Goal: Task Accomplishment & Management: Manage account settings

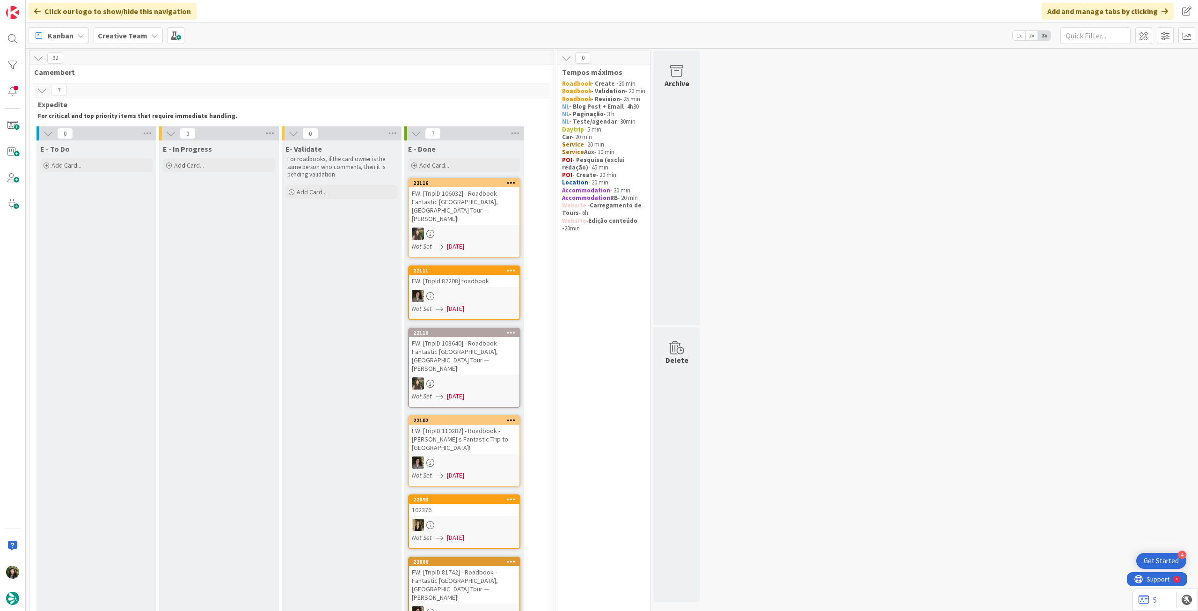
click at [101, 34] on b "Creative Team" at bounding box center [123, 35] width 50 height 9
click at [149, 128] on div "Creative Team - Análise" at bounding box center [173, 134] width 143 height 18
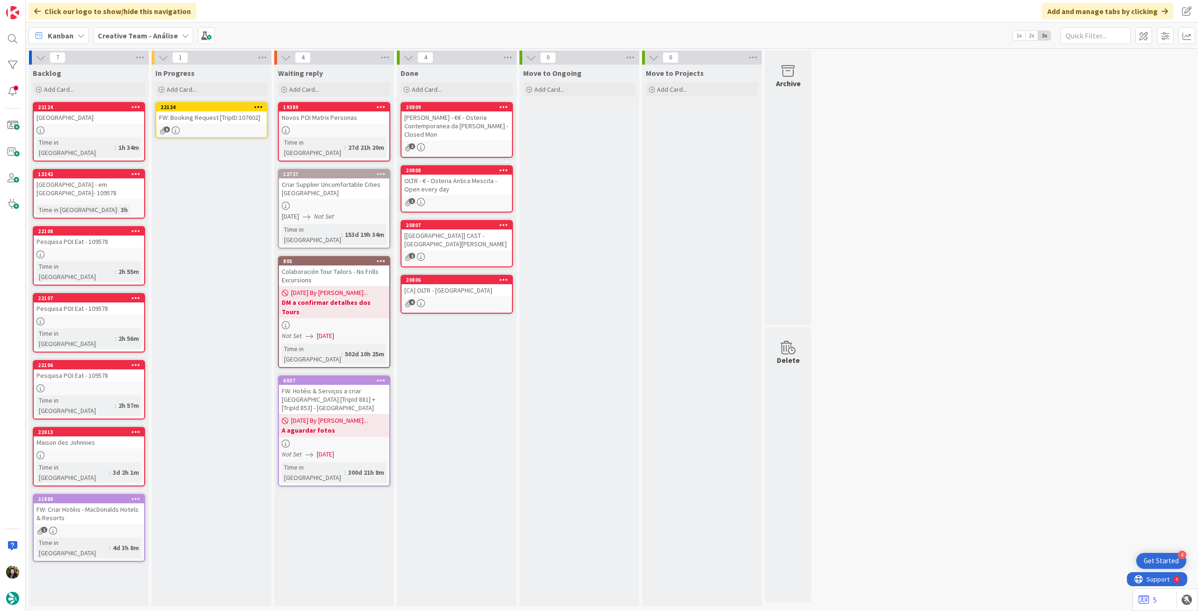
click at [203, 122] on div "FW: Booking Request [TripID:107602]" at bounding box center [211, 117] width 110 height 12
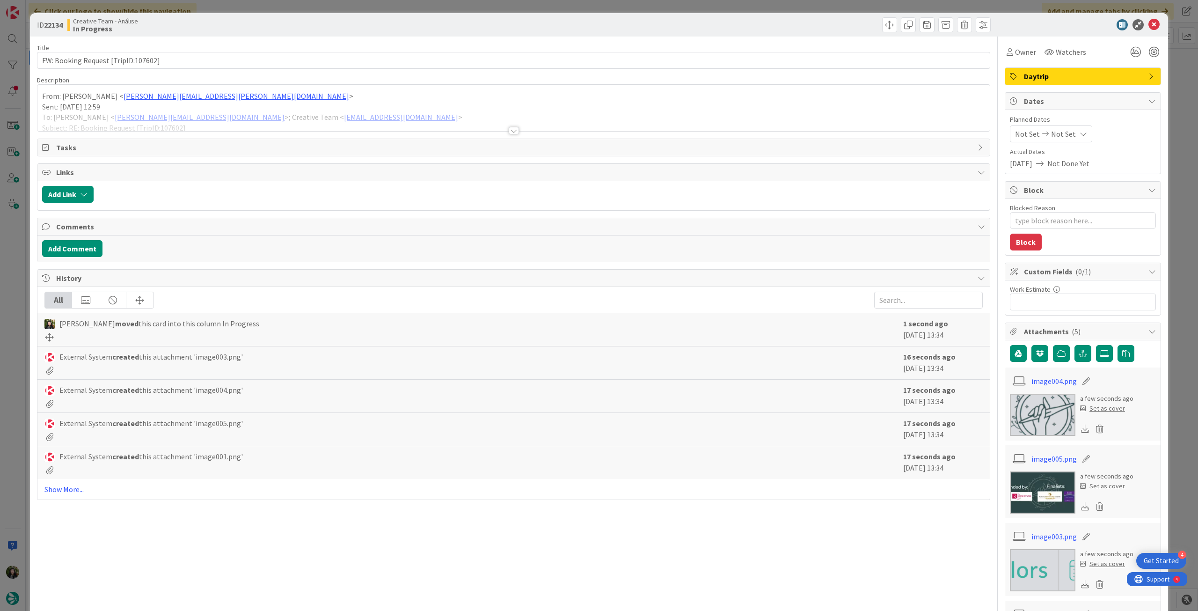
click at [452, 127] on div at bounding box center [513, 119] width 952 height 24
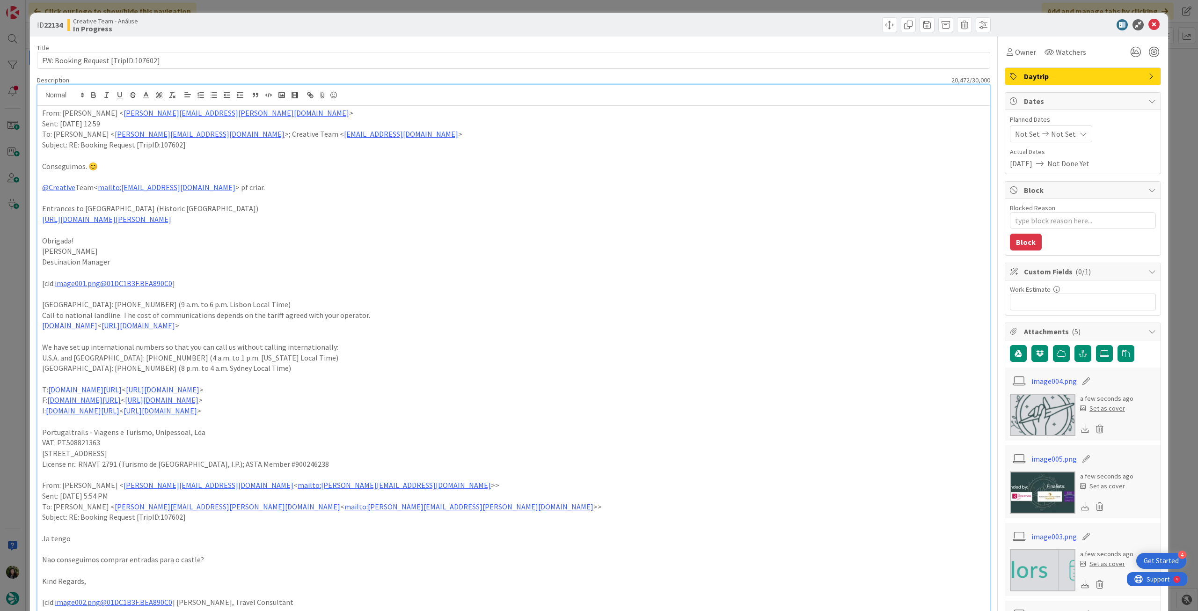
drag, startPoint x: 243, startPoint y: 221, endPoint x: 37, endPoint y: 209, distance: 206.7
click at [93, 93] on icon "button" at bounding box center [93, 94] width 3 height 2
click at [415, 196] on p at bounding box center [513, 198] width 943 height 11
click at [1067, 131] on div "Not Set Not Set" at bounding box center [1051, 133] width 82 height 17
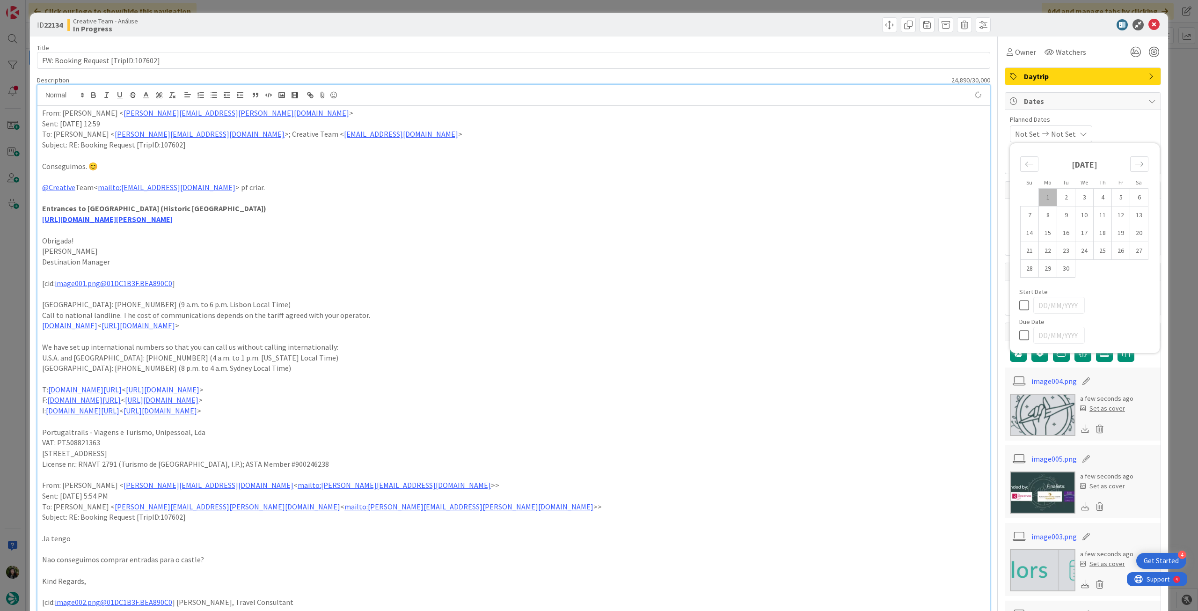
type textarea "x"
click at [1014, 335] on div "Su Mo Tu We Th Fr Sa [DATE] 1 2 3 4 5 6 7 8 9 10 11 12 13 14 15 16 17 18 19 20 …" at bounding box center [1084, 248] width 140 height 200
click at [1025, 332] on icon at bounding box center [1026, 334] width 14 height 11
type input "[DATE]"
click at [1148, 22] on icon at bounding box center [1153, 24] width 11 height 11
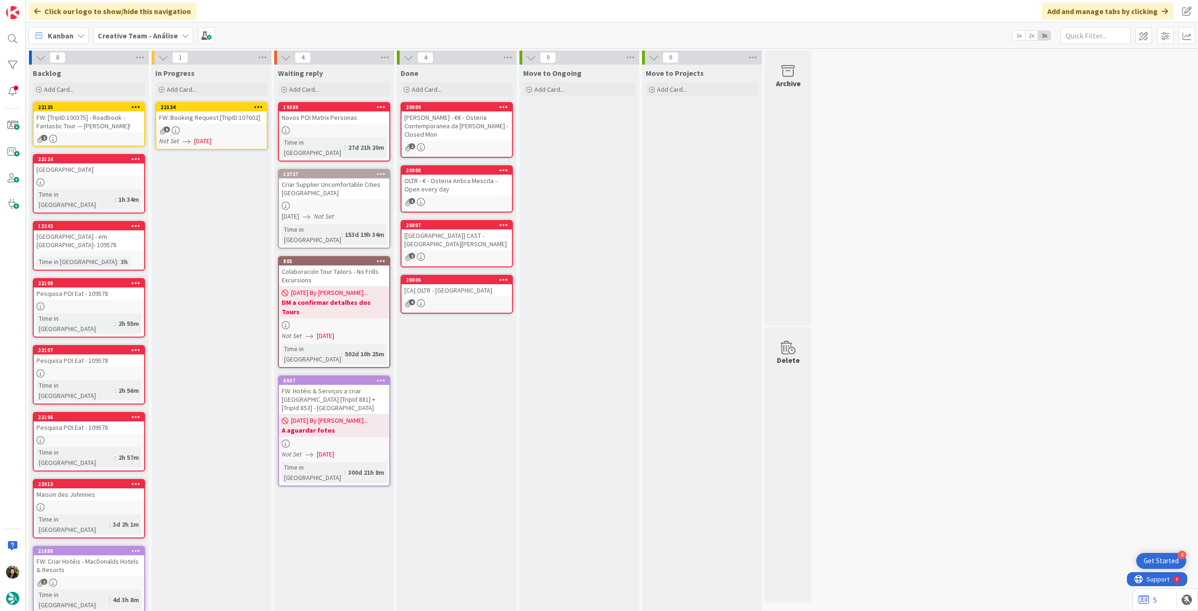
click at [262, 104] on div at bounding box center [258, 107] width 17 height 7
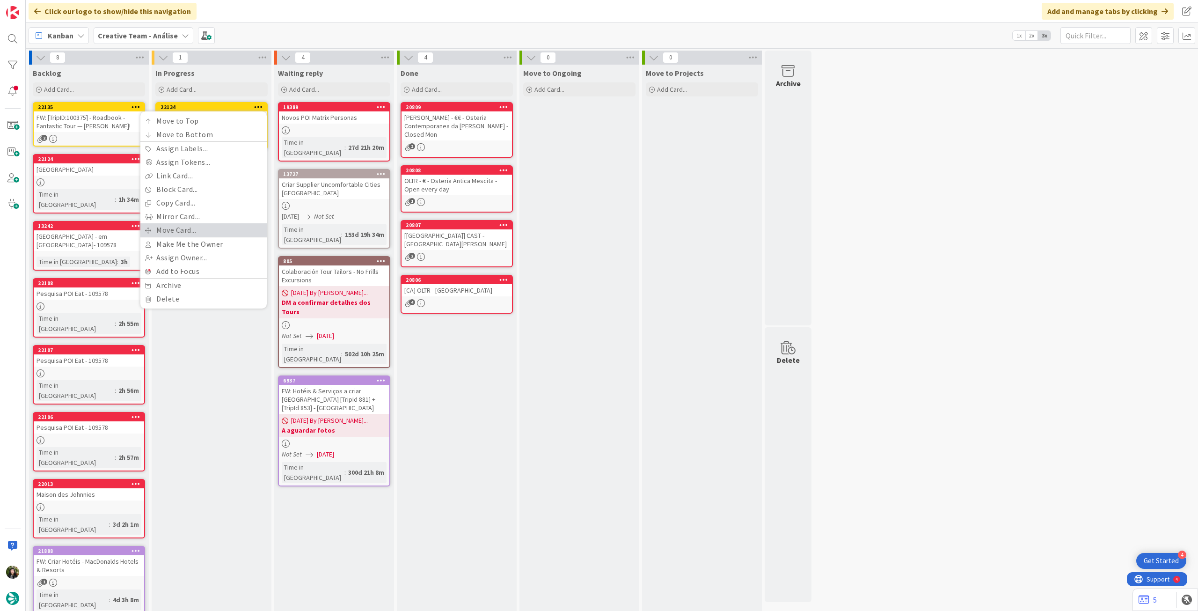
click at [198, 228] on link "Move Card..." at bounding box center [203, 230] width 126 height 14
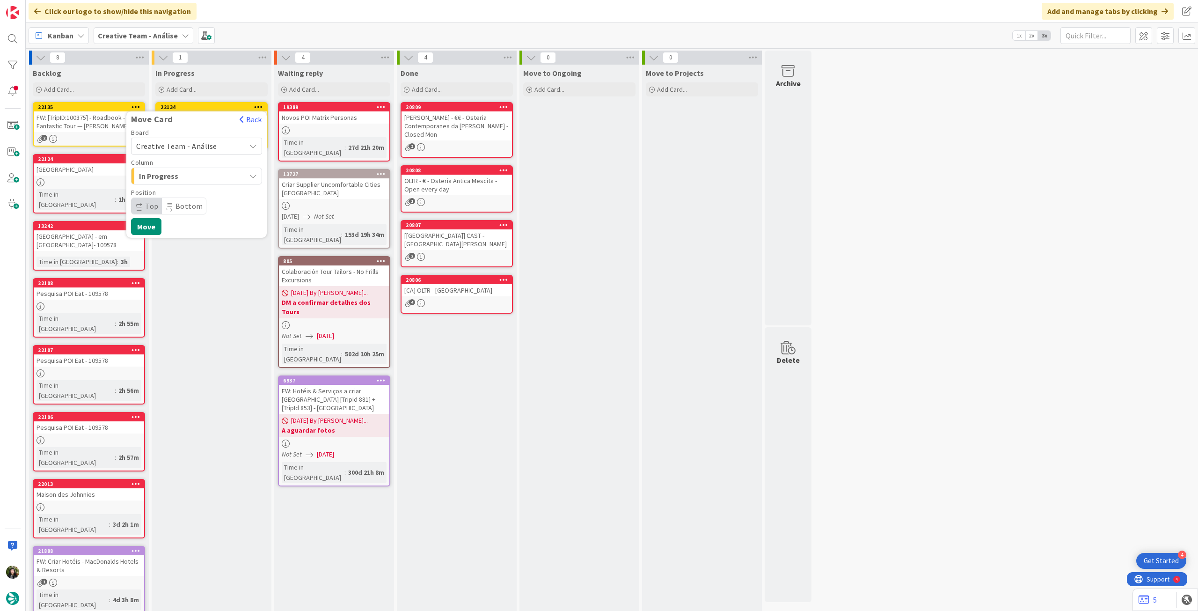
click at [182, 148] on span "Creative Team - Análise" at bounding box center [176, 145] width 81 height 9
click at [180, 184] on span "Creative Team" at bounding box center [202, 190] width 109 height 14
click at [188, 175] on span "E - To Do" at bounding box center [174, 176] width 70 height 12
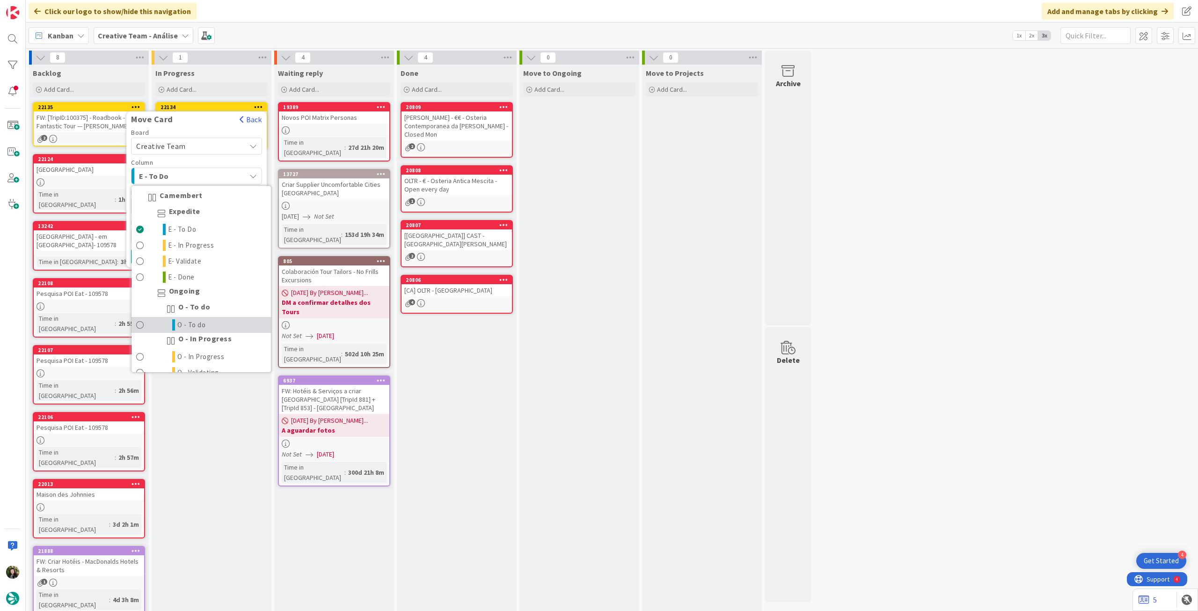
click at [208, 320] on link "O - To do" at bounding box center [200, 325] width 139 height 16
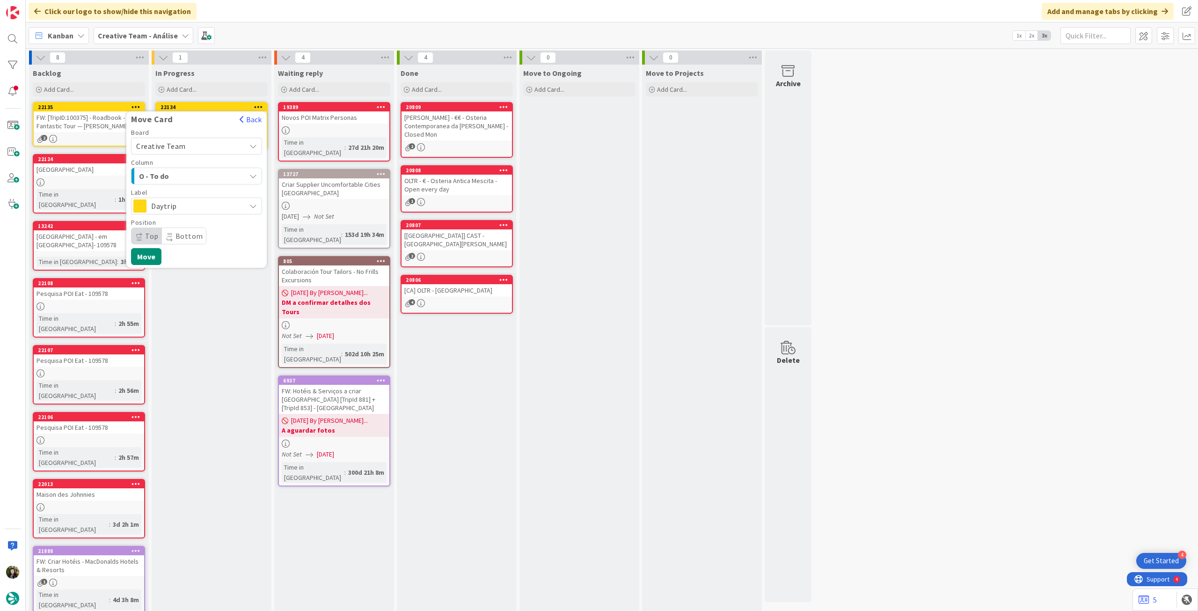
click at [205, 206] on span "Daytrip" at bounding box center [196, 205] width 90 height 13
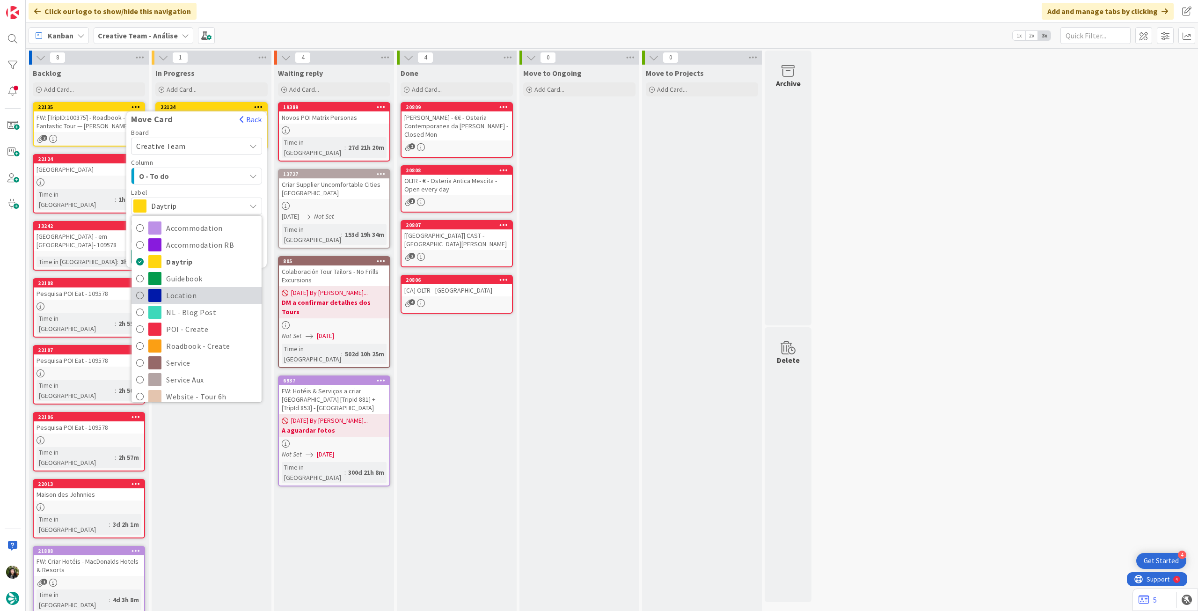
scroll to position [62, 0]
click at [200, 302] on span "Service" at bounding box center [211, 300] width 91 height 14
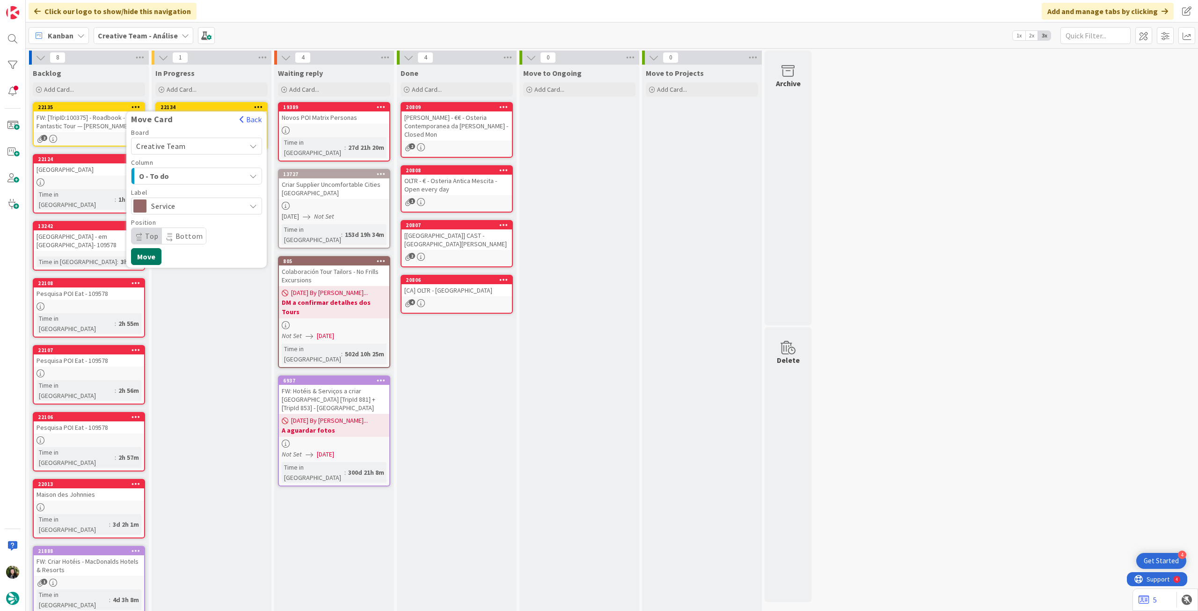
click at [153, 262] on button "Move" at bounding box center [146, 256] width 30 height 17
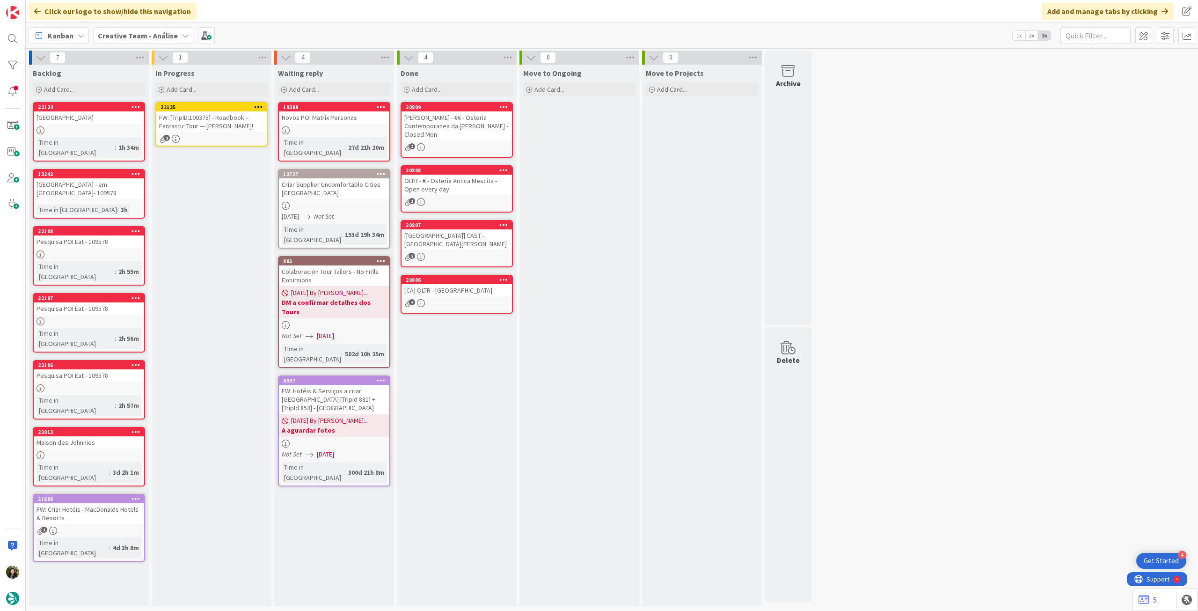
click at [195, 119] on div "FW: [TripID:100375] - Roadbook - Fantastic Tour — [PERSON_NAME]!" at bounding box center [211, 121] width 110 height 21
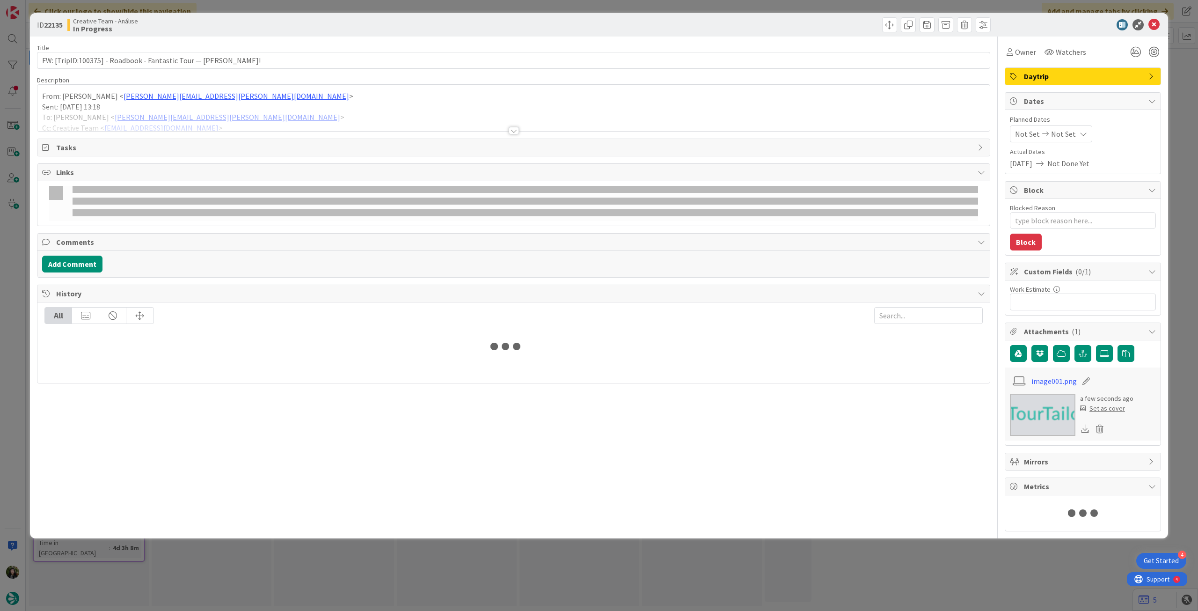
type textarea "x"
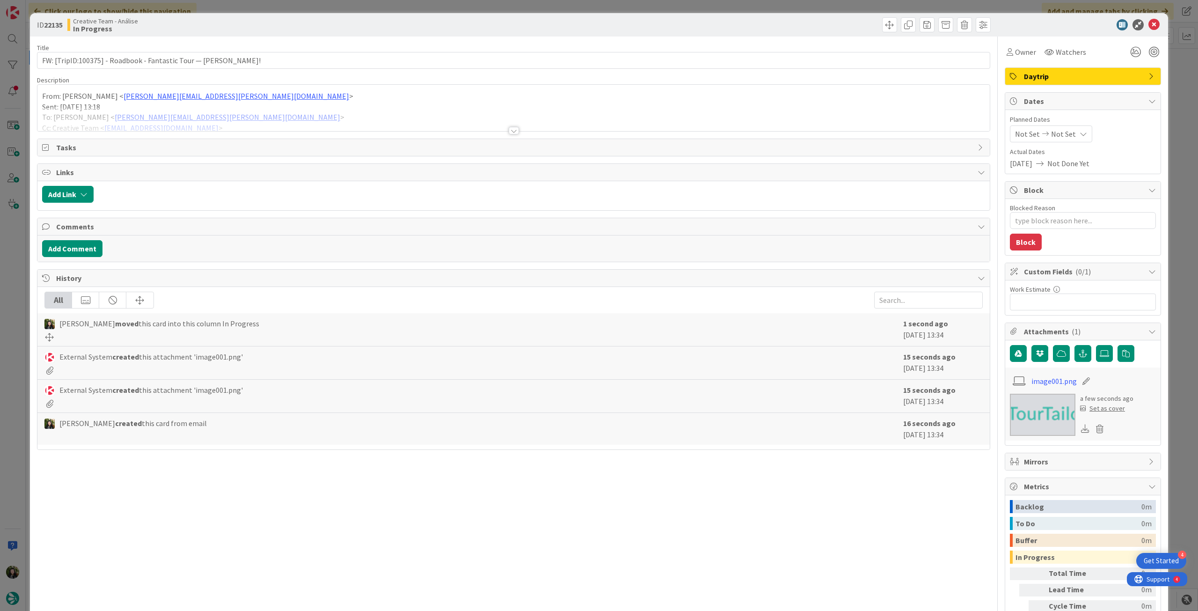
click at [1064, 131] on span "Not Set" at bounding box center [1063, 133] width 25 height 11
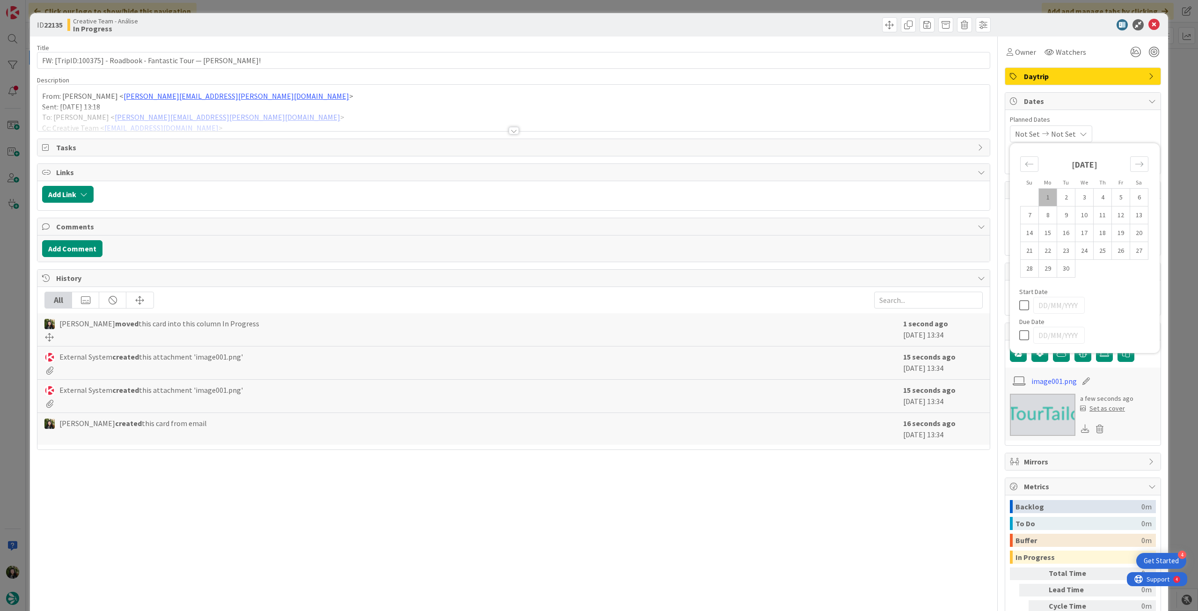
click at [1019, 335] on icon at bounding box center [1026, 334] width 14 height 11
type input "[DATE]"
click at [305, 120] on div at bounding box center [513, 119] width 952 height 24
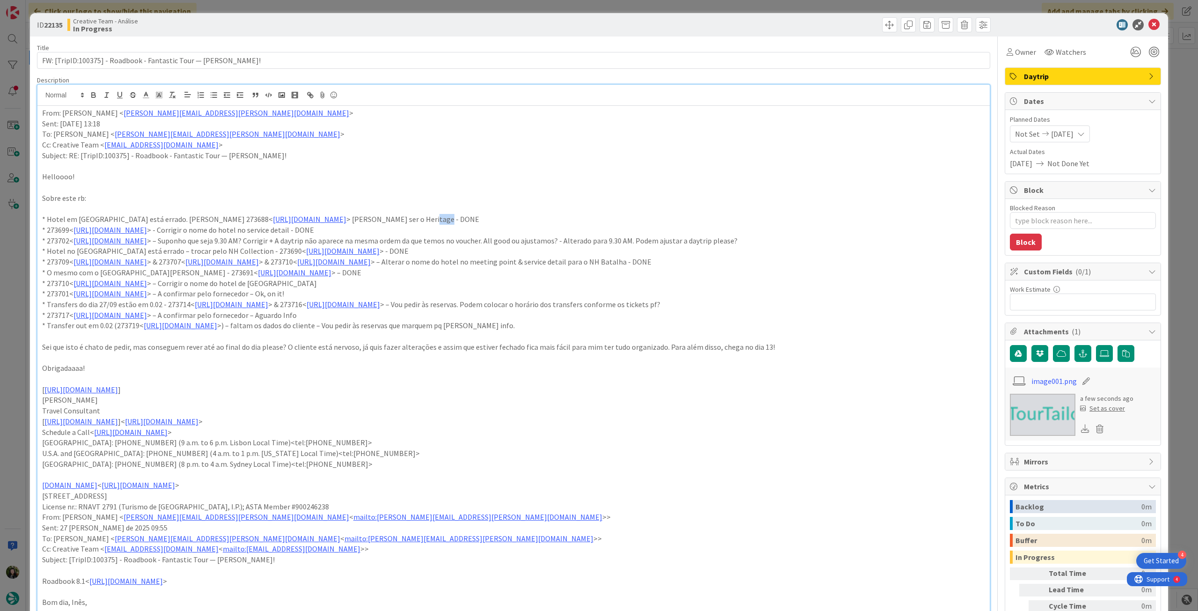
drag, startPoint x: 474, startPoint y: 215, endPoint x: 515, endPoint y: 217, distance: 40.3
click at [515, 217] on p "* Hotel em [GEOGRAPHIC_DATA] está errado. [PERSON_NAME] 273688< [URL][DOMAIN_NA…" at bounding box center [513, 219] width 943 height 11
drag, startPoint x: 497, startPoint y: 219, endPoint x: 405, endPoint y: 225, distance: 92.3
click at [496, 220] on p "* Hotel em [GEOGRAPHIC_DATA] está errado. [PERSON_NAME] 273688< [URL][DOMAIN_NA…" at bounding box center [513, 219] width 943 height 11
click at [405, 229] on p "* 273699< [URL][DOMAIN_NAME] > - [GEOGRAPHIC_DATA] o nome do hotel no service d…" at bounding box center [513, 230] width 943 height 11
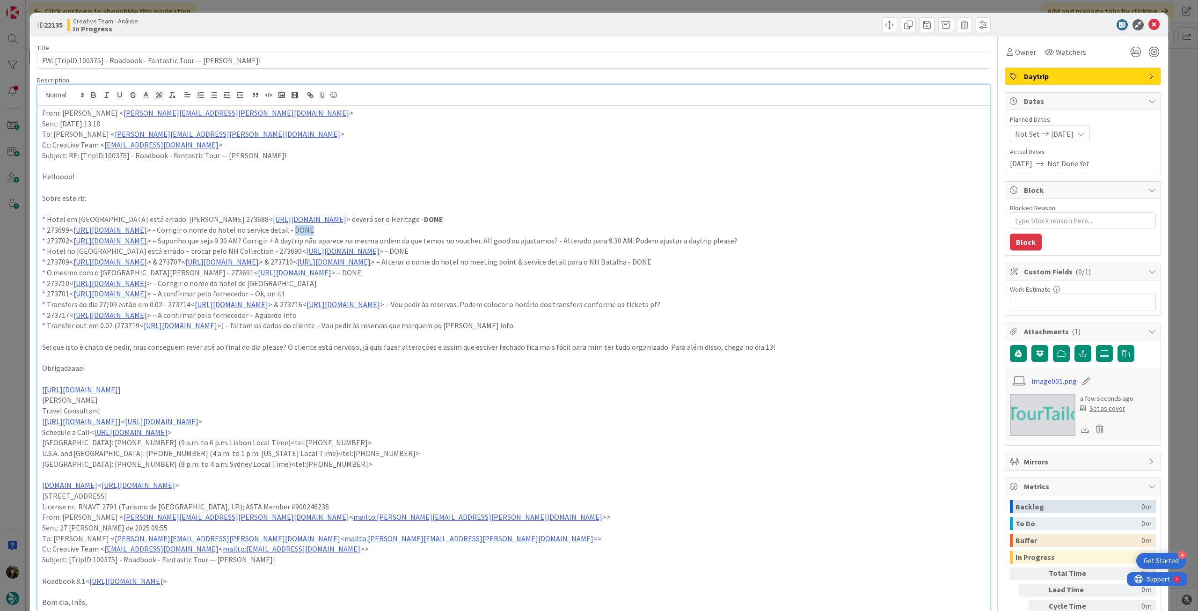
drag, startPoint x: 406, startPoint y: 229, endPoint x: 451, endPoint y: 228, distance: 44.9
click at [451, 228] on p "* 273699< [URL][DOMAIN_NAME] > - [GEOGRAPHIC_DATA] o nome do hotel no service d…" at bounding box center [513, 230] width 943 height 11
click at [451, 227] on p "* 273699< [URL][DOMAIN_NAME] > - [GEOGRAPHIC_DATA] o nome do hotel no service d…" at bounding box center [513, 230] width 943 height 11
drag, startPoint x: 675, startPoint y: 238, endPoint x: 853, endPoint y: 244, distance: 177.9
click at [853, 244] on p "* 273702< [URL][DOMAIN_NAME] > – Suponho que seja 9.30 AM? Corrigir + A daytrip…" at bounding box center [513, 240] width 943 height 11
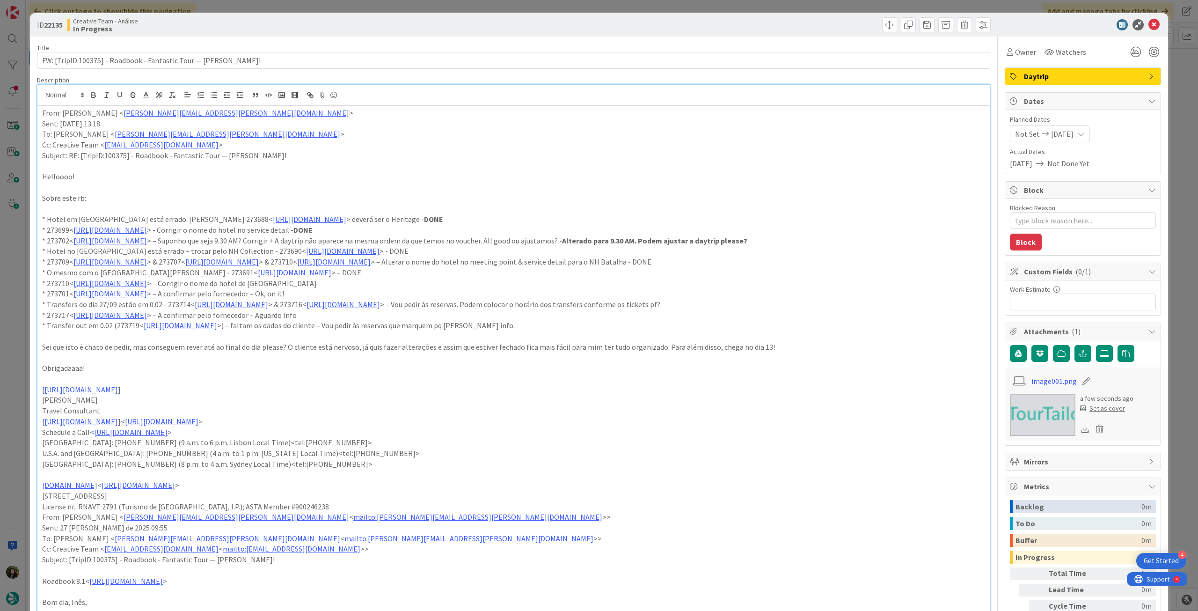
click at [717, 232] on p "* 273699< [URL][DOMAIN_NAME] > - [GEOGRAPHIC_DATA] o nome do hotel no service d…" at bounding box center [513, 230] width 943 height 11
drag, startPoint x: 454, startPoint y: 251, endPoint x: 496, endPoint y: 250, distance: 42.6
click at [496, 250] on p "* Hotel no [GEOGRAPHIC_DATA] está errado – trocar pelo NH Collection - 273690< …" at bounding box center [513, 251] width 943 height 11
drag, startPoint x: 60, startPoint y: 271, endPoint x: 42, endPoint y: 271, distance: 17.8
click at [42, 267] on p "* 273709< [URL][DOMAIN_NAME] > & 273707< [URL][DOMAIN_NAME] > & 273710< [URL][D…" at bounding box center [513, 261] width 943 height 11
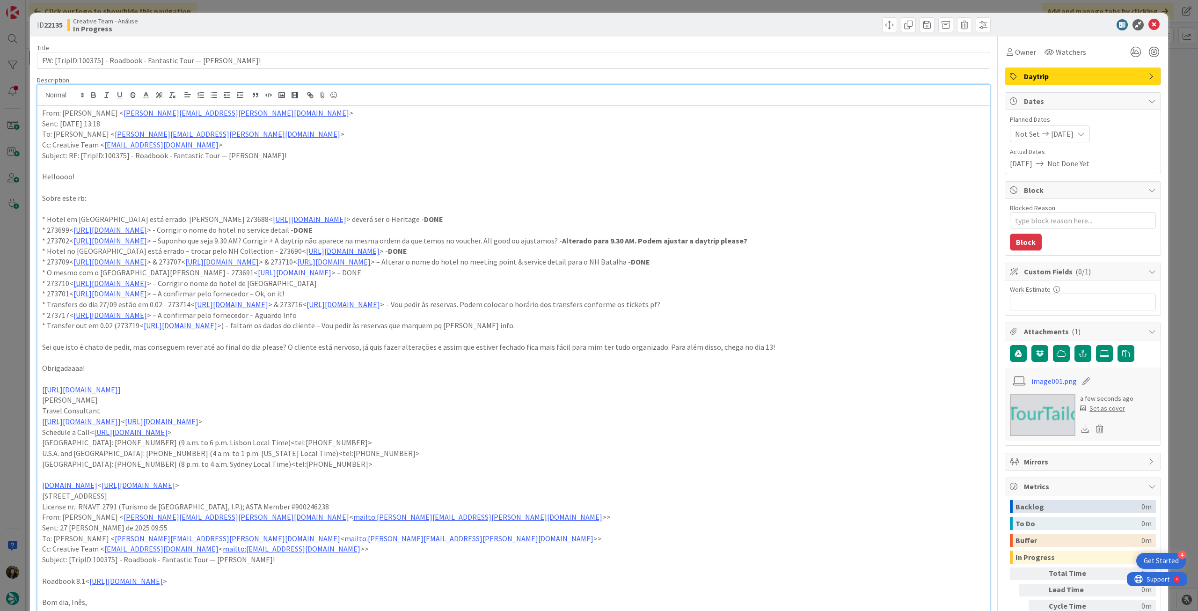
click at [546, 352] on p "Sei que isto é chato de pedir, mas conseguem rever até ao final do dia please? …" at bounding box center [513, 347] width 943 height 11
drag, startPoint x: 387, startPoint y: 284, endPoint x: 413, endPoint y: 284, distance: 26.2
click at [413, 278] on p "* O mesmo com o [GEOGRAPHIC_DATA][PERSON_NAME] - 273691< [URL][DOMAIN_NAME] > –…" at bounding box center [513, 272] width 943 height 11
click at [408, 278] on p "* O mesmo com o [GEOGRAPHIC_DATA][PERSON_NAME] - 273691< [URL][DOMAIN_NAME] > –…" at bounding box center [513, 272] width 943 height 11
drag, startPoint x: 394, startPoint y: 293, endPoint x: 439, endPoint y: 296, distance: 45.0
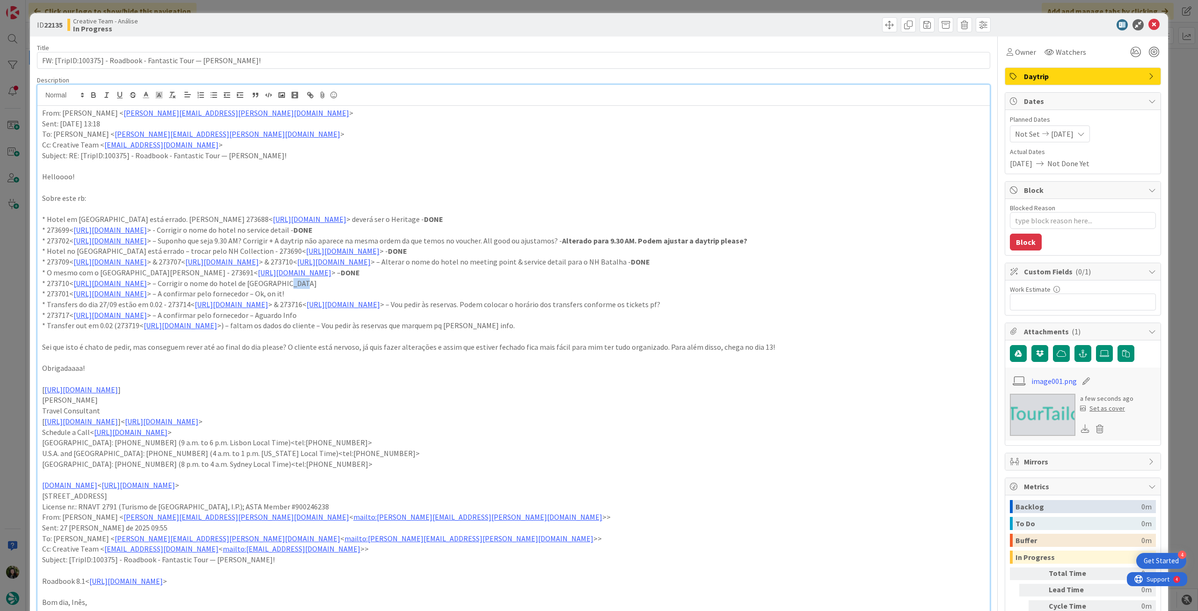
click at [439, 289] on p "* 273710< [URL][DOMAIN_NAME] > – Corrigir o nome do [GEOGRAPHIC_DATA][PERSON_NA…" at bounding box center [513, 283] width 943 height 11
click at [441, 289] on p "* 273710< [URL][DOMAIN_NAME] > – Corrigir o nome do [GEOGRAPHIC_DATA][PERSON_NA…" at bounding box center [513, 283] width 943 height 11
drag, startPoint x: 368, startPoint y: 303, endPoint x: 437, endPoint y: 305, distance: 68.8
click at [437, 299] on p "* 273701< [URL][DOMAIN_NAME] > – A confirmar pelo fornecedor – Ok, on it!" at bounding box center [513, 293] width 943 height 11
click at [650, 299] on p "* 273701< [URL][DOMAIN_NAME] > – A confirmar pelo fornecedor – Ok, on it!" at bounding box center [513, 293] width 943 height 11
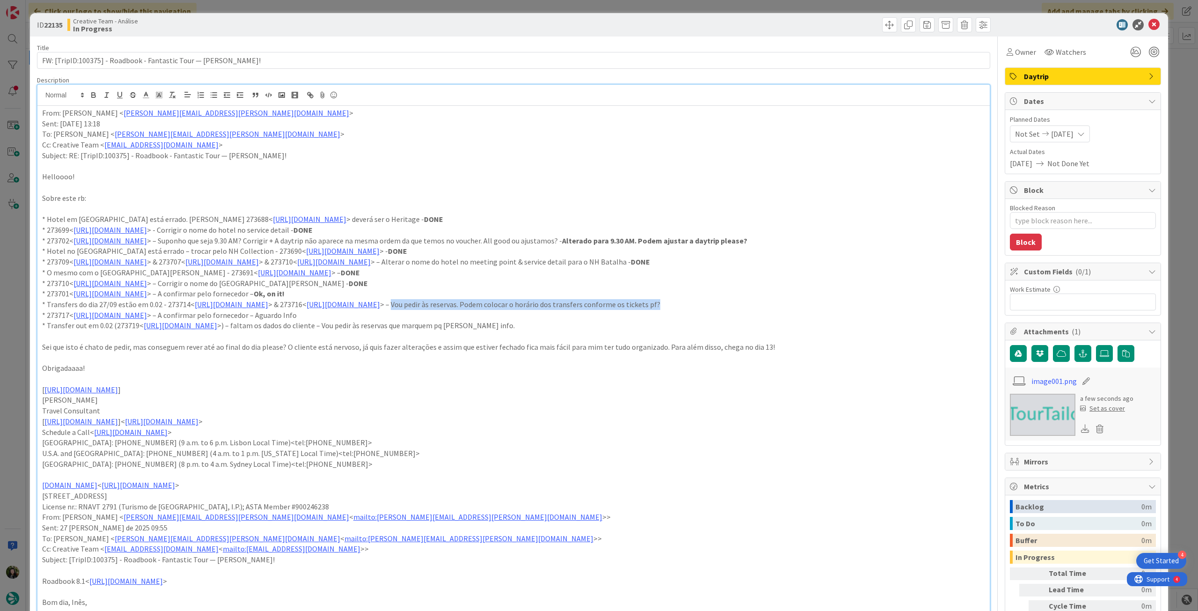
drag, startPoint x: 619, startPoint y: 316, endPoint x: 885, endPoint y: 316, distance: 265.3
click at [885, 310] on p "* Transfers do dia 27/09 estão em 0.02 - 273714< [URL][DOMAIN_NAME] > & 273716<…" at bounding box center [513, 304] width 943 height 11
click at [729, 321] on p "* 273717< [URL][DOMAIN_NAME] > – A confirmar pelo fornecedor – Aguardo Info" at bounding box center [513, 315] width 943 height 11
drag, startPoint x: 368, startPoint y: 327, endPoint x: 439, endPoint y: 327, distance: 70.7
click at [439, 321] on p "* 273717< [URL][DOMAIN_NAME] > – A confirmar pelo fornecedor – Aguardo Info" at bounding box center [513, 315] width 943 height 11
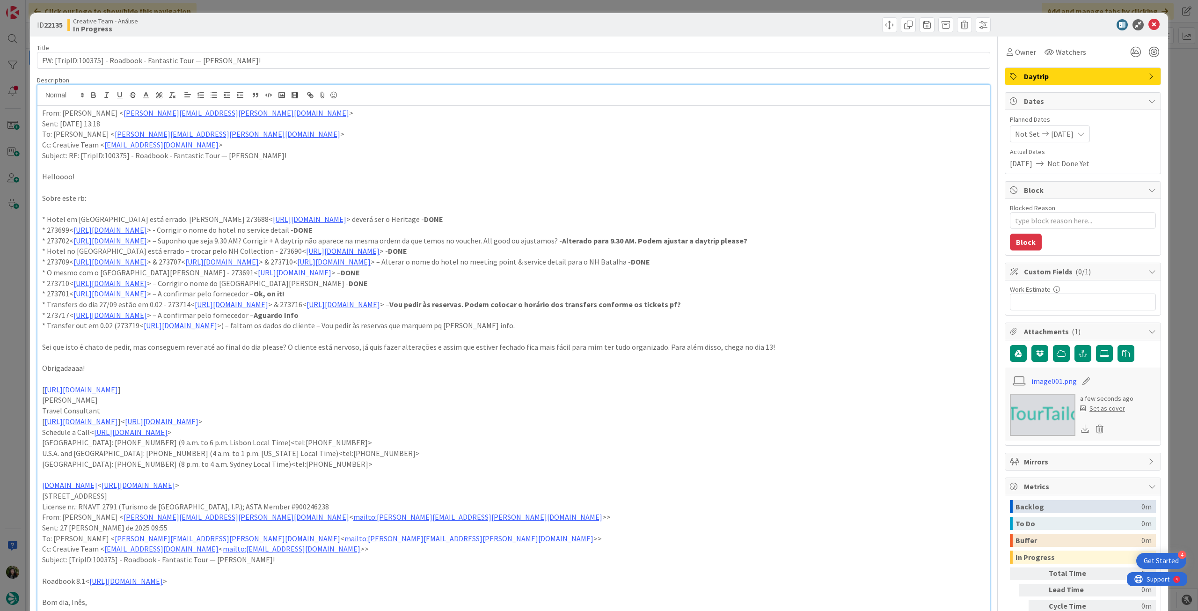
click at [532, 352] on p "Sei que isto é chato de pedir, mas conseguem rever até ao final do dia please? …" at bounding box center [513, 347] width 943 height 11
click at [345, 331] on p "* Transfer out em 0.02 (273719< [URL][DOMAIN_NAME] >) – faltam os dados do clie…" at bounding box center [513, 325] width 943 height 11
drag, startPoint x: 344, startPoint y: 339, endPoint x: 602, endPoint y: 337, distance: 257.8
click at [602, 331] on p "* Transfer out em 0.02 (273719< [URL][DOMAIN_NAME] >) – faltam os dados do clie…" at bounding box center [513, 325] width 943 height 11
click at [453, 363] on p at bounding box center [513, 357] width 943 height 11
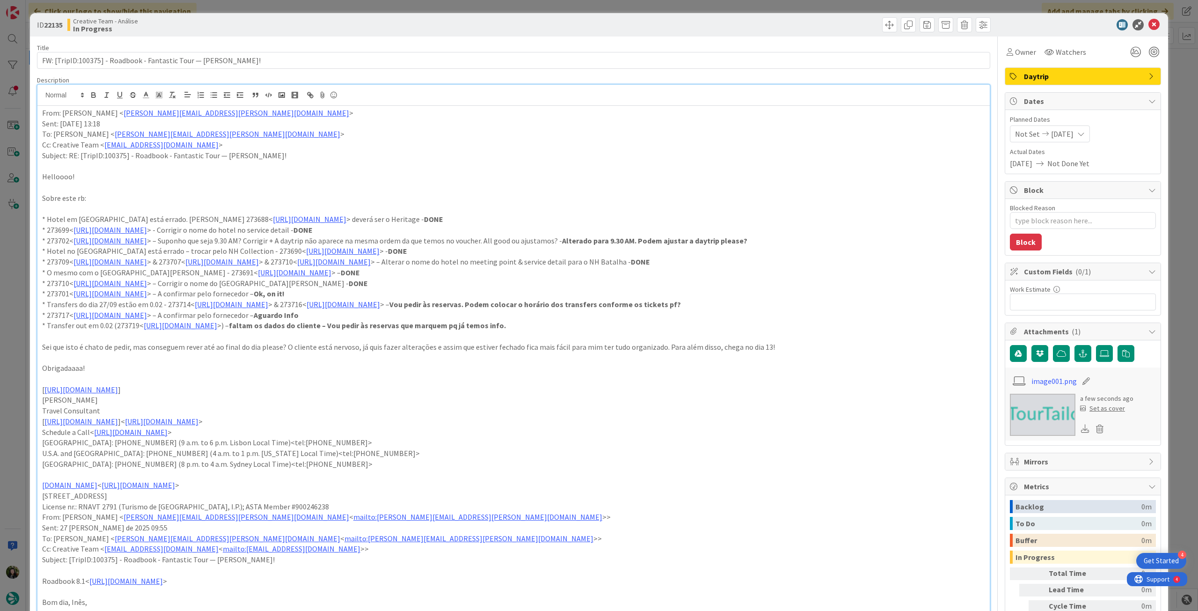
click at [1062, 131] on span "[DATE]" at bounding box center [1062, 133] width 22 height 11
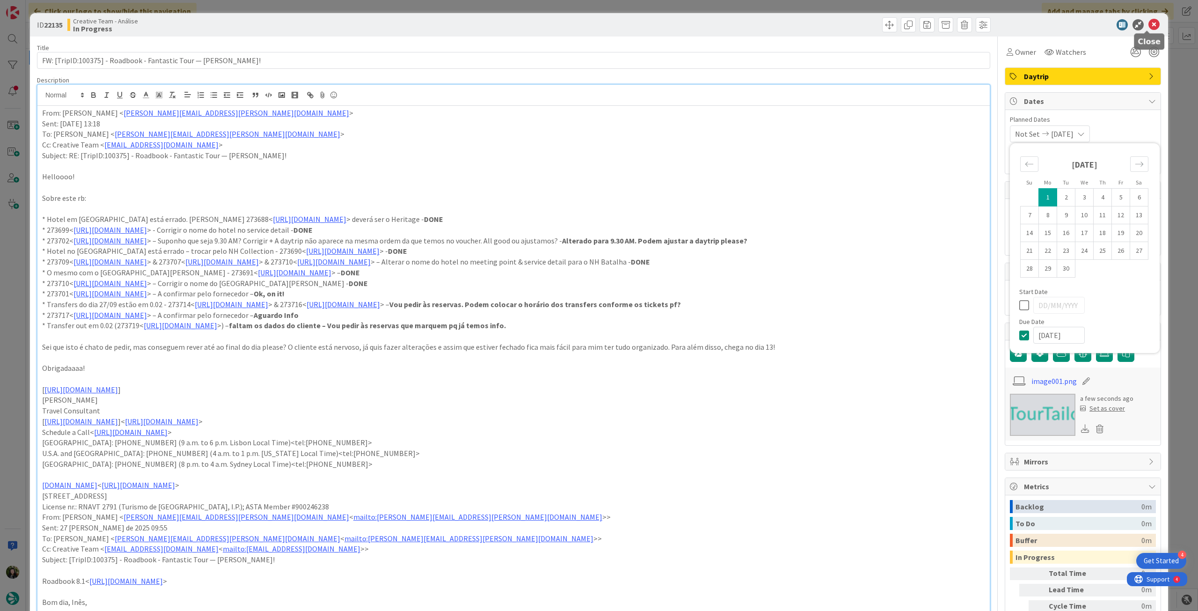
drag, startPoint x: 1146, startPoint y: 22, endPoint x: 1141, endPoint y: 24, distance: 5.7
click at [1148, 22] on icon at bounding box center [1153, 24] width 11 height 11
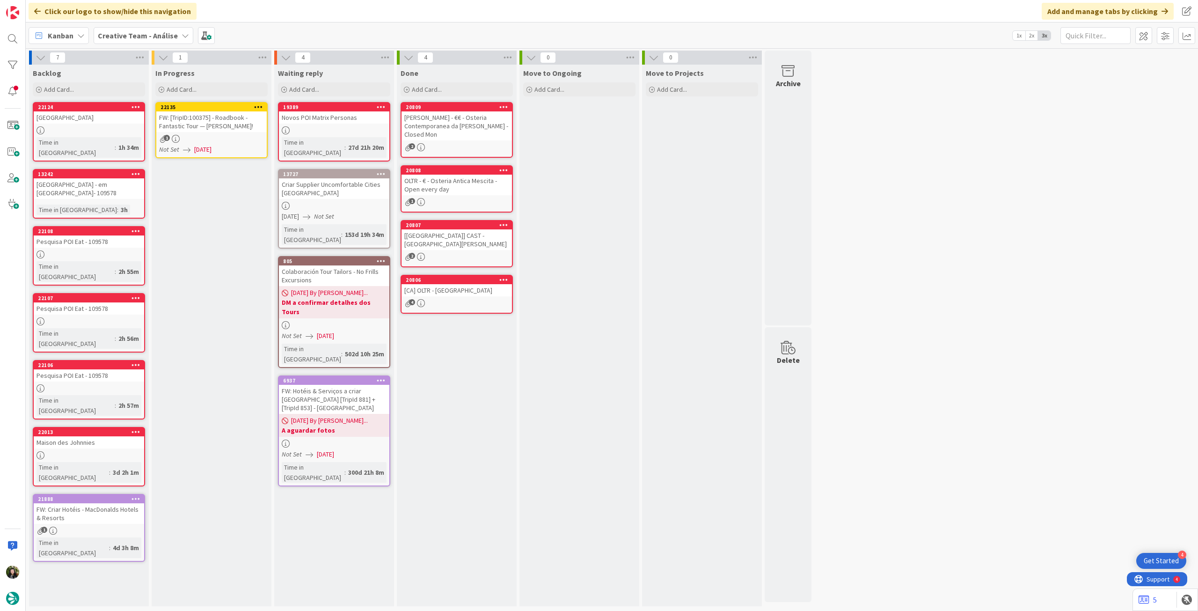
click at [259, 104] on icon at bounding box center [258, 106] width 9 height 7
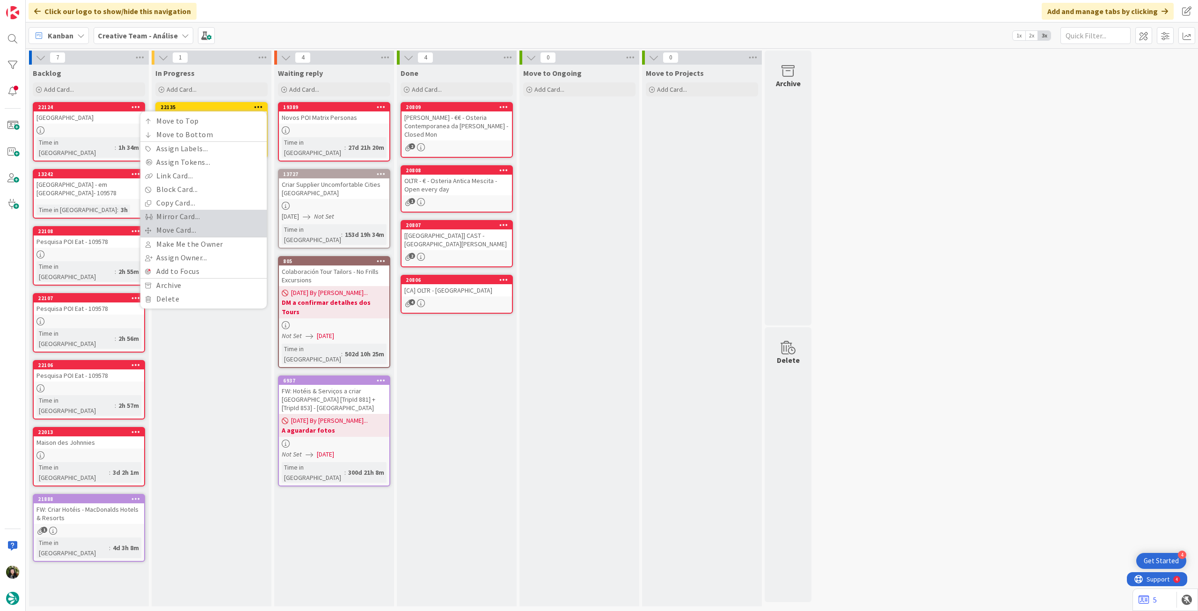
click at [204, 223] on div "Move to Top Move to Bottom Assign Labels... Assign Tokens... Link Card... Block…" at bounding box center [203, 209] width 126 height 191
click at [198, 227] on link "Move Card..." at bounding box center [203, 230] width 126 height 14
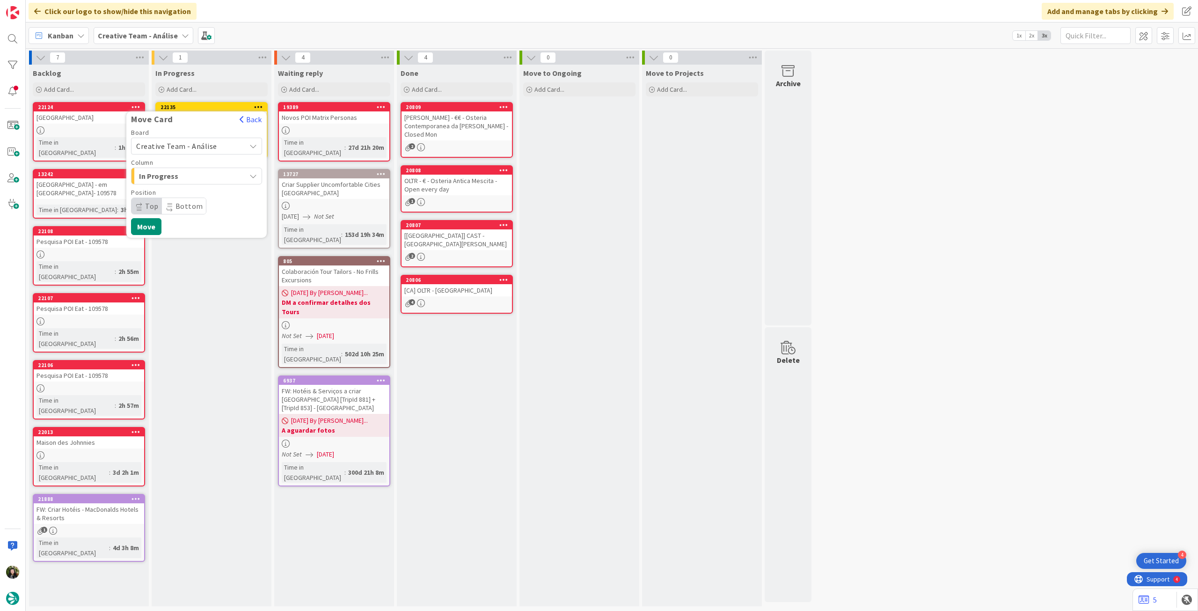
click at [189, 136] on div "Board Creative Team - Análise" at bounding box center [196, 141] width 131 height 25
click at [182, 183] on button "In Progress" at bounding box center [196, 176] width 131 height 17
click at [189, 151] on span "Creative Team - Análise" at bounding box center [188, 145] width 105 height 13
click at [170, 209] on span "In Progress" at bounding box center [172, 213] width 36 height 11
click at [182, 186] on span "Creative Team" at bounding box center [202, 190] width 109 height 14
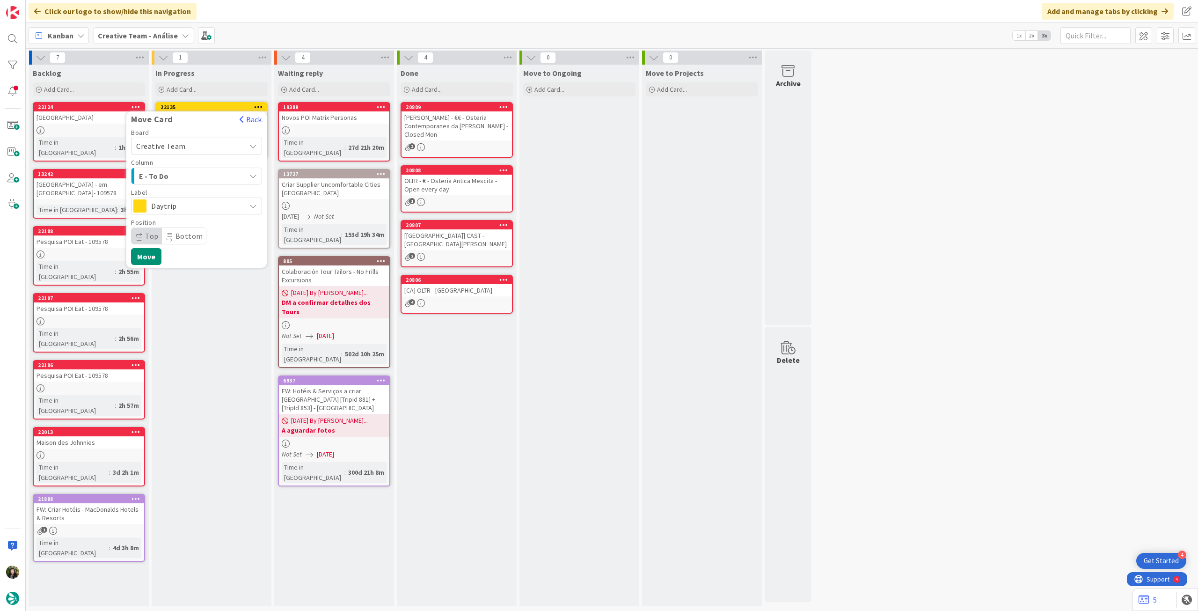
click at [181, 204] on span "Daytrip" at bounding box center [196, 205] width 90 height 13
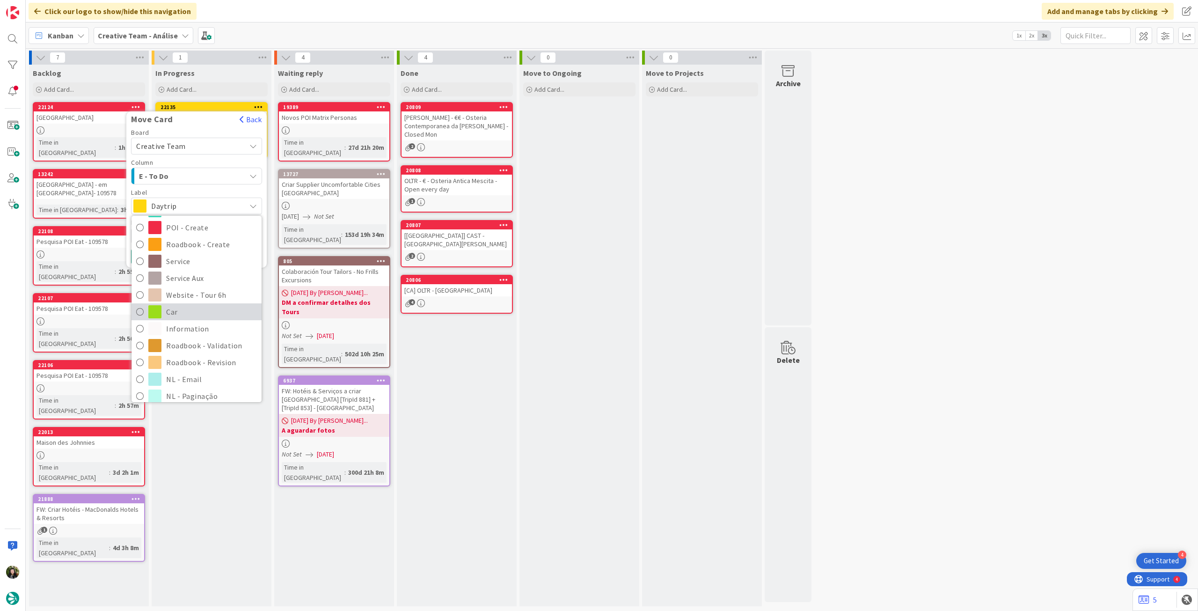
scroll to position [124, 0]
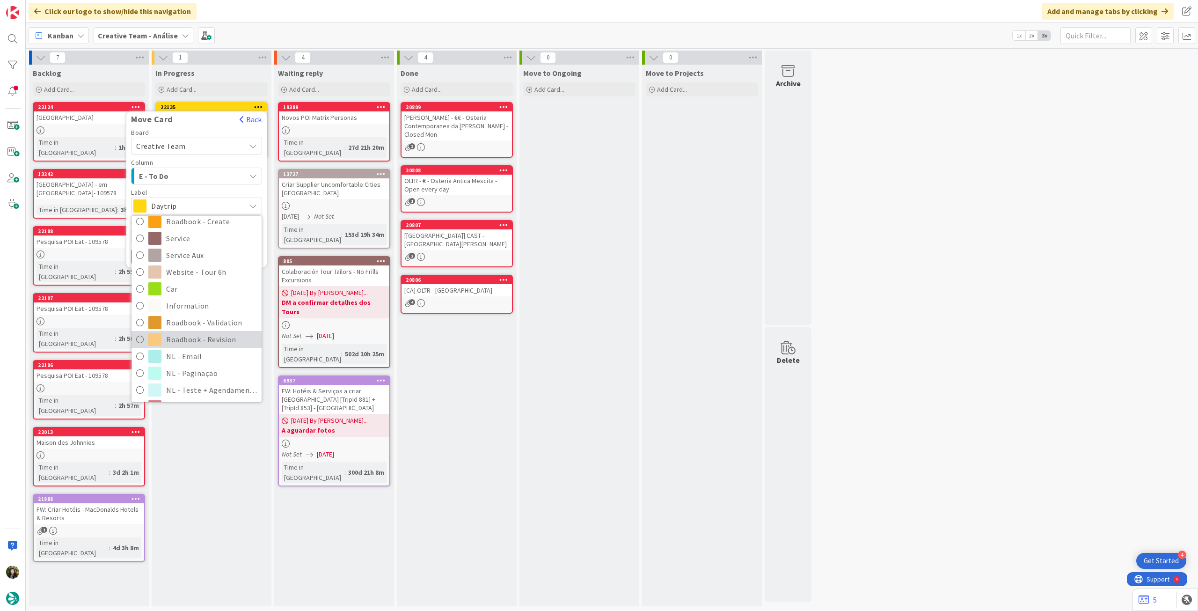
click at [188, 336] on span "Roadbook - Revision" at bounding box center [211, 339] width 91 height 14
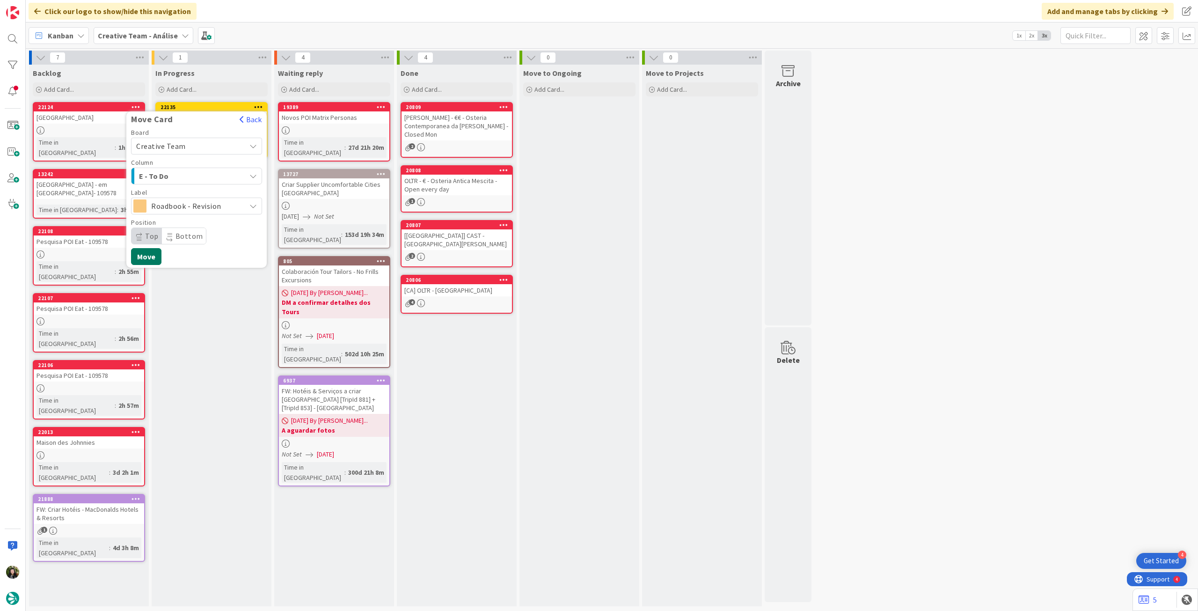
click at [148, 248] on button "Move" at bounding box center [146, 256] width 30 height 17
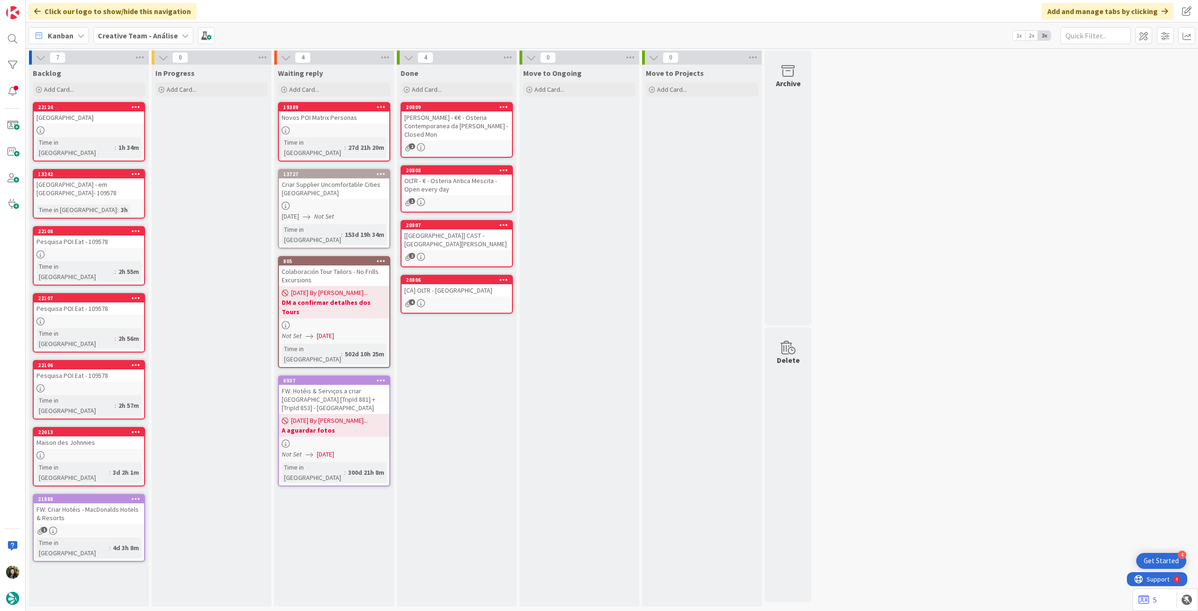
click at [122, 32] on b "Creative Team - Análise" at bounding box center [138, 35] width 80 height 9
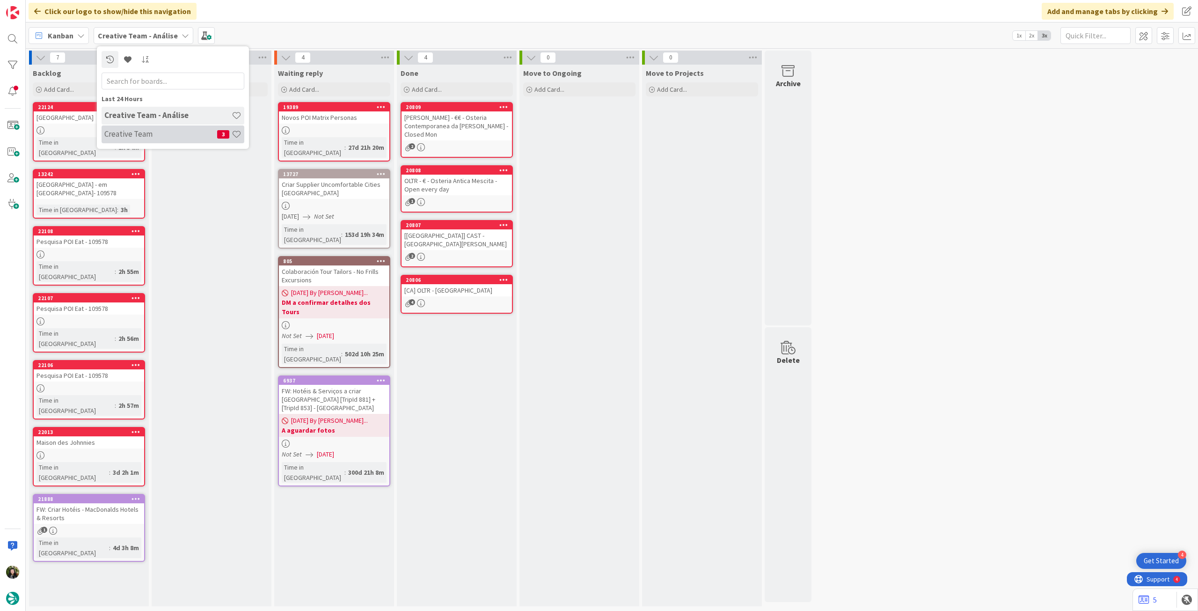
click at [154, 133] on h4 "Creative Team" at bounding box center [160, 133] width 113 height 9
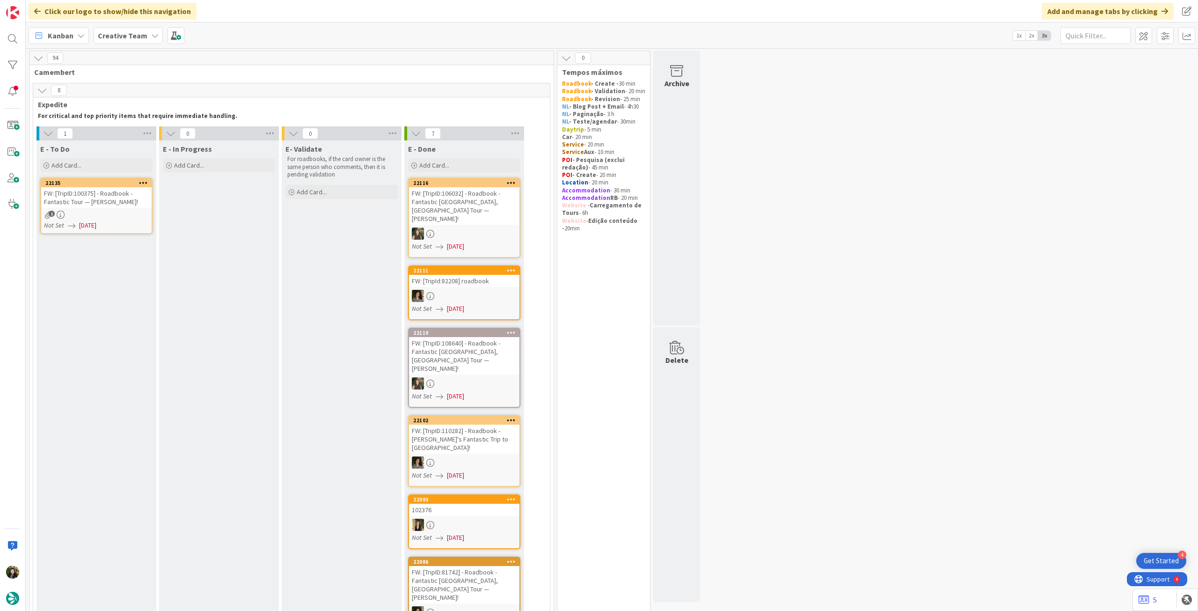
click at [122, 33] on b "Creative Team" at bounding box center [123, 35] width 50 height 9
click at [139, 138] on h4 "Creative Team - Análise" at bounding box center [167, 133] width 127 height 9
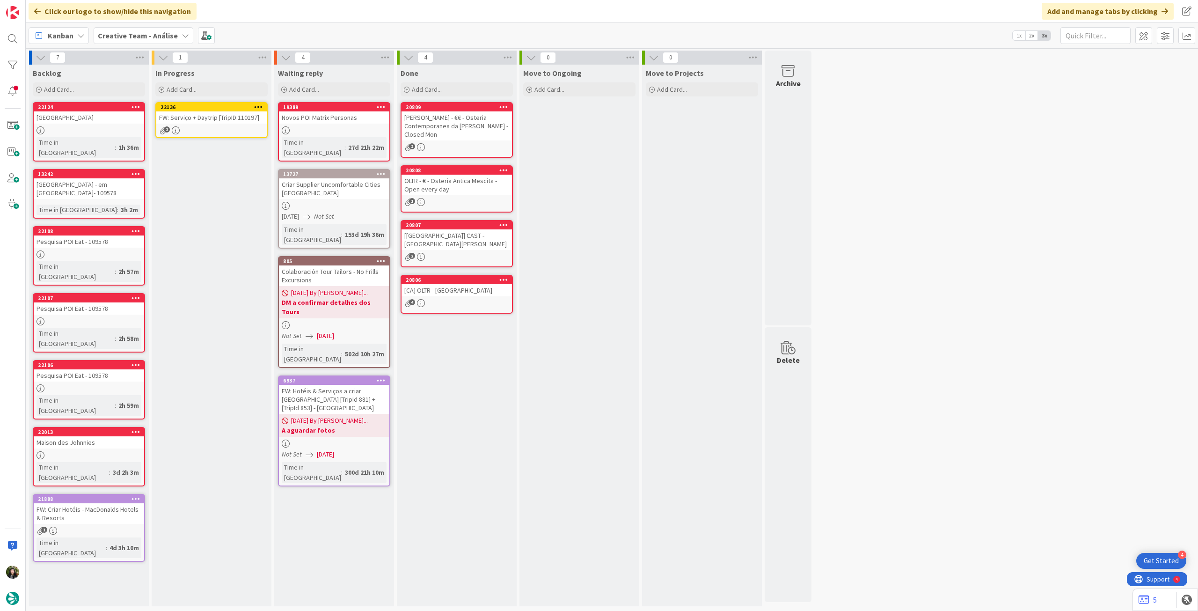
click at [211, 127] on div "2" at bounding box center [211, 130] width 110 height 8
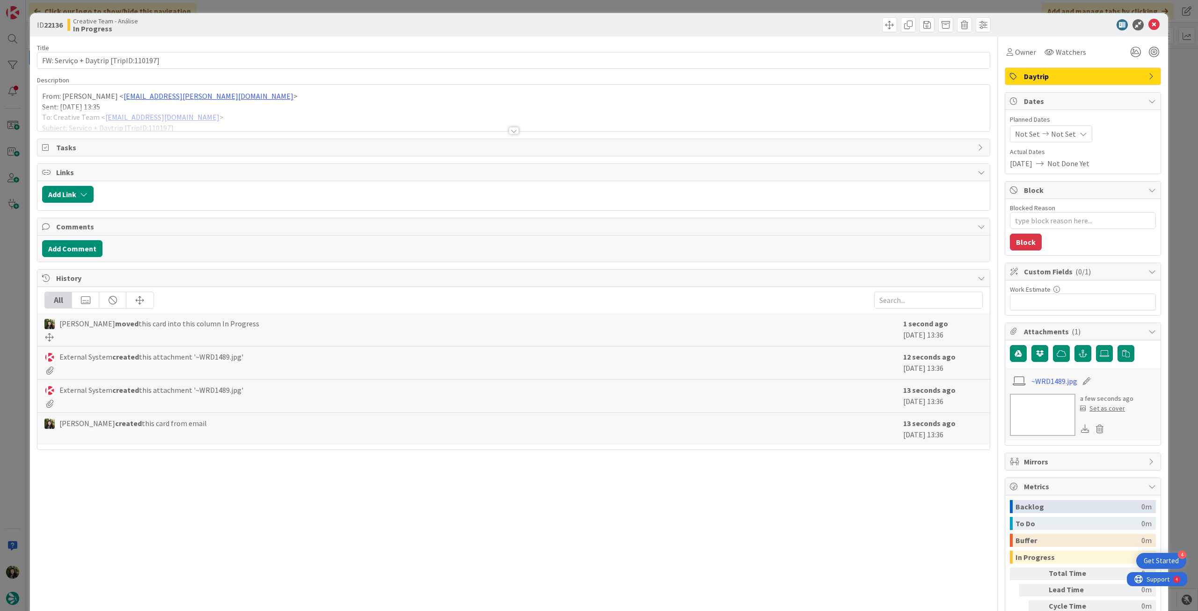
click at [226, 115] on div at bounding box center [513, 119] width 952 height 24
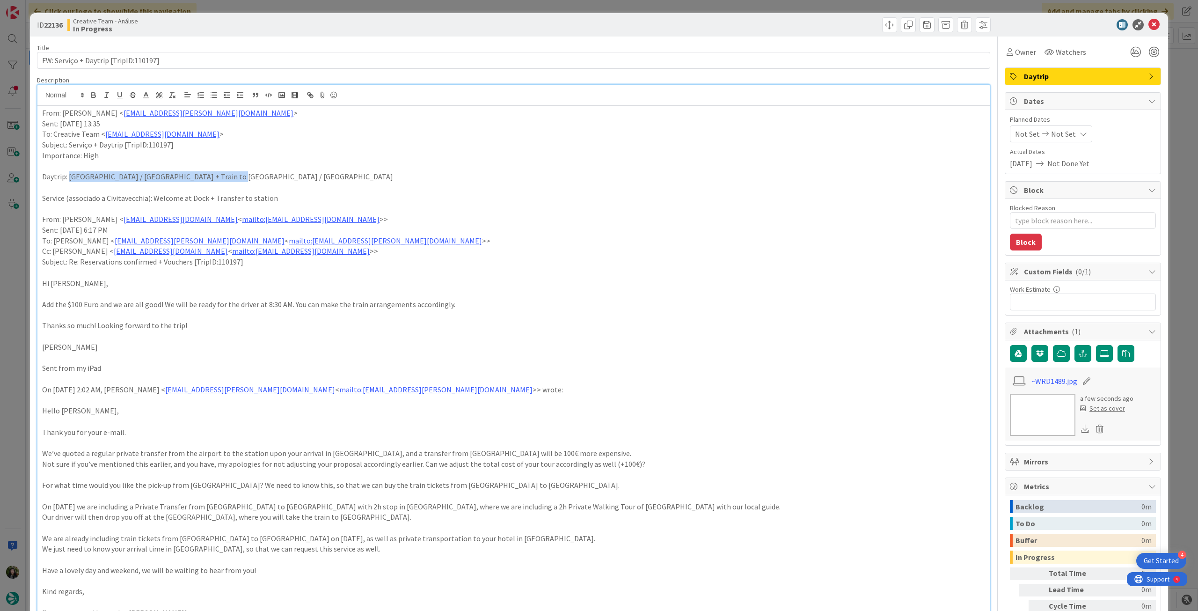
drag, startPoint x: 70, startPoint y: 177, endPoint x: 228, endPoint y: 174, distance: 158.2
click at [228, 174] on p "Daytrip: [GEOGRAPHIC_DATA] / [GEOGRAPHIC_DATA] + Train to [GEOGRAPHIC_DATA] / […" at bounding box center [513, 176] width 943 height 11
copy p "[GEOGRAPHIC_DATA] / [GEOGRAPHIC_DATA] + Train to [GEOGRAPHIC_DATA] / [GEOGRAPHI…"
click at [42, 114] on p "From: [PERSON_NAME] < [EMAIL_ADDRESS][PERSON_NAME][DOMAIN_NAME] >" at bounding box center [513, 113] width 943 height 11
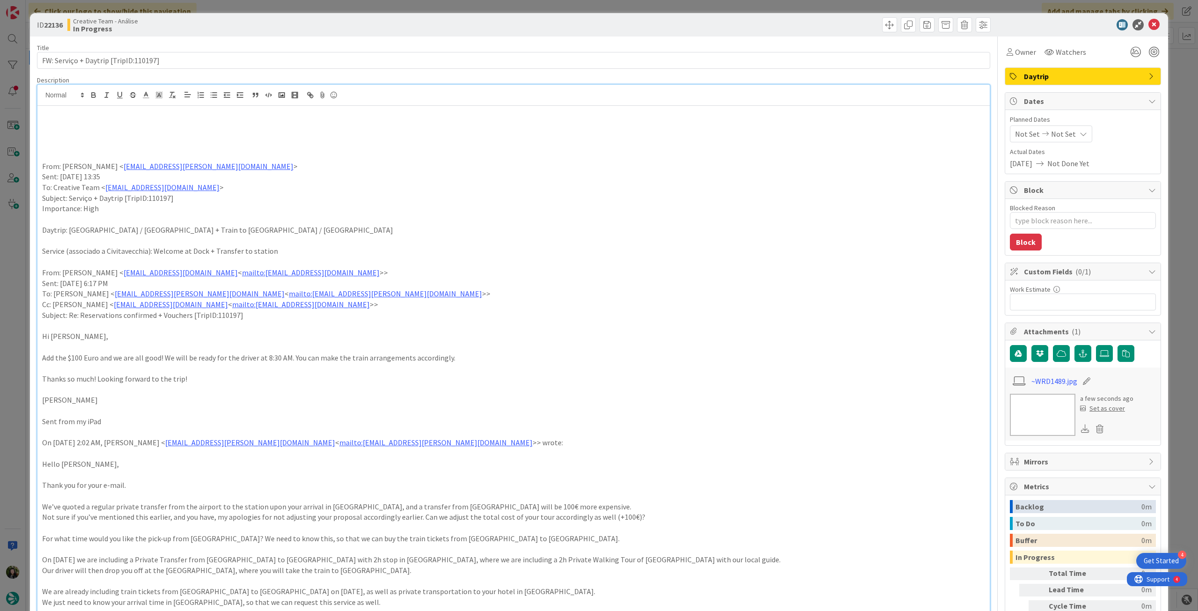
click at [60, 128] on p at bounding box center [513, 123] width 943 height 11
drag, startPoint x: 202, startPoint y: 122, endPoint x: 36, endPoint y: 122, distance: 166.6
click at [87, 92] on button "button" at bounding box center [93, 94] width 13 height 11
click at [327, 159] on p at bounding box center [513, 155] width 943 height 11
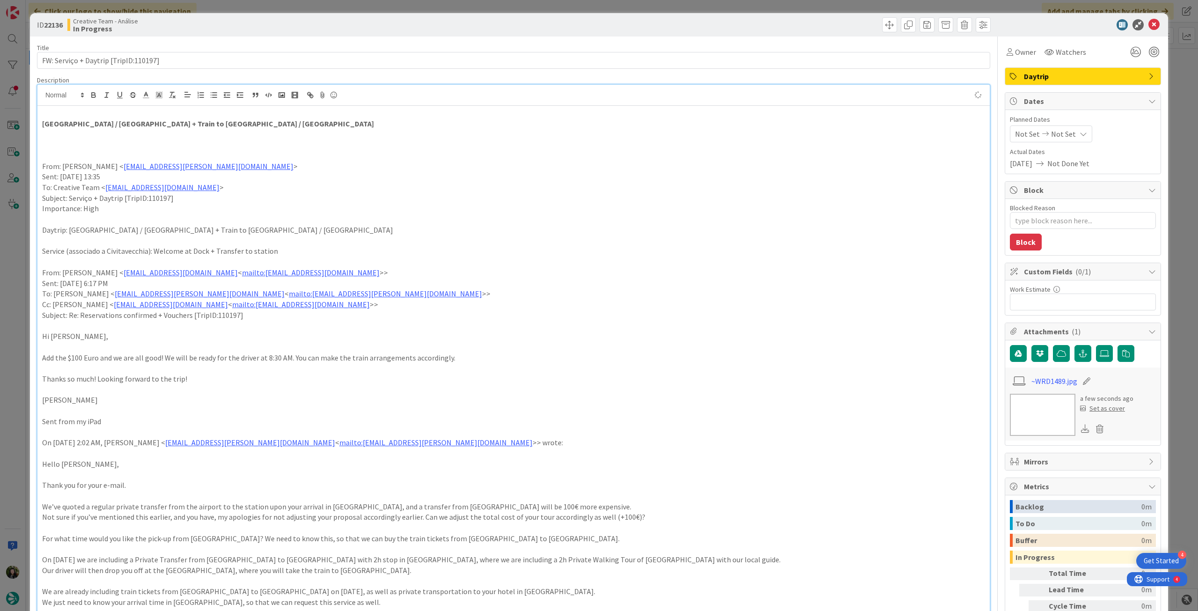
type textarea "x"
click at [1062, 131] on span "Not Set" at bounding box center [1063, 133] width 25 height 11
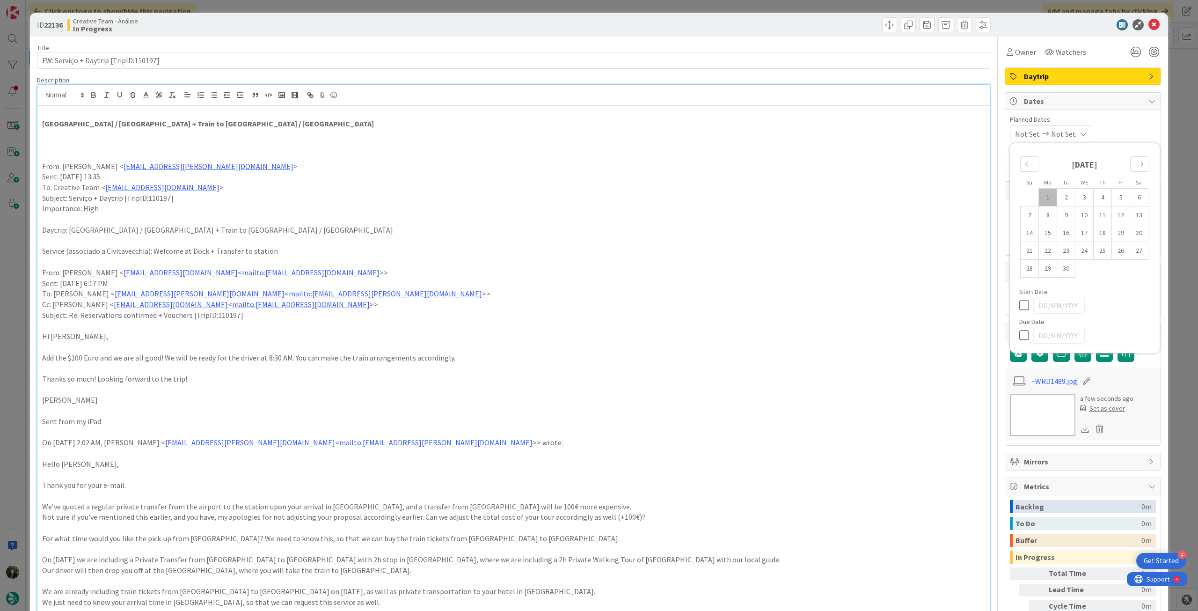
click at [1014, 331] on div "Su Mo Tu We Th Fr Sa [DATE] 1 2 3 4 5 6 7 8 9 10 11 12 13 14 15 16 17 18 19 20 …" at bounding box center [1084, 248] width 140 height 200
click at [1019, 329] on icon at bounding box center [1026, 334] width 14 height 11
type input "[DATE]"
click at [1148, 22] on icon at bounding box center [1153, 24] width 11 height 11
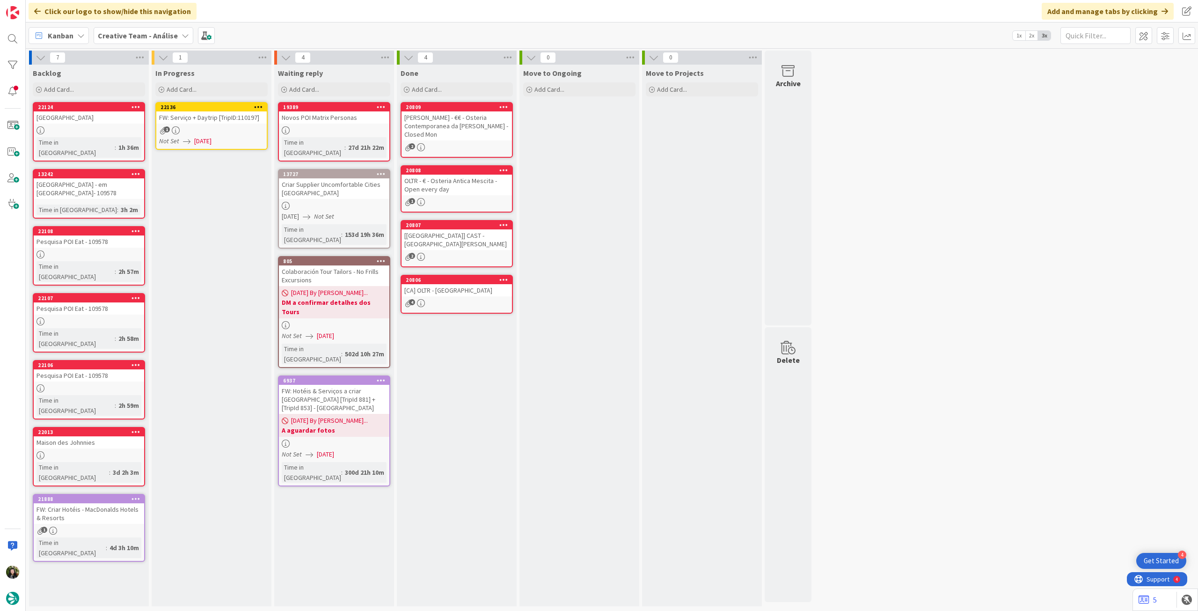
click at [256, 105] on icon at bounding box center [258, 106] width 9 height 7
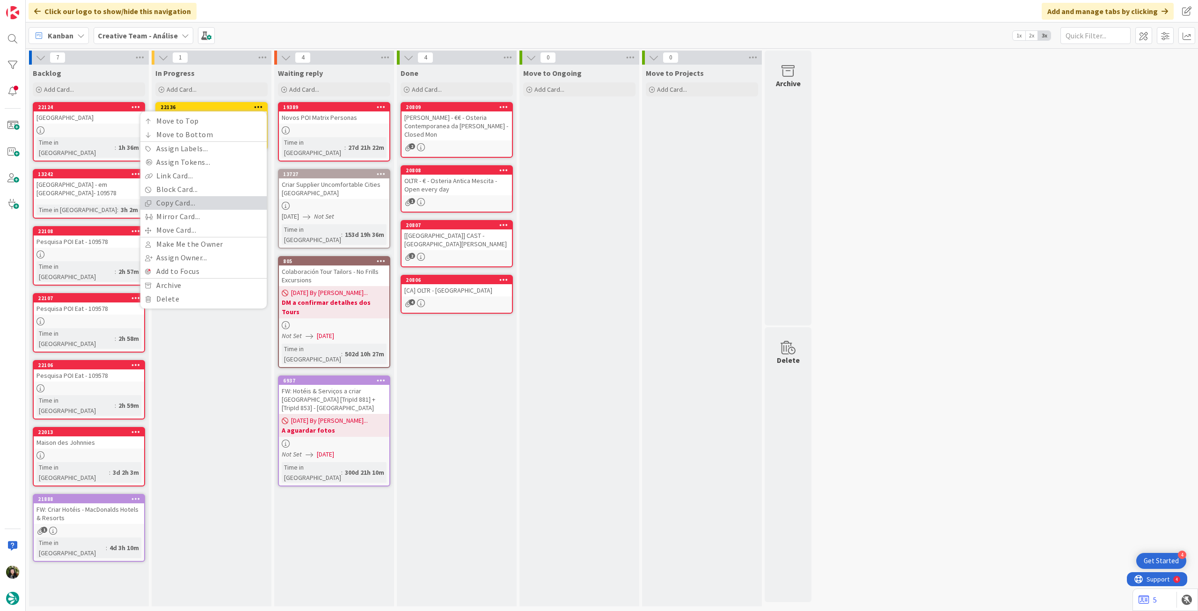
click at [211, 204] on link "Copy Card..." at bounding box center [203, 203] width 126 height 14
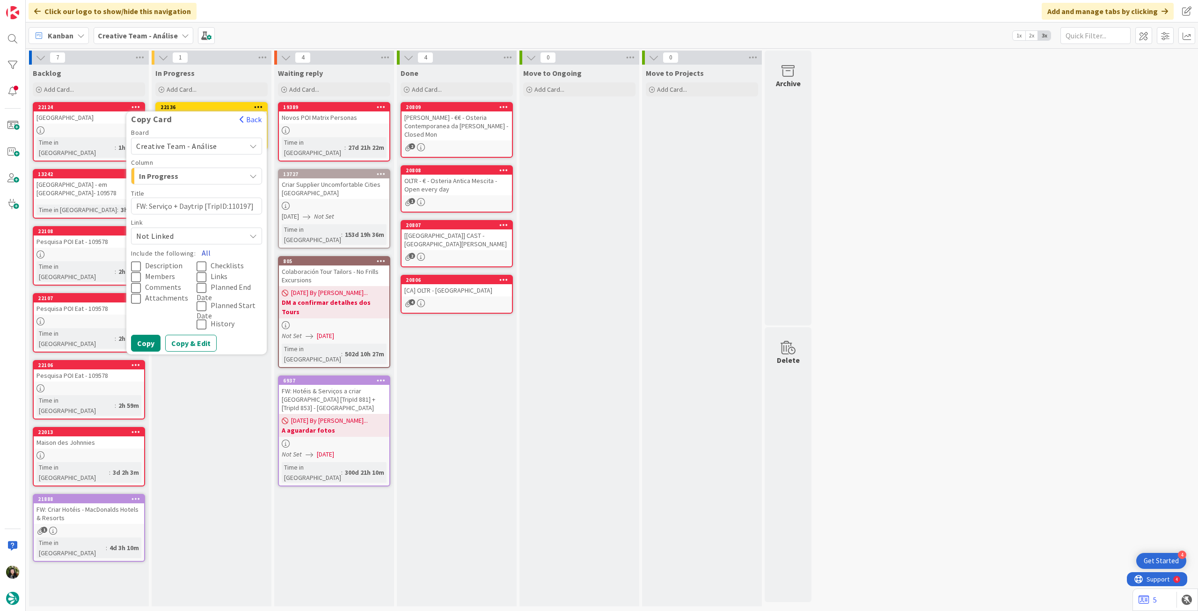
click at [203, 248] on button "All" at bounding box center [206, 252] width 21 height 17
click at [145, 340] on button "Copy" at bounding box center [145, 343] width 29 height 17
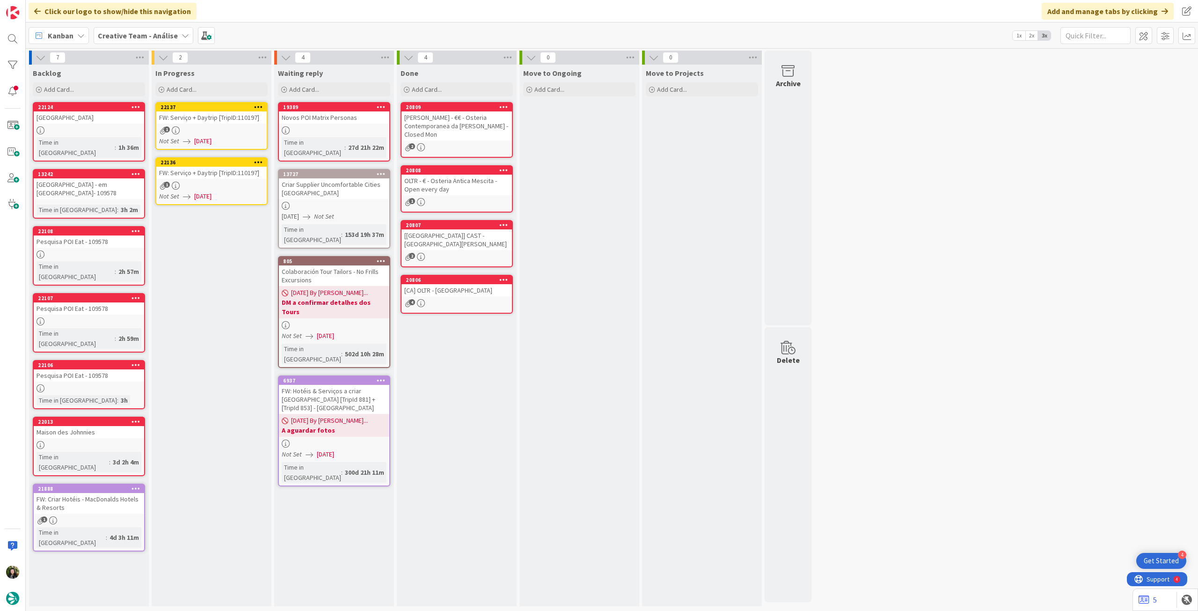
click at [210, 185] on div "1" at bounding box center [211, 186] width 110 height 8
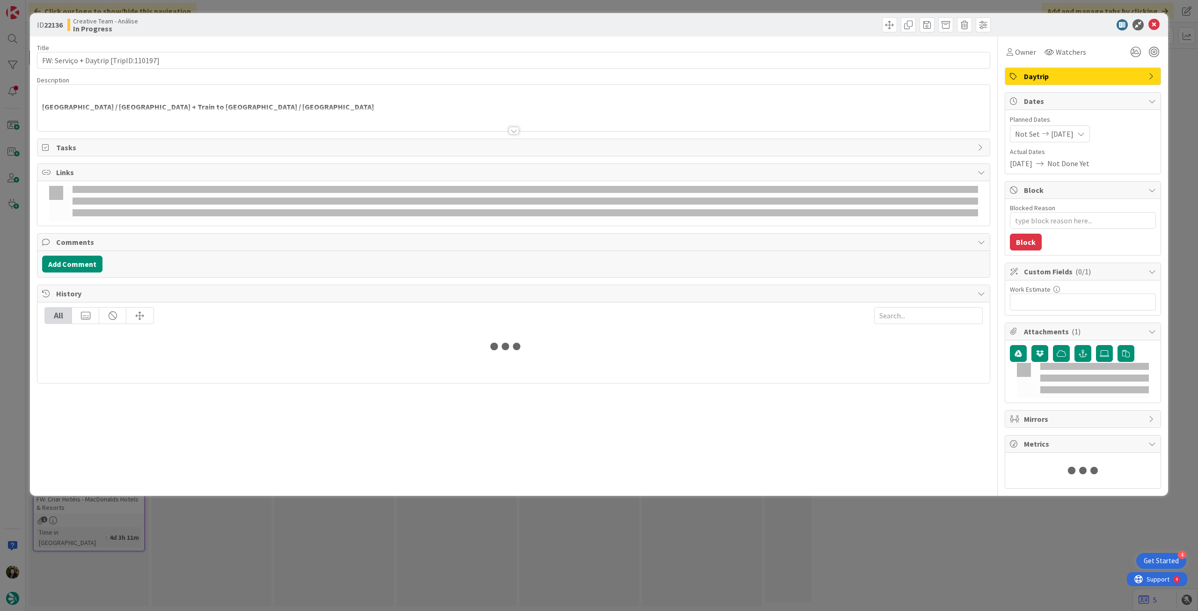
click at [145, 129] on div at bounding box center [513, 119] width 952 height 24
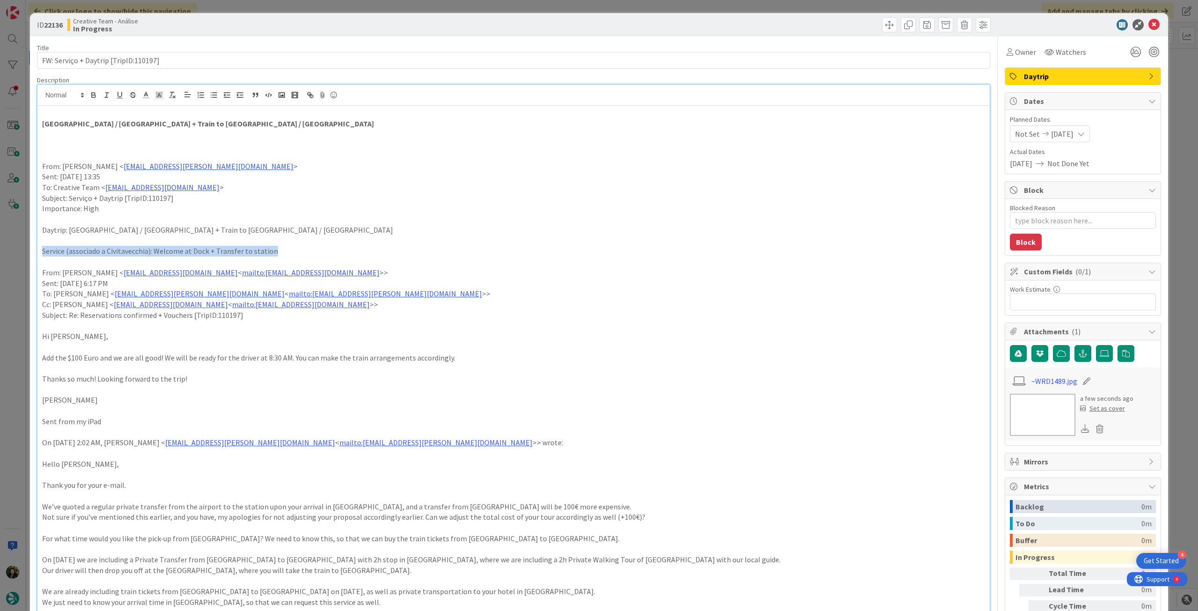
drag, startPoint x: 39, startPoint y: 254, endPoint x: 285, endPoint y: 253, distance: 246.6
click at [222, 252] on p "Service (associado a Civitavecchia): Welcome at Dock + Transfer to station" at bounding box center [513, 251] width 943 height 11
drag, startPoint x: 41, startPoint y: 252, endPoint x: 280, endPoint y: 253, distance: 239.1
click at [280, 253] on p "Service (associado a Civitavecchia): Welcome at Dock + Transfer to station" at bounding box center [513, 251] width 943 height 11
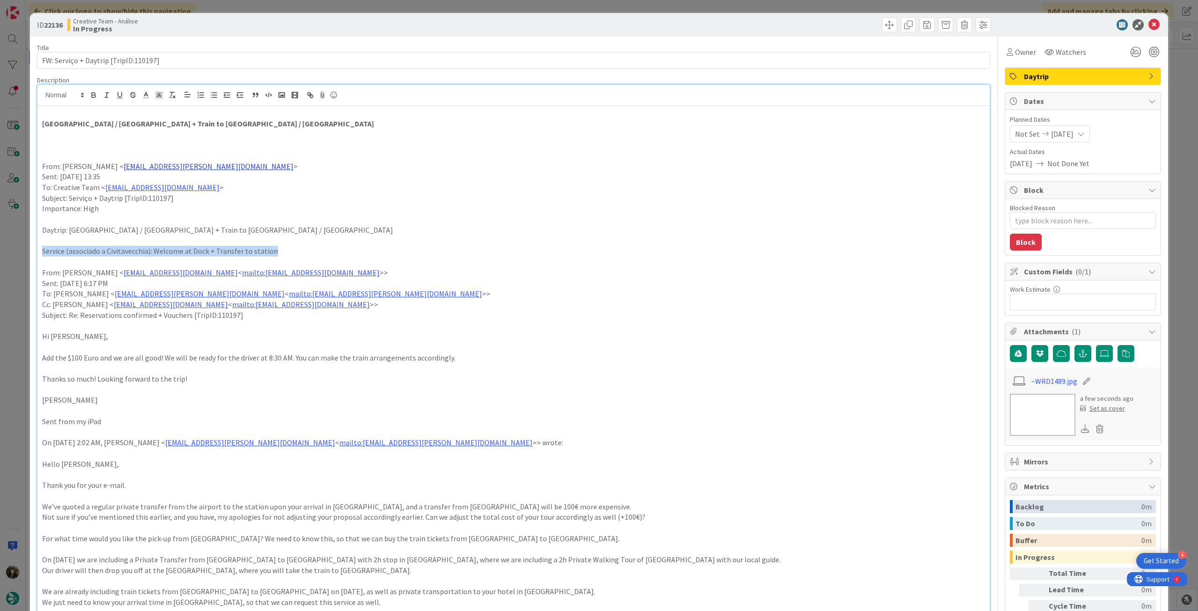
copy p "Service (associado a Civitavecchia): Welcome at Dock + Transfer to station"
drag, startPoint x: 210, startPoint y: 123, endPoint x: 31, endPoint y: 123, distance: 178.3
paste div
click at [68, 123] on p "Service (associado a Civitavecchia): Welcome at Dock + Transfer to station" at bounding box center [513, 123] width 943 height 11
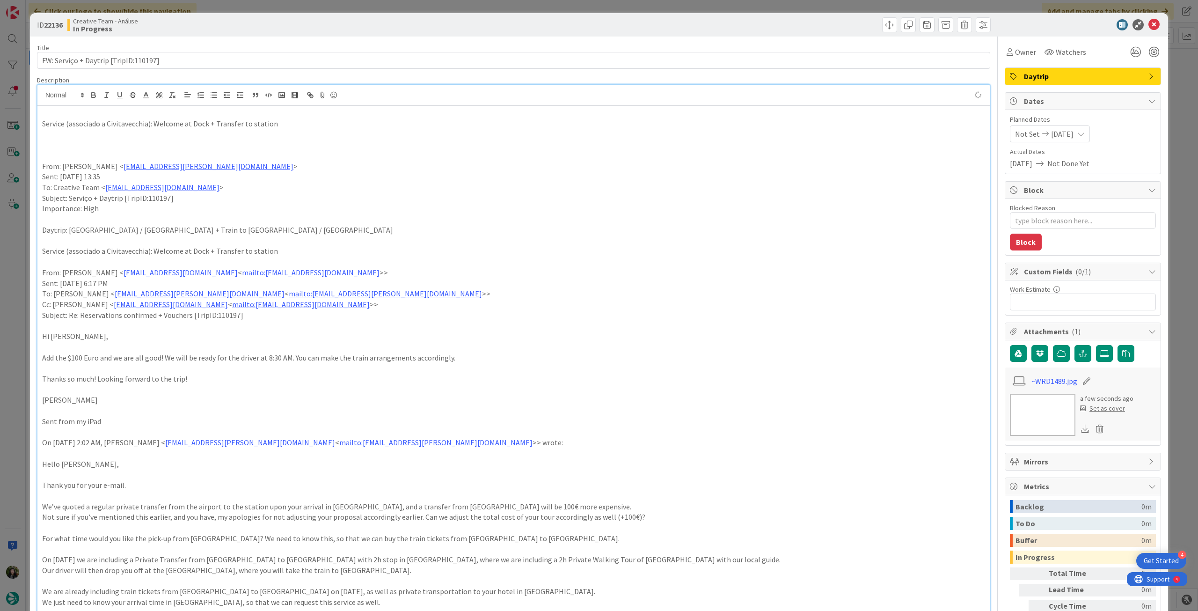
type textarea "x"
click at [98, 125] on p "Service (associado a Civitavecchia): Welcome at Dock + Transfer to station" at bounding box center [513, 123] width 943 height 11
drag, startPoint x: 281, startPoint y: 123, endPoint x: 22, endPoint y: 116, distance: 259.3
click at [13, 118] on div "ID 22136 Creative Team - Análise In Progress Title 37 / 128 FW: Serviço + Daytr…" at bounding box center [599, 305] width 1198 height 611
click at [95, 97] on icon "button" at bounding box center [93, 95] width 8 height 8
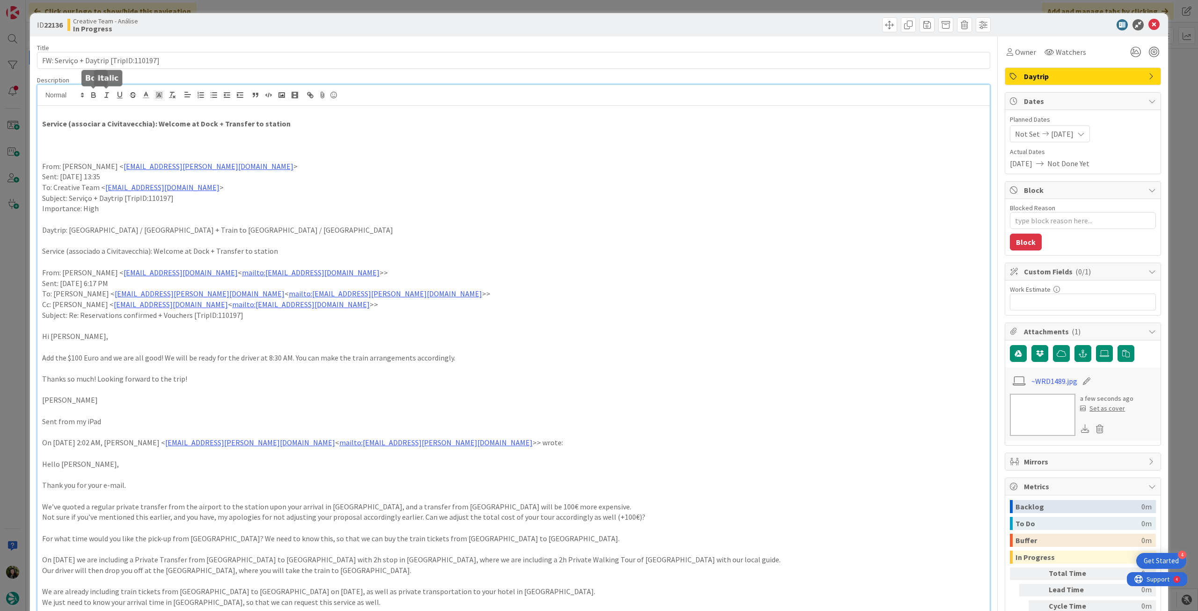
click at [384, 162] on p "From: [PERSON_NAME] < [EMAIL_ADDRESS][PERSON_NAME][DOMAIN_NAME] >" at bounding box center [513, 166] width 943 height 11
click at [1148, 24] on icon at bounding box center [1153, 24] width 11 height 11
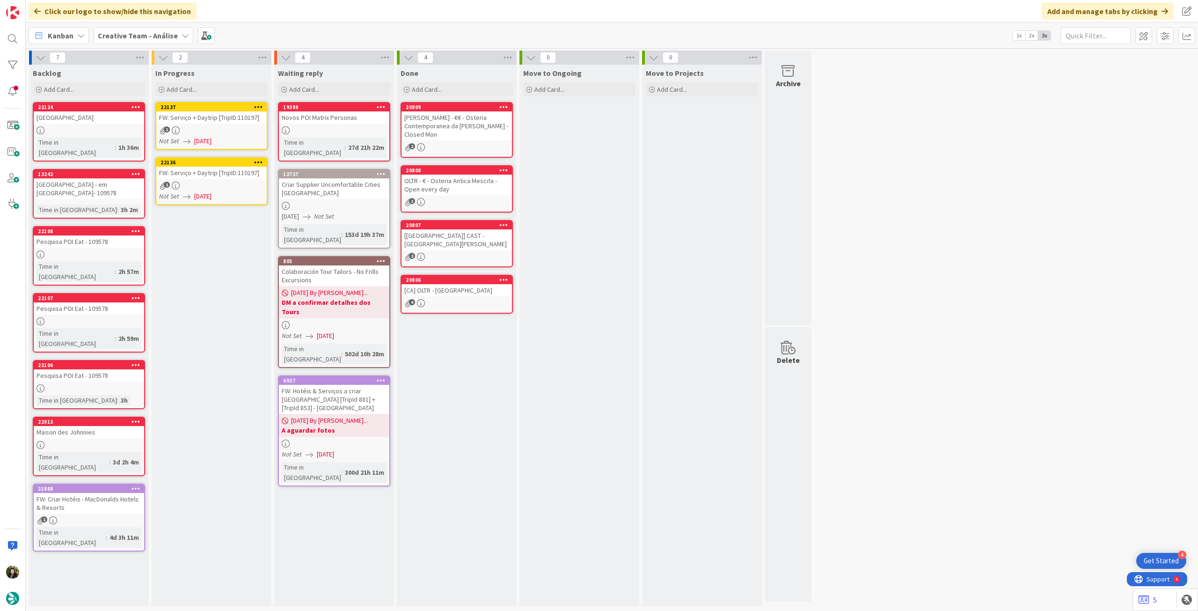
click at [261, 104] on icon at bounding box center [258, 106] width 9 height 7
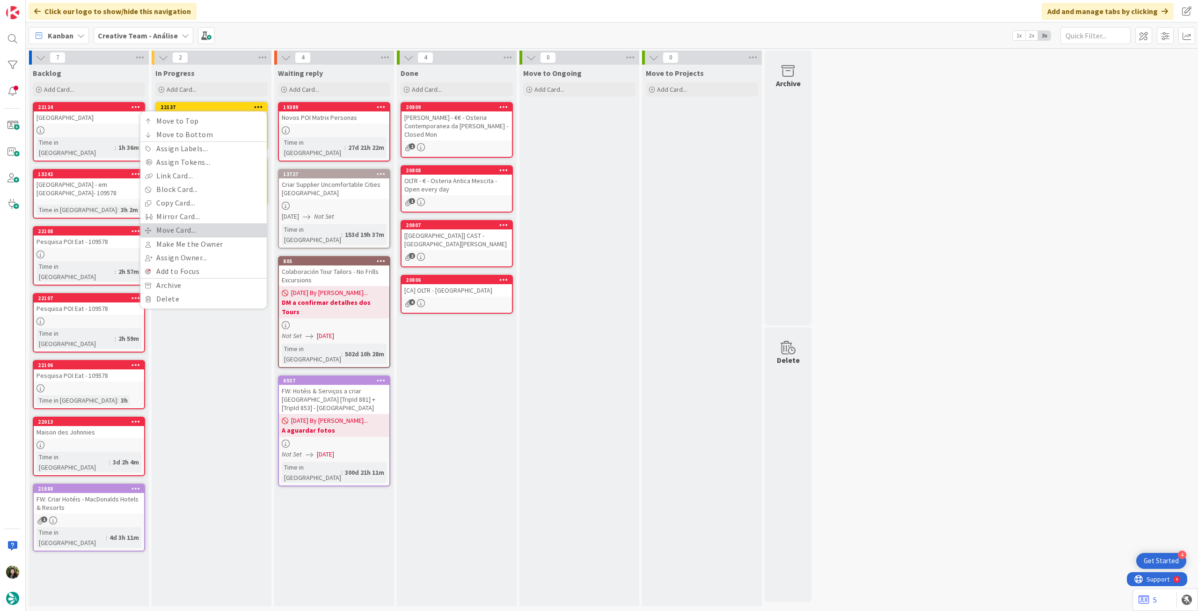
click at [207, 229] on link "Move Card..." at bounding box center [203, 230] width 126 height 14
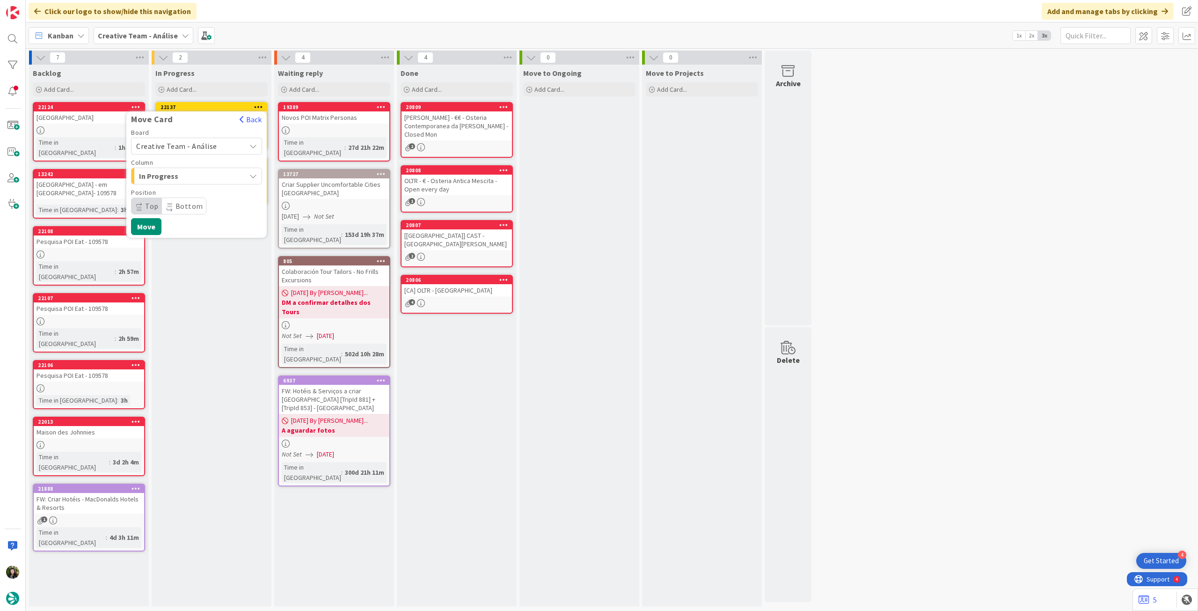
click at [197, 150] on span "Creative Team - Análise" at bounding box center [176, 145] width 81 height 9
click at [189, 184] on span "Creative Team" at bounding box center [202, 190] width 109 height 14
click at [193, 175] on span "Select a Column..." at bounding box center [171, 176] width 70 height 12
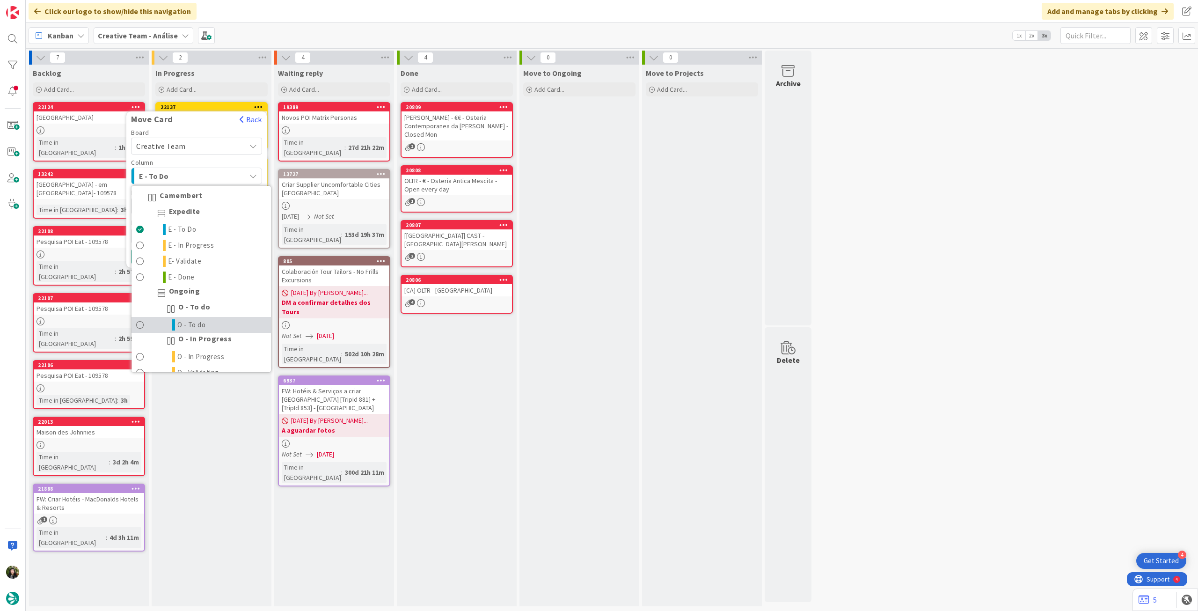
click at [196, 321] on span "O - To do" at bounding box center [191, 324] width 29 height 11
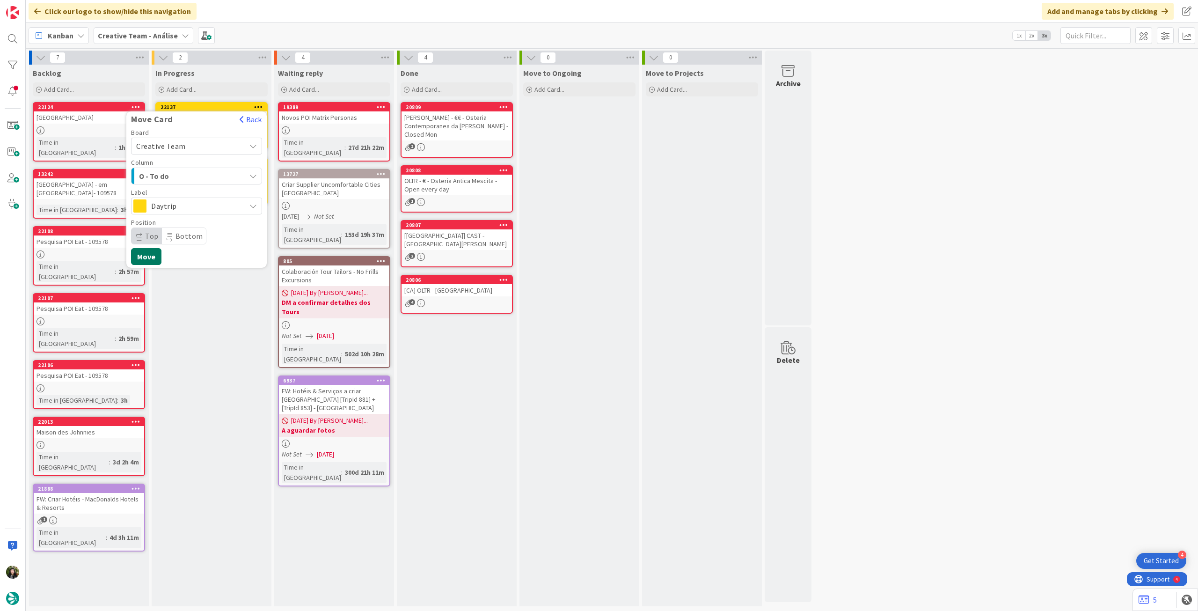
click at [157, 256] on button "Move" at bounding box center [146, 256] width 30 height 17
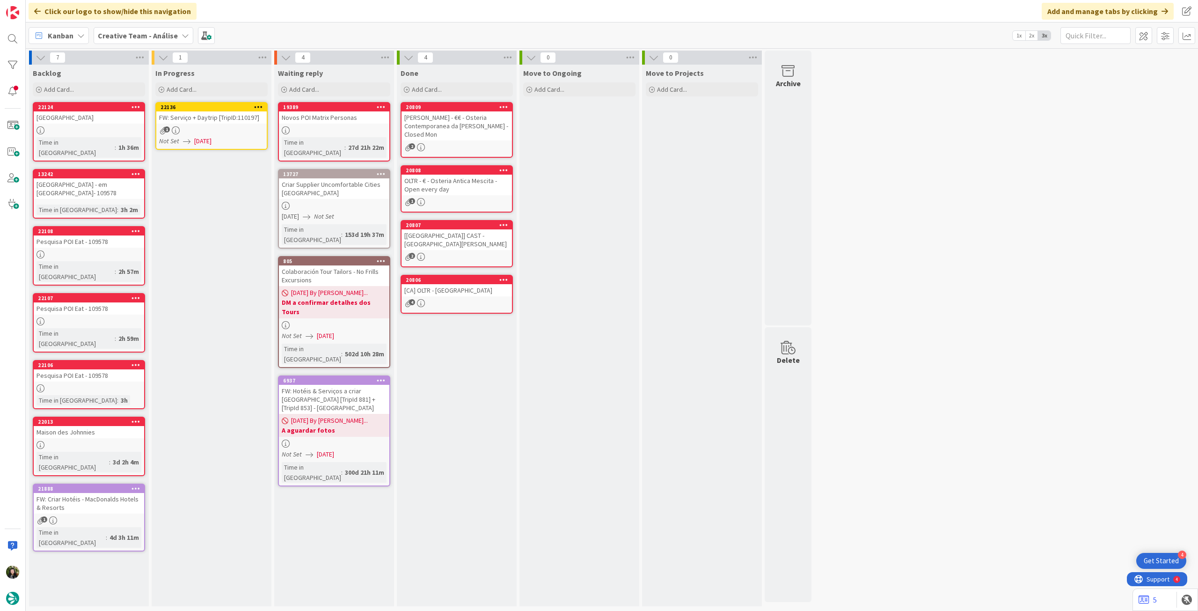
drag, startPoint x: 259, startPoint y: 105, endPoint x: 256, endPoint y: 112, distance: 7.4
click at [259, 105] on icon at bounding box center [258, 106] width 9 height 7
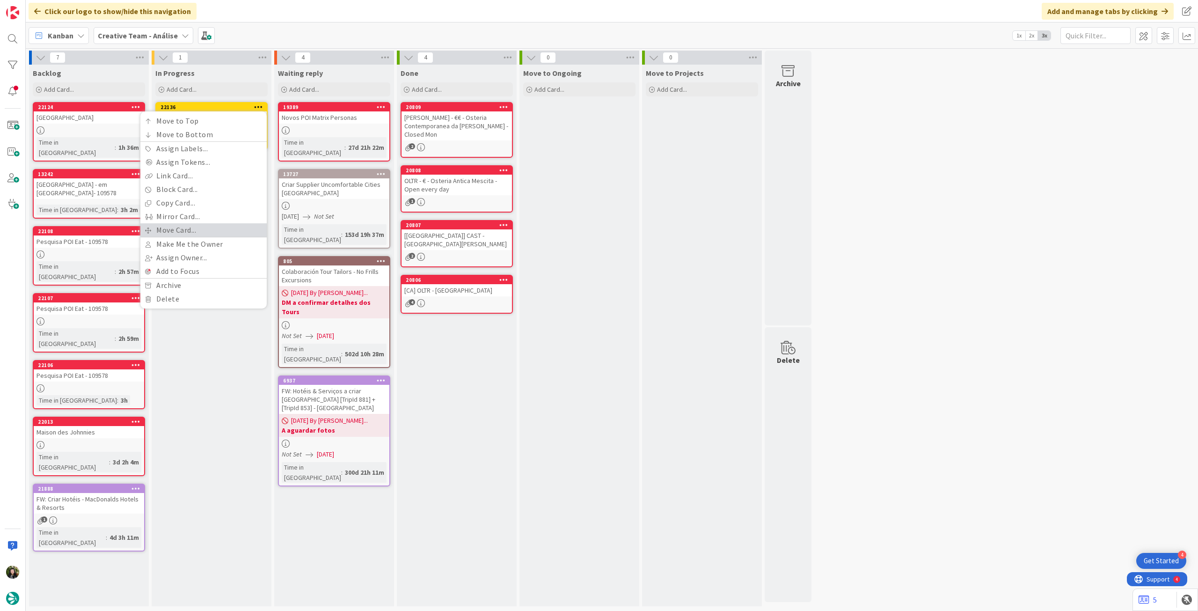
click at [193, 226] on link "Move Card..." at bounding box center [203, 230] width 126 height 14
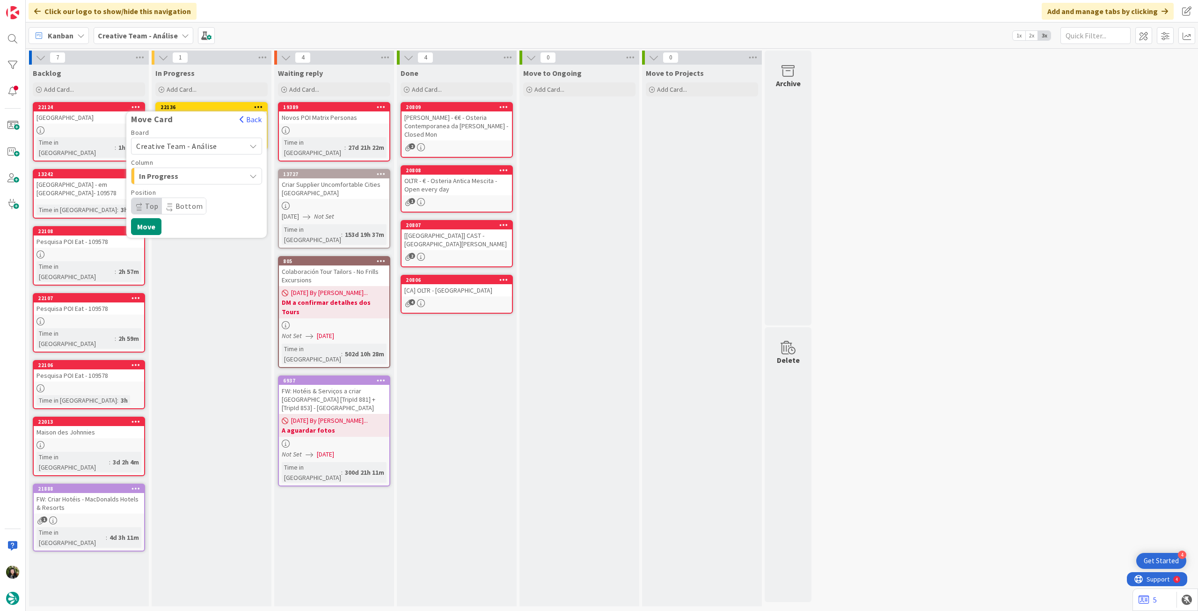
click at [204, 146] on span "Creative Team - Análise" at bounding box center [176, 145] width 81 height 9
click at [199, 186] on span "Creative Team" at bounding box center [202, 190] width 109 height 14
click at [202, 181] on span "E - To Do" at bounding box center [174, 176] width 70 height 12
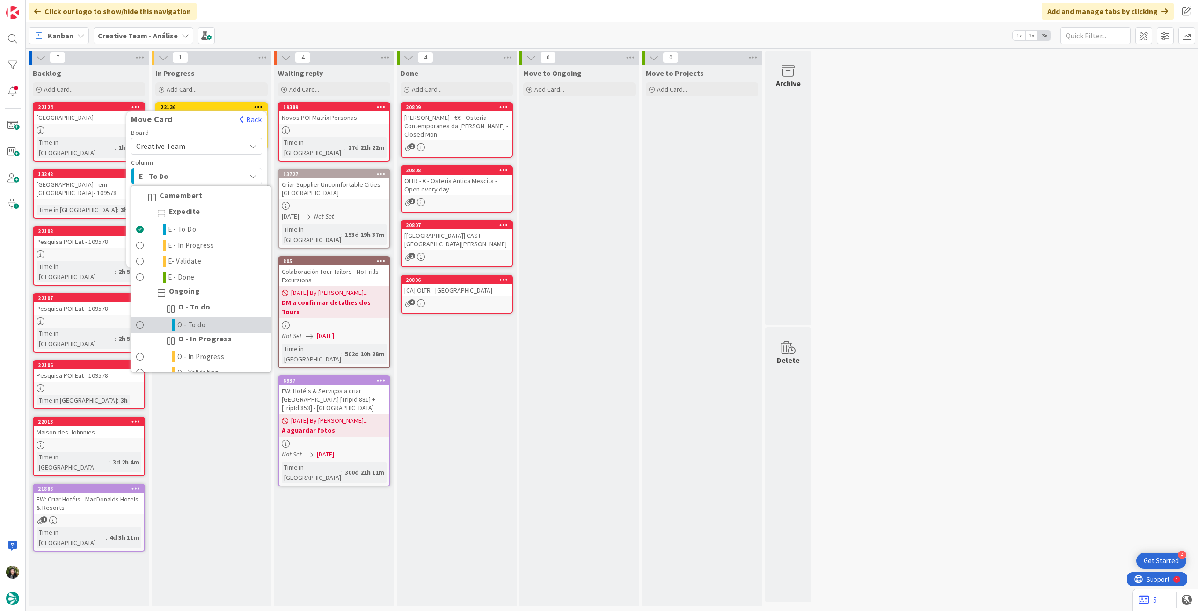
click at [199, 322] on span "O - To do" at bounding box center [191, 324] width 29 height 11
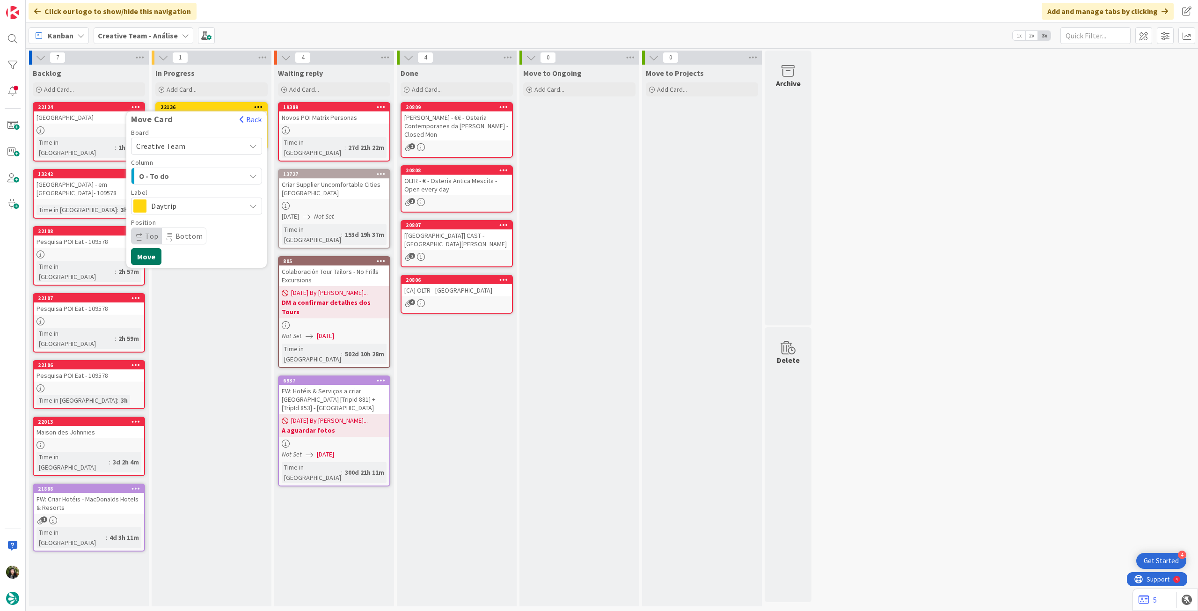
click at [142, 254] on button "Move" at bounding box center [146, 256] width 30 height 17
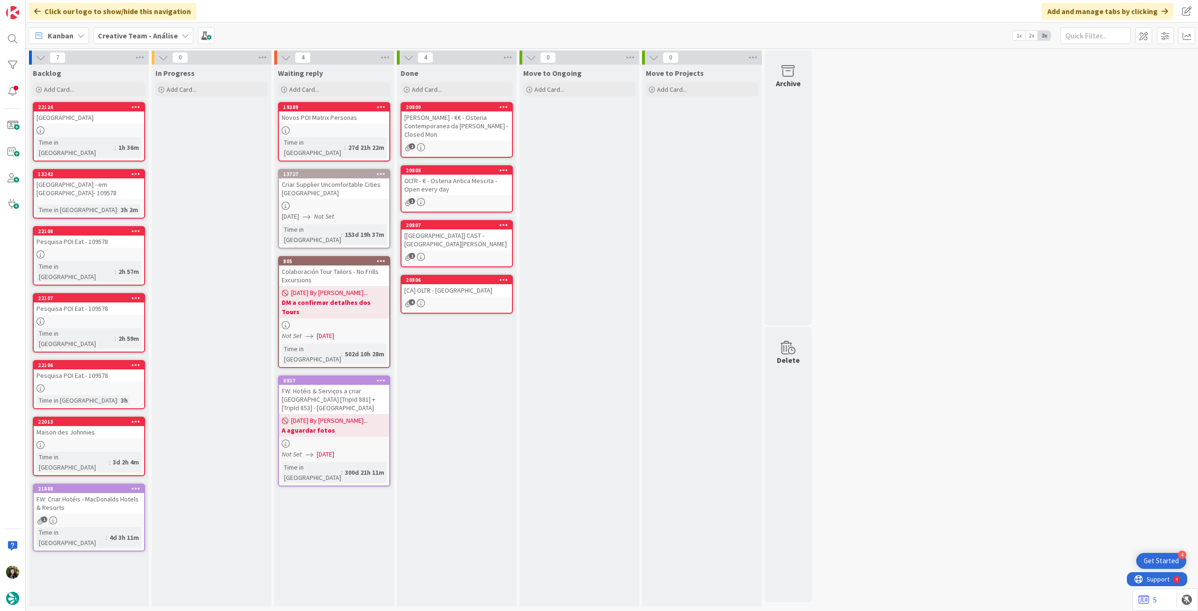
click at [140, 29] on div "Creative Team - Análise" at bounding box center [144, 35] width 100 height 17
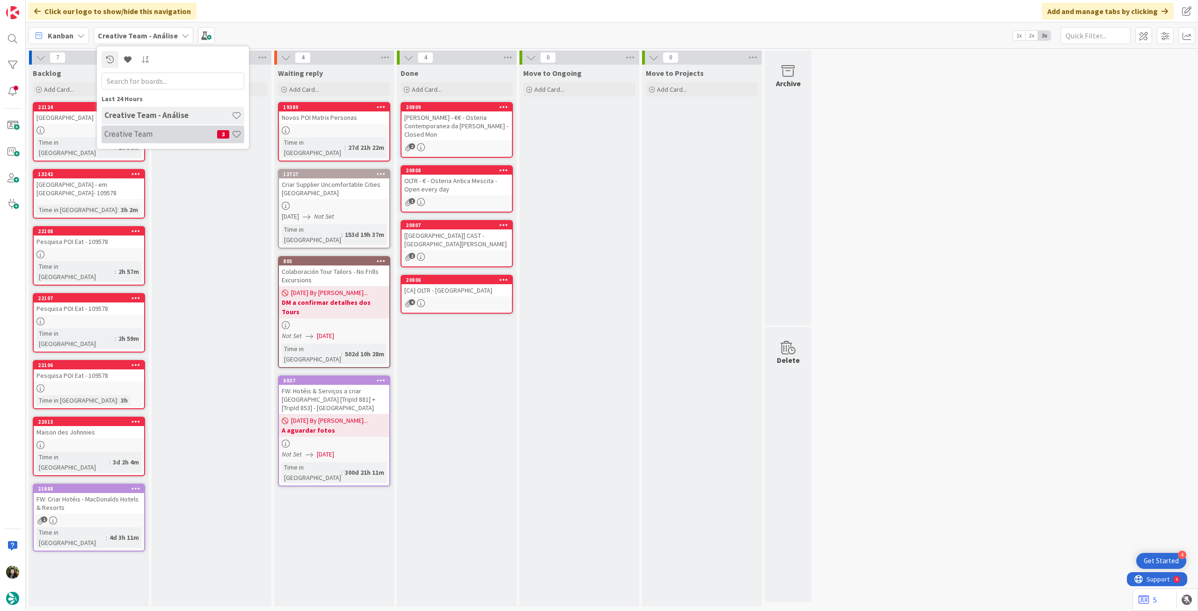
click at [166, 127] on div "Creative Team 3" at bounding box center [173, 134] width 143 height 18
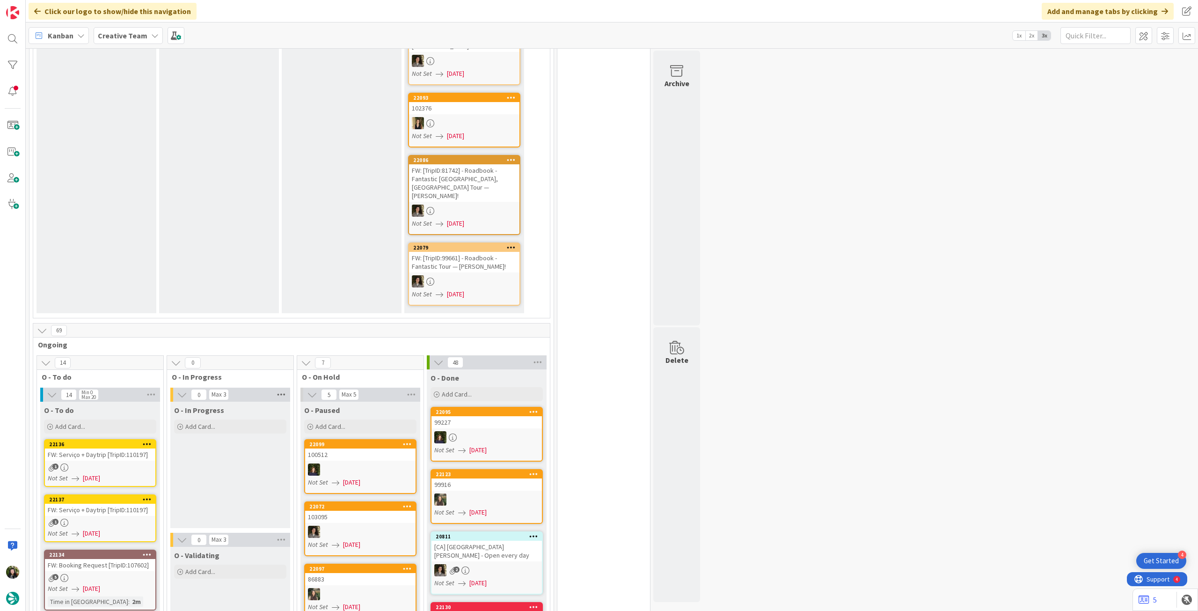
scroll to position [437, 0]
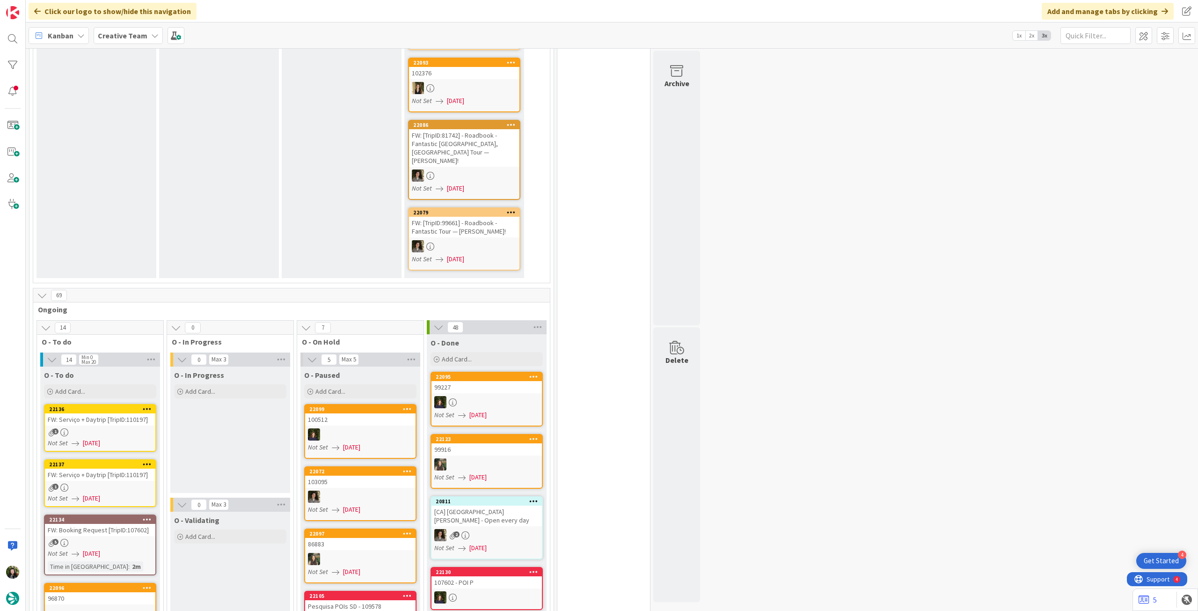
click at [100, 468] on div "FW: Serviço + Daytrip [TripID:110197]" at bounding box center [100, 474] width 110 height 12
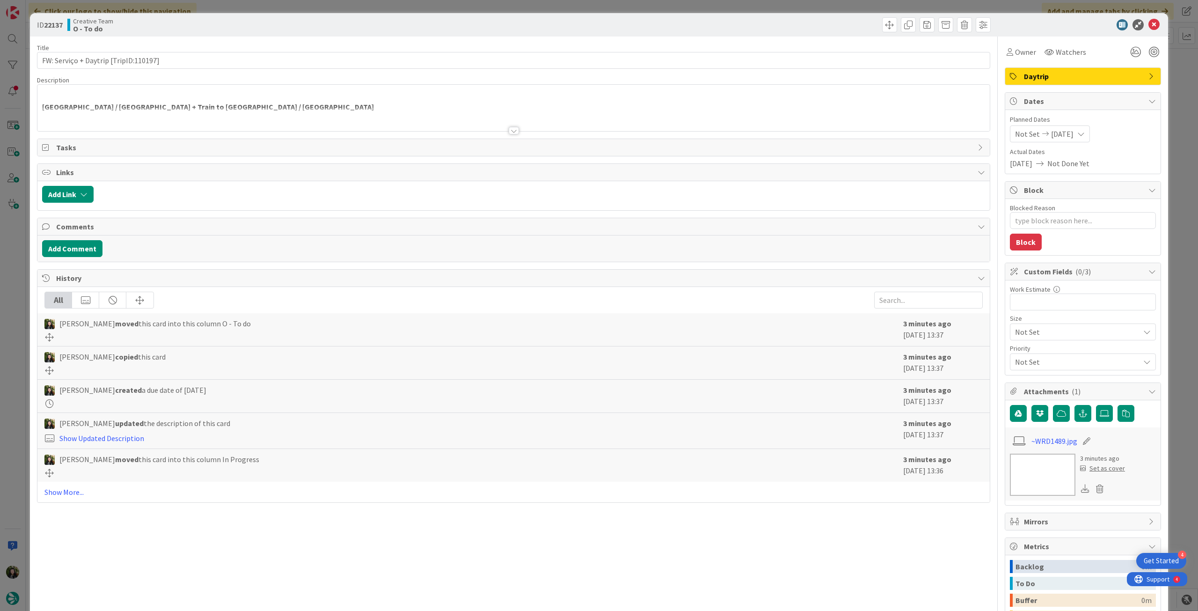
click at [1139, 23] on div at bounding box center [1078, 24] width 166 height 11
click at [1148, 24] on icon at bounding box center [1153, 24] width 11 height 11
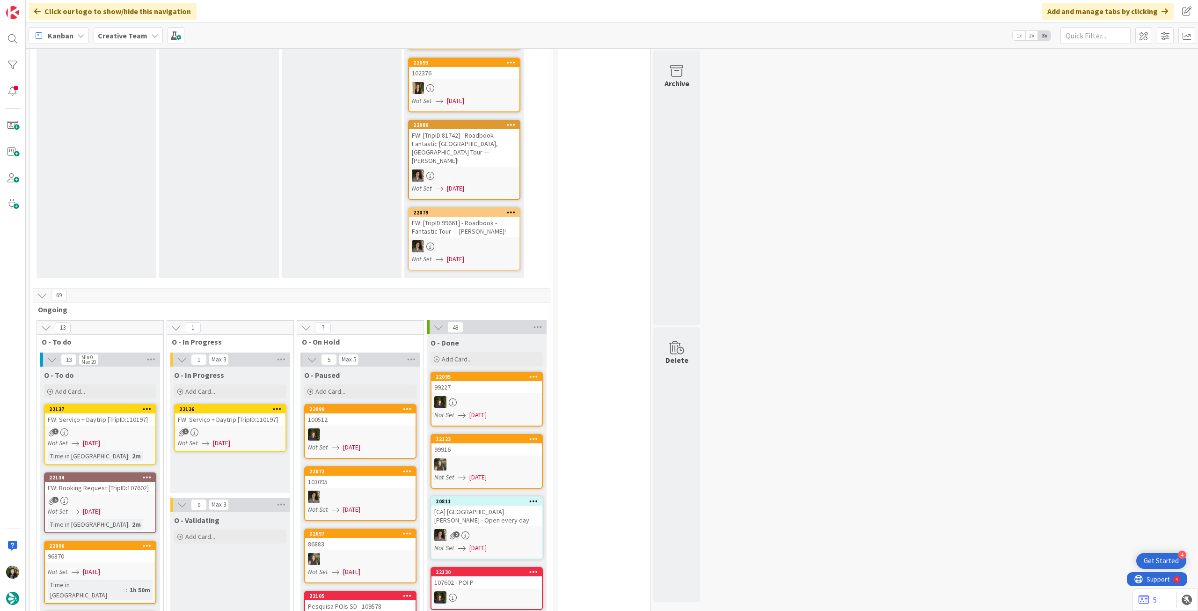
click at [236, 413] on div "FW: Serviço + Daytrip [TripID:110197]" at bounding box center [230, 419] width 110 height 12
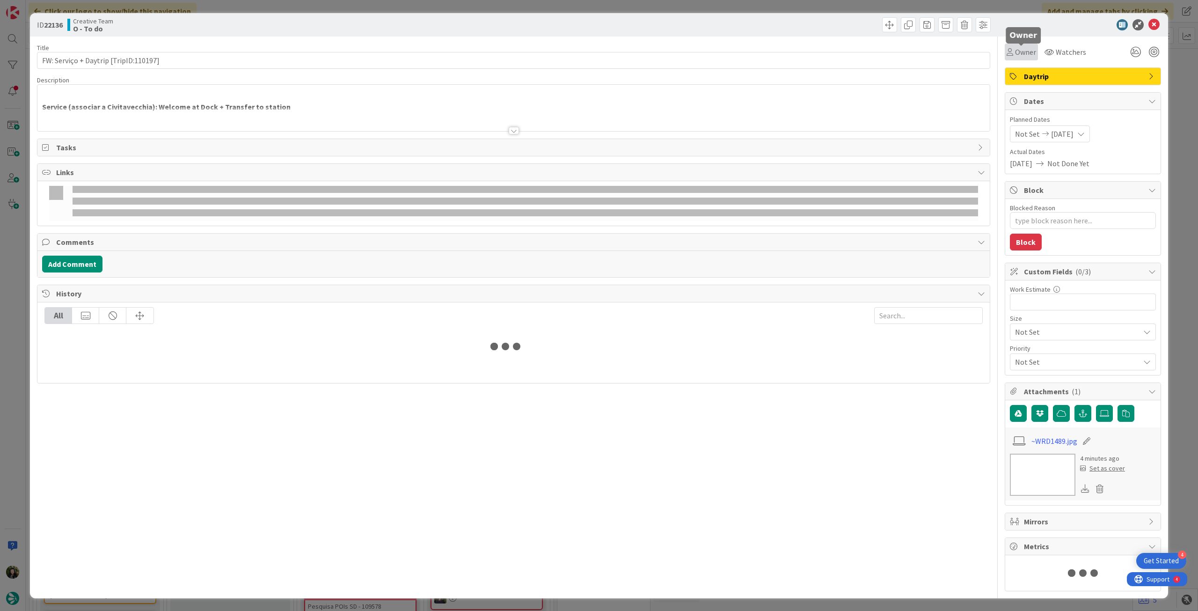
click at [1026, 51] on span "Owner" at bounding box center [1025, 51] width 21 height 11
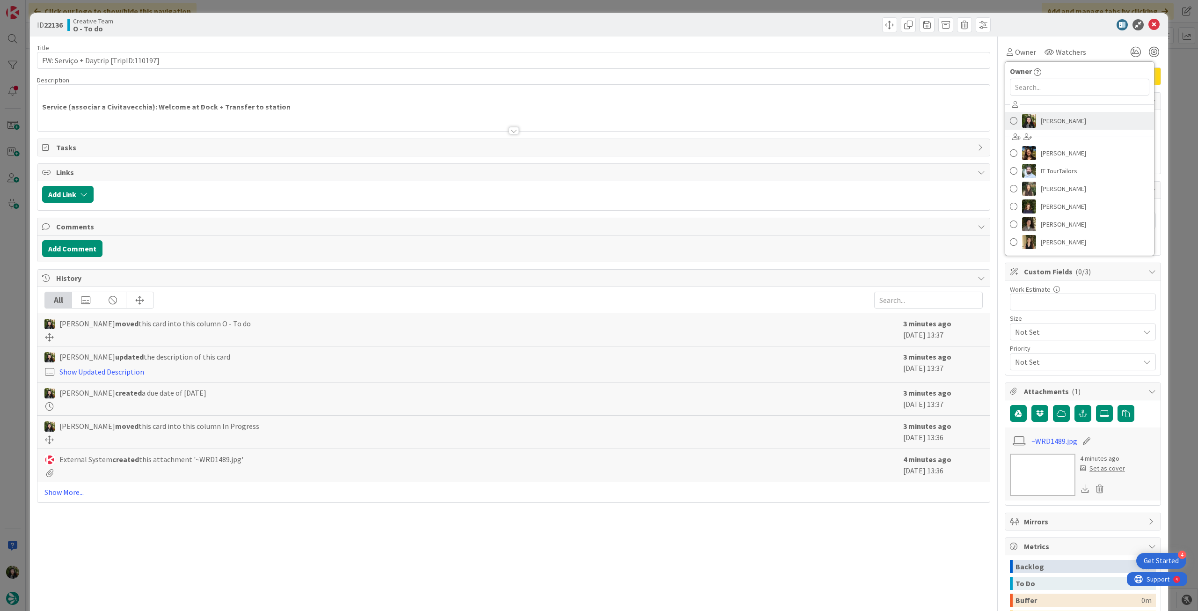
click at [1041, 121] on span "[PERSON_NAME]" at bounding box center [1063, 121] width 45 height 14
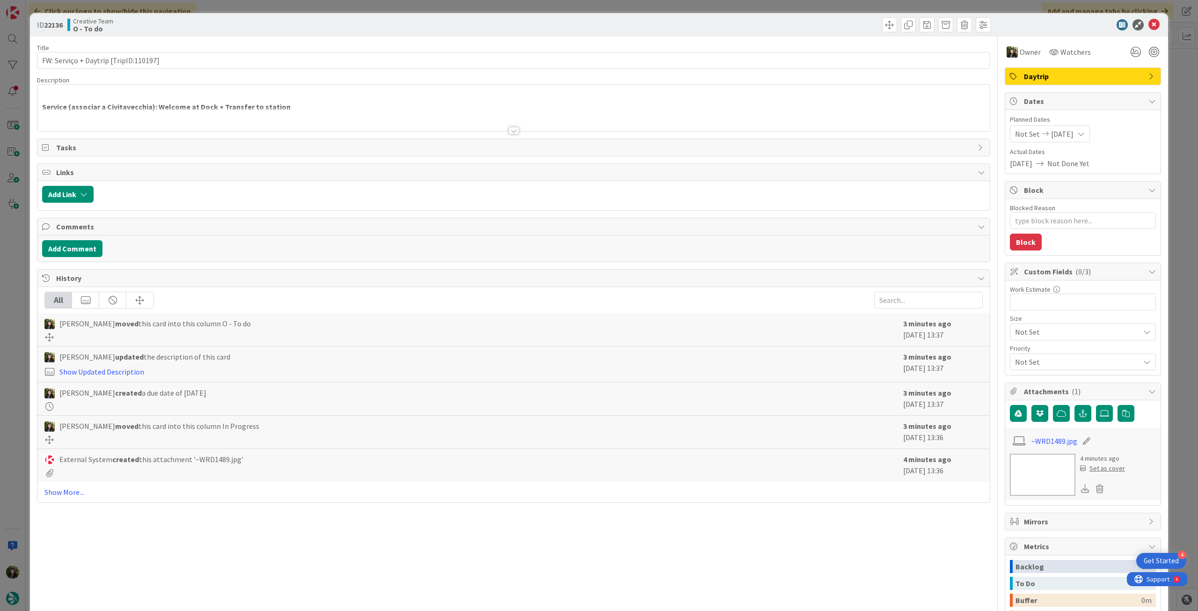
click at [295, 113] on div at bounding box center [513, 119] width 952 height 24
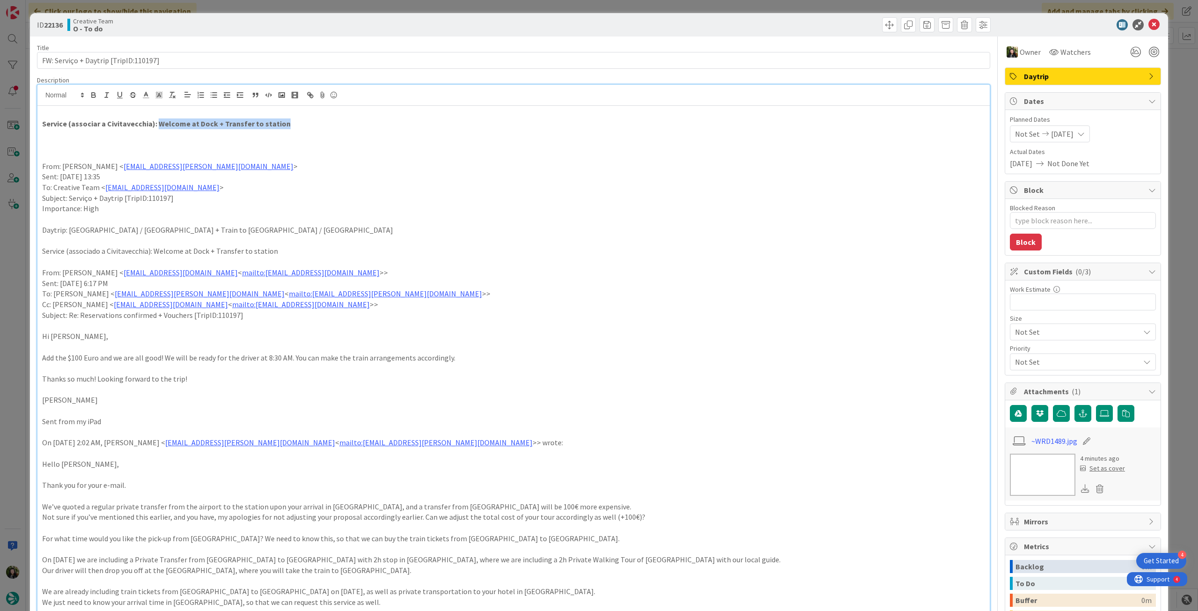
drag, startPoint x: 155, startPoint y: 124, endPoint x: 280, endPoint y: 124, distance: 124.9
click at [280, 124] on p "Service (associar a Civitavecchia): Welcome at Dock + Transfer to station" at bounding box center [513, 123] width 943 height 11
copy strong "Welcome at Dock + Transfer to station"
click at [137, 137] on p at bounding box center [513, 134] width 943 height 11
drag, startPoint x: 105, startPoint y: 124, endPoint x: 149, endPoint y: 122, distance: 44.0
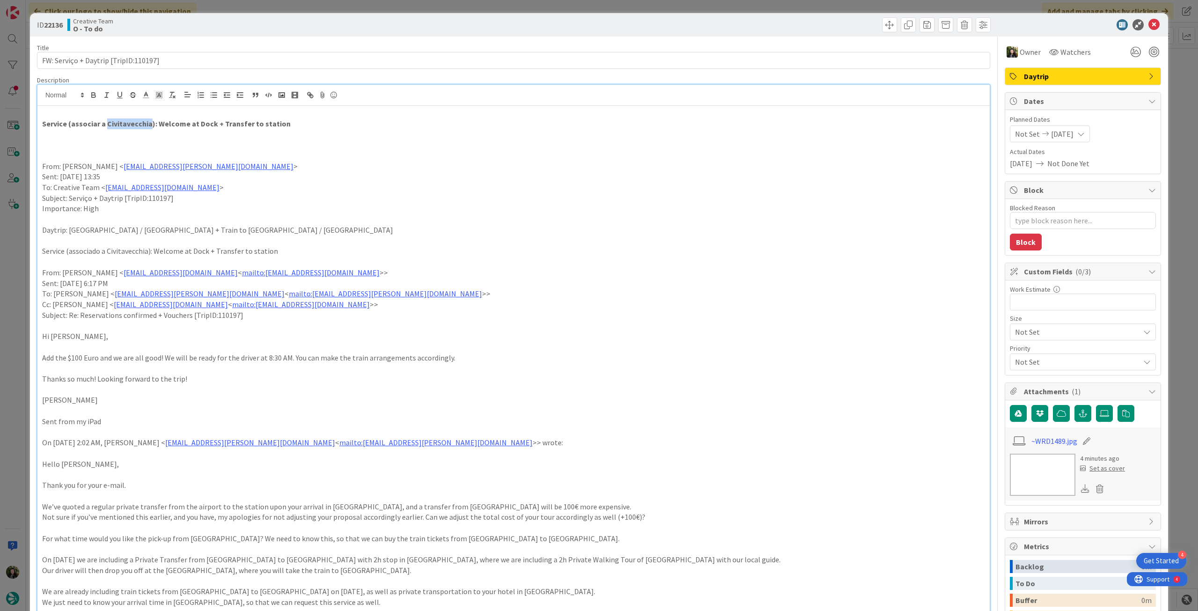
click at [149, 122] on strong "Service (associar a Civitavecchia): Welcome at Dock + Transfer to station" at bounding box center [166, 123] width 248 height 9
copy strong "Civitavecchia"
click at [1148, 24] on icon at bounding box center [1153, 24] width 11 height 11
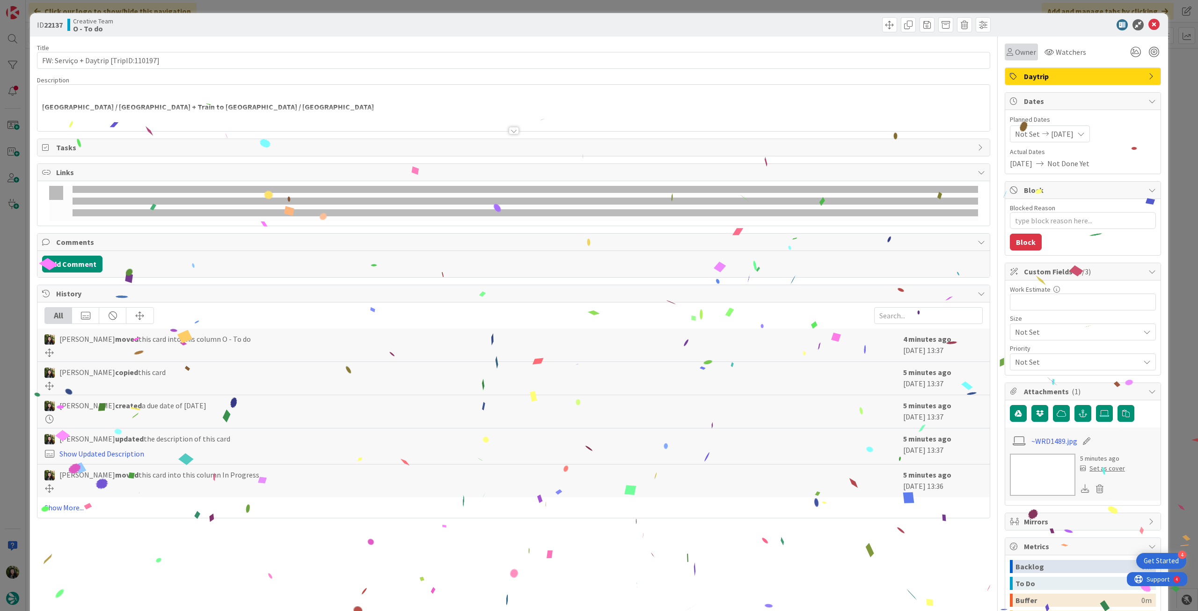
click at [1016, 49] on span "Owner" at bounding box center [1025, 51] width 21 height 11
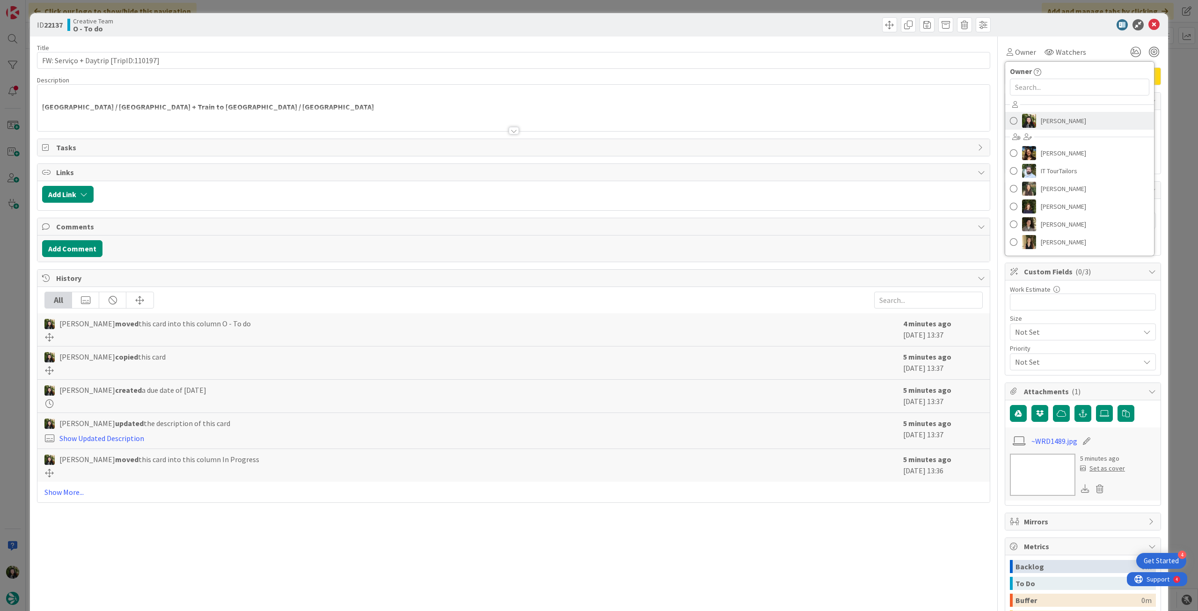
click at [1041, 121] on span "[PERSON_NAME]" at bounding box center [1063, 121] width 45 height 14
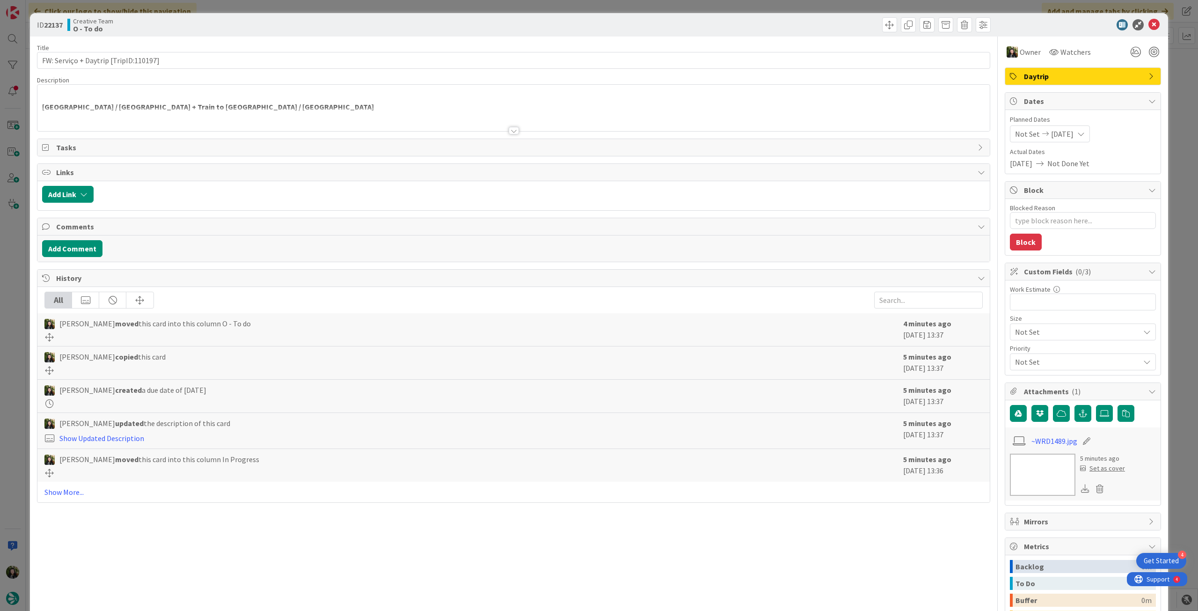
click at [435, 111] on div at bounding box center [513, 119] width 952 height 24
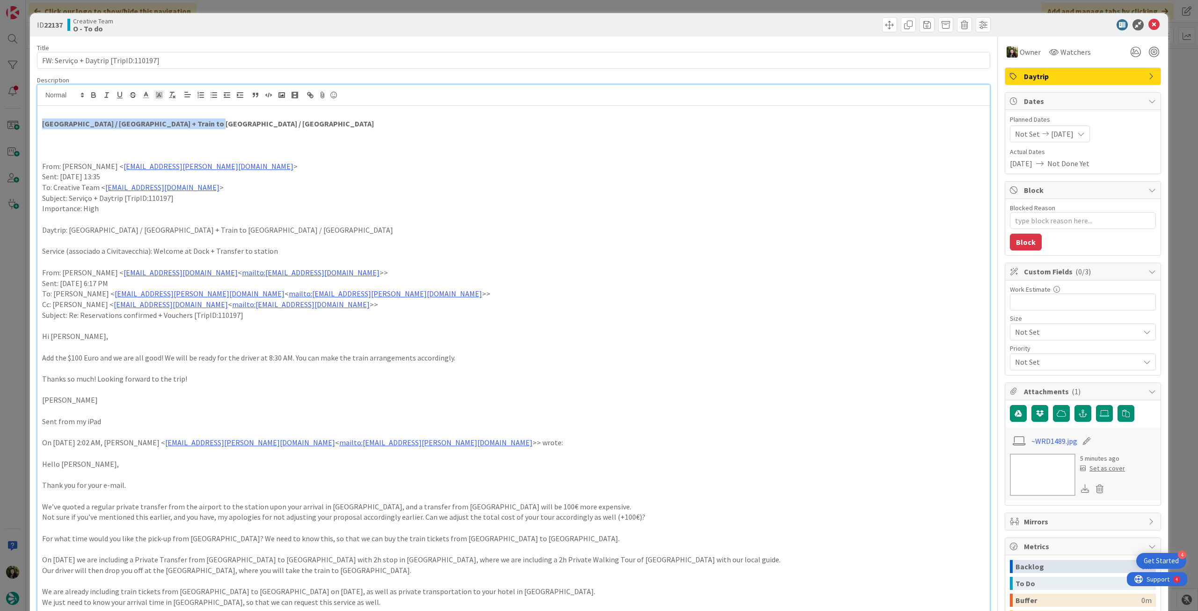
drag, startPoint x: 205, startPoint y: 123, endPoint x: 20, endPoint y: 125, distance: 185.3
click at [20, 125] on div "ID 22137 Creative Team O - To do Title 37 / 128 FW: Serviço + Daytrip [TripID:1…" at bounding box center [599, 305] width 1198 height 611
copy strong "[GEOGRAPHIC_DATA] / [GEOGRAPHIC_DATA] + Train to [GEOGRAPHIC_DATA] / [GEOGRAPHI…"
click at [1148, 26] on icon at bounding box center [1153, 24] width 11 height 11
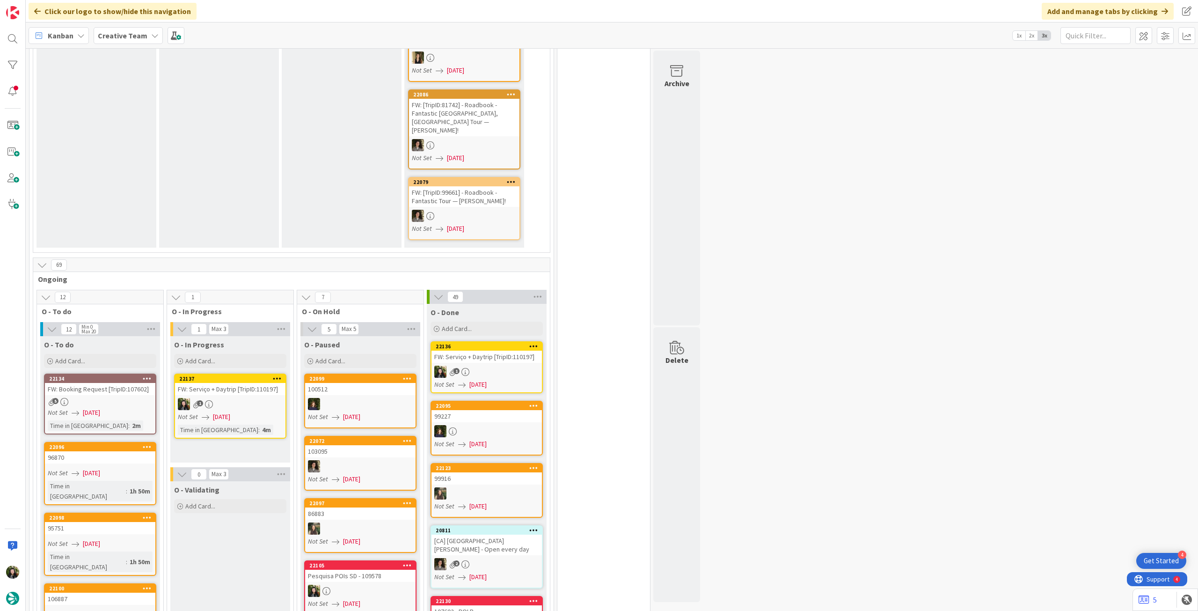
scroll to position [499, 0]
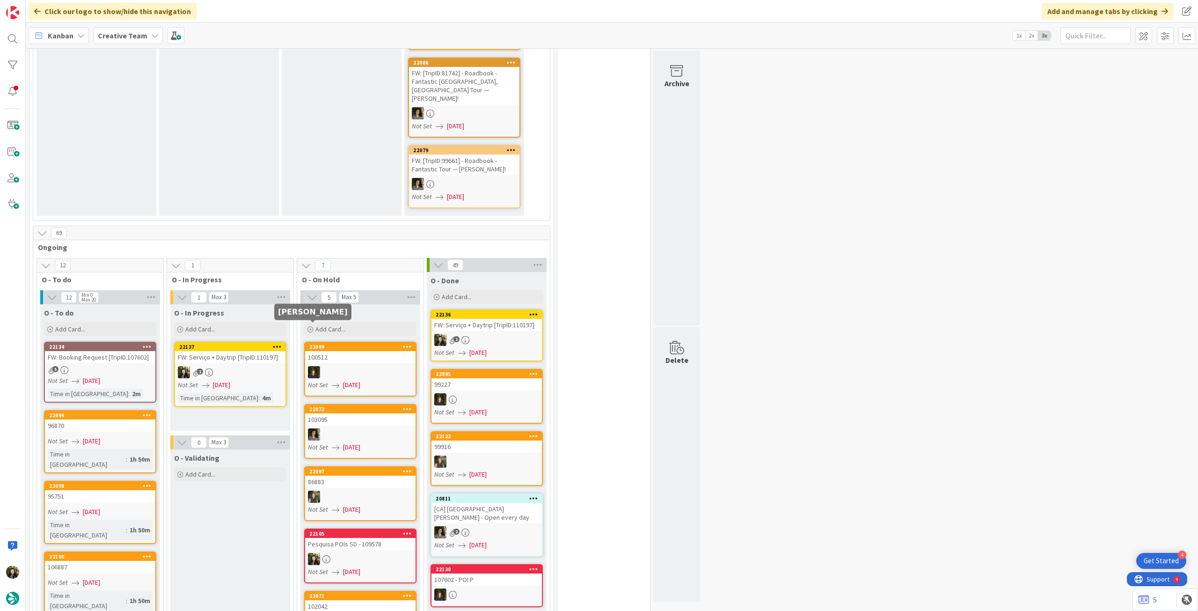
click at [247, 366] on div "1" at bounding box center [230, 372] width 110 height 12
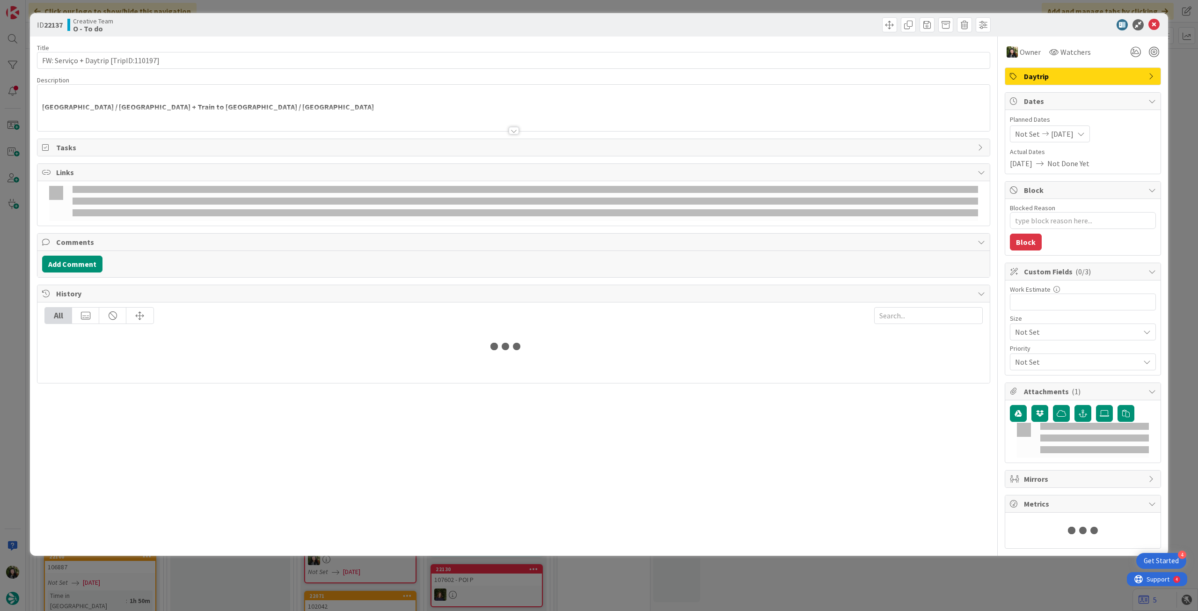
click at [249, 117] on div at bounding box center [513, 119] width 952 height 24
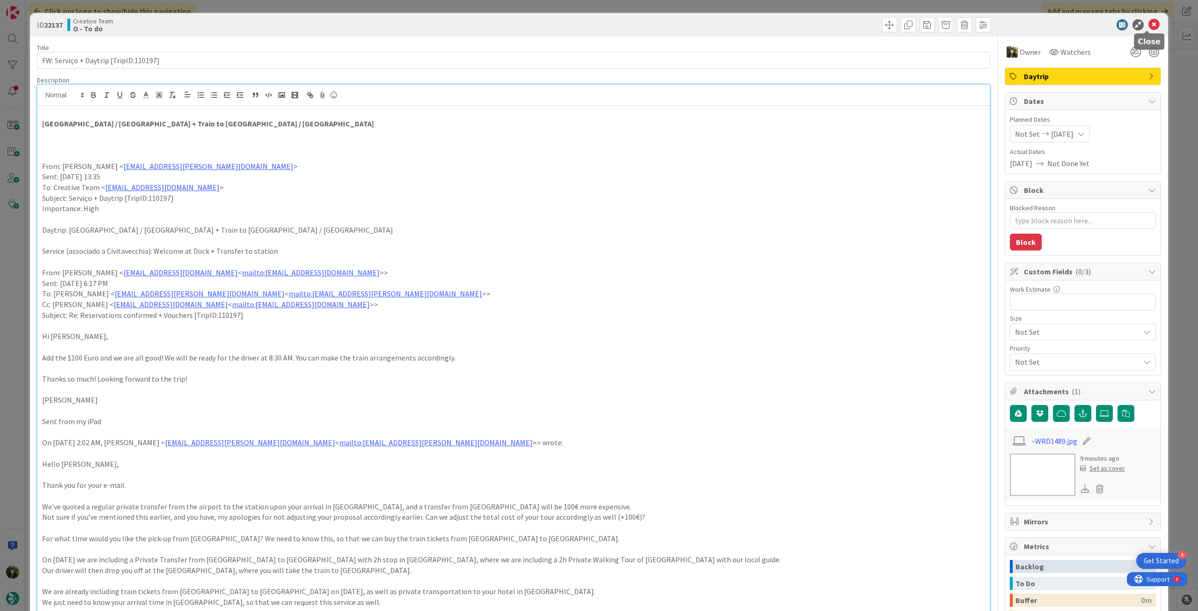
click at [1148, 24] on icon at bounding box center [1153, 24] width 11 height 11
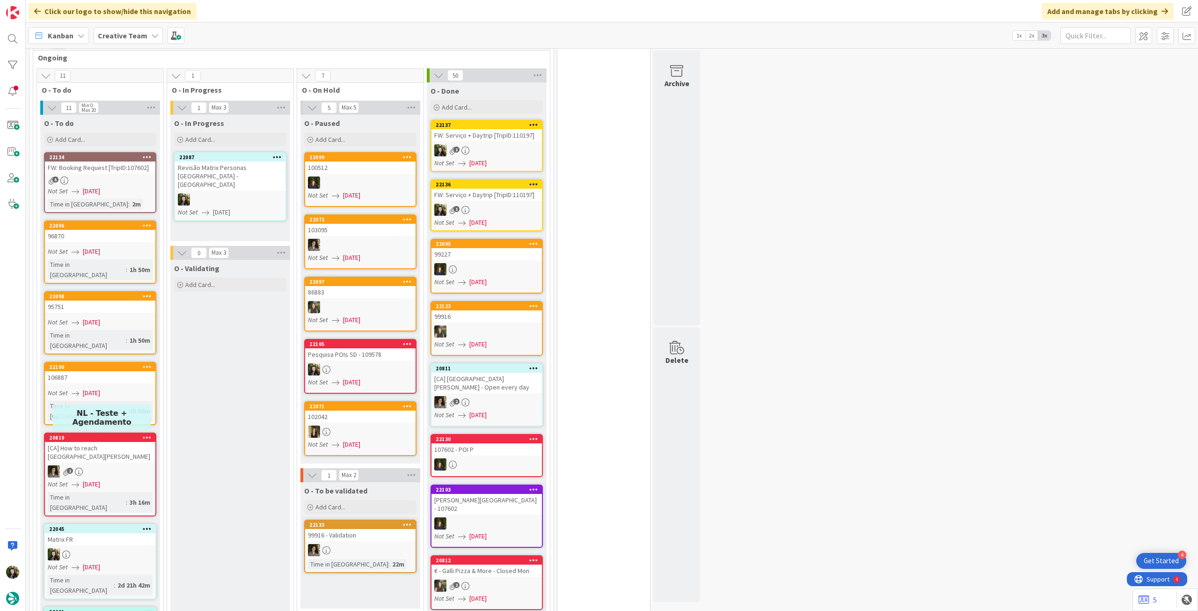
scroll to position [685, 0]
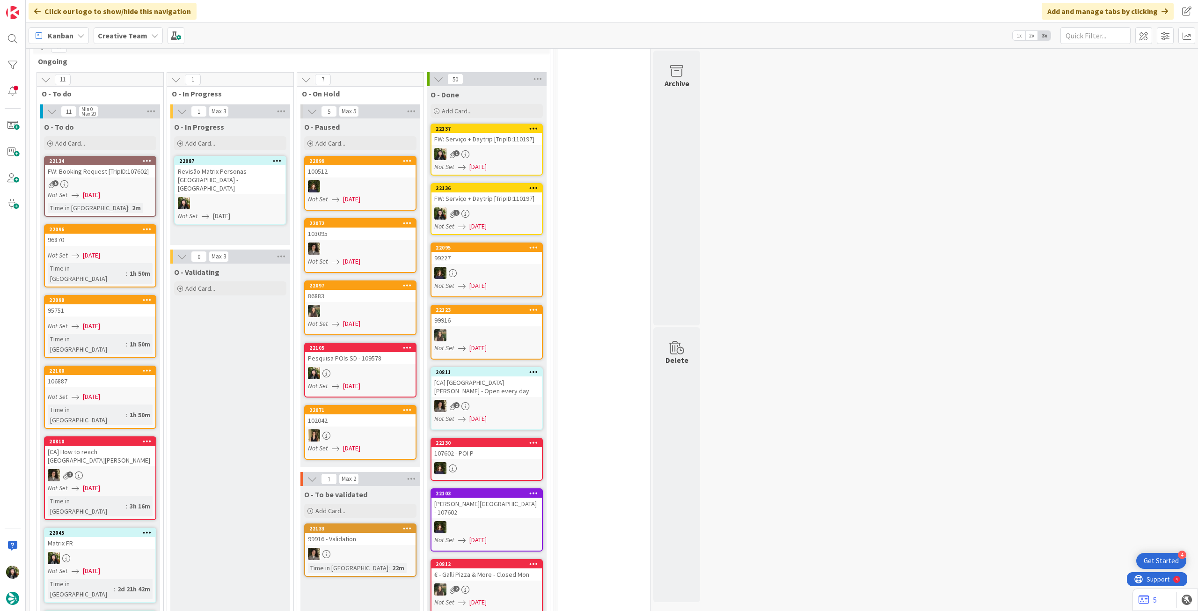
click at [230, 211] on span "[DATE]" at bounding box center [221, 216] width 17 height 10
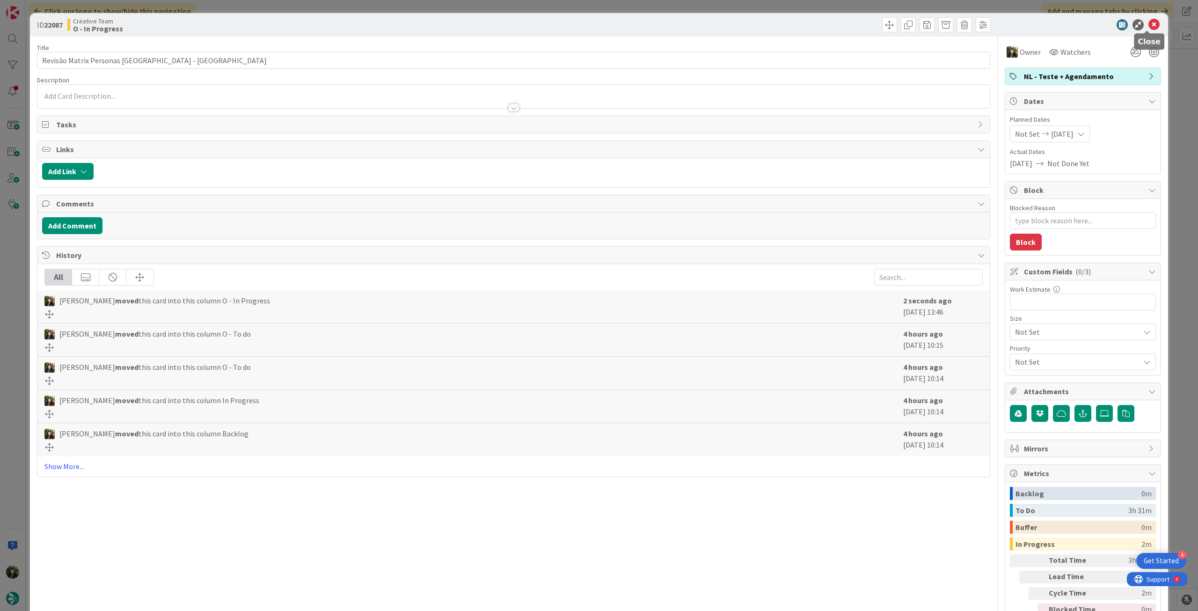
drag, startPoint x: 1151, startPoint y: 28, endPoint x: 1133, endPoint y: 31, distance: 18.2
click at [1151, 27] on icon at bounding box center [1153, 24] width 11 height 11
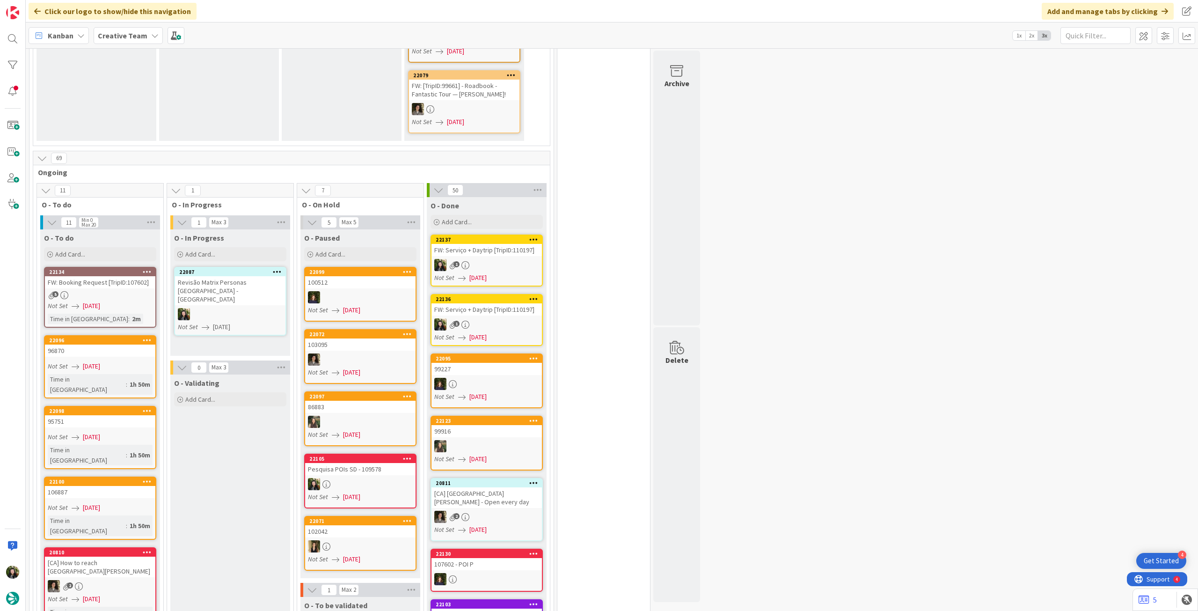
scroll to position [560, 0]
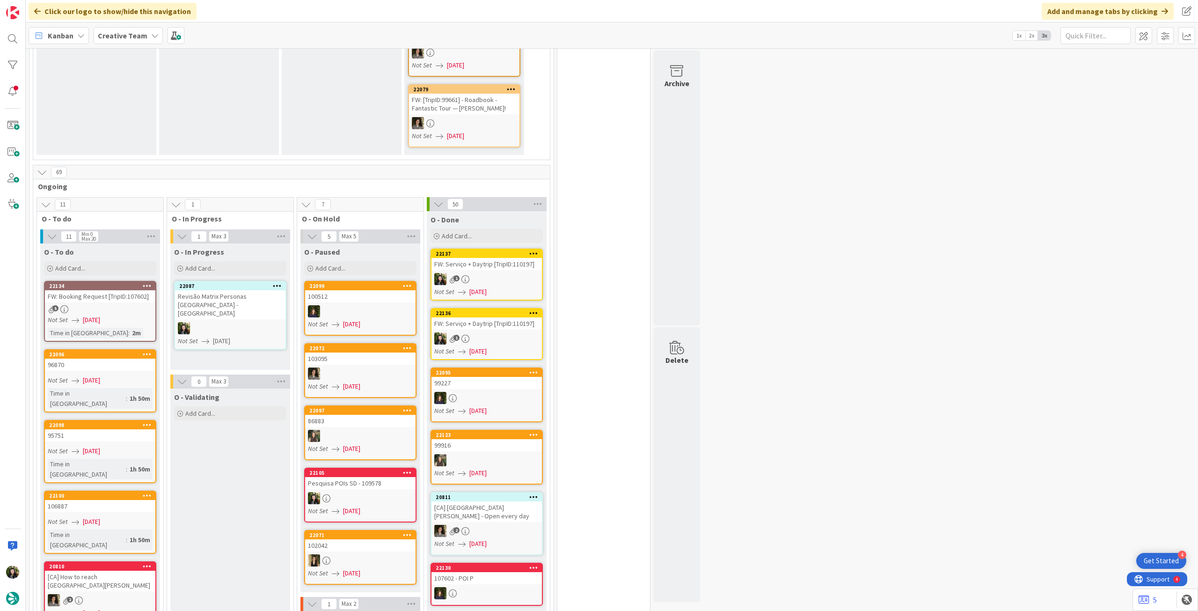
click at [218, 322] on div at bounding box center [230, 328] width 110 height 12
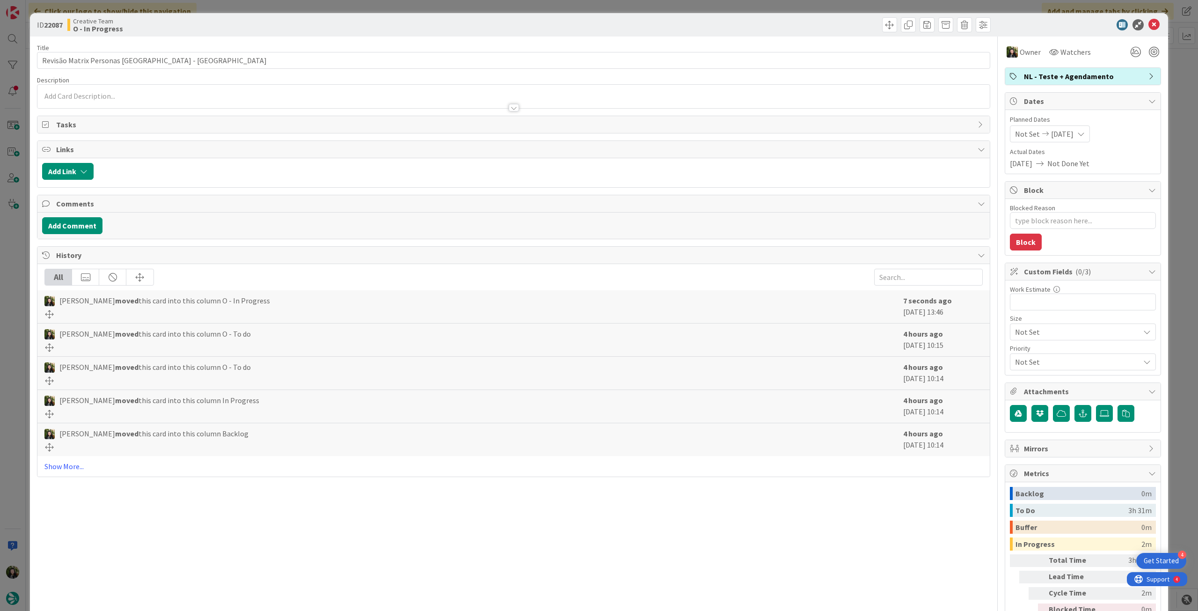
type textarea "x"
click at [1079, 134] on div "Not Set [DATE]" at bounding box center [1050, 133] width 80 height 17
click at [1019, 333] on icon at bounding box center [1026, 334] width 14 height 11
type input "[DATE]"
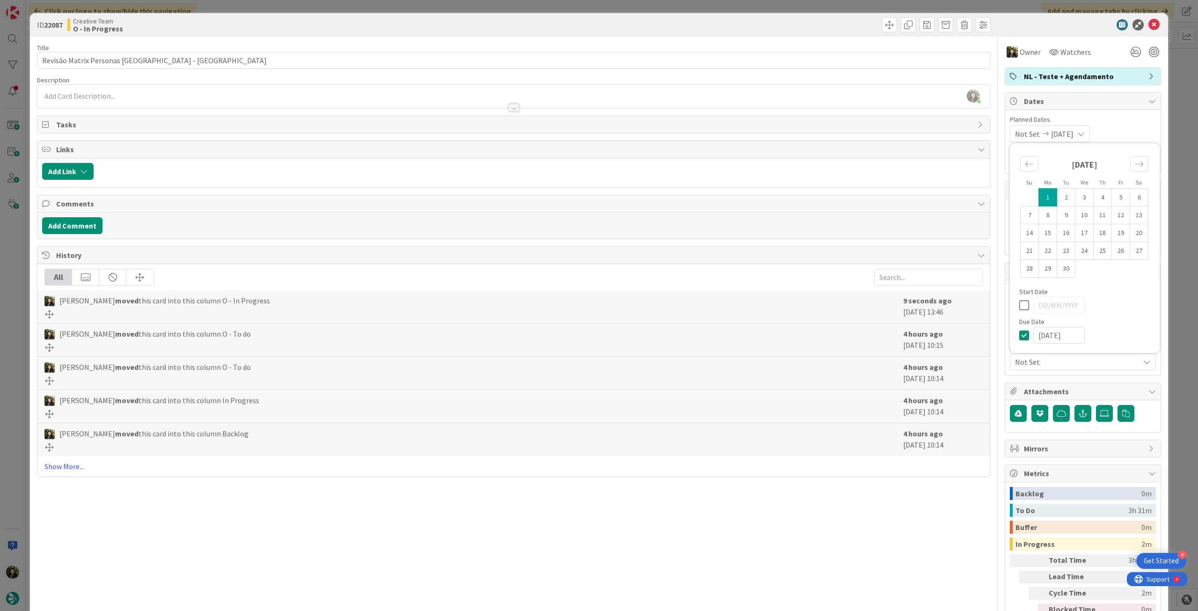
click at [1148, 26] on icon at bounding box center [1153, 24] width 11 height 11
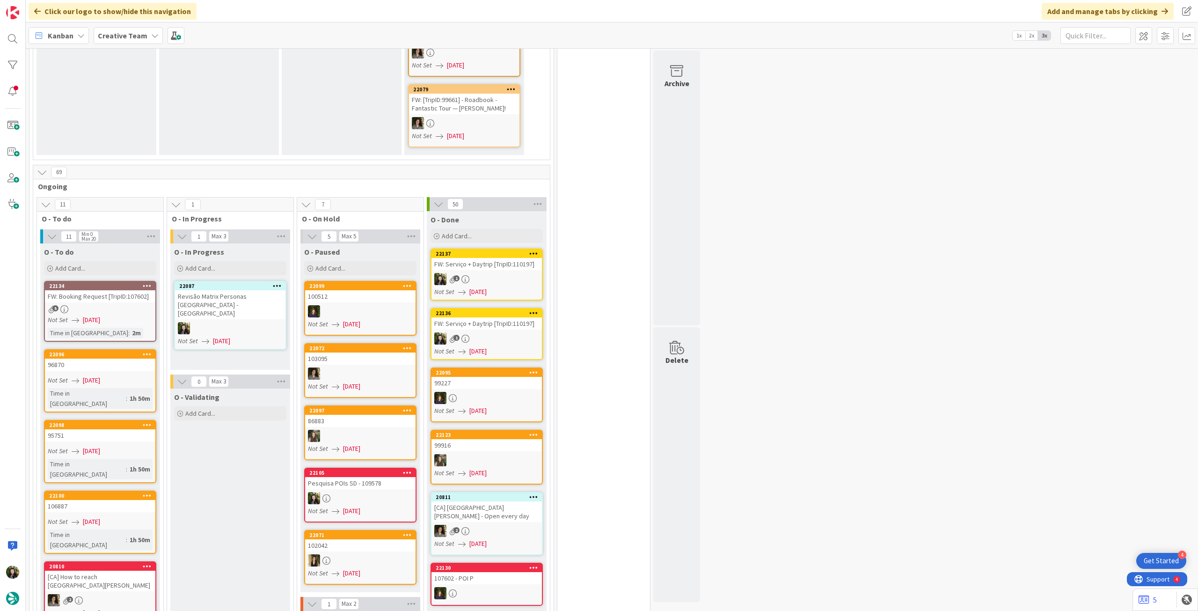
click at [132, 37] on b "Creative Team" at bounding box center [123, 35] width 50 height 9
click at [150, 127] on div "Creative Team - Análise" at bounding box center [173, 134] width 143 height 18
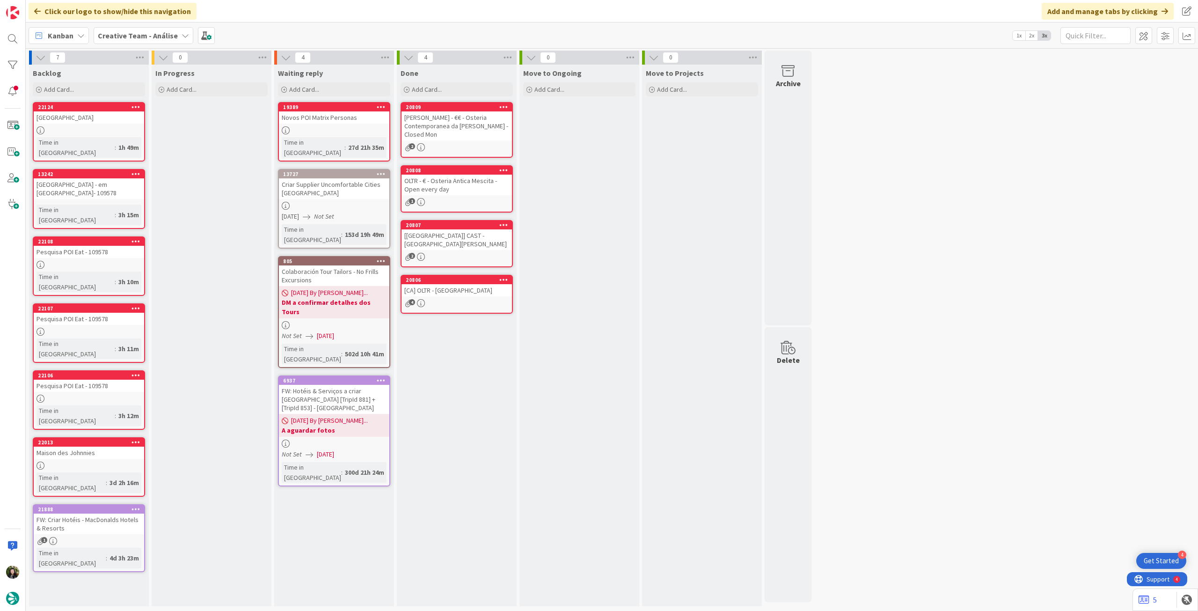
click at [135, 34] on b "Creative Team - Análise" at bounding box center [138, 35] width 80 height 9
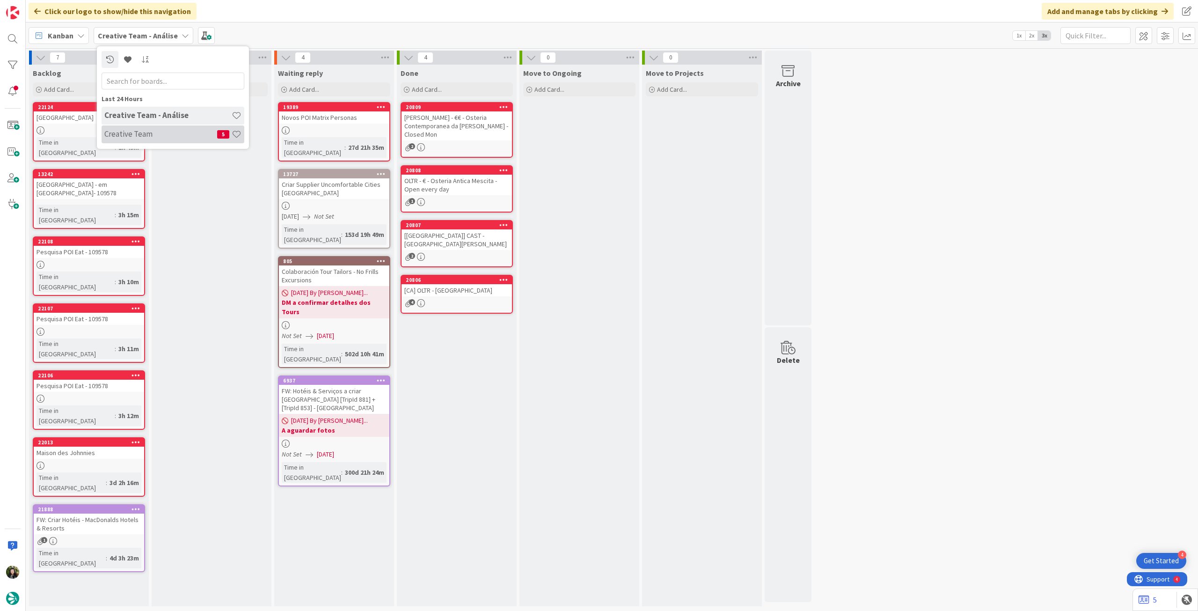
click at [141, 131] on h4 "Creative Team" at bounding box center [160, 133] width 113 height 9
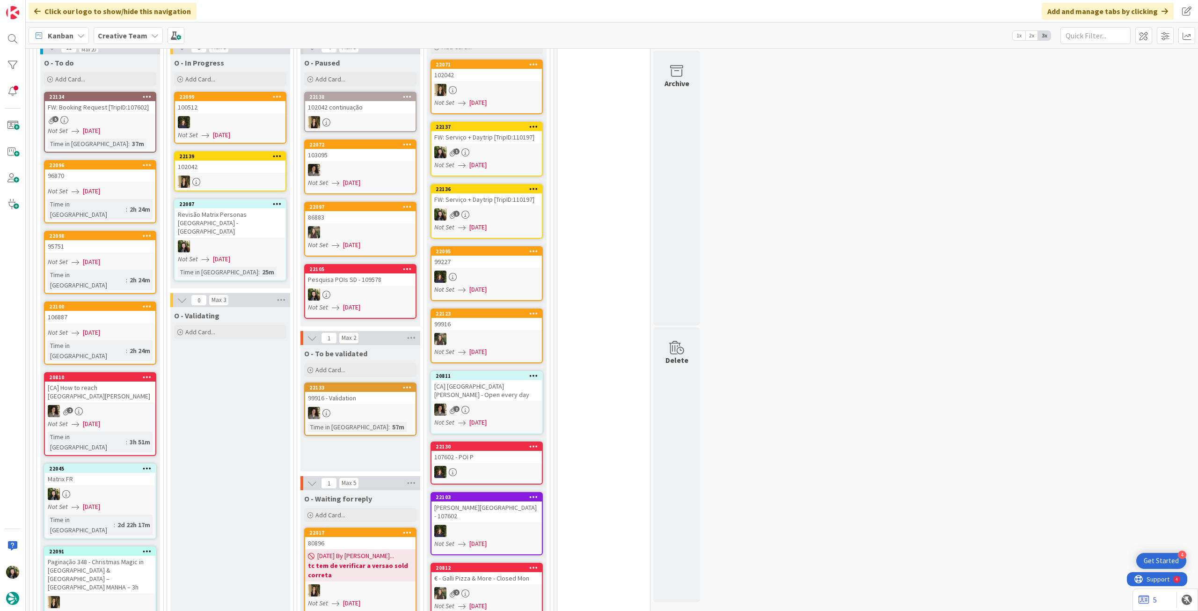
scroll to position [686, 0]
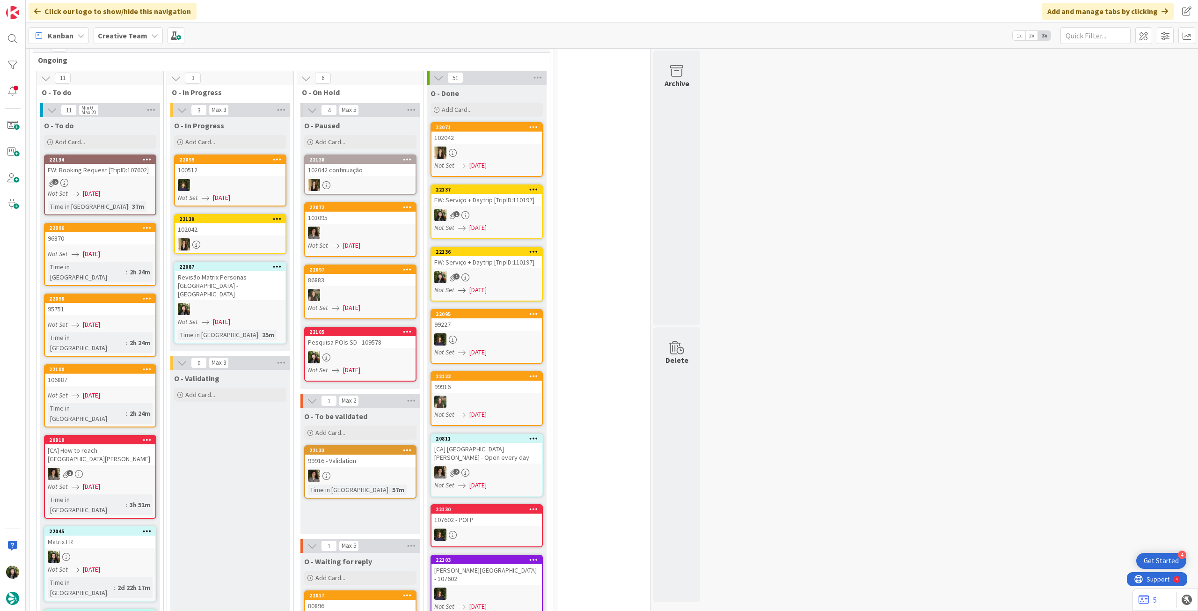
click at [230, 317] on span "[DATE]" at bounding box center [221, 322] width 17 height 10
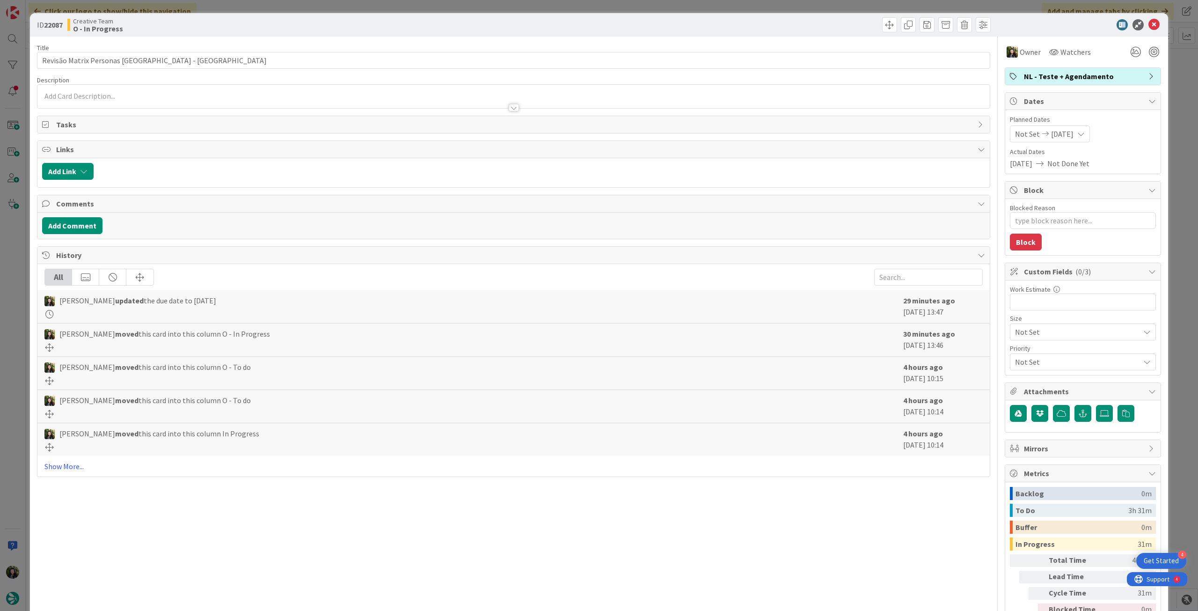
type textarea "x"
click at [133, 106] on div at bounding box center [513, 103] width 952 height 10
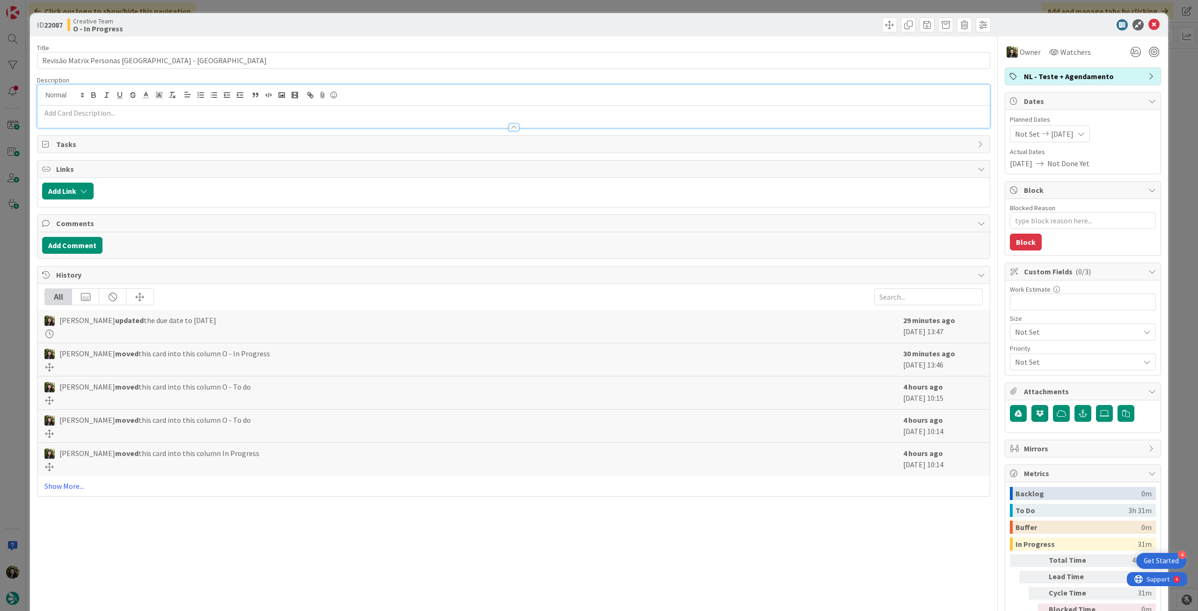
click at [126, 113] on p at bounding box center [513, 113] width 943 height 11
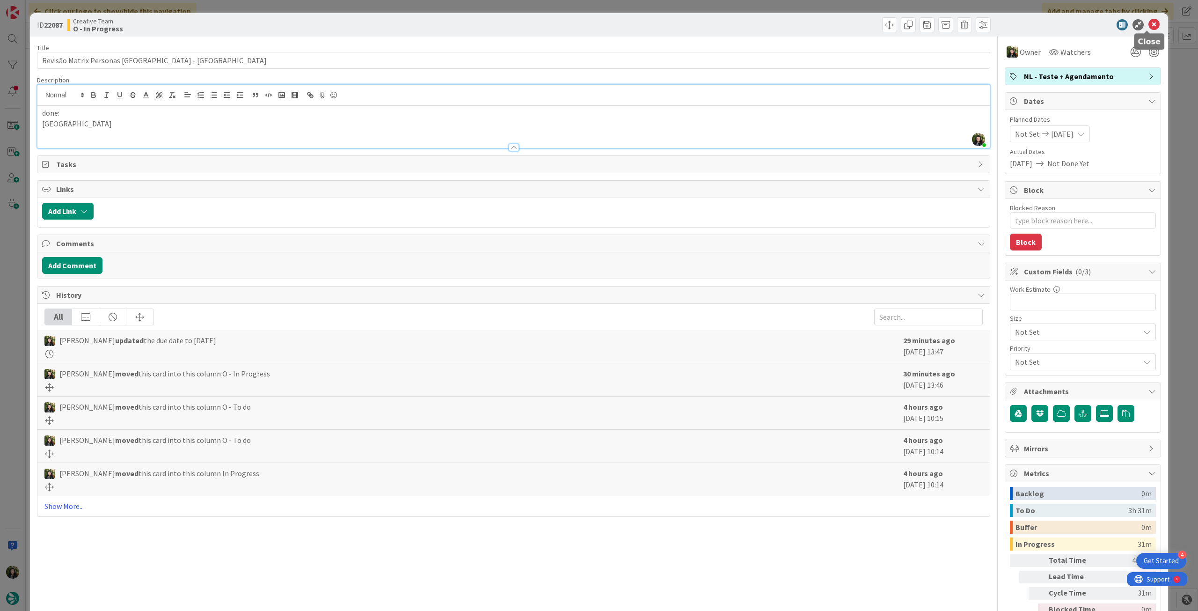
click at [1148, 26] on icon at bounding box center [1153, 24] width 11 height 11
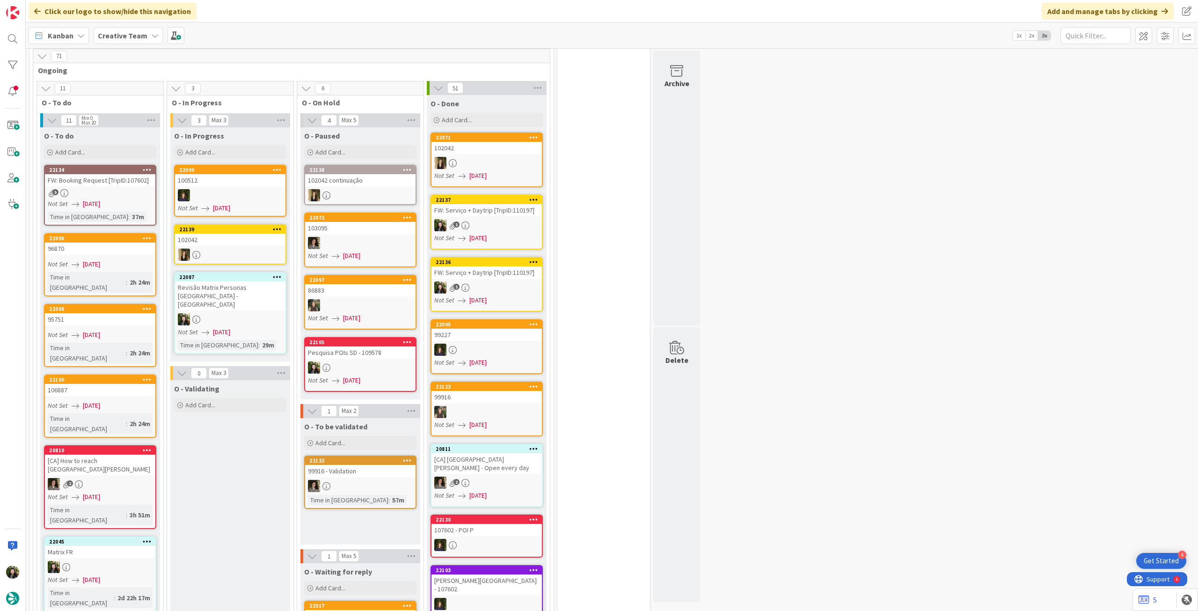
scroll to position [606, 0]
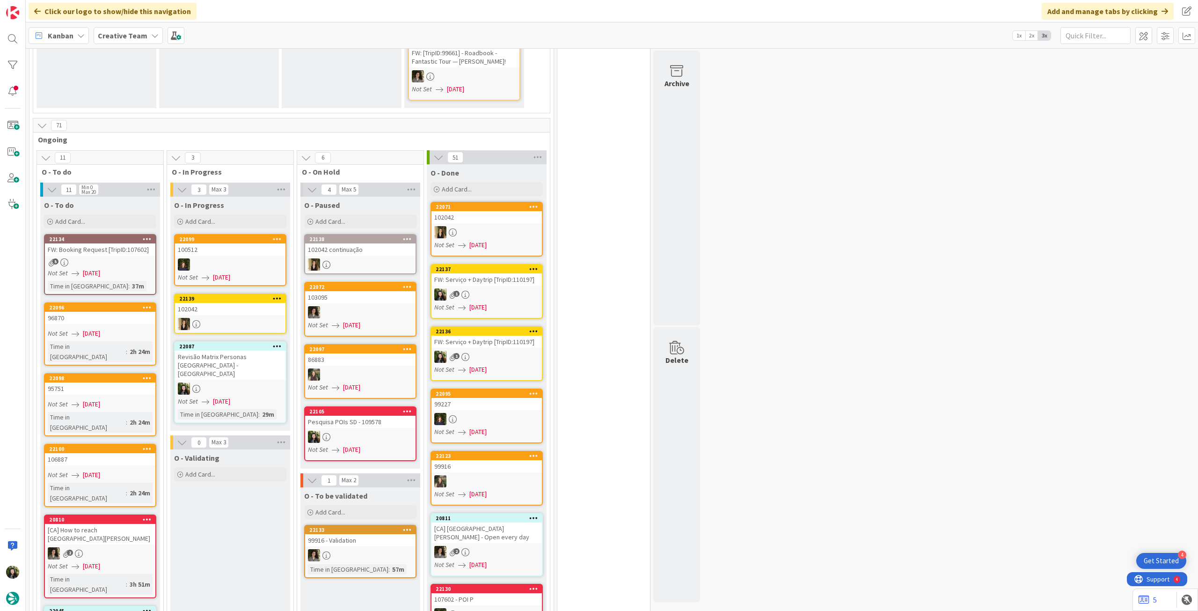
click at [123, 31] on b "Creative Team" at bounding box center [123, 35] width 50 height 9
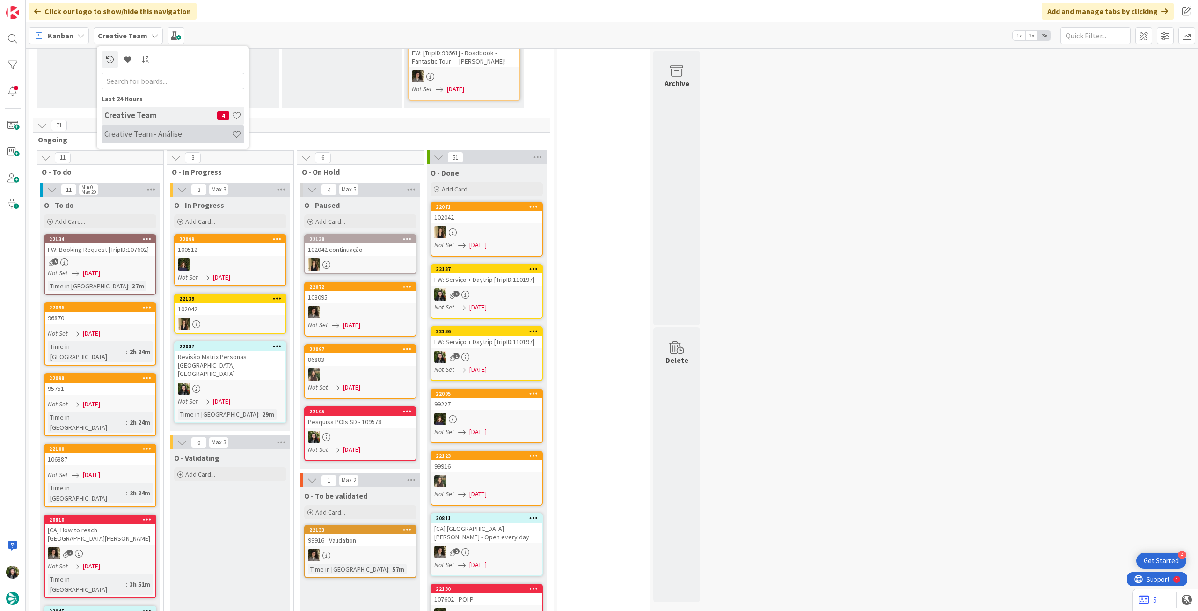
click at [153, 132] on h4 "Creative Team - Análise" at bounding box center [167, 133] width 127 height 9
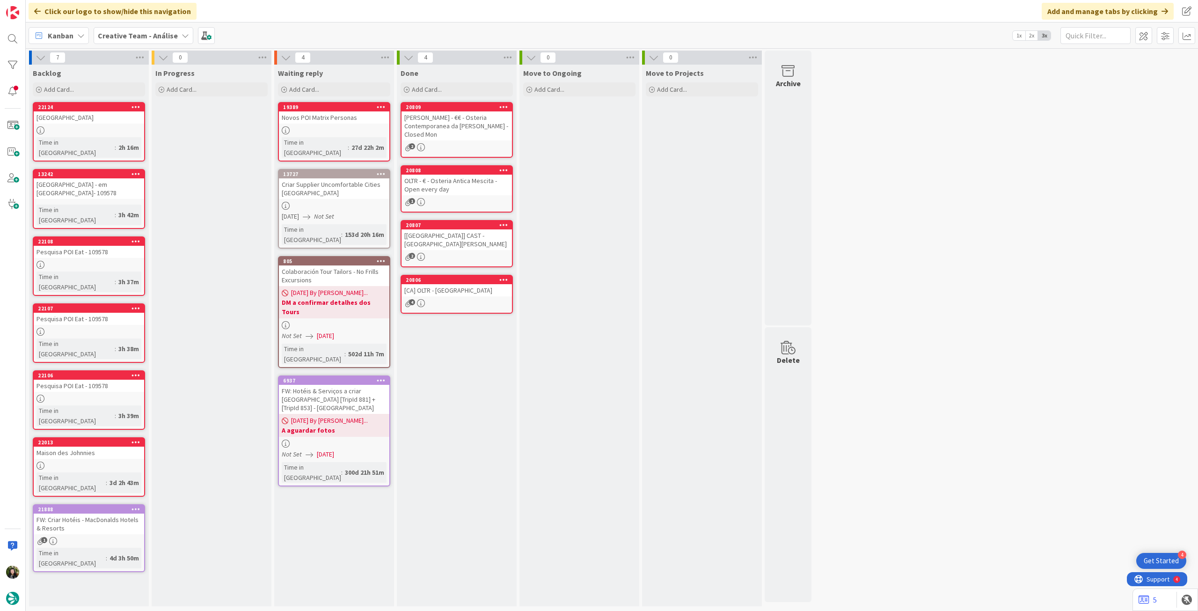
click at [121, 41] on div "Creative Team - Análise" at bounding box center [144, 35] width 100 height 17
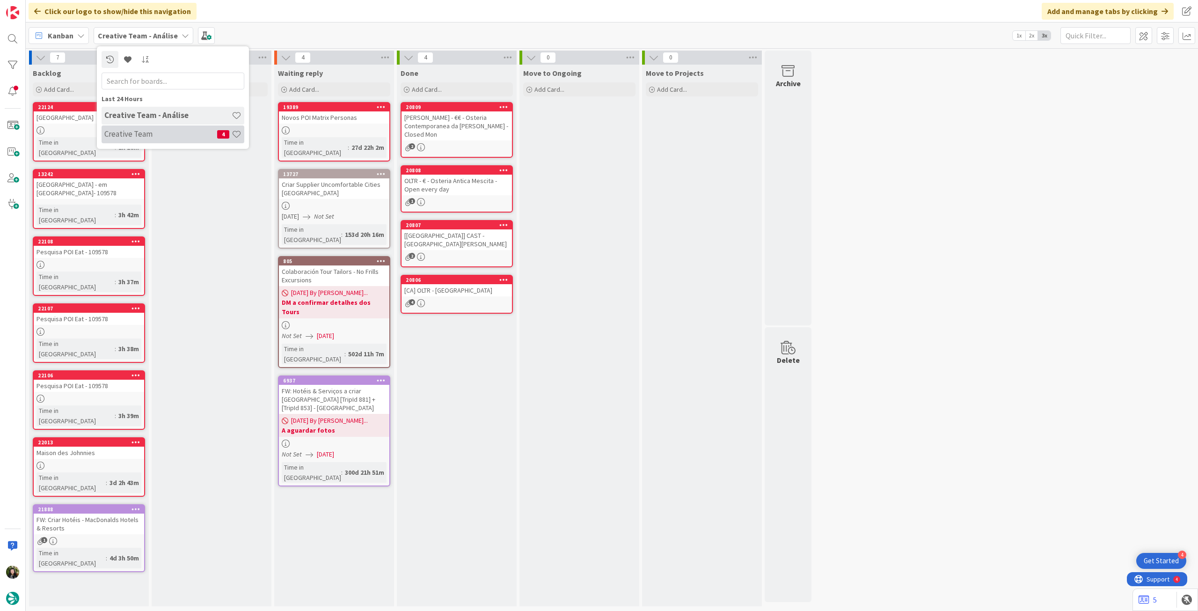
click at [146, 137] on h4 "Creative Team" at bounding box center [160, 133] width 113 height 9
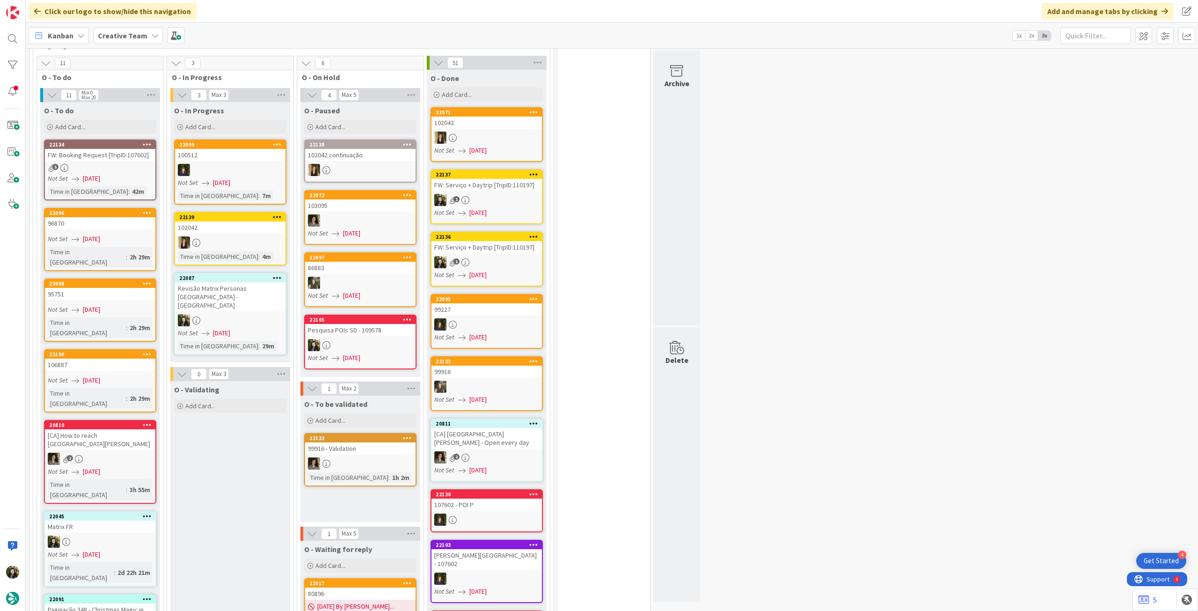
scroll to position [686, 0]
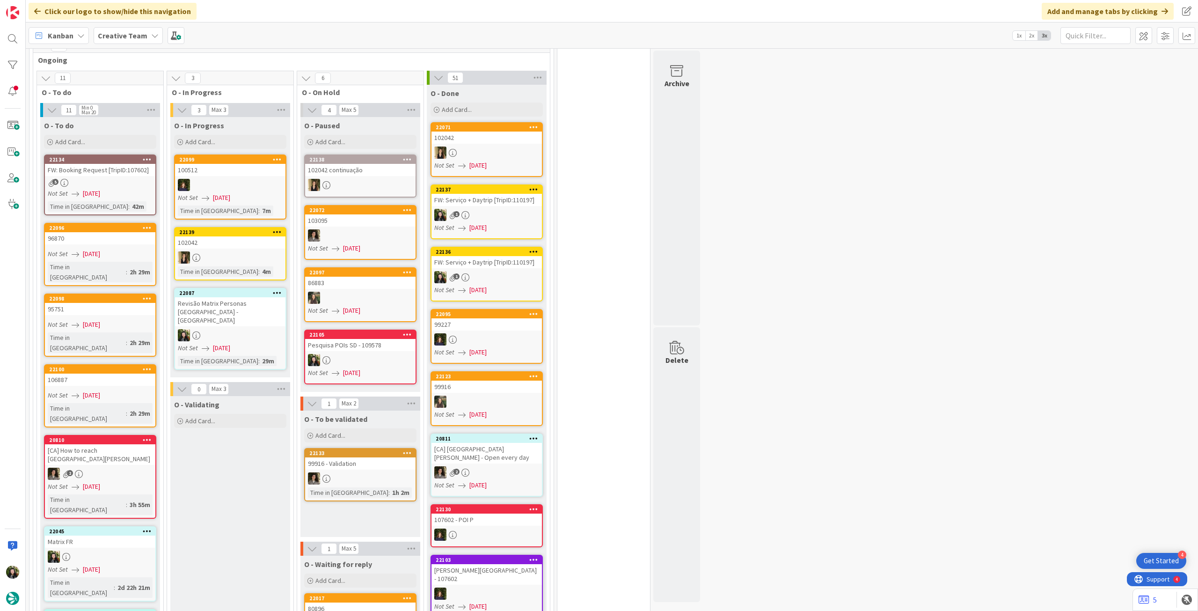
drag, startPoint x: 126, startPoint y: 27, endPoint x: 131, endPoint y: 53, distance: 26.5
click at [126, 28] on div "Kanban My Zone Organization Select a single board Kanban List (Bulk Actions) Me…" at bounding box center [612, 35] width 1172 height 26
click at [138, 39] on b "Creative Team" at bounding box center [123, 35] width 50 height 9
click at [139, 132] on h4 "Creative Team - Análise" at bounding box center [167, 133] width 127 height 9
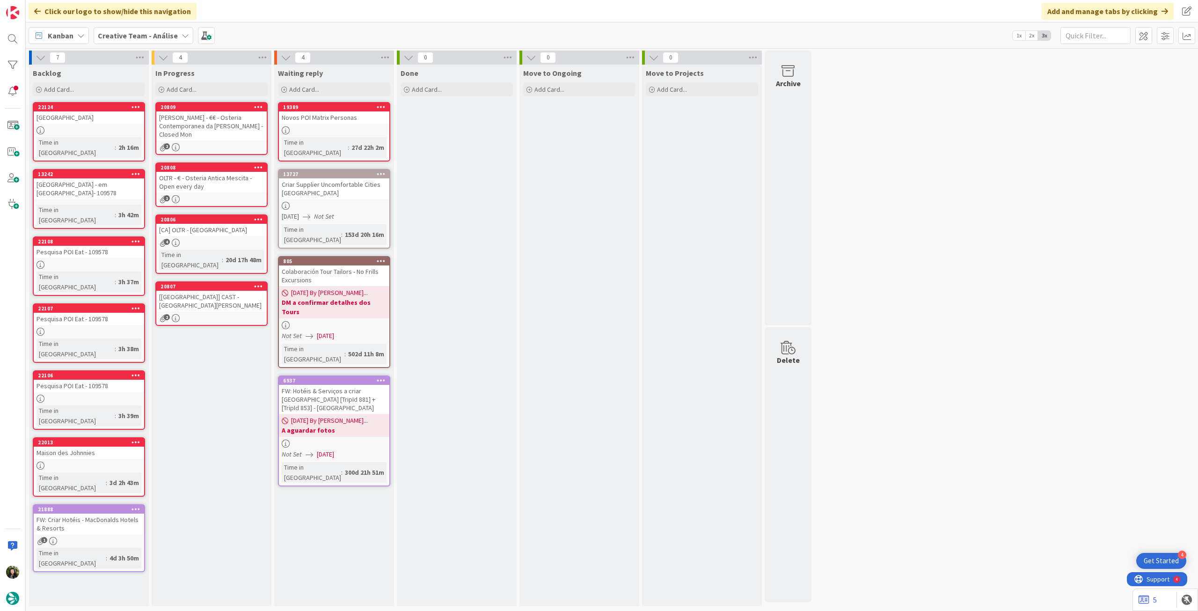
click at [211, 126] on div "[PERSON_NAME] - €€ - Osteria Contemporanea da [PERSON_NAME] - Closed Mon" at bounding box center [211, 125] width 110 height 29
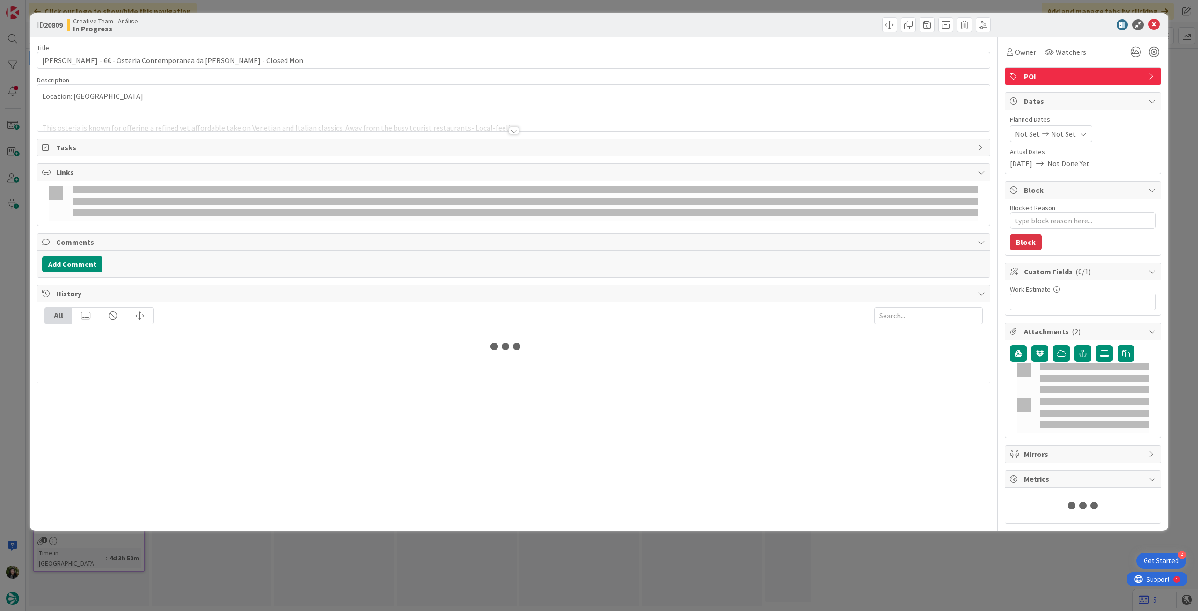
type textarea "x"
click at [1079, 132] on icon at bounding box center [1082, 133] width 7 height 7
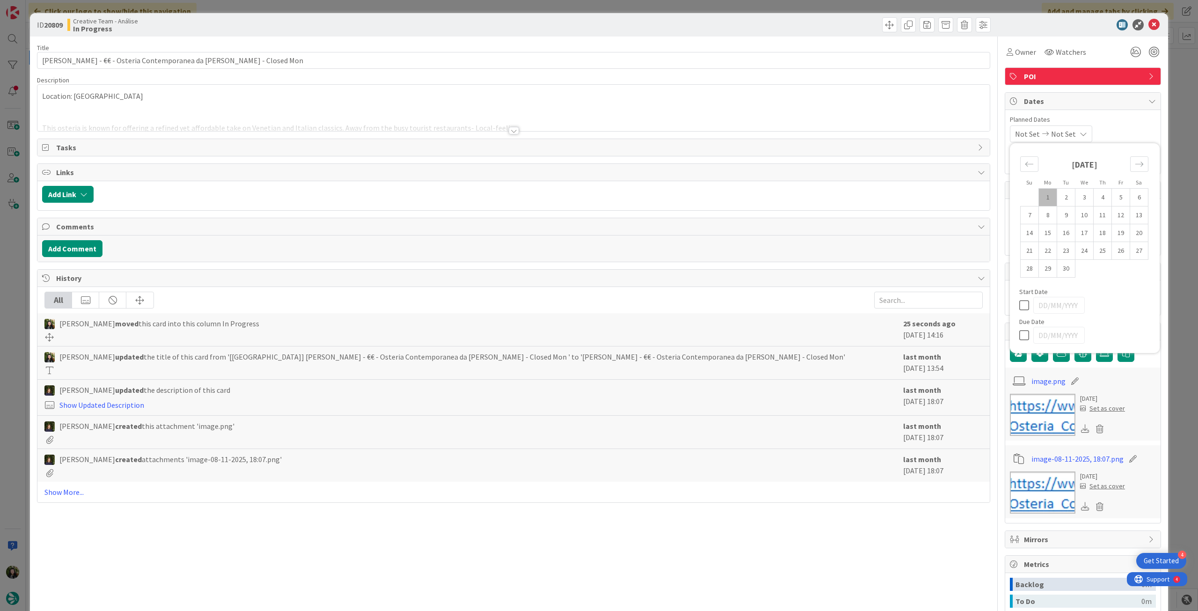
click at [1020, 332] on icon at bounding box center [1026, 334] width 14 height 11
type input "[DATE]"
click at [1149, 25] on icon at bounding box center [1153, 24] width 11 height 11
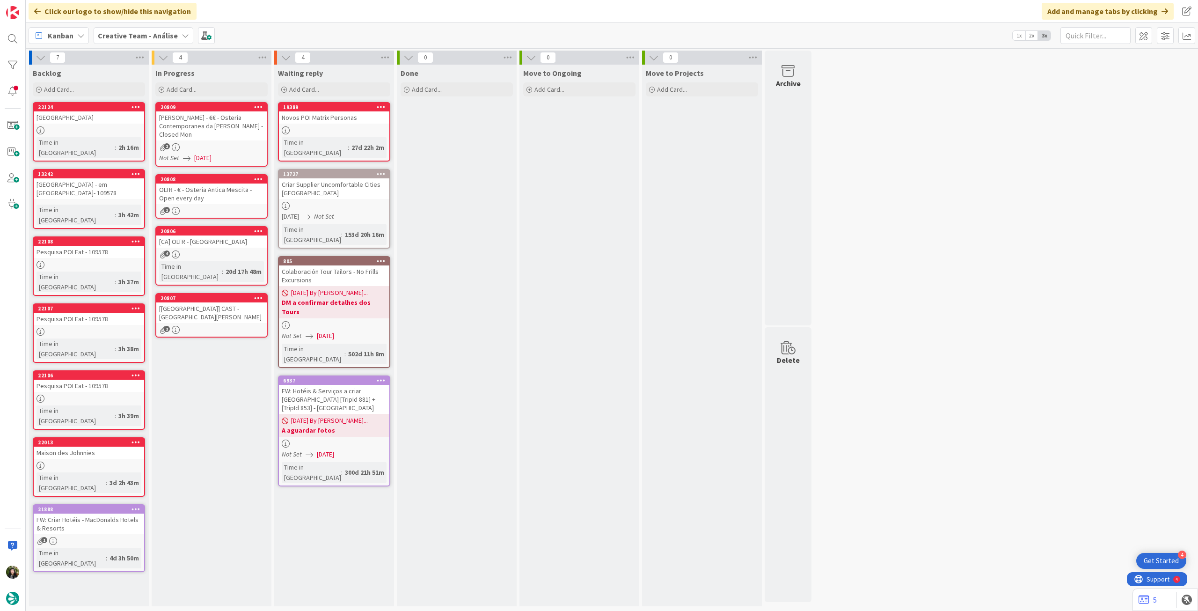
click at [218, 183] on div "OLTR - € - Osteria Antica Mescita - Open every day" at bounding box center [211, 193] width 110 height 21
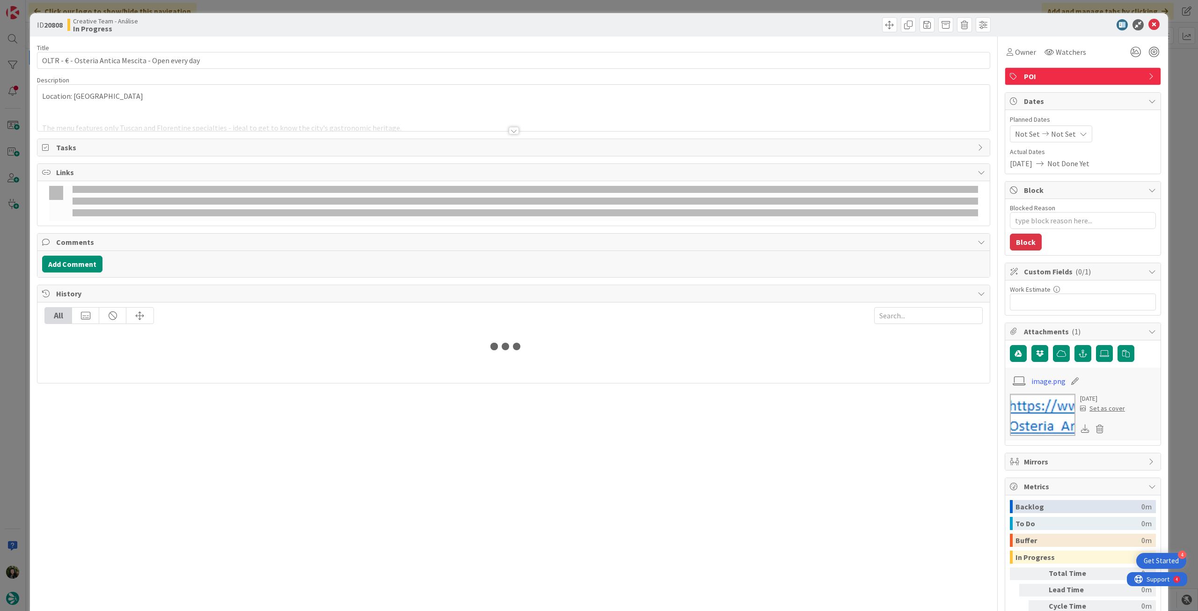
type textarea "x"
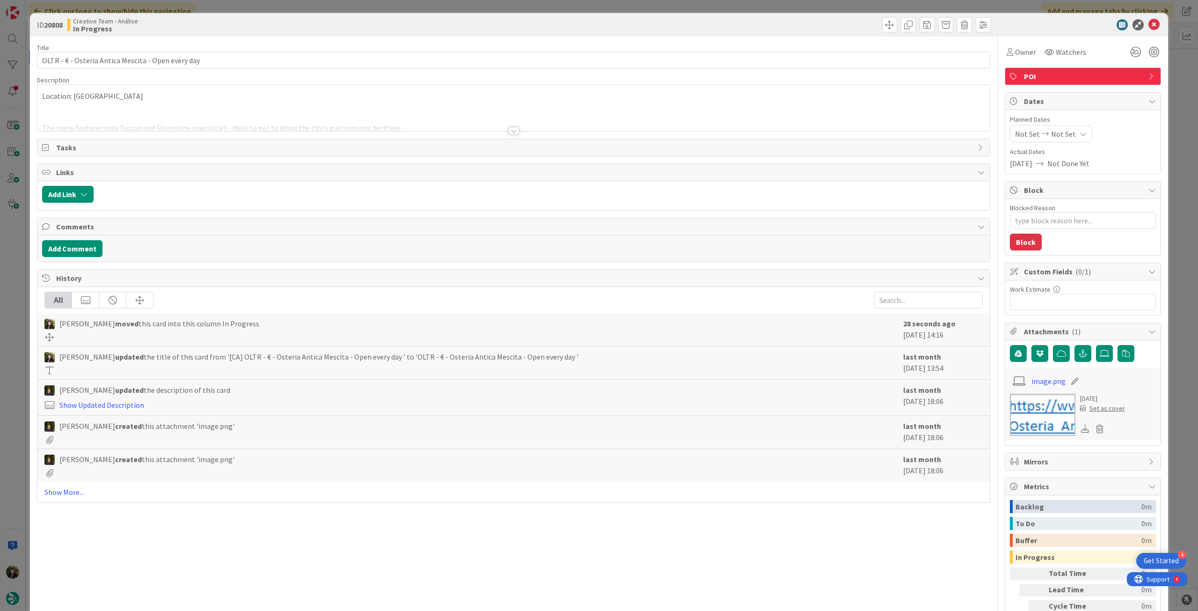
click at [1065, 129] on div "Not Set Not Set" at bounding box center [1051, 133] width 82 height 17
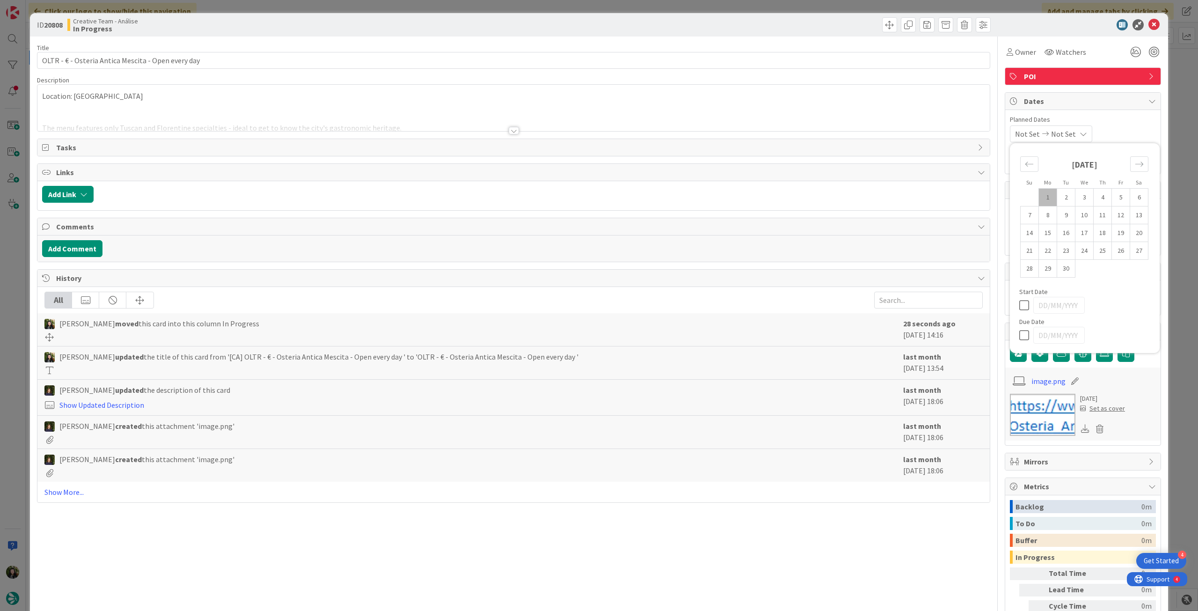
click at [1019, 336] on icon at bounding box center [1026, 334] width 14 height 11
type input "[DATE]"
click at [1151, 24] on icon at bounding box center [1153, 24] width 11 height 11
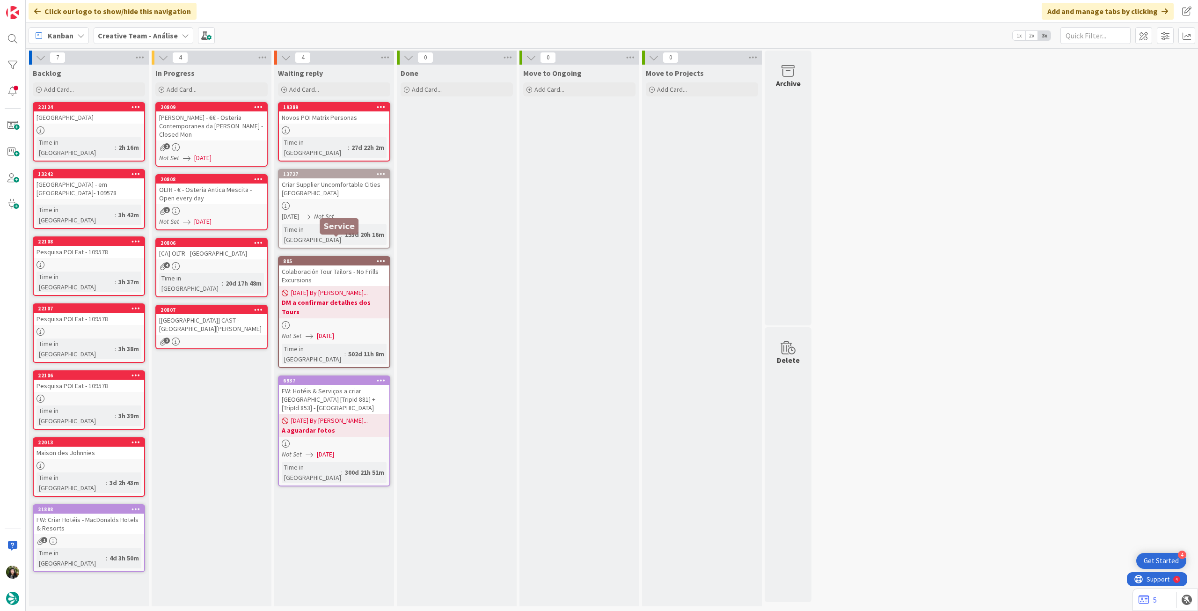
click at [210, 262] on div "4" at bounding box center [211, 266] width 110 height 8
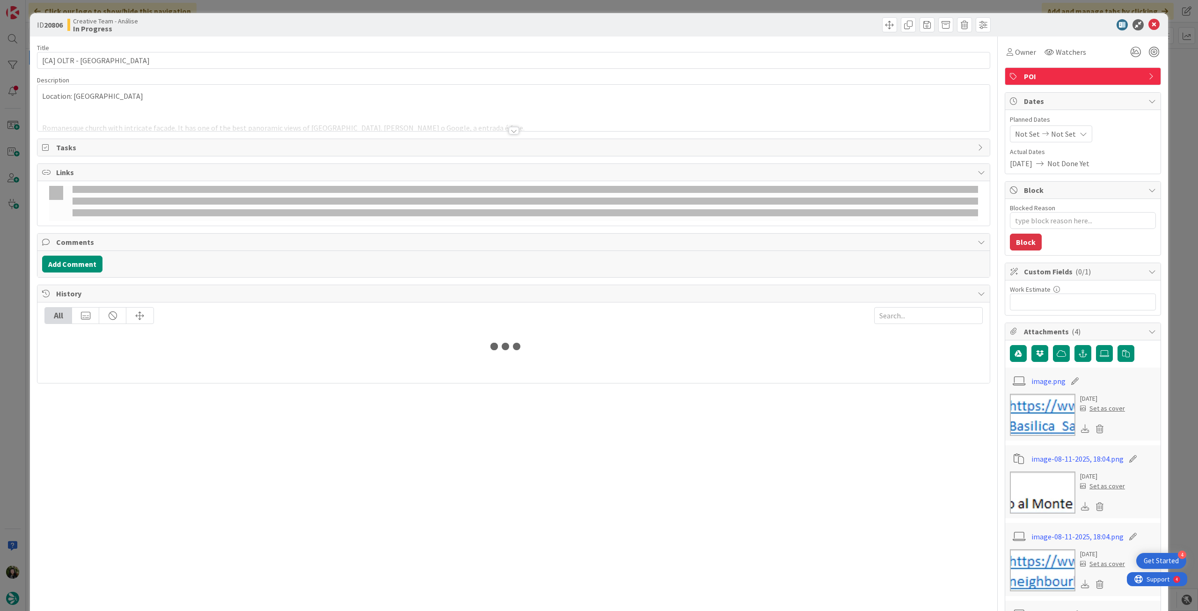
type textarea "x"
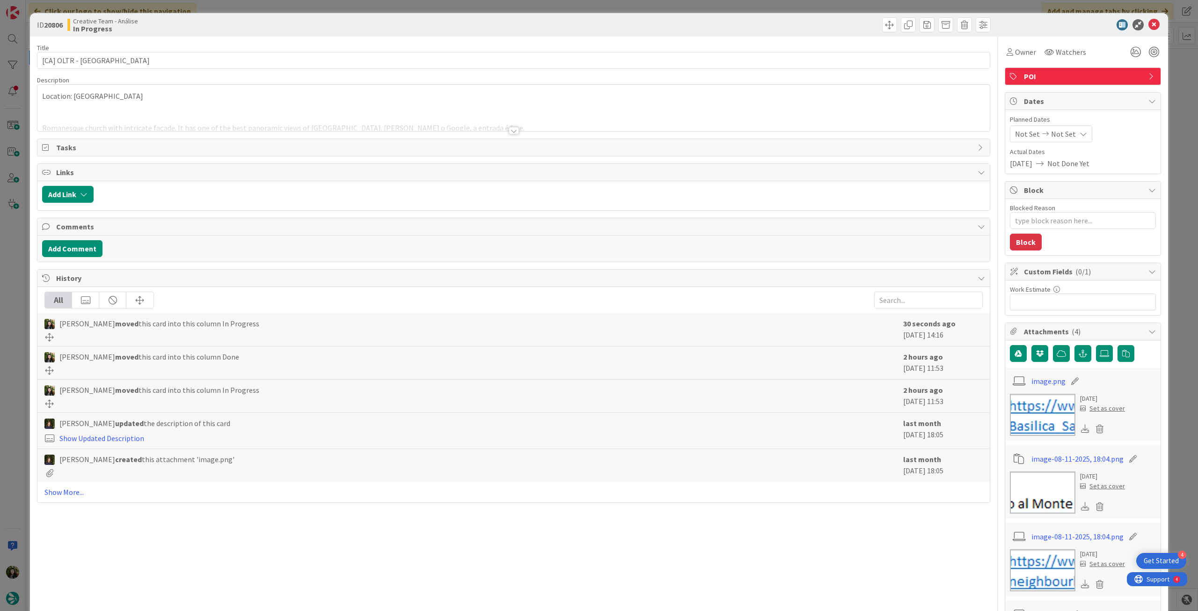
click at [1065, 135] on div "Not Set Not Set" at bounding box center [1051, 133] width 82 height 17
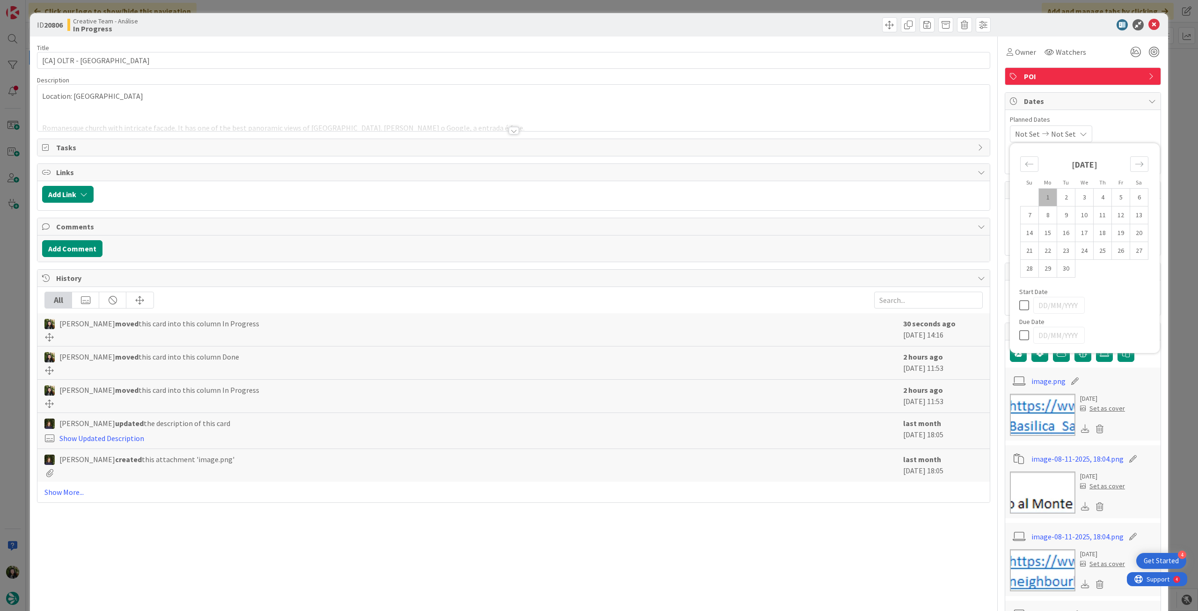
click at [1019, 334] on icon at bounding box center [1026, 334] width 14 height 11
type input "[DATE]"
click at [1148, 26] on icon at bounding box center [1153, 24] width 11 height 11
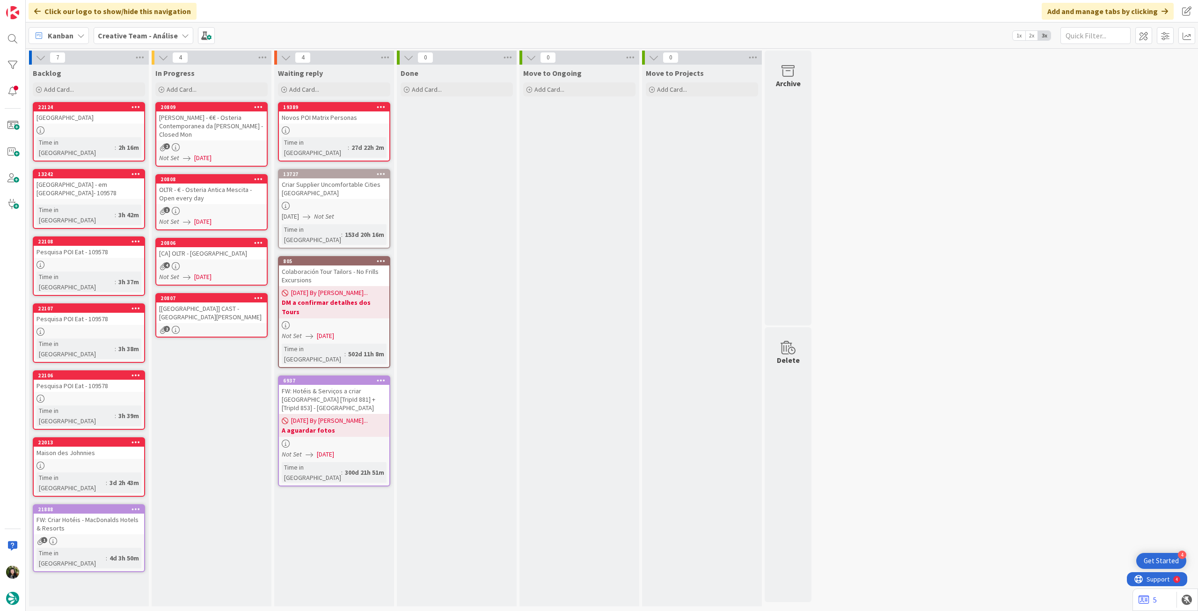
click at [233, 326] on div "2" at bounding box center [211, 330] width 110 height 8
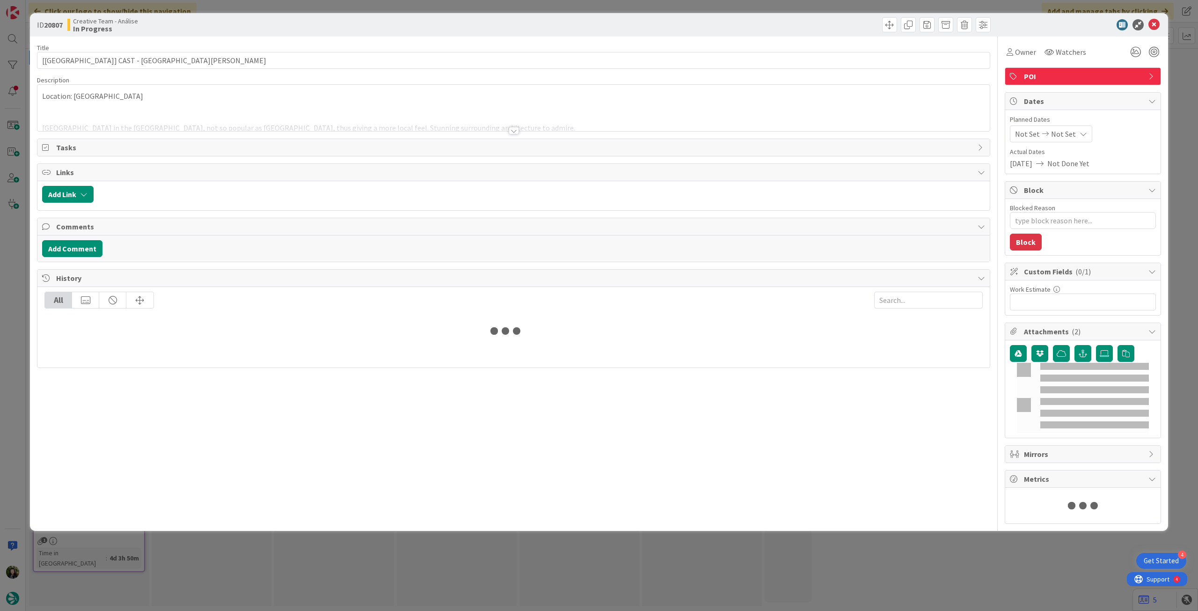
type textarea "x"
type input "[[GEOGRAPHIC_DATA]] CAST - [GEOGRAPHIC_DATA][PERSON_NAME]"
click at [1054, 133] on span "Not Set" at bounding box center [1063, 133] width 25 height 11
type textarea "x"
type input "[[GEOGRAPHIC_DATA]] CAST - [GEOGRAPHIC_DATA][PERSON_NAME]"
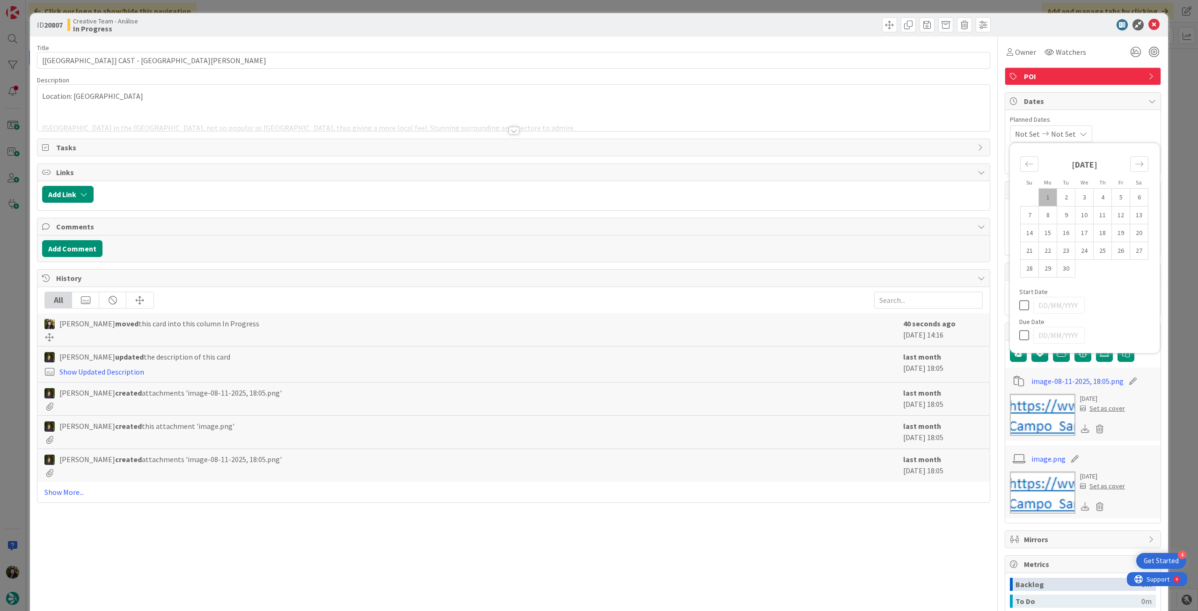
click at [1019, 329] on icon at bounding box center [1026, 334] width 14 height 11
type input "[DATE]"
type textarea "x"
type input "[[GEOGRAPHIC_DATA]] CAST - [GEOGRAPHIC_DATA][PERSON_NAME]"
click at [1148, 21] on icon at bounding box center [1153, 24] width 11 height 11
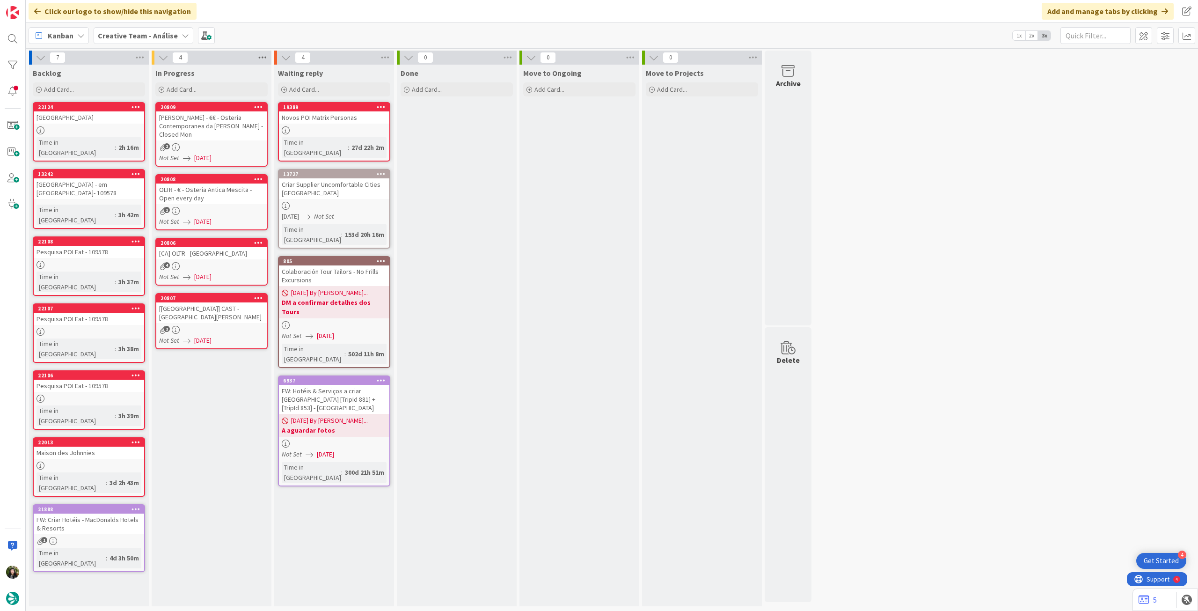
click at [264, 57] on icon at bounding box center [262, 58] width 12 height 14
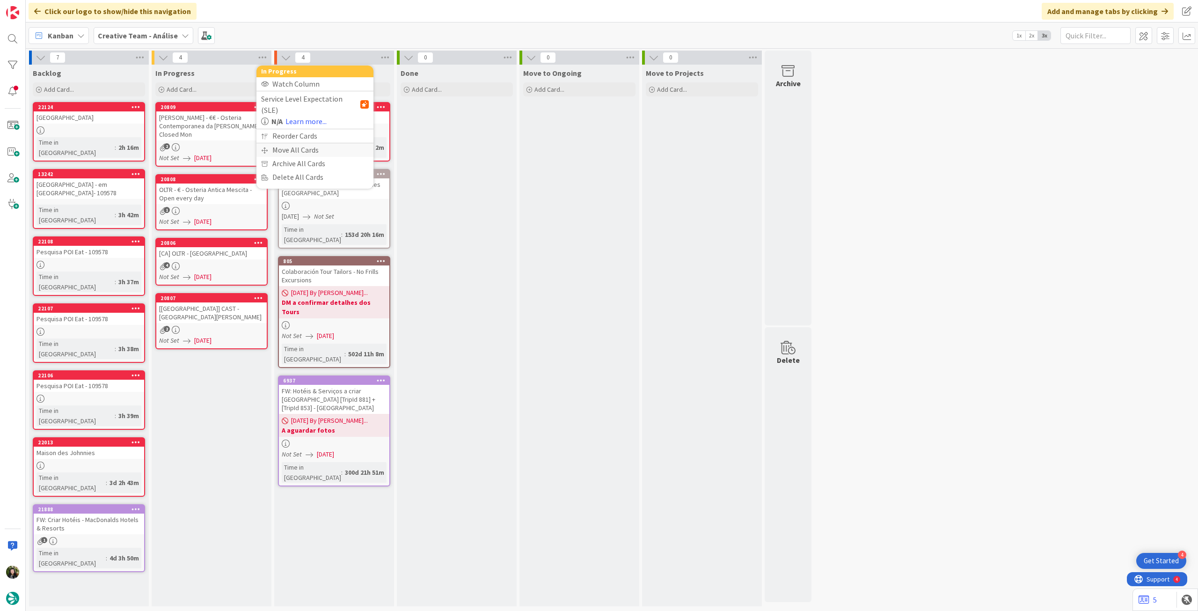
click at [278, 143] on div "Move All Cards" at bounding box center [314, 150] width 117 height 14
click at [310, 101] on span "Creative Team - Análise" at bounding box center [303, 101] width 75 height 9
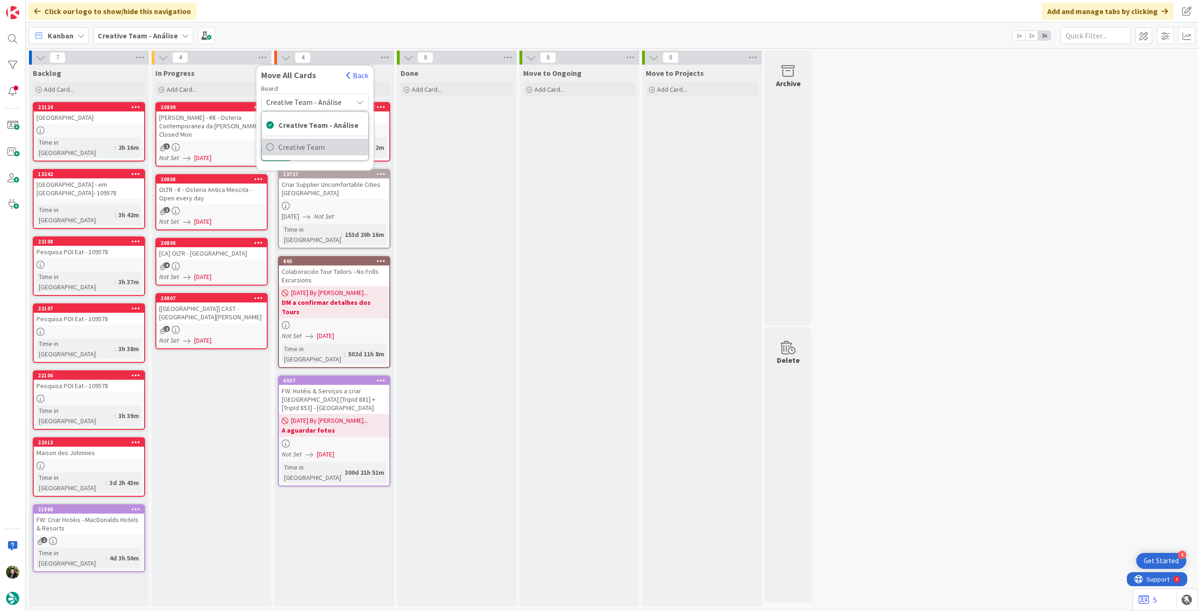
click at [309, 146] on span "Creative Team" at bounding box center [320, 147] width 85 height 14
click at [311, 129] on span "Select a Column..." at bounding box center [296, 132] width 61 height 12
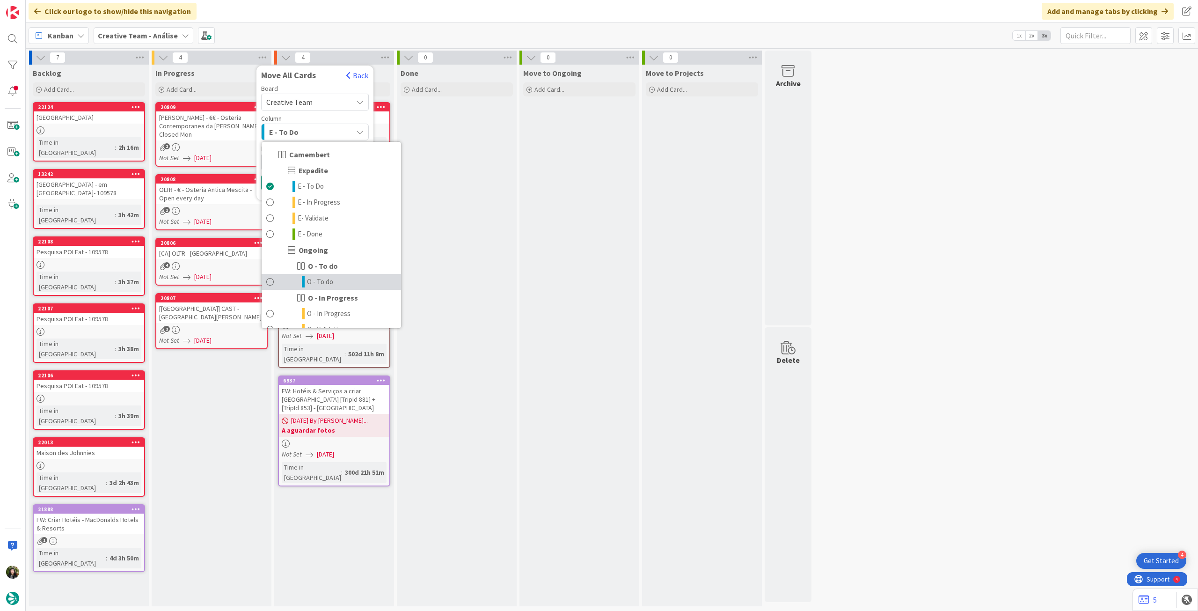
click at [330, 279] on span "O - To do" at bounding box center [320, 281] width 26 height 11
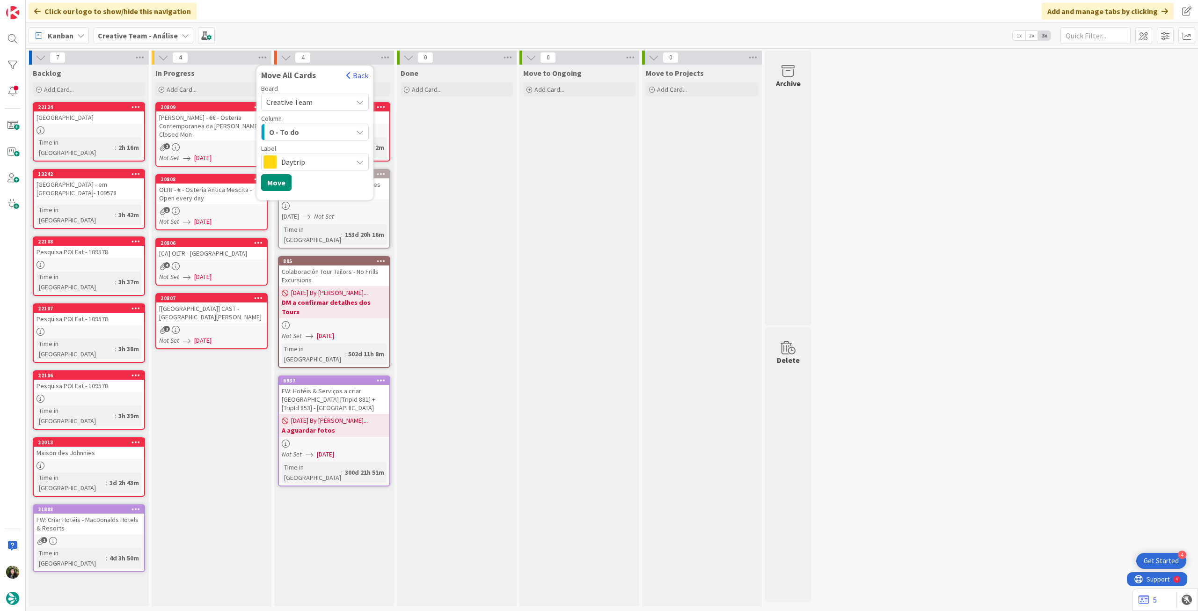
click at [309, 159] on span "Daytrip" at bounding box center [314, 161] width 66 height 13
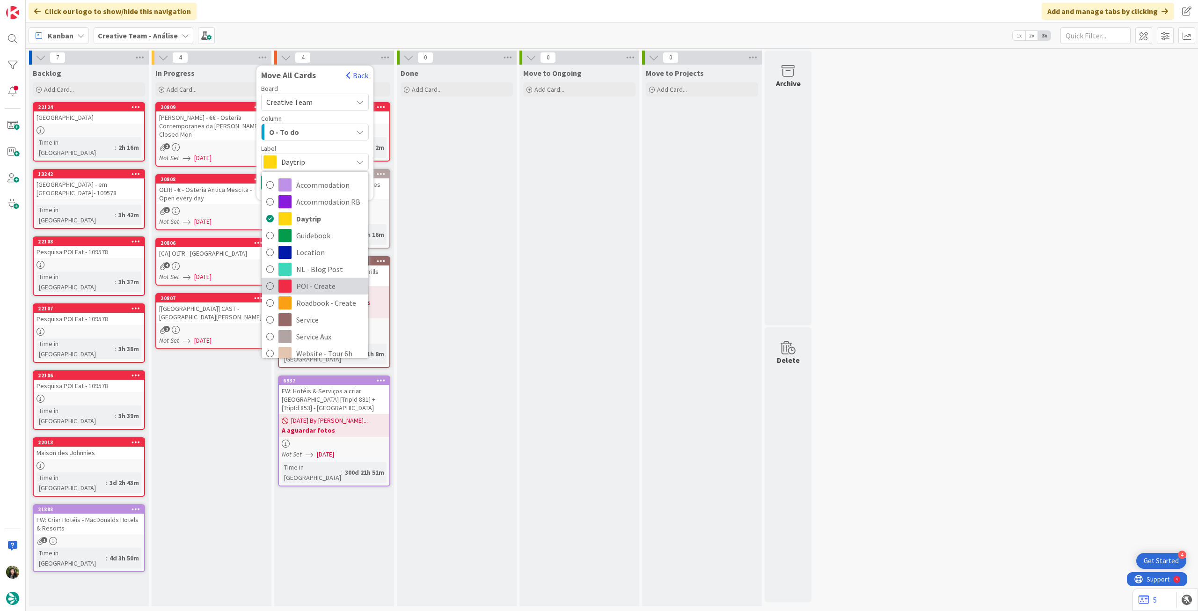
click at [329, 282] on span "POI - Create" at bounding box center [329, 286] width 67 height 14
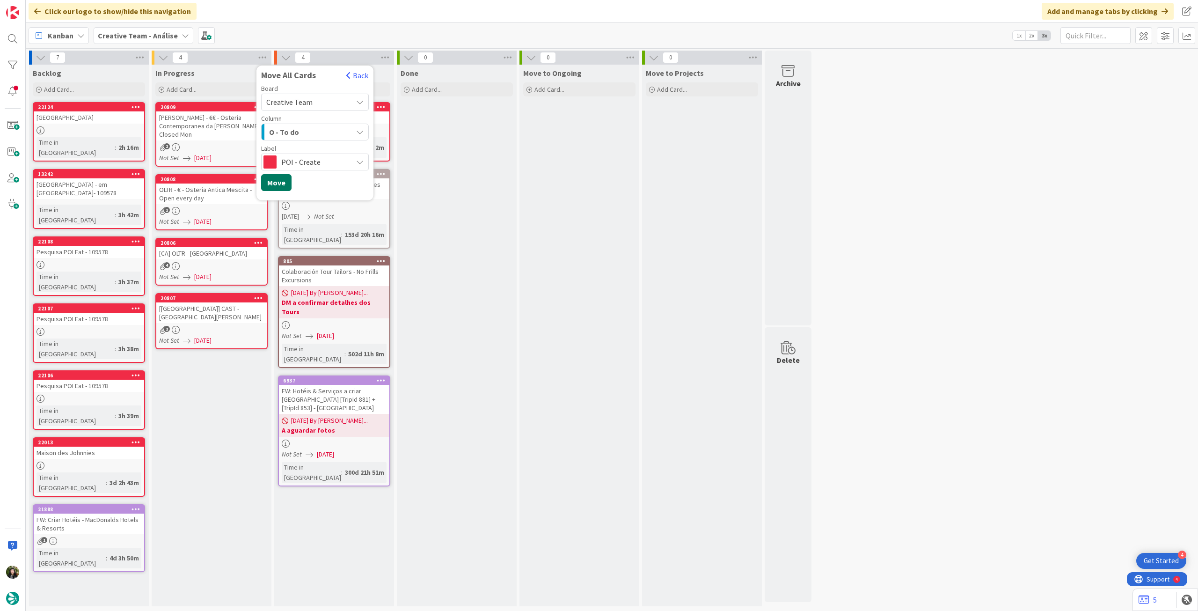
click at [280, 182] on button "Move" at bounding box center [276, 182] width 30 height 17
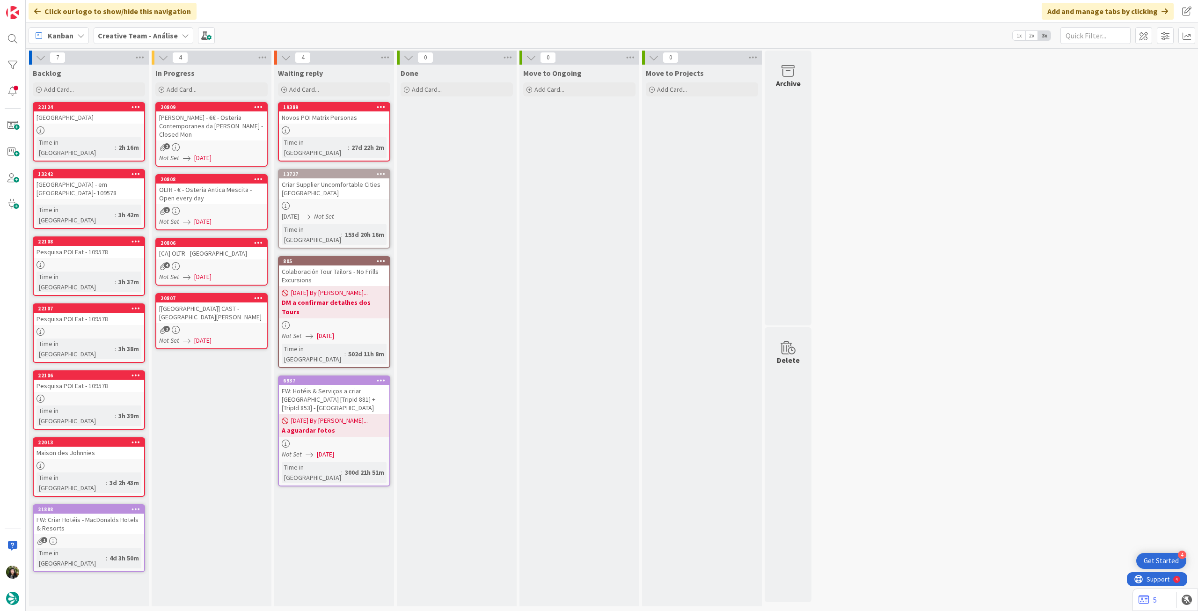
click at [94, 29] on div "Creative Team - Análise" at bounding box center [144, 35] width 100 height 17
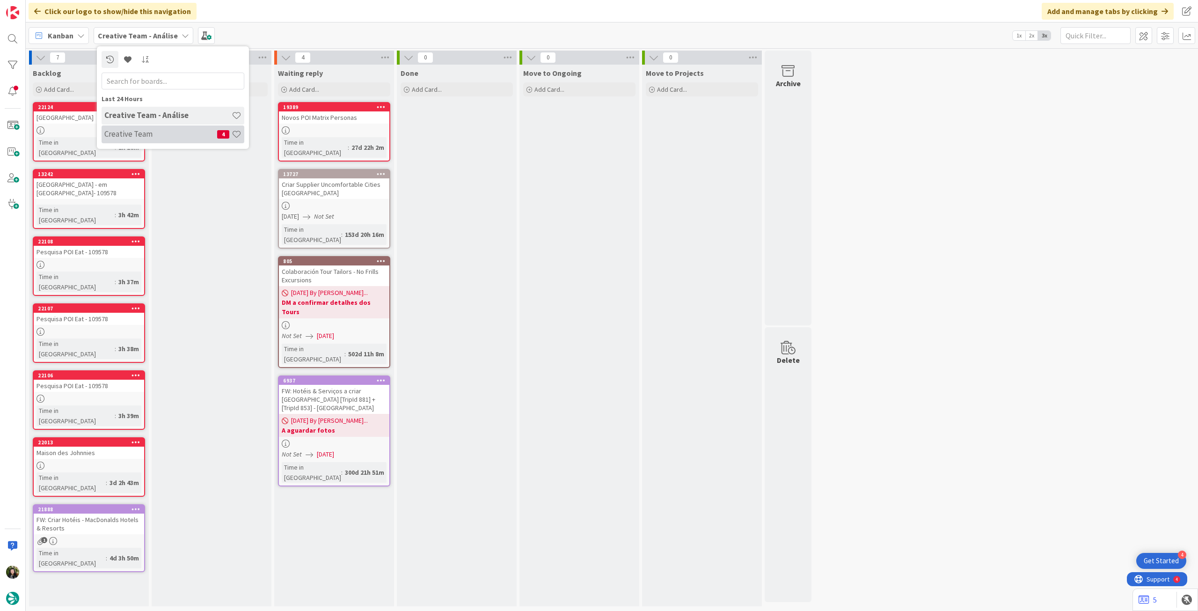
click at [132, 130] on h4 "Creative Team" at bounding box center [160, 133] width 113 height 9
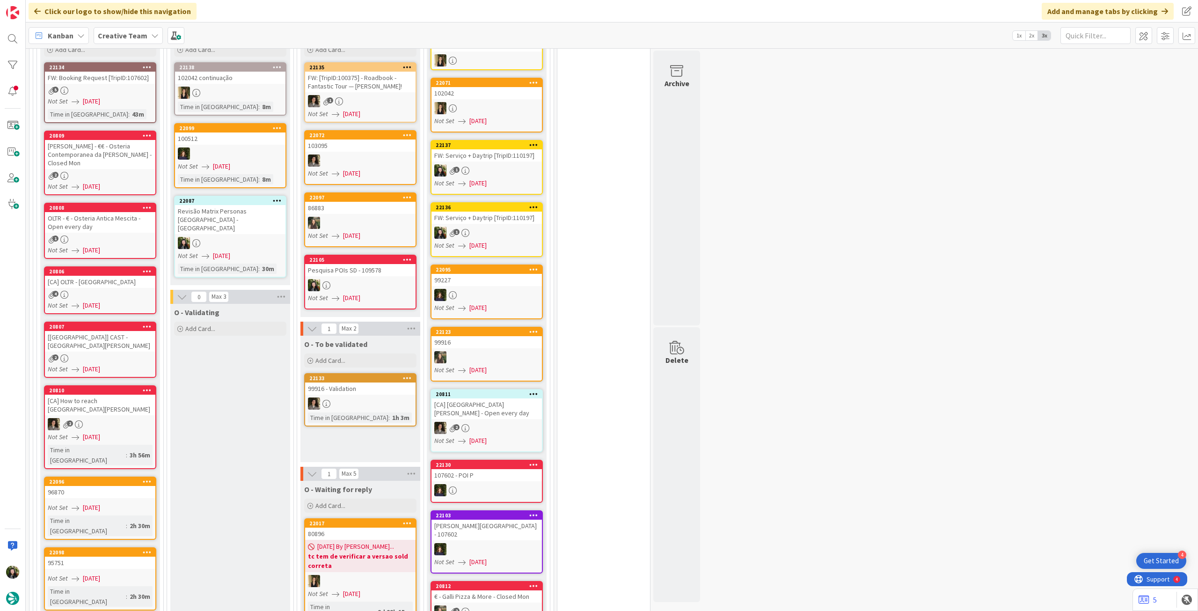
scroll to position [710, 0]
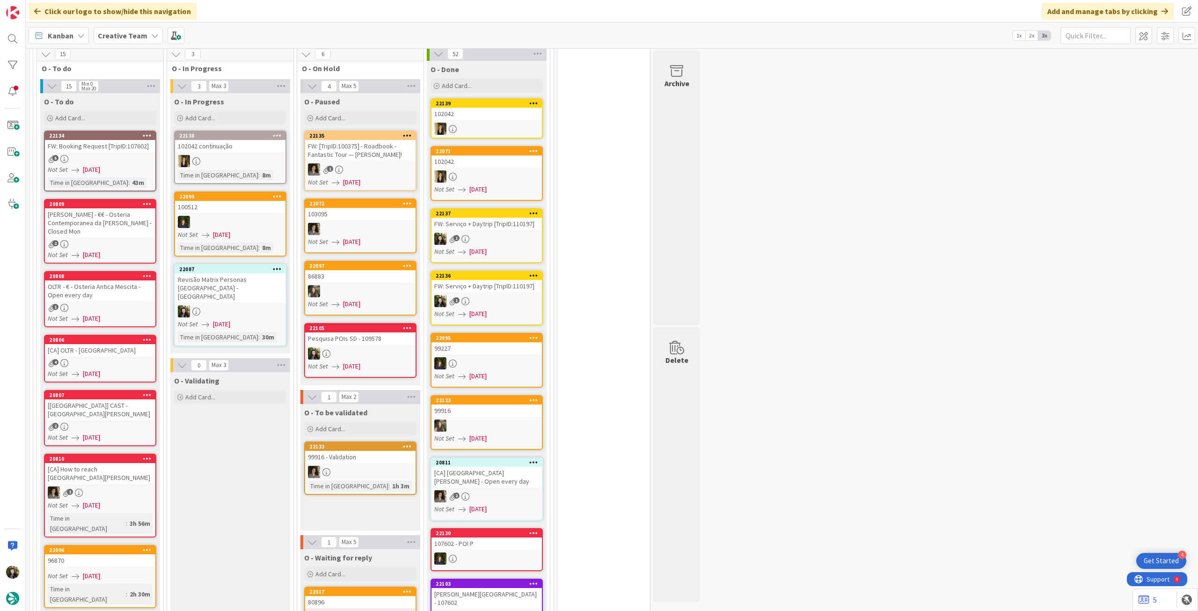
click at [147, 546] on icon at bounding box center [147, 549] width 9 height 7
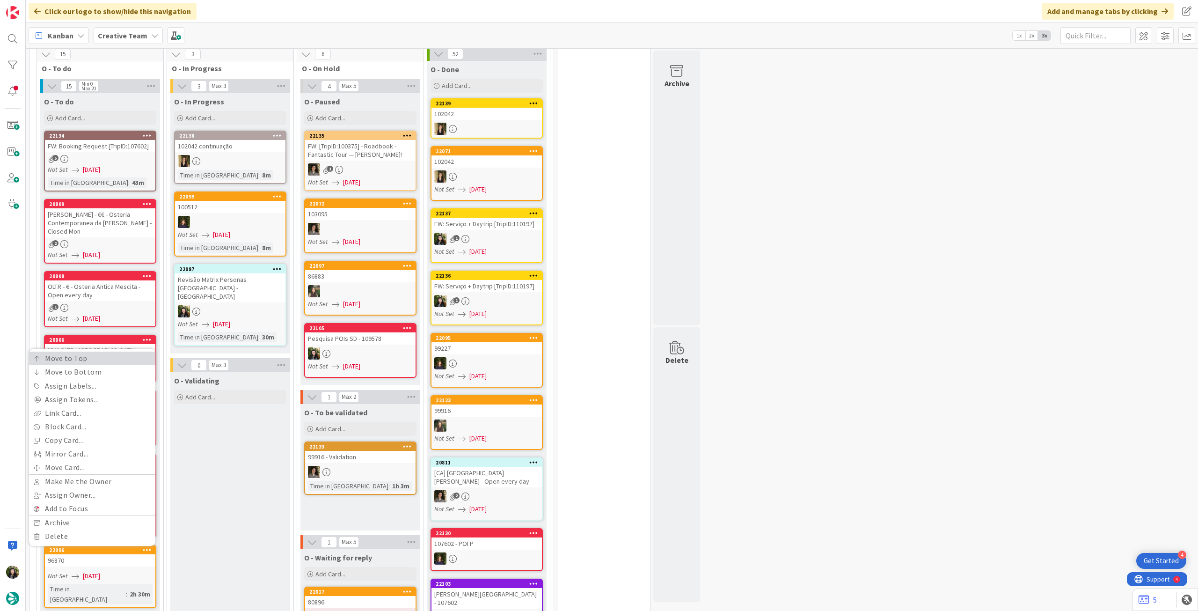
click at [129, 351] on link "Move to Top" at bounding box center [92, 358] width 126 height 14
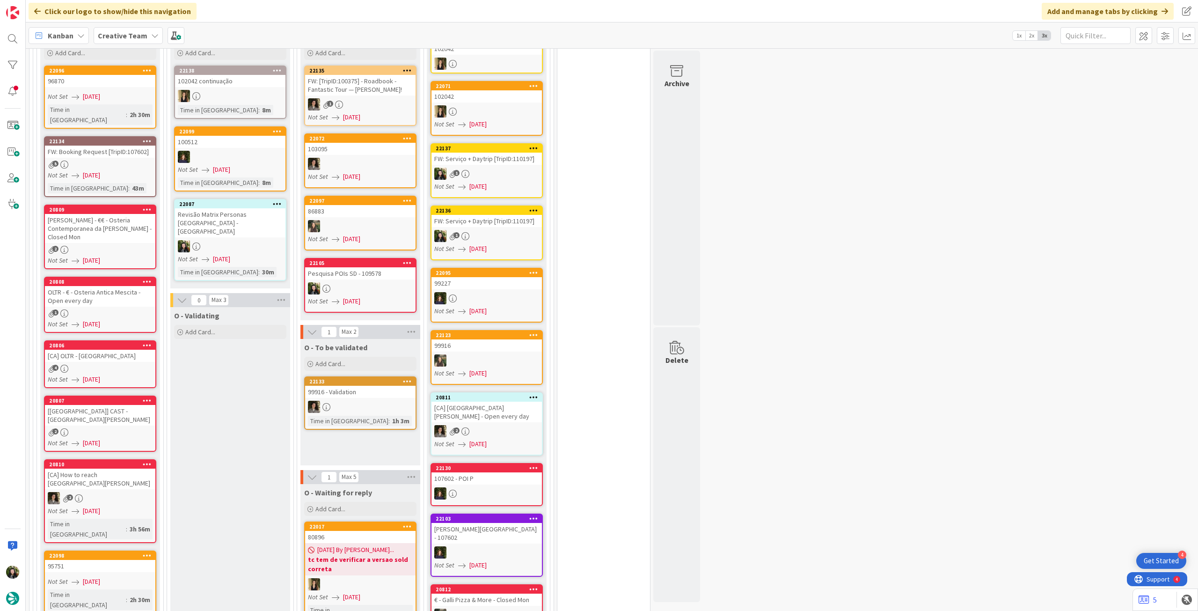
scroll to position [835, 0]
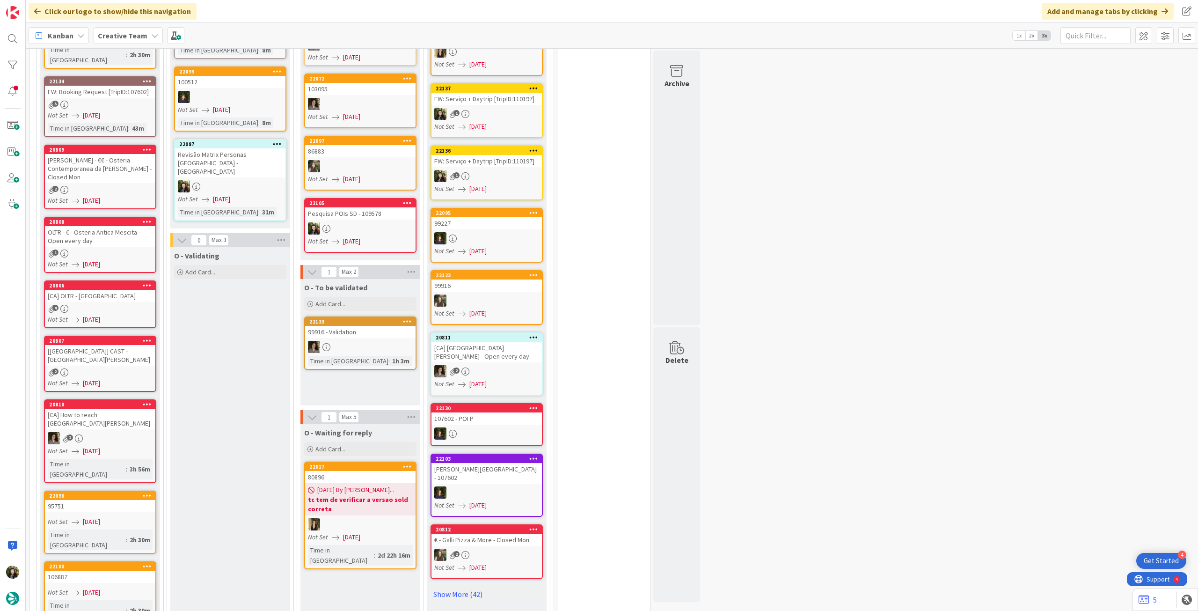
click at [149, 492] on icon at bounding box center [147, 495] width 9 height 7
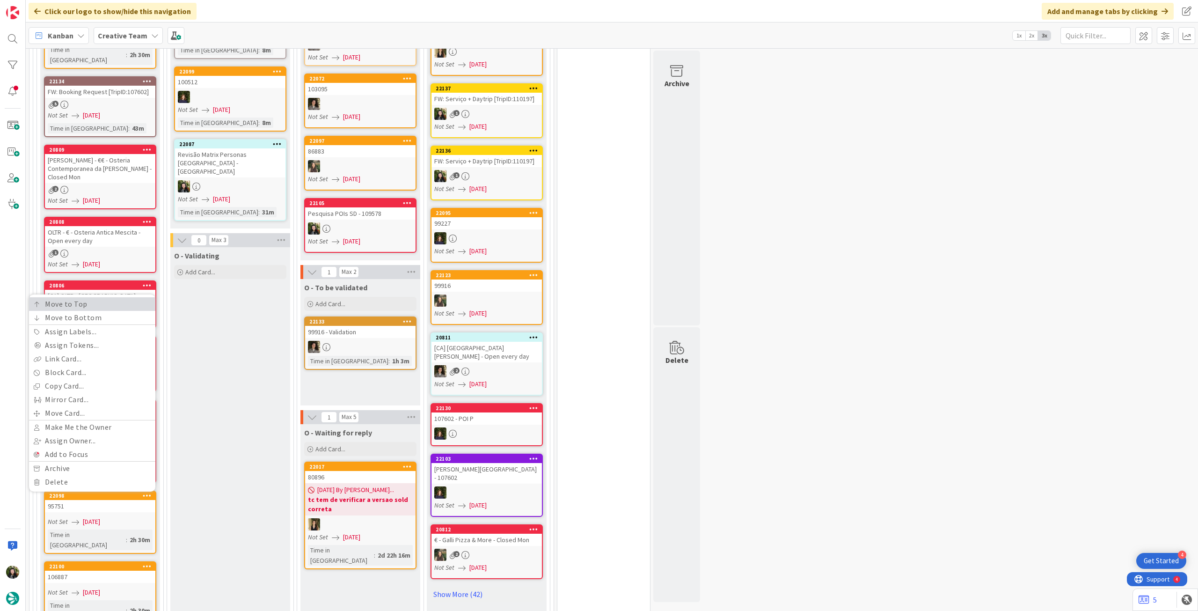
click at [104, 297] on link "Move to Top" at bounding box center [92, 304] width 126 height 14
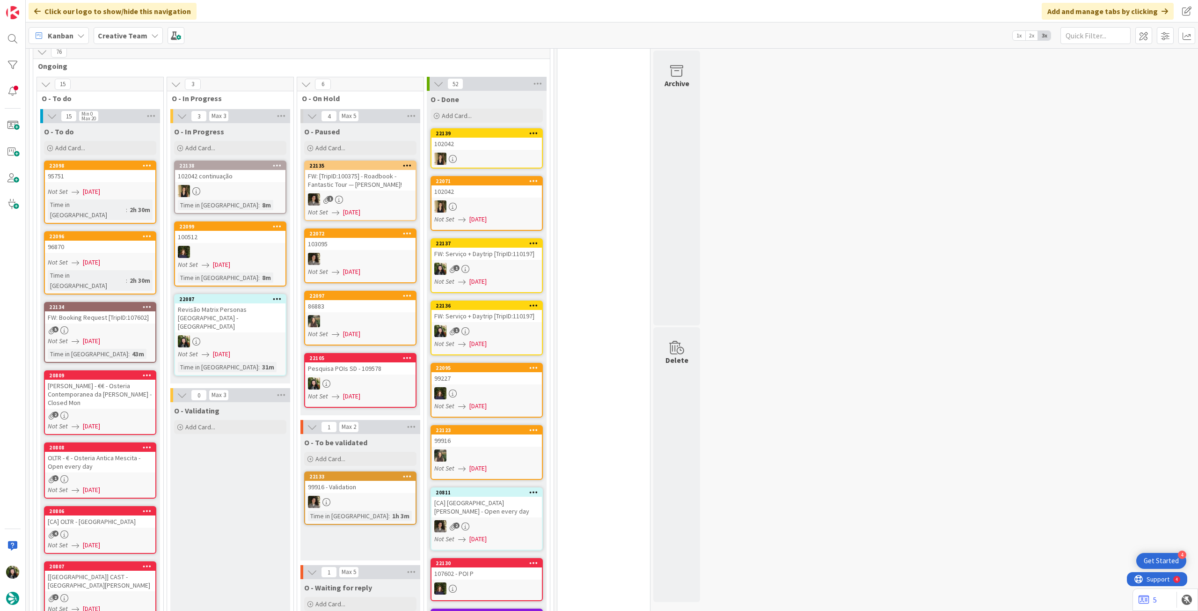
scroll to position [878, 0]
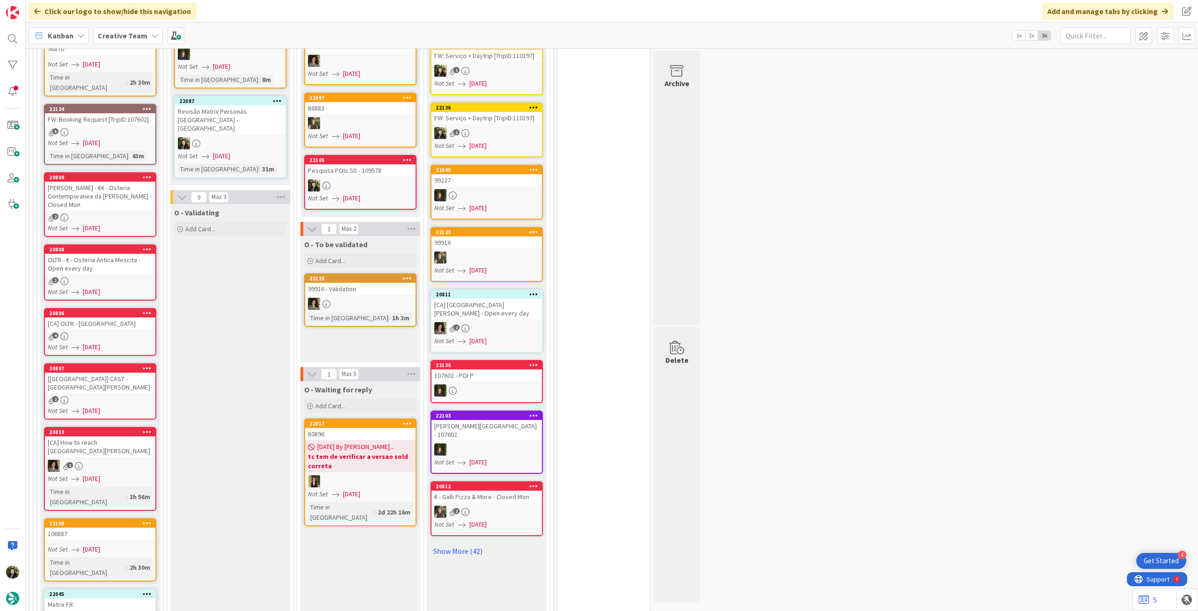
click at [149, 519] on icon at bounding box center [147, 522] width 9 height 7
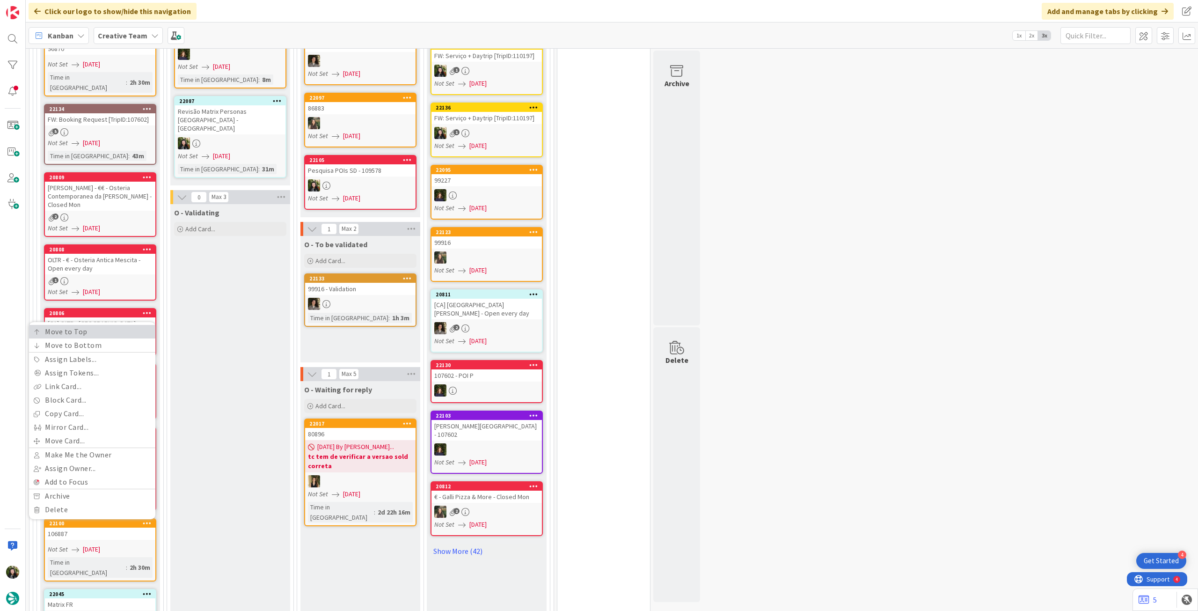
click at [122, 325] on link "Move to Top" at bounding box center [92, 332] width 126 height 14
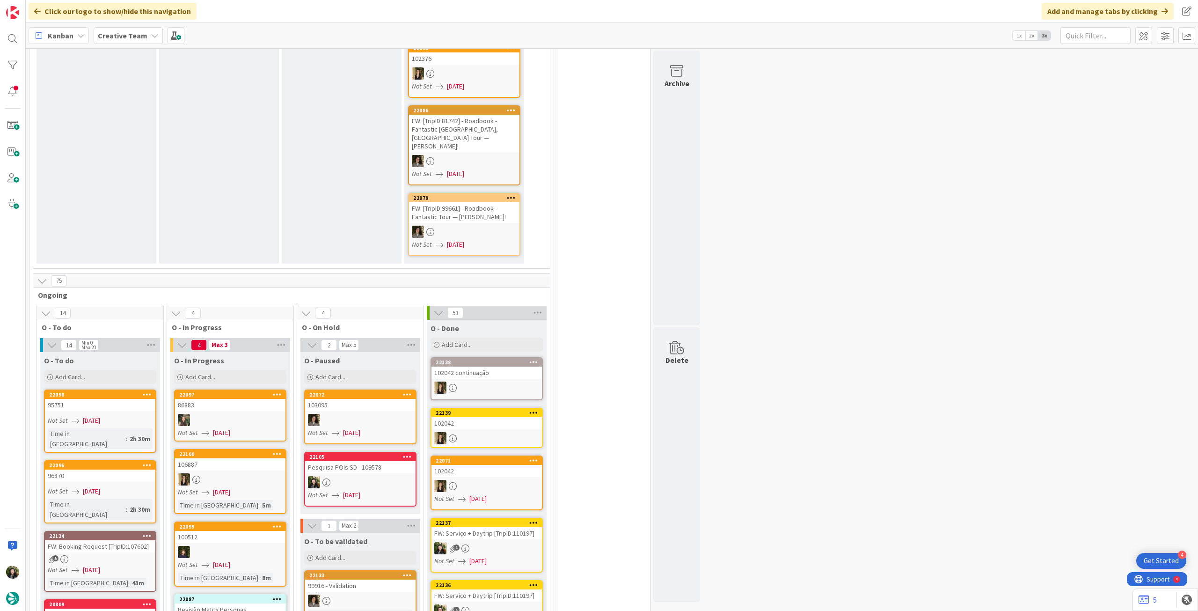
scroll to position [561, 0]
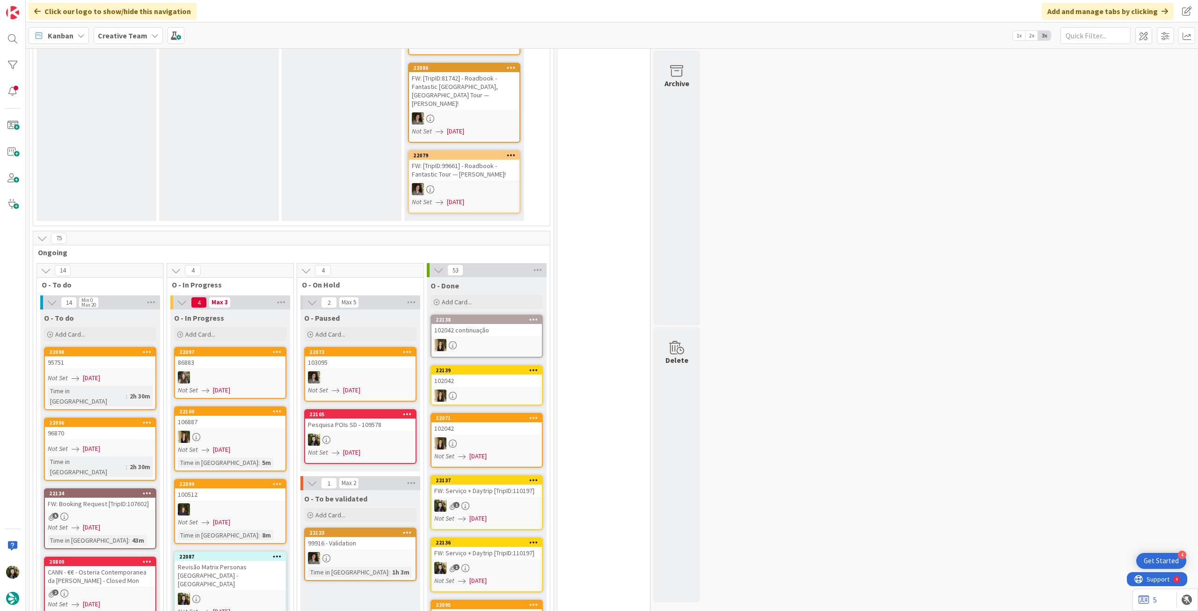
click at [241, 561] on div "Revisão Matrix Personas [GEOGRAPHIC_DATA] - [GEOGRAPHIC_DATA]" at bounding box center [230, 575] width 110 height 29
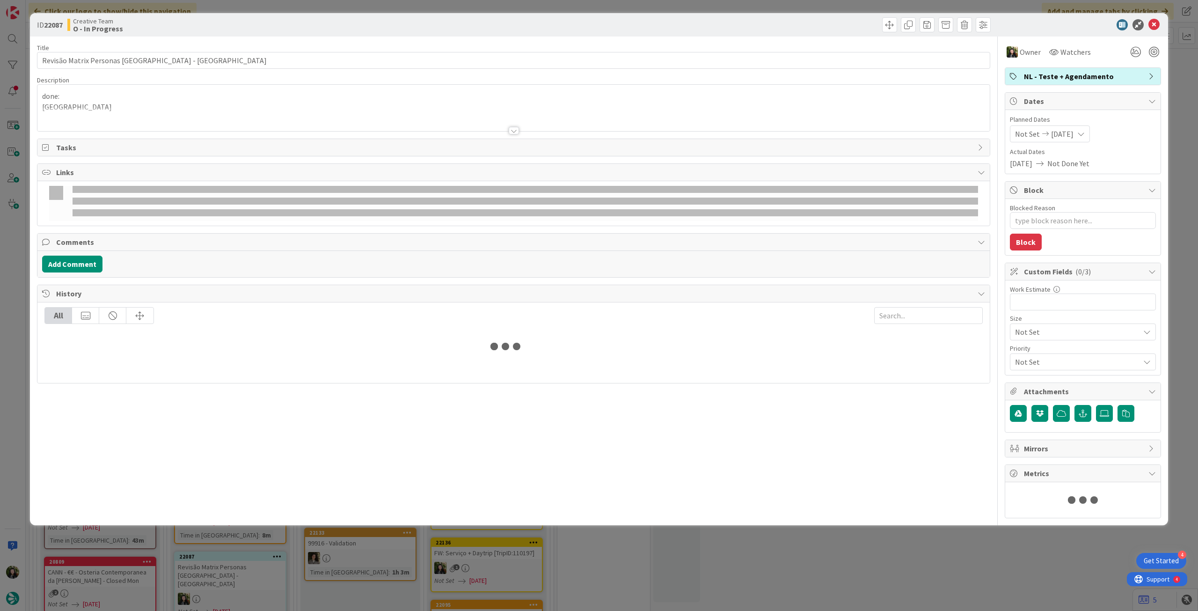
click at [118, 92] on p "done:" at bounding box center [513, 96] width 943 height 11
type textarea "x"
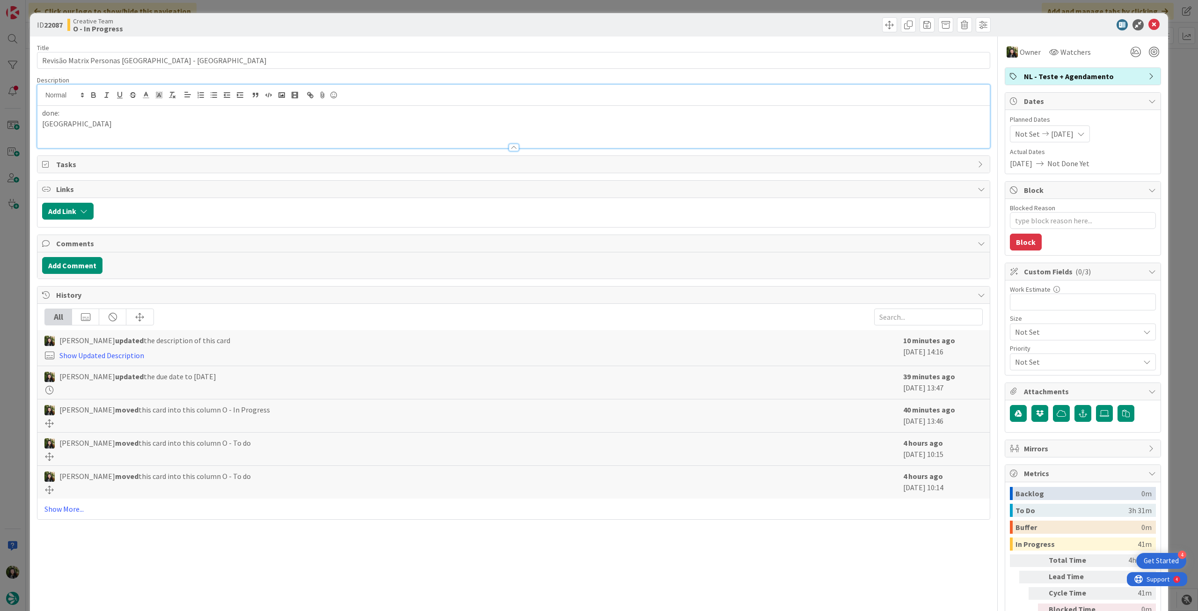
click at [110, 117] on p "done:" at bounding box center [513, 113] width 943 height 11
click at [114, 120] on p "[GEOGRAPHIC_DATA]" at bounding box center [513, 123] width 943 height 11
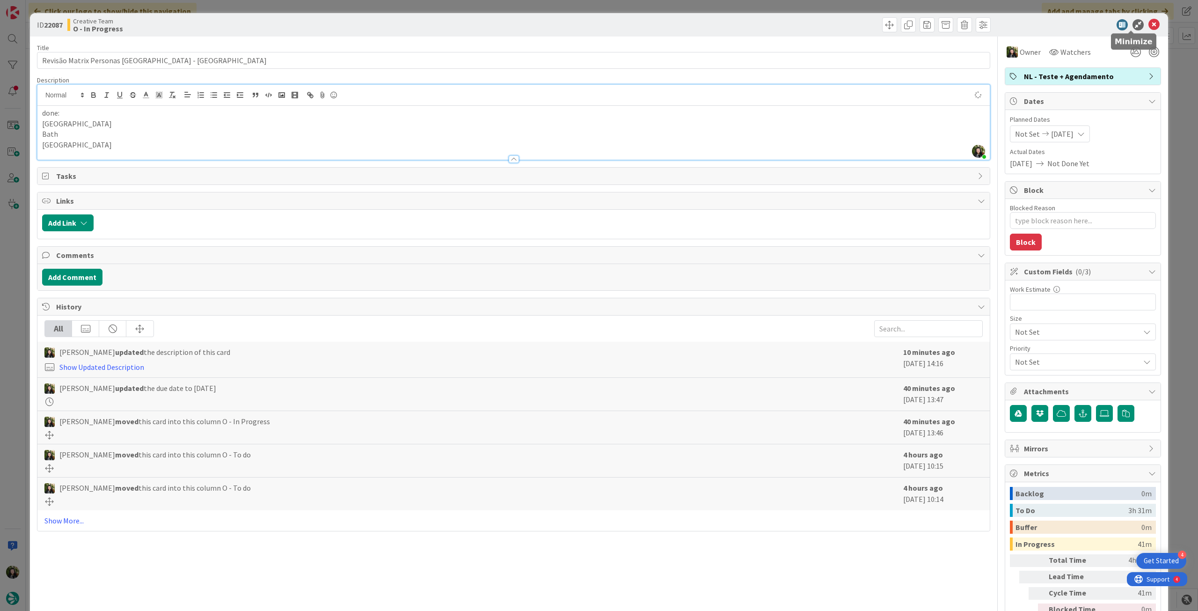
click at [1148, 25] on icon at bounding box center [1153, 24] width 11 height 11
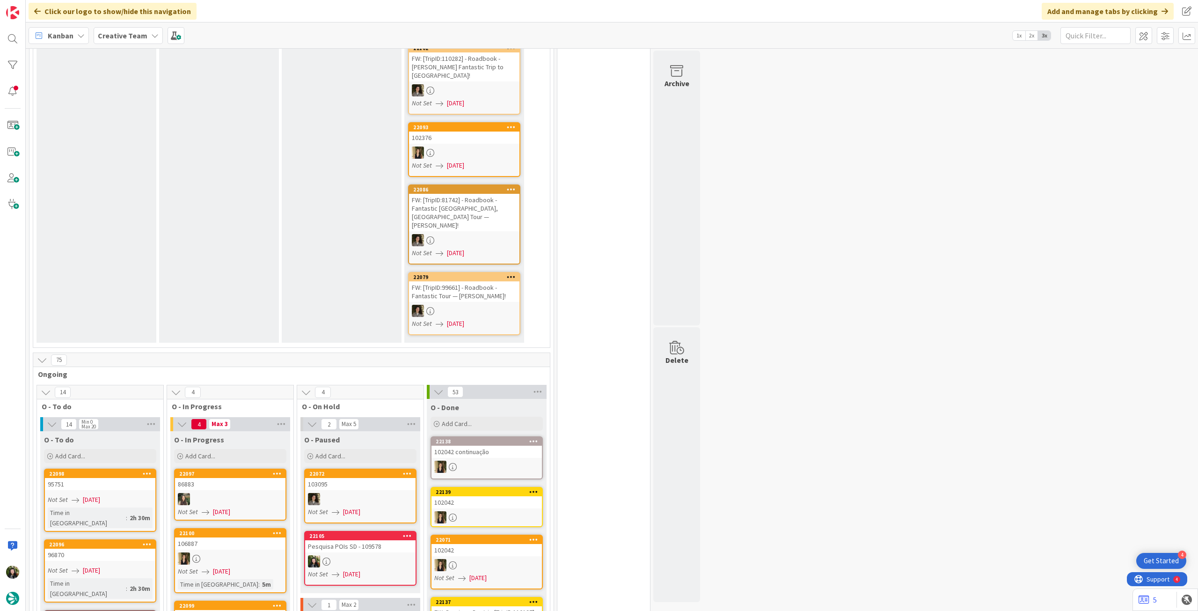
scroll to position [561, 0]
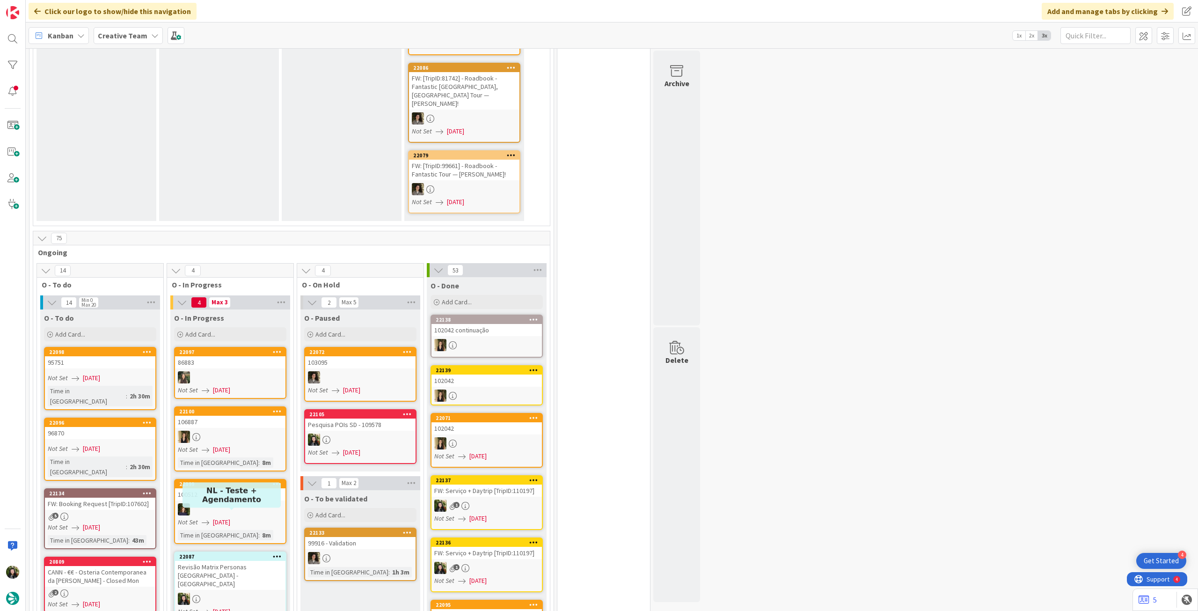
click at [213, 551] on link "22087 Revisão Matrix Personas UK - CA Not Set 01/09/2025 Time in Column : 39m" at bounding box center [230, 592] width 112 height 82
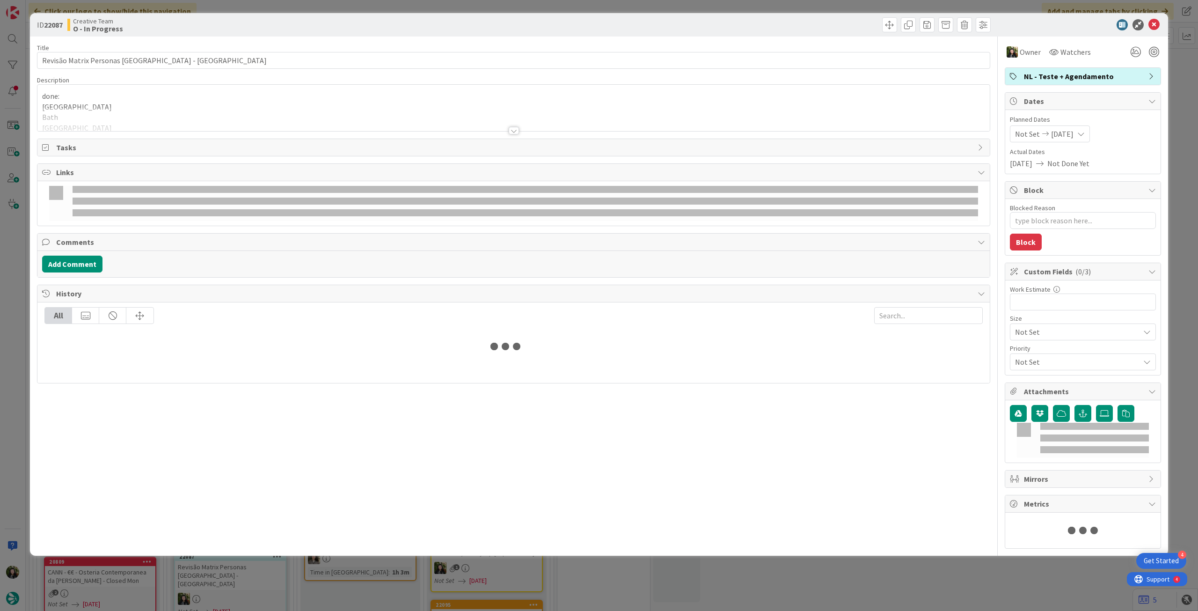
click at [102, 104] on p "[GEOGRAPHIC_DATA]" at bounding box center [513, 107] width 943 height 11
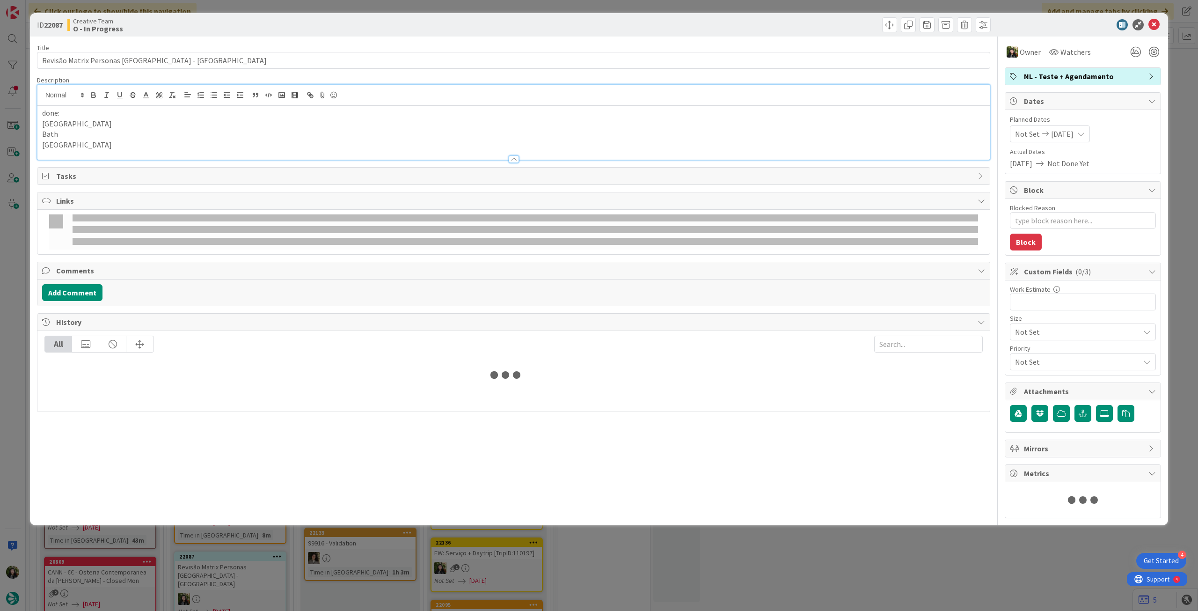
type textarea "x"
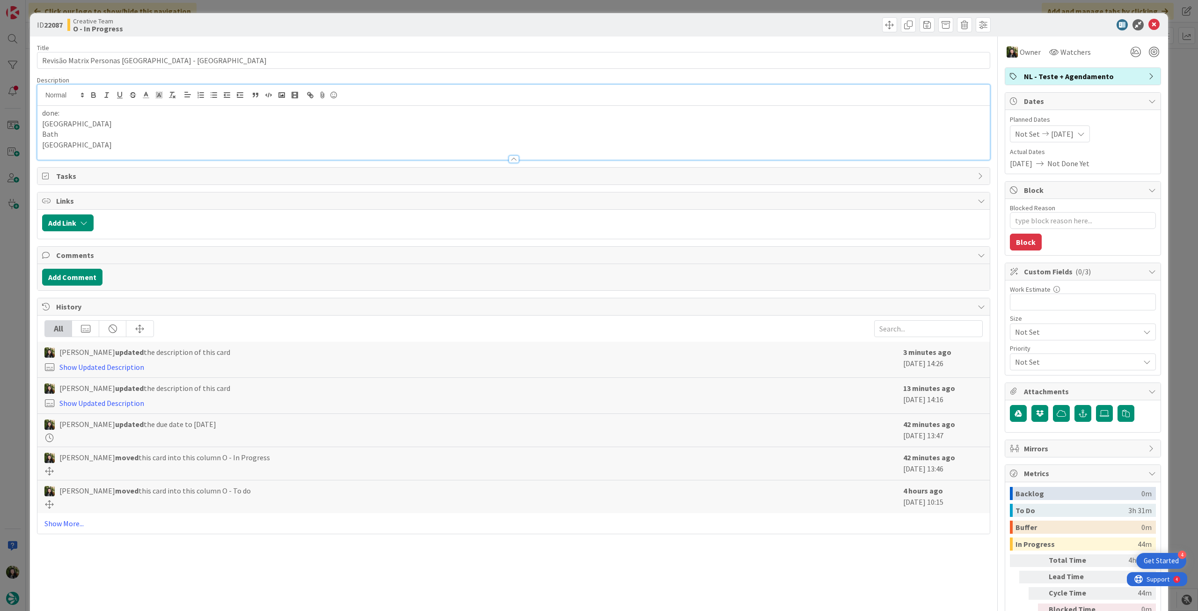
click at [95, 142] on p "Bristol" at bounding box center [513, 144] width 943 height 11
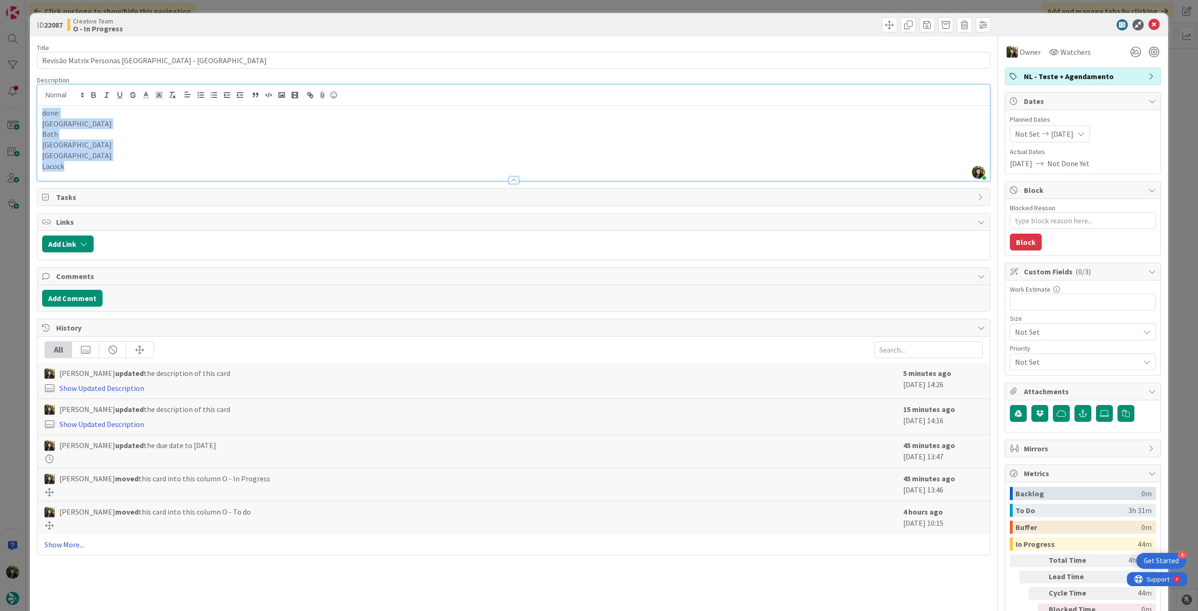
drag, startPoint x: 66, startPoint y: 166, endPoint x: 29, endPoint y: 102, distance: 74.5
click at [29, 102] on div "ID 22087 Creative Team O - In Progress Title 31 / 128 Revisão Matrix Personas U…" at bounding box center [599, 305] width 1198 height 611
copy div "done: London Bath Bristol Brighton Lacock"
click at [1148, 23] on icon at bounding box center [1153, 24] width 11 height 11
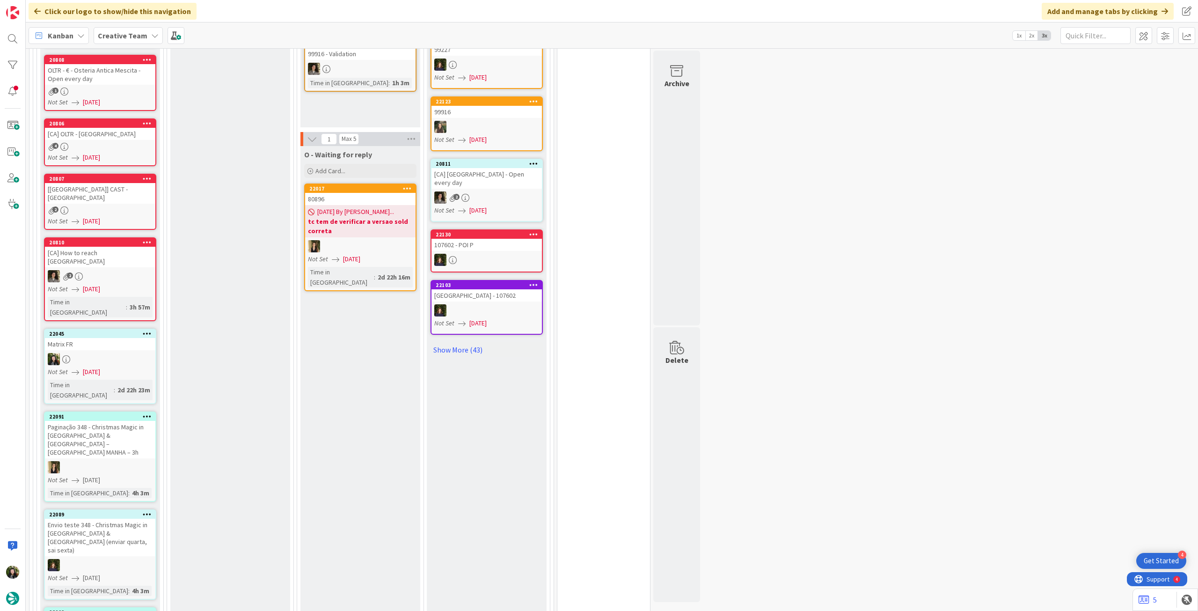
scroll to position [690, 0]
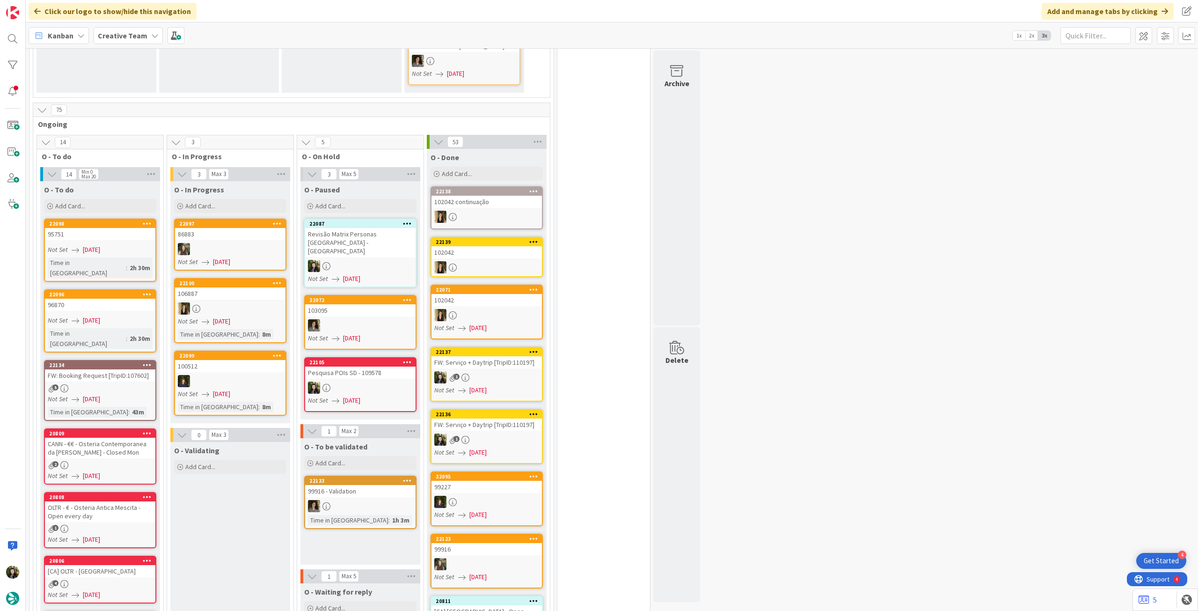
click at [358, 260] on div at bounding box center [360, 266] width 110 height 12
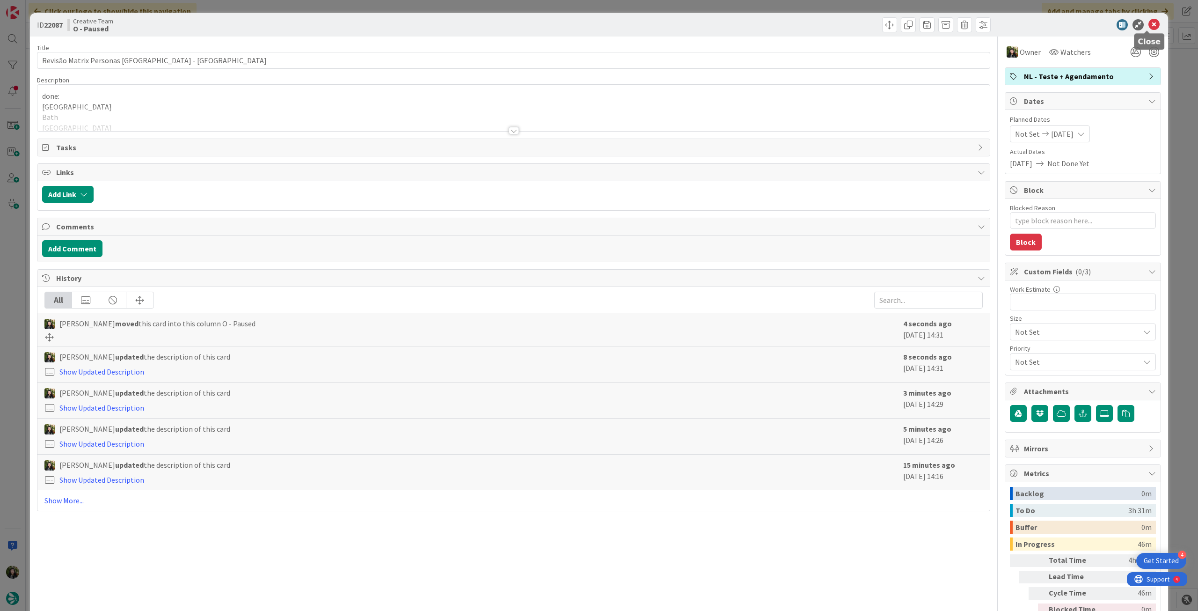
click at [1148, 22] on icon at bounding box center [1153, 24] width 11 height 11
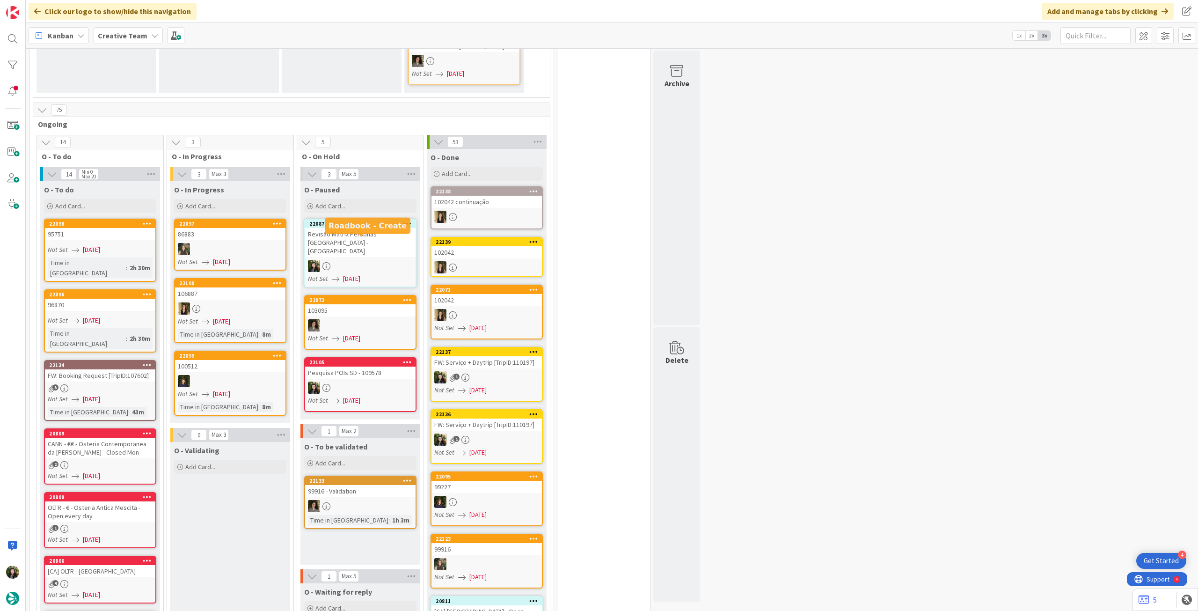
click at [342, 260] on div at bounding box center [360, 266] width 110 height 12
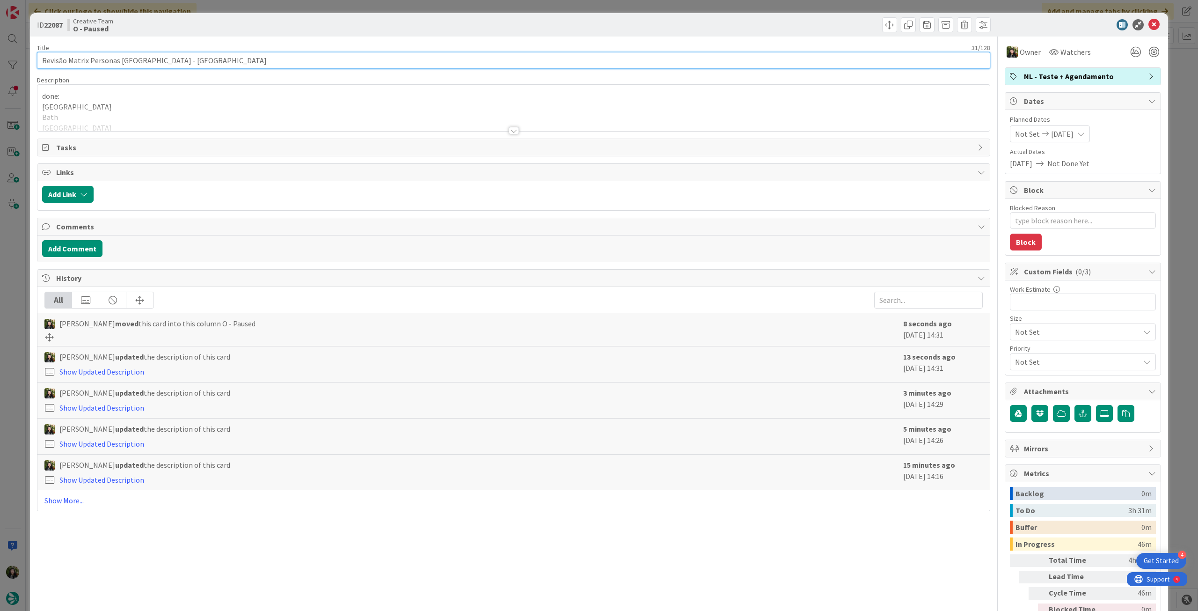
drag, startPoint x: 160, startPoint y: 61, endPoint x: 10, endPoint y: 55, distance: 149.9
click at [10, 55] on div "ID 22087 Creative Team O - Paused Title 31 / 128 Revisão Matrix Personas UK - C…" at bounding box center [599, 305] width 1198 height 611
click at [1148, 28] on icon at bounding box center [1153, 24] width 11 height 11
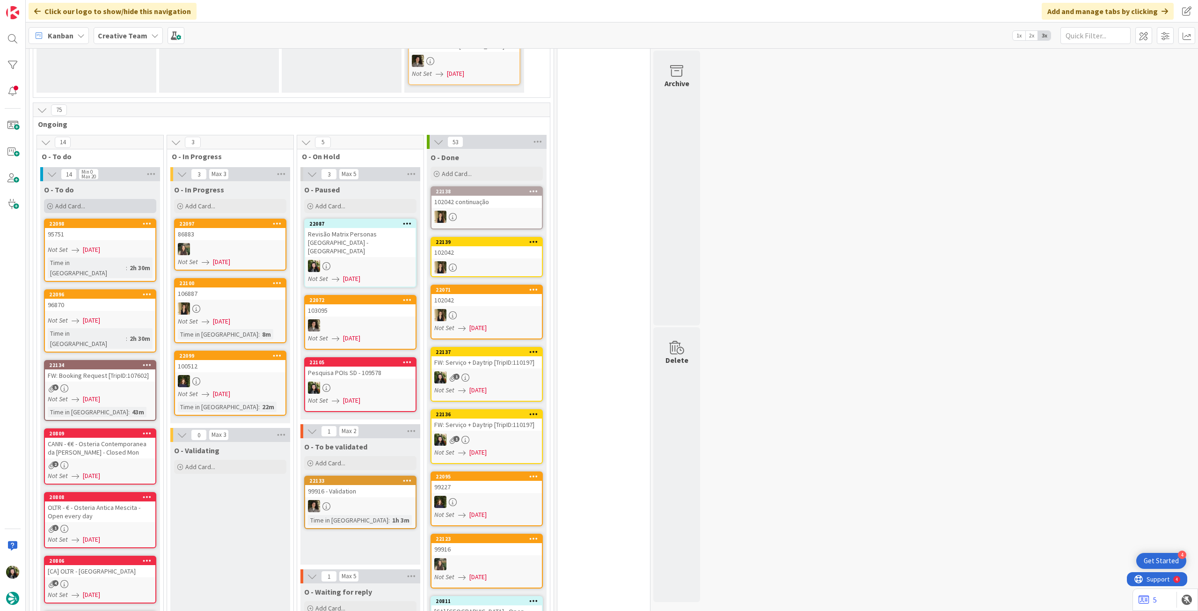
click at [108, 199] on div "Add Card..." at bounding box center [100, 206] width 112 height 14
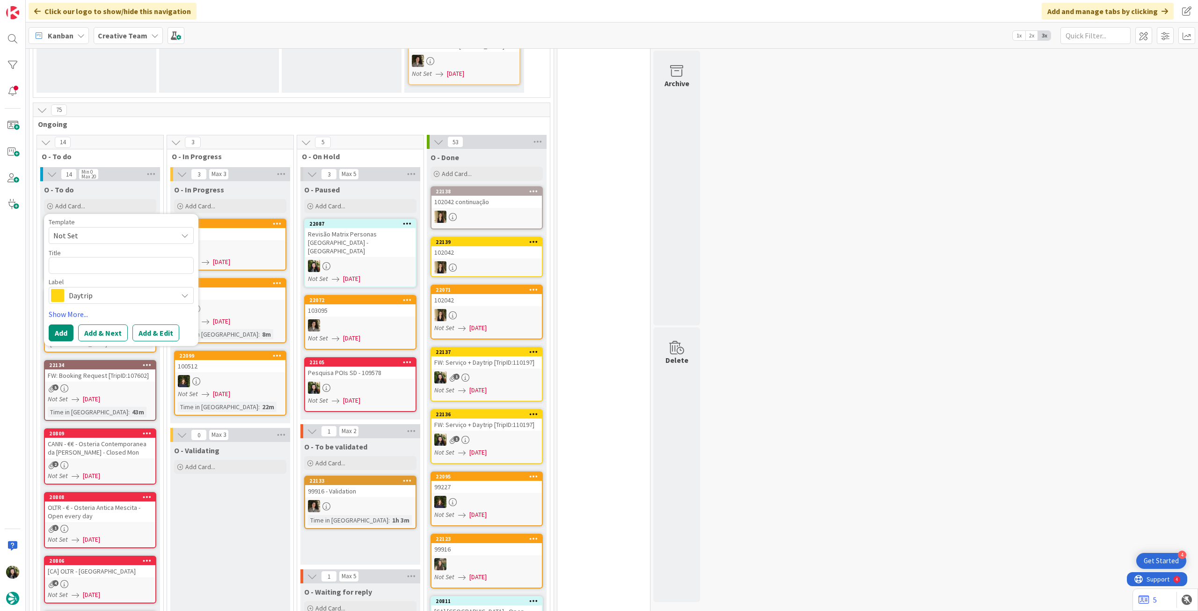
click at [90, 289] on span "Daytrip" at bounding box center [121, 295] width 104 height 13
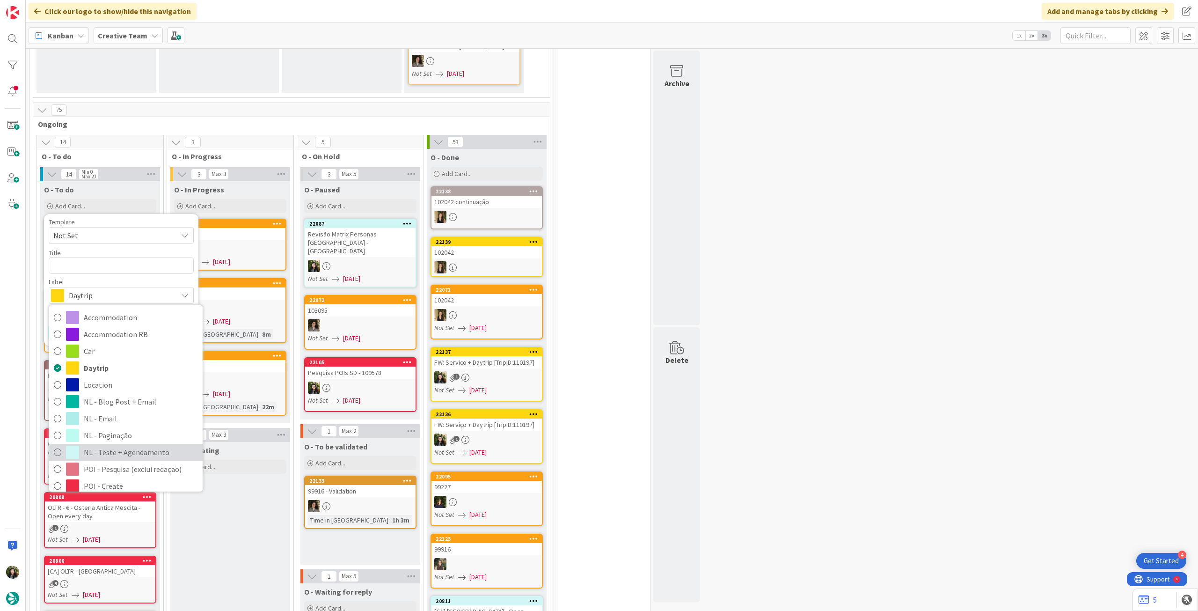
click at [107, 445] on span "NL - Teste + Agendamento" at bounding box center [141, 452] width 114 height 14
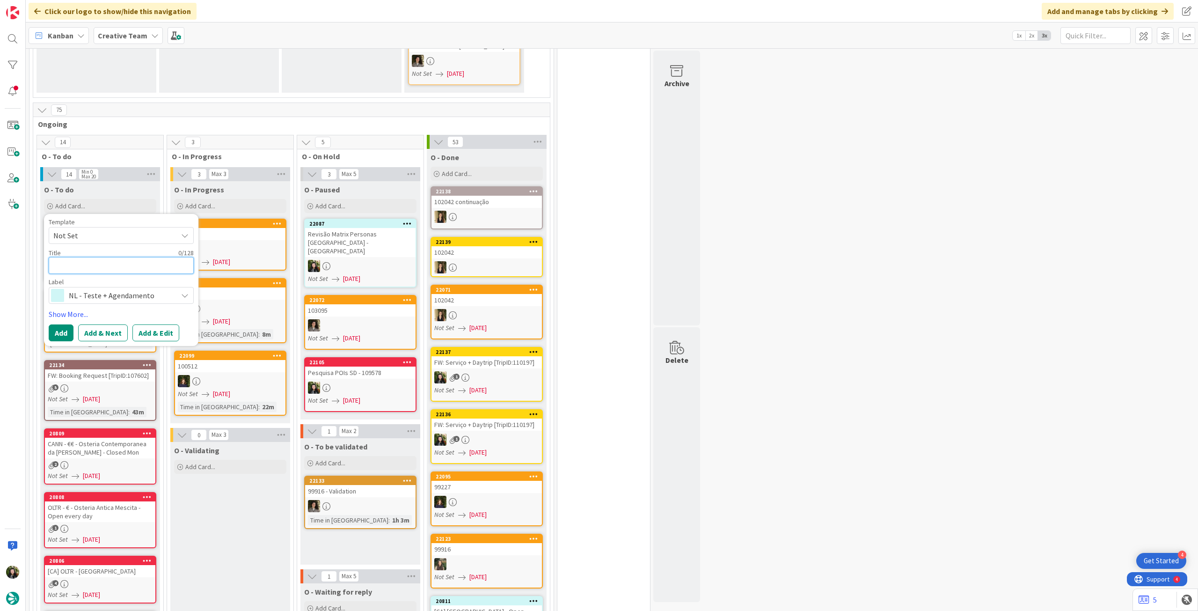
click at [95, 257] on textarea at bounding box center [121, 265] width 145 height 17
paste textarea "Revisão Matrix Personas [GEOGRAPHIC_DATA] - [GEOGRAPHIC_DATA]"
type textarea "x"
type textarea "Revisão Matrix Personas [GEOGRAPHIC_DATA] - [GEOGRAPHIC_DATA]"
click at [60, 324] on button "Add" at bounding box center [61, 332] width 25 height 17
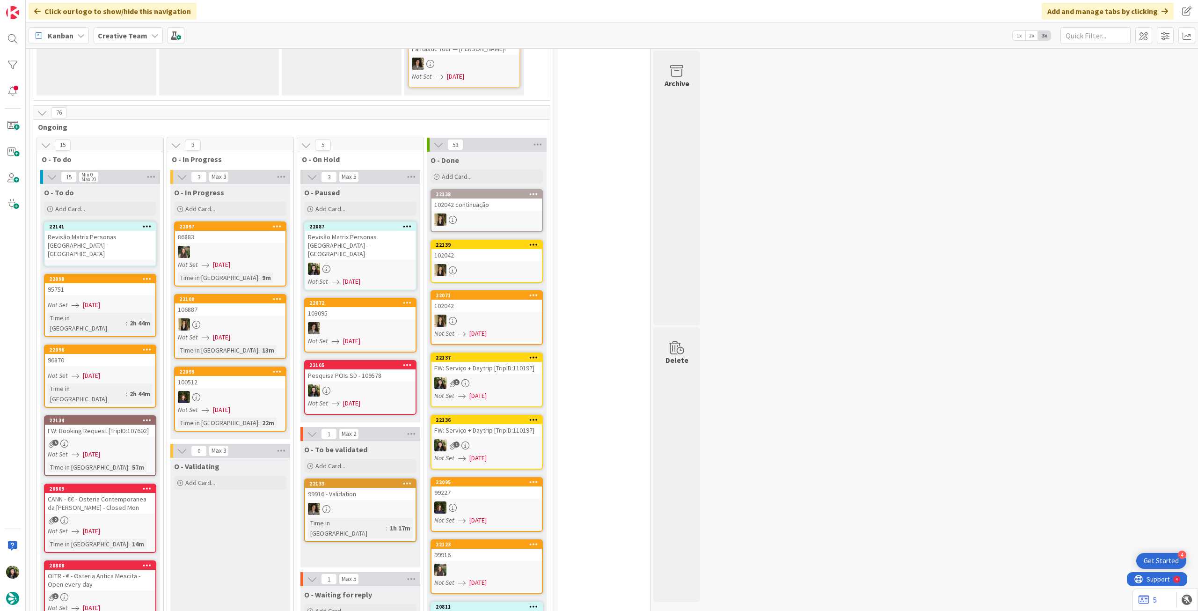
click at [92, 231] on div "Revisão Matrix Personas [GEOGRAPHIC_DATA] - [GEOGRAPHIC_DATA]" at bounding box center [100, 245] width 110 height 29
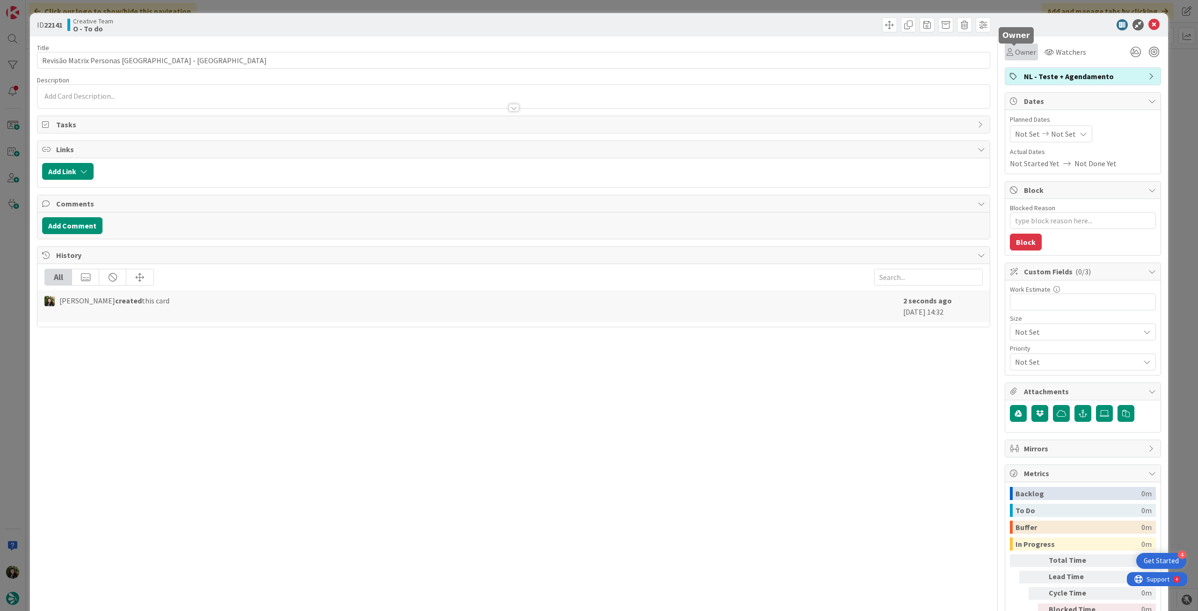
click at [1024, 47] on span "Owner" at bounding box center [1025, 51] width 21 height 11
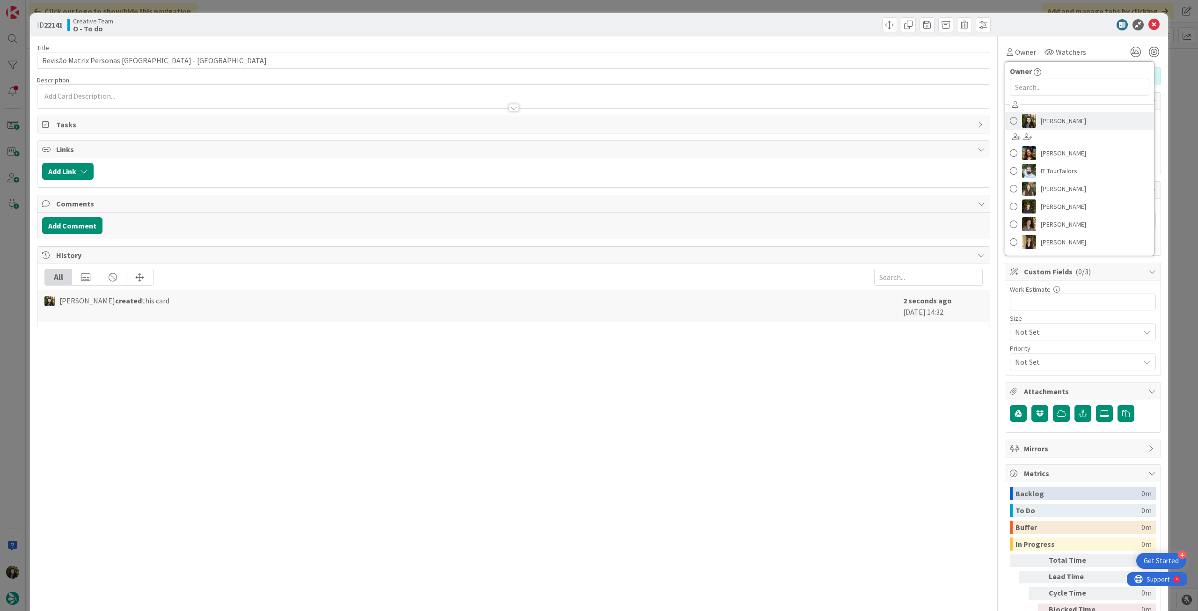
click at [1045, 119] on span "[PERSON_NAME]" at bounding box center [1063, 121] width 45 height 14
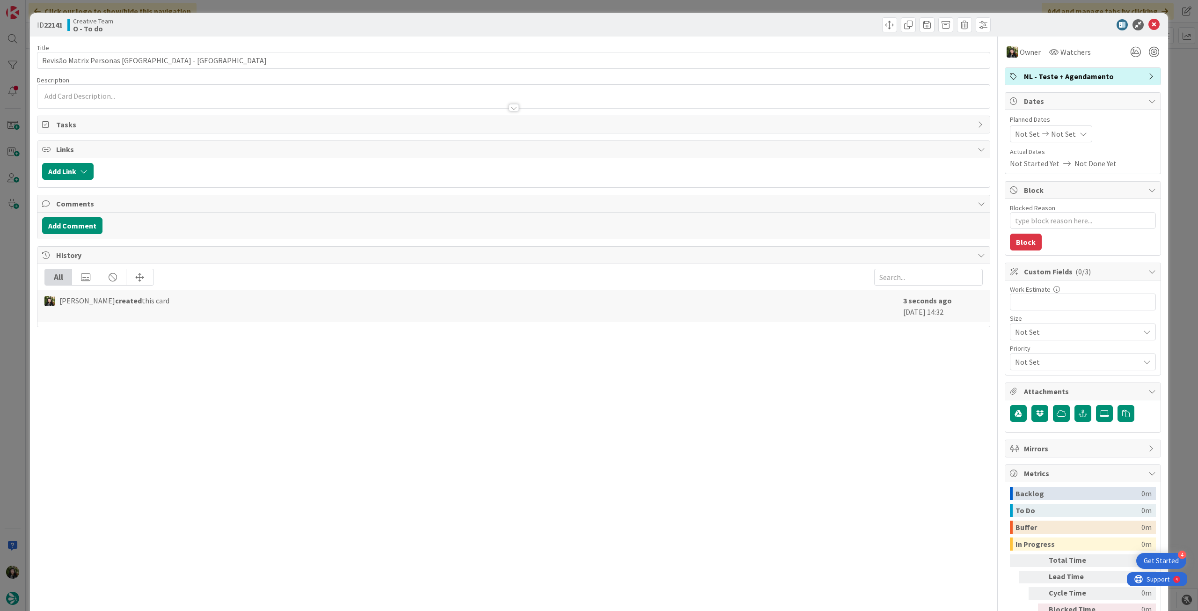
type textarea "x"
click at [1065, 135] on div "Not Set Not Set" at bounding box center [1051, 133] width 82 height 17
click at [1019, 338] on icon at bounding box center [1026, 334] width 14 height 11
type input "[DATE]"
click at [1148, 24] on icon at bounding box center [1153, 24] width 11 height 11
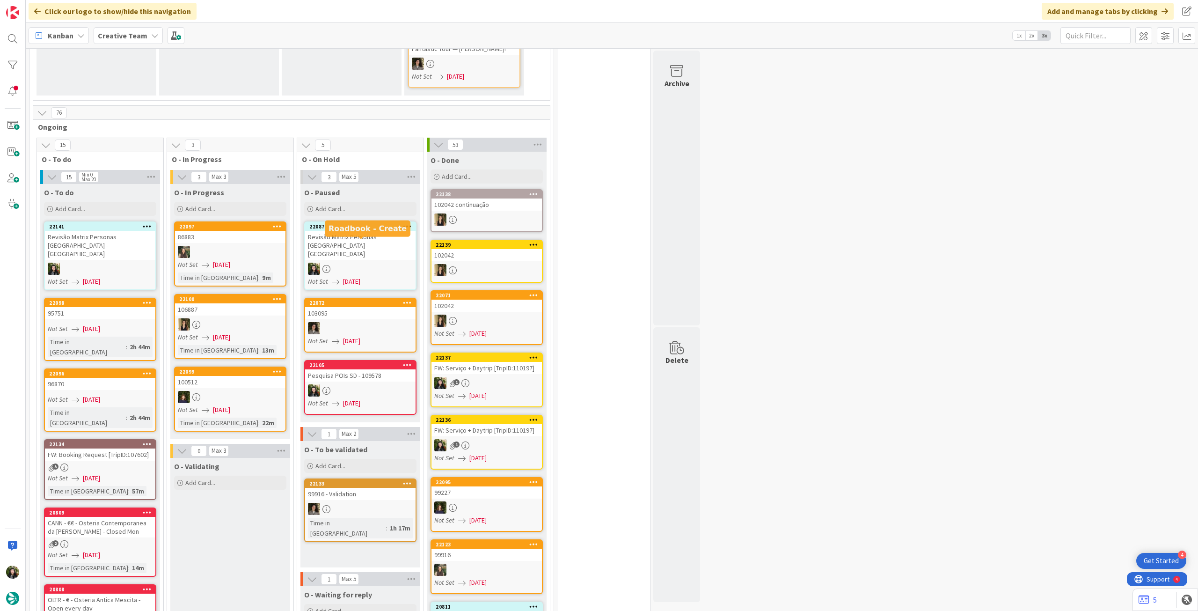
click at [369, 262] on div at bounding box center [360, 268] width 110 height 12
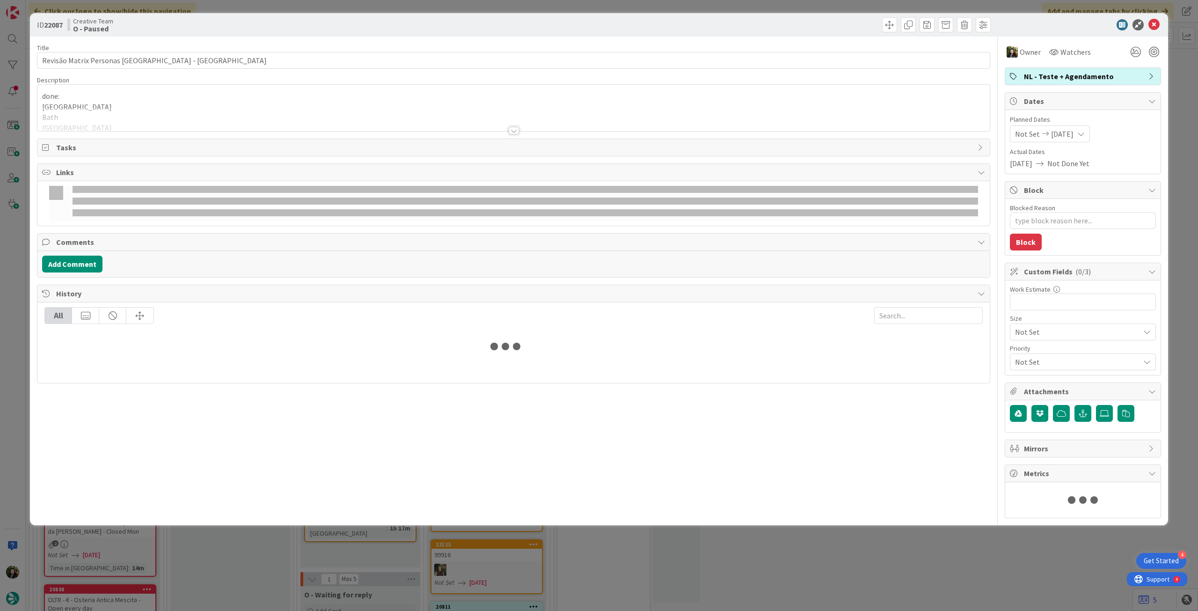
click at [110, 108] on div at bounding box center [513, 119] width 952 height 24
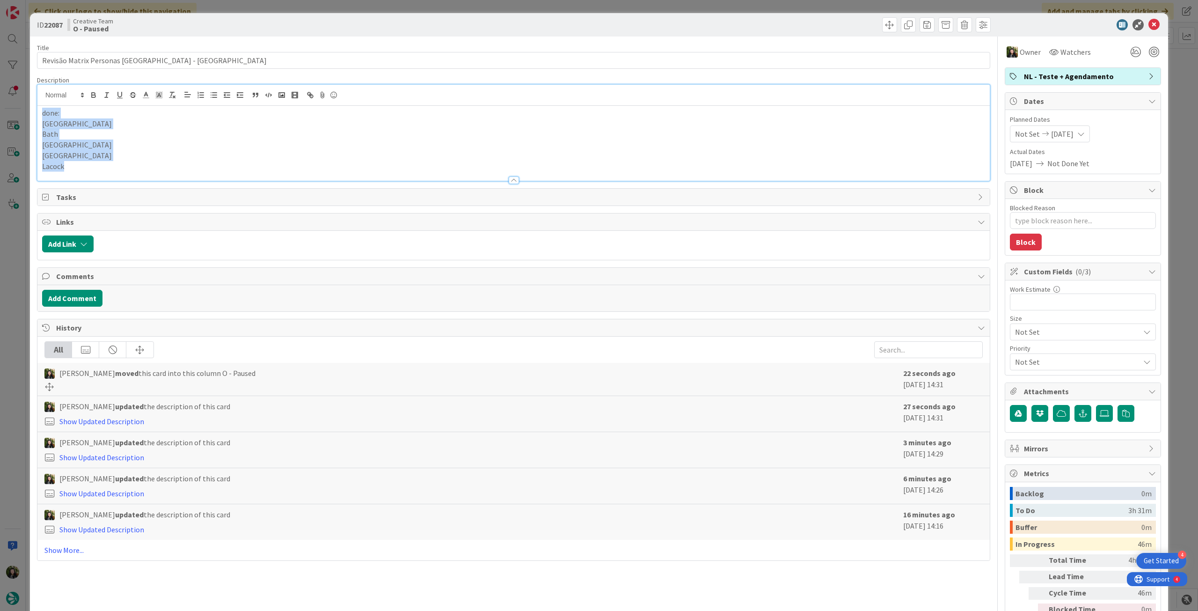
drag, startPoint x: 88, startPoint y: 167, endPoint x: 16, endPoint y: 84, distance: 109.8
click at [4, 87] on div "ID 22087 Creative Team O - Paused Title 31 / 128 Revisão Matrix Personas UK - C…" at bounding box center [599, 305] width 1198 height 611
copy div "done: London Bath Bristol Brighton Lacock"
click at [1148, 26] on icon at bounding box center [1153, 24] width 11 height 11
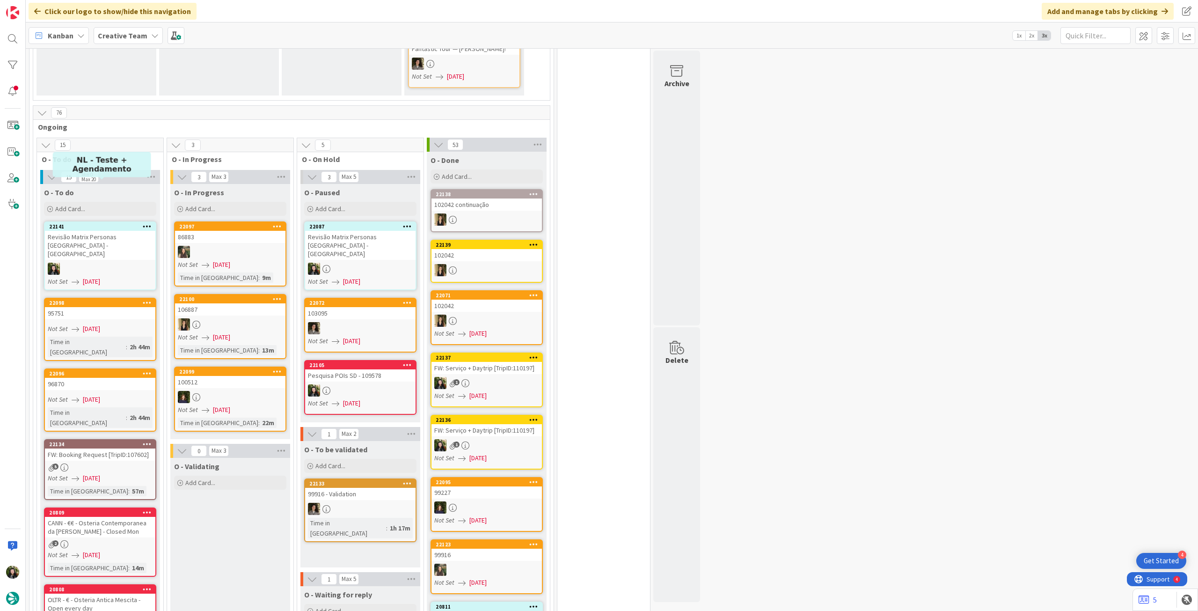
click at [103, 262] on div at bounding box center [100, 268] width 110 height 12
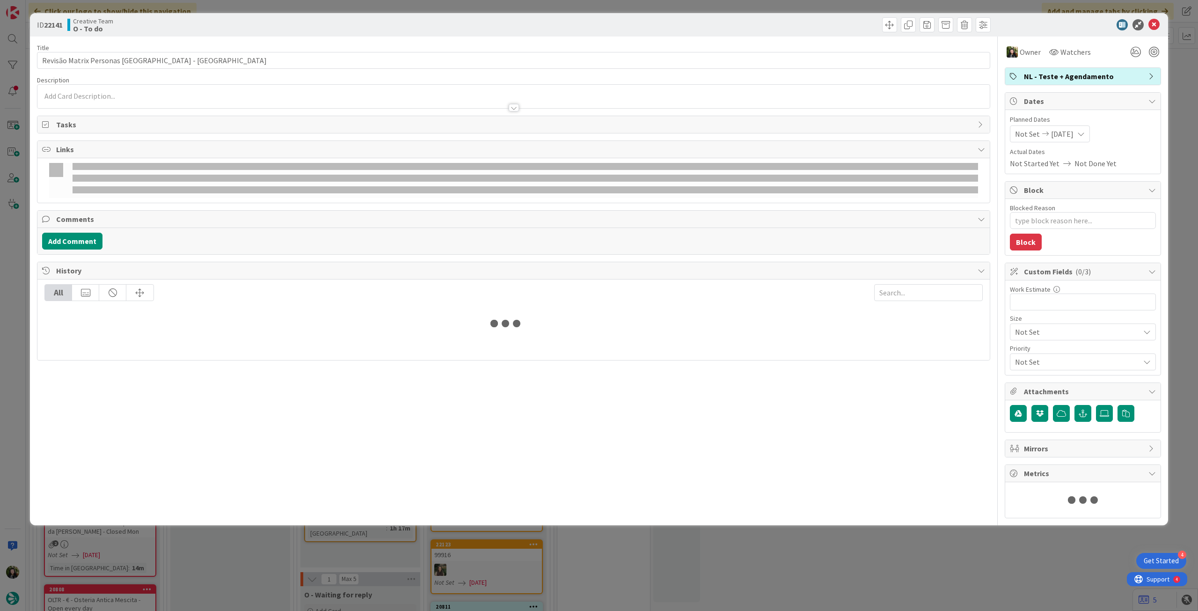
click at [85, 97] on p at bounding box center [513, 96] width 943 height 11
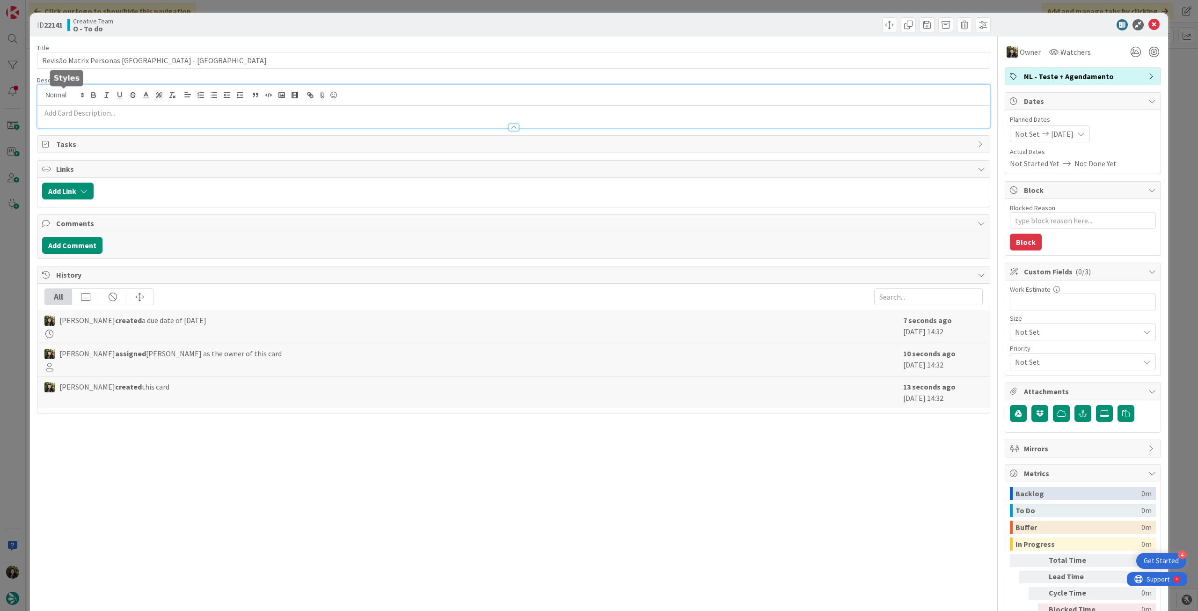
click at [83, 108] on p at bounding box center [513, 113] width 943 height 11
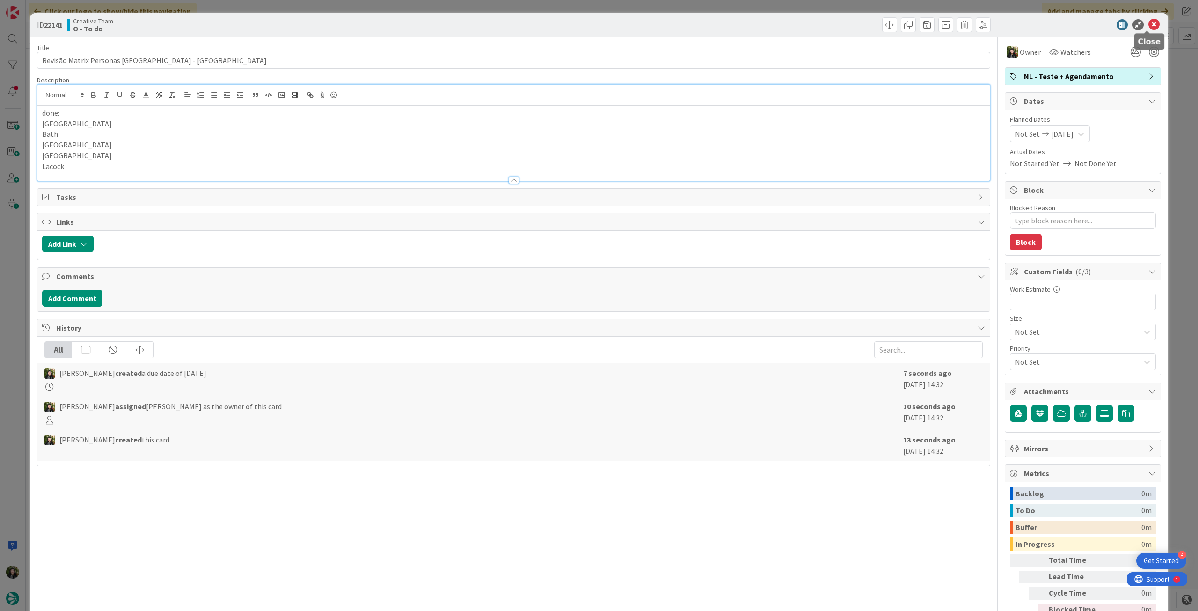
click at [1152, 20] on icon at bounding box center [1153, 24] width 11 height 11
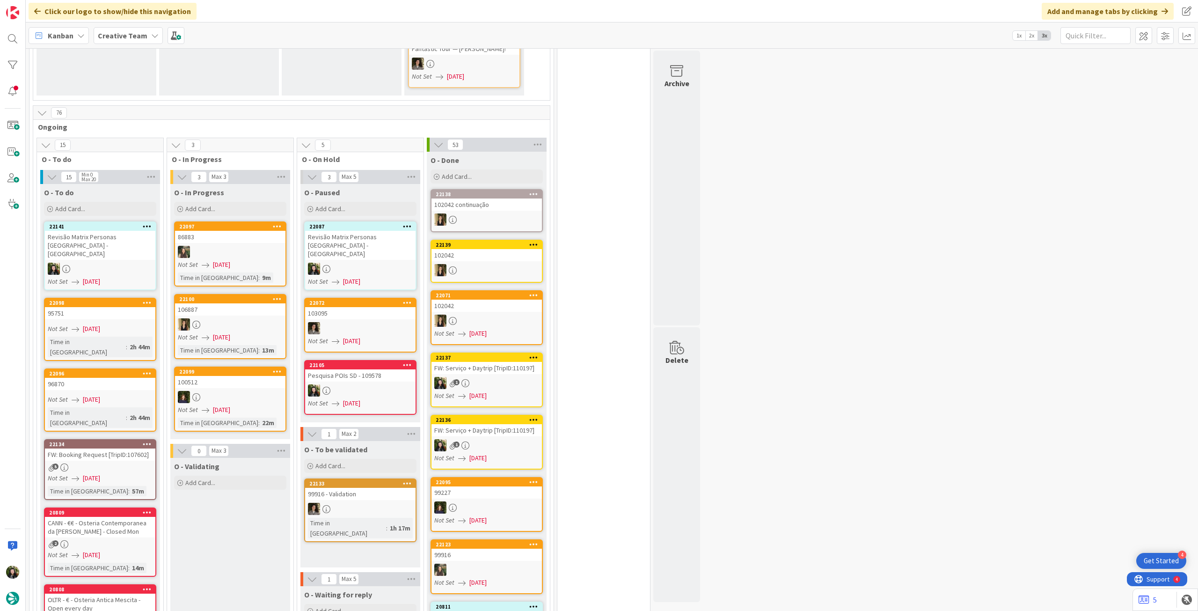
click at [328, 265] on icon at bounding box center [326, 269] width 8 height 8
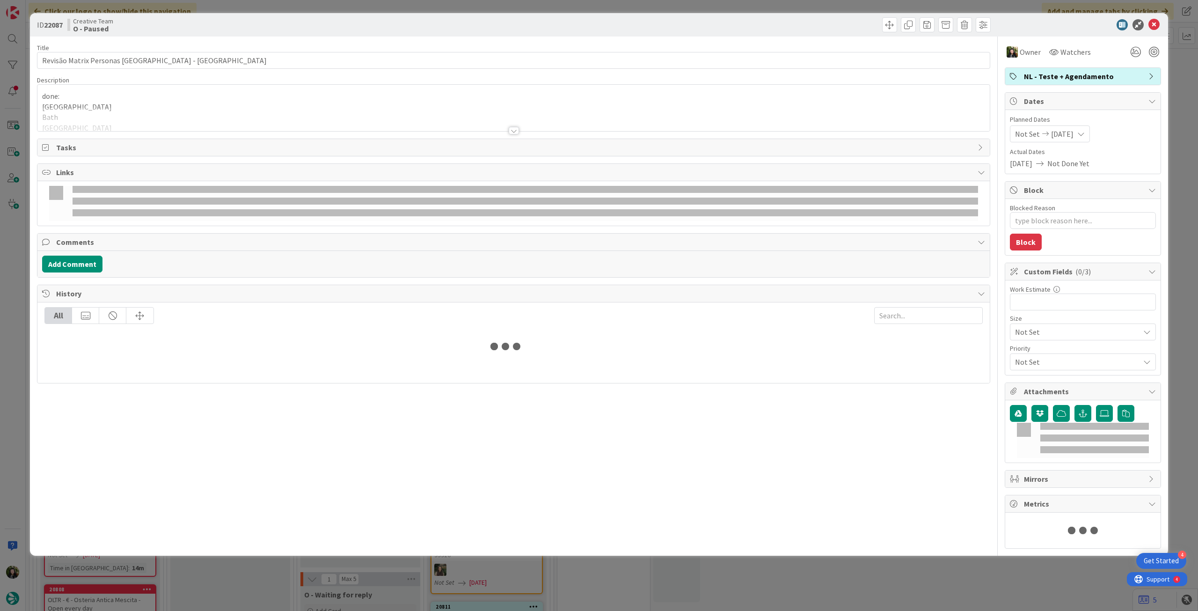
click at [1053, 72] on span "NL - Teste + Agendamento" at bounding box center [1084, 76] width 120 height 11
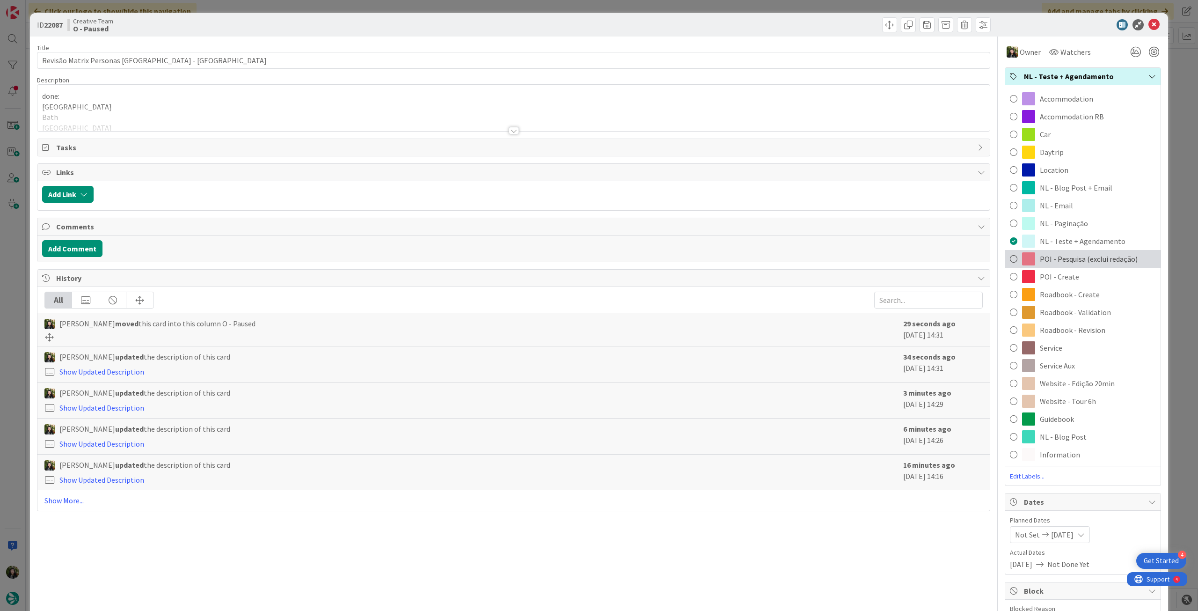
click at [1092, 266] on div "POI - Pesquisa (exclui redação)" at bounding box center [1082, 259] width 155 height 18
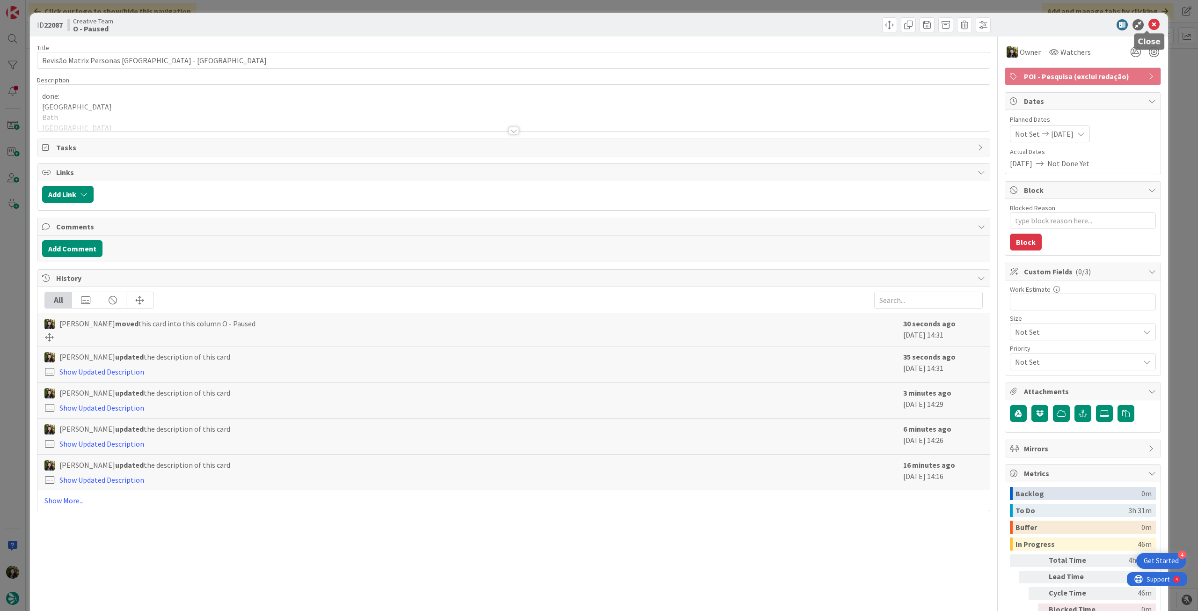
click at [1150, 22] on icon at bounding box center [1153, 24] width 11 height 11
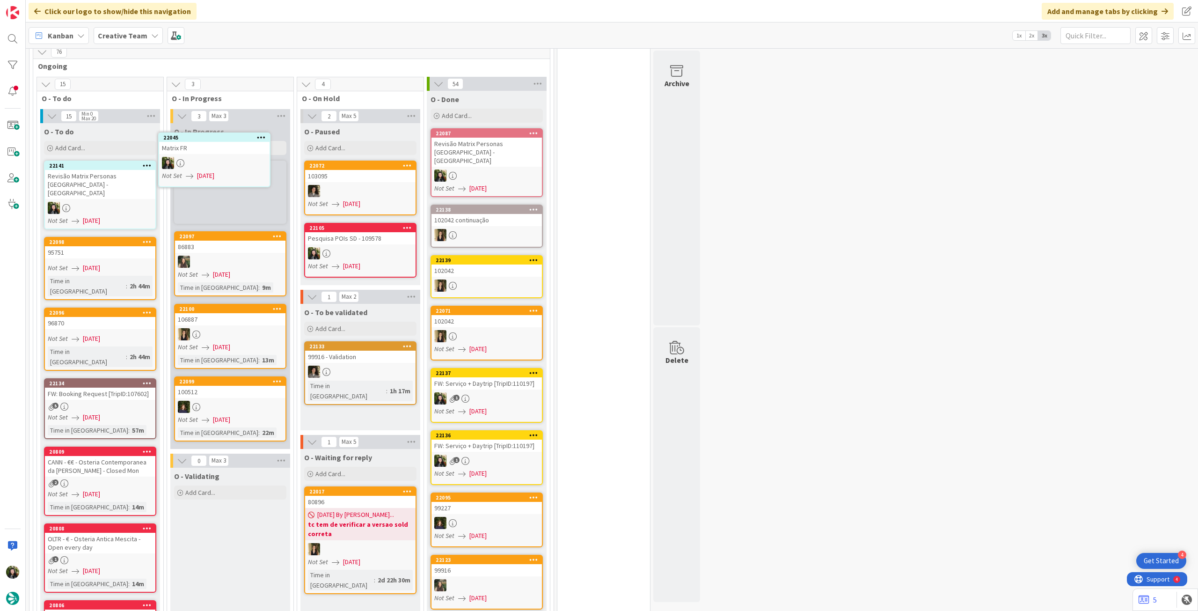
scroll to position [749, 0]
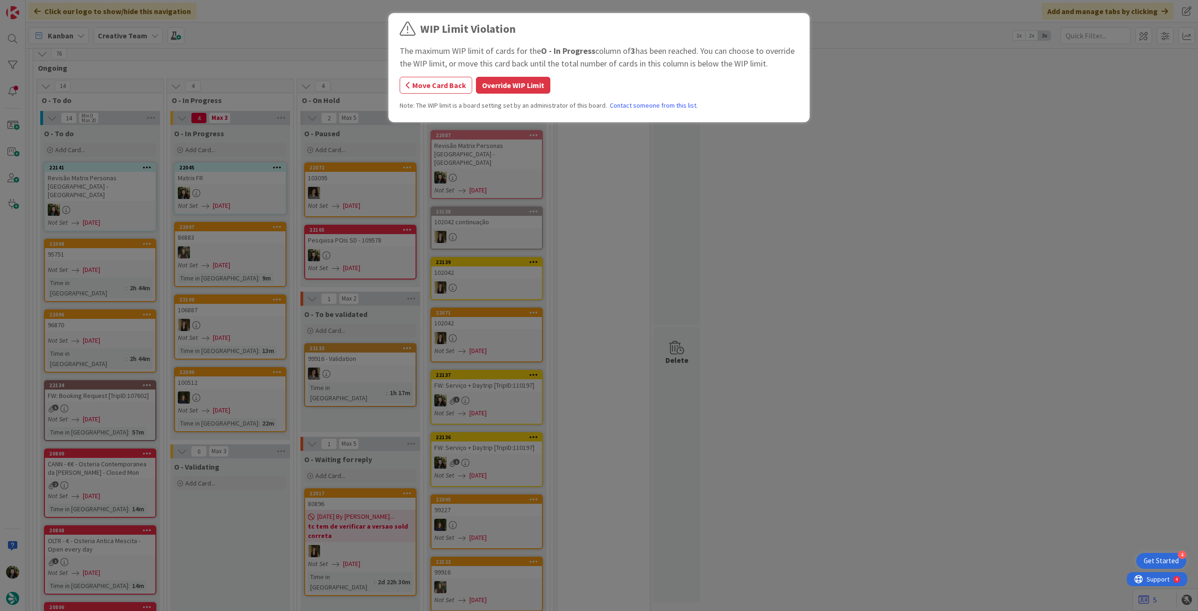
click at [513, 96] on div "WIP Limit Violation The maximum WIP limit of cards for the O - In Progress colu…" at bounding box center [599, 69] width 399 height 97
click at [513, 89] on button "Override WIP Limit" at bounding box center [513, 85] width 74 height 17
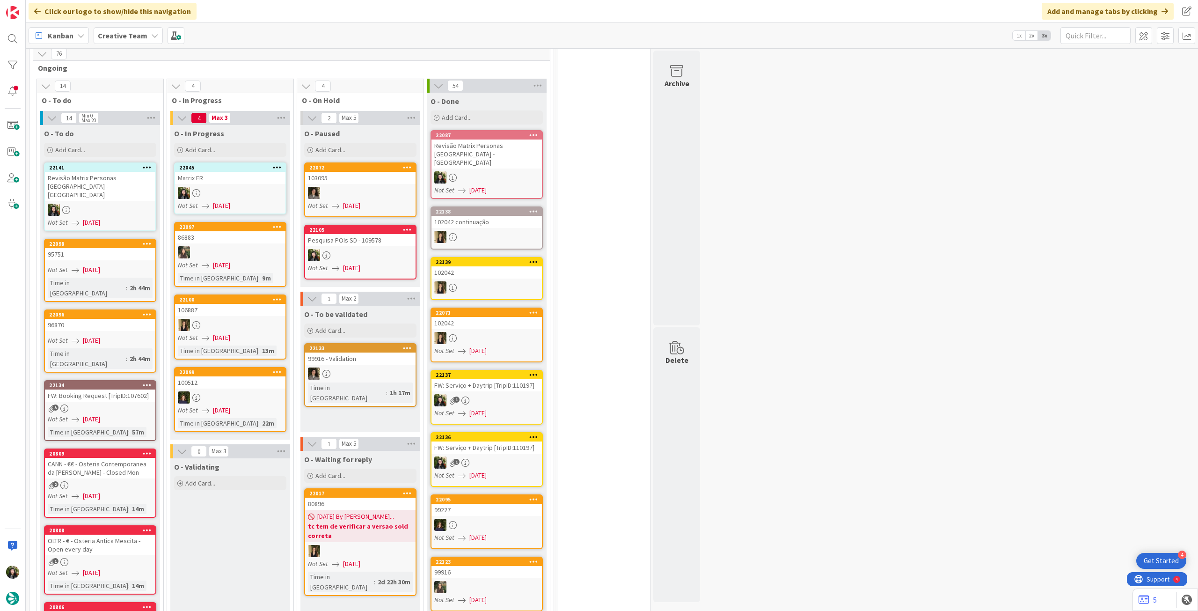
scroll to position [624, 0]
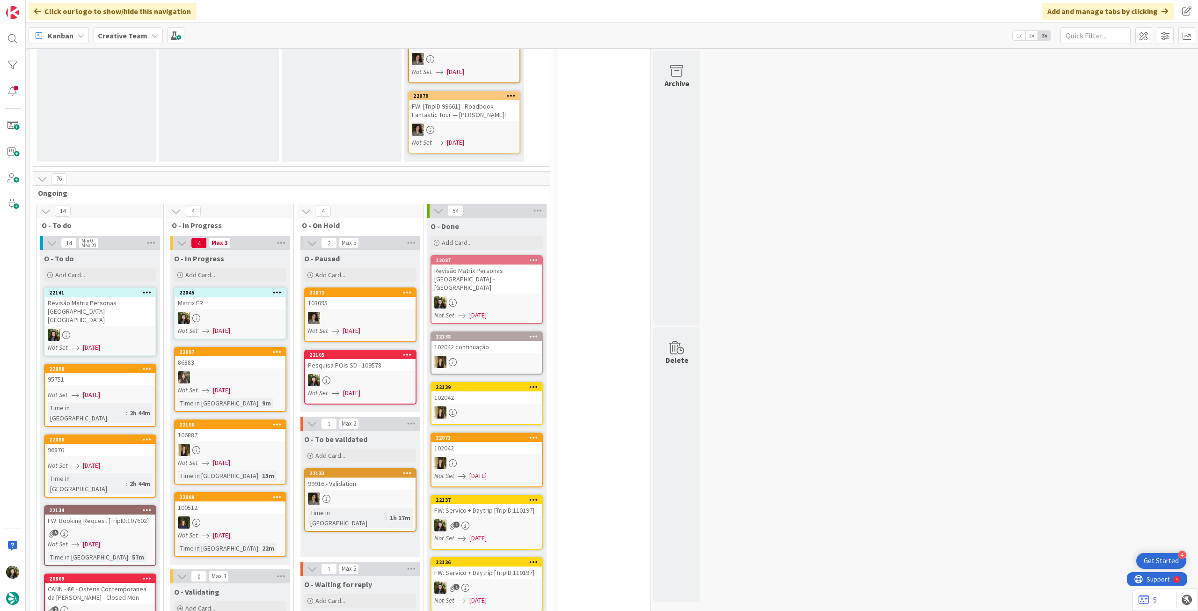
drag, startPoint x: 113, startPoint y: 30, endPoint x: 115, endPoint y: 42, distance: 11.5
click at [113, 31] on b "Creative Team" at bounding box center [123, 35] width 50 height 9
click at [136, 130] on h4 "Creative Team - Análise" at bounding box center [167, 133] width 127 height 9
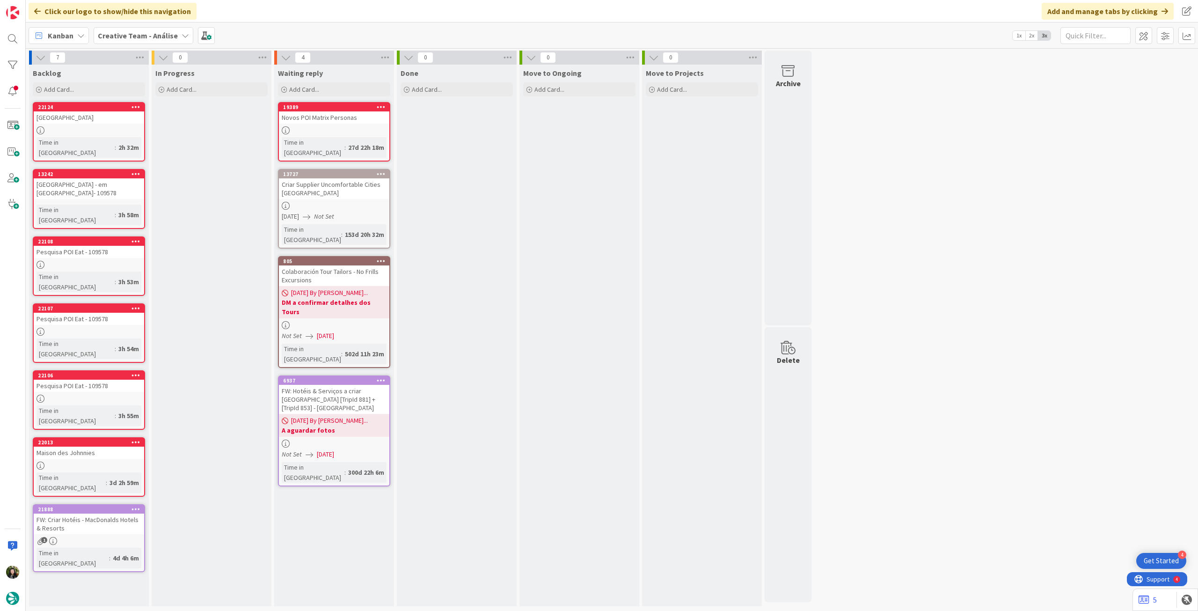
click at [151, 33] on b "Creative Team - Análise" at bounding box center [138, 35] width 80 height 9
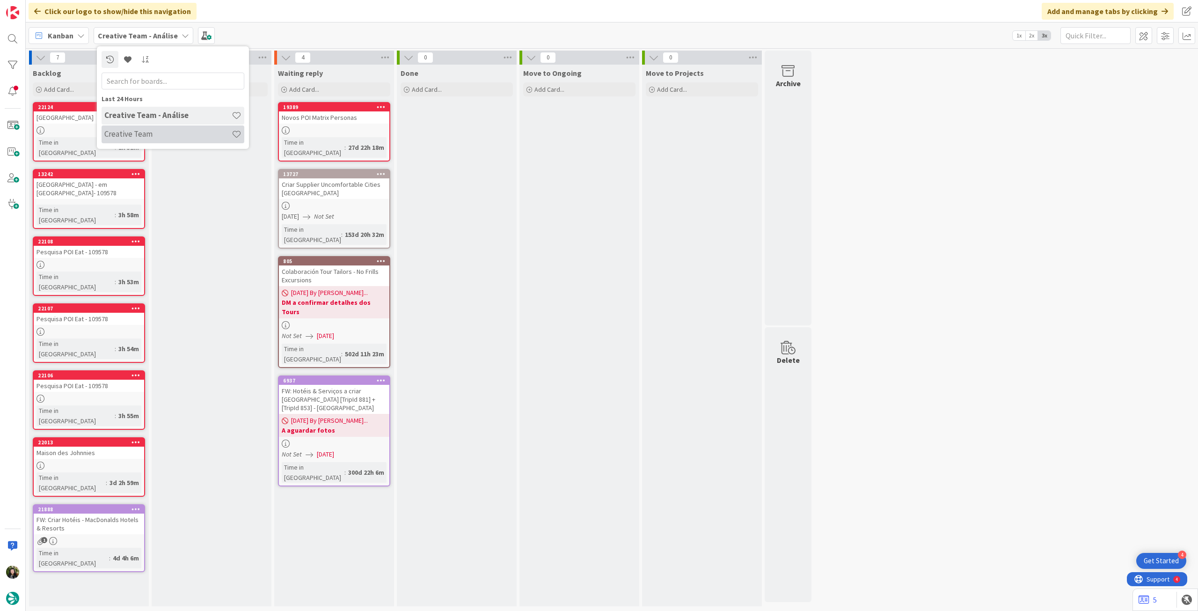
click at [164, 126] on div "Creative Team" at bounding box center [173, 134] width 143 height 18
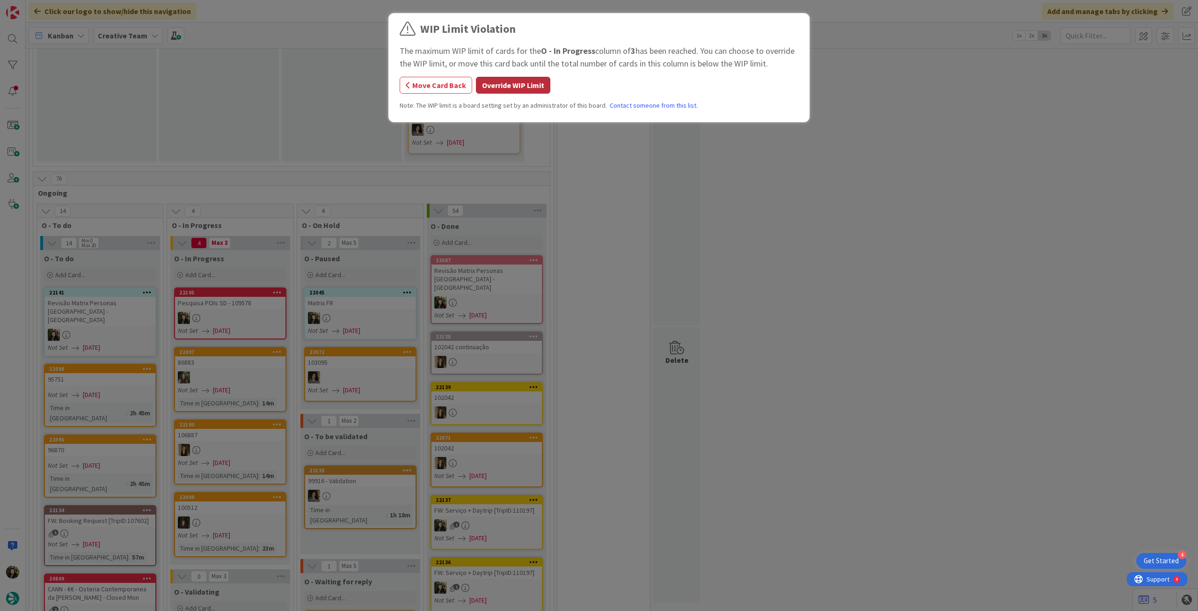
click at [489, 87] on button "Override WIP Limit" at bounding box center [513, 85] width 74 height 17
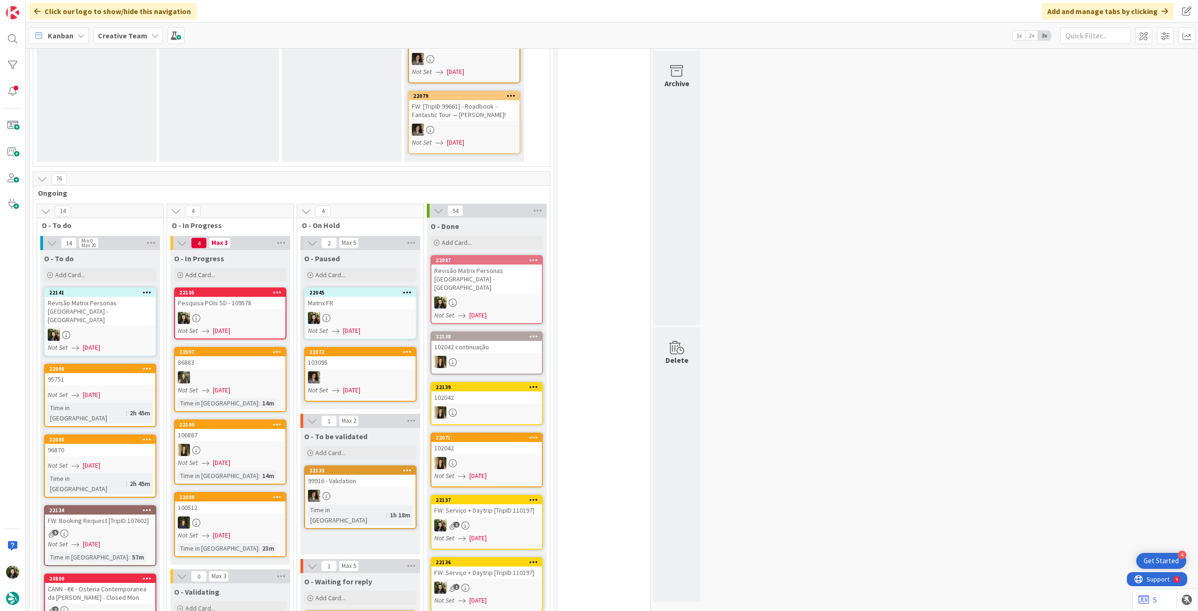
click at [231, 297] on div "Pesquisa POIs SD - 109578" at bounding box center [230, 303] width 110 height 12
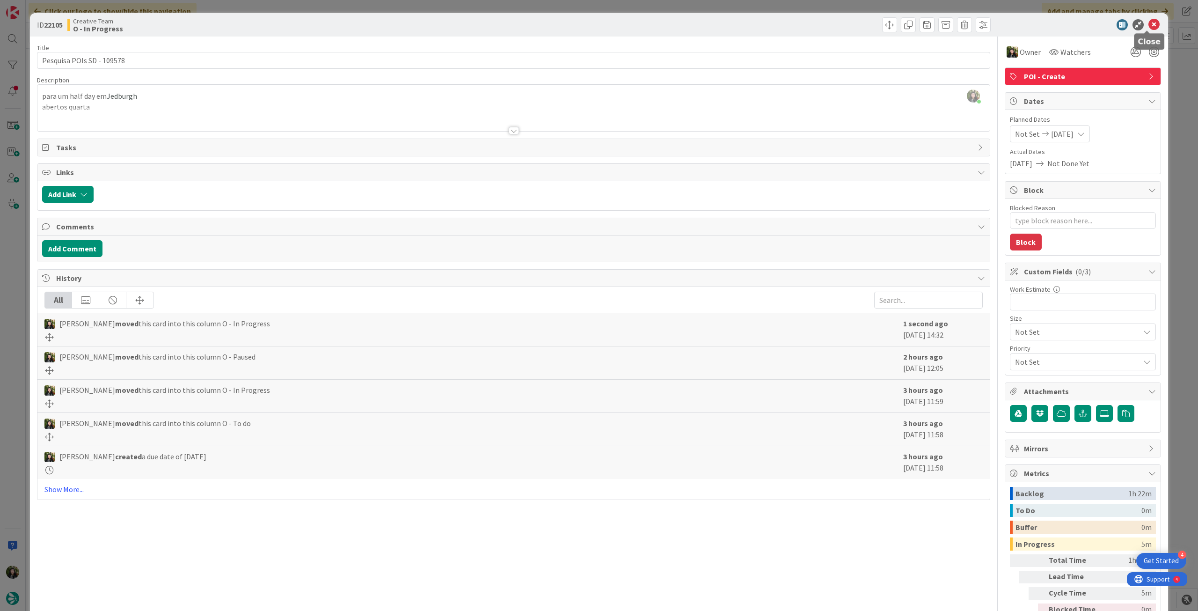
click at [1148, 27] on icon at bounding box center [1153, 24] width 11 height 11
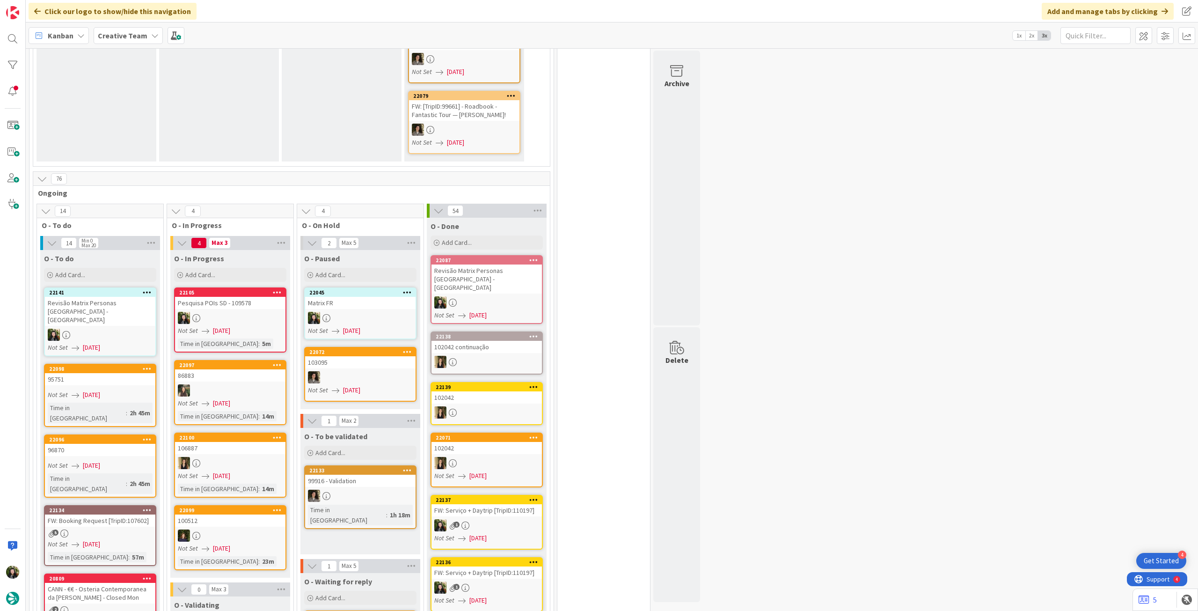
click at [117, 34] on b "Creative Team" at bounding box center [123, 35] width 50 height 9
click at [134, 188] on span "Ongoing" at bounding box center [288, 192] width 500 height 9
click at [136, 172] on div "76" at bounding box center [291, 179] width 517 height 14
click at [129, 36] on b "Creative Team" at bounding box center [123, 35] width 50 height 9
click at [153, 128] on div "Creative Team - Análise" at bounding box center [173, 134] width 143 height 18
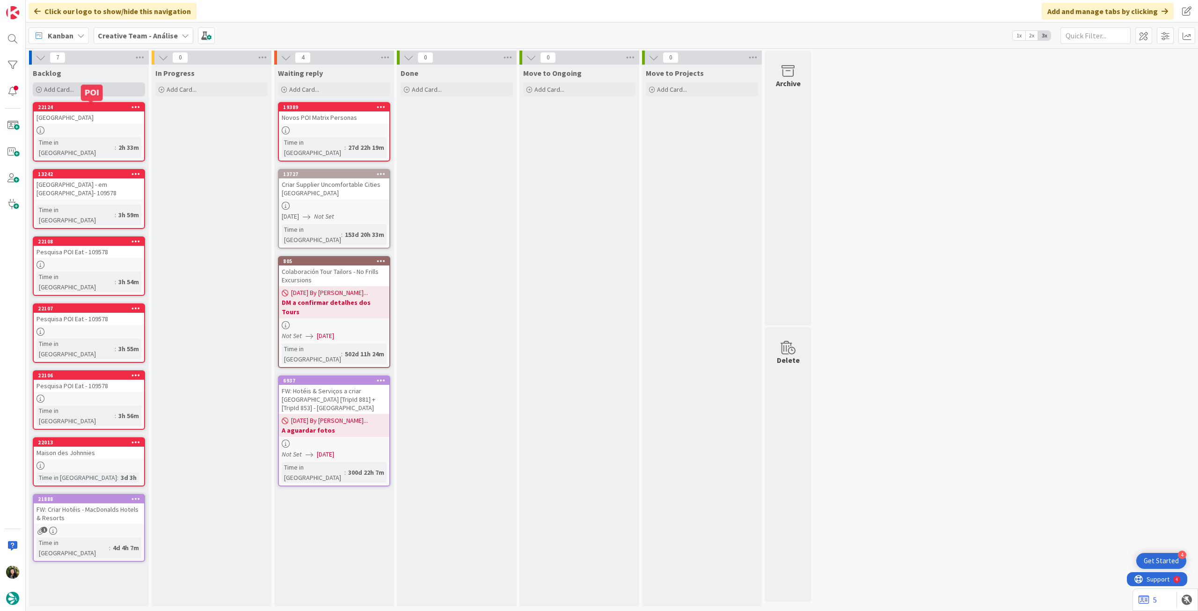
click at [91, 93] on div "Add Card..." at bounding box center [89, 89] width 112 height 14
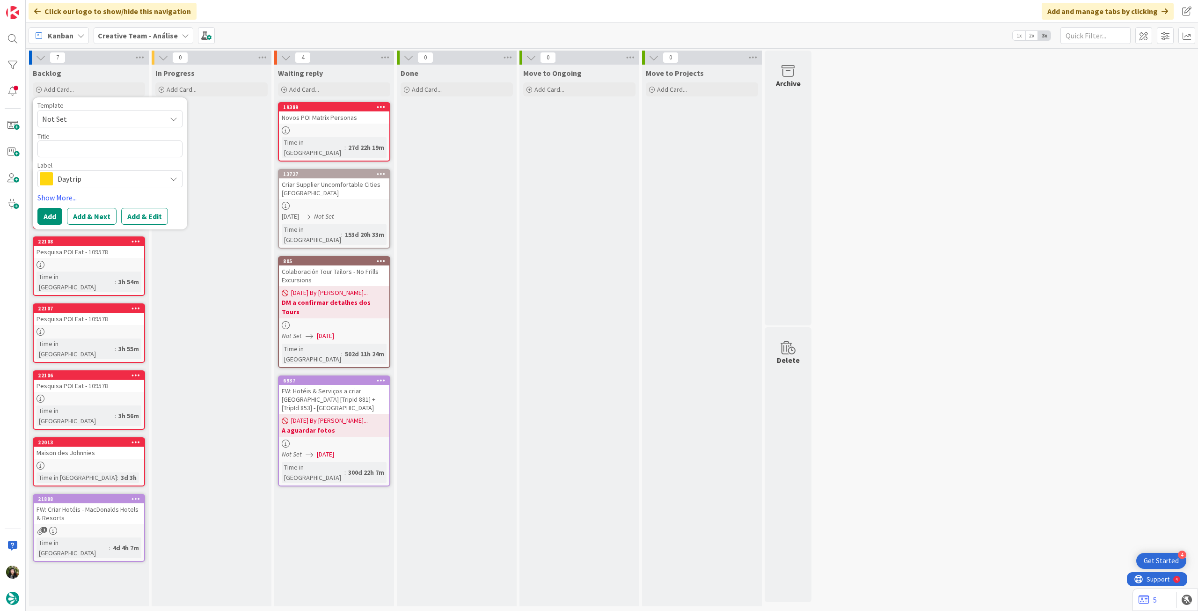
click at [97, 171] on div "Daytrip" at bounding box center [109, 178] width 145 height 17
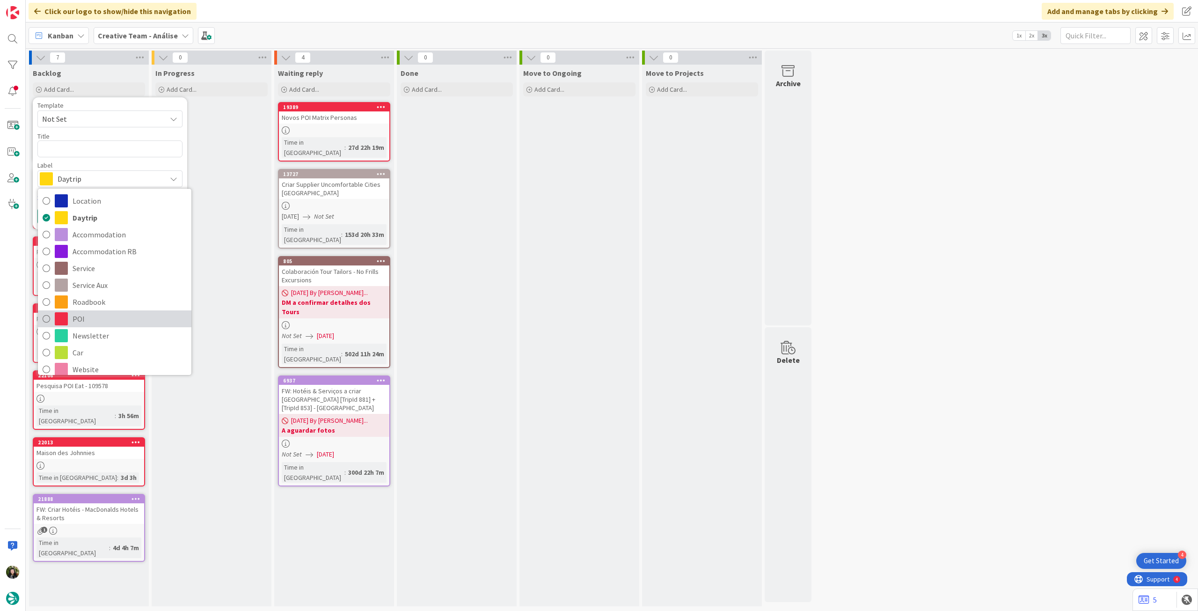
click at [98, 314] on span "POI" at bounding box center [130, 319] width 114 height 14
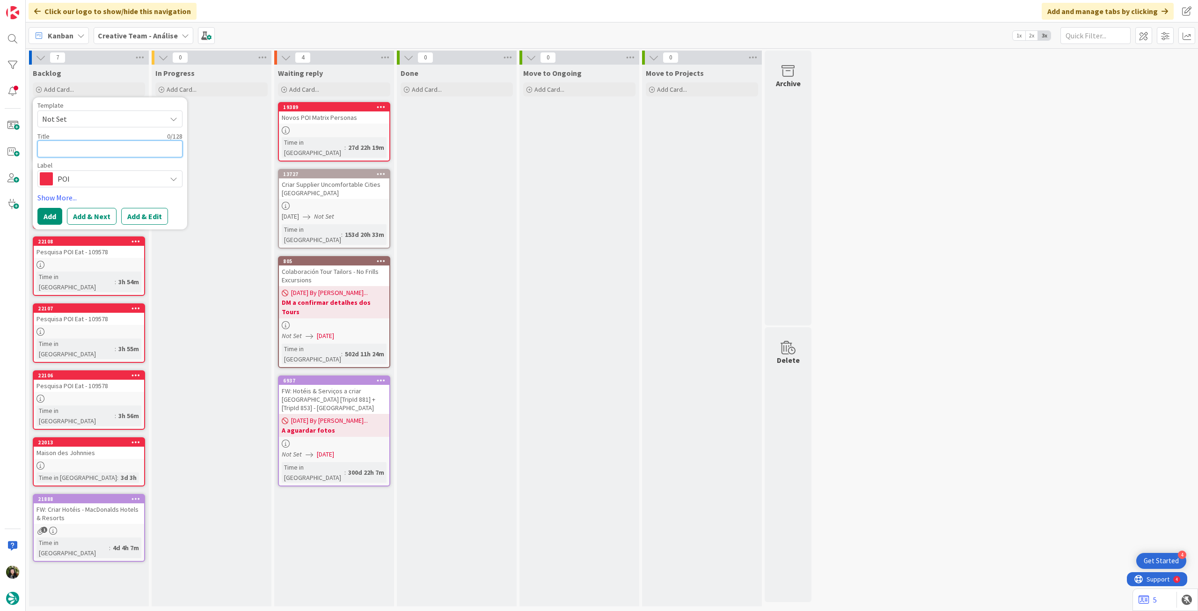
click at [88, 153] on textarea at bounding box center [109, 148] width 145 height 17
paste textarea "Mary, Queen of Scots House (Visitor Centre)"
type textarea "x"
type textarea "Mary, Queen of Scots House (Visitor Centre)"
click at [53, 213] on button "Add" at bounding box center [49, 216] width 25 height 17
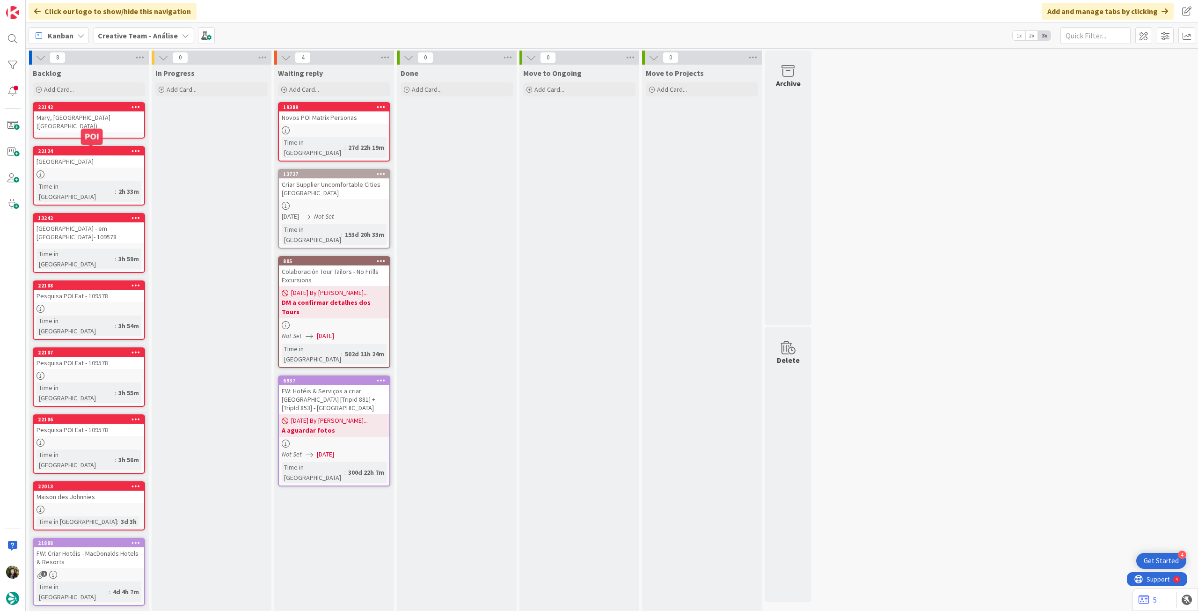
click at [75, 160] on div "[GEOGRAPHIC_DATA]" at bounding box center [89, 161] width 110 height 12
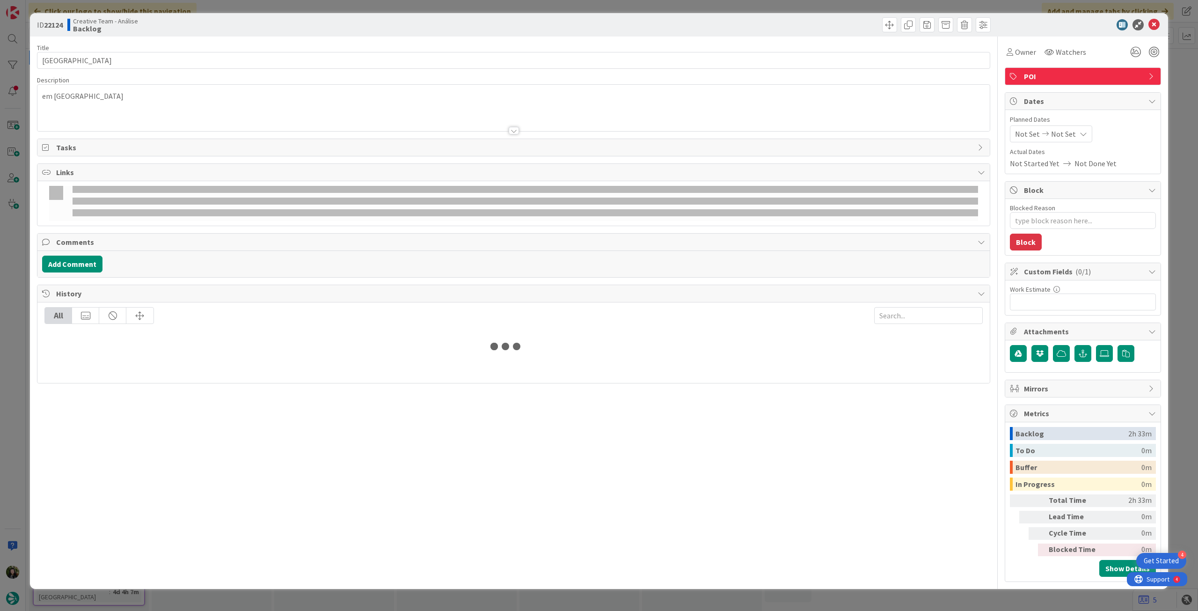
click at [91, 104] on div "em Jedburgh" at bounding box center [513, 110] width 952 height 42
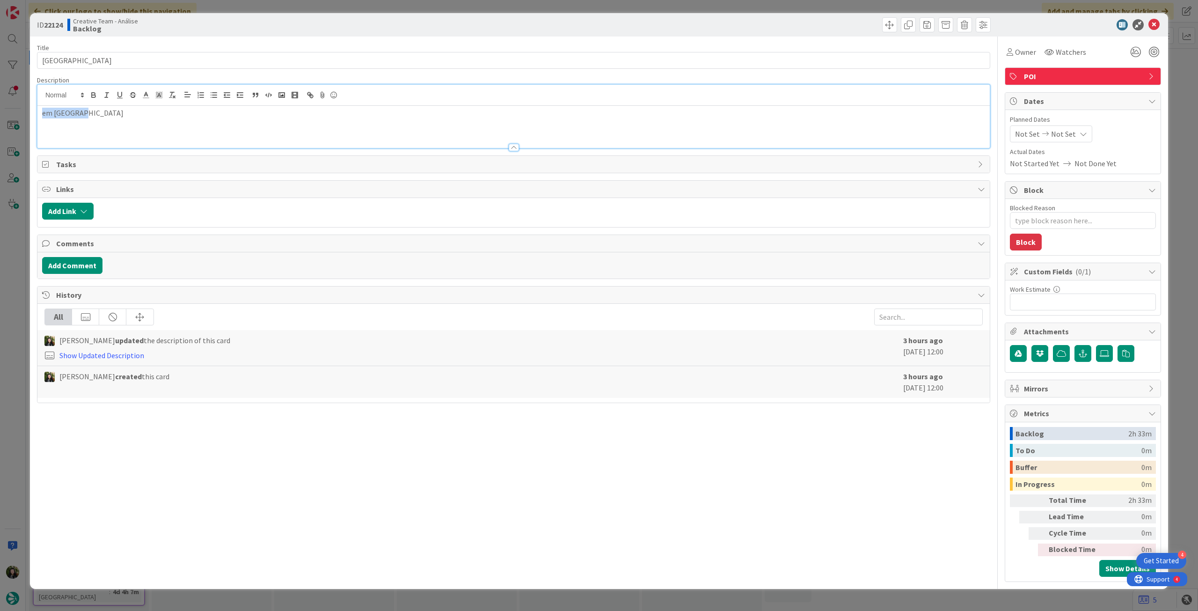
drag, startPoint x: 103, startPoint y: 112, endPoint x: 3, endPoint y: 100, distance: 100.8
click at [3, 100] on div "ID 22124 Creative Team - Análise Backlog Title 14 / 128 Jedburgh Abbey Descript…" at bounding box center [599, 305] width 1198 height 611
copy p "em Jedburgh"
click at [1156, 22] on icon at bounding box center [1153, 24] width 11 height 11
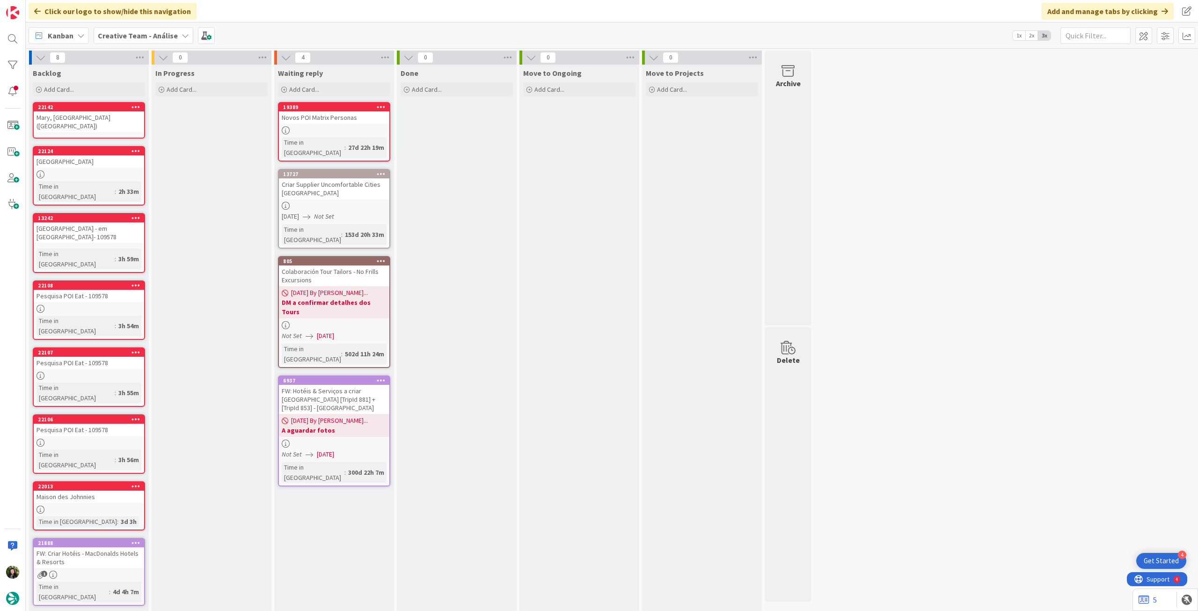
click at [110, 117] on div "Mary, Queen of Scots House (Visitor Centre)" at bounding box center [89, 121] width 110 height 21
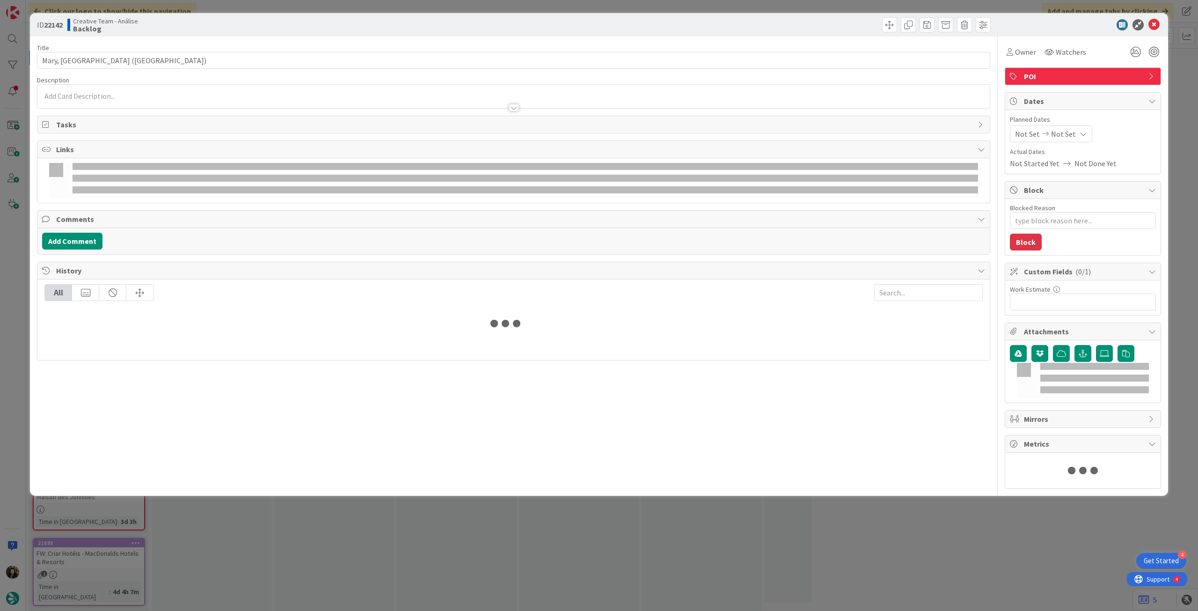
click at [110, 93] on p at bounding box center [513, 96] width 943 height 11
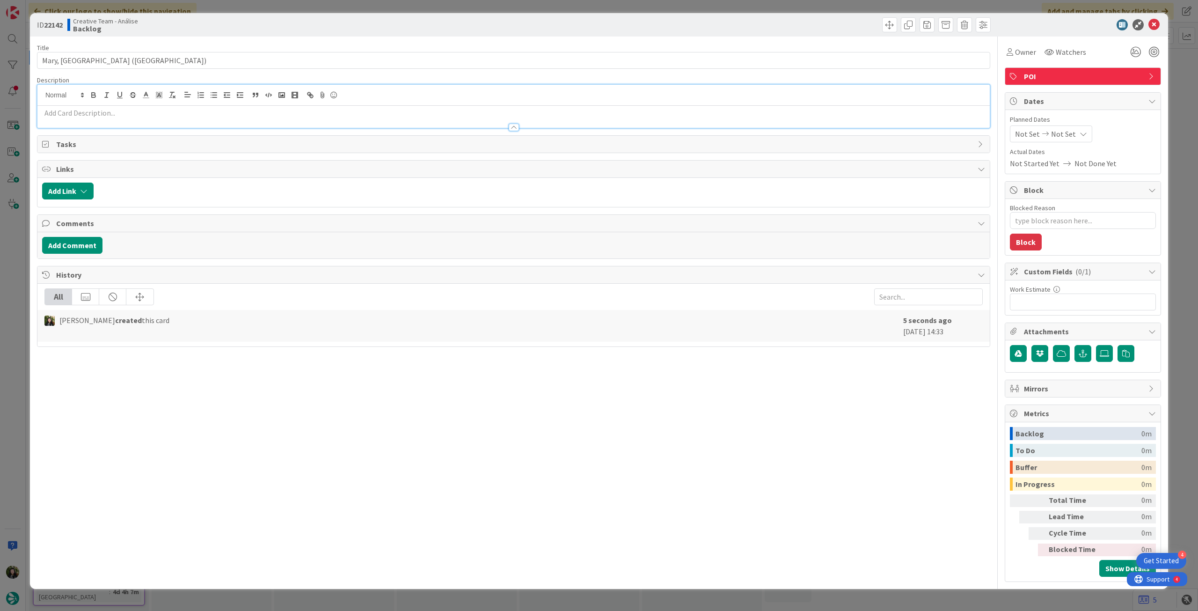
click at [109, 111] on p at bounding box center [513, 113] width 943 height 11
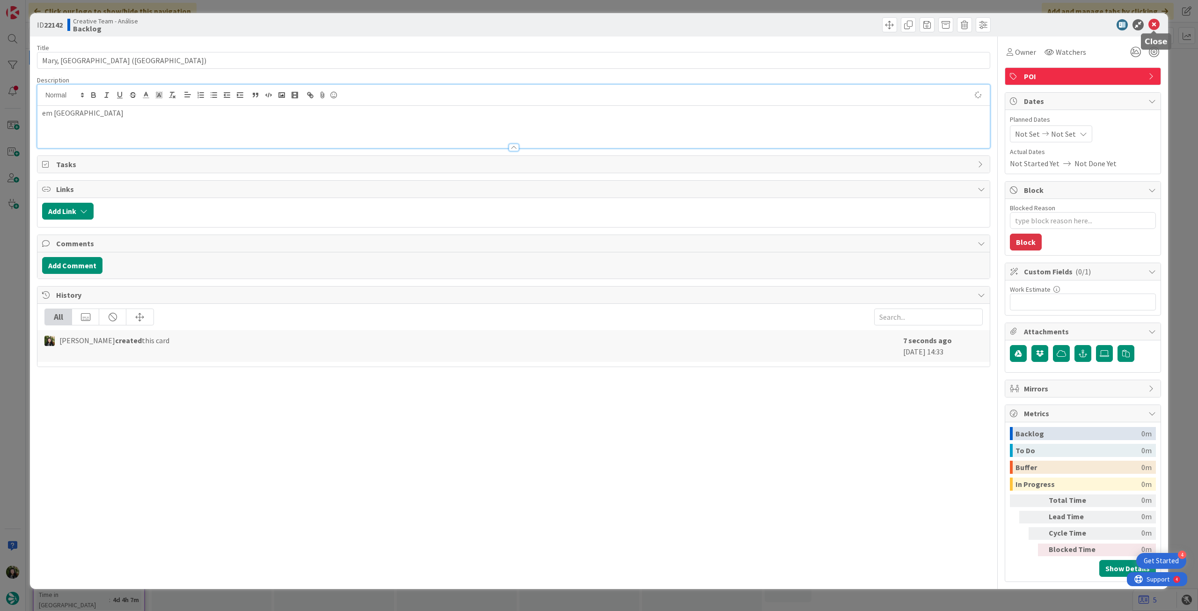
click at [1157, 28] on icon at bounding box center [1153, 24] width 11 height 11
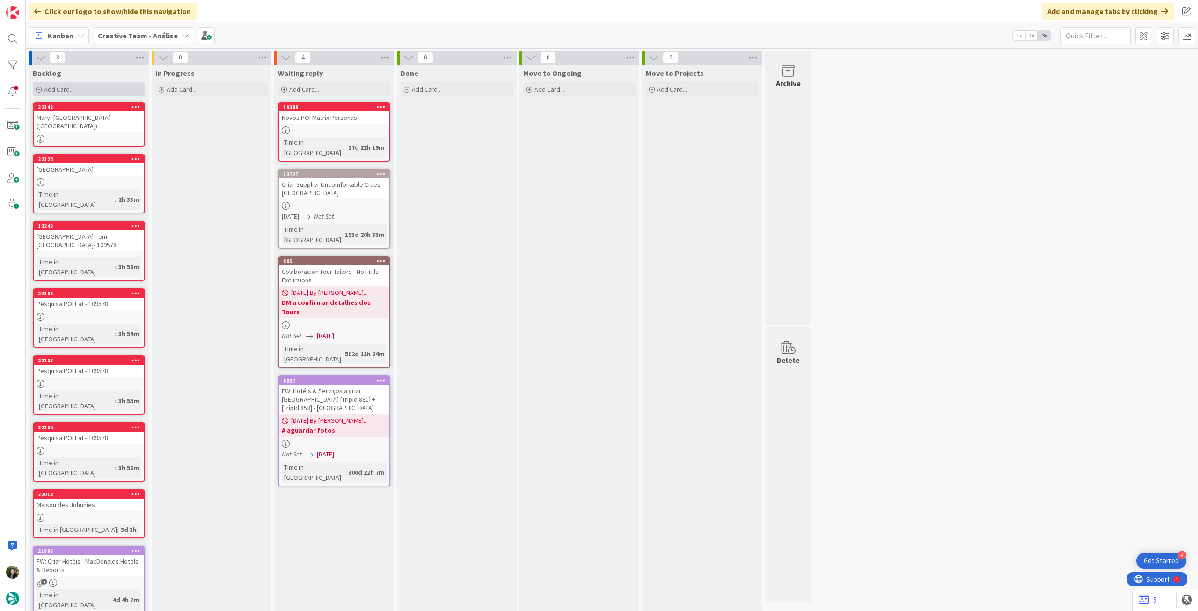
click at [84, 91] on div "Add Card..." at bounding box center [89, 89] width 112 height 14
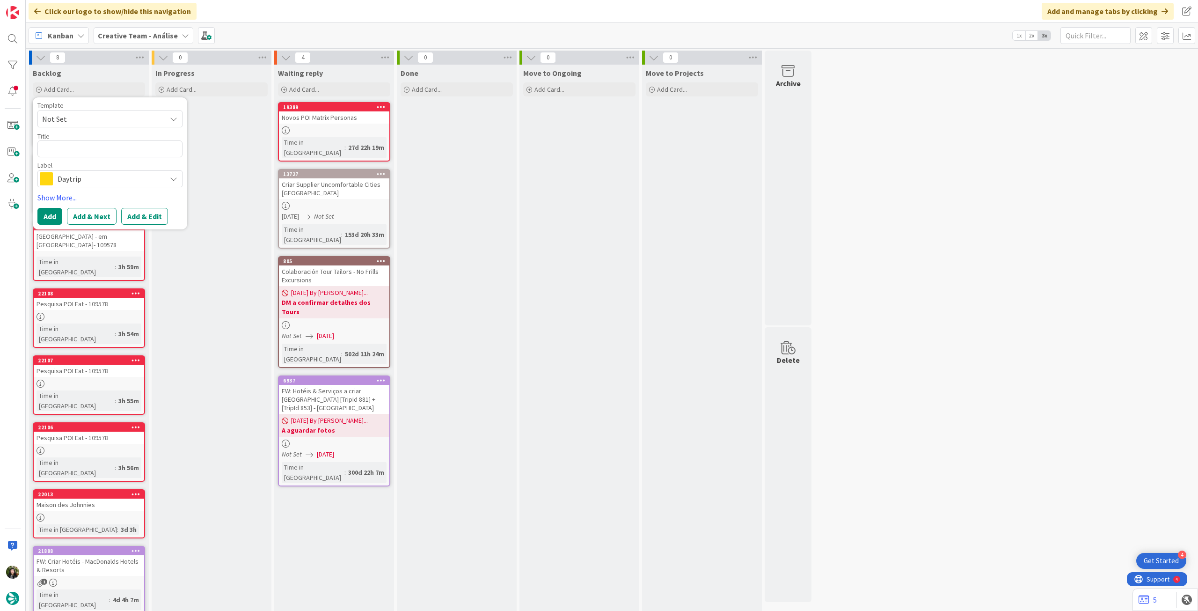
click at [88, 170] on div "Daytrip" at bounding box center [109, 178] width 145 height 17
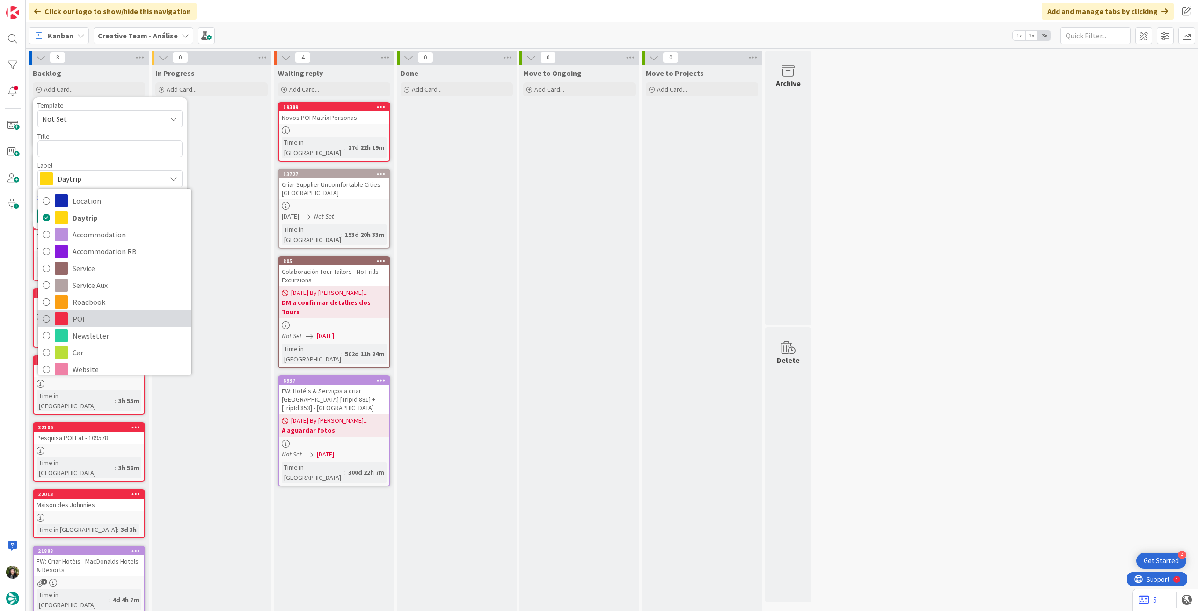
click at [104, 316] on span "POI" at bounding box center [130, 319] width 114 height 14
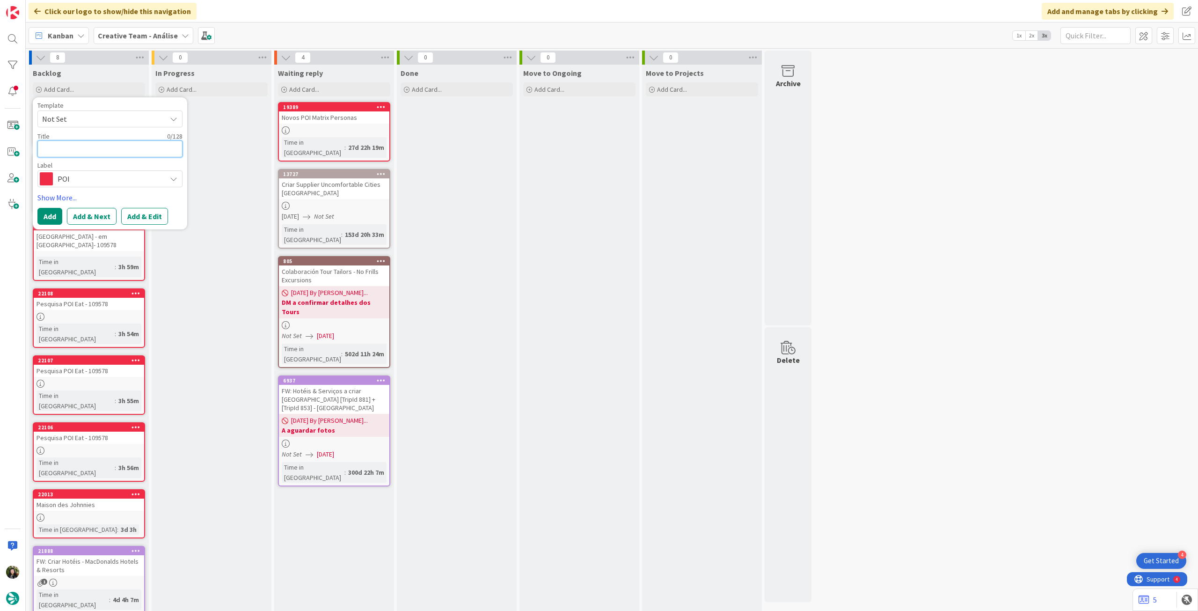
click at [103, 150] on textarea at bounding box center [109, 148] width 145 height 17
paste textarea "Jedburgh Castle Jail & Museum"
type textarea "x"
type textarea "Jedburgh Castle Jail & Museum"
click at [52, 212] on button "Add" at bounding box center [49, 216] width 25 height 17
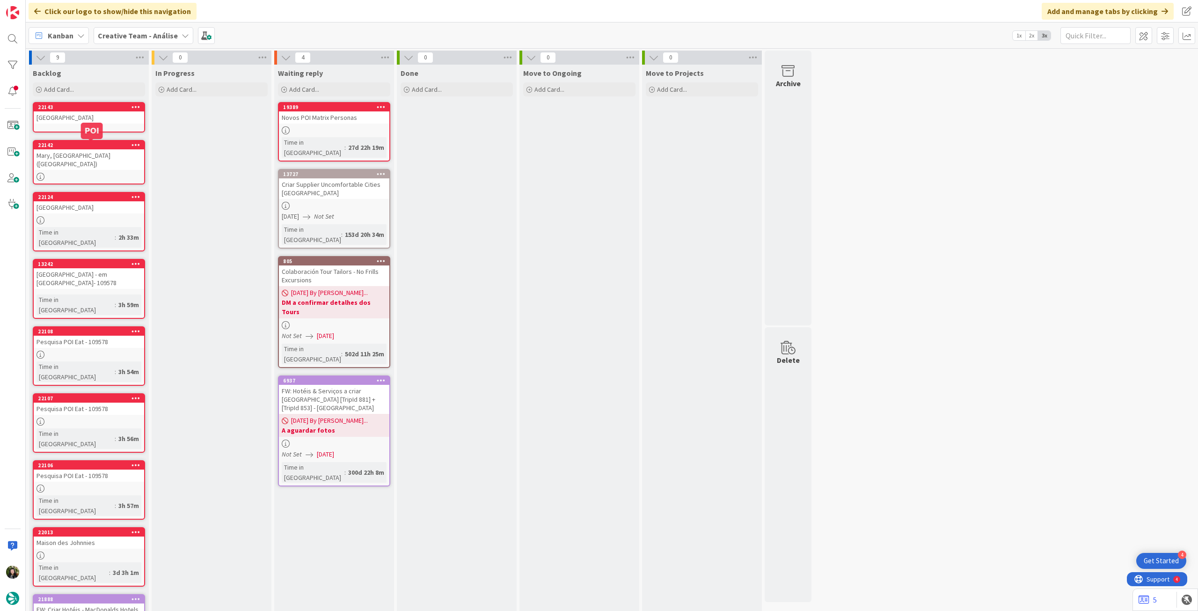
click at [85, 161] on div "Mary, Queen of Scots House (Visitor Centre)" at bounding box center [89, 159] width 110 height 21
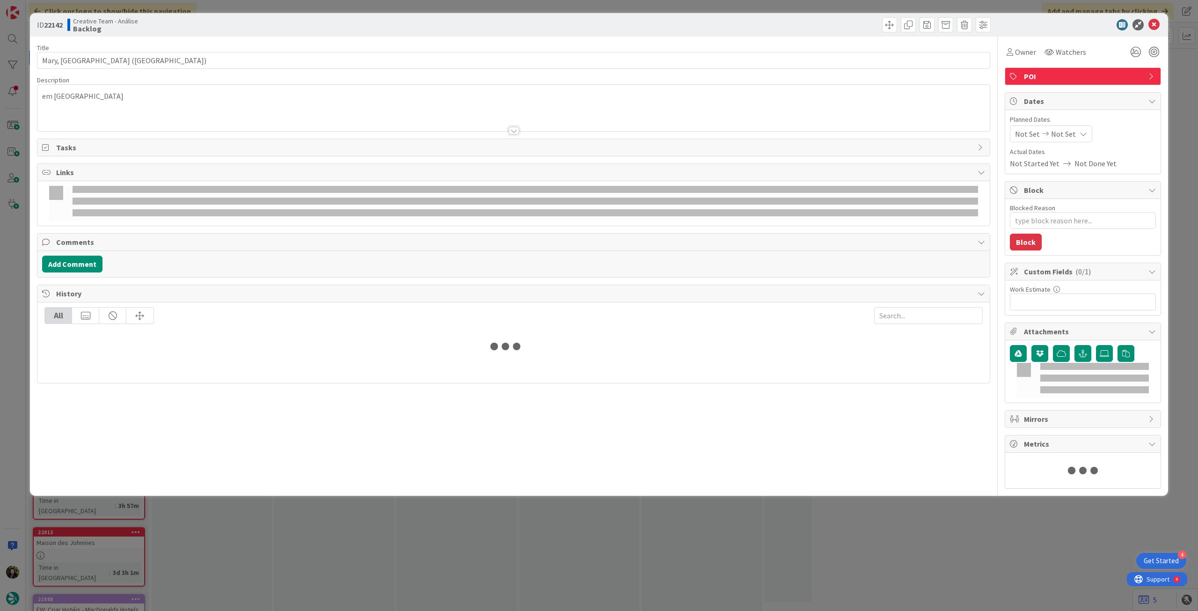
click at [128, 109] on div at bounding box center [513, 119] width 952 height 24
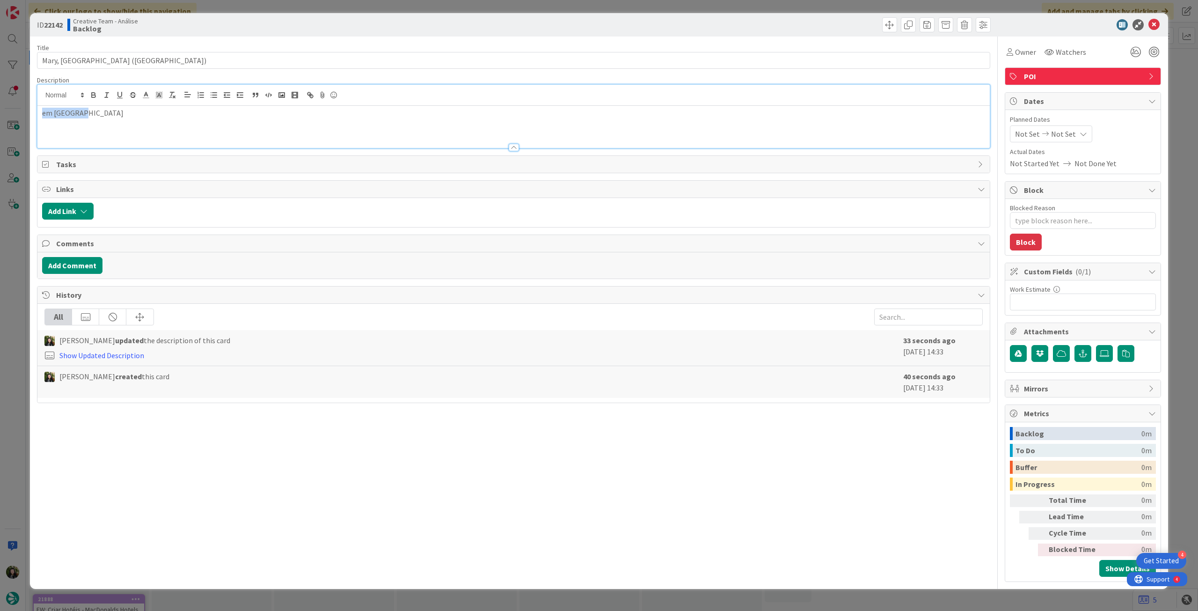
drag, startPoint x: 117, startPoint y: 118, endPoint x: 34, endPoint y: 105, distance: 83.9
click at [34, 105] on div "ID 22142 Creative Team - Análise Backlog Title 43 / 128 Mary, Queen of Scots Ho…" at bounding box center [599, 301] width 1138 height 576
copy p "em Jedburgh"
click at [1157, 25] on icon at bounding box center [1153, 24] width 11 height 11
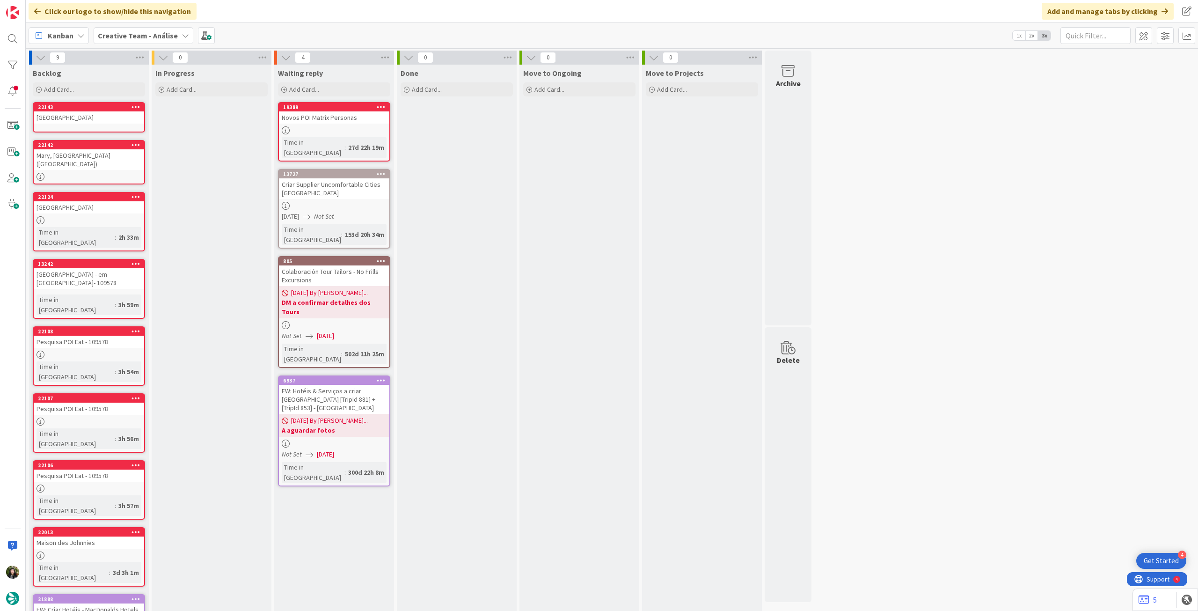
click at [117, 112] on div "Jedburgh Castle Jail & Museum" at bounding box center [89, 117] width 110 height 12
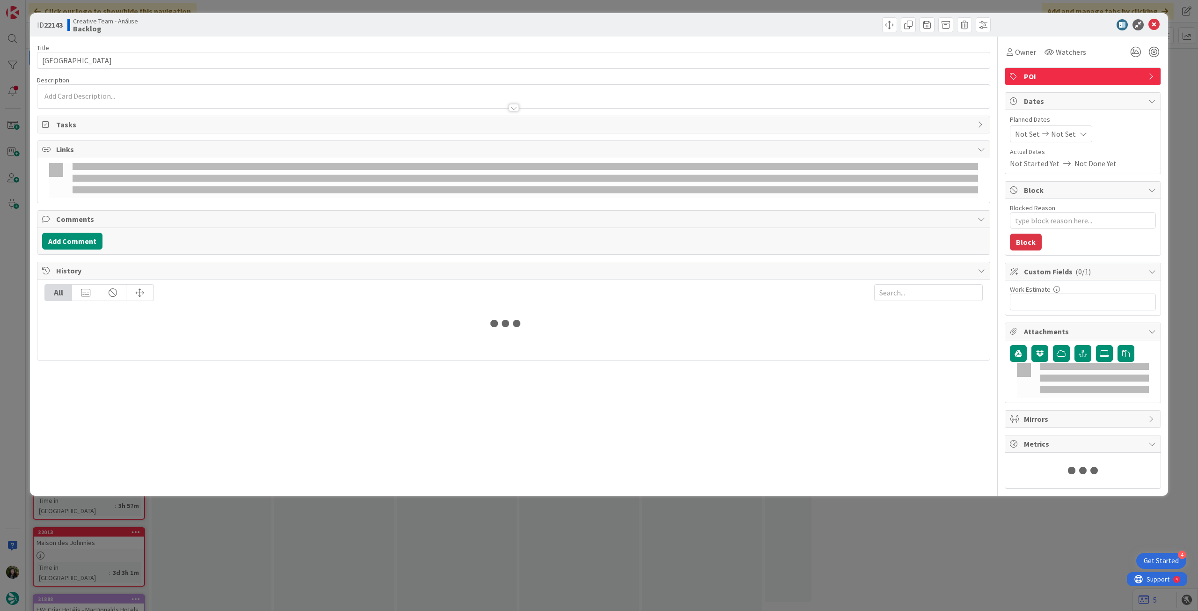
click at [139, 94] on p at bounding box center [513, 96] width 943 height 11
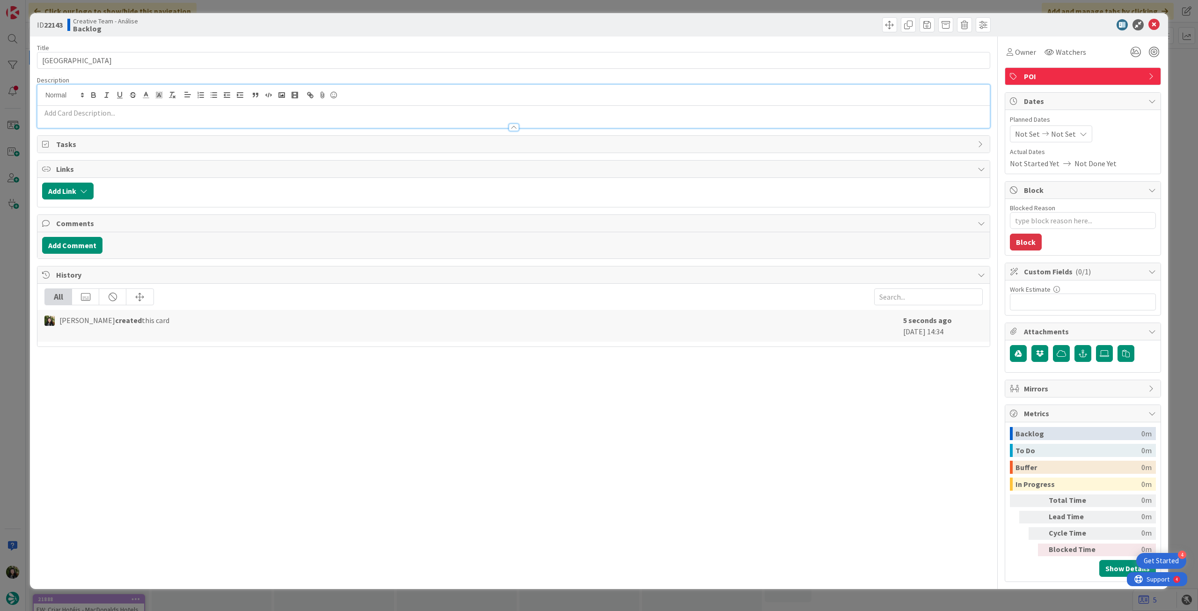
click at [137, 112] on p at bounding box center [513, 113] width 943 height 11
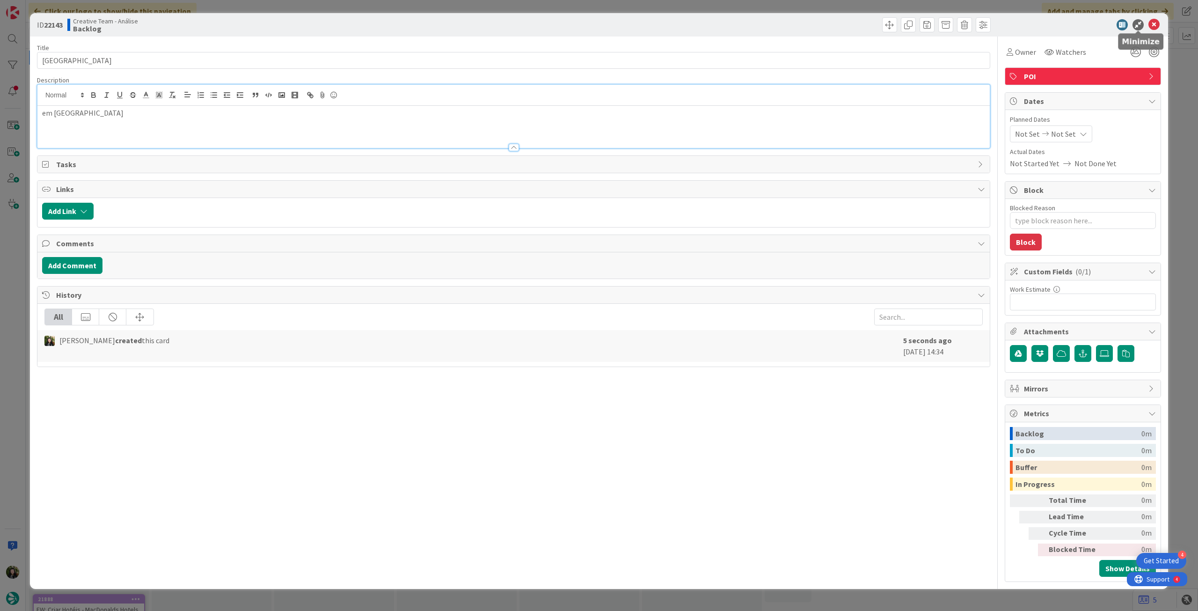
click at [1148, 23] on div at bounding box center [1078, 24] width 166 height 11
click at [1154, 21] on icon at bounding box center [1153, 24] width 11 height 11
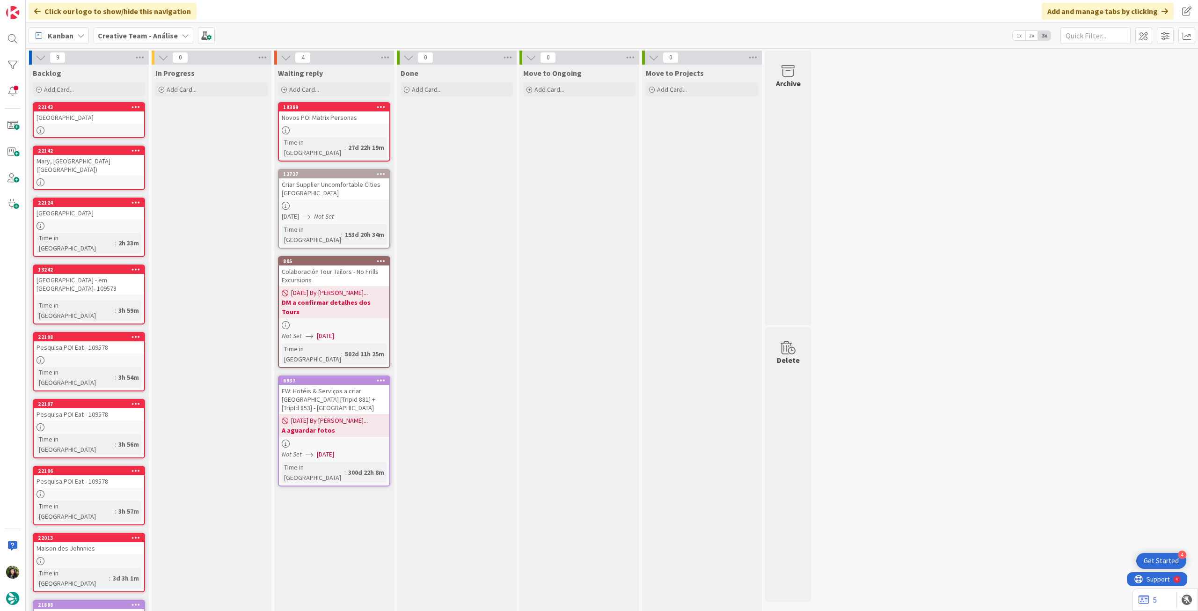
click at [117, 27] on div "Creative Team - Análise" at bounding box center [144, 35] width 100 height 17
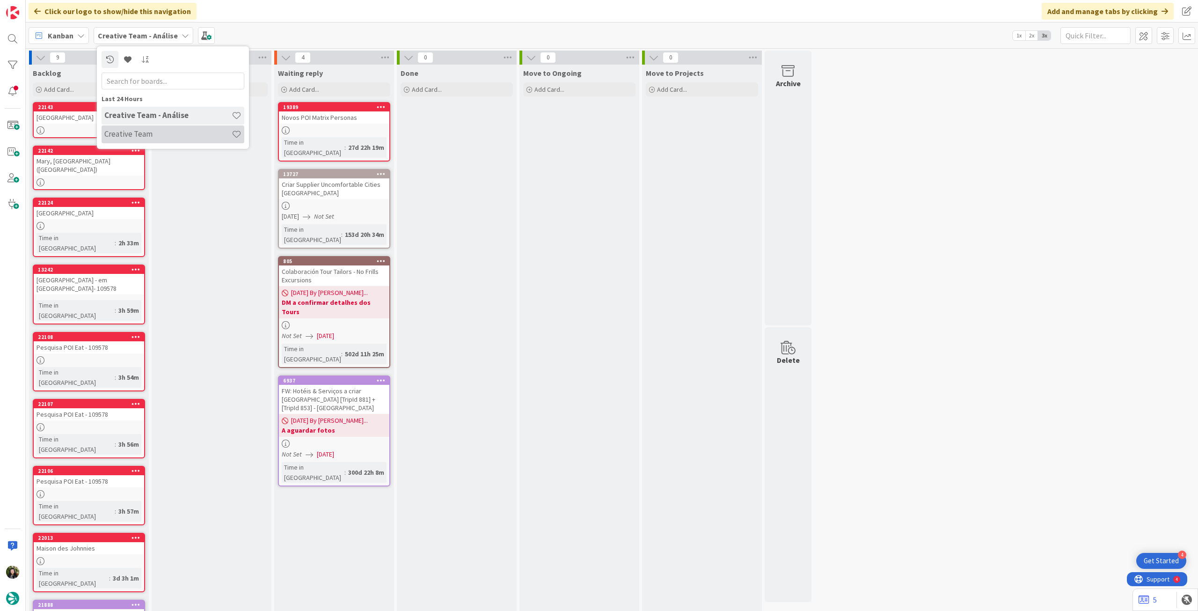
click at [124, 131] on h4 "Creative Team" at bounding box center [167, 133] width 127 height 9
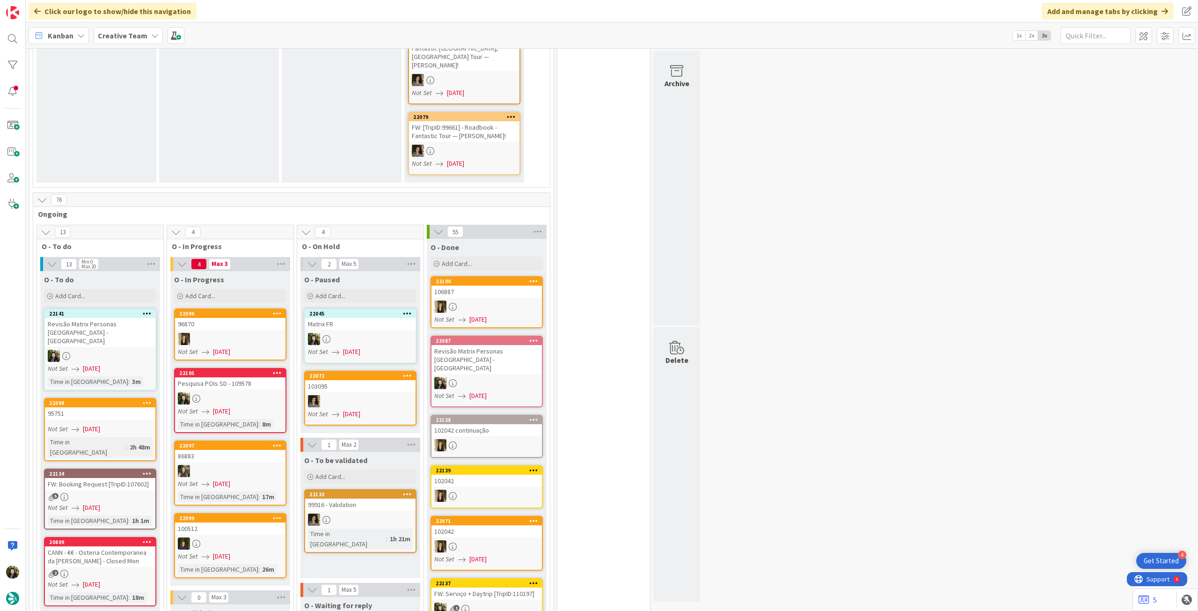
scroll to position [624, 0]
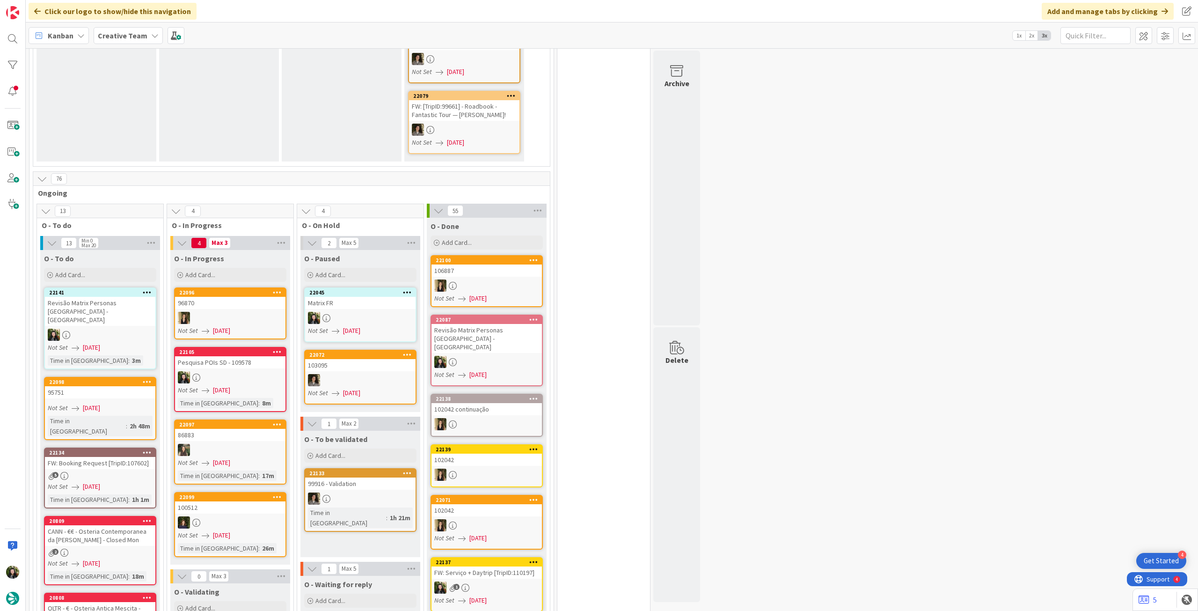
click at [268, 385] on div "Not Set 01/09/2025" at bounding box center [232, 390] width 108 height 10
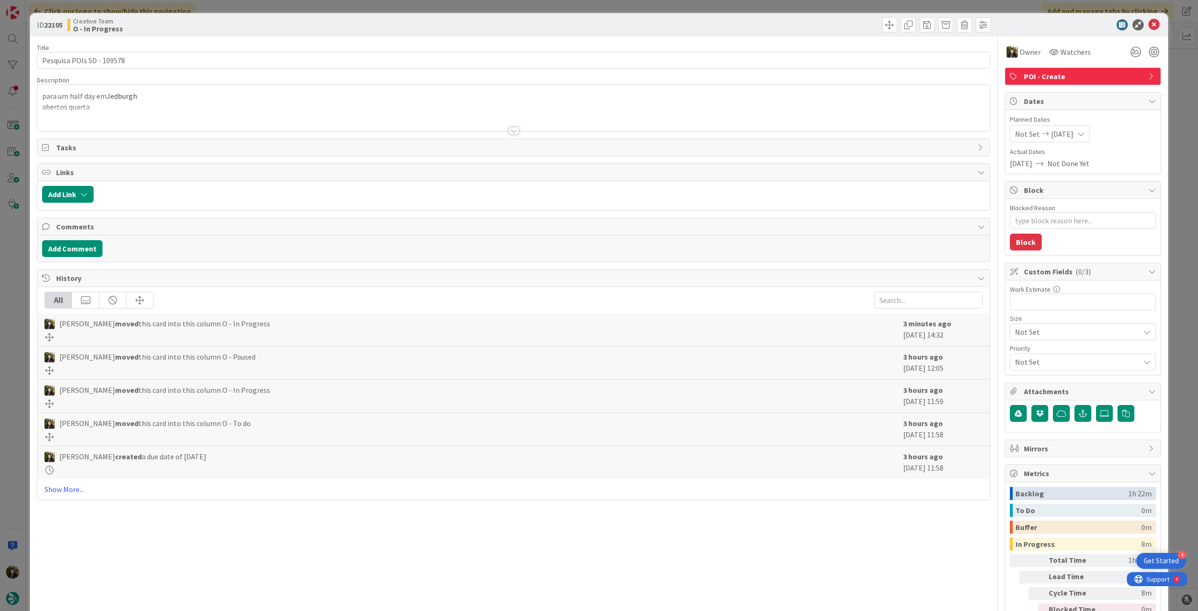
click at [1102, 76] on span "POI - Create" at bounding box center [1084, 76] width 120 height 11
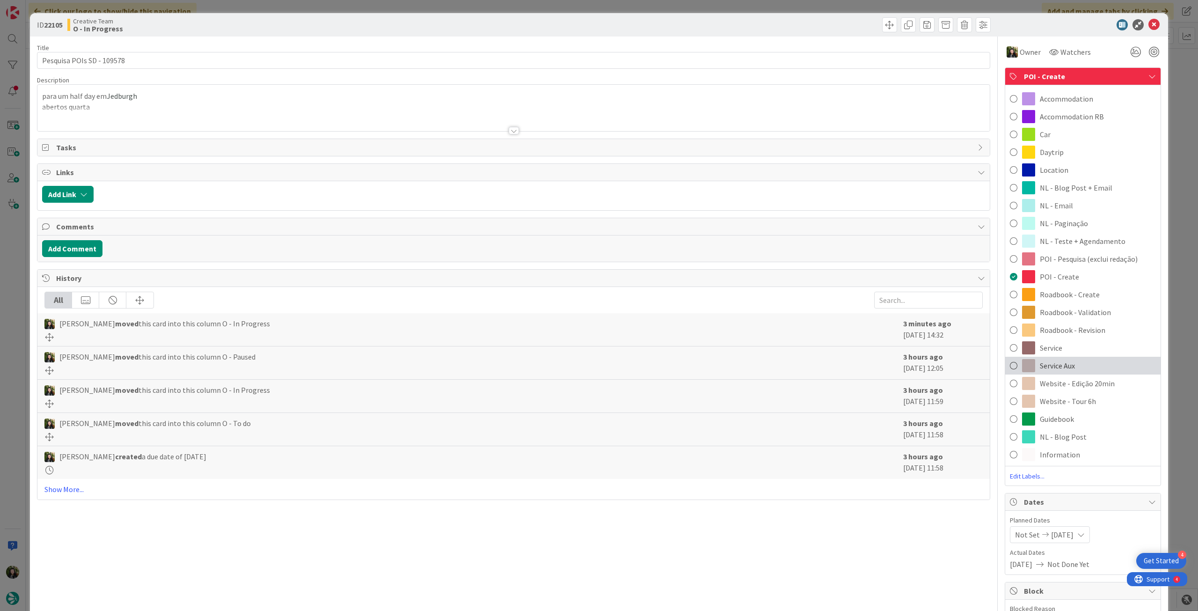
click at [1063, 366] on span "Service Aux" at bounding box center [1057, 365] width 35 height 11
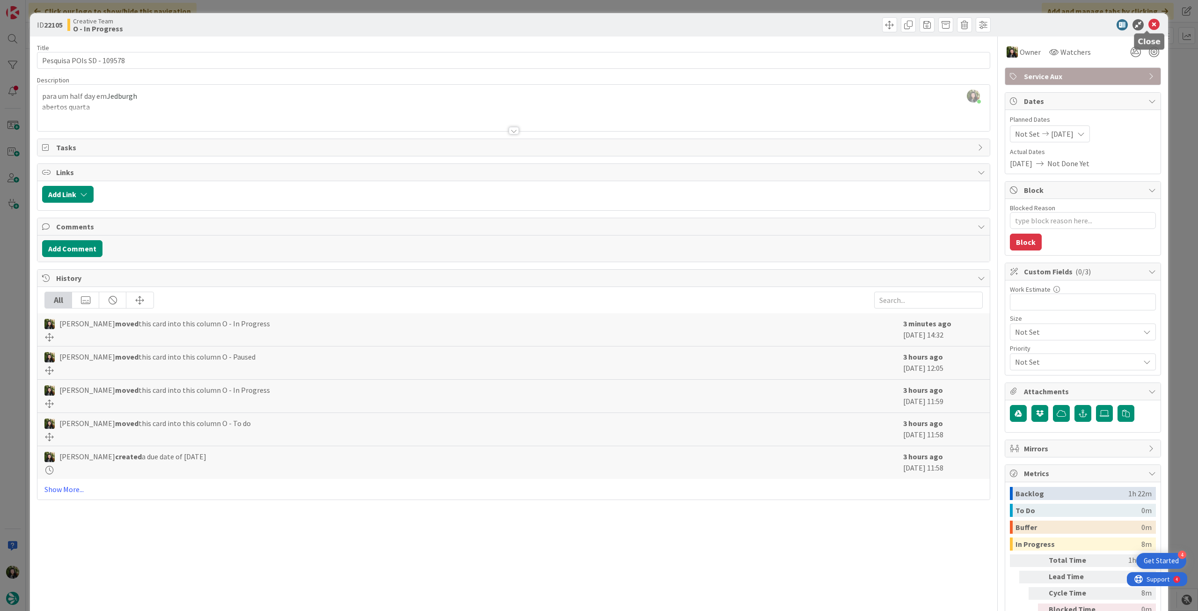
click at [1148, 26] on icon at bounding box center [1153, 24] width 11 height 11
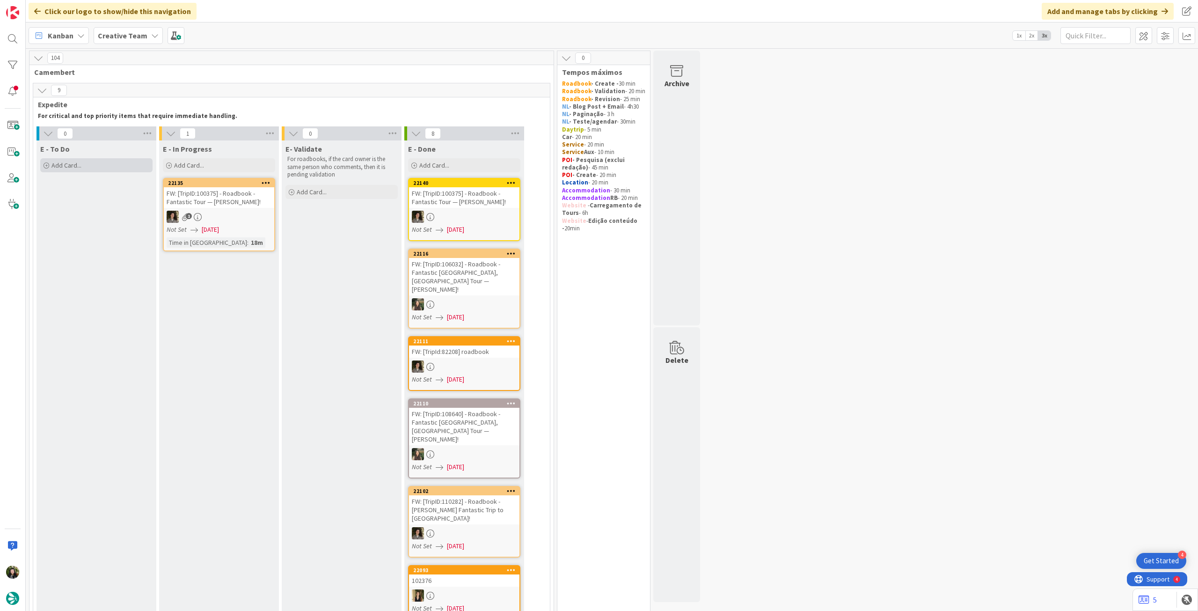
click at [95, 162] on div "Add Card..." at bounding box center [96, 165] width 112 height 14
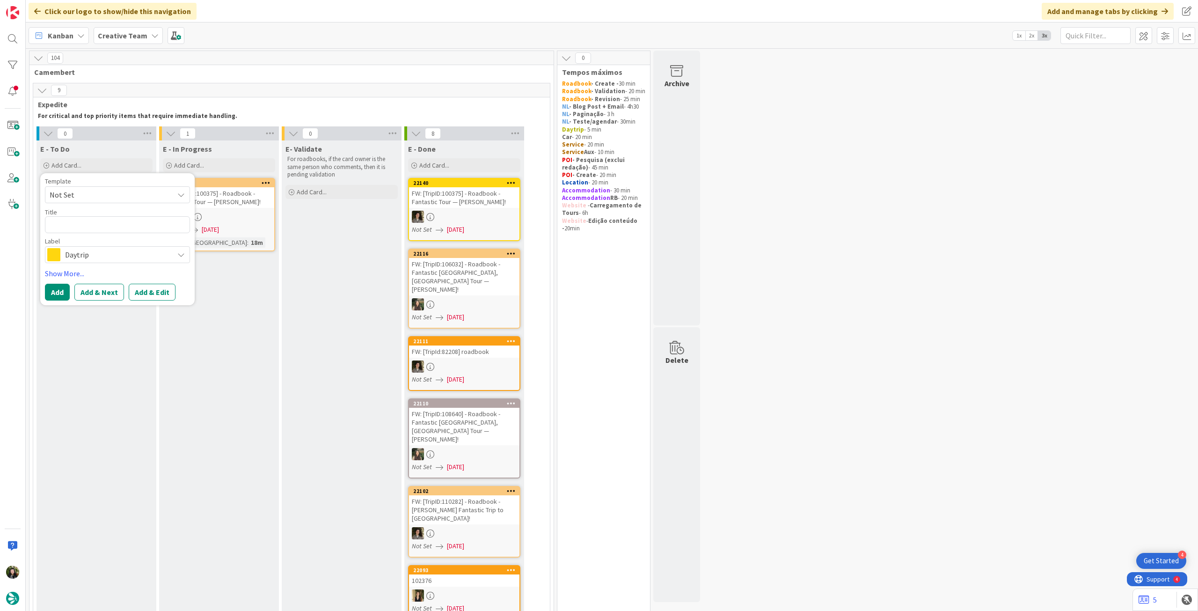
click at [99, 258] on span "Daytrip" at bounding box center [117, 254] width 104 height 13
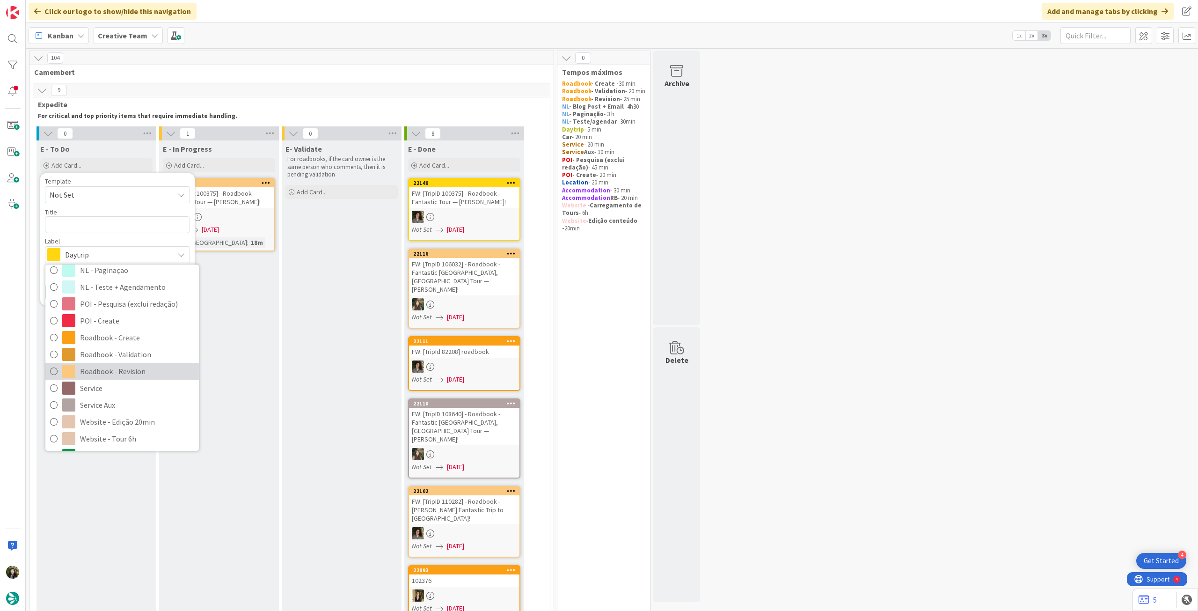
scroll to position [124, 0]
click at [129, 336] on span "Roadbook - Create" at bounding box center [137, 337] width 114 height 14
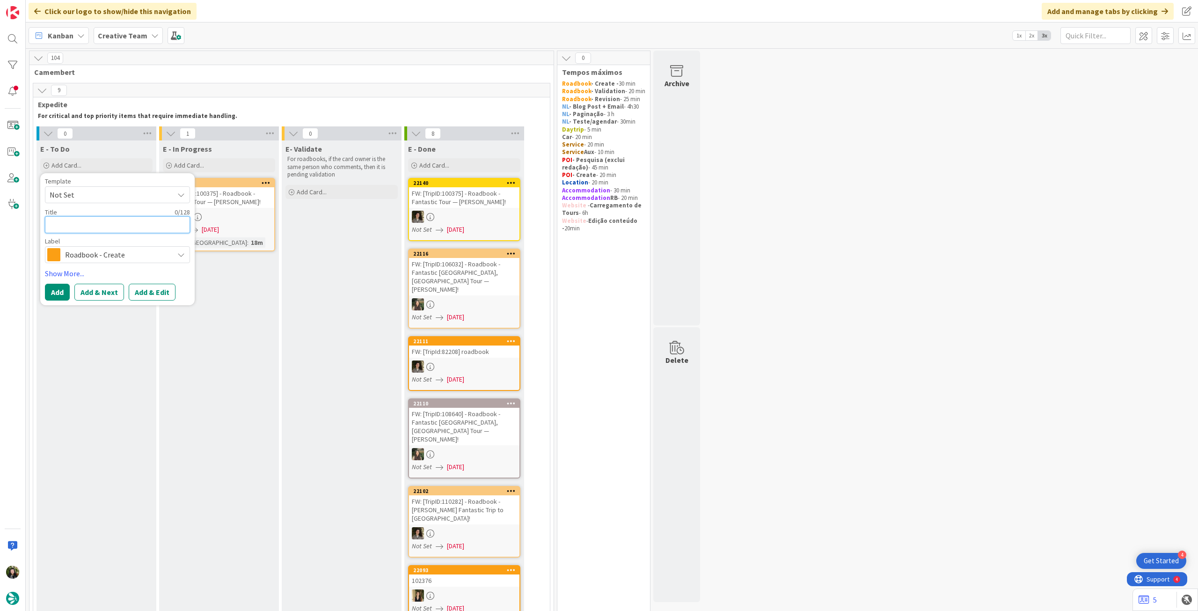
click at [109, 226] on textarea at bounding box center [117, 224] width 145 height 17
paste textarea "105369"
type textarea "x"
type textarea "105369"
click at [54, 292] on button "Add" at bounding box center [57, 292] width 25 height 17
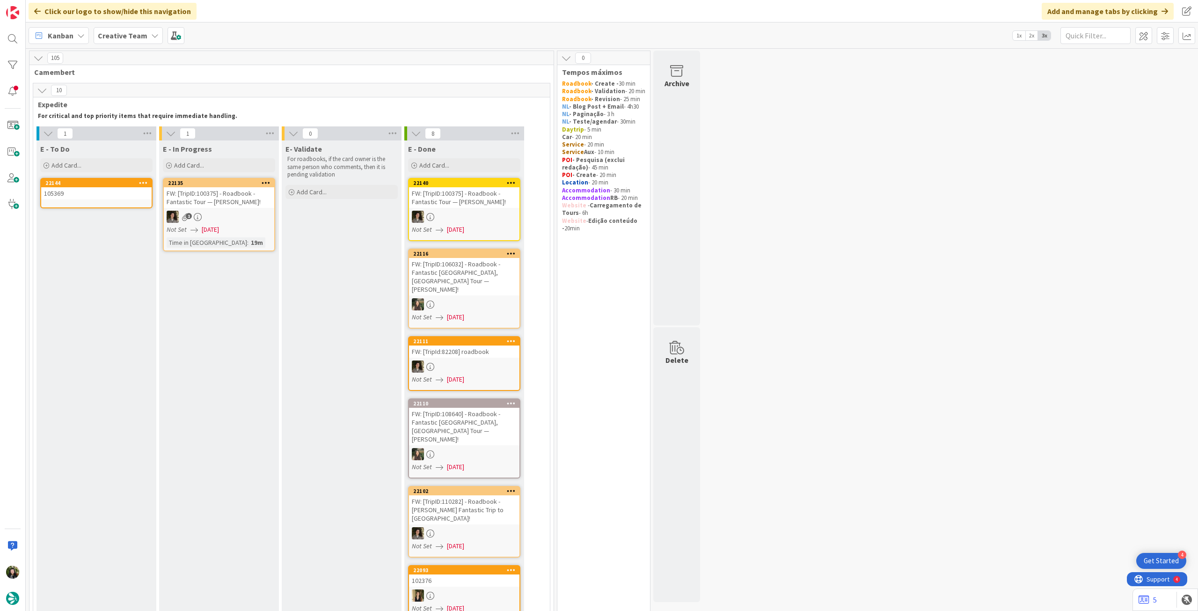
click at [97, 200] on link "22144 105369" at bounding box center [96, 193] width 112 height 30
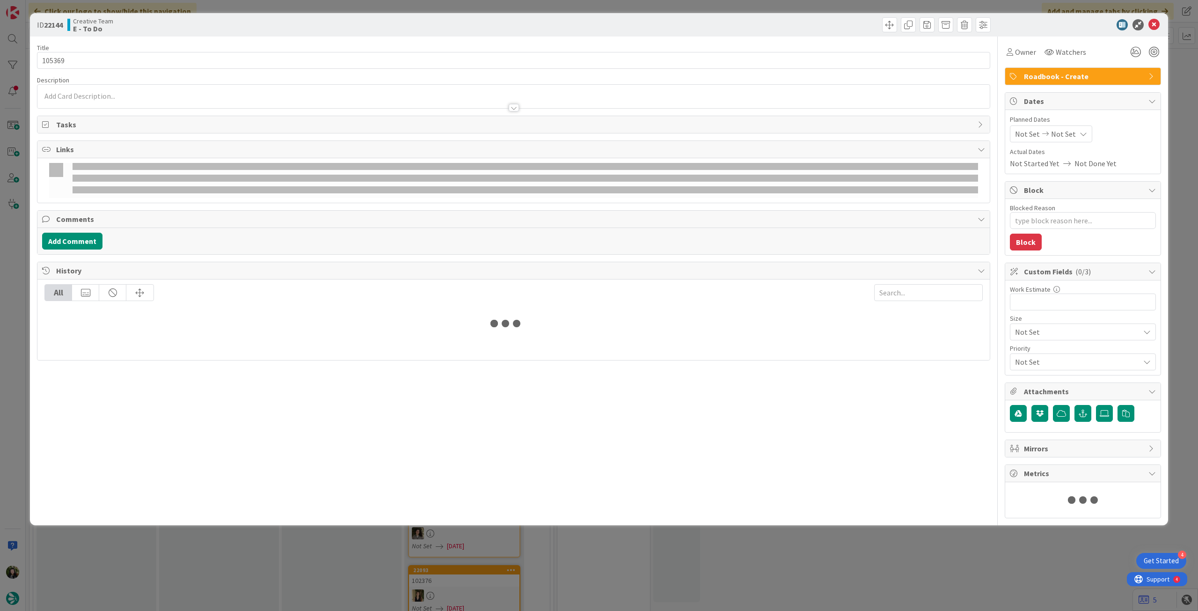
click at [1068, 135] on div "Not Set Not Set" at bounding box center [1051, 133] width 82 height 17
type textarea "x"
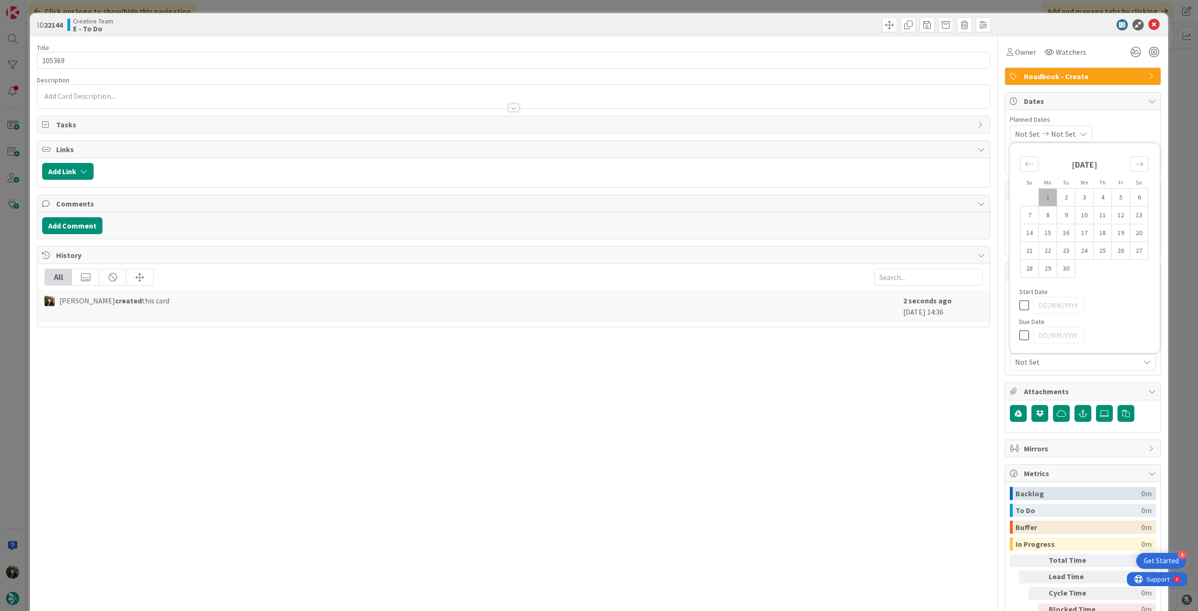
click at [1019, 329] on icon at bounding box center [1026, 334] width 14 height 11
type input "[DATE]"
click at [1148, 26] on icon at bounding box center [1153, 24] width 11 height 11
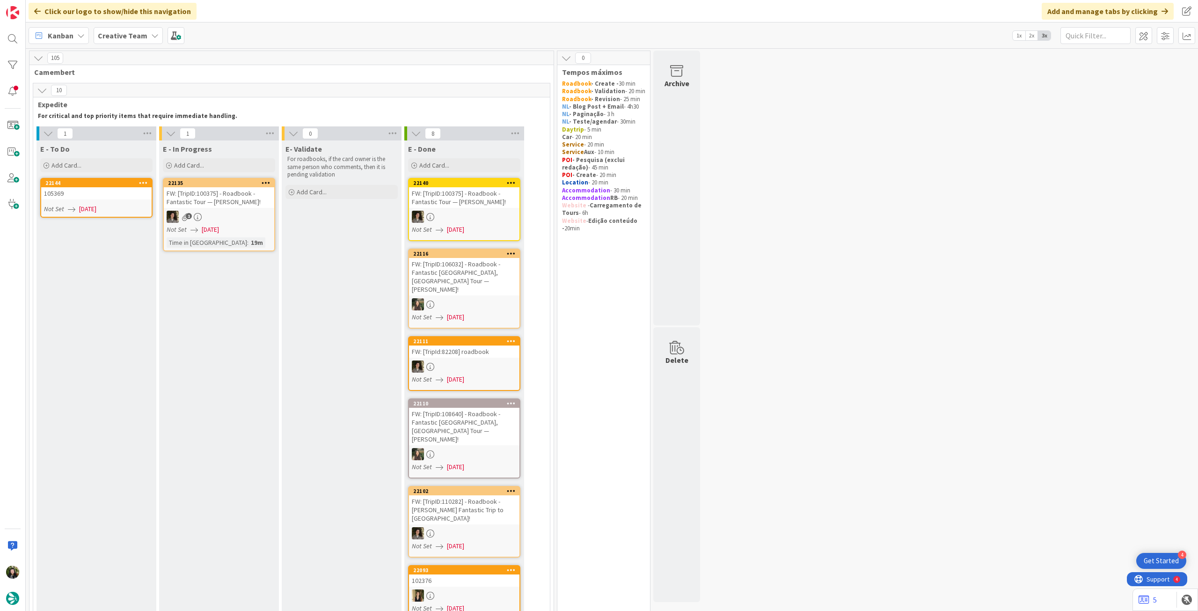
drag, startPoint x: 114, startPoint y: 164, endPoint x: 114, endPoint y: 186, distance: 22.0
click at [114, 164] on div "Add Card..." at bounding box center [96, 165] width 112 height 14
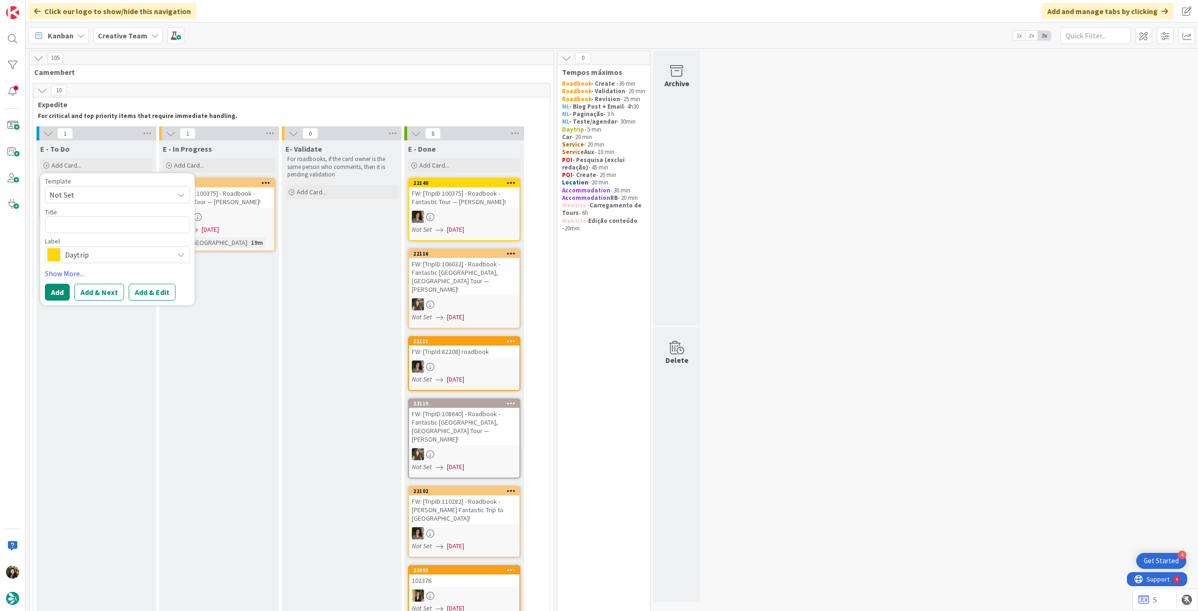
click at [104, 255] on span "Daytrip" at bounding box center [117, 254] width 104 height 13
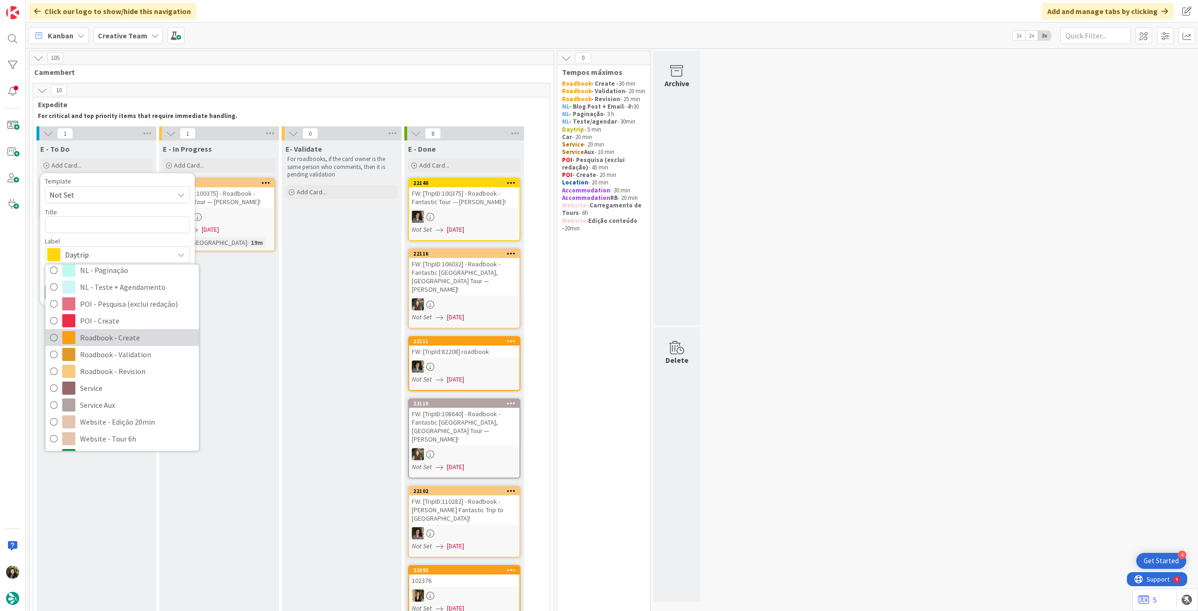
click at [116, 336] on span "Roadbook - Create" at bounding box center [137, 337] width 114 height 14
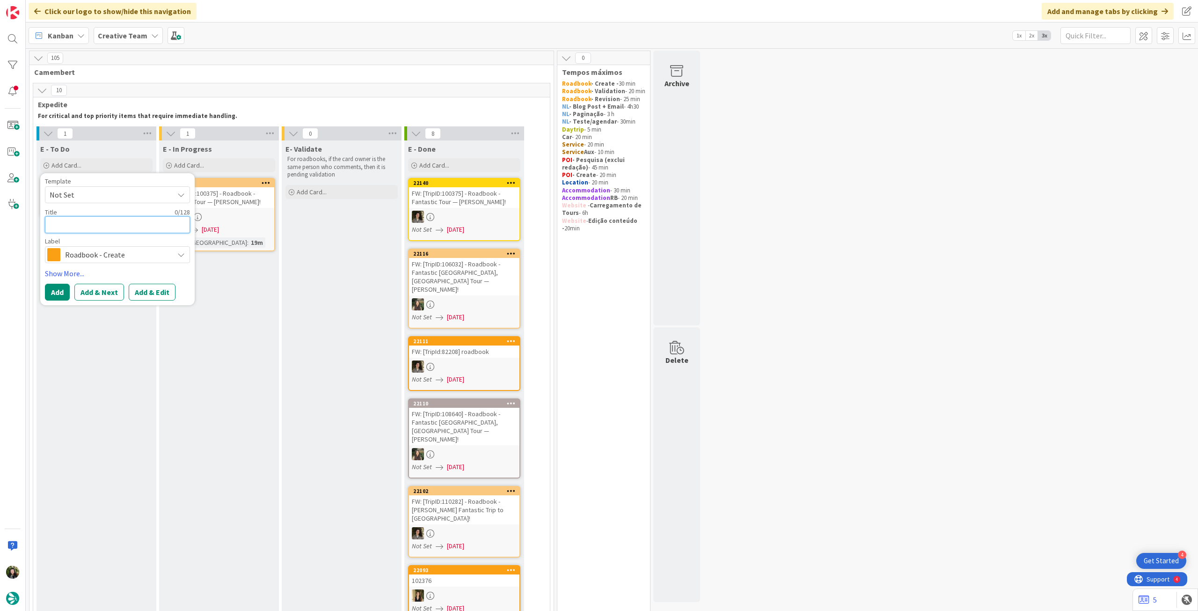
click at [101, 222] on textarea at bounding box center [117, 224] width 145 height 17
paste textarea "100674"
type textarea "x"
type textarea "100674"
click at [55, 288] on button "Add" at bounding box center [57, 292] width 25 height 17
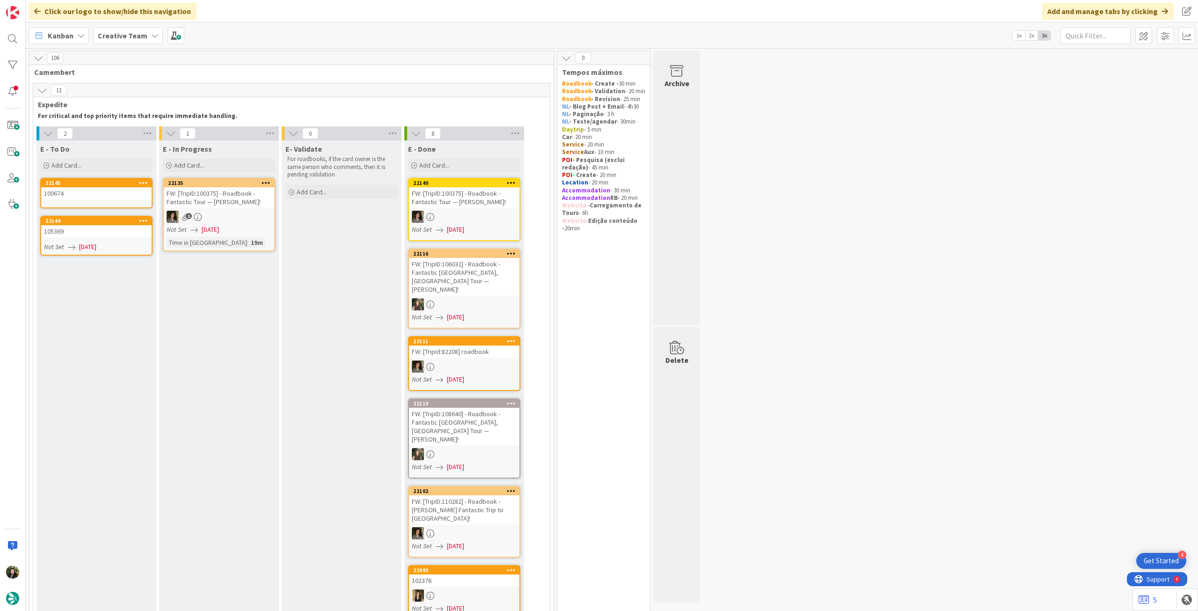
click at [85, 200] on link "22145 100674" at bounding box center [96, 193] width 112 height 30
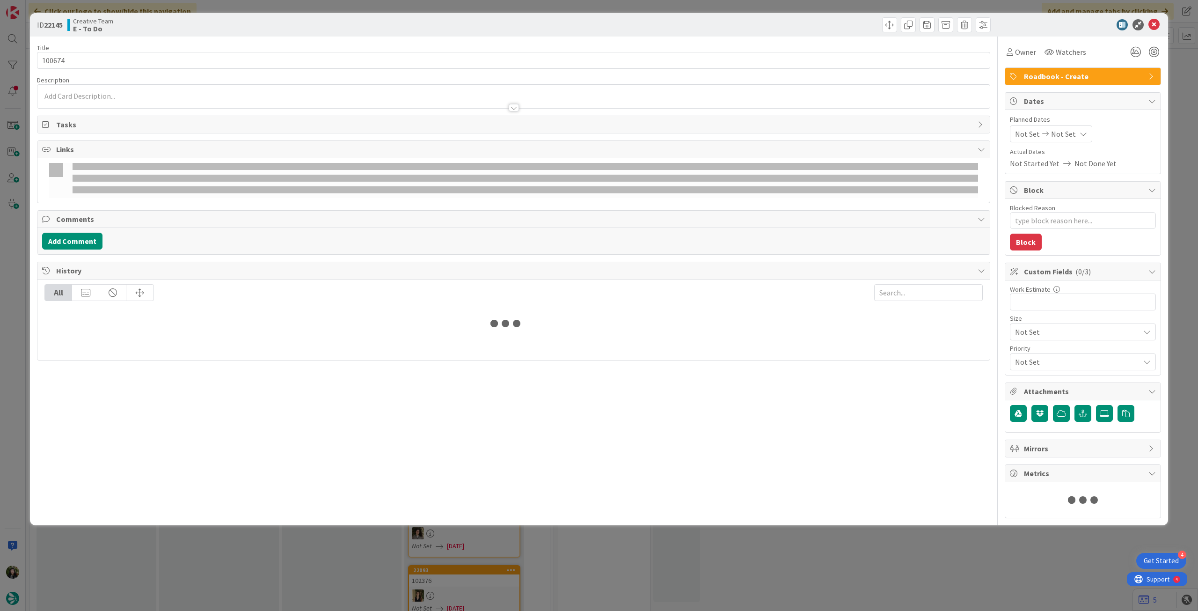
type textarea "x"
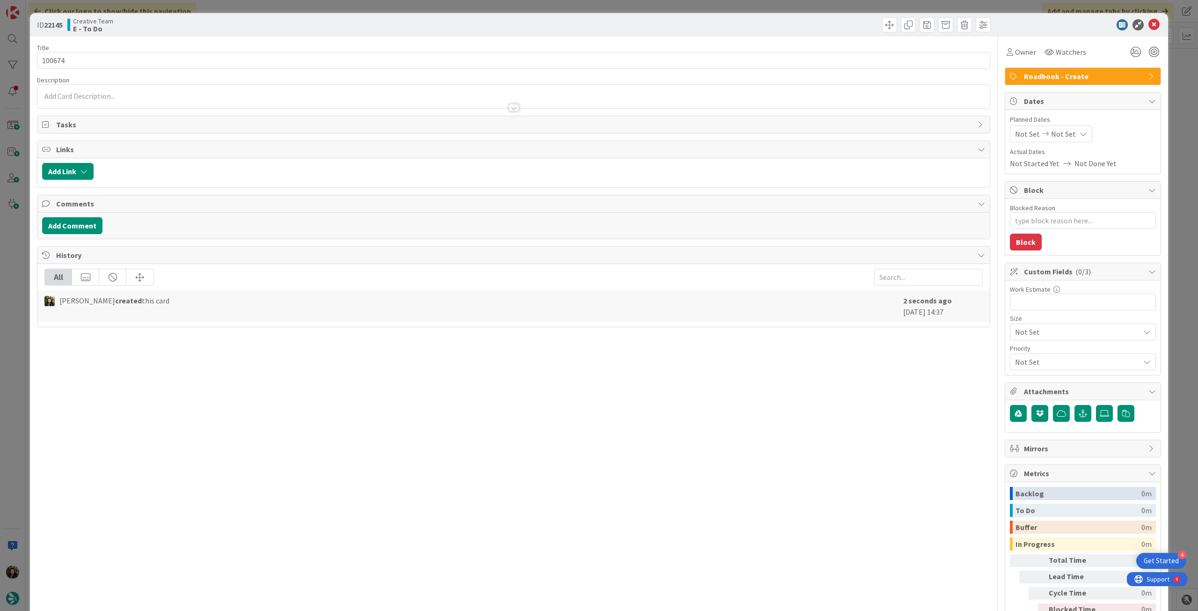
click at [1065, 131] on div "Not Set Not Set" at bounding box center [1051, 133] width 82 height 17
click at [1019, 330] on icon at bounding box center [1026, 334] width 14 height 11
type input "[DATE]"
click at [1148, 25] on icon at bounding box center [1153, 24] width 11 height 11
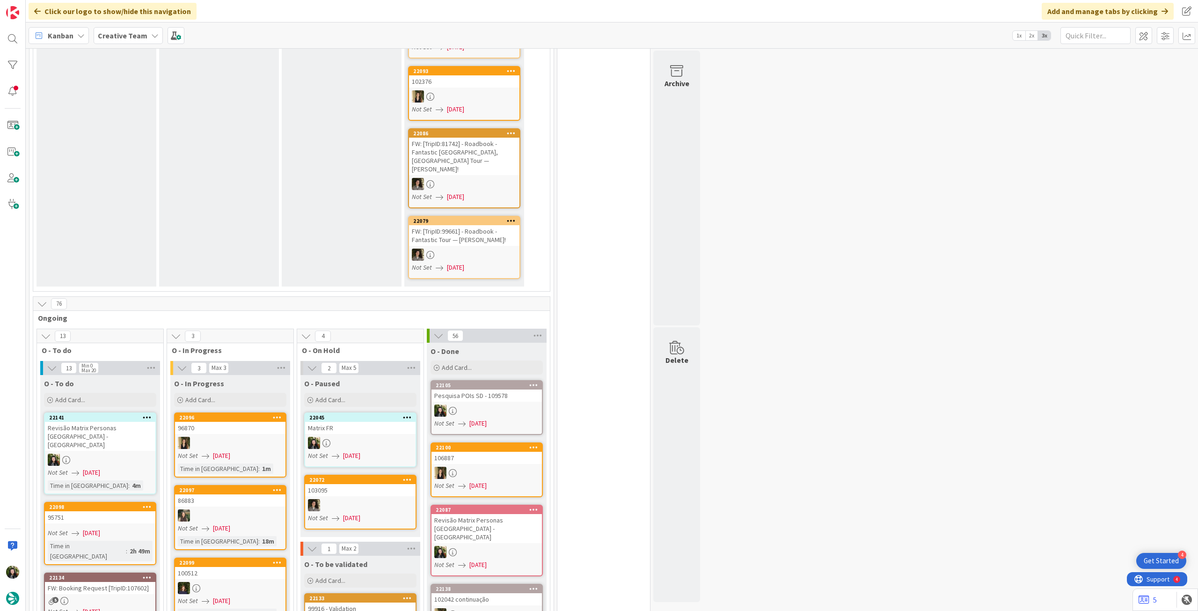
scroll to position [624, 0]
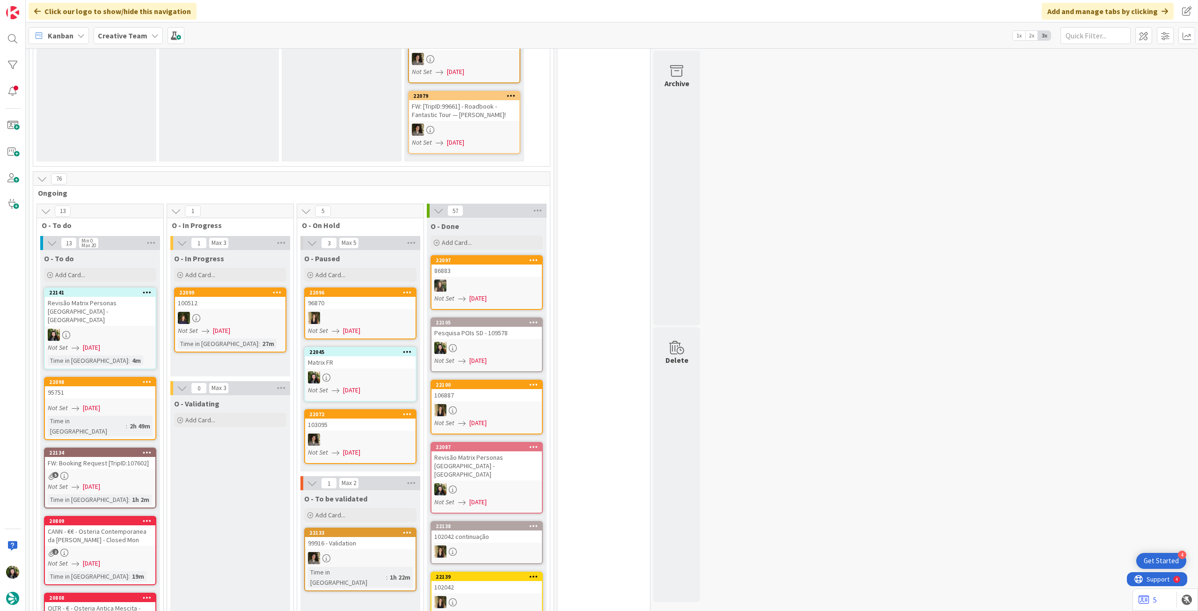
click at [122, 34] on b "Creative Team" at bounding box center [123, 35] width 50 height 9
click at [140, 132] on h4 "Creative Team - Análise" at bounding box center [167, 133] width 127 height 9
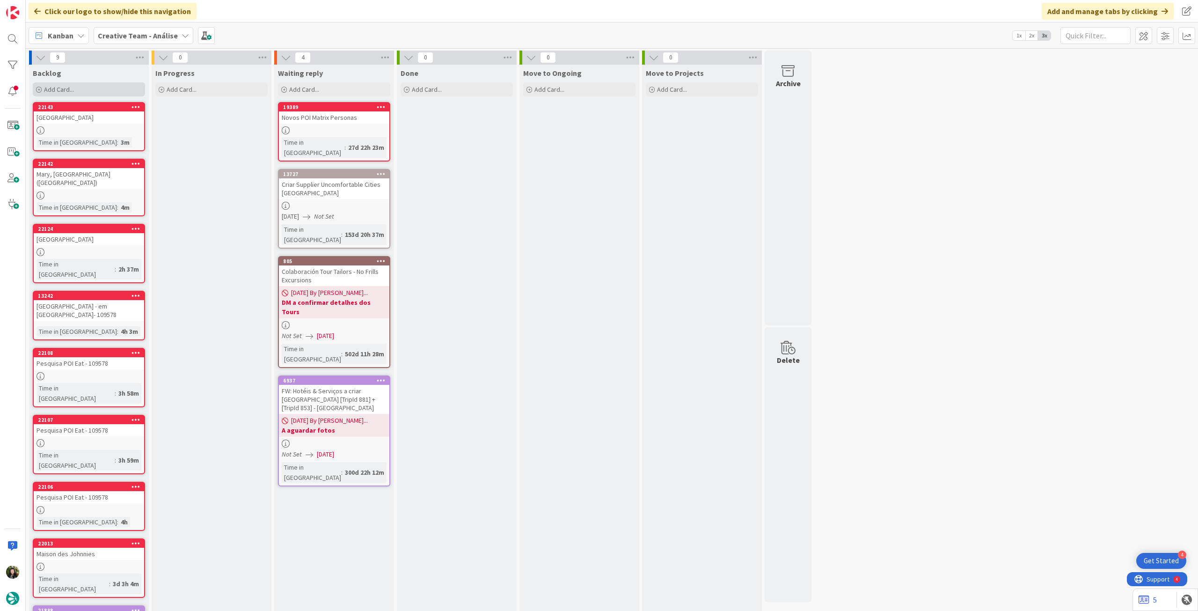
click at [85, 82] on div "Add Card..." at bounding box center [89, 89] width 112 height 14
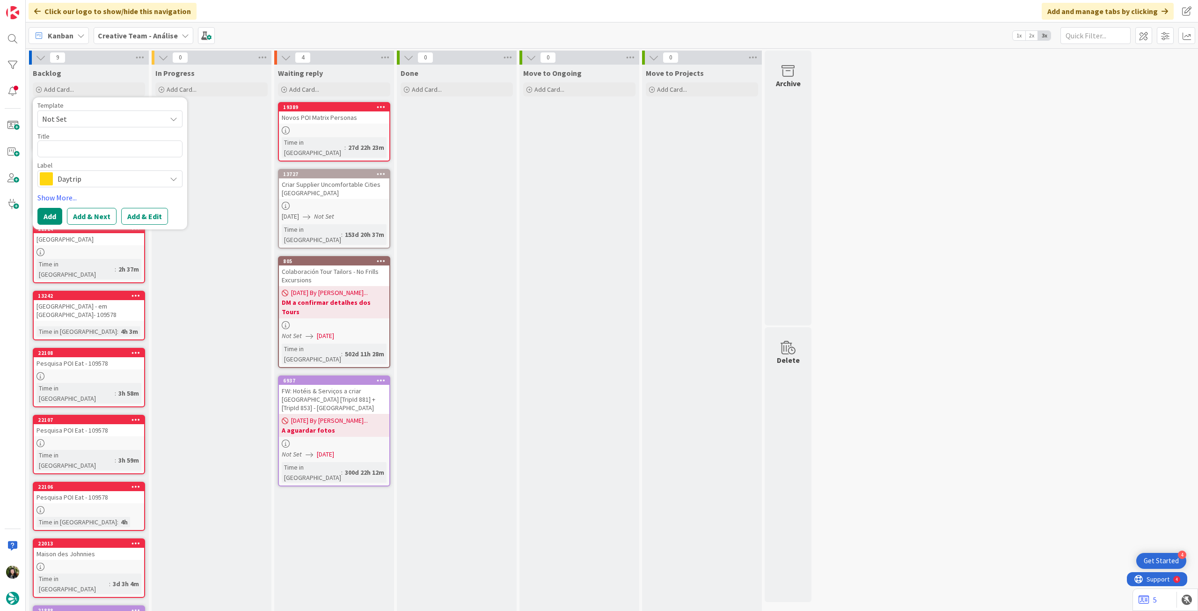
click at [96, 175] on span "Daytrip" at bounding box center [110, 178] width 104 height 13
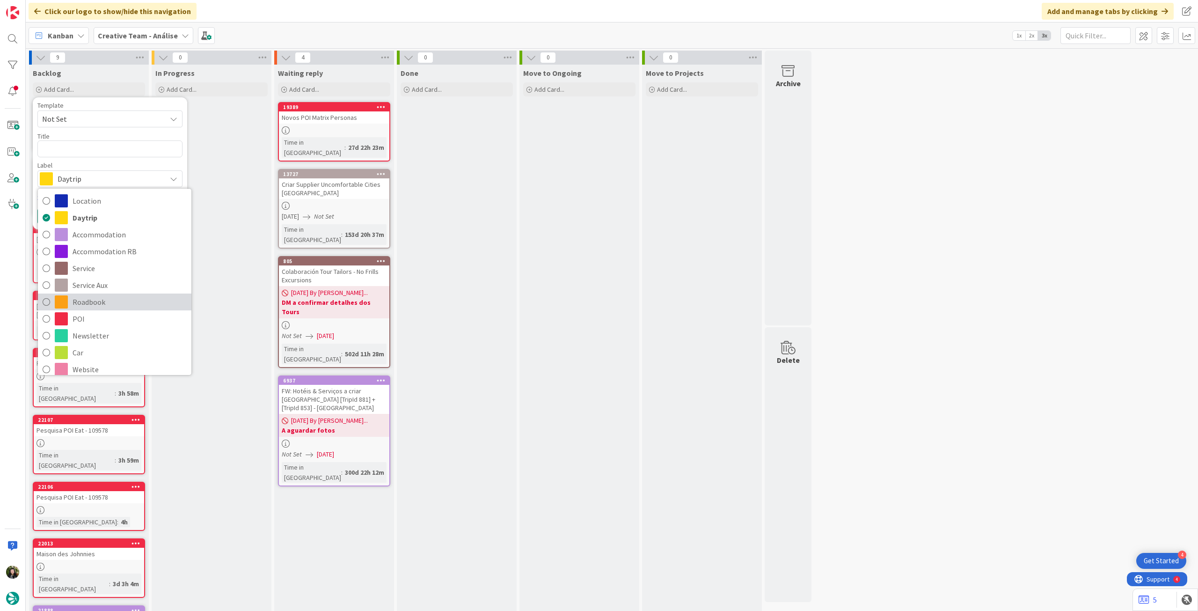
click at [113, 303] on span "Roadbook" at bounding box center [130, 302] width 114 height 14
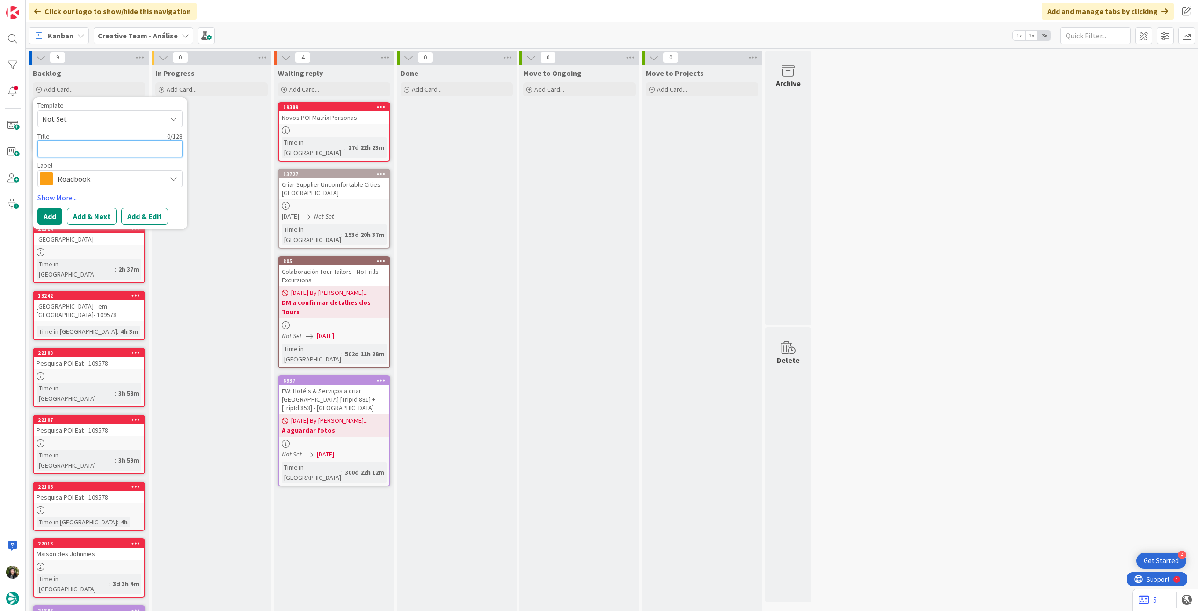
click at [87, 145] on textarea at bounding box center [109, 148] width 145 height 17
paste textarea "89036"
type textarea "x"
type textarea "89036"
click at [55, 220] on button "Add" at bounding box center [49, 216] width 25 height 17
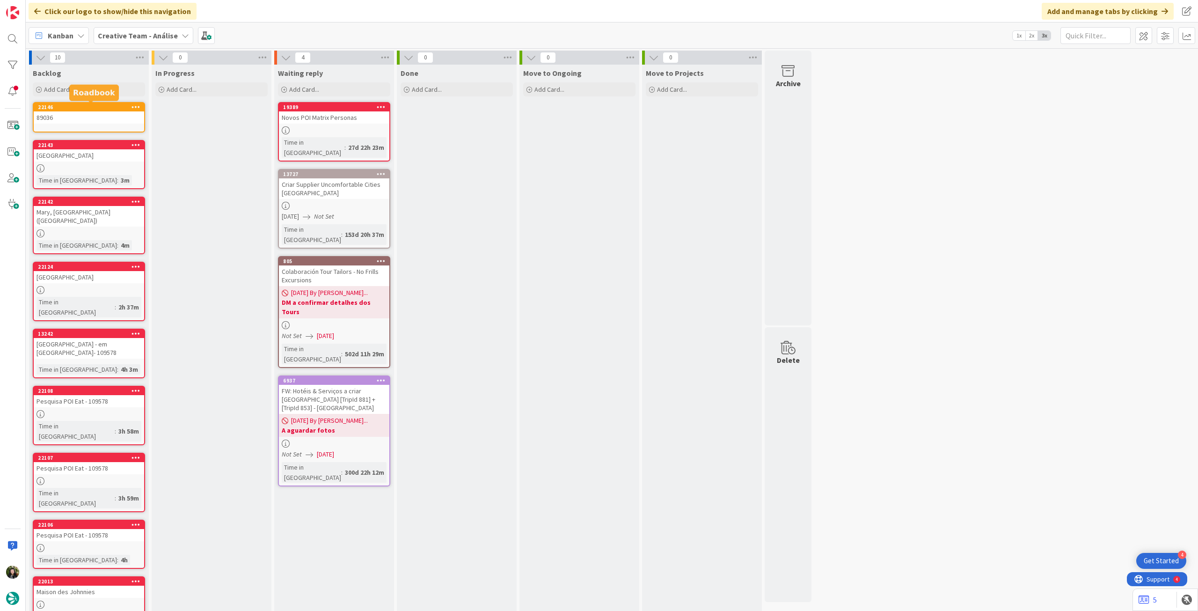
drag, startPoint x: 85, startPoint y: 95, endPoint x: 86, endPoint y: 114, distance: 19.2
click at [84, 88] on div "Add Card..." at bounding box center [89, 89] width 112 height 14
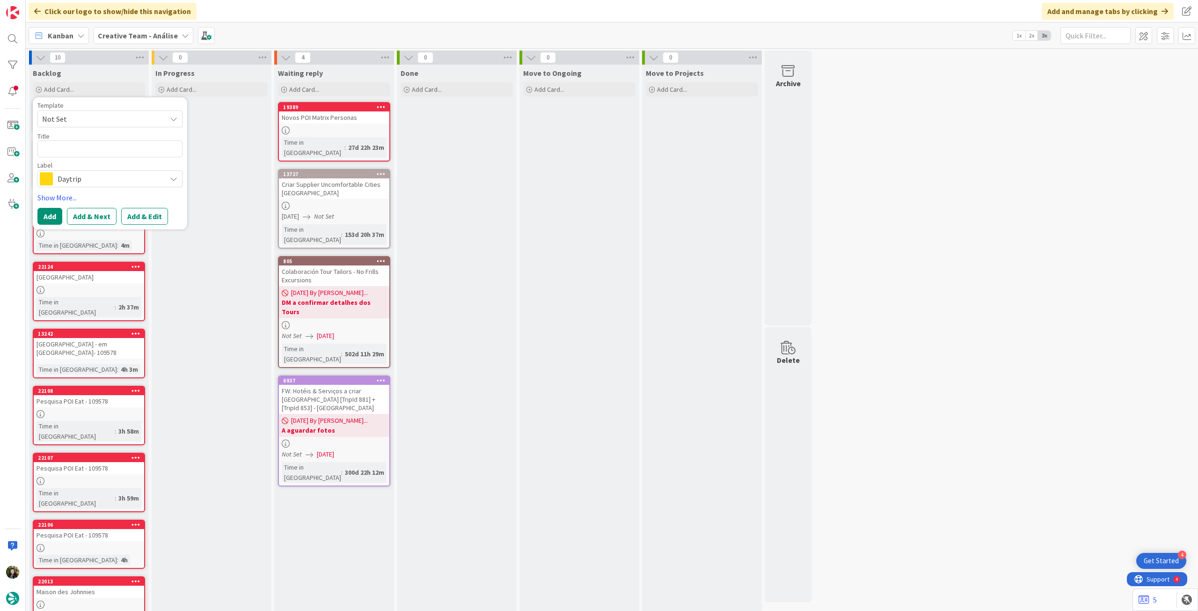
click at [97, 172] on span "Daytrip" at bounding box center [110, 178] width 104 height 13
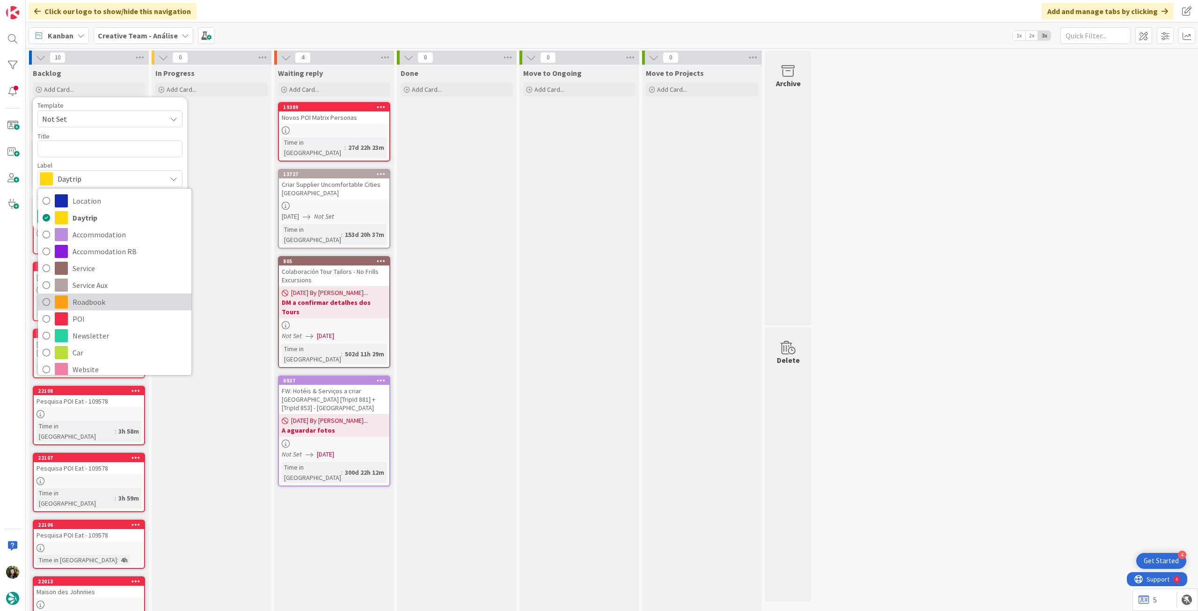
click at [120, 298] on span "Roadbook" at bounding box center [130, 302] width 114 height 14
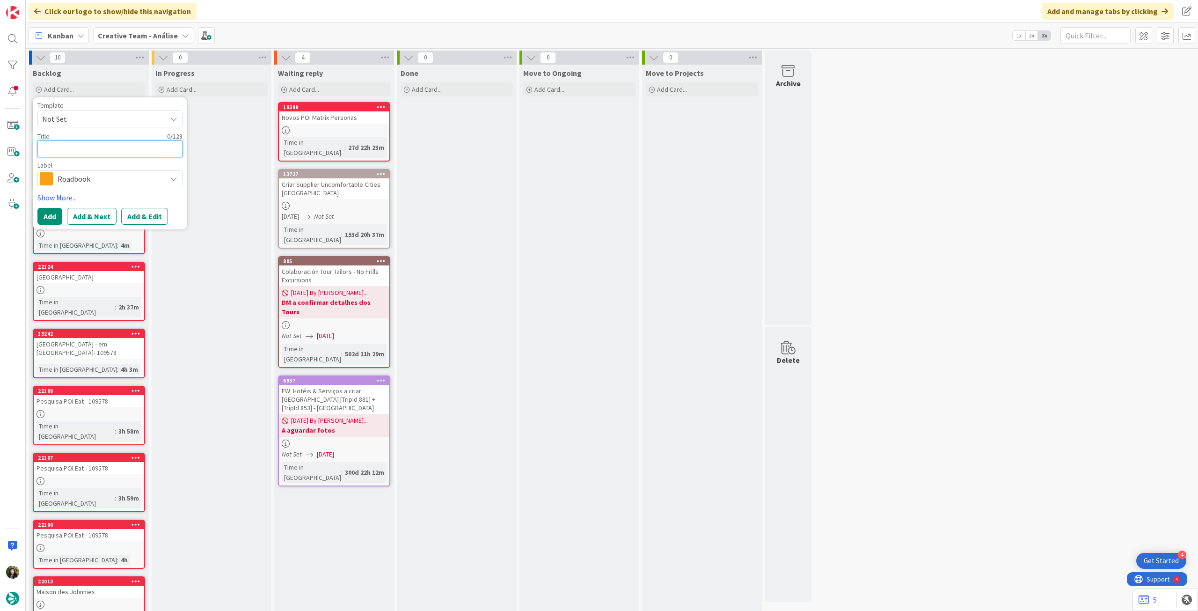
click at [105, 151] on textarea at bounding box center [109, 148] width 145 height 17
paste textarea "95909"
type textarea "x"
type textarea "95909"
click at [54, 214] on button "Add" at bounding box center [49, 216] width 25 height 17
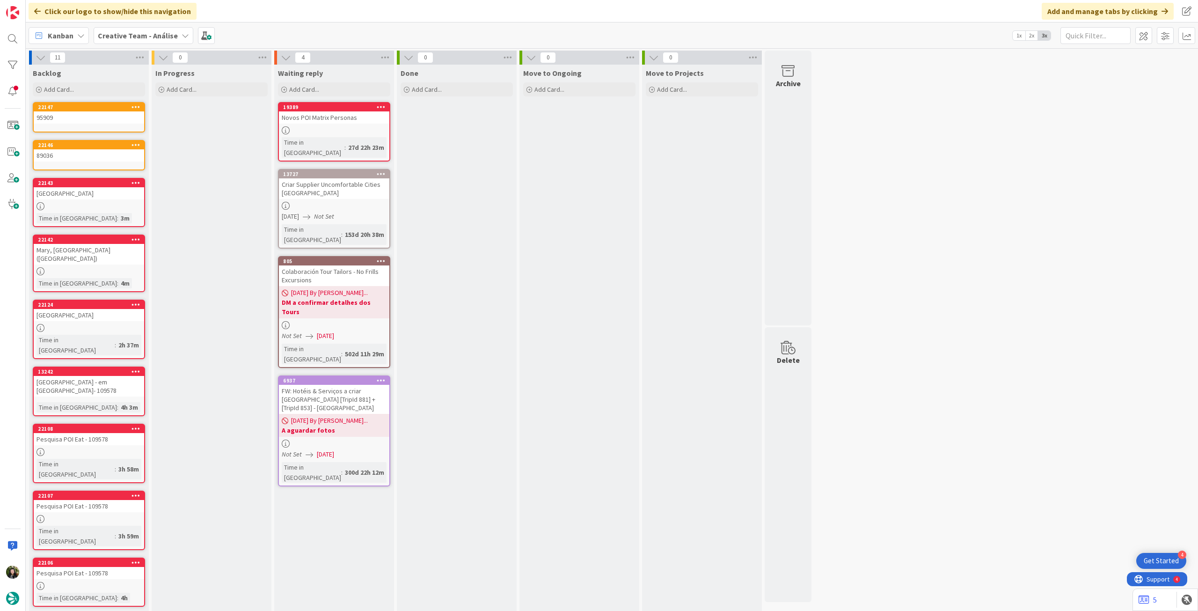
drag, startPoint x: 87, startPoint y: 93, endPoint x: 89, endPoint y: 106, distance: 12.8
click at [87, 93] on div "Add Card..." at bounding box center [89, 89] width 112 height 14
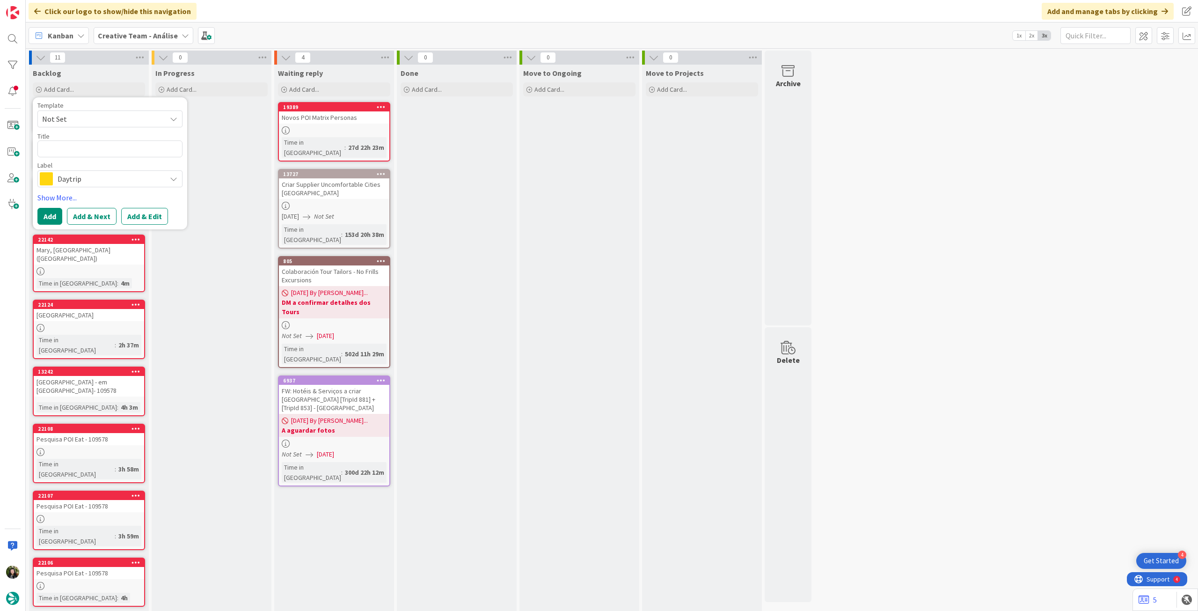
click at [100, 178] on span "Daytrip" at bounding box center [110, 178] width 104 height 13
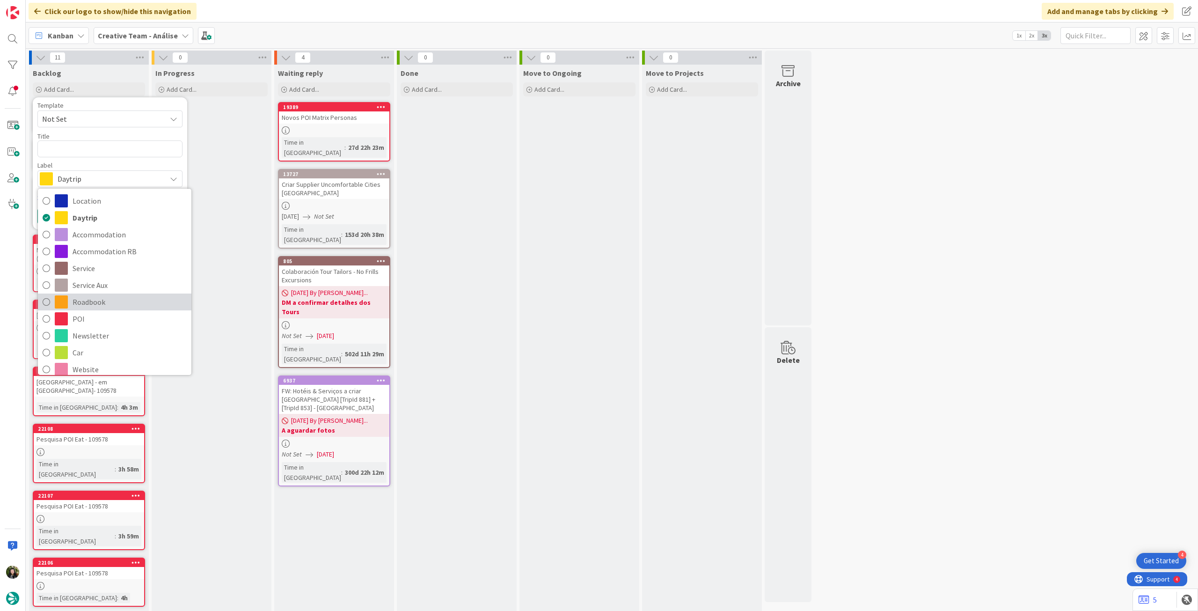
click at [95, 295] on span "Roadbook" at bounding box center [130, 302] width 114 height 14
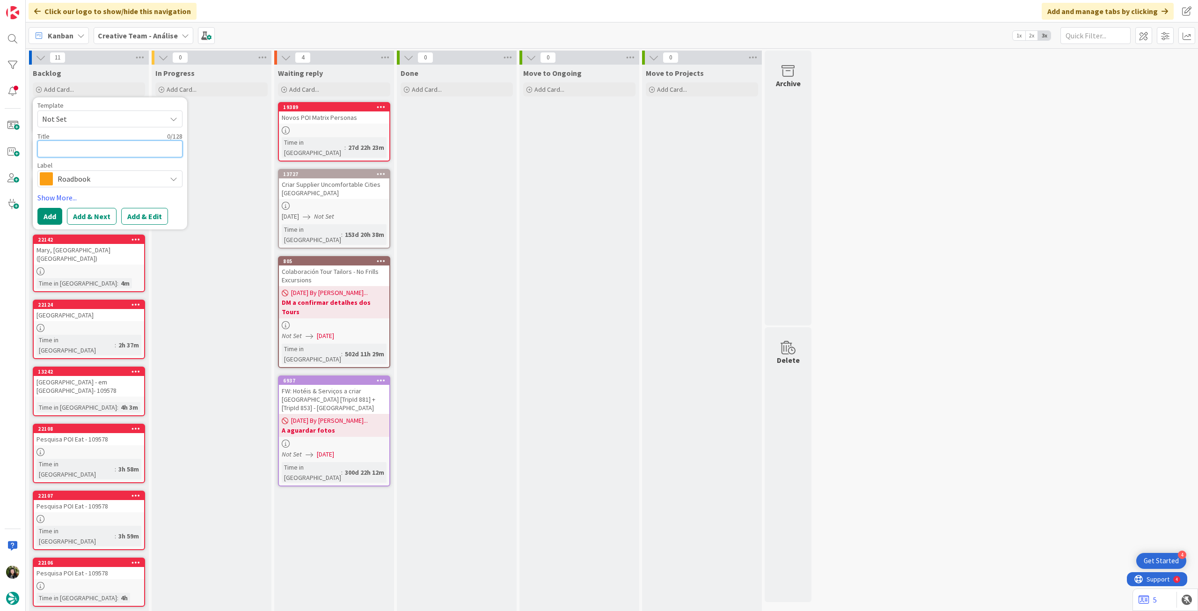
click at [95, 151] on textarea at bounding box center [109, 148] width 145 height 17
paste textarea "100956"
type textarea "x"
type textarea "100956"
click at [60, 212] on button "Add" at bounding box center [49, 216] width 25 height 17
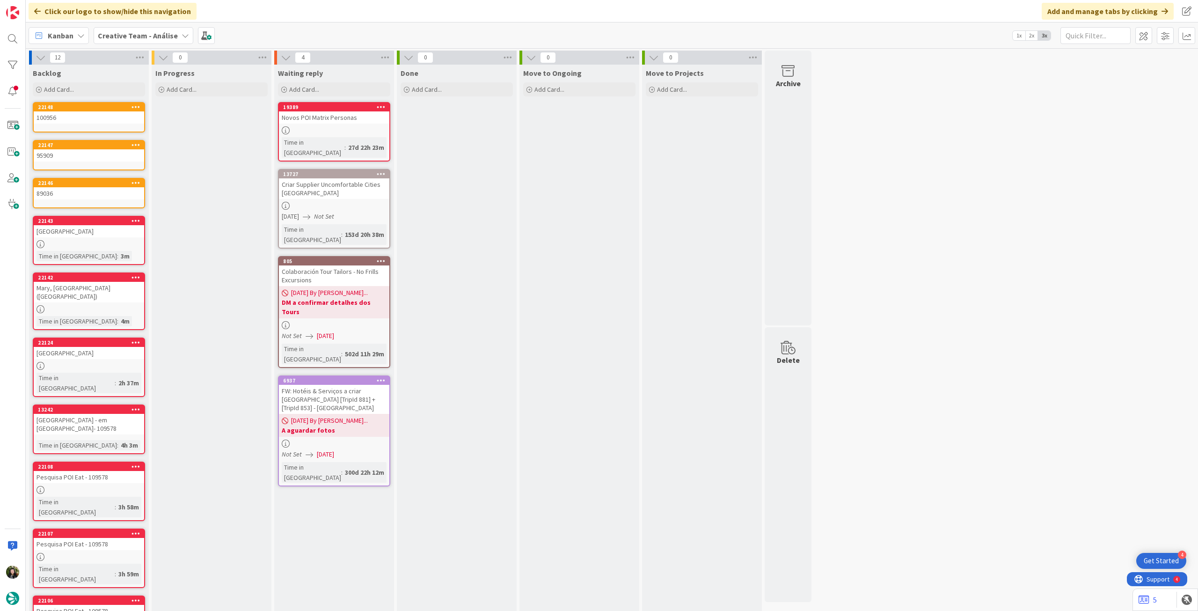
drag, startPoint x: 120, startPoint y: 27, endPoint x: 123, endPoint y: 48, distance: 21.7
click at [120, 27] on div "Creative Team - Análise" at bounding box center [144, 35] width 100 height 17
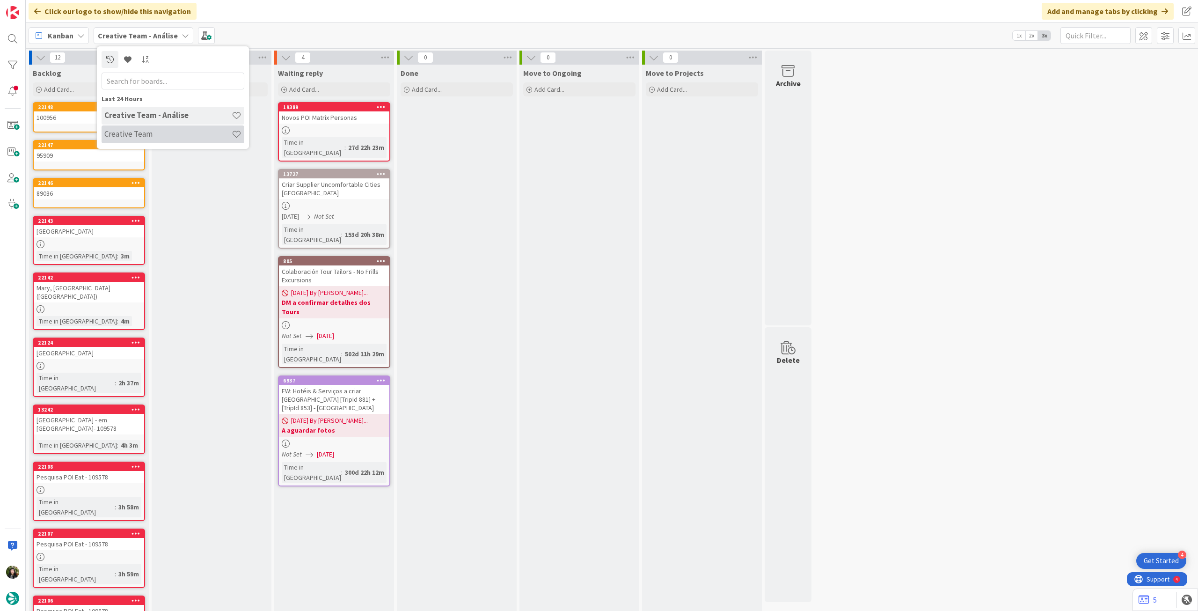
click at [141, 134] on h4 "Creative Team" at bounding box center [167, 133] width 127 height 9
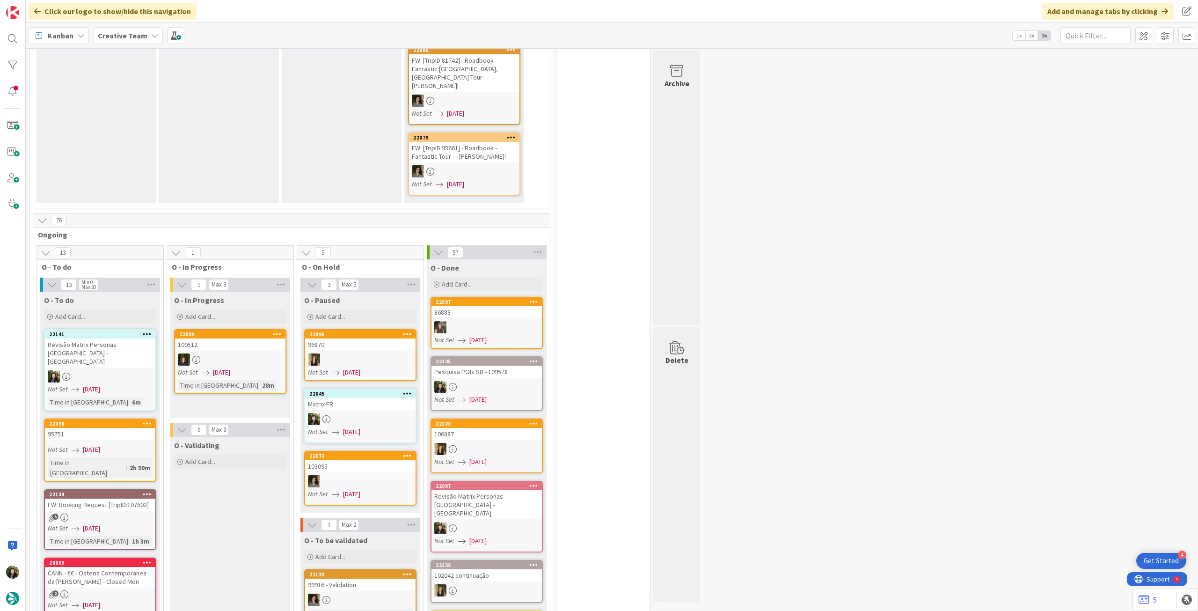
scroll to position [624, 0]
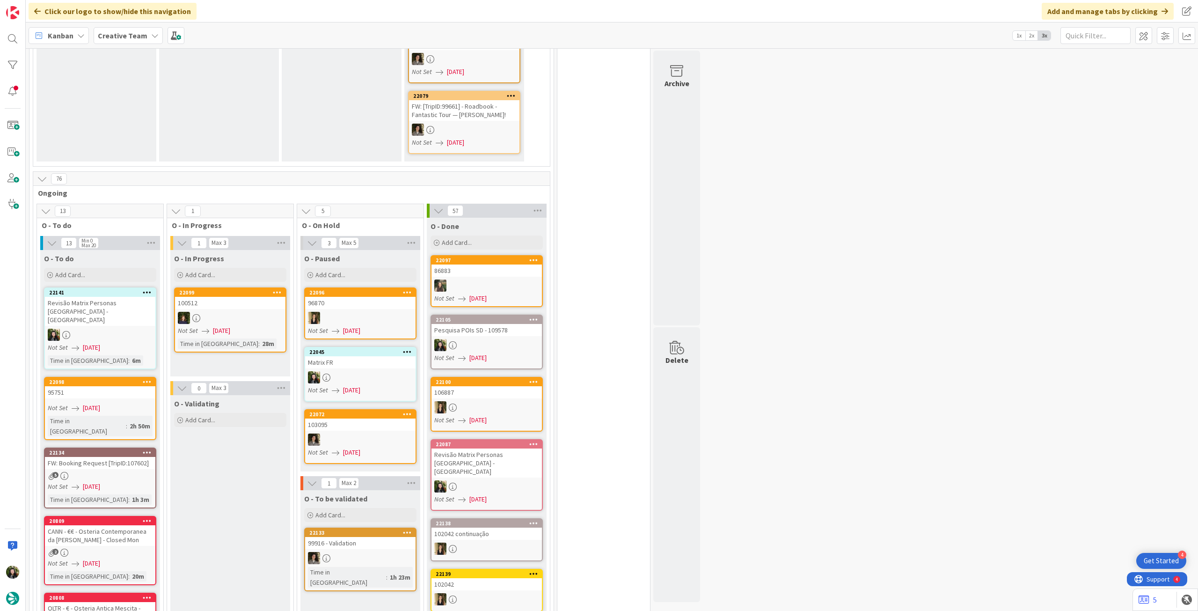
click at [379, 371] on div at bounding box center [360, 377] width 110 height 12
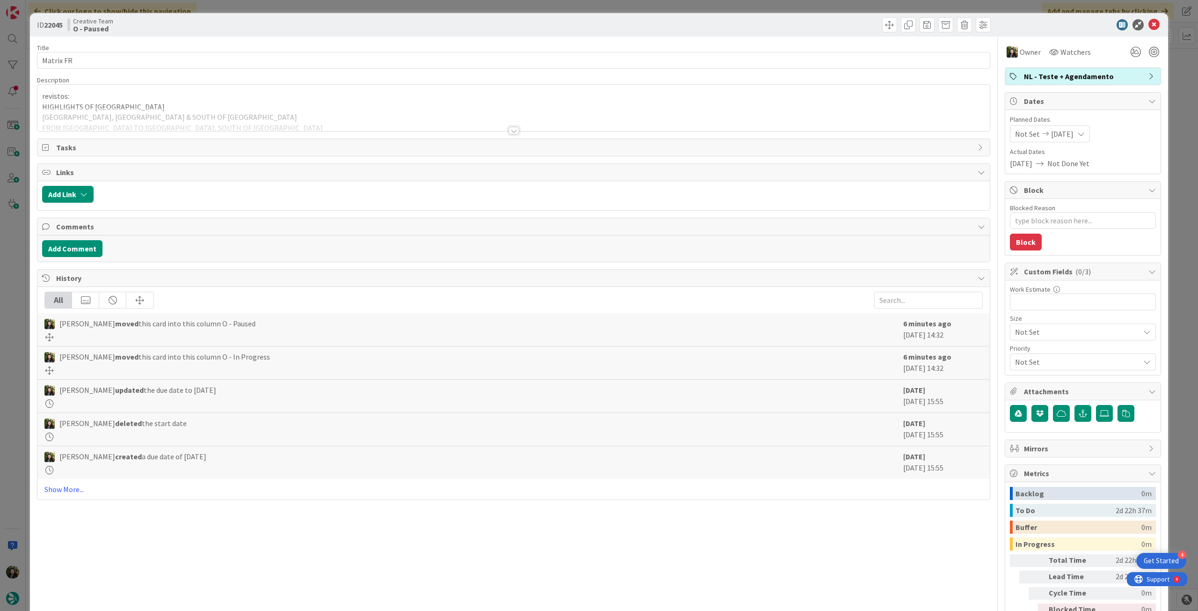
click at [342, 127] on div at bounding box center [513, 119] width 952 height 24
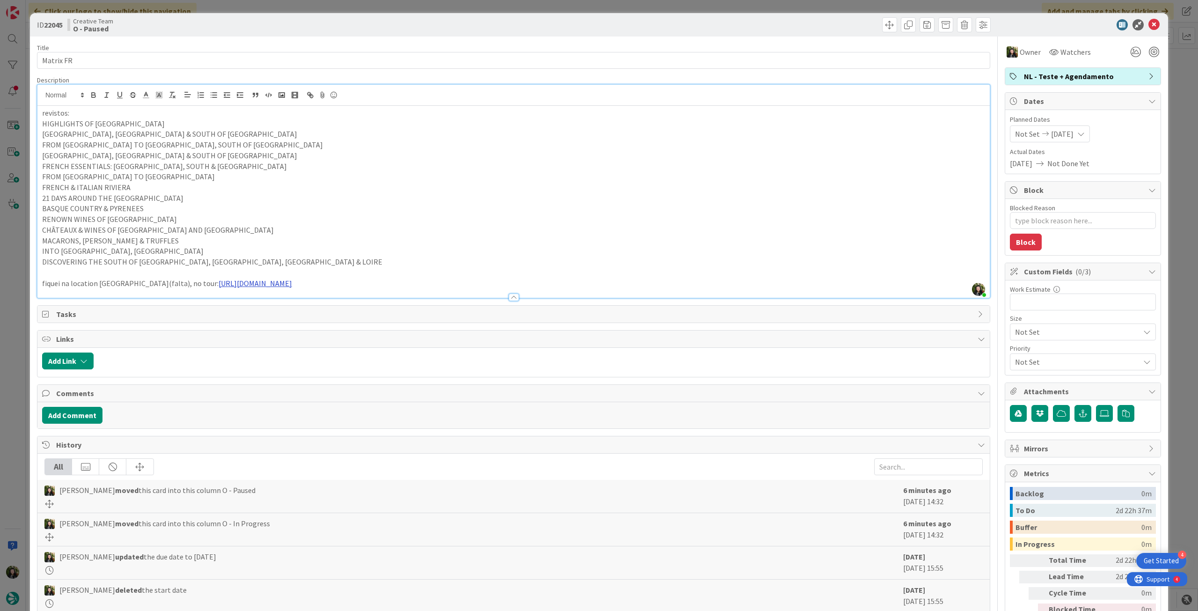
click at [219, 284] on link "https://tourtailors.com/tours/champagne-alsace/" at bounding box center [255, 282] width 73 height 9
click at [244, 299] on link "https://tourtailors.com/tours/champagne-alsace" at bounding box center [225, 301] width 64 height 12
drag, startPoint x: 98, startPoint y: 284, endPoint x: 121, endPoint y: 286, distance: 22.6
click at [121, 286] on p "fiquei na location Sélestat(falta), no tour: https://tourtailors.com/tours/cham…" at bounding box center [513, 283] width 943 height 11
click at [109, 279] on p "fiquei na location Sélestat(falta), no tour: https://tourtailors.com/tours/cham…" at bounding box center [513, 283] width 943 height 11
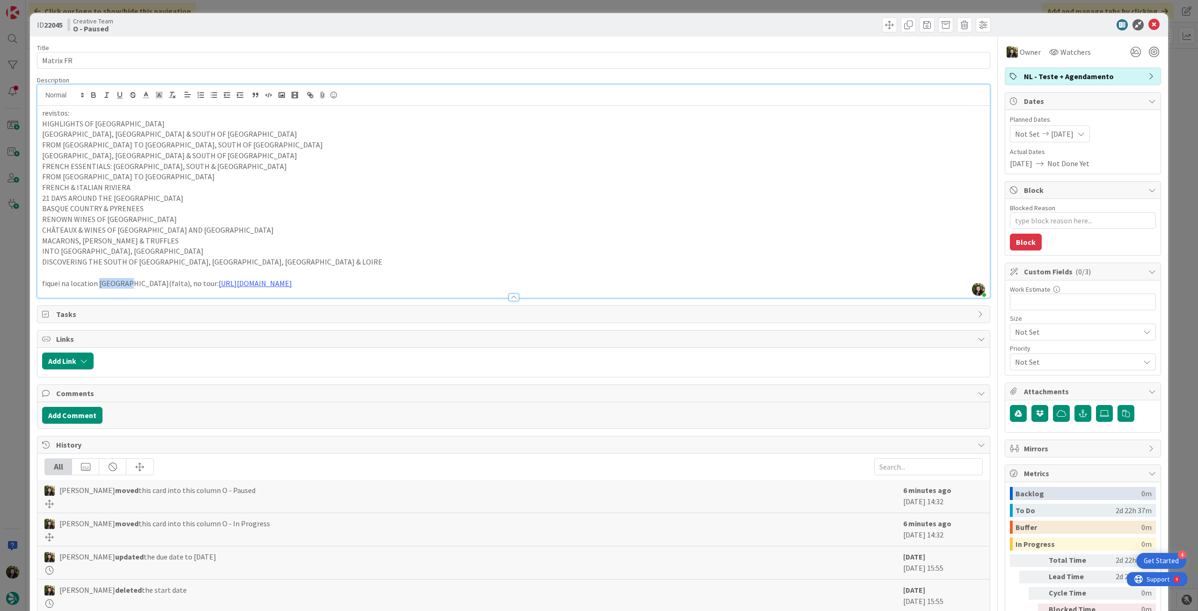
drag, startPoint x: 98, startPoint y: 284, endPoint x: 122, endPoint y: 281, distance: 24.1
click at [122, 281] on p "fiquei na location Sélestat(falta), no tour: https://tourtailors.com/tours/cham…" at bounding box center [513, 283] width 943 height 11
copy p "Sélestat"
click at [1148, 23] on icon at bounding box center [1153, 24] width 11 height 11
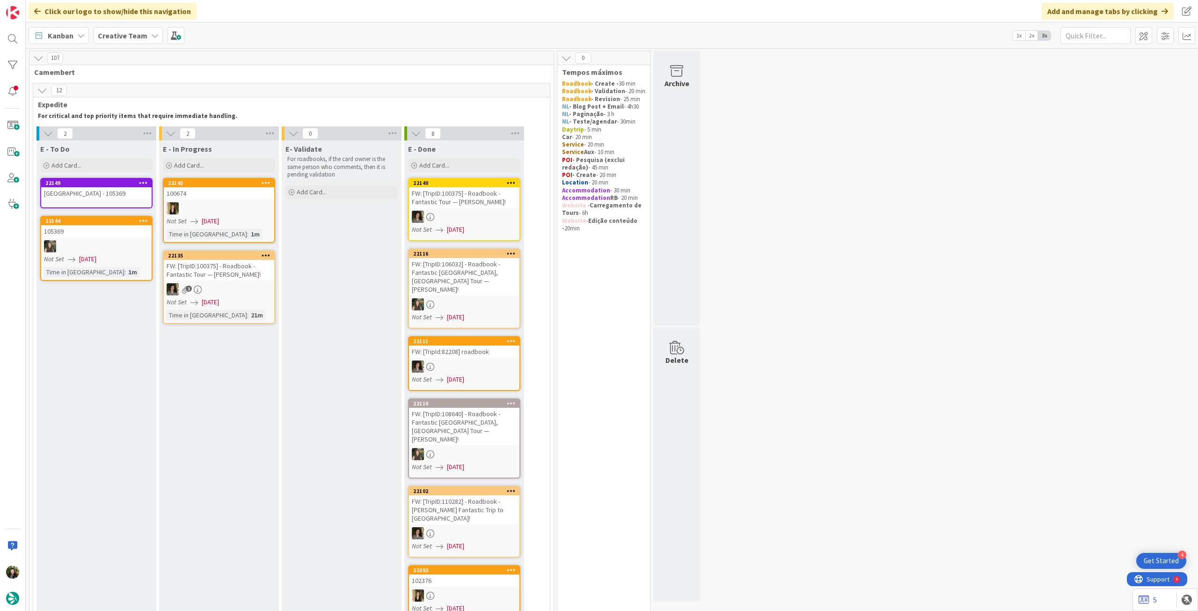
click at [111, 198] on div "Cenica Porto Hotel - 105369" at bounding box center [96, 193] width 110 height 12
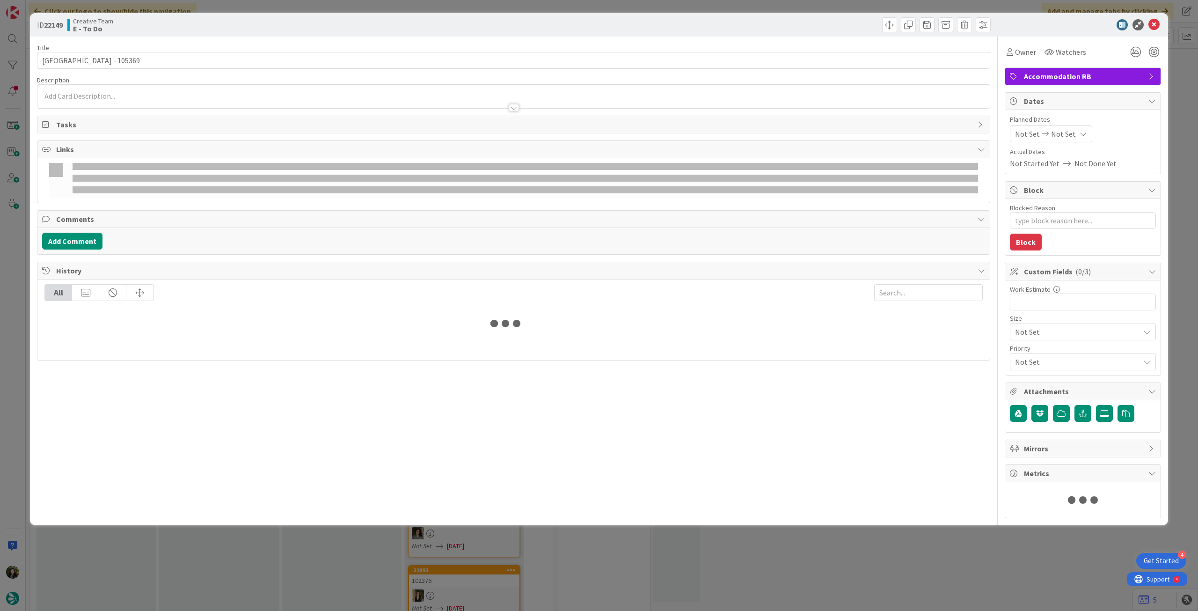
click at [1070, 134] on div "Not Set Not Set" at bounding box center [1051, 133] width 82 height 17
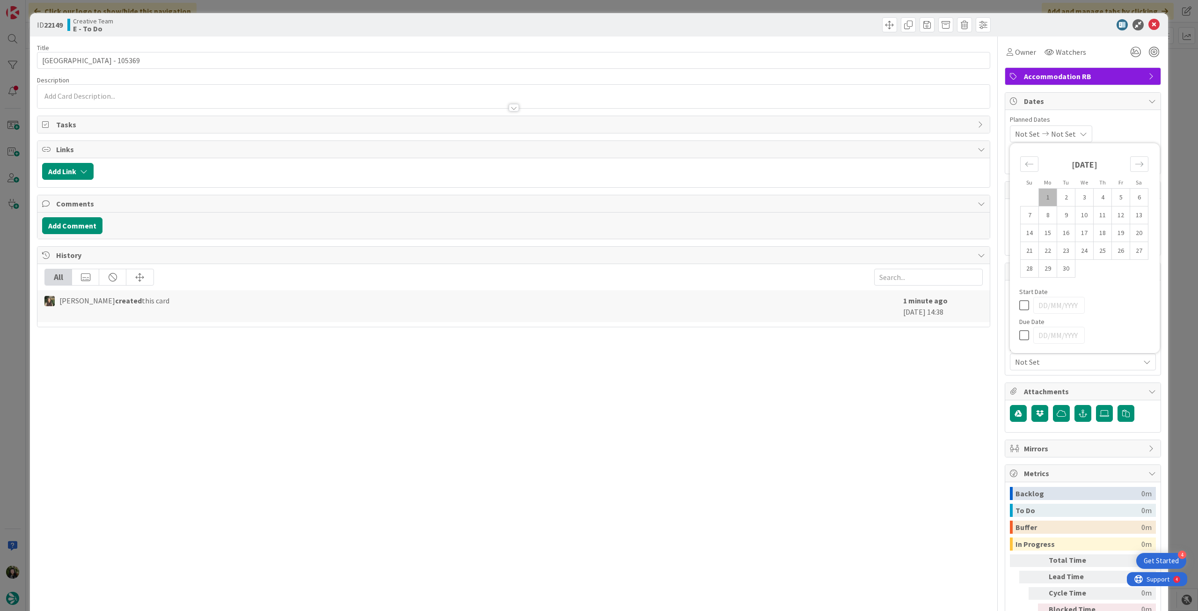
type textarea "x"
click at [1019, 337] on icon at bounding box center [1026, 334] width 14 height 11
type input "[DATE]"
click at [1148, 24] on icon at bounding box center [1153, 24] width 11 height 11
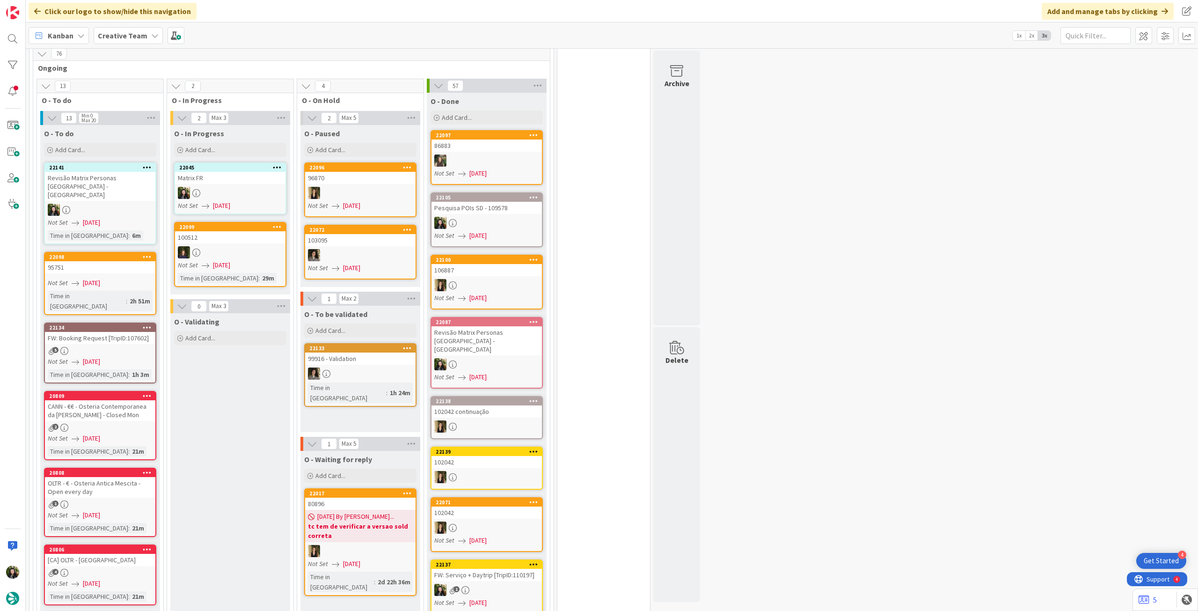
scroll to position [624, 0]
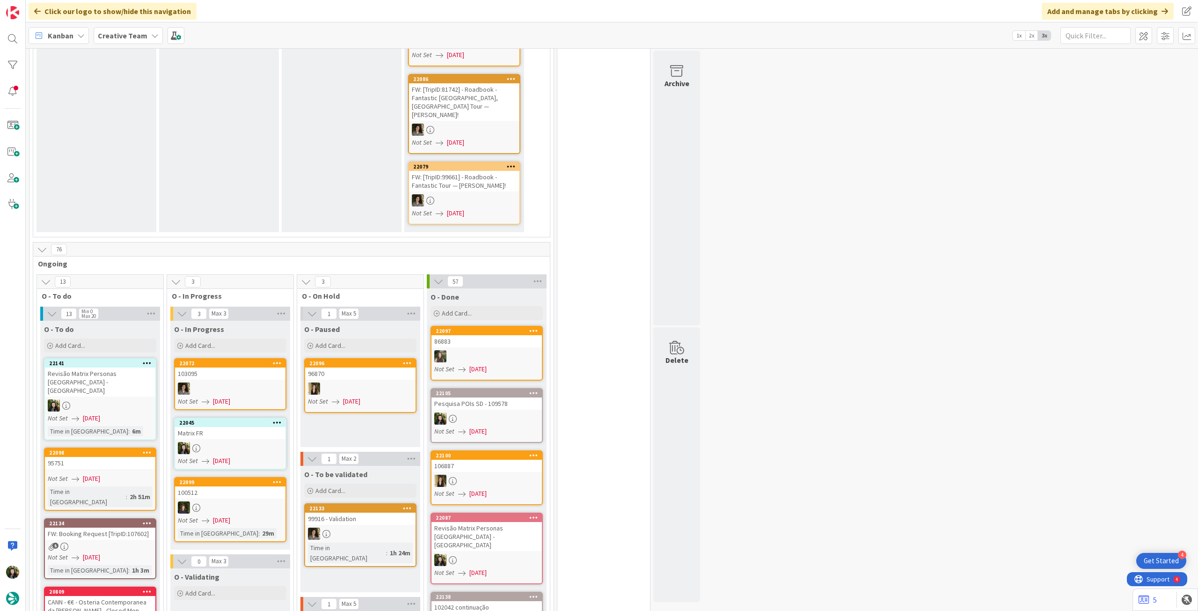
click at [237, 418] on div "22045" at bounding box center [230, 422] width 110 height 8
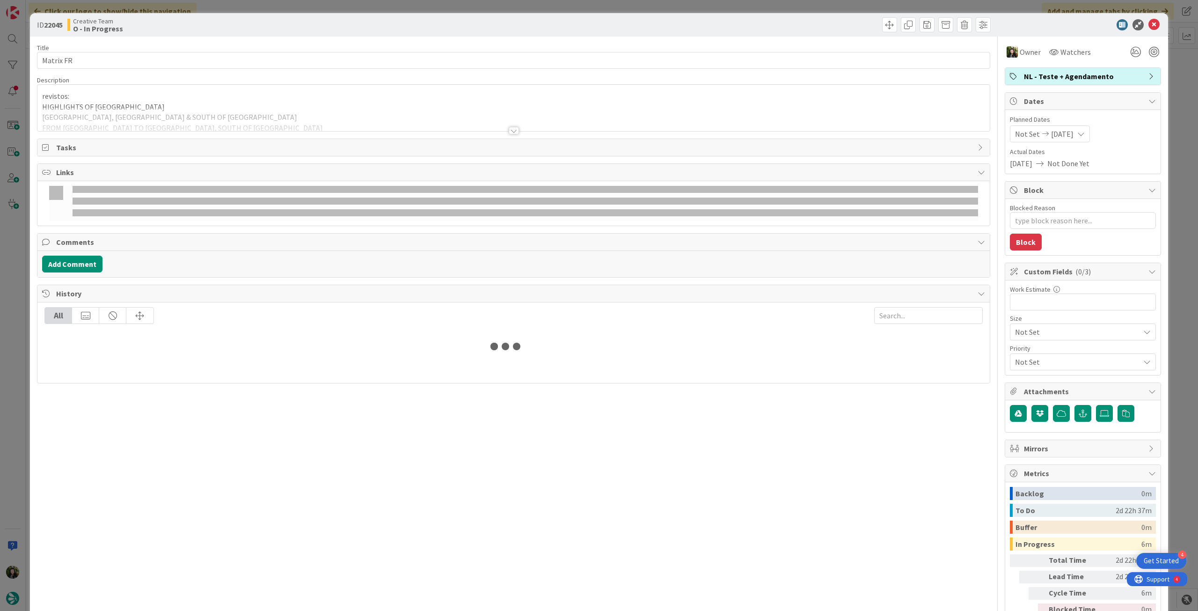
click at [127, 119] on div at bounding box center [513, 119] width 952 height 24
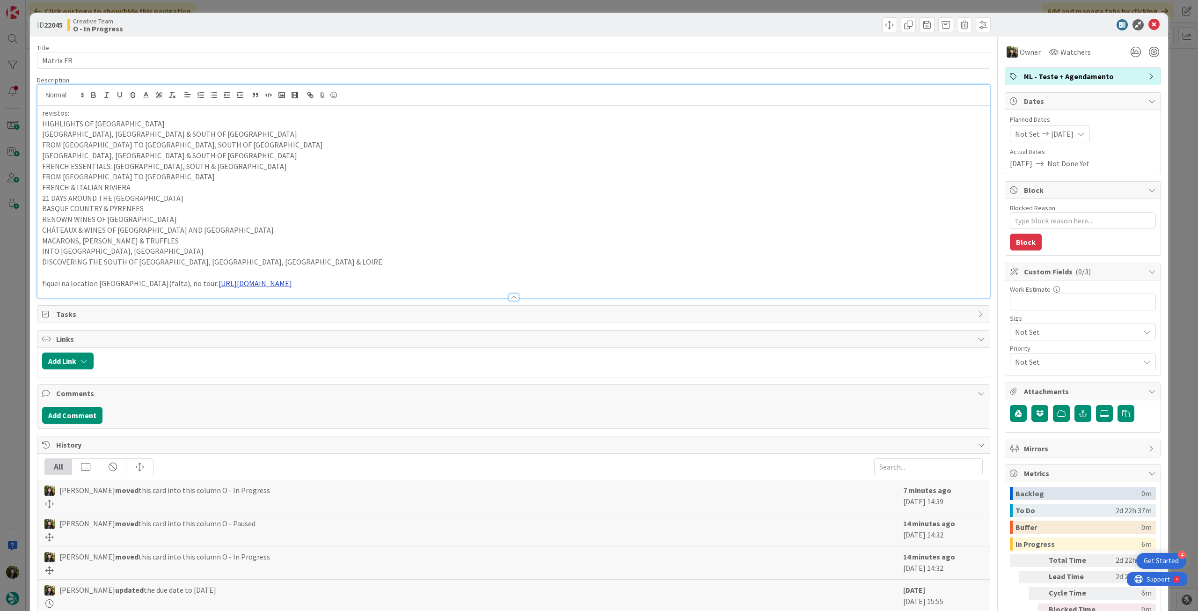
click at [245, 284] on link "https://tourtailors.com/tours/champagne-alsace/" at bounding box center [255, 282] width 73 height 9
drag, startPoint x: 272, startPoint y: 282, endPoint x: 24, endPoint y: 280, distance: 248.0
click at [24, 280] on div "ID 22045 Creative Team O - In Progress Title 9 / 128 Matrix FR Description Beat…" at bounding box center [599, 305] width 1198 height 611
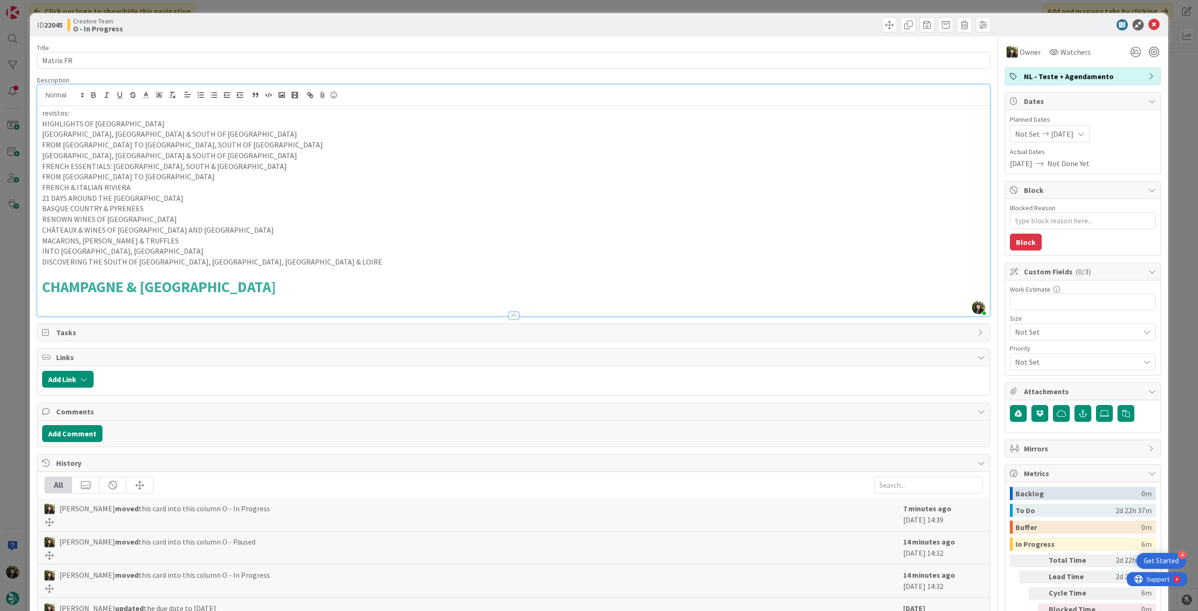
click at [69, 273] on p at bounding box center [513, 272] width 943 height 11
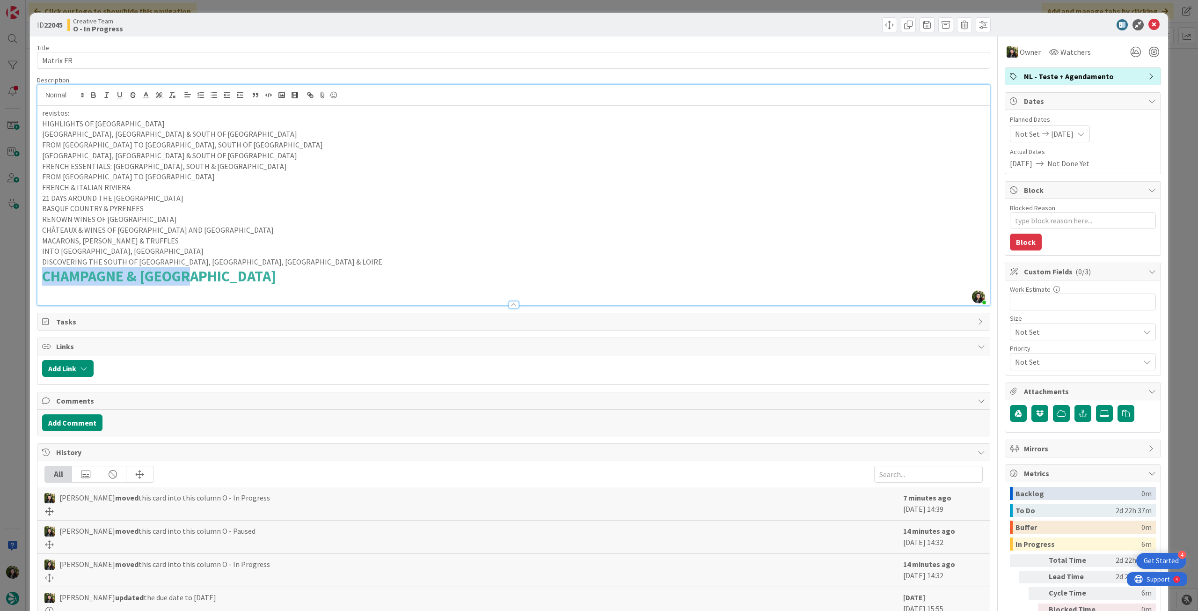
drag, startPoint x: 136, startPoint y: 272, endPoint x: 48, endPoint y: 180, distance: 127.4
click at [7, 272] on div "ID 22045 Creative Team O - In Progress Title 9 / 128 Matrix FR Description Beat…" at bounding box center [599, 305] width 1198 height 611
click at [172, 91] on icon "button" at bounding box center [172, 95] width 8 height 8
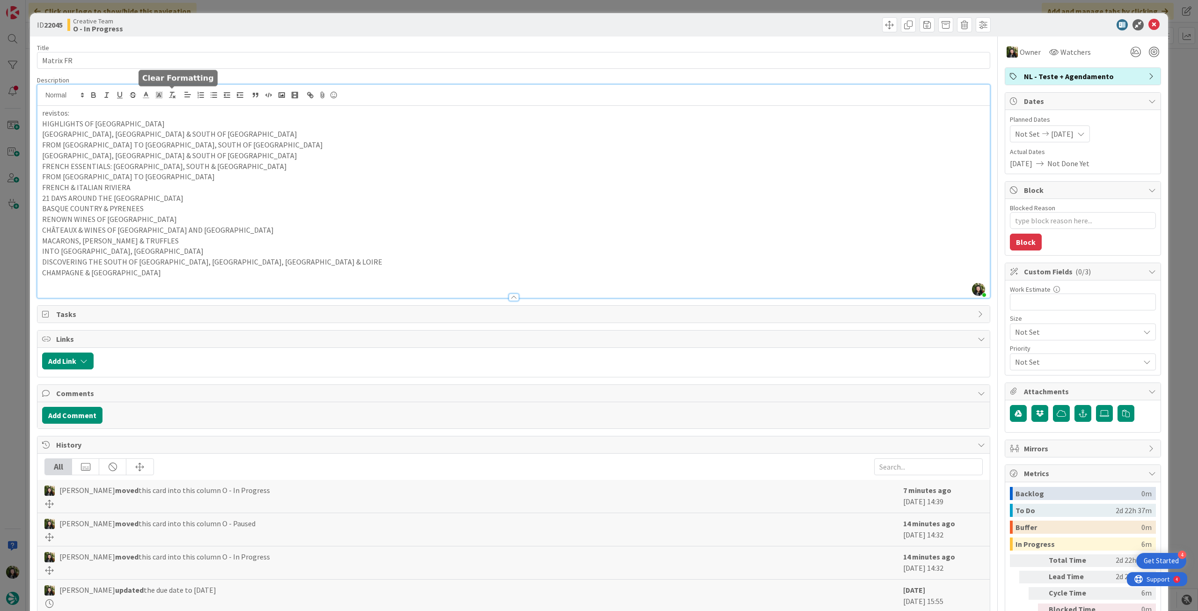
click at [176, 230] on p "CHÂTEAUX & WINES OF BORDEAUX AND LOIRE VALLEY" at bounding box center [513, 230] width 943 height 11
click at [128, 270] on p "CHAMPAGNE & ALSACE" at bounding box center [513, 272] width 943 height 11
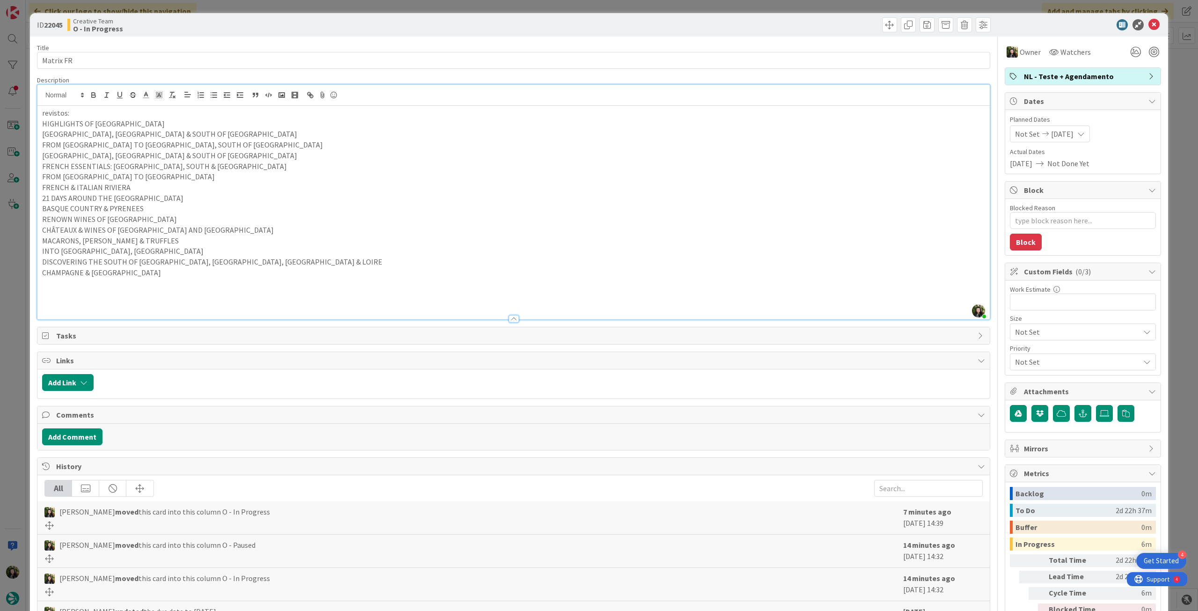
click at [1148, 22] on icon at bounding box center [1153, 24] width 11 height 11
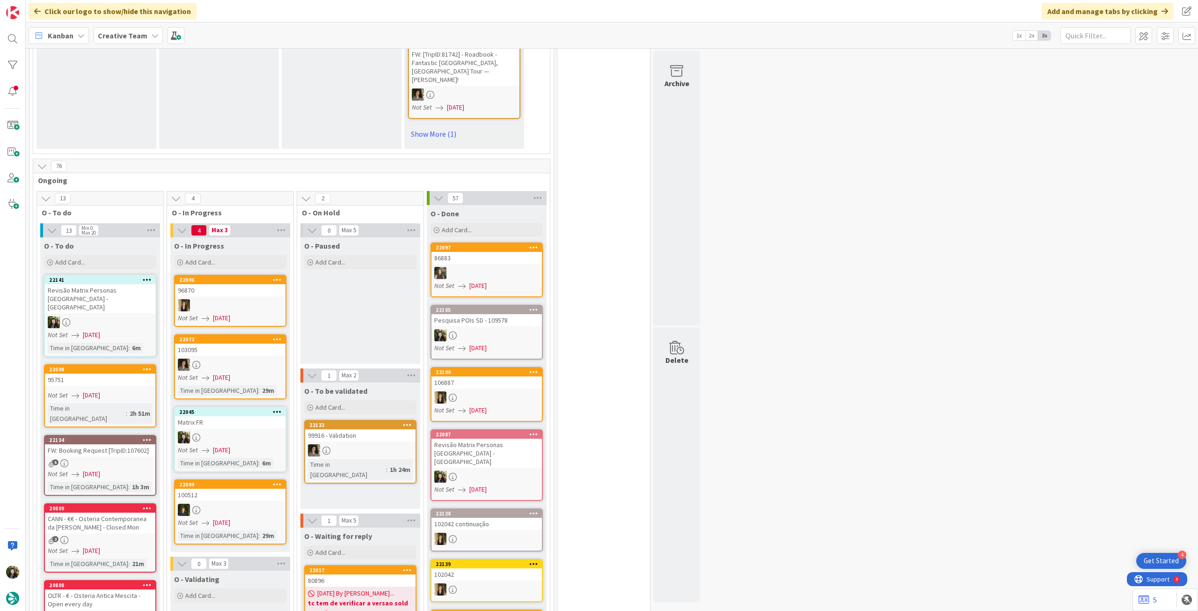
scroll to position [811, 0]
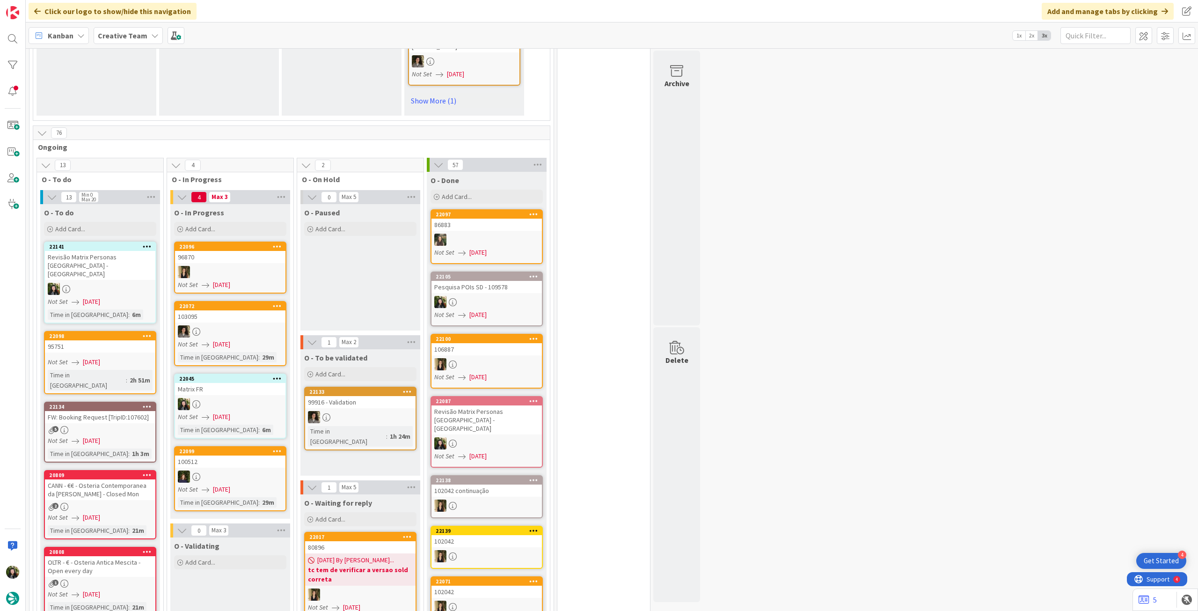
click at [263, 373] on link "22045 Matrix FR Not Set 01/09/2025 Time in Column : 6m" at bounding box center [230, 405] width 112 height 65
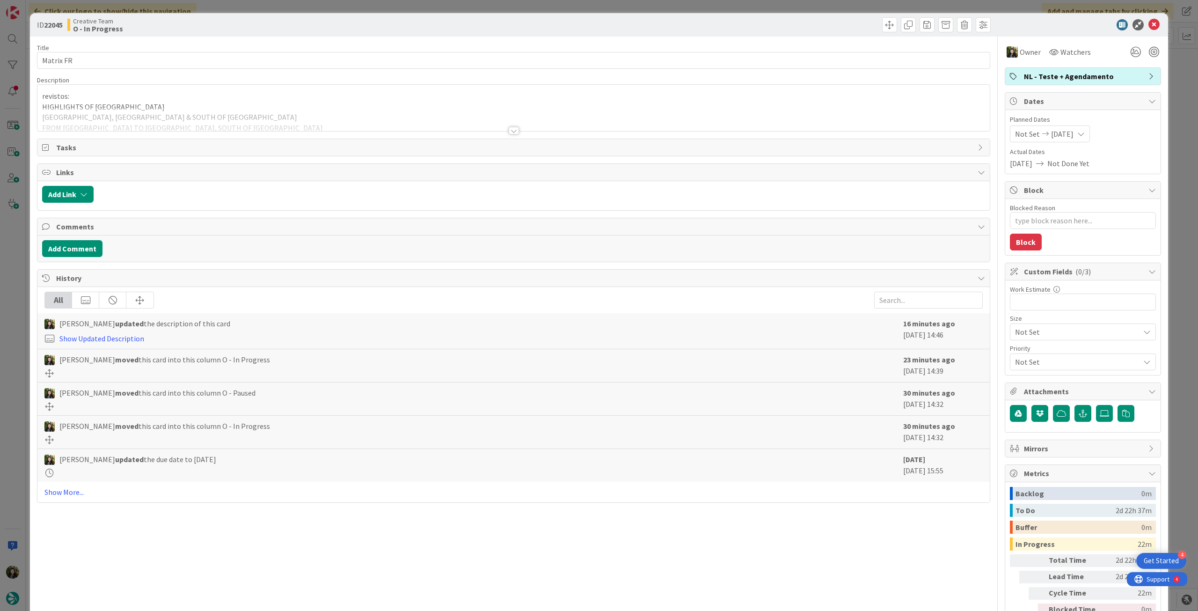
click at [332, 127] on div at bounding box center [513, 119] width 952 height 24
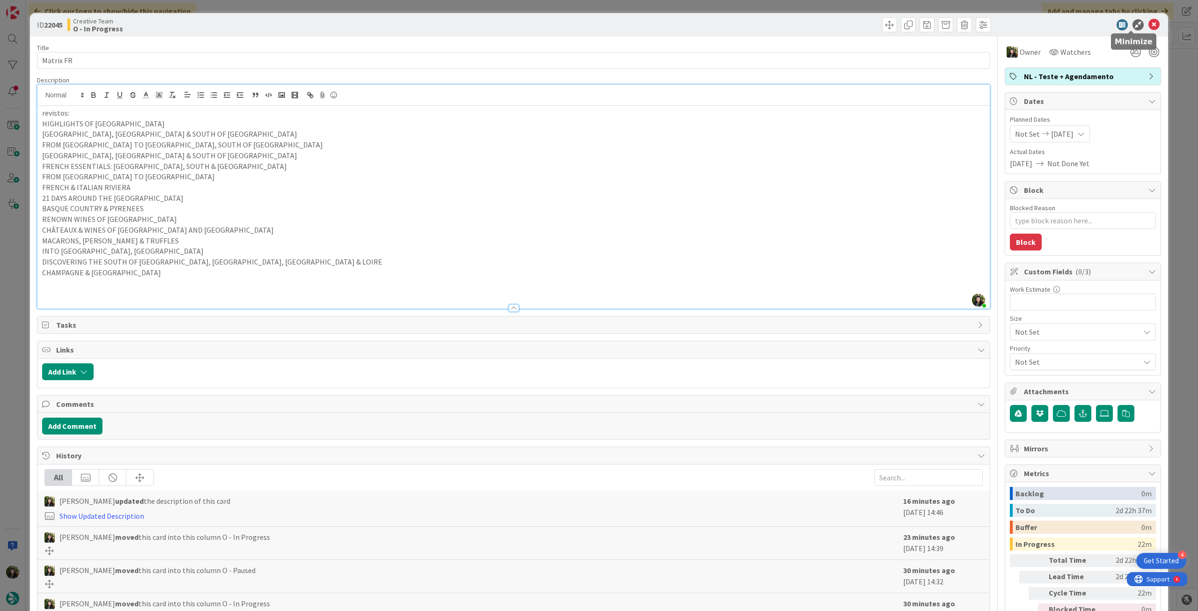
click at [1148, 19] on icon at bounding box center [1153, 24] width 11 height 11
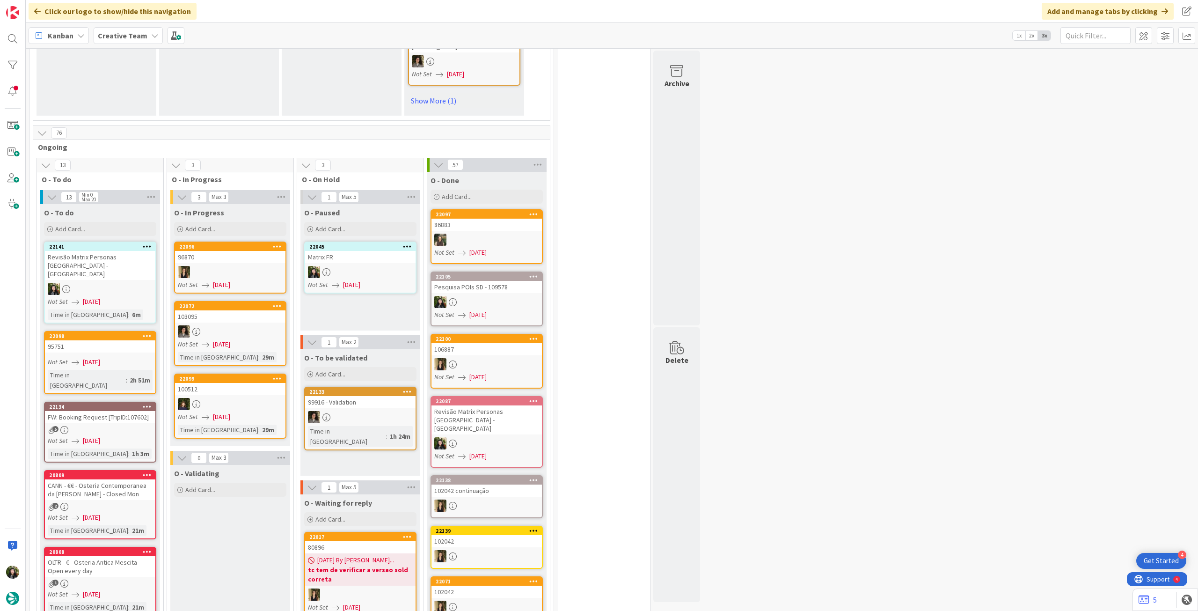
click at [117, 36] on b "Creative Team" at bounding box center [123, 35] width 50 height 9
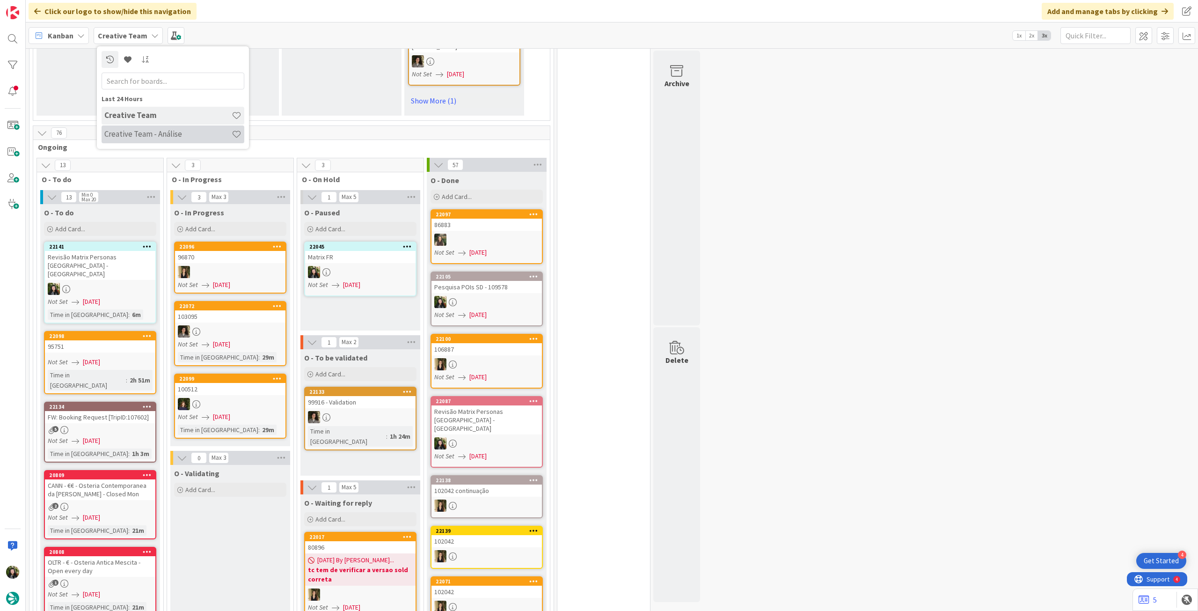
click at [129, 131] on h4 "Creative Team - Análise" at bounding box center [167, 133] width 127 height 9
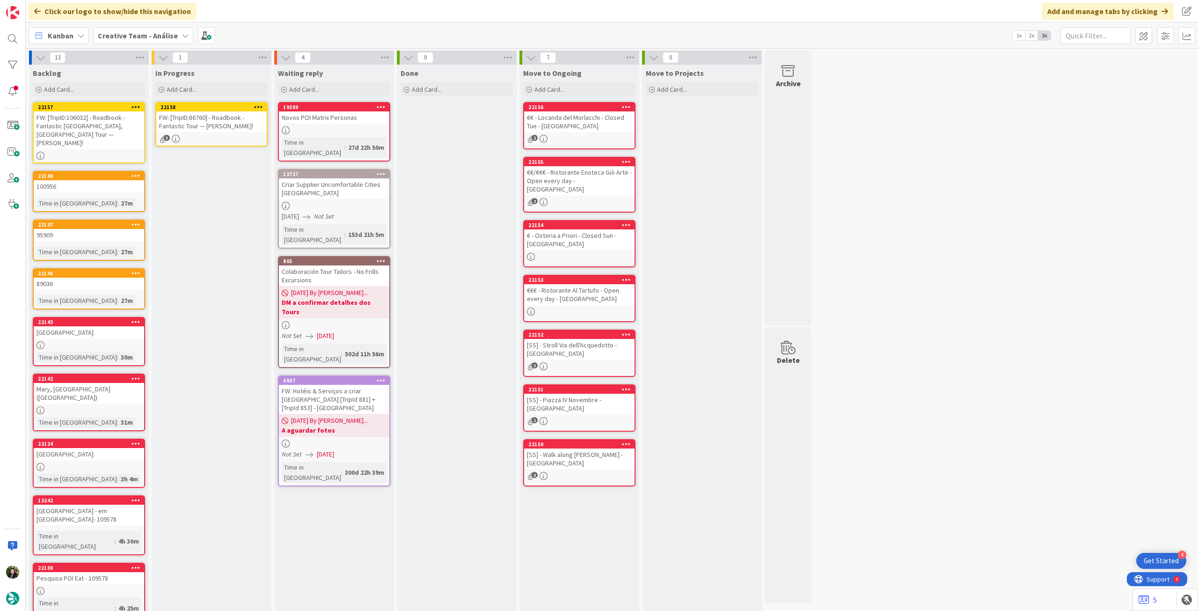
click at [216, 121] on div "FW: [TripID:86760] - Roadbook - Fantastic Tour — Robert Mclellan!" at bounding box center [211, 121] width 110 height 21
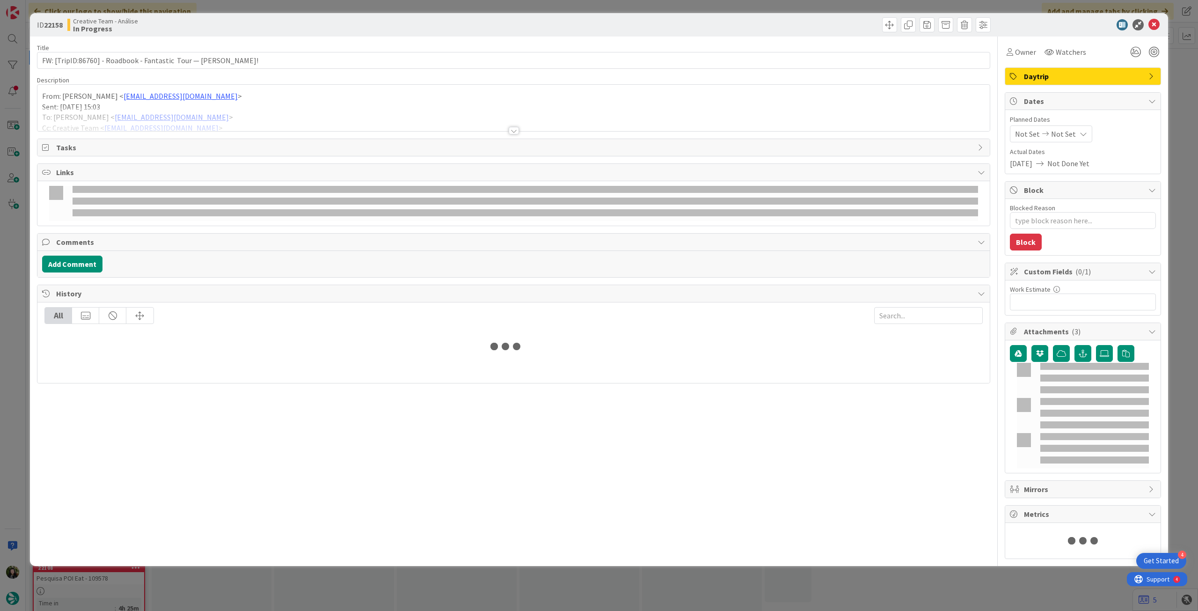
click at [160, 118] on div at bounding box center [513, 119] width 952 height 24
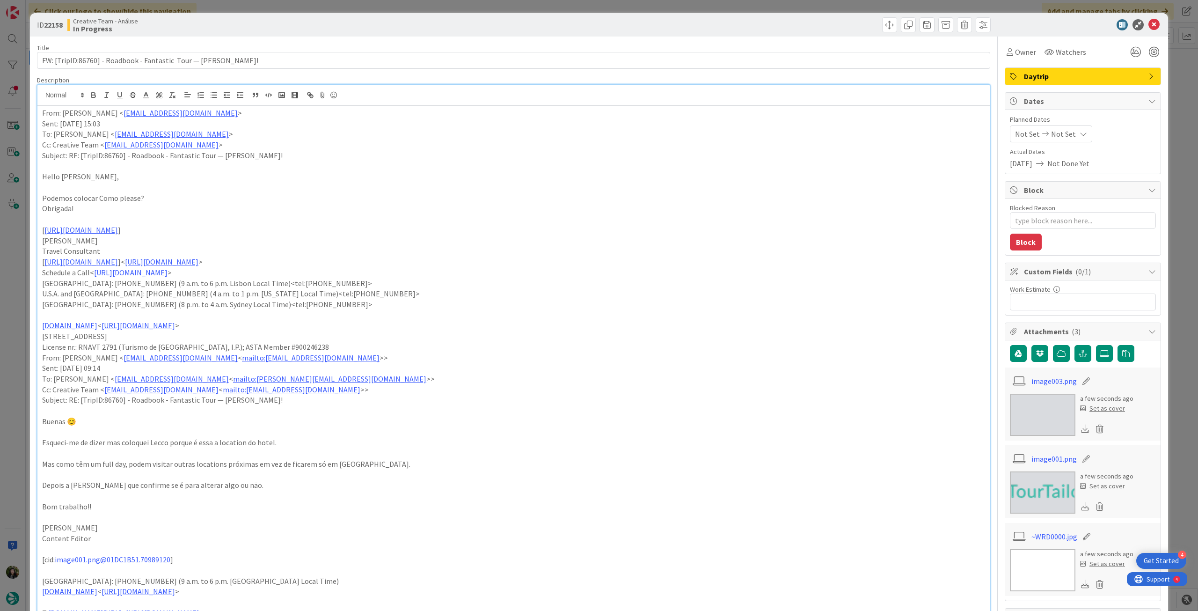
type textarea "x"
click at [1063, 129] on span "Not Set" at bounding box center [1063, 133] width 25 height 11
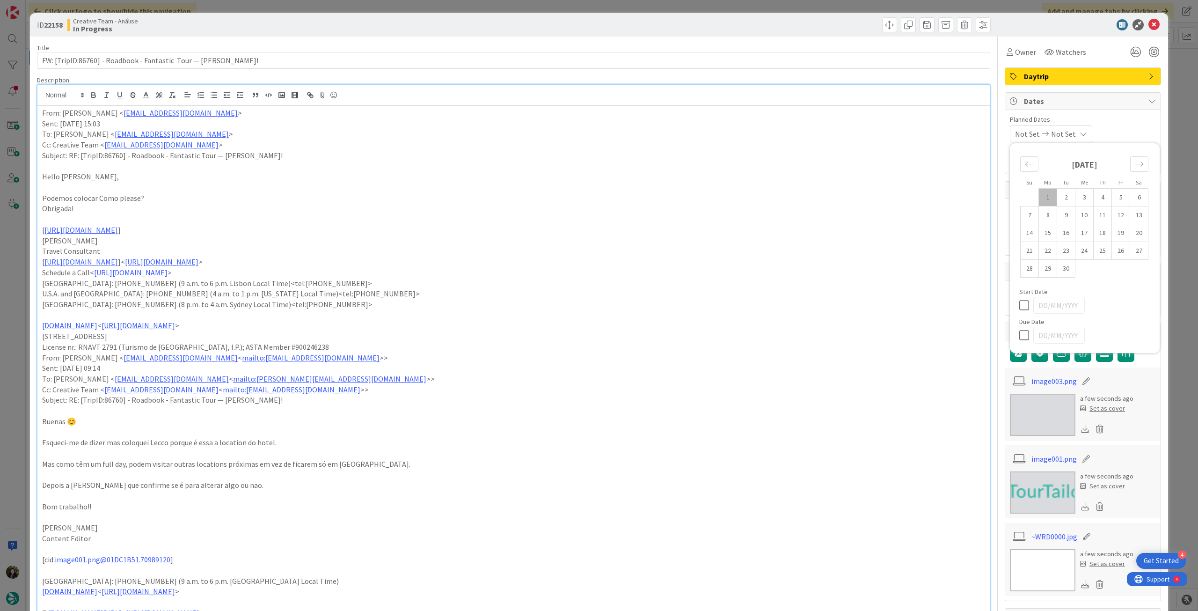
click at [1019, 335] on icon at bounding box center [1026, 334] width 14 height 11
type input "[DATE]"
click at [1148, 25] on icon at bounding box center [1153, 24] width 11 height 11
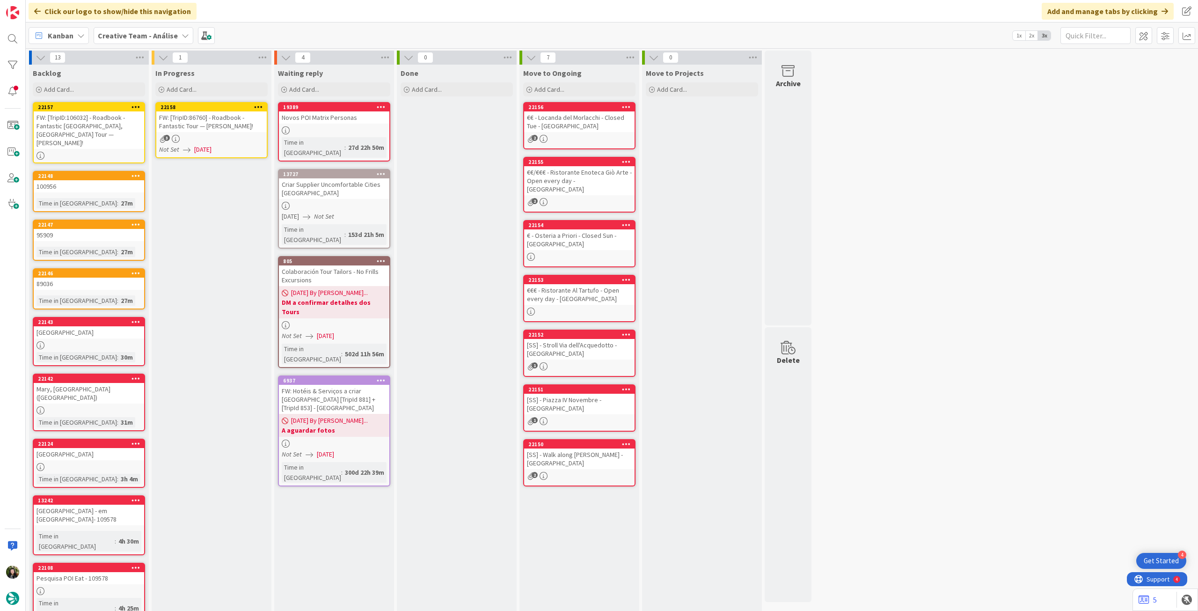
click at [258, 105] on icon at bounding box center [258, 106] width 9 height 7
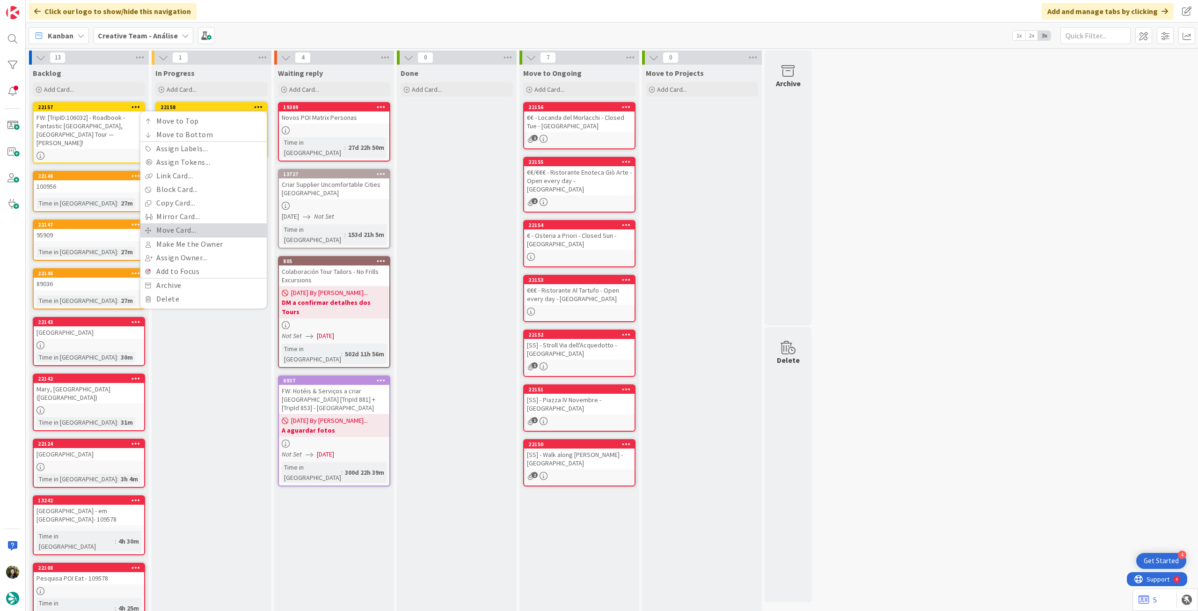
click at [211, 228] on link "Move Card..." at bounding box center [203, 230] width 126 height 14
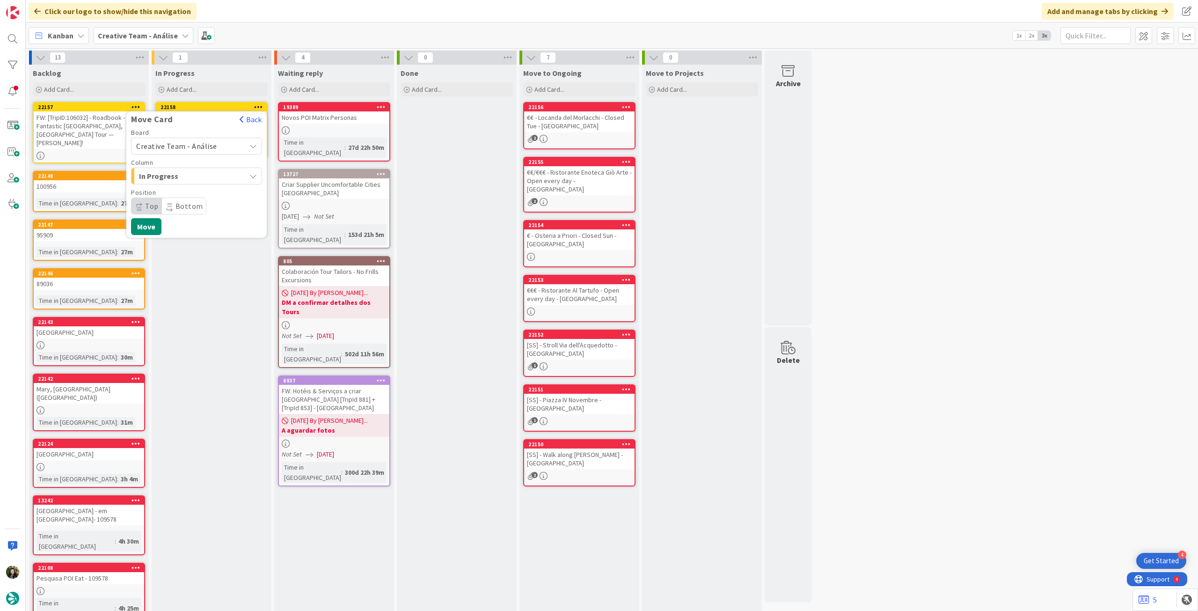
click at [203, 144] on span "Creative Team - Análise" at bounding box center [176, 145] width 81 height 9
click at [194, 193] on span "Creative Team" at bounding box center [202, 190] width 109 height 14
click at [196, 177] on span "E - To Do" at bounding box center [174, 176] width 70 height 12
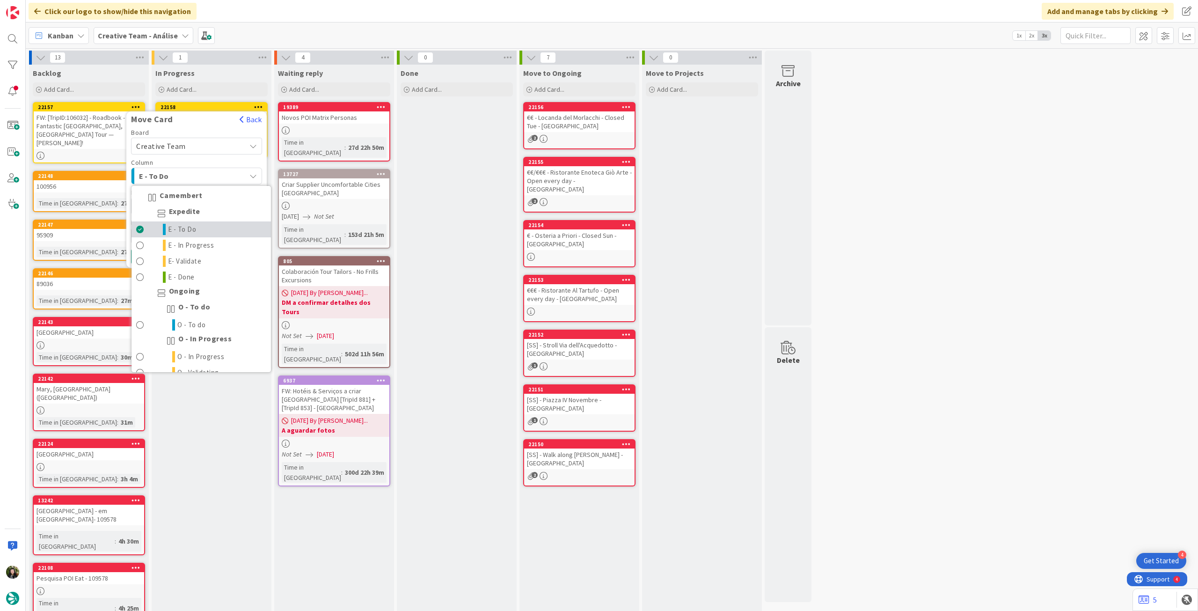
click at [186, 224] on span "E - To Do" at bounding box center [182, 229] width 29 height 11
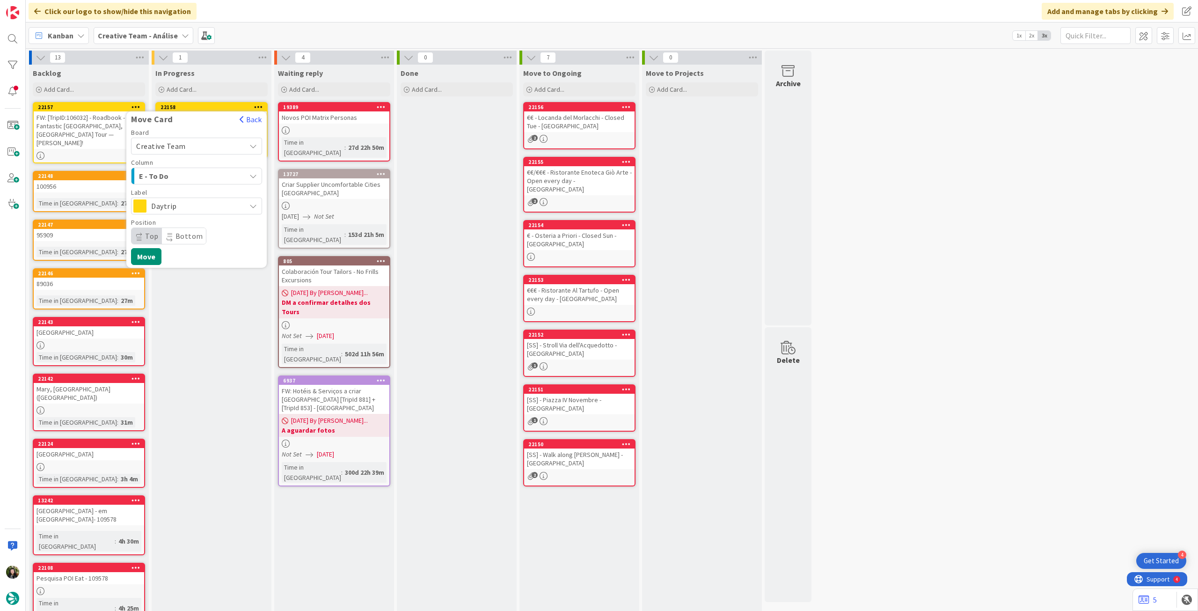
click at [189, 206] on span "Daytrip" at bounding box center [196, 205] width 90 height 13
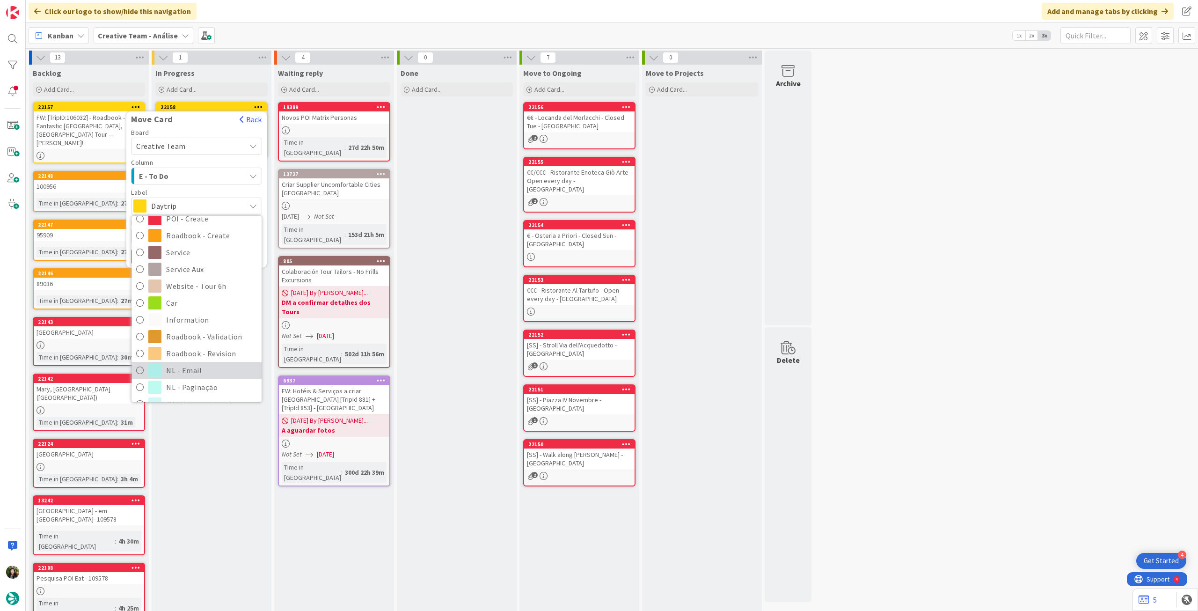
scroll to position [124, 0]
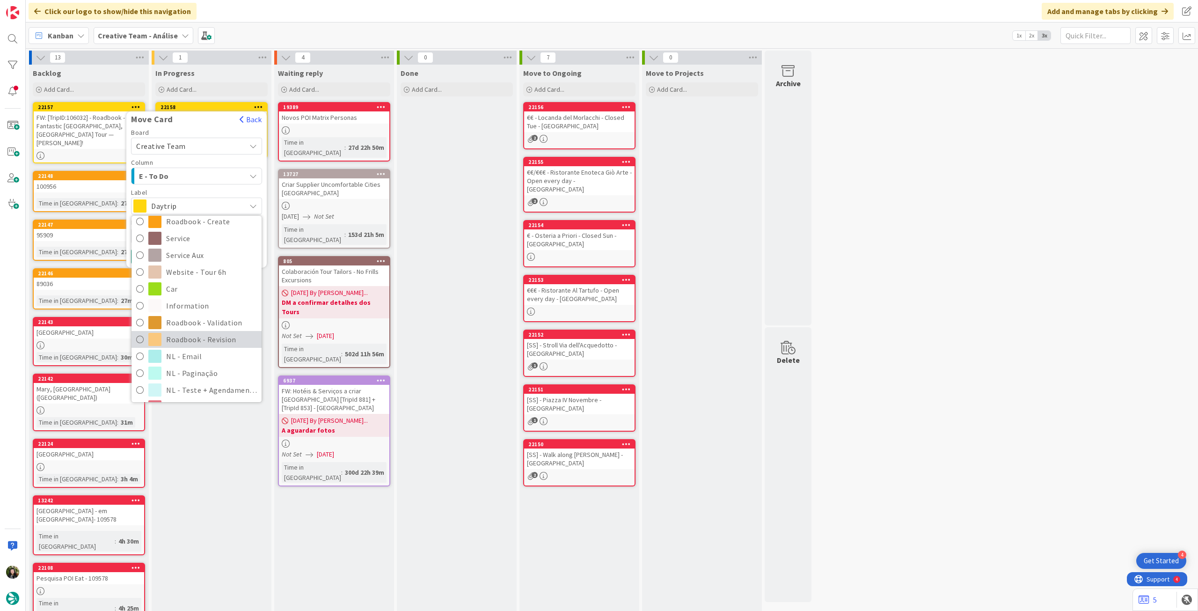
click at [212, 338] on span "Roadbook - Revision" at bounding box center [211, 339] width 91 height 14
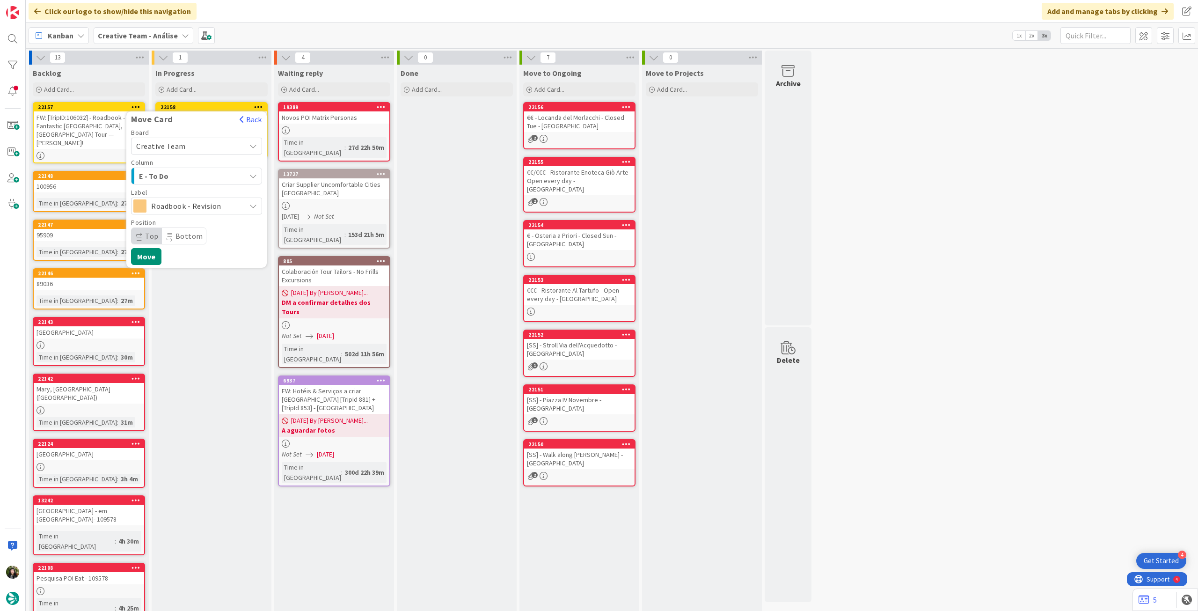
click at [146, 246] on div "Board Creative Team Creative Team - Análise Creative Team Column E - To Do Came…" at bounding box center [196, 197] width 140 height 136
click at [146, 252] on button "Move" at bounding box center [146, 256] width 30 height 17
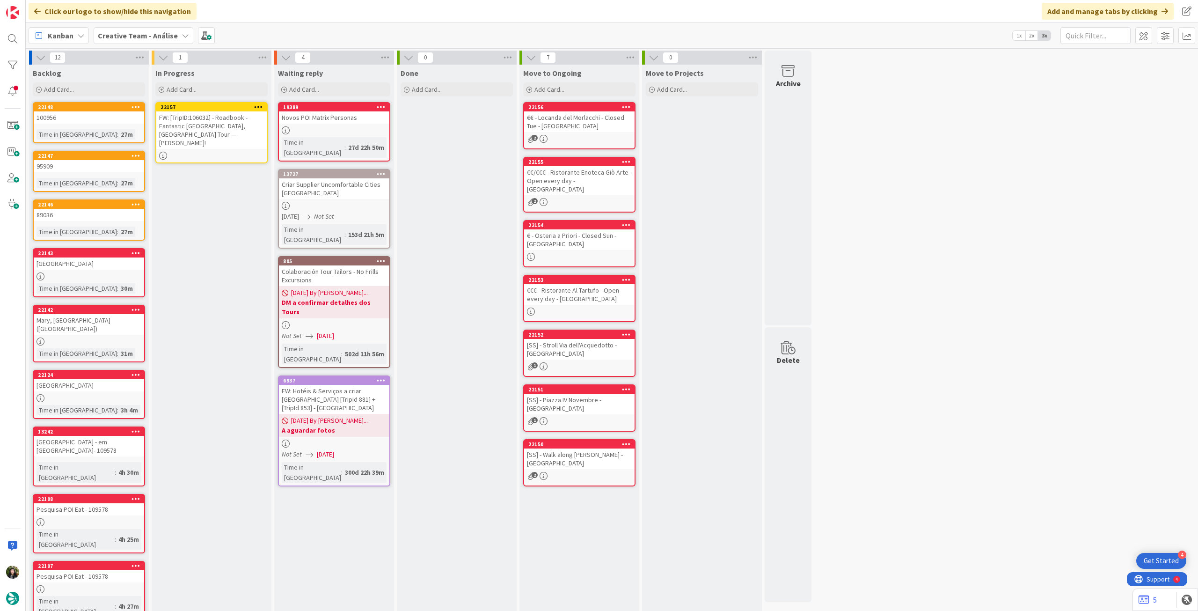
click at [216, 126] on div "FW: [TripID:106032] - Roadbook - Fantastic [GEOGRAPHIC_DATA], [GEOGRAPHIC_DATA]…" at bounding box center [211, 129] width 110 height 37
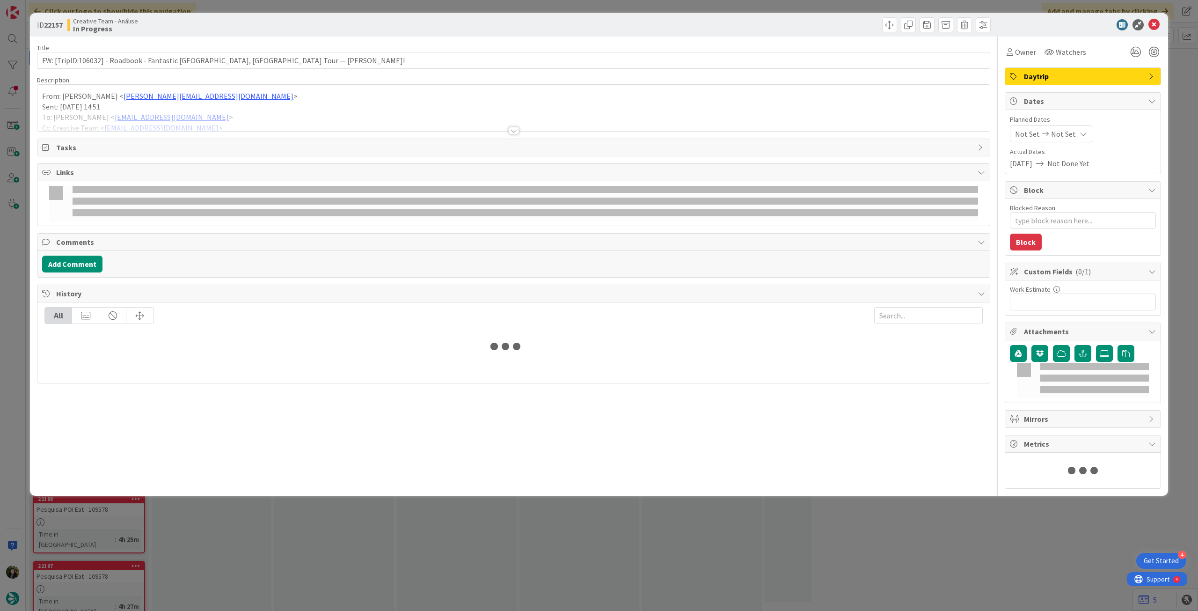
click at [216, 126] on div at bounding box center [513, 119] width 952 height 24
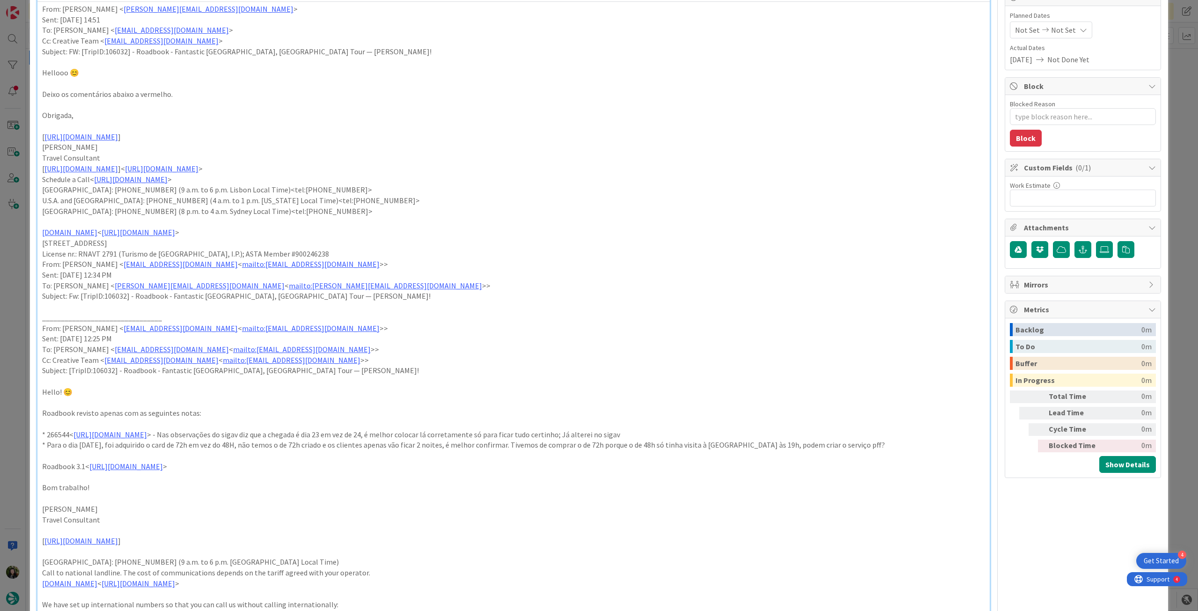
scroll to position [187, 0]
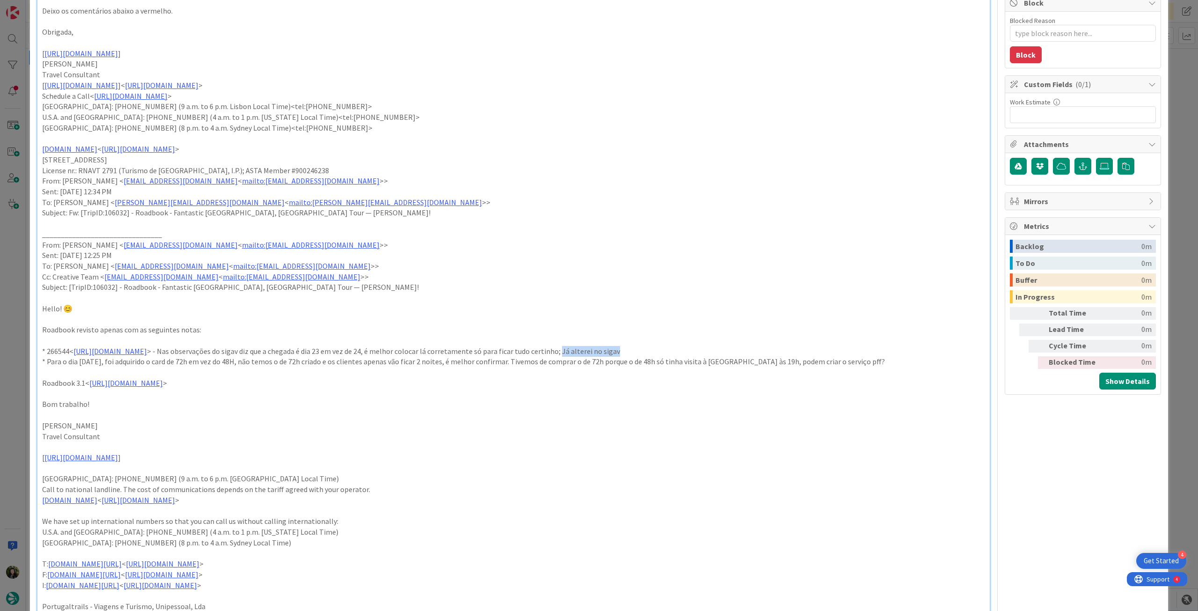
drag, startPoint x: 670, startPoint y: 350, endPoint x: 776, endPoint y: 350, distance: 105.3
click at [776, 350] on p "* 266544< https://appweb.tourtailors.com/sigav/#Voucher/view/274295 > - Nas obs…" at bounding box center [513, 351] width 943 height 11
drag, startPoint x: 501, startPoint y: 363, endPoint x: 864, endPoint y: 365, distance: 363.6
click at [864, 365] on p "* Para o dia 2 Oct, foi adquirido o card de 72h em vez do 48H, não temos o de 7…" at bounding box center [513, 361] width 943 height 11
click at [848, 356] on p "* Para o dia 2 Oct, foi adquirido o card de 72h em vez do 48H, não temos o de 7…" at bounding box center [513, 361] width 943 height 11
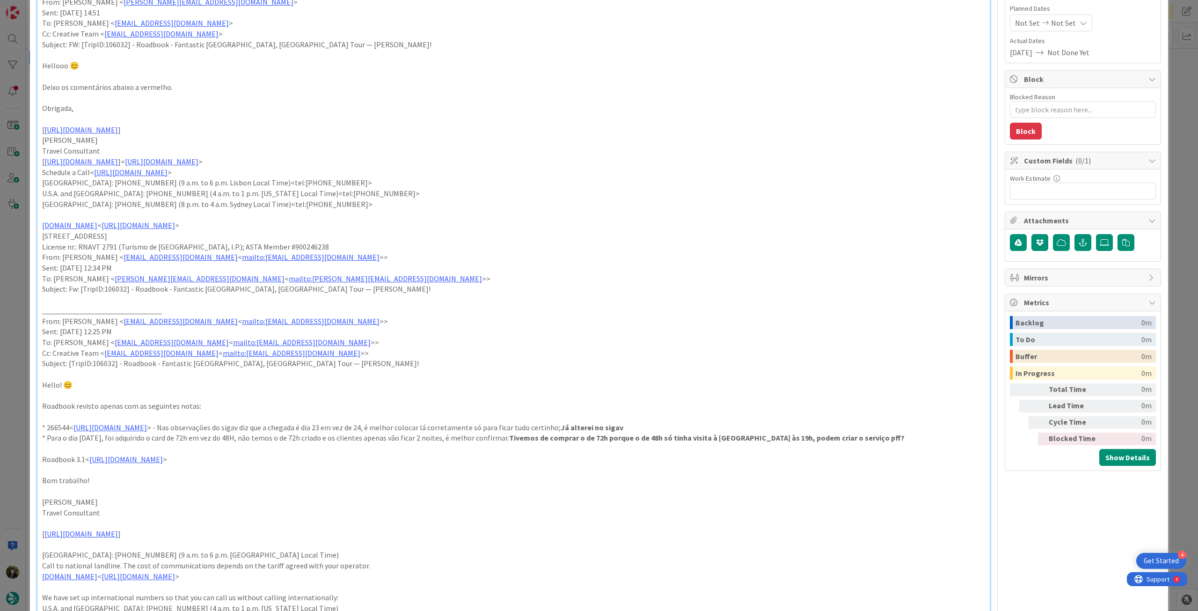
scroll to position [0, 0]
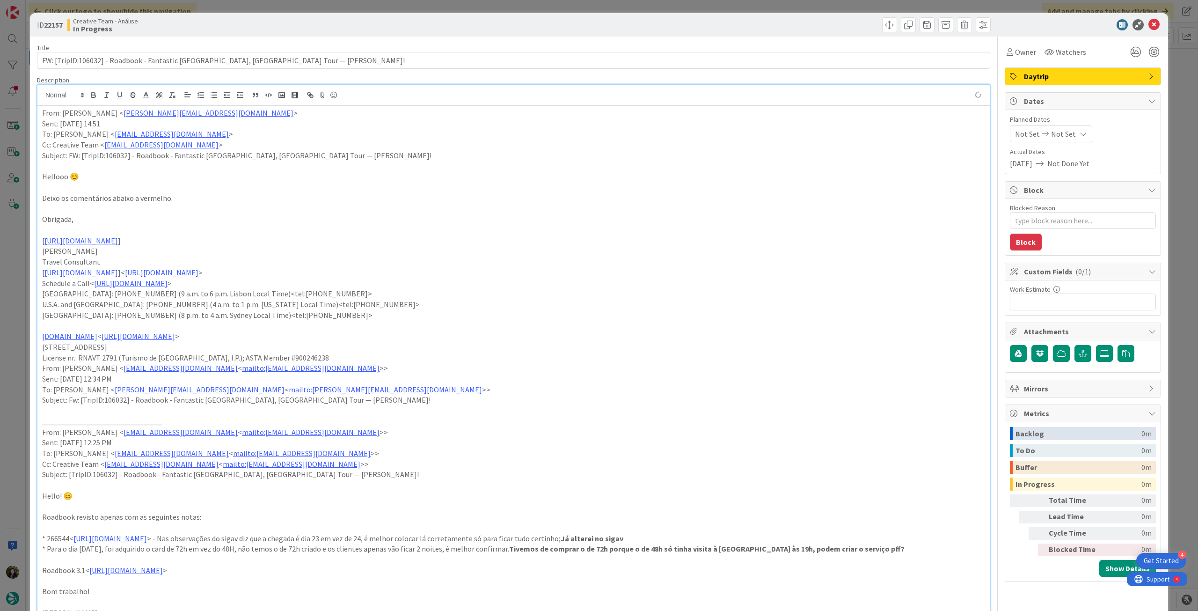
type textarea "x"
click at [1070, 138] on div "Not Set Not Set" at bounding box center [1051, 133] width 82 height 17
click at [1023, 334] on icon at bounding box center [1026, 334] width 14 height 11
type input "[DATE]"
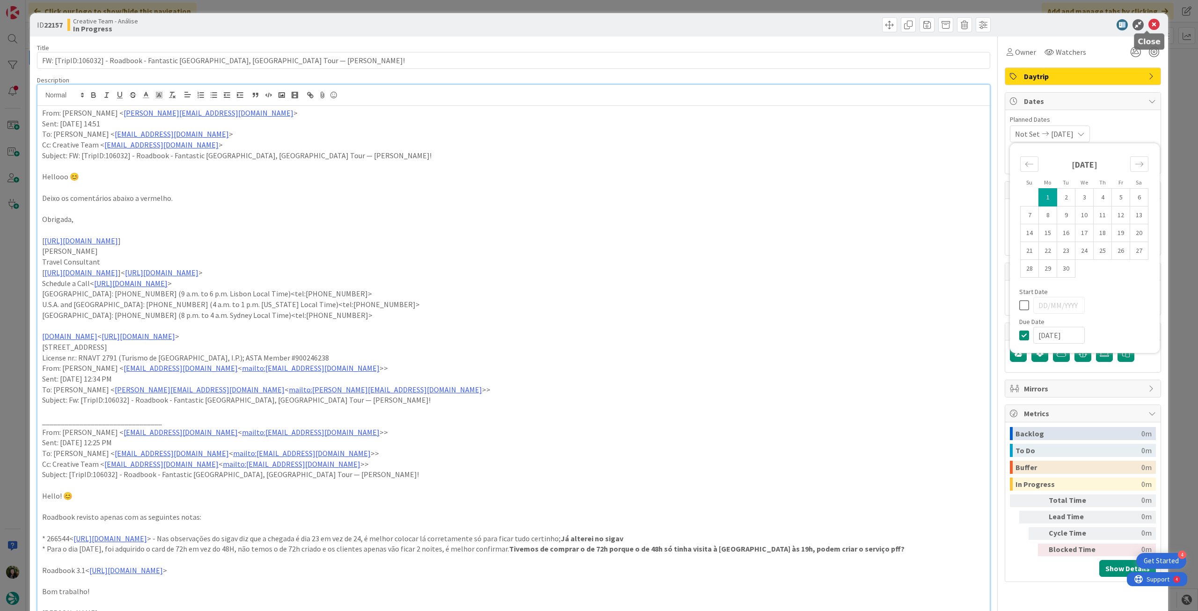
click at [1149, 25] on icon at bounding box center [1153, 24] width 11 height 11
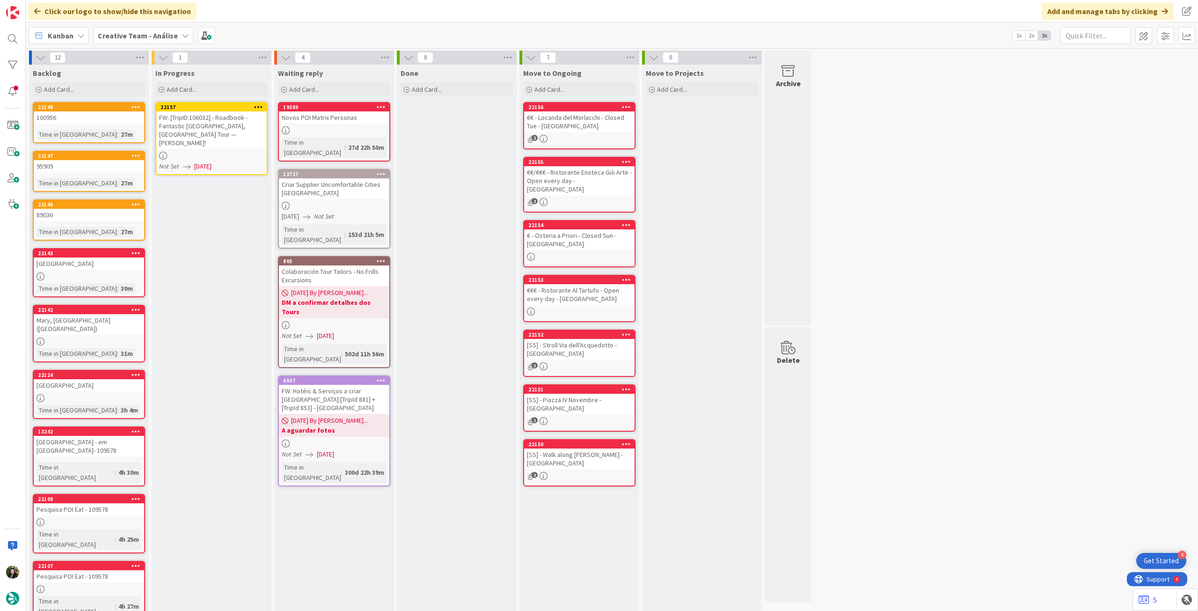
click at [260, 106] on icon at bounding box center [258, 106] width 9 height 7
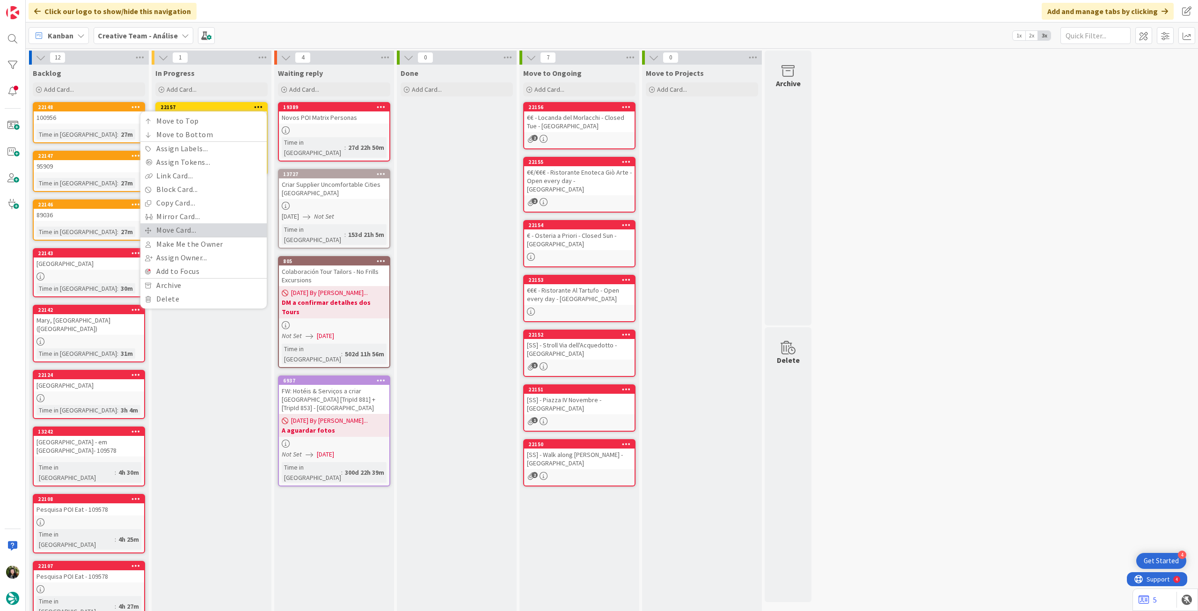
click at [188, 223] on link "Move Card..." at bounding box center [203, 230] width 126 height 14
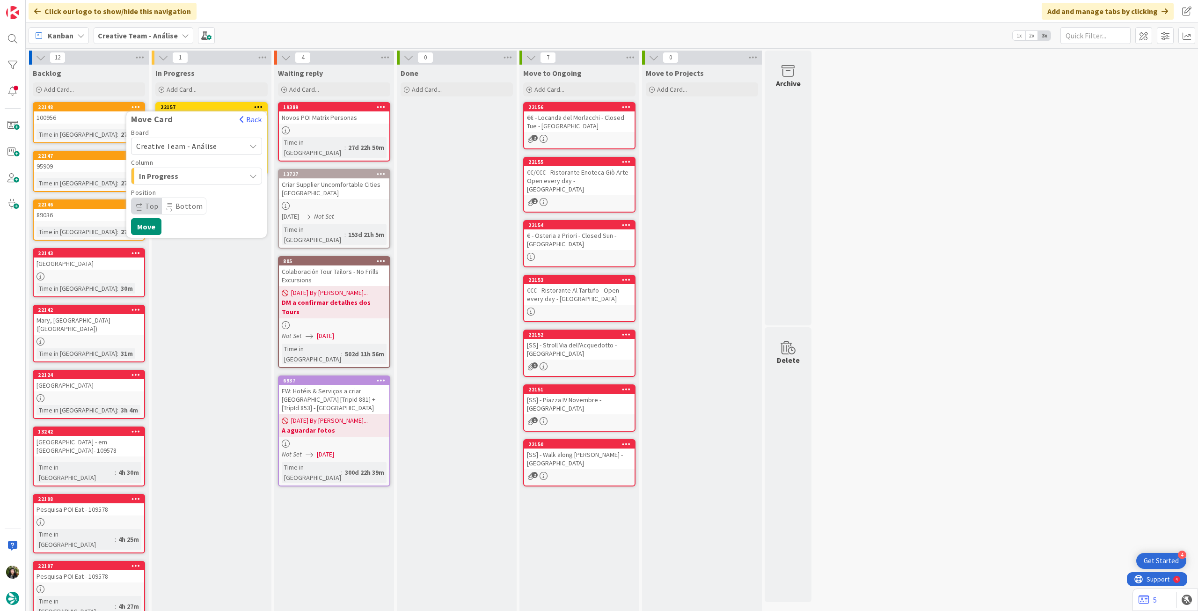
click at [186, 146] on span "Creative Team - Análise" at bounding box center [176, 145] width 81 height 9
click at [185, 188] on span "Creative Team" at bounding box center [202, 190] width 109 height 14
click at [184, 203] on span "Daytrip" at bounding box center [196, 205] width 90 height 13
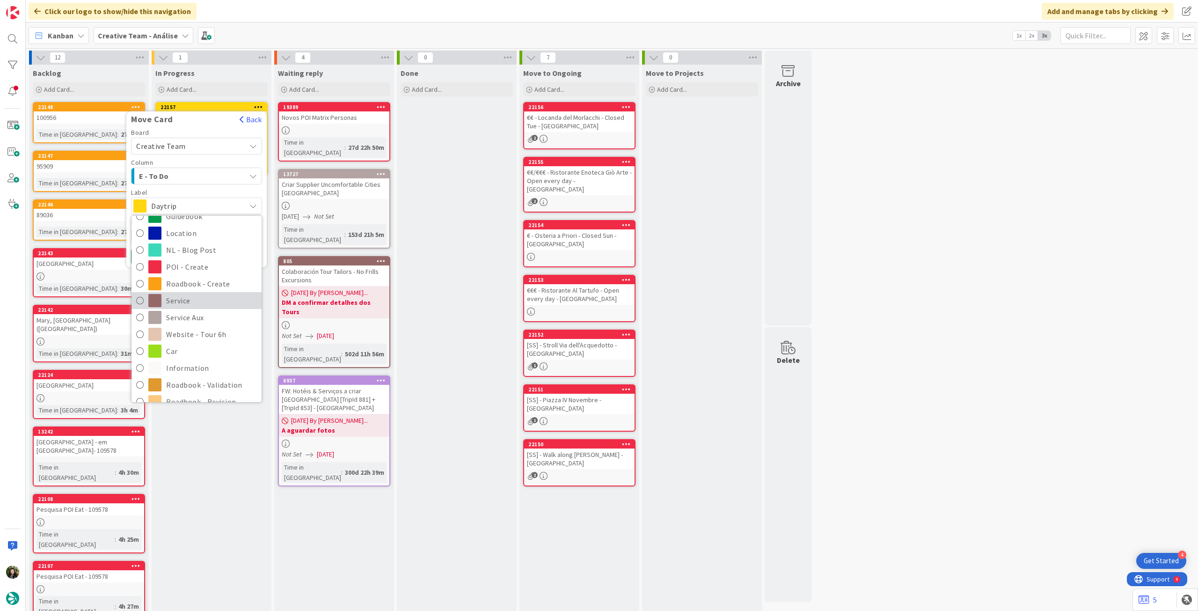
scroll to position [124, 0]
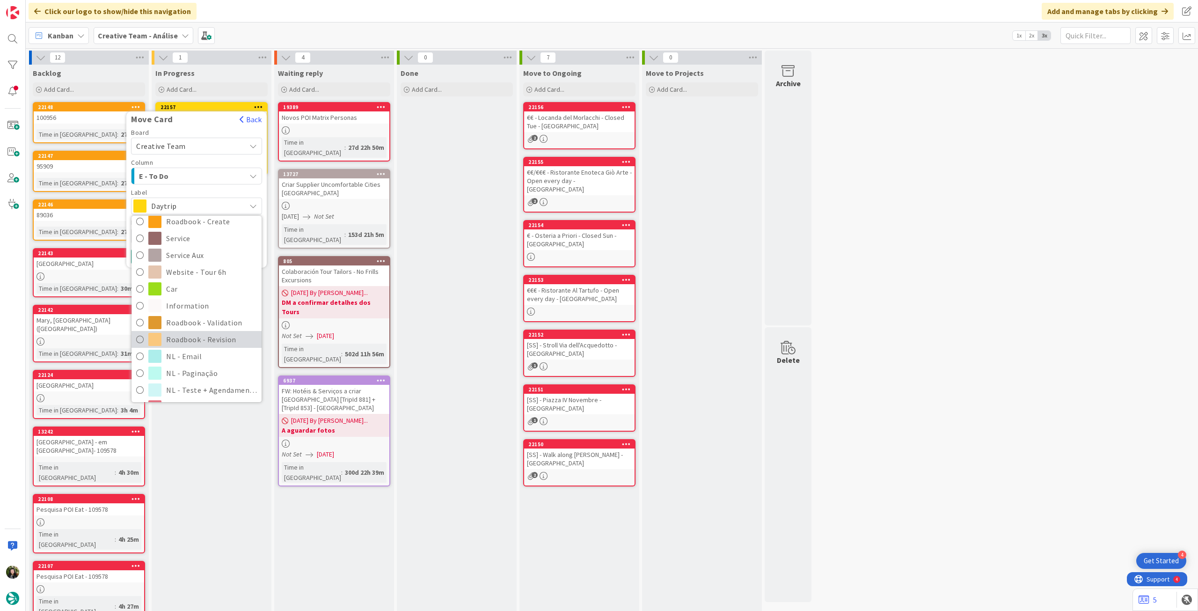
click at [198, 335] on span "Roadbook - Revision" at bounding box center [211, 339] width 91 height 14
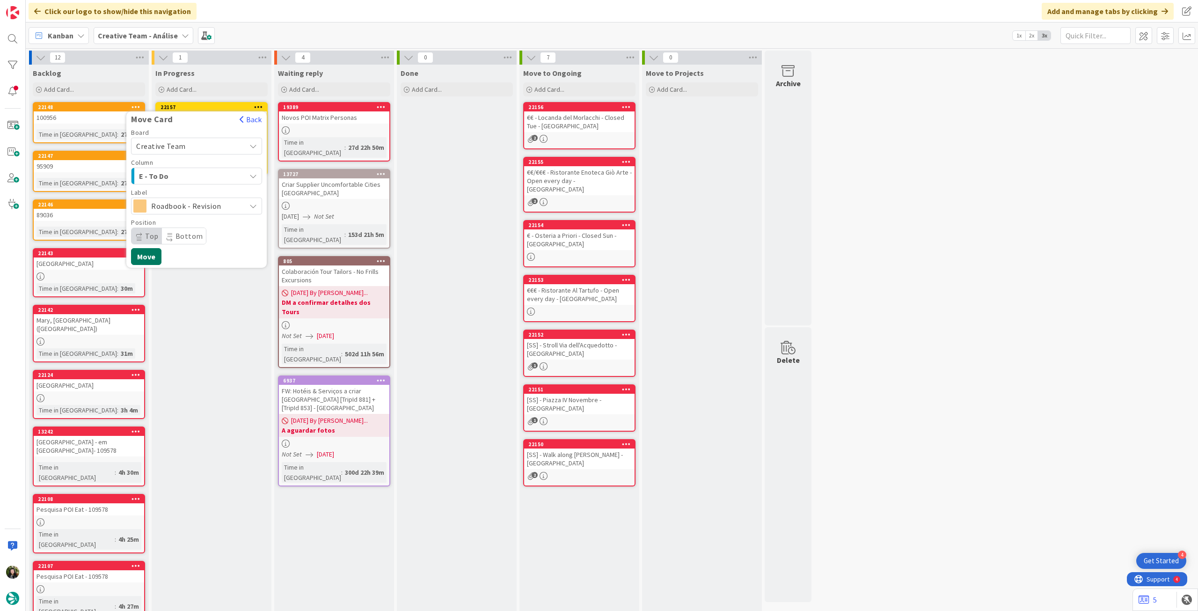
click at [141, 264] on div "Move Card Back Board Creative Team Creative Team - Análise Creative Team Column…" at bounding box center [196, 189] width 140 height 156
click at [143, 260] on button "Move" at bounding box center [146, 256] width 30 height 17
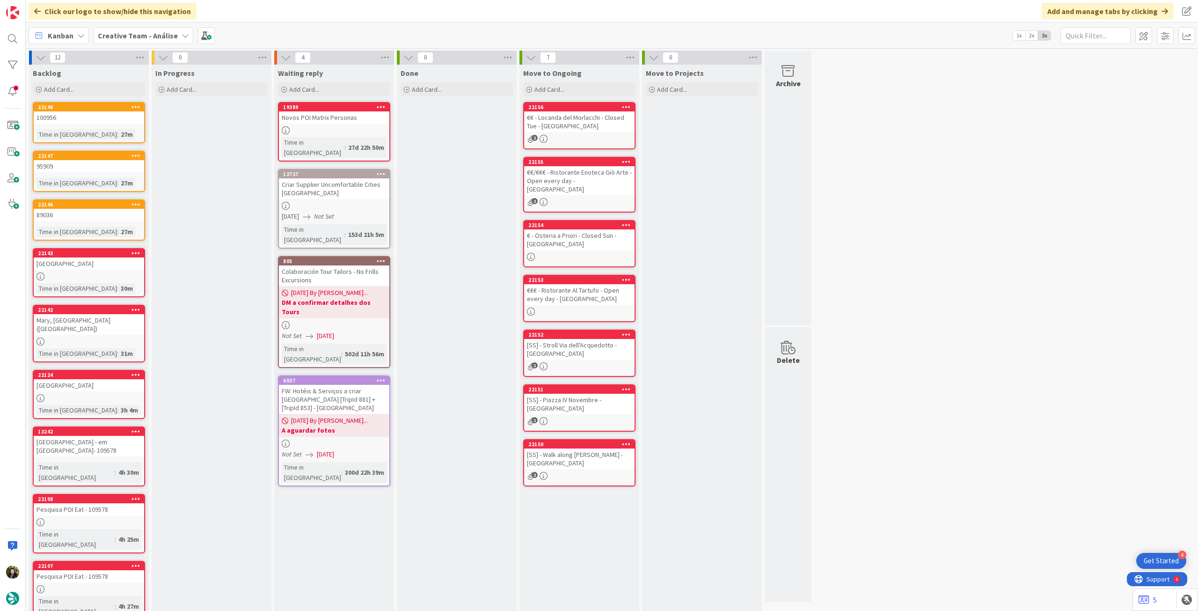
click at [147, 33] on b "Creative Team - Análise" at bounding box center [138, 35] width 80 height 9
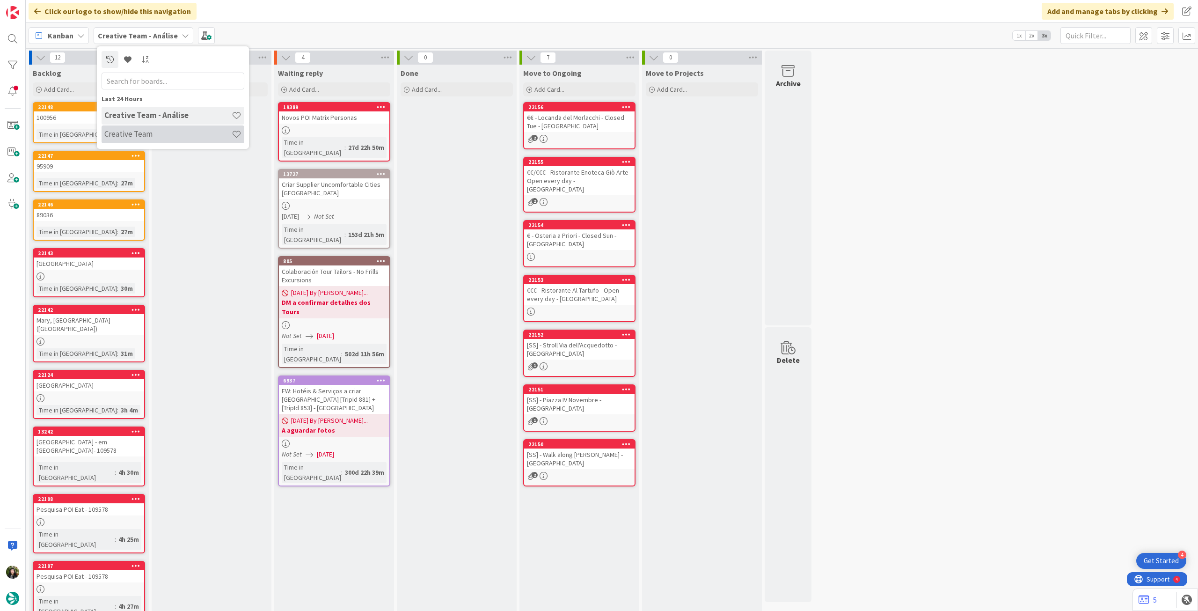
click at [166, 136] on h4 "Creative Team" at bounding box center [167, 133] width 127 height 9
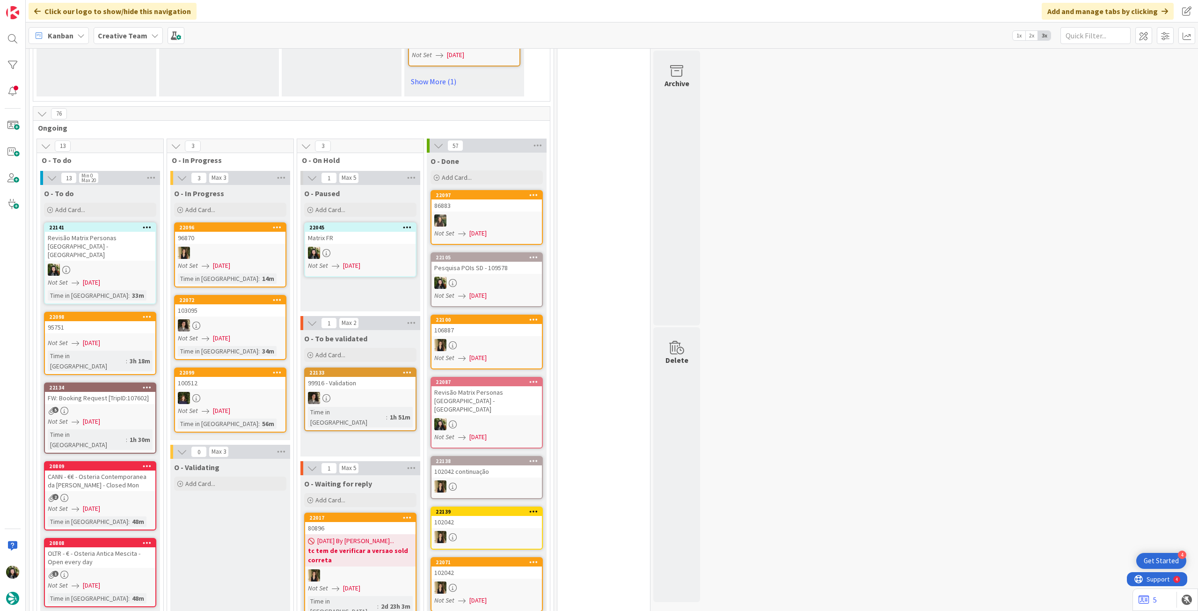
scroll to position [811, 0]
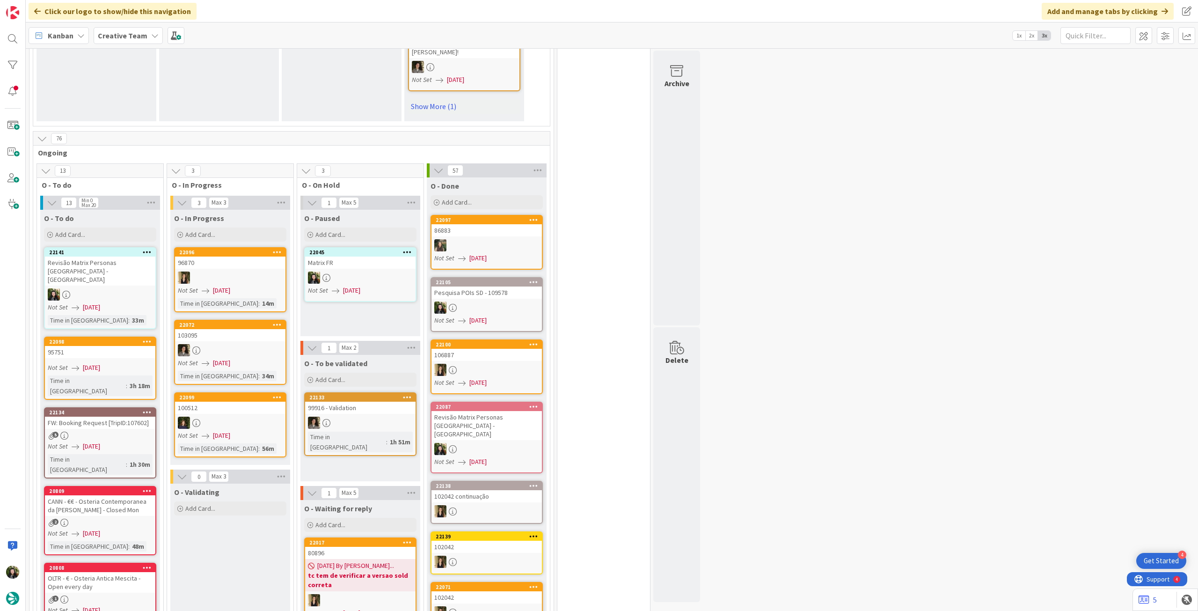
click at [122, 32] on b "Creative Team" at bounding box center [123, 35] width 50 height 9
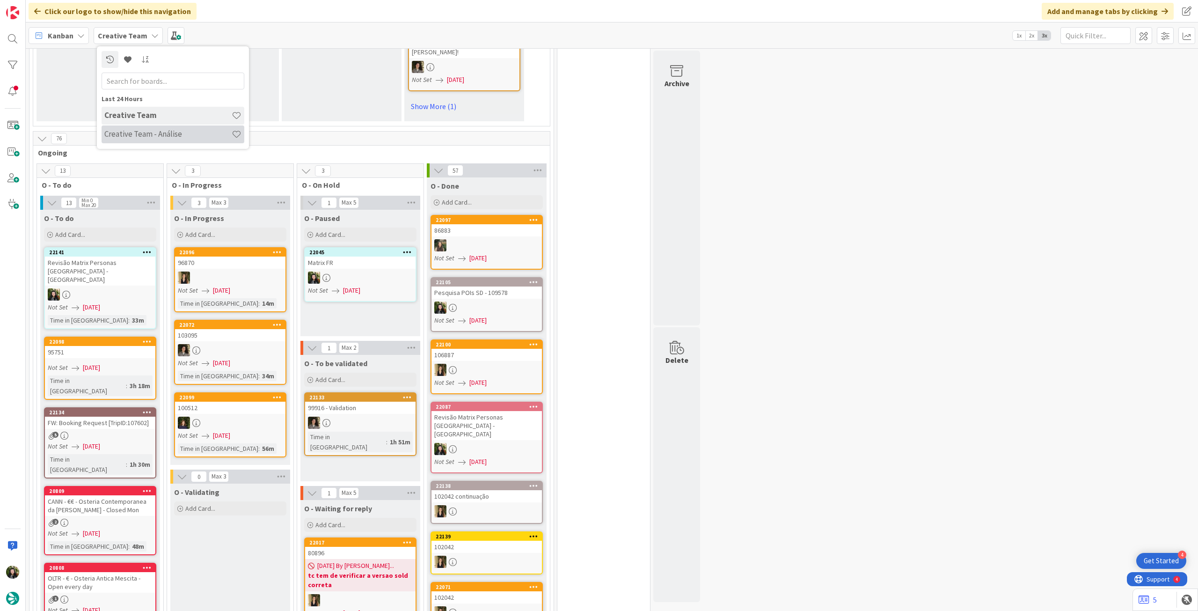
click at [136, 132] on h4 "Creative Team - Análise" at bounding box center [167, 133] width 127 height 9
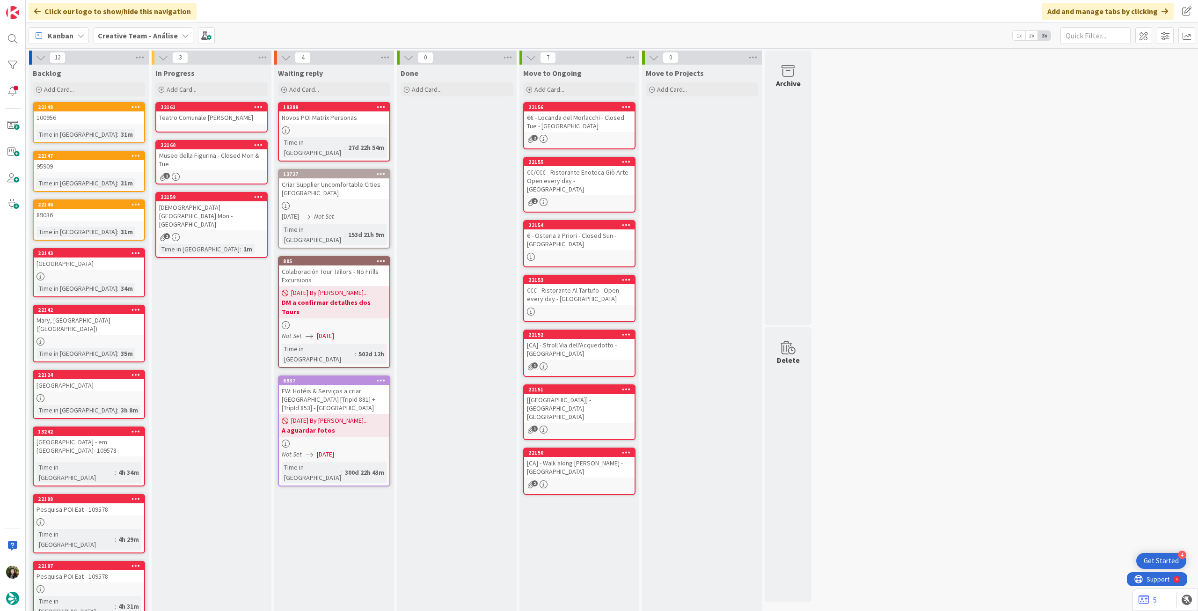
click at [132, 36] on b "Creative Team - Análise" at bounding box center [138, 35] width 80 height 9
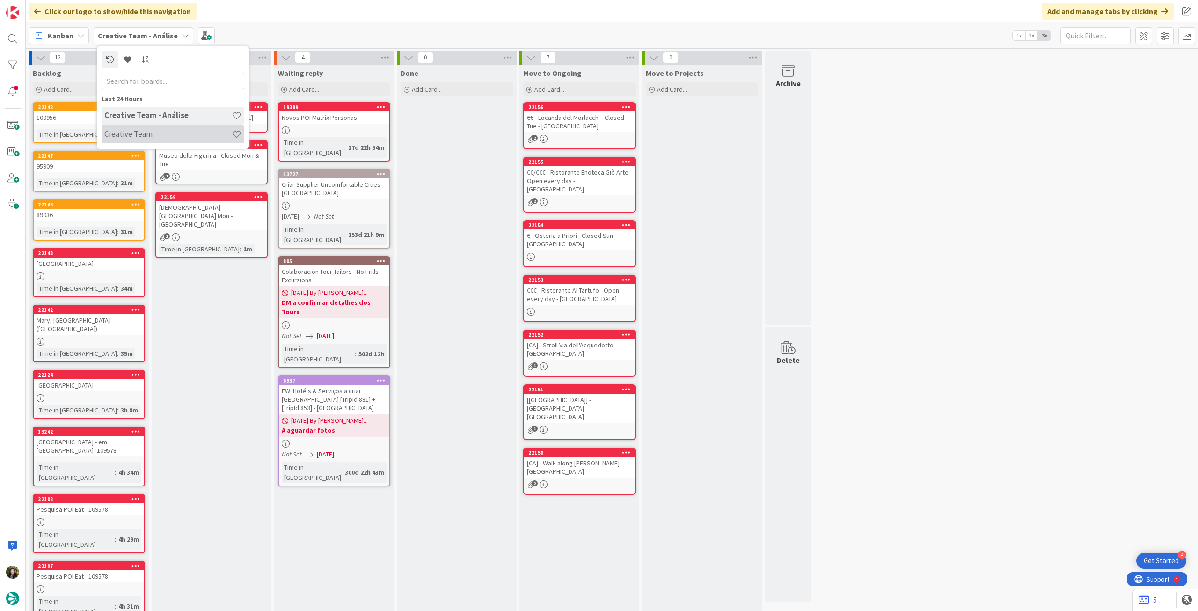
click at [142, 135] on h4 "Creative Team" at bounding box center [167, 133] width 127 height 9
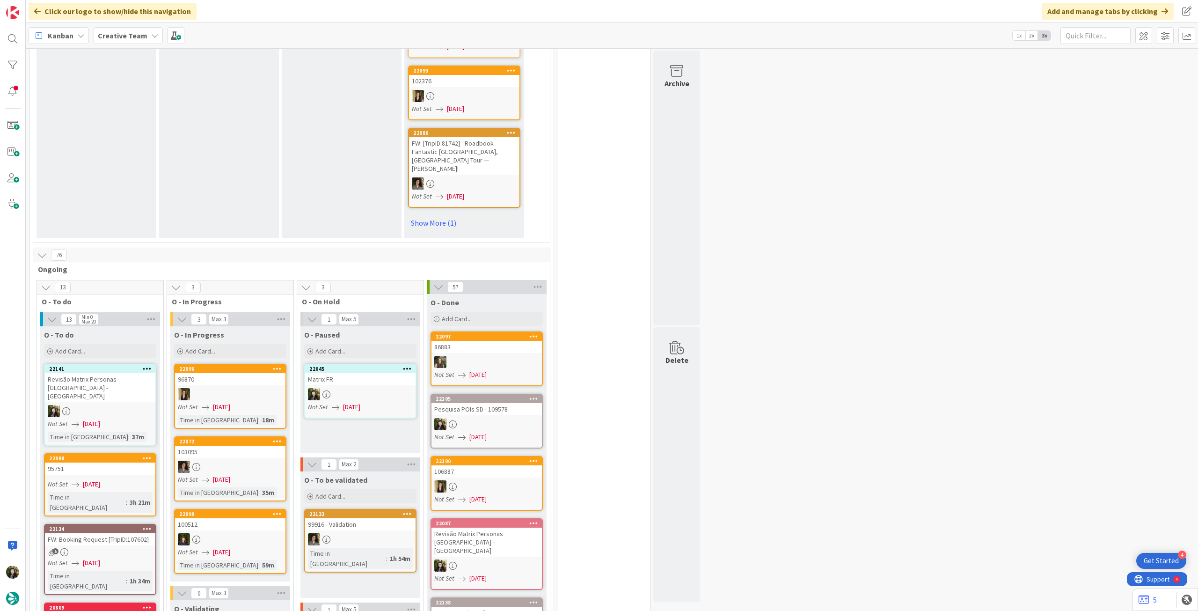
scroll to position [686, 0]
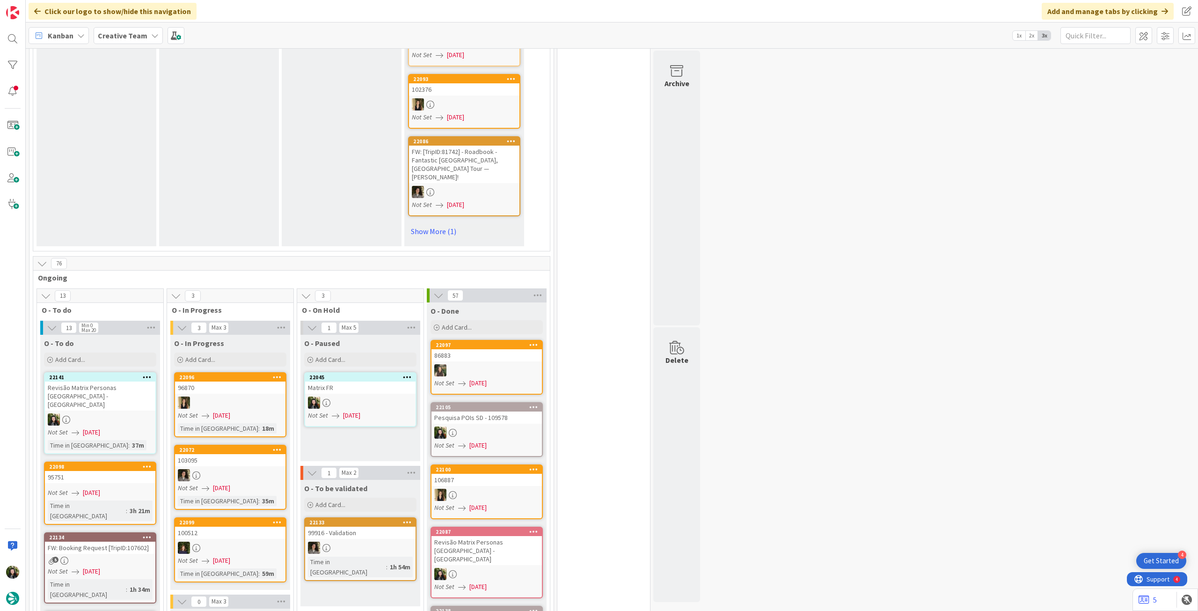
click at [142, 33] on b "Creative Team" at bounding box center [123, 35] width 50 height 9
click at [160, 138] on h4 "Creative Team - Análise" at bounding box center [167, 133] width 127 height 9
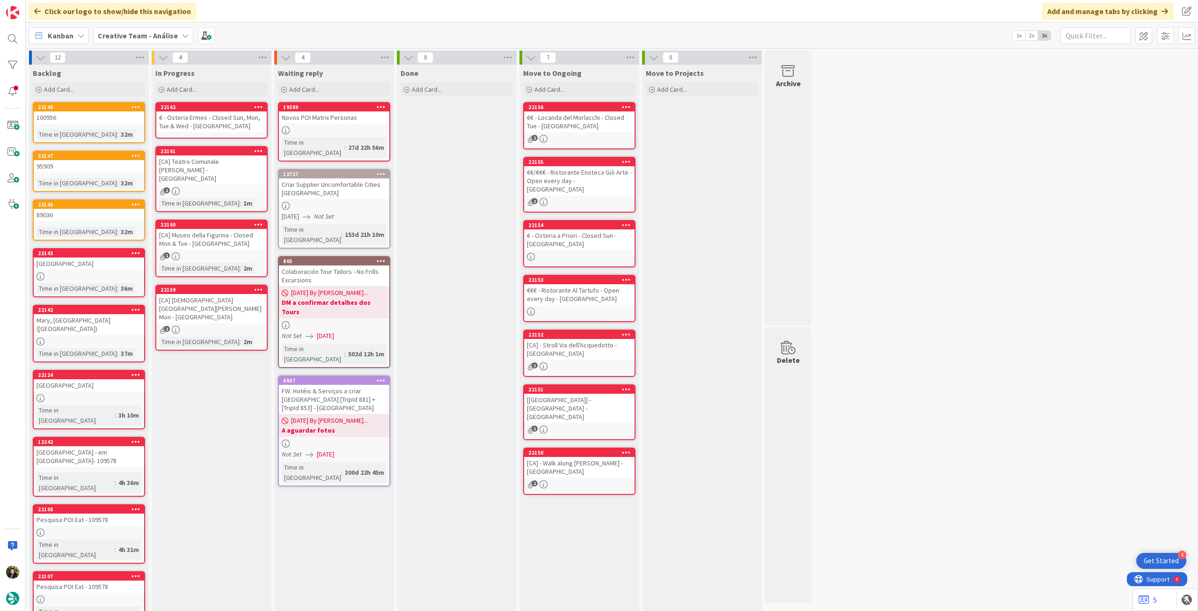
click at [113, 38] on b "Creative Team - Análise" at bounding box center [138, 35] width 80 height 9
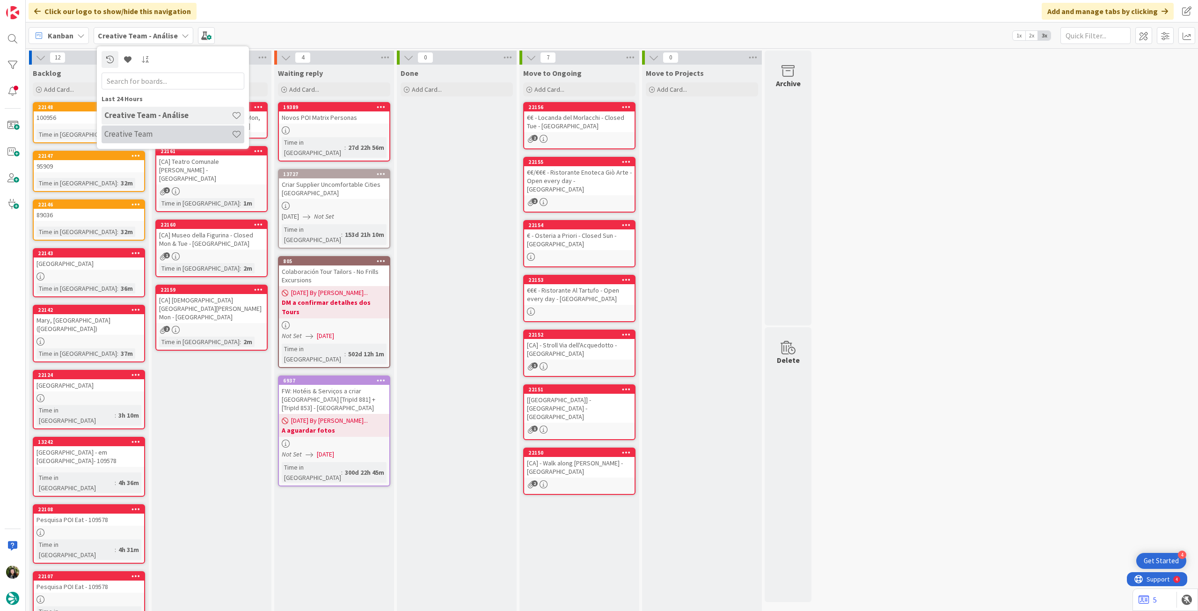
click at [120, 131] on h4 "Creative Team" at bounding box center [167, 133] width 127 height 9
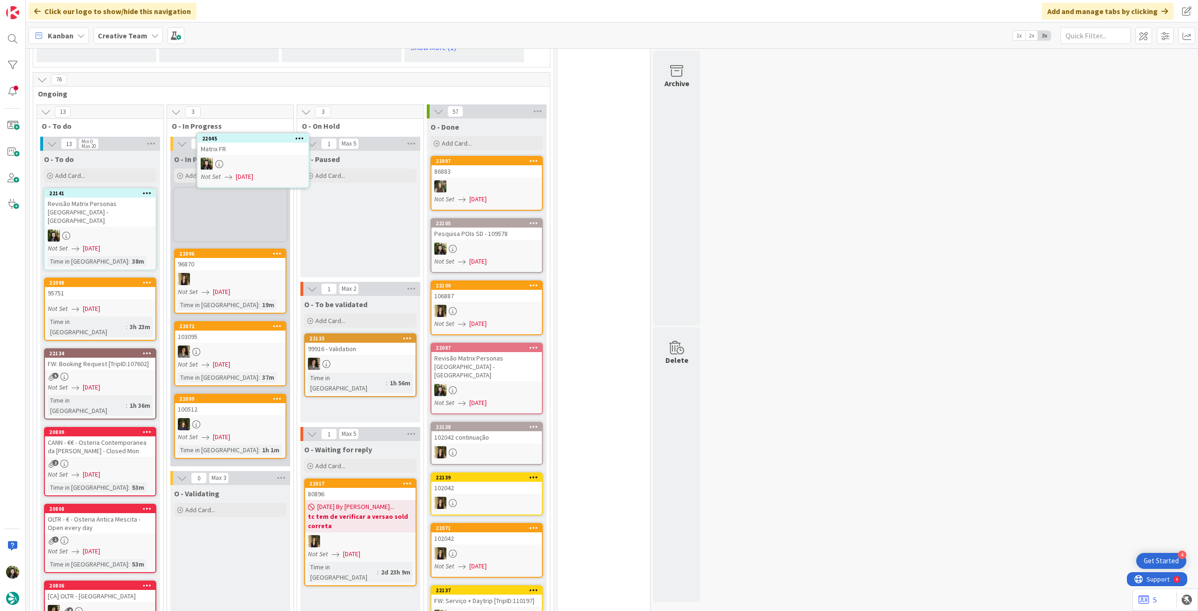
scroll to position [869, 0]
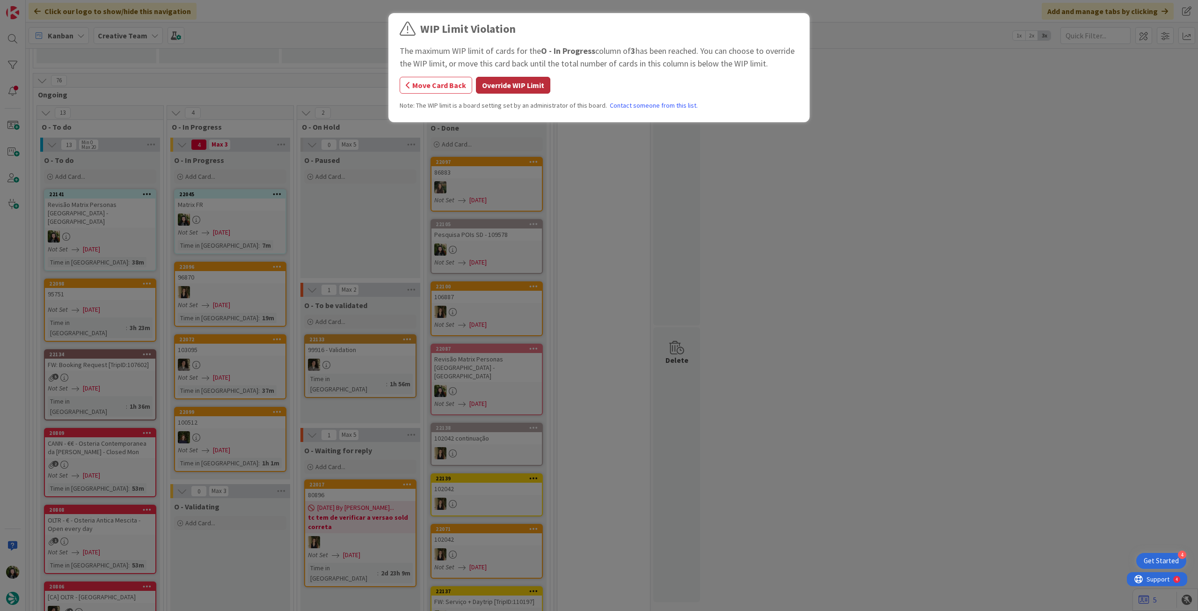
click at [509, 80] on button "Override WIP Limit" at bounding box center [513, 85] width 74 height 17
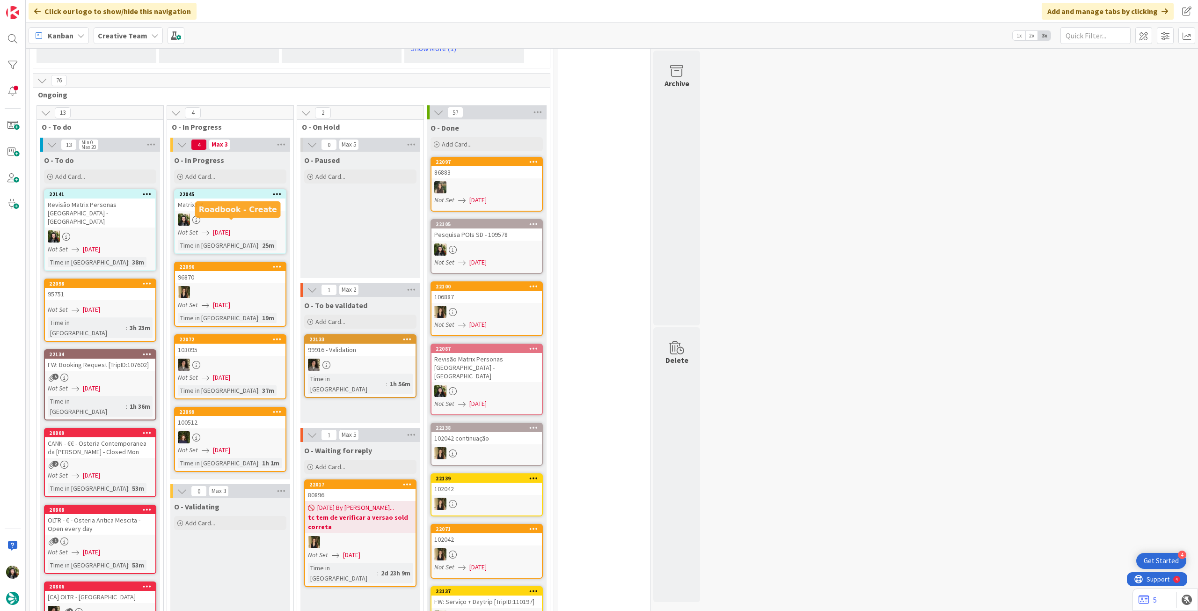
click at [223, 213] on div at bounding box center [230, 219] width 110 height 12
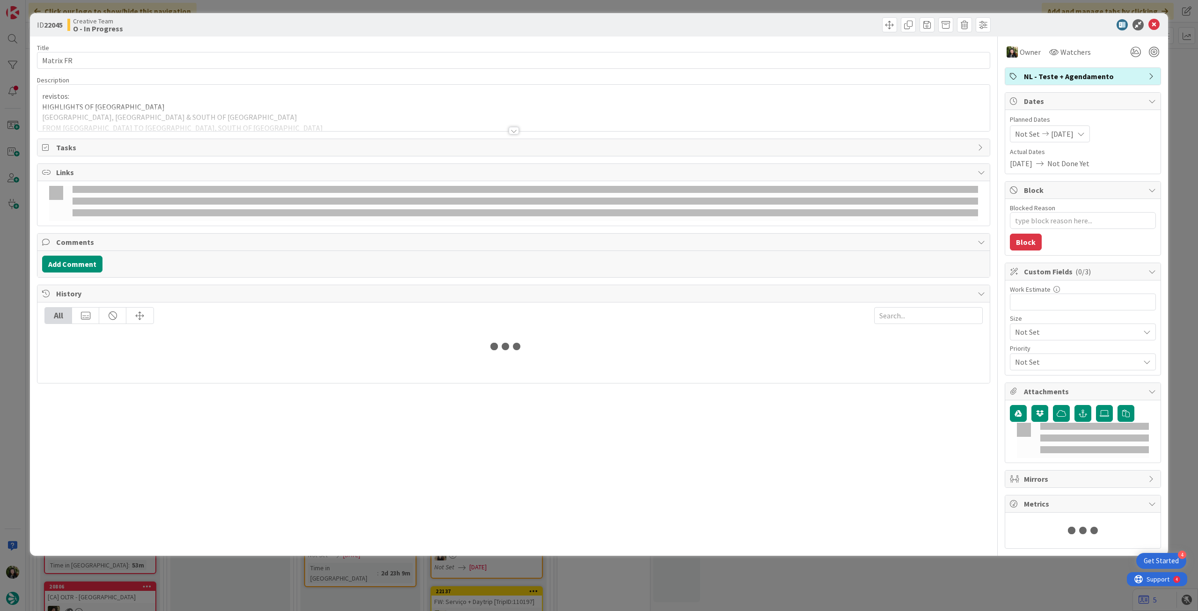
click at [154, 122] on div at bounding box center [513, 119] width 952 height 24
type textarea "x"
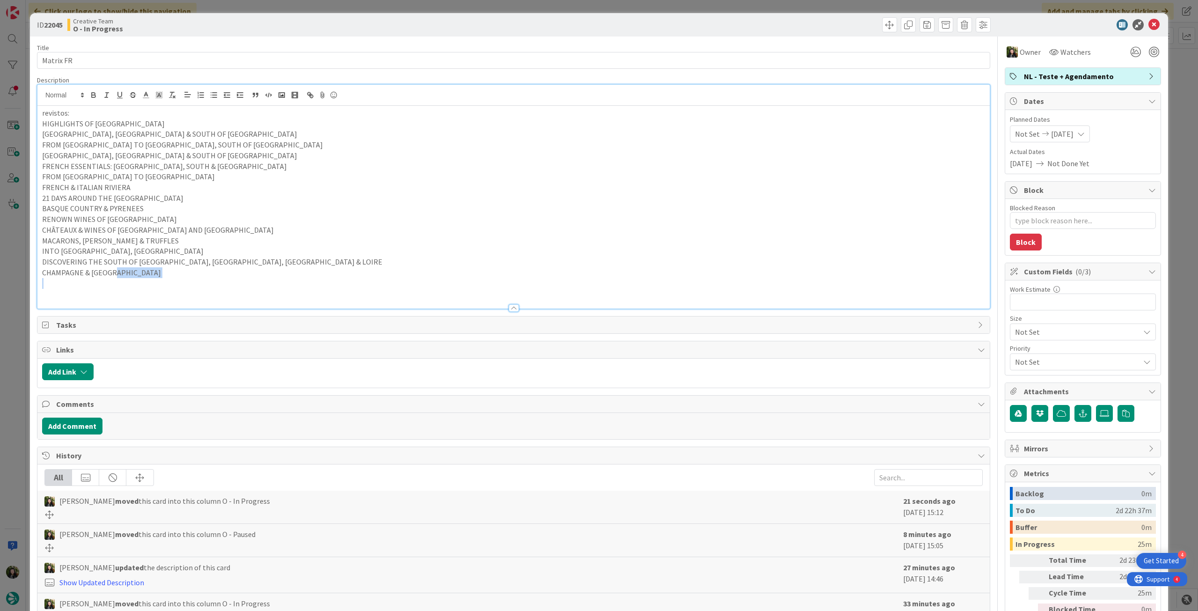
click at [169, 277] on div "revistos: HIGHLIGHTS OF FRANCE PARIS, LYON & SOUTH OF FRANCE FROM PARIS TO BURG…" at bounding box center [513, 207] width 952 height 203
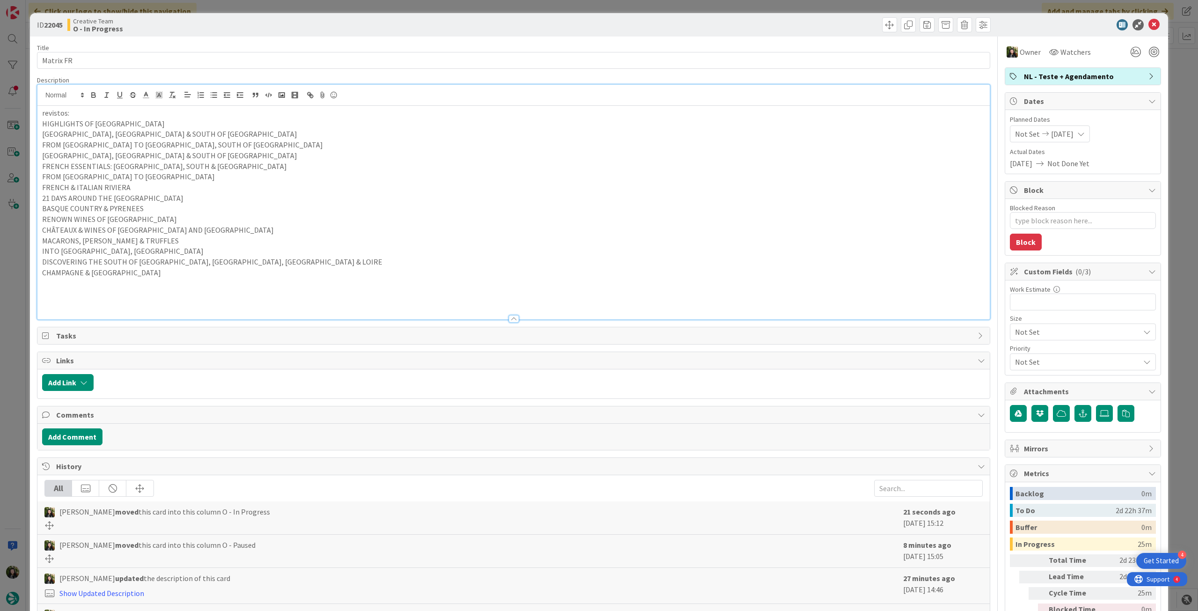
paste div
click at [1148, 26] on icon at bounding box center [1153, 24] width 11 height 11
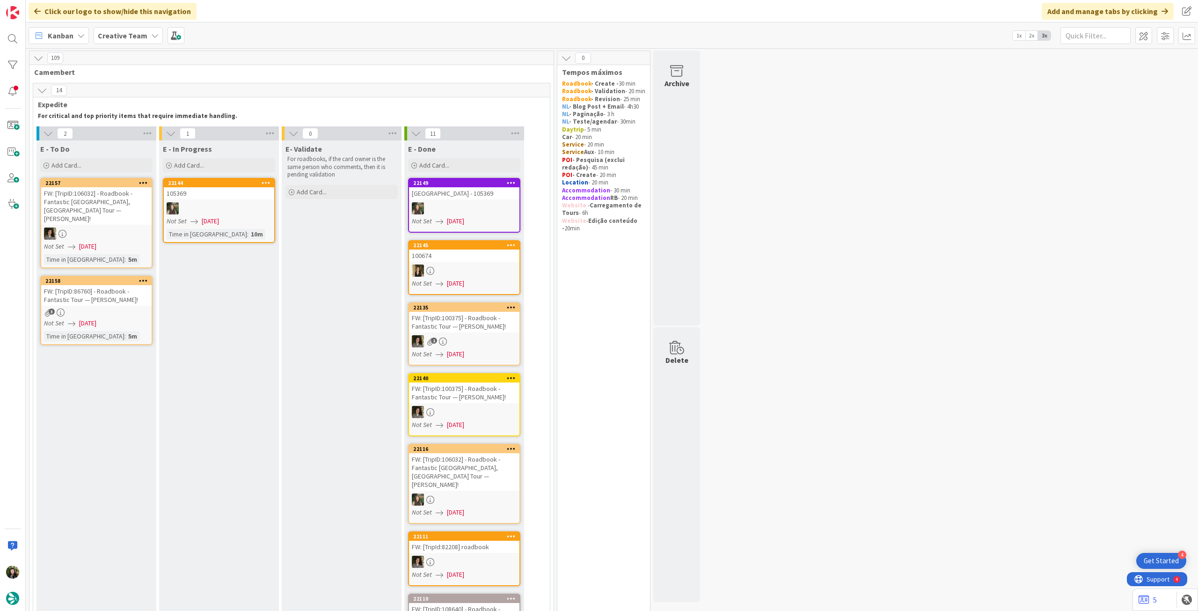
click at [121, 36] on b "Creative Team" at bounding box center [123, 35] width 50 height 9
click at [131, 127] on div "Creative Team - Análise" at bounding box center [173, 134] width 143 height 18
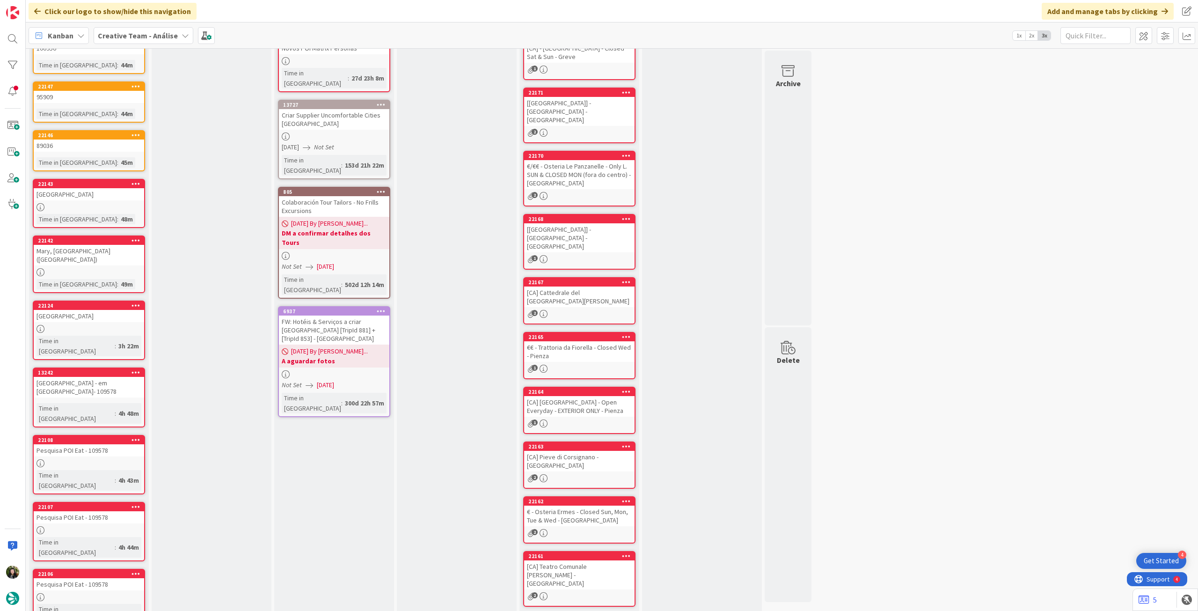
drag, startPoint x: 57, startPoint y: 596, endPoint x: 84, endPoint y: 543, distance: 59.4
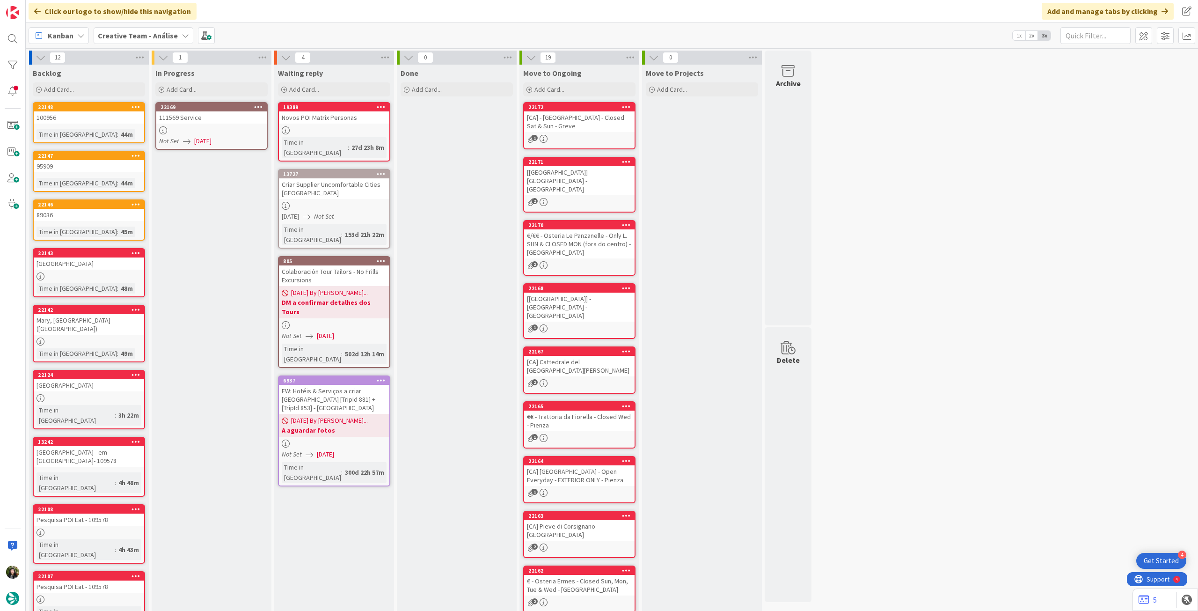
click at [213, 127] on div at bounding box center [211, 130] width 110 height 8
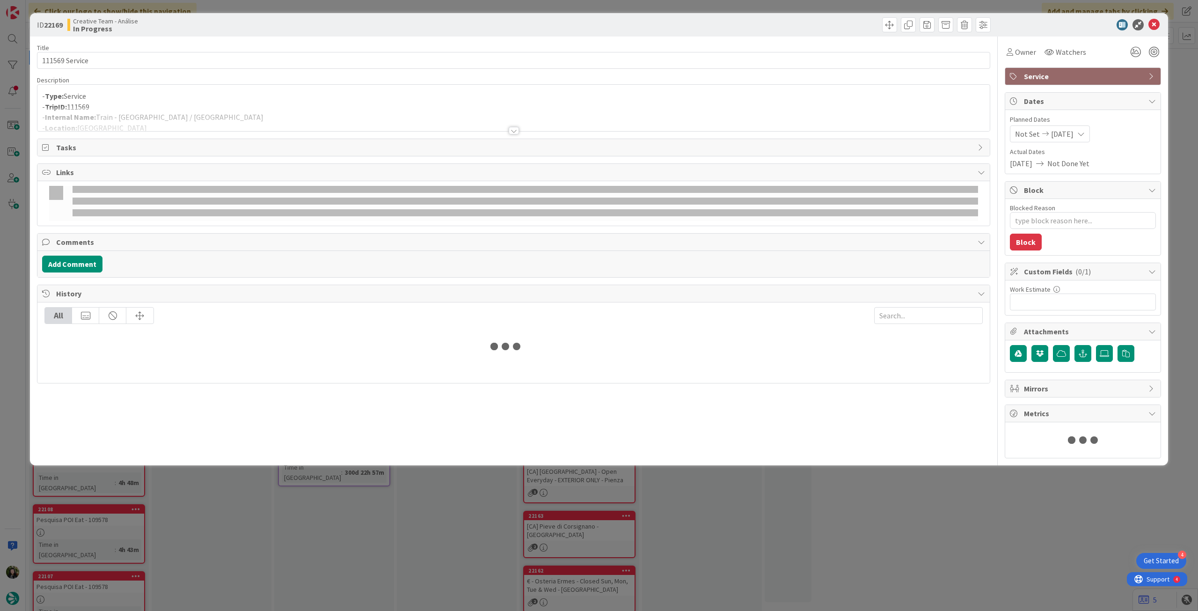
click at [238, 114] on div at bounding box center [513, 119] width 952 height 24
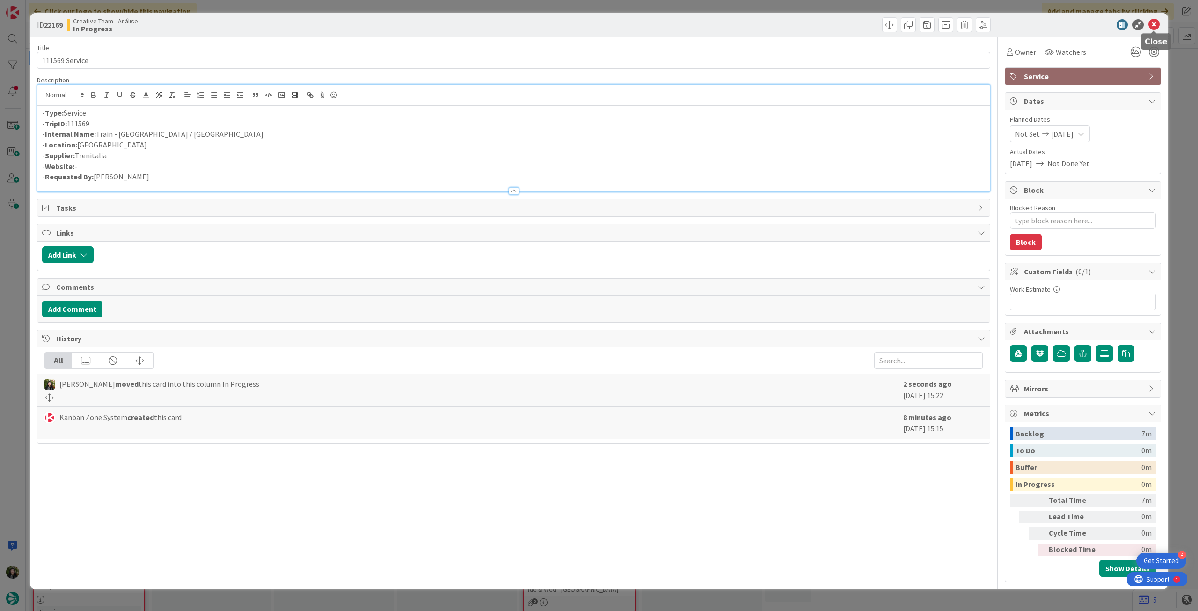
click at [1151, 25] on icon at bounding box center [1153, 24] width 11 height 11
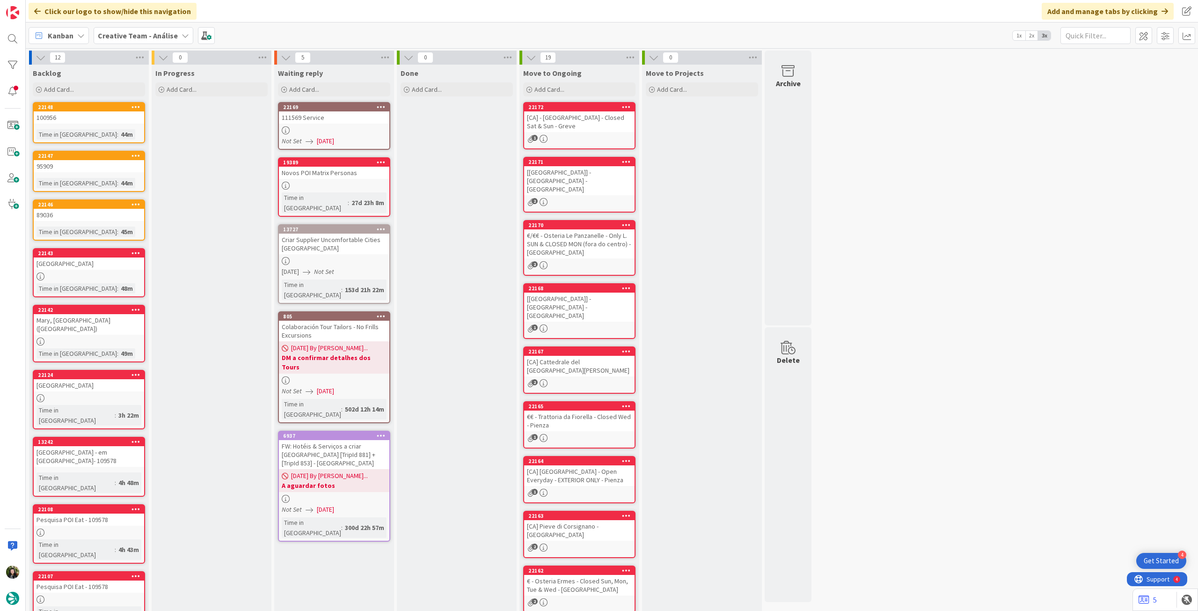
click at [144, 39] on b "Creative Team - Análise" at bounding box center [138, 35] width 80 height 9
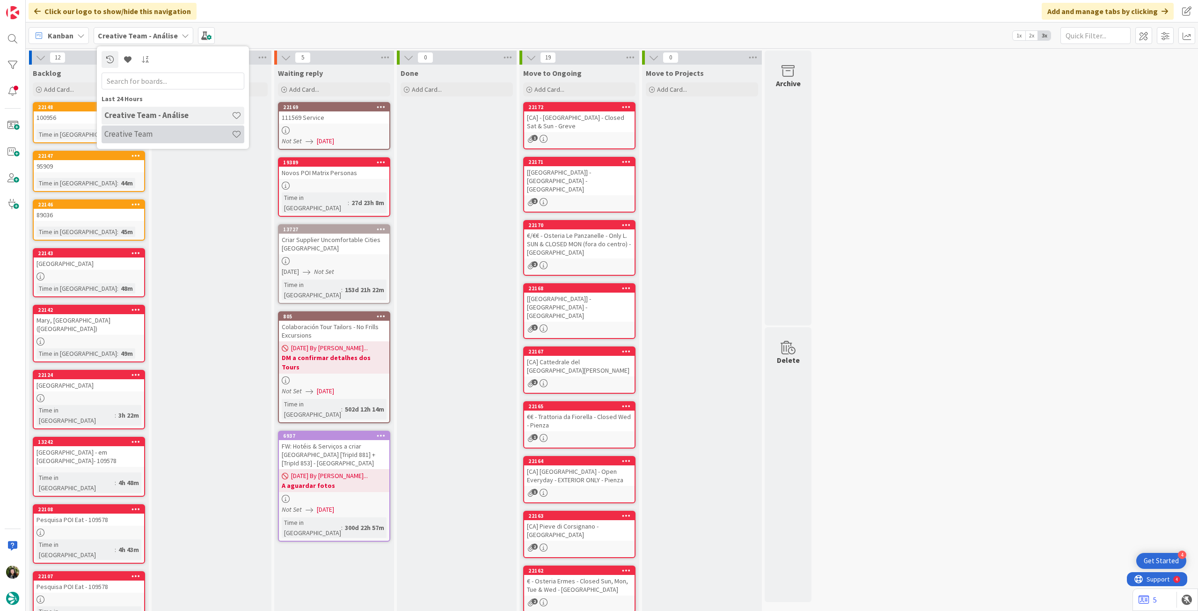
click at [152, 127] on div "Creative Team" at bounding box center [173, 134] width 143 height 18
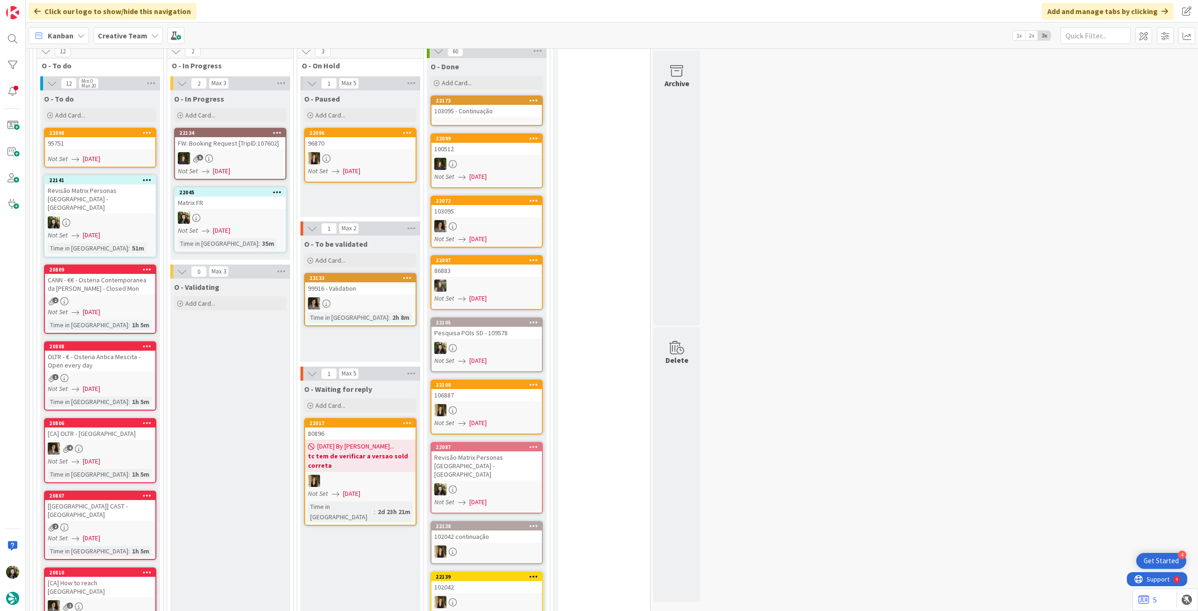
scroll to position [873, 0]
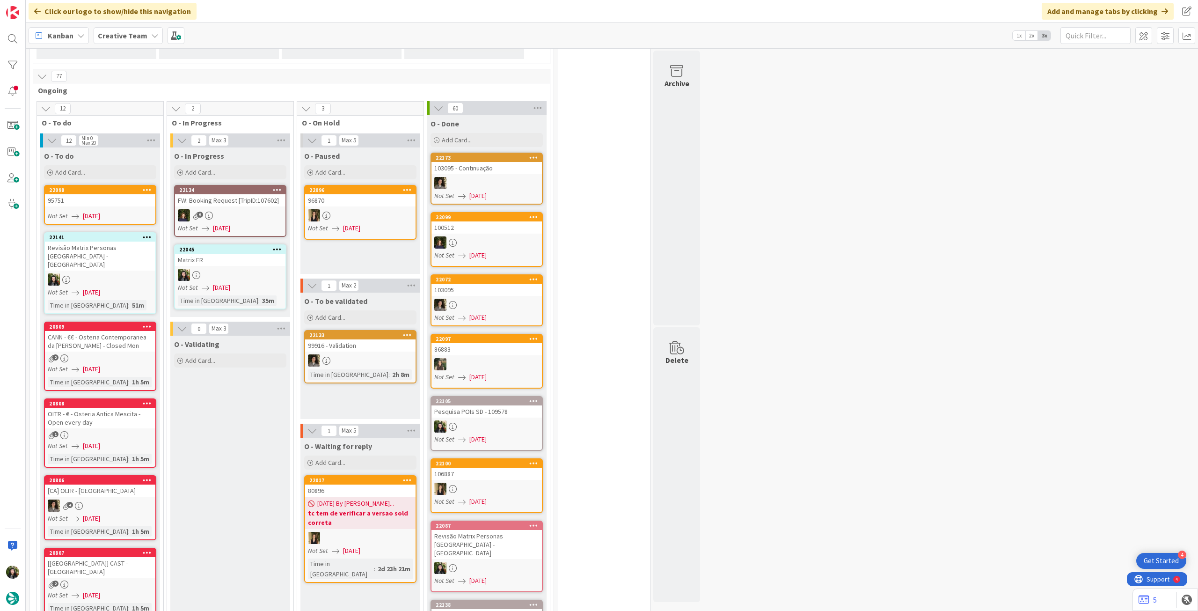
click at [122, 30] on span "Creative Team" at bounding box center [123, 35] width 50 height 11
click at [134, 123] on div "Creative Team" at bounding box center [173, 116] width 143 height 18
click at [132, 36] on b "Creative Team" at bounding box center [123, 35] width 50 height 9
click at [149, 141] on div "Creative Team - Análise" at bounding box center [173, 134] width 143 height 18
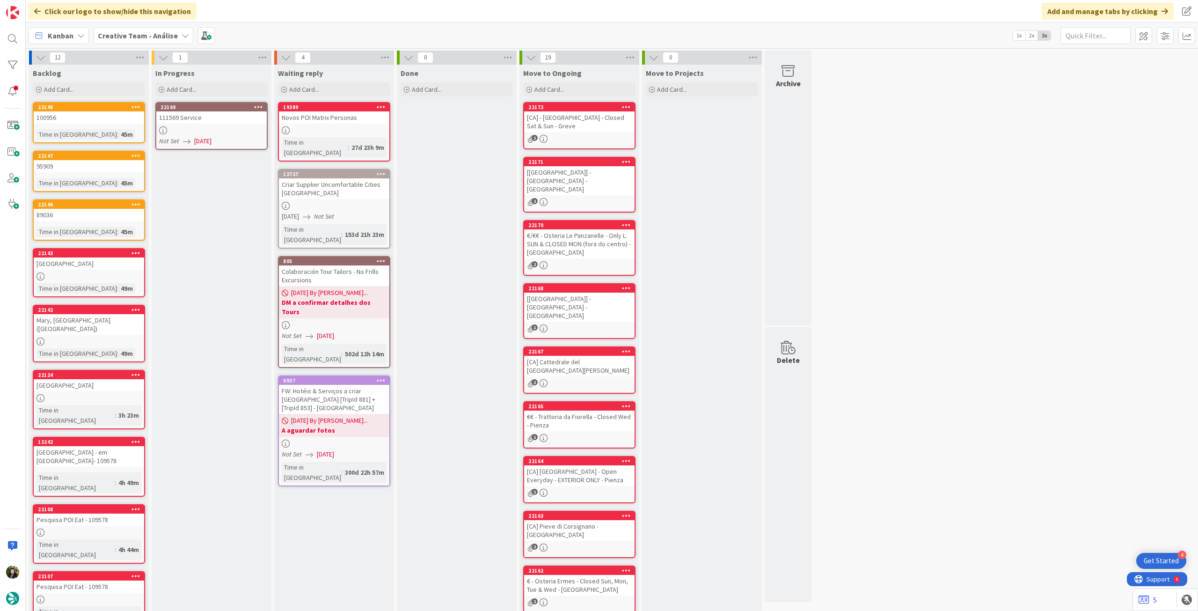
click at [258, 108] on icon at bounding box center [258, 106] width 9 height 7
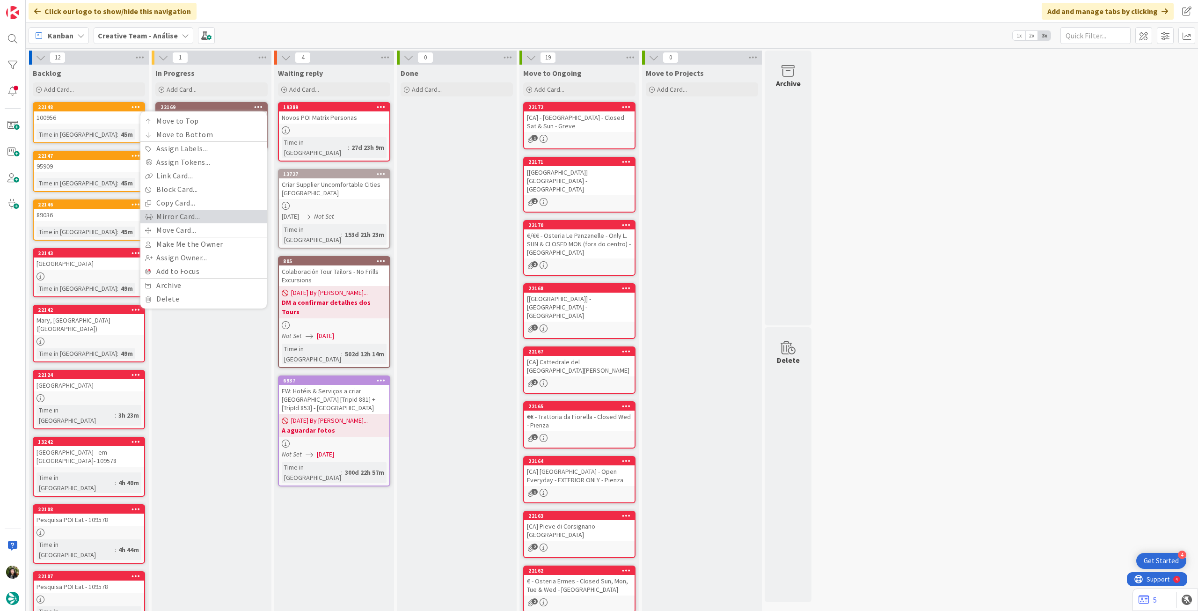
click at [198, 221] on link "Mirror Card..." at bounding box center [203, 217] width 126 height 14
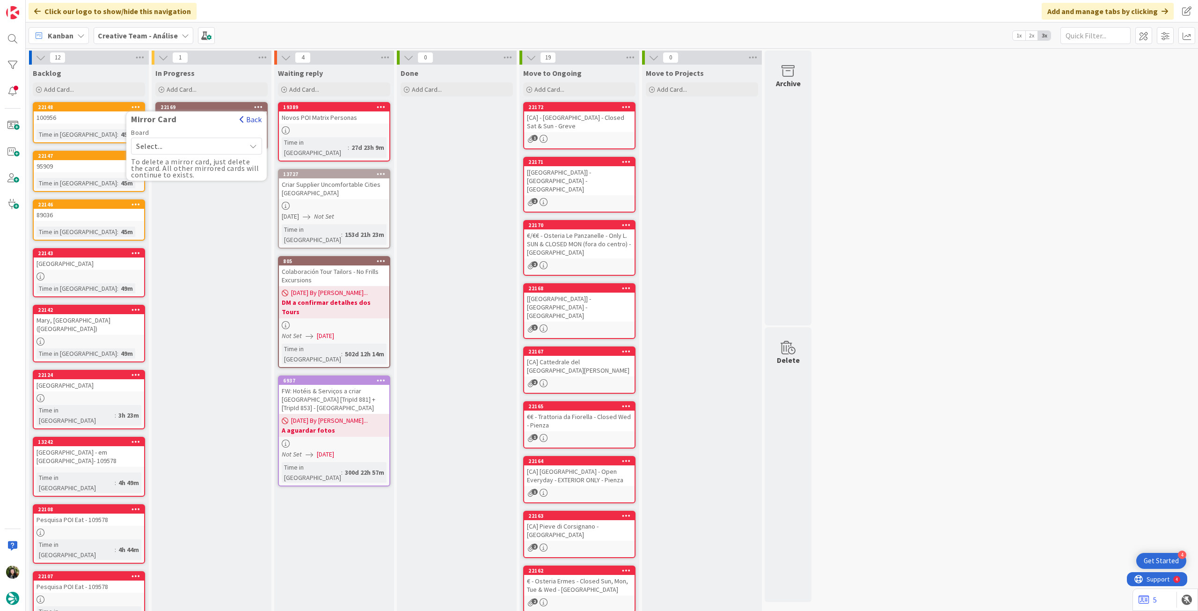
click at [258, 117] on button "Back" at bounding box center [250, 119] width 23 height 10
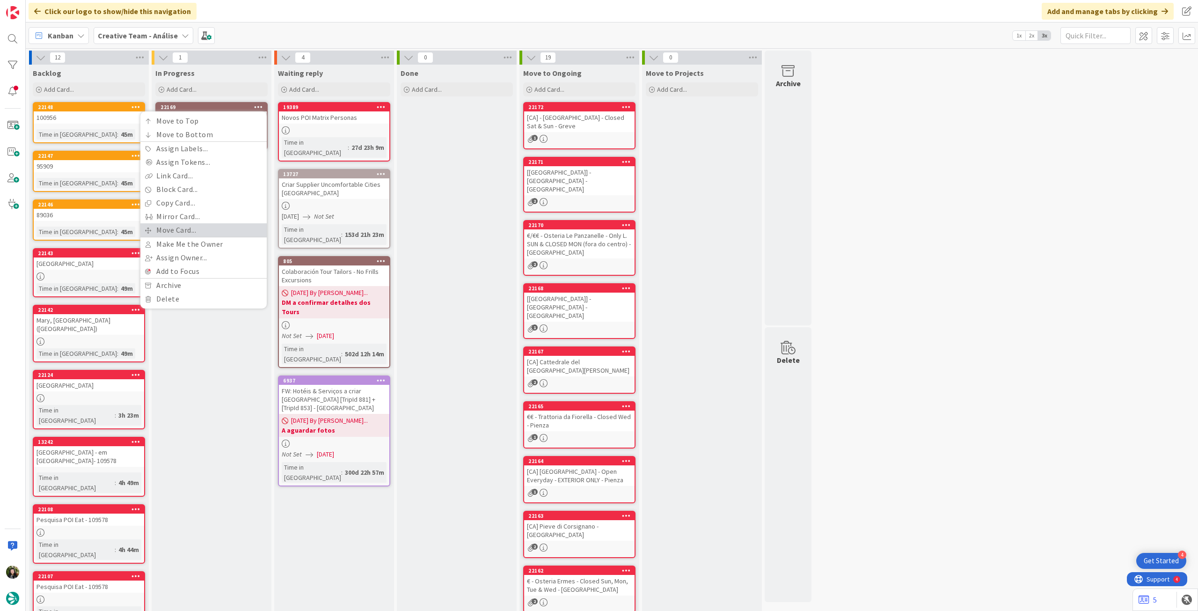
click at [173, 230] on link "Move Card..." at bounding box center [203, 230] width 126 height 14
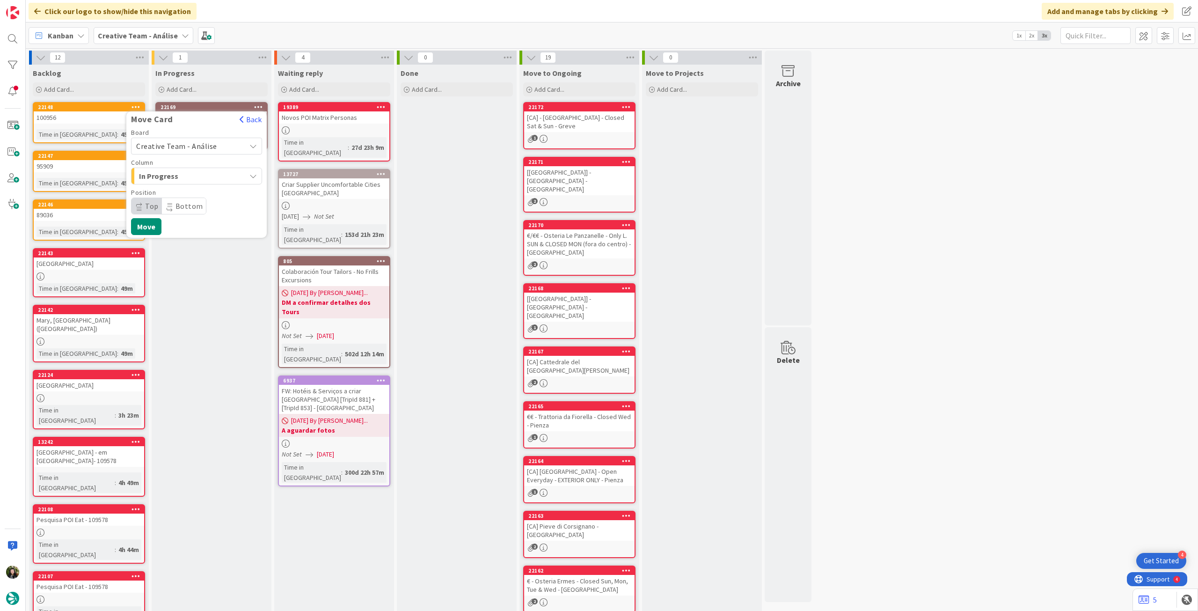
click at [187, 142] on span "Creative Team - Análise" at bounding box center [176, 145] width 81 height 9
click at [186, 192] on span "Creative Team" at bounding box center [202, 190] width 109 height 14
click at [193, 176] on span "Select a Column..." at bounding box center [171, 176] width 70 height 12
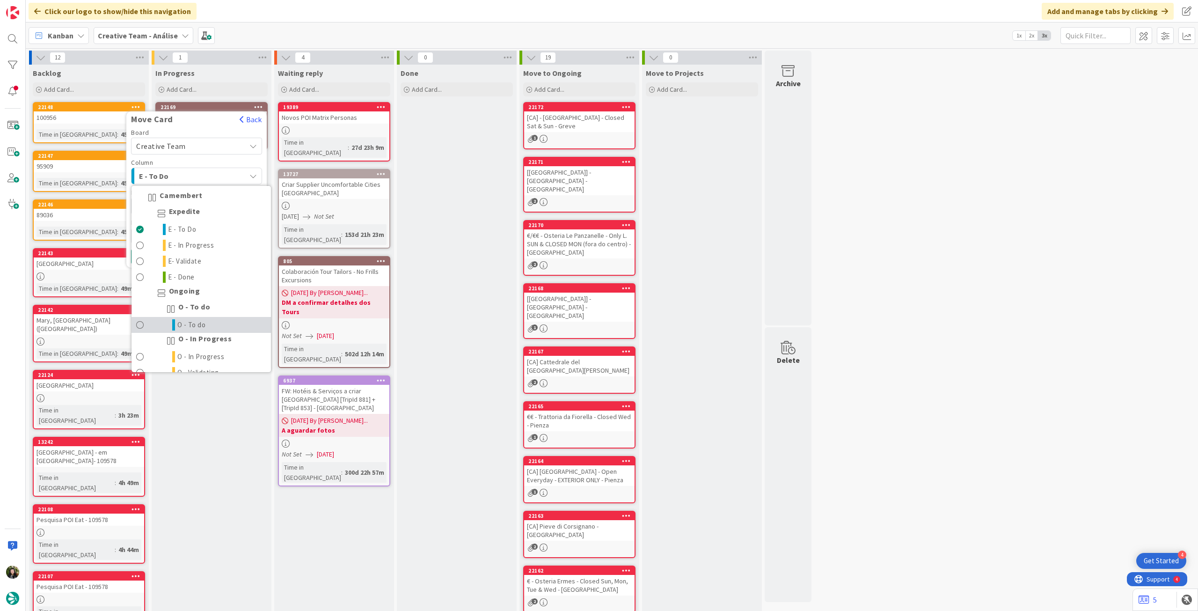
click at [195, 320] on span "O - To do" at bounding box center [191, 324] width 29 height 11
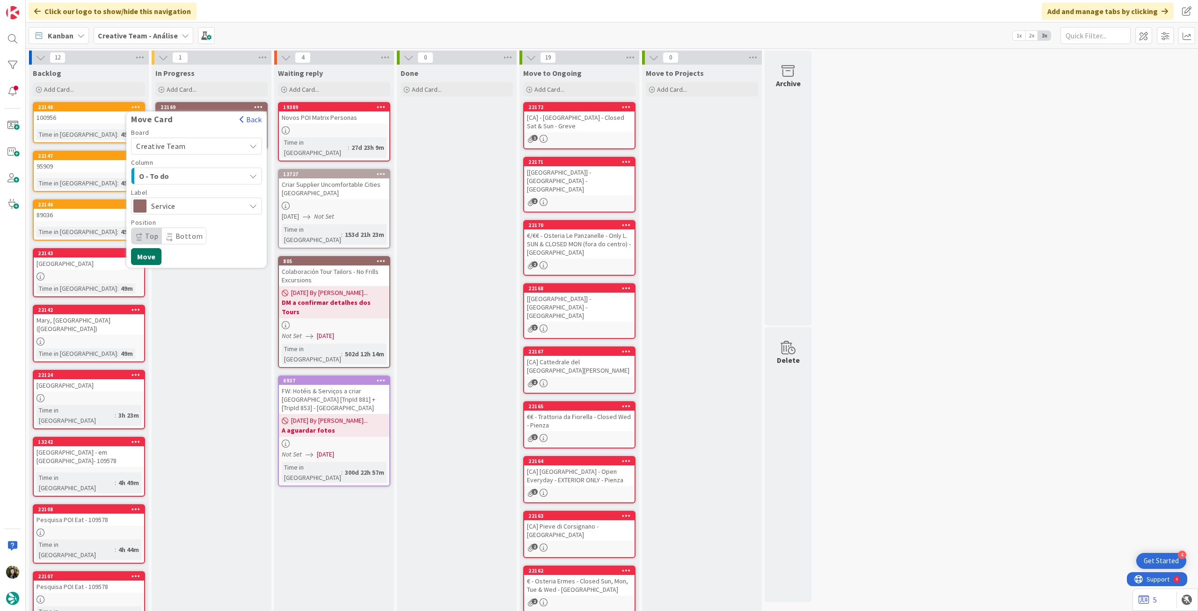
click at [155, 254] on button "Move" at bounding box center [146, 256] width 30 height 17
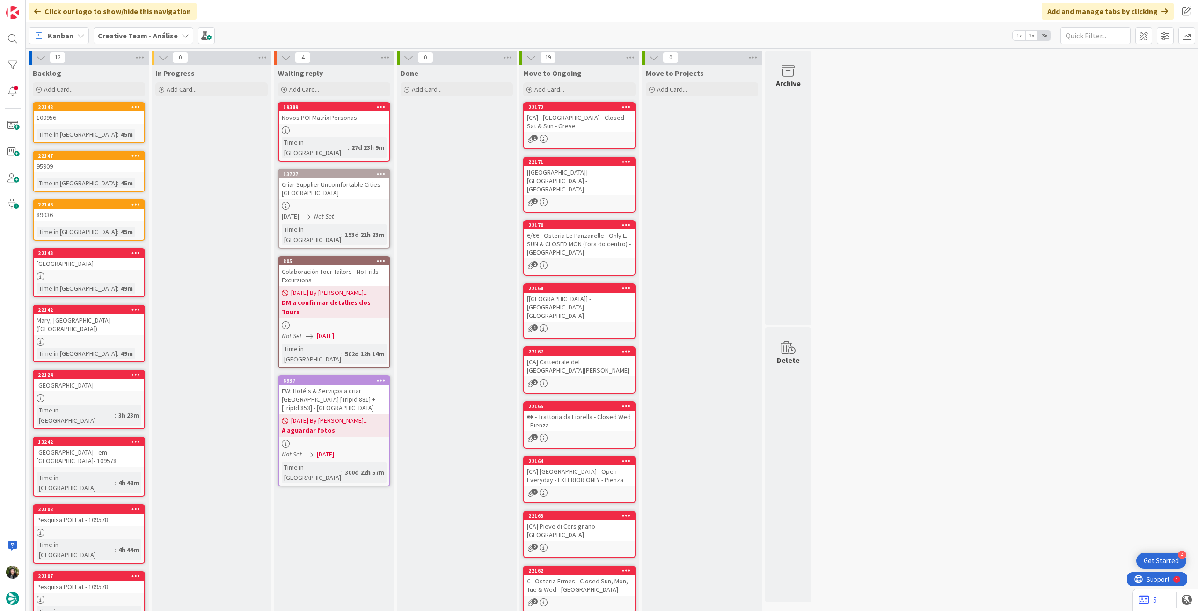
click at [133, 34] on b "Creative Team - Análise" at bounding box center [138, 35] width 80 height 9
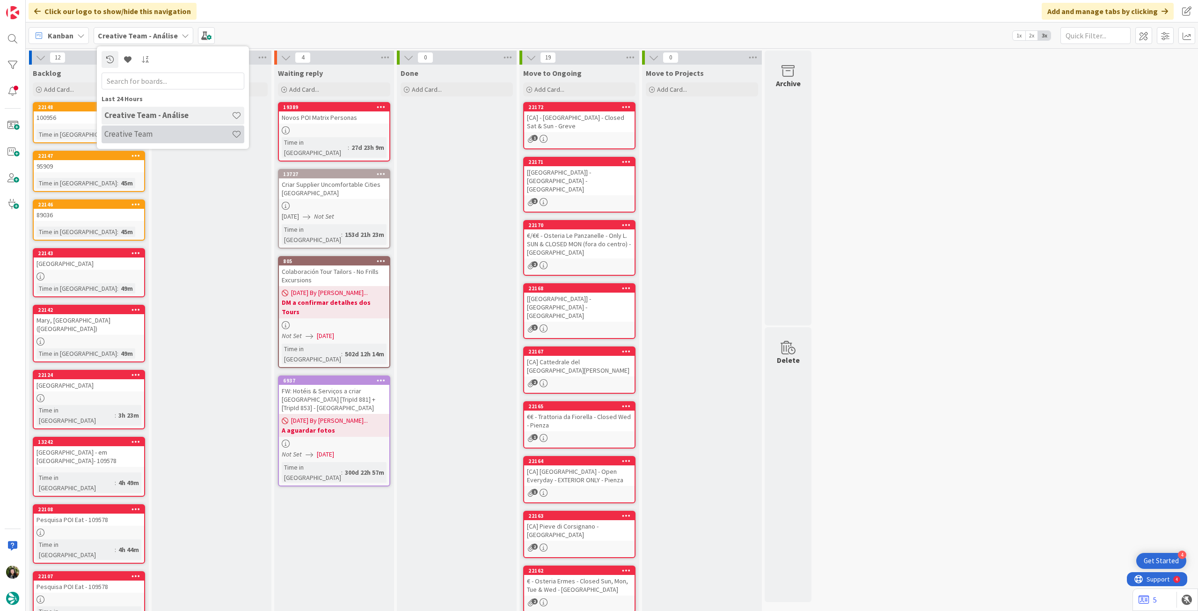
click at [151, 130] on h4 "Creative Team" at bounding box center [167, 133] width 127 height 9
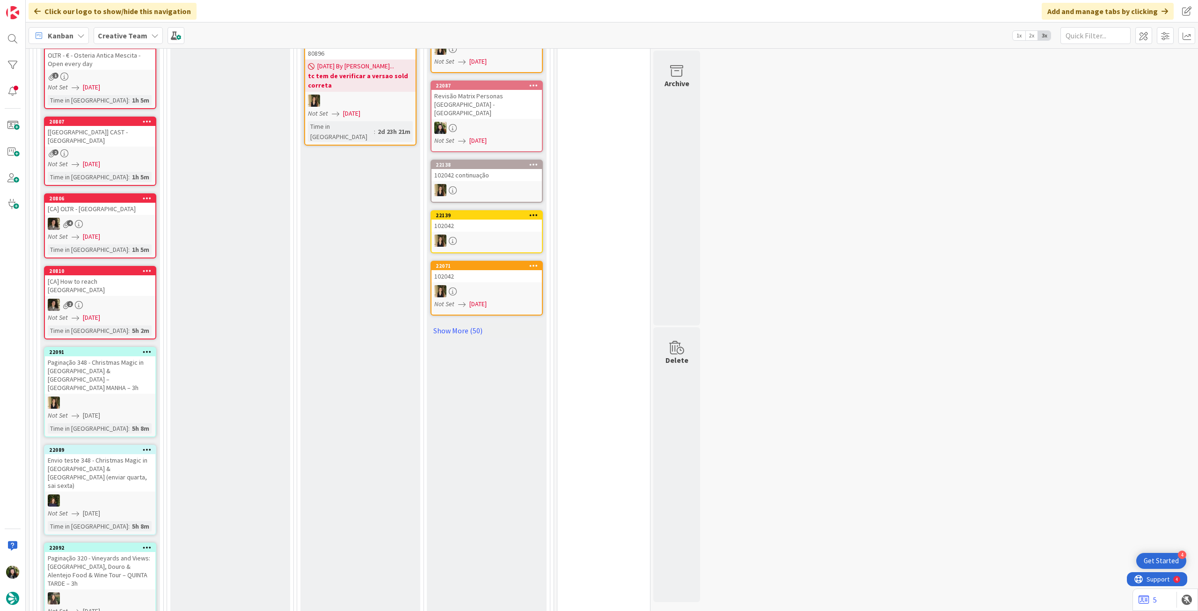
scroll to position [936, 0]
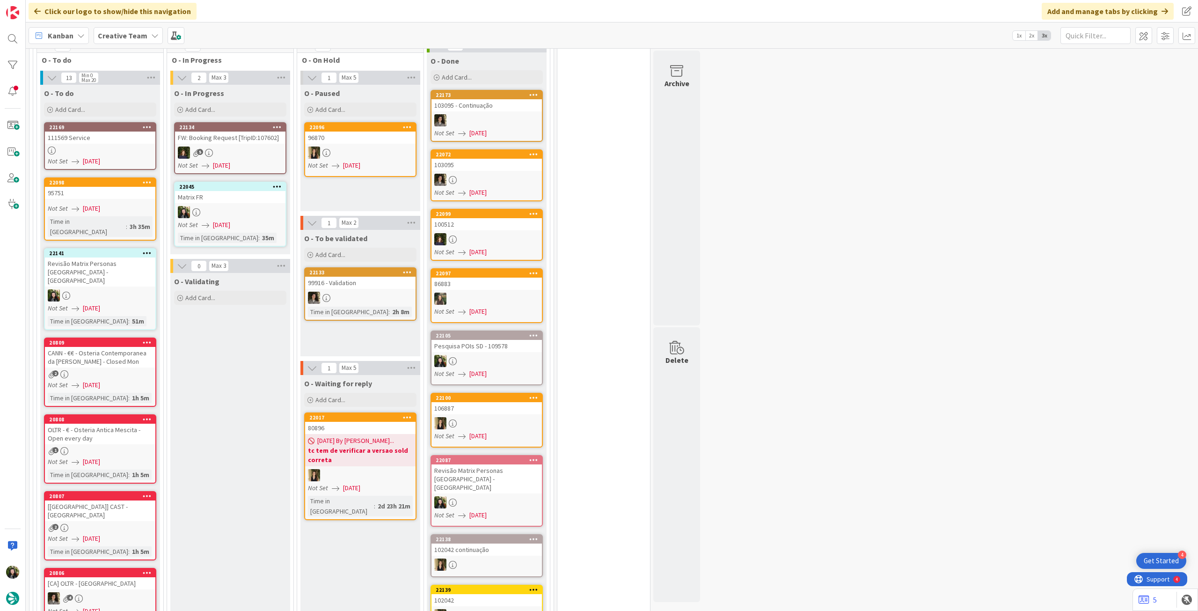
click at [133, 316] on div "Time in Column : 51m" at bounding box center [100, 321] width 105 height 10
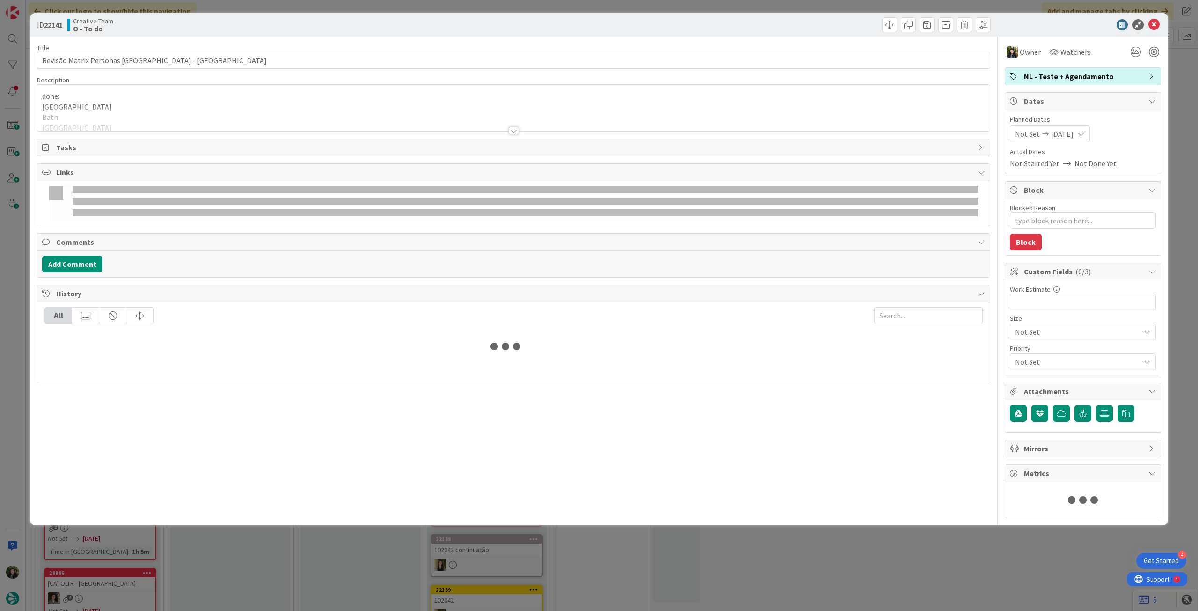
type textarea "x"
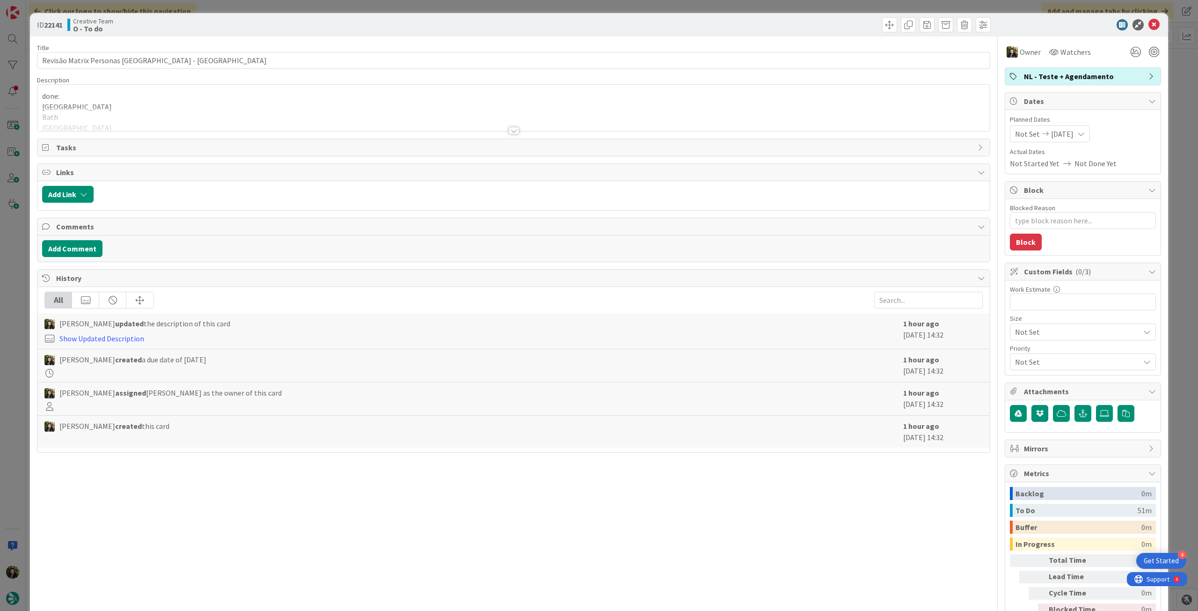
click at [1073, 135] on span "[DATE]" at bounding box center [1062, 133] width 22 height 11
click at [1020, 340] on div "[DATE]" at bounding box center [1084, 335] width 131 height 17
click at [1057, 197] on td "2" at bounding box center [1066, 198] width 18 height 18
type input "[DATE]"
type textarea "x"
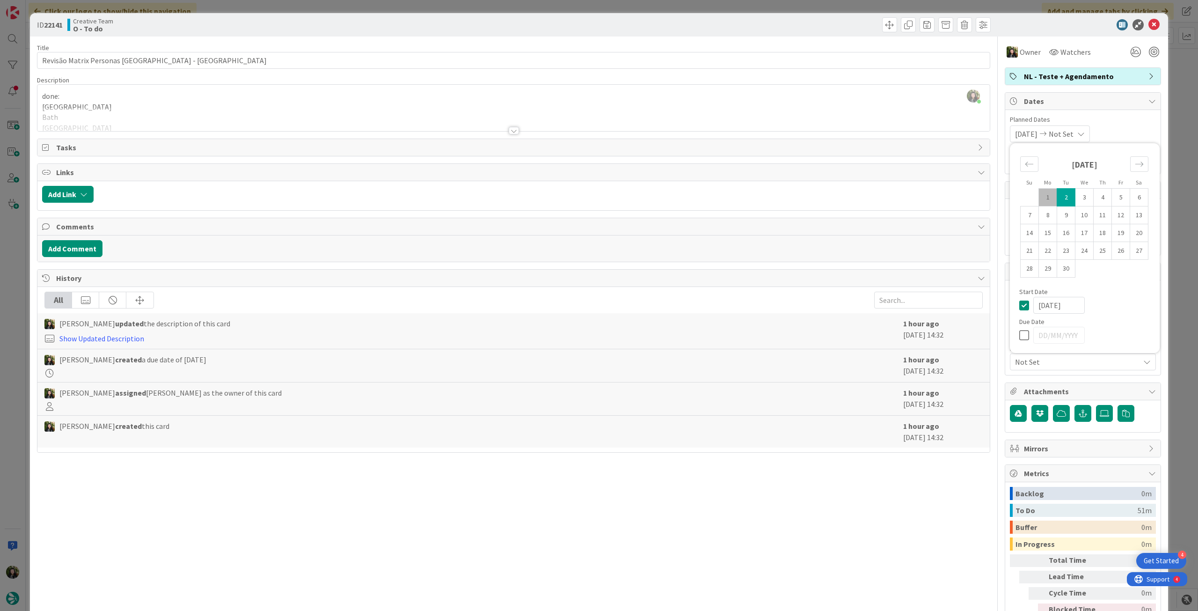
click at [1019, 305] on icon at bounding box center [1026, 304] width 14 height 11
type textarea "x"
click at [1019, 330] on icon at bounding box center [1026, 334] width 14 height 11
type input "[DATE]"
type textarea "x"
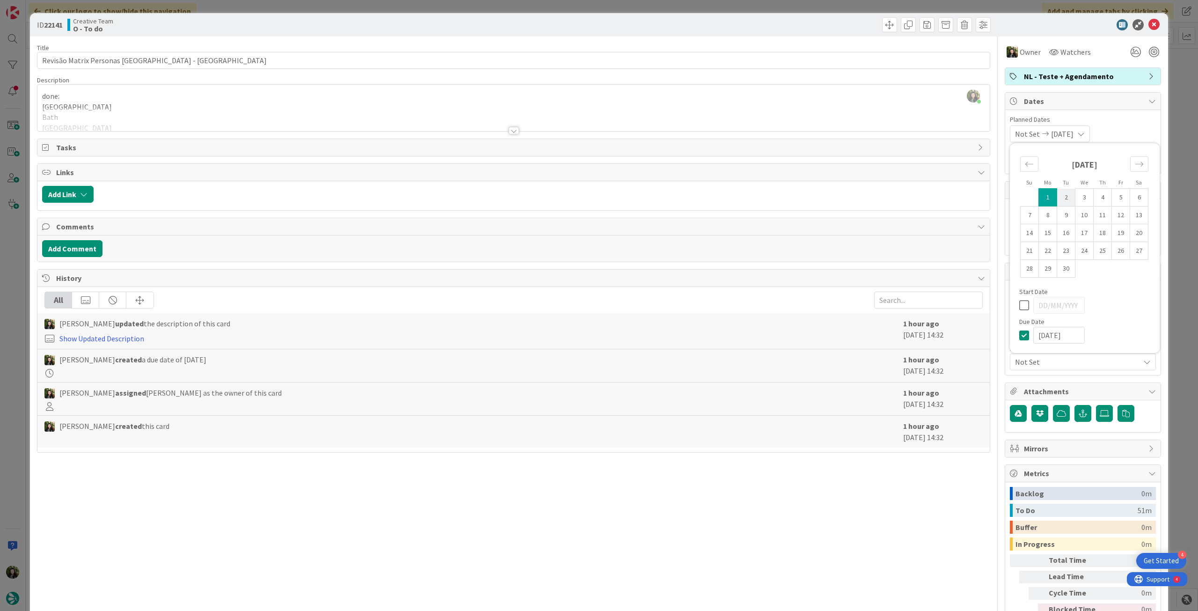
click at [1057, 196] on td "2" at bounding box center [1066, 198] width 18 height 18
type input "[DATE]"
click at [1148, 25] on icon at bounding box center [1153, 24] width 11 height 11
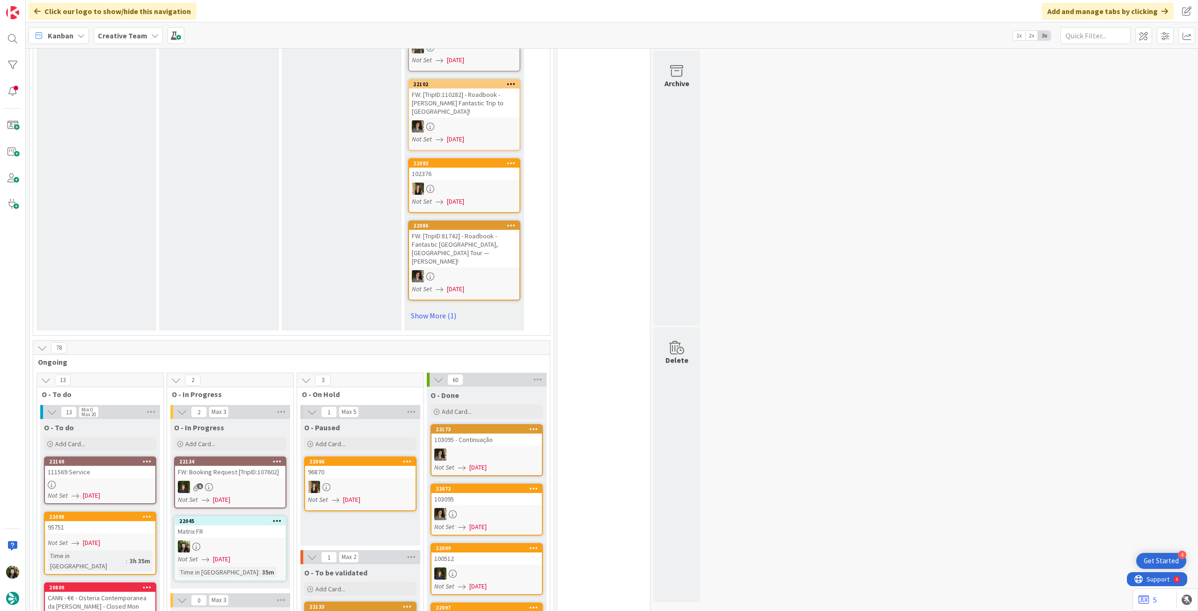
scroll to position [624, 0]
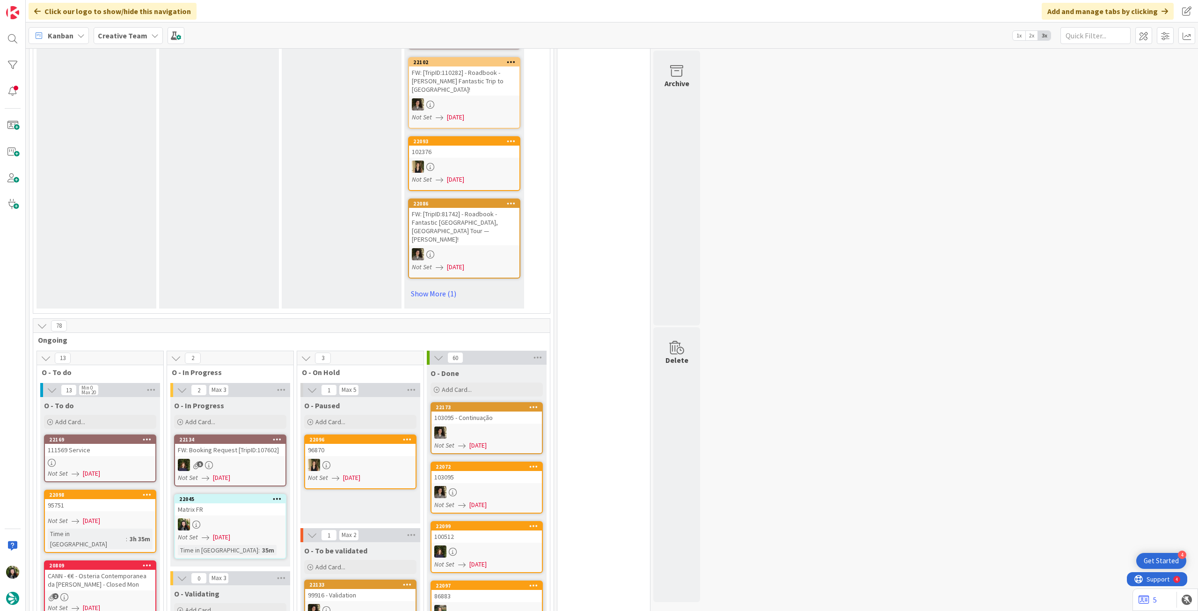
click at [138, 34] on b "Creative Team" at bounding box center [123, 35] width 50 height 9
click at [140, 136] on h4 "Creative Team - Análise" at bounding box center [167, 133] width 127 height 9
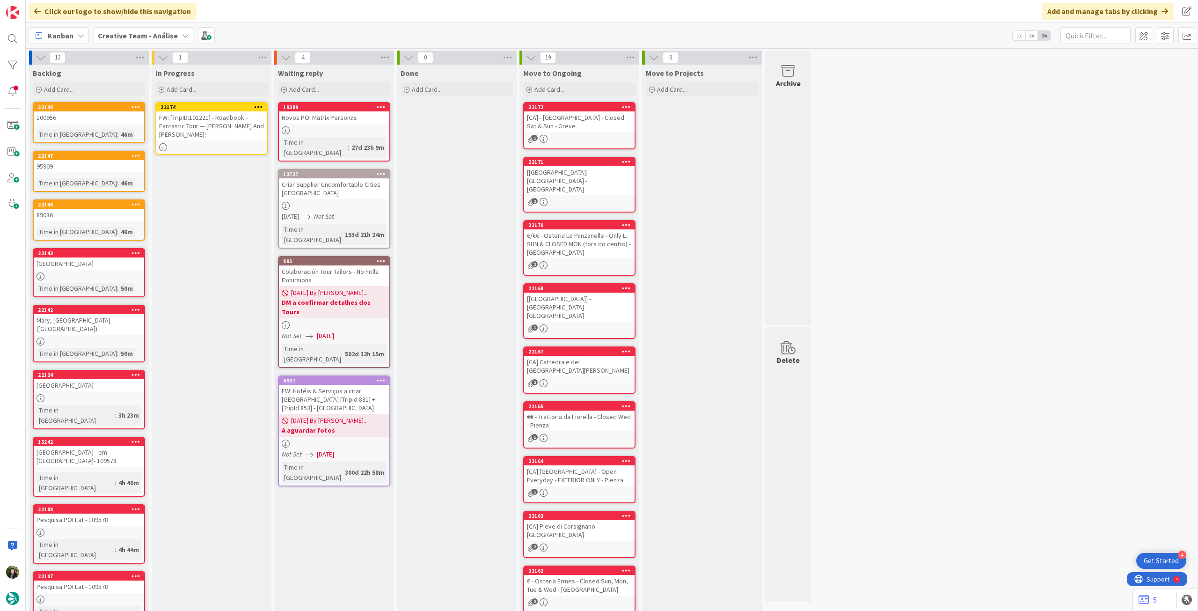
click at [235, 129] on div "FW: [TripID:101221] - Roadbook - Fantastic Tour — James And Mary-Ann Schmutte!" at bounding box center [211, 125] width 110 height 29
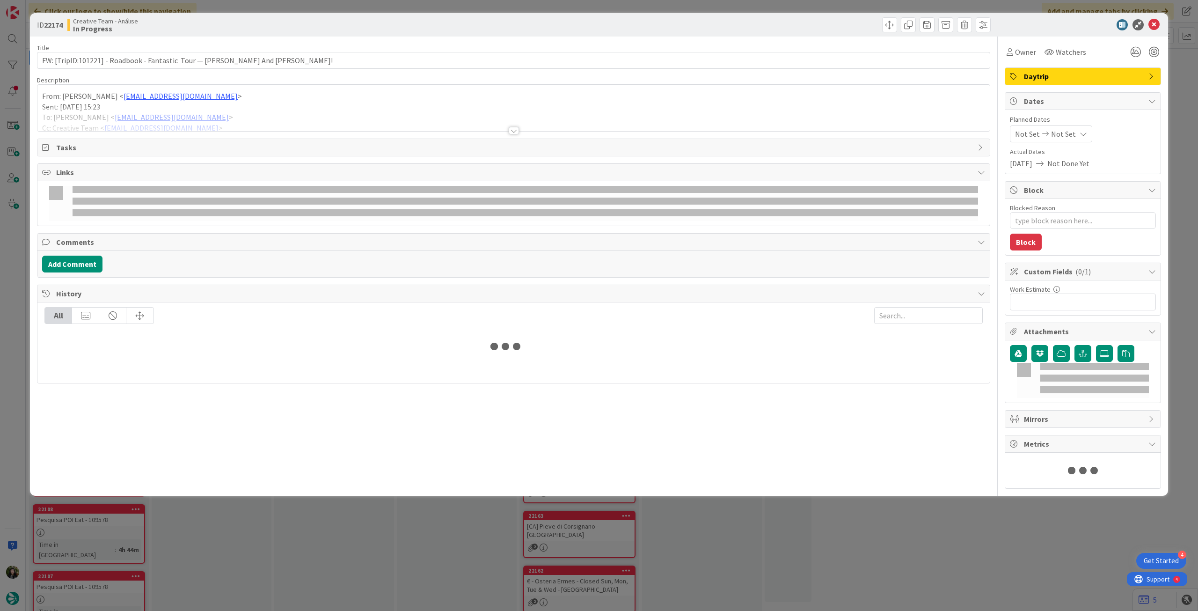
click at [1071, 133] on span "Not Set" at bounding box center [1063, 133] width 25 height 11
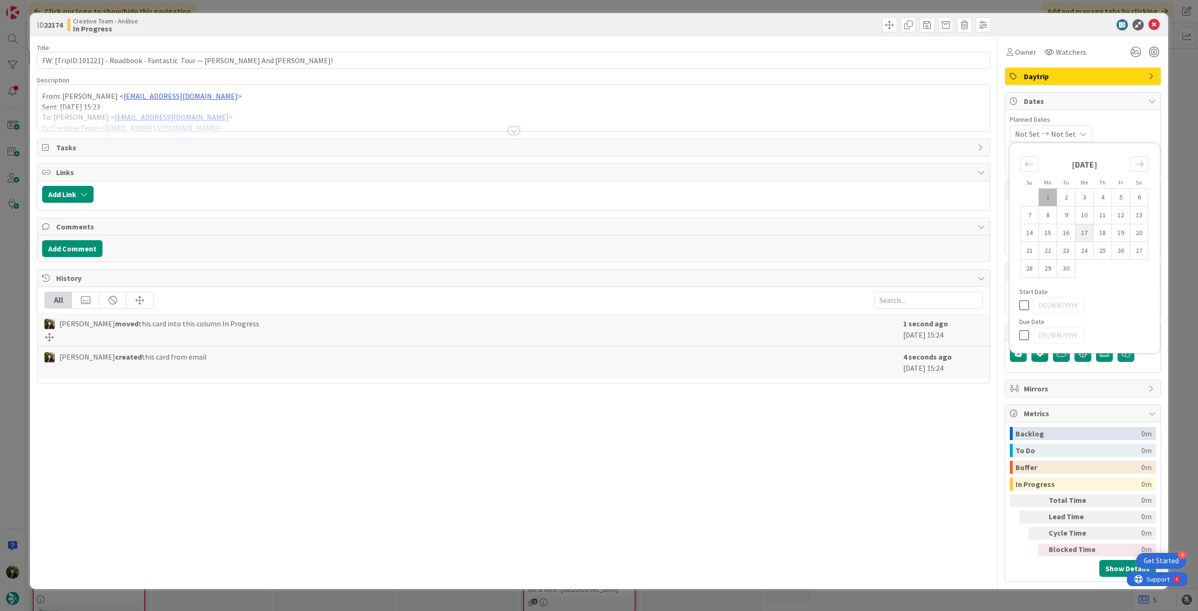
type textarea "x"
click at [1028, 335] on icon at bounding box center [1026, 334] width 14 height 11
type input "[DATE]"
click at [1151, 29] on icon at bounding box center [1153, 24] width 11 height 11
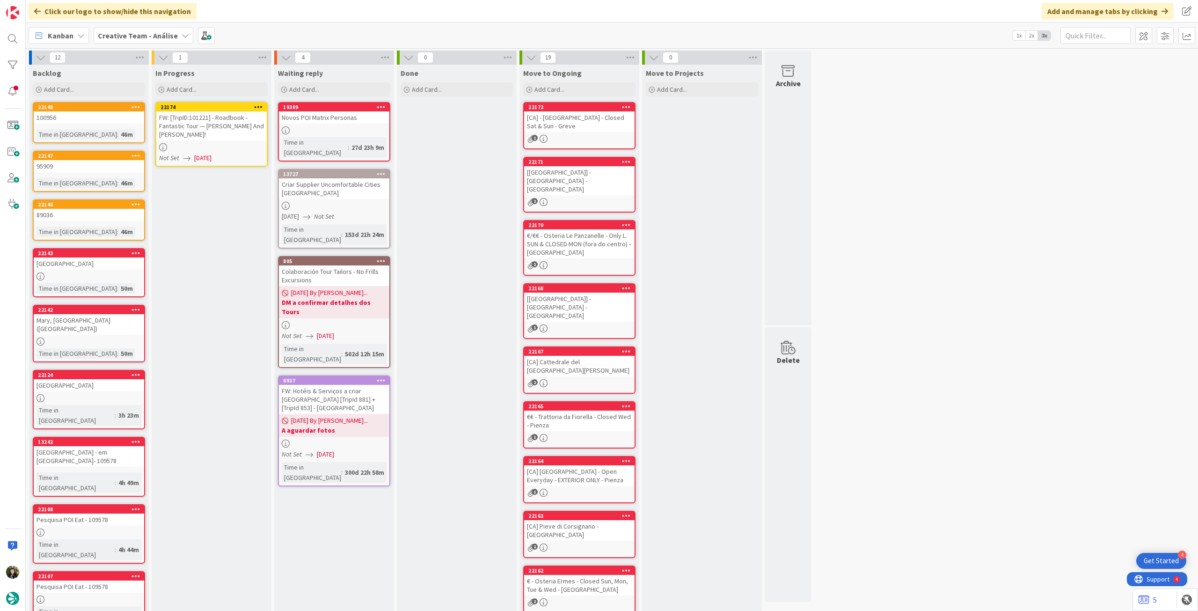
click at [257, 106] on icon at bounding box center [258, 106] width 9 height 7
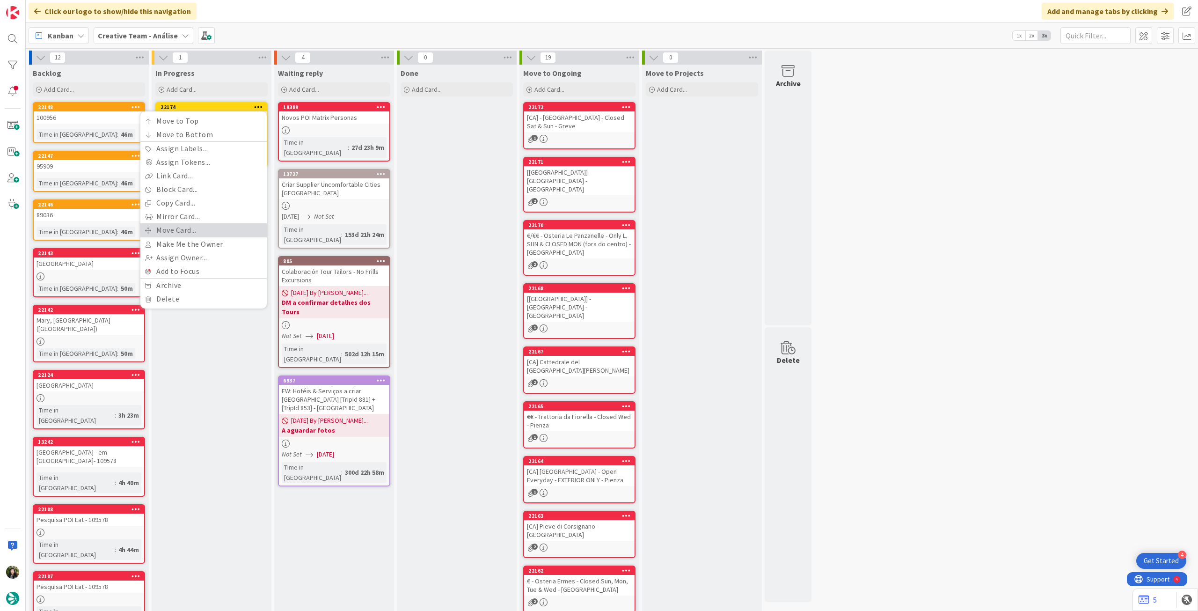
click at [183, 230] on link "Move Card..." at bounding box center [203, 230] width 126 height 14
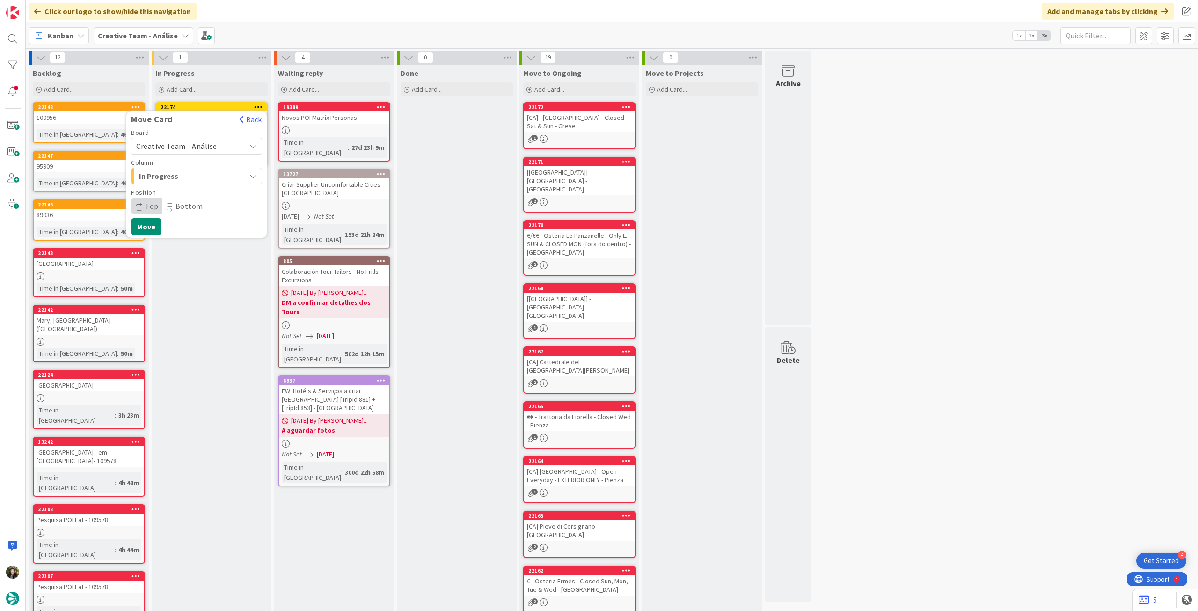
click at [186, 142] on span "Creative Team - Análise" at bounding box center [176, 145] width 81 height 9
click at [176, 186] on span "Creative Team" at bounding box center [202, 190] width 109 height 14
click at [179, 200] on span "Daytrip" at bounding box center [196, 205] width 90 height 13
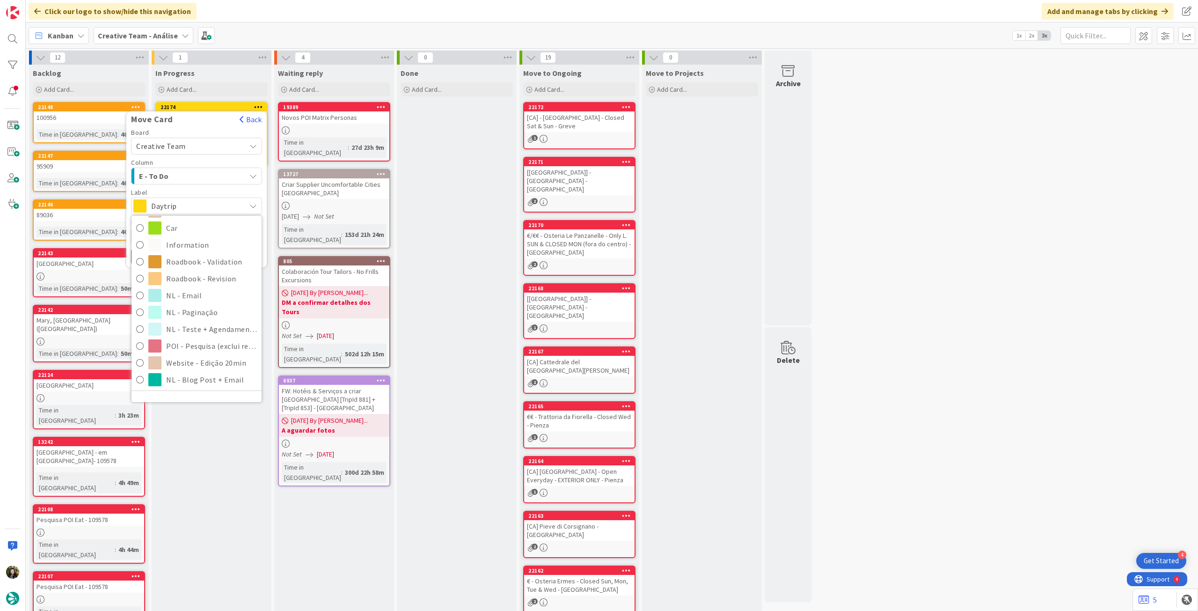
scroll to position [187, 0]
click at [204, 279] on span "Roadbook - Revision" at bounding box center [211, 277] width 91 height 14
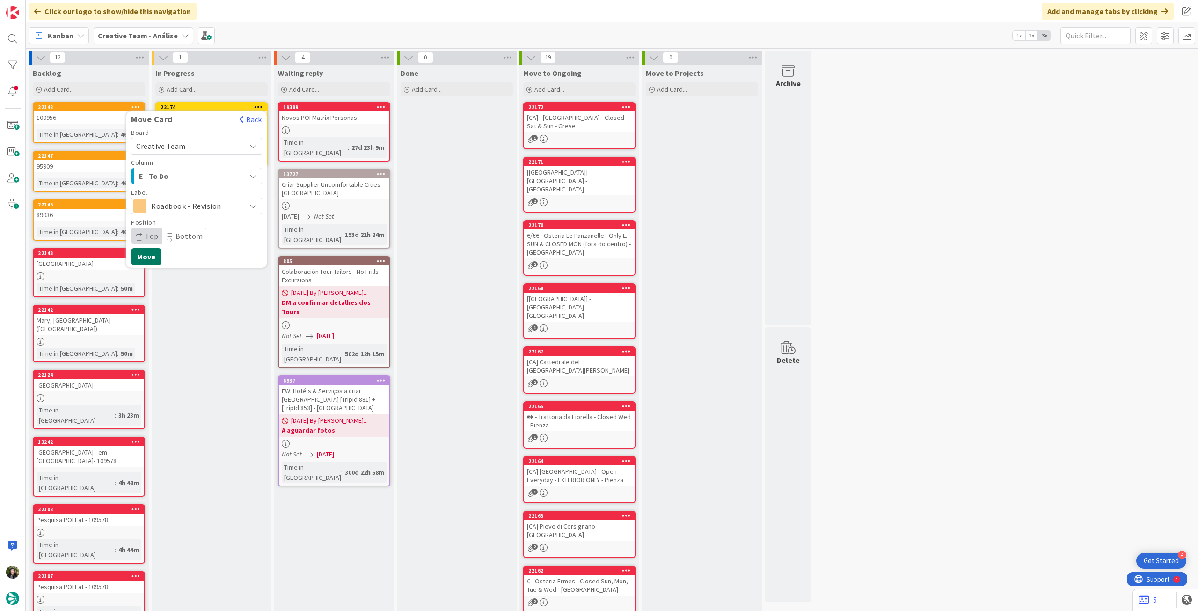
click at [150, 249] on button "Move" at bounding box center [146, 256] width 30 height 17
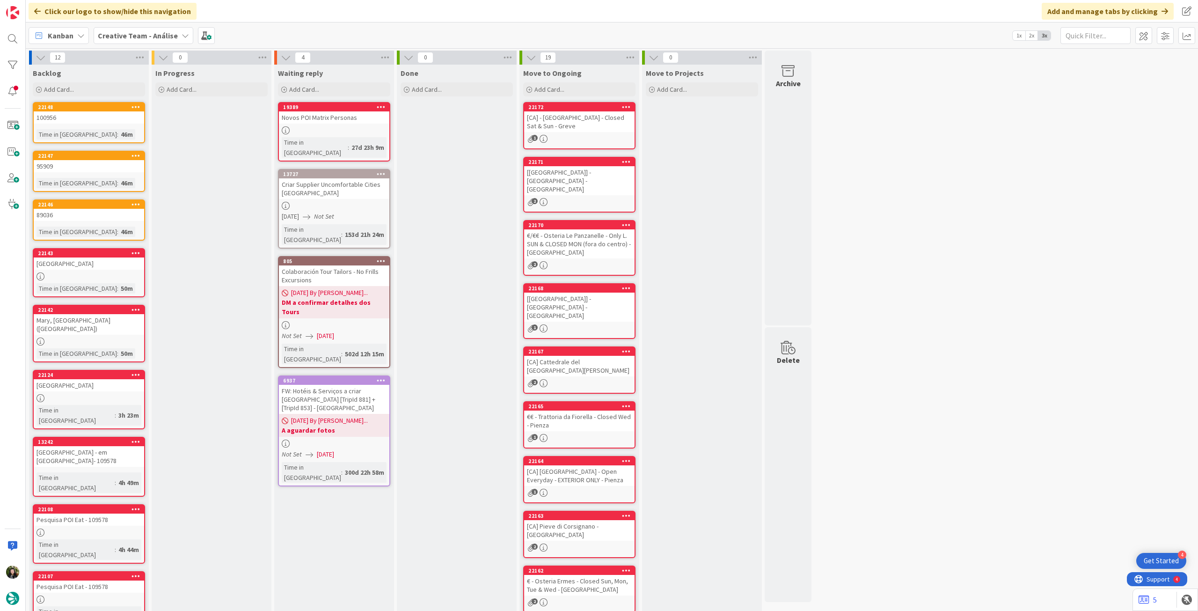
click at [156, 41] on div "Creative Team - Análise" at bounding box center [144, 35] width 100 height 17
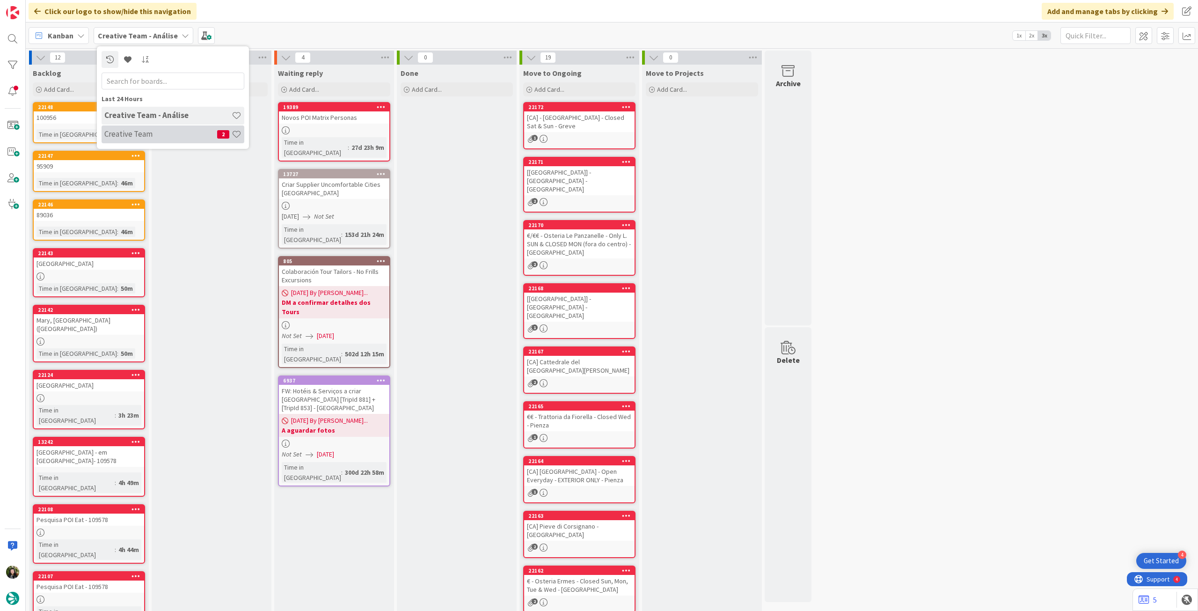
click at [144, 131] on h4 "Creative Team" at bounding box center [160, 133] width 113 height 9
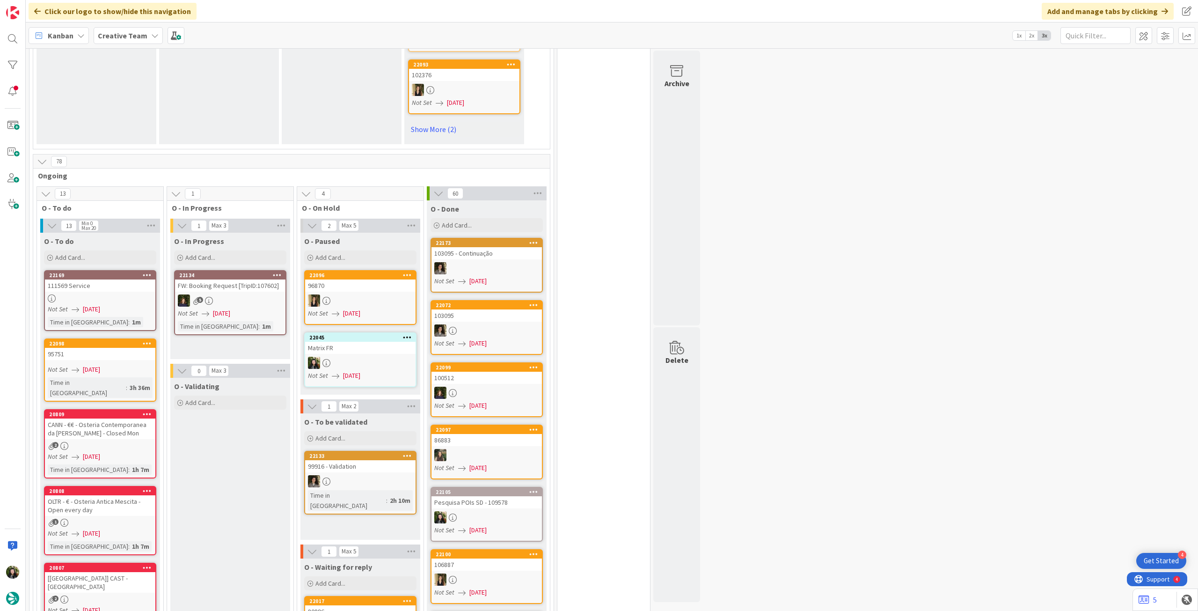
scroll to position [749, 0]
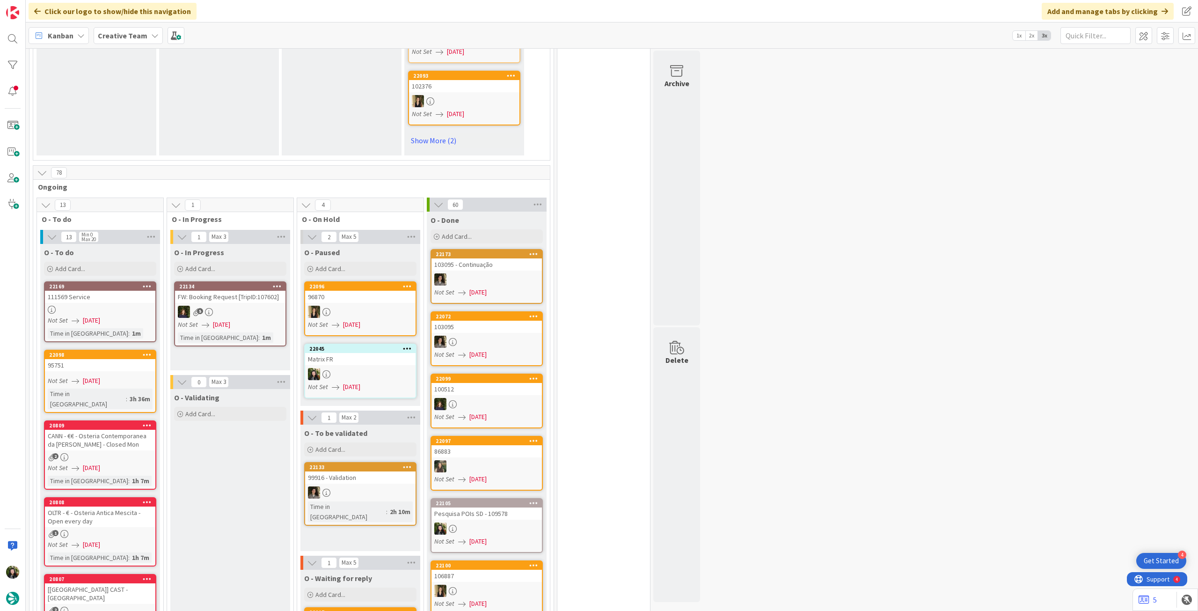
click at [452, 273] on div at bounding box center [486, 279] width 110 height 12
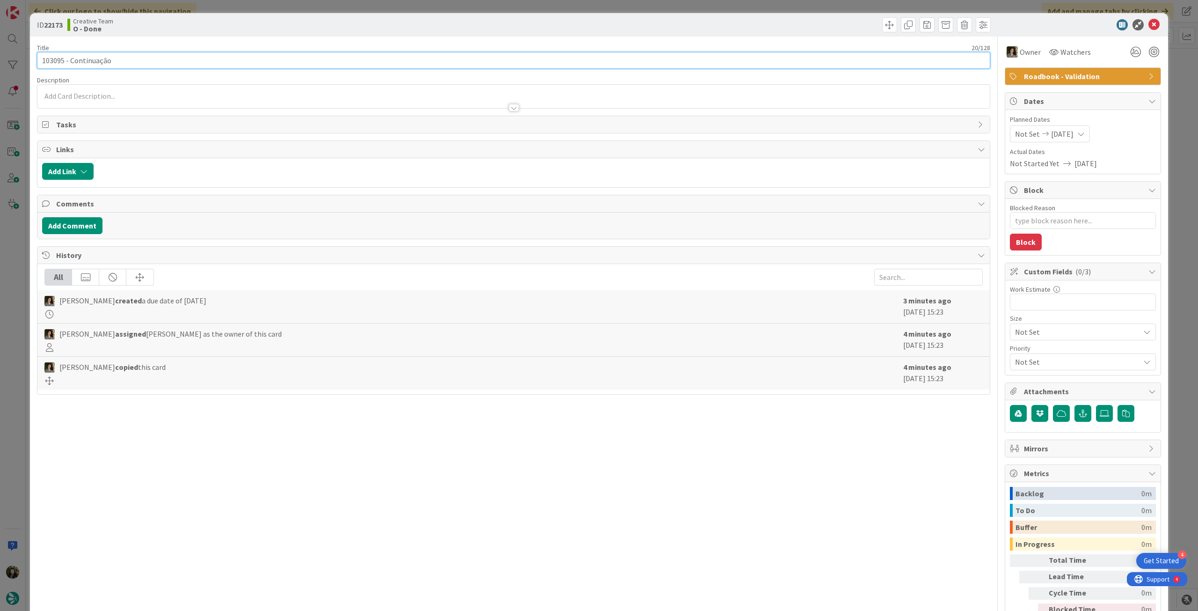
drag, startPoint x: 62, startPoint y: 61, endPoint x: 0, endPoint y: 61, distance: 62.2
click at [0, 61] on div "ID 22173 Creative Team O - Done Title 20 / 128 103095 - Continuação Description…" at bounding box center [599, 305] width 1198 height 611
click at [1148, 25] on icon at bounding box center [1153, 24] width 11 height 11
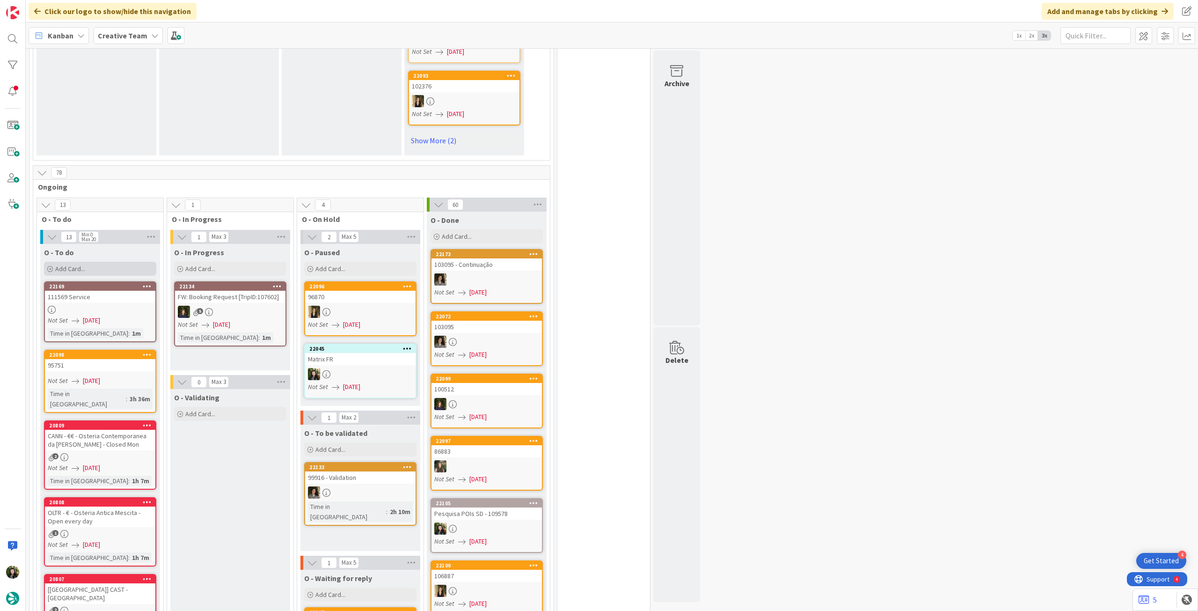
click at [132, 262] on div "Add Card..." at bounding box center [100, 269] width 112 height 14
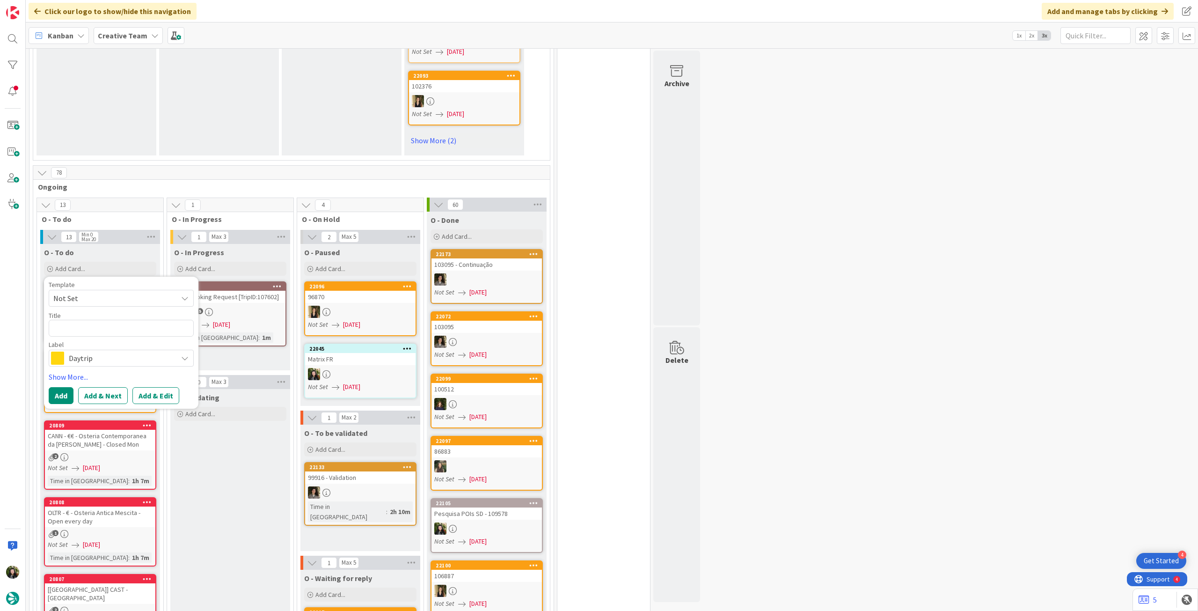
click at [119, 351] on span "Daytrip" at bounding box center [121, 357] width 104 height 13
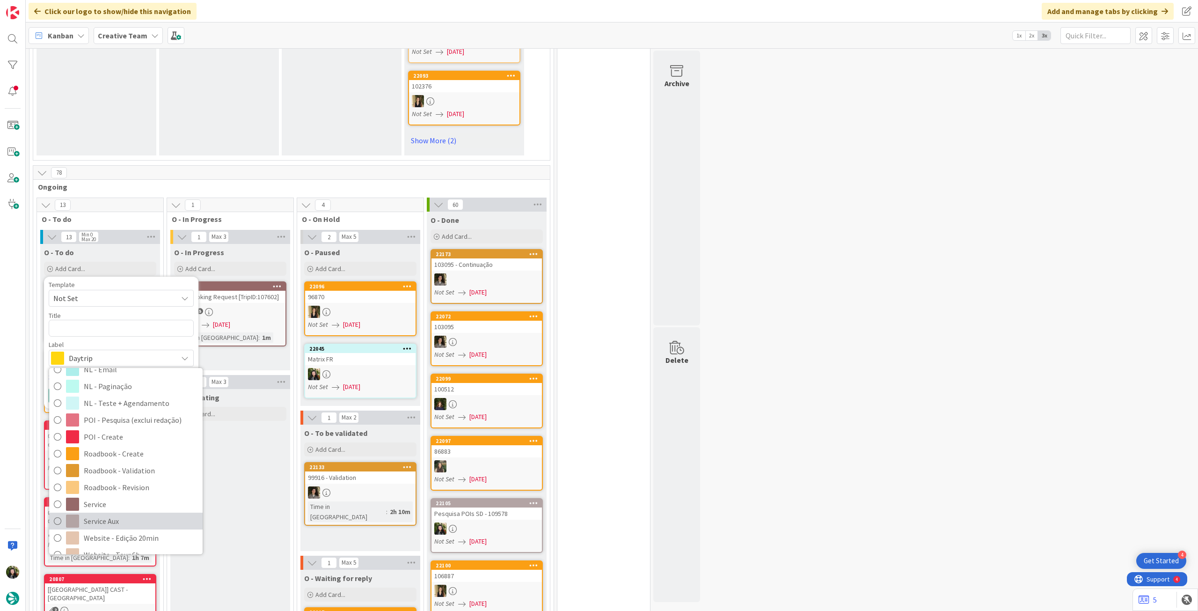
scroll to position [124, 0]
click at [117, 501] on span "Service Aux" at bounding box center [141, 508] width 114 height 14
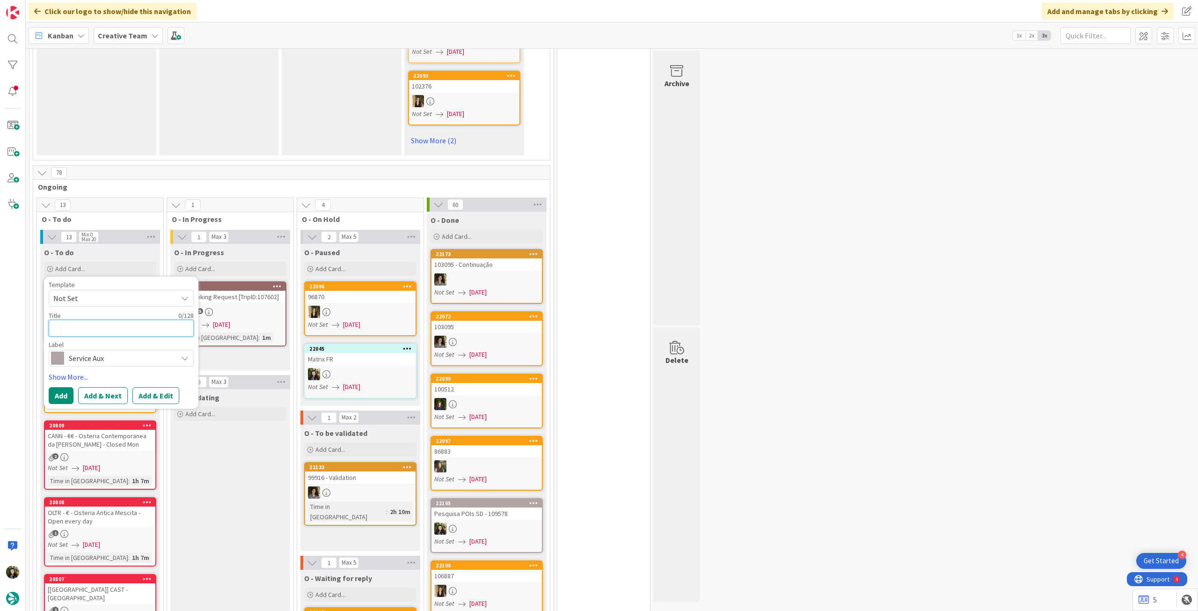
click at [129, 320] on textarea at bounding box center [121, 328] width 145 height 17
type textarea "x"
type textarea "P"
type textarea "x"
type textarea "Pe"
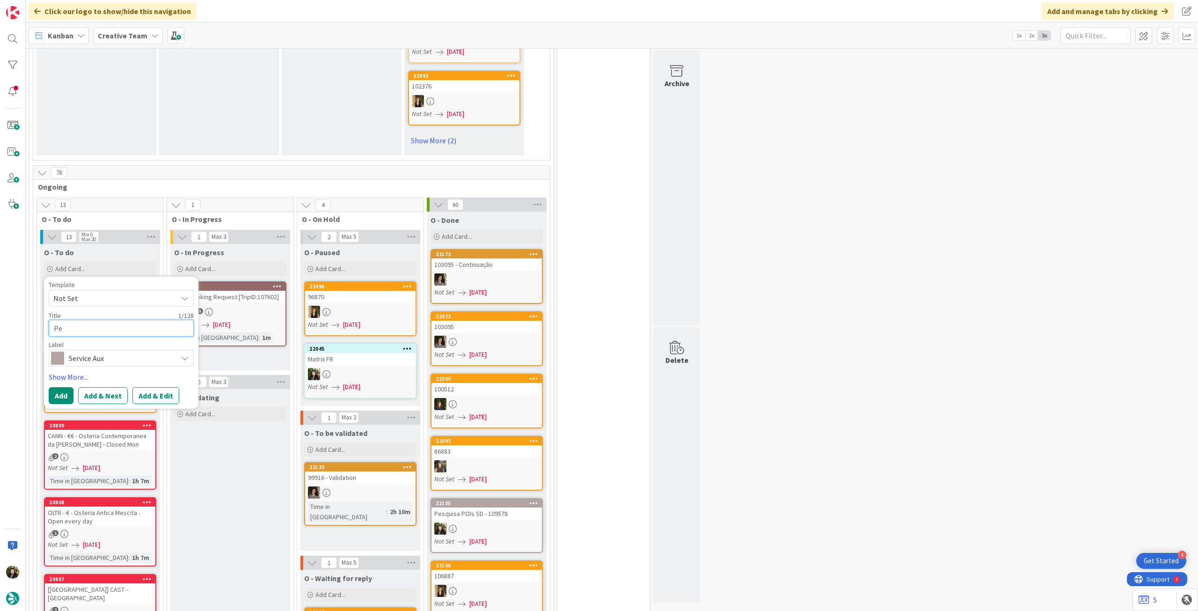
type textarea "x"
type textarea "Pes"
type textarea "x"
type textarea "Pesq"
type textarea "x"
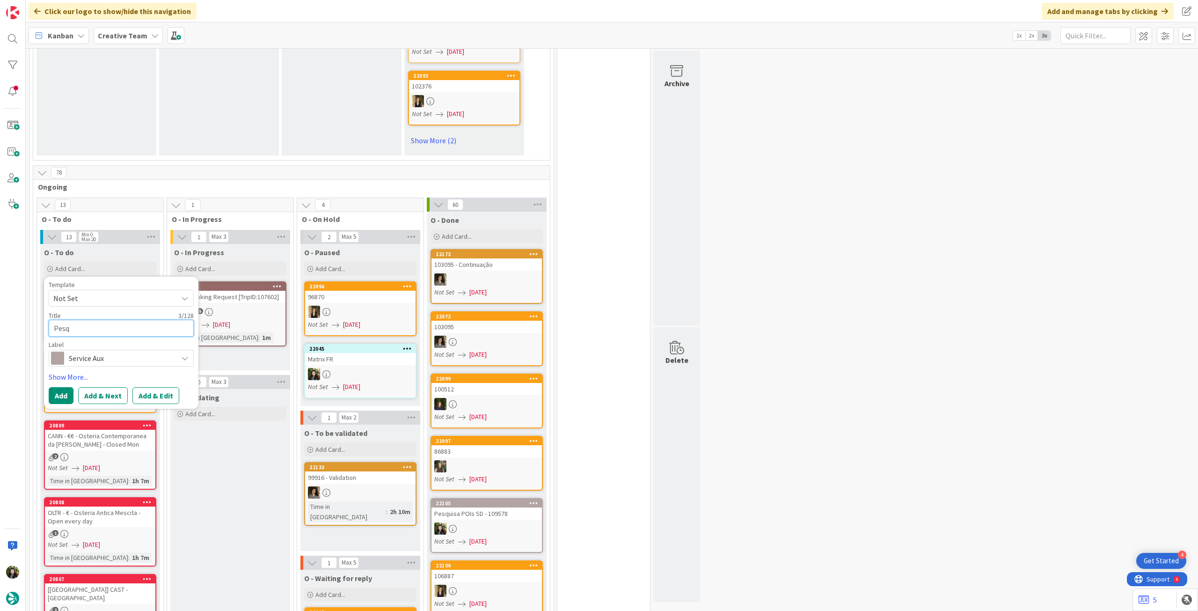
type textarea "Pesqu"
type textarea "x"
type textarea "Pesqui"
type textarea "x"
type textarea "Pesquis"
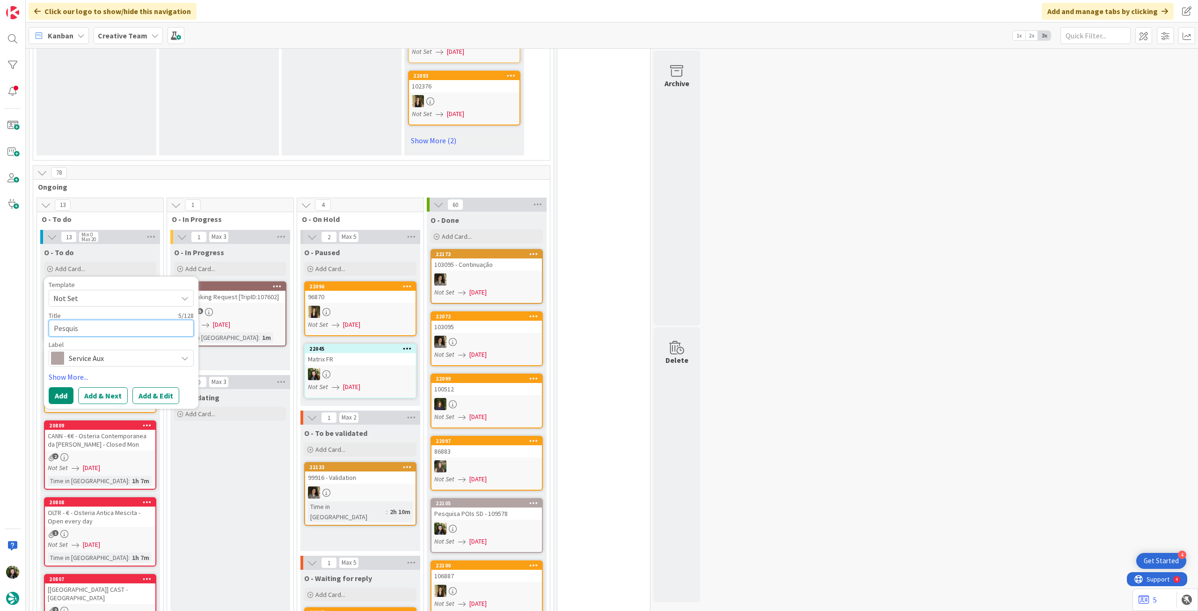
type textarea "x"
type textarea "Pesquisa"
type textarea "x"
type textarea "Pesquisa 2"
type textarea "x"
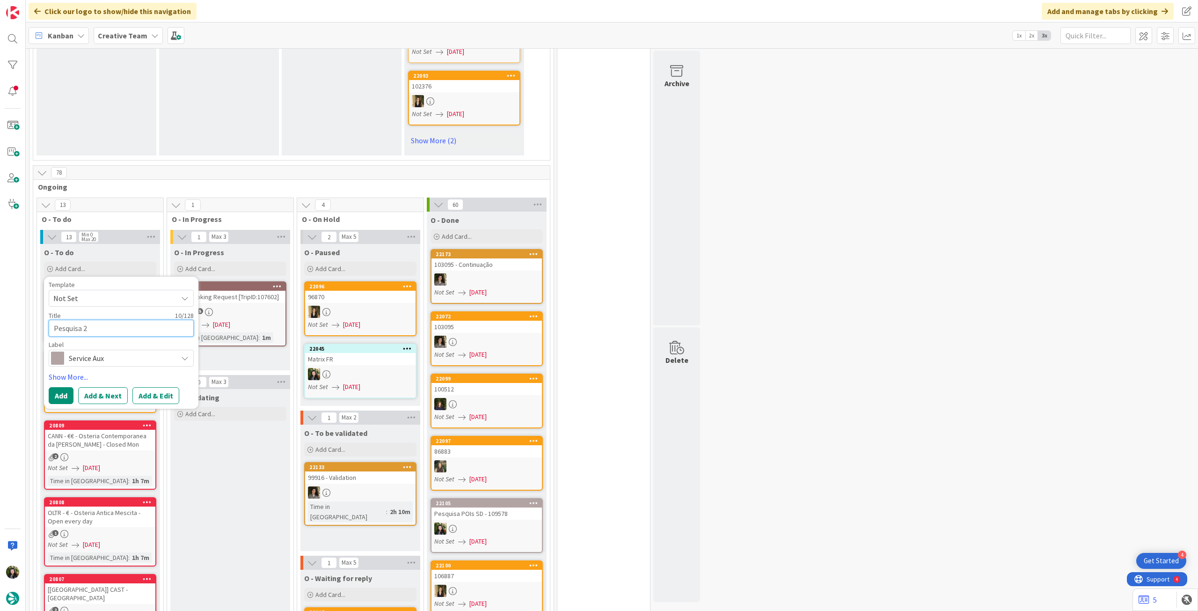
type textarea "Pesquisa 2 r"
type textarea "x"
type textarea "Pesquisa 2 re"
type textarea "x"
type textarea "Pesquisa 2 res"
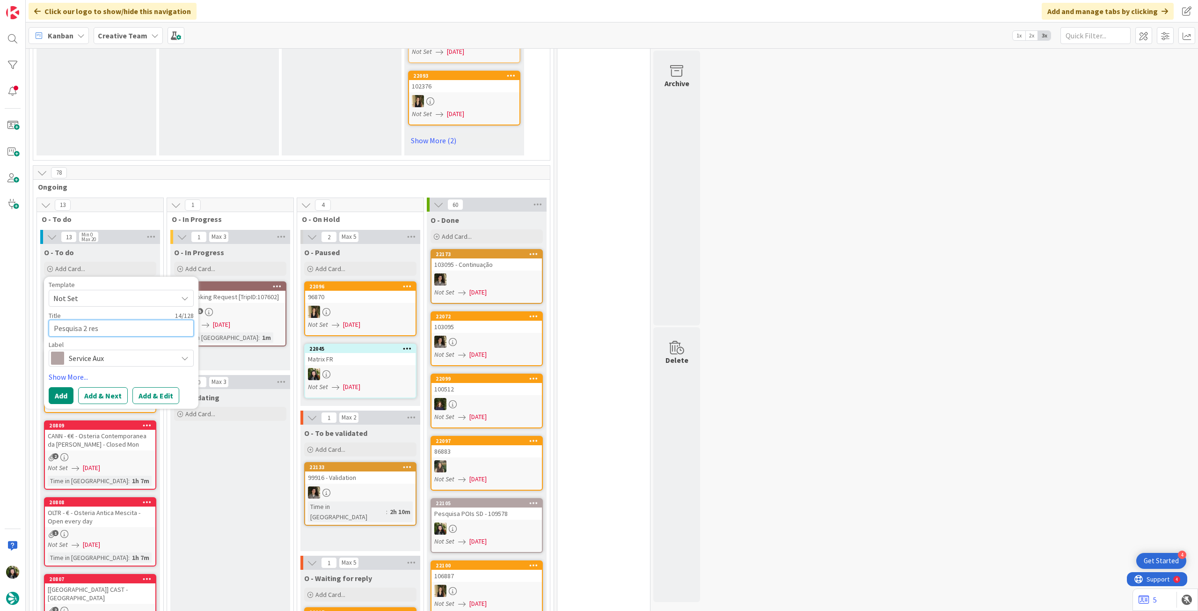
type textarea "x"
type textarea "Pesquisa 2 rest"
type textarea "x"
type textarea "Pesquisa 2 restau"
type textarea "x"
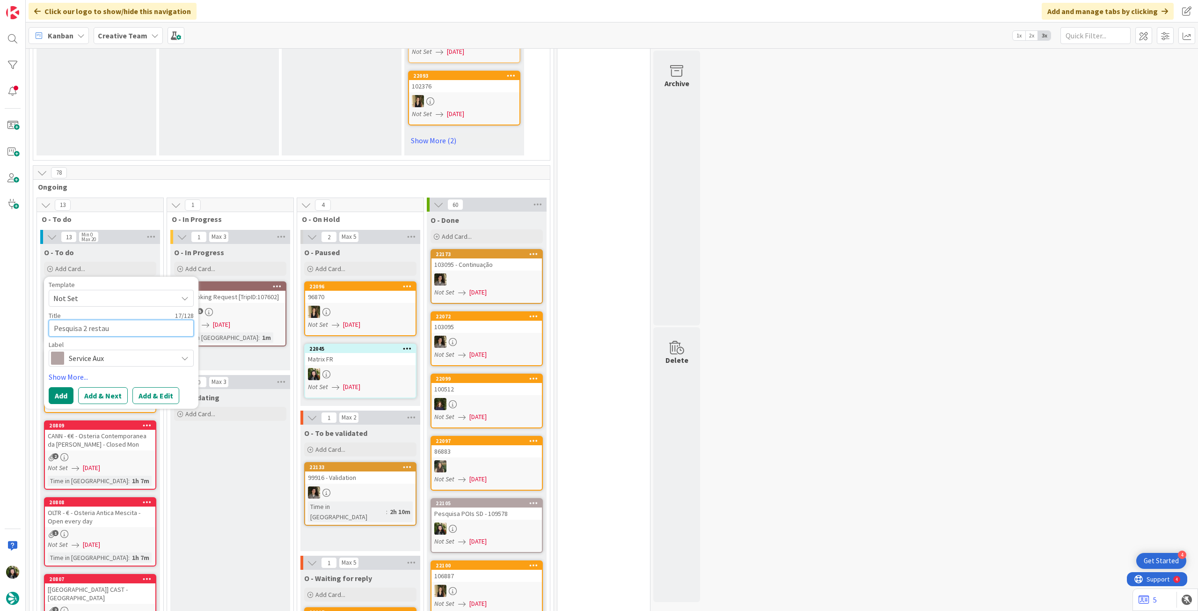
type textarea "Pesquisa 2 restaur"
type textarea "x"
type textarea "Pesquisa 2 restauran"
type textarea "x"
type textarea "Pesquisa 2 restaurant"
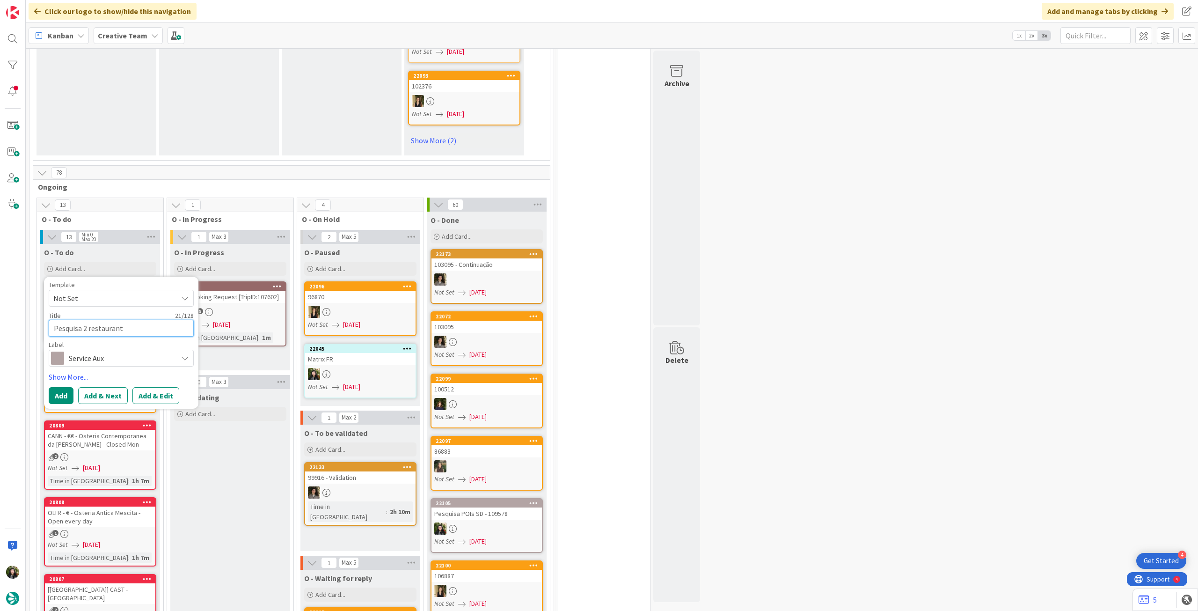
type textarea "x"
type textarea "Pesquisa 2 restaurante"
type textarea "x"
type textarea "Pesquisa 2 restaurantes"
click at [55, 387] on button "Add" at bounding box center [61, 395] width 25 height 17
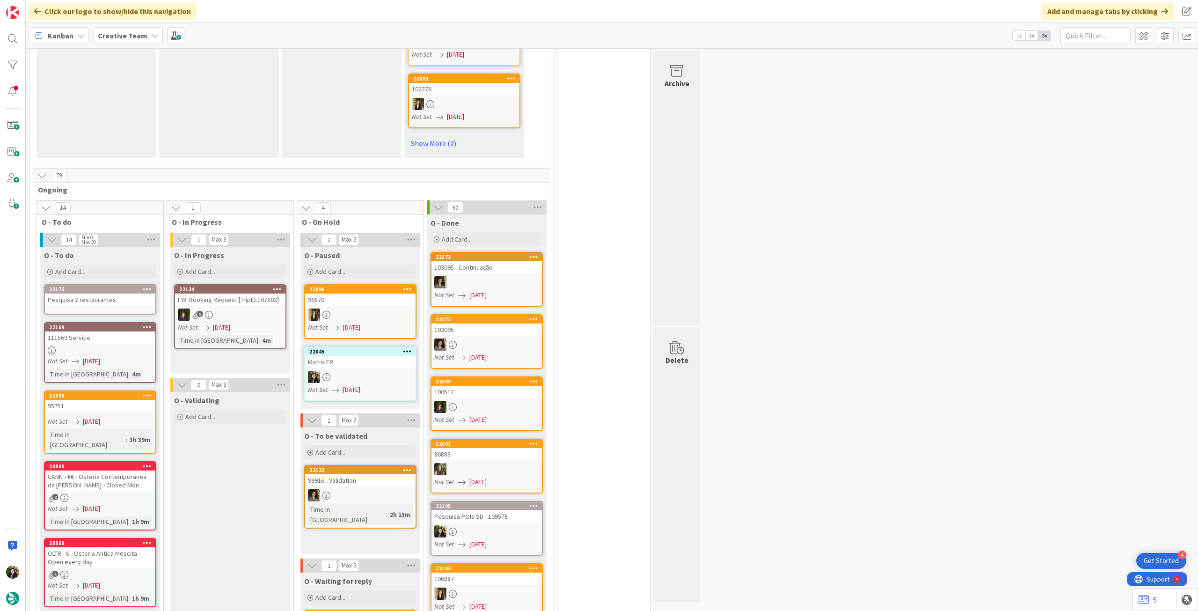
click at [94, 293] on div "Pesquisa 2 restaurantes" at bounding box center [100, 299] width 110 height 12
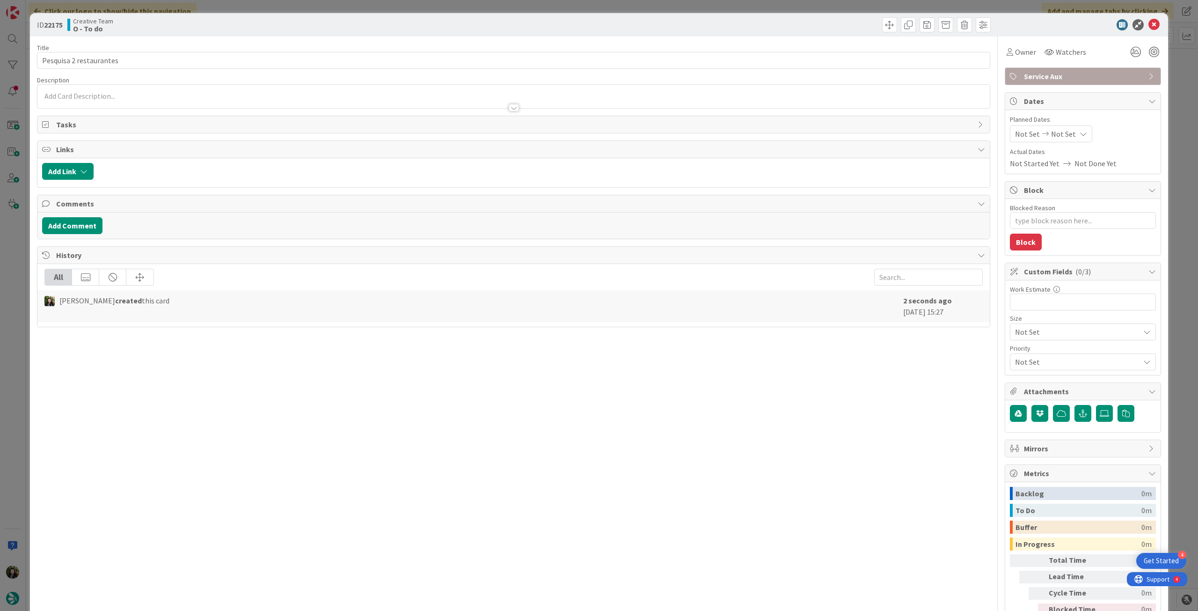
click at [129, 99] on div at bounding box center [513, 103] width 952 height 10
type textarea "x"
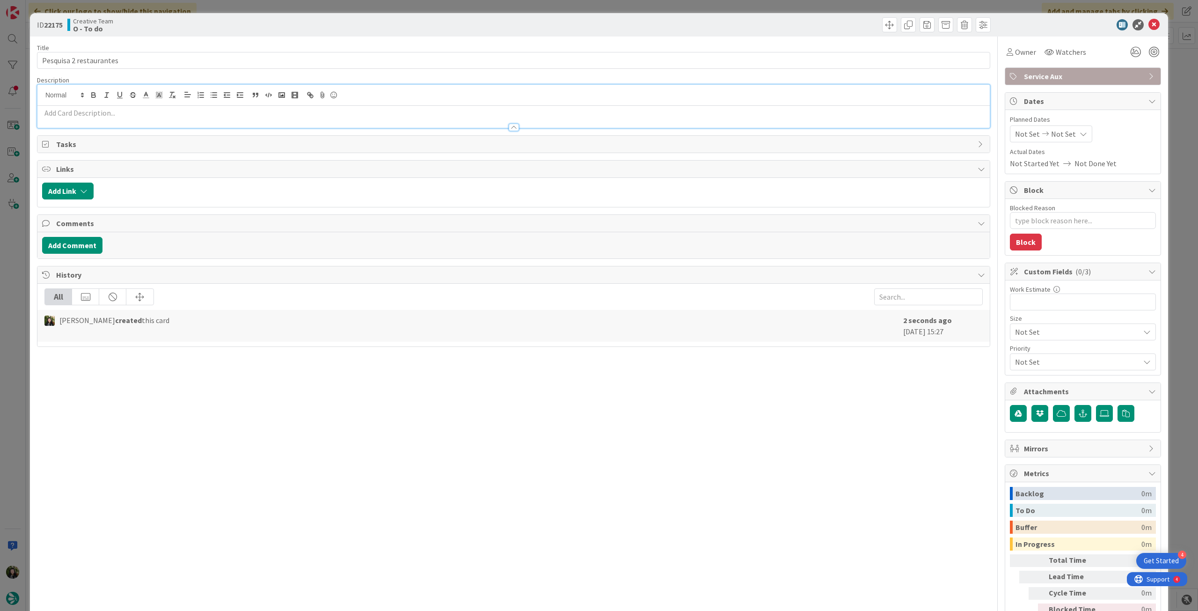
click at [125, 114] on p at bounding box center [513, 113] width 943 height 11
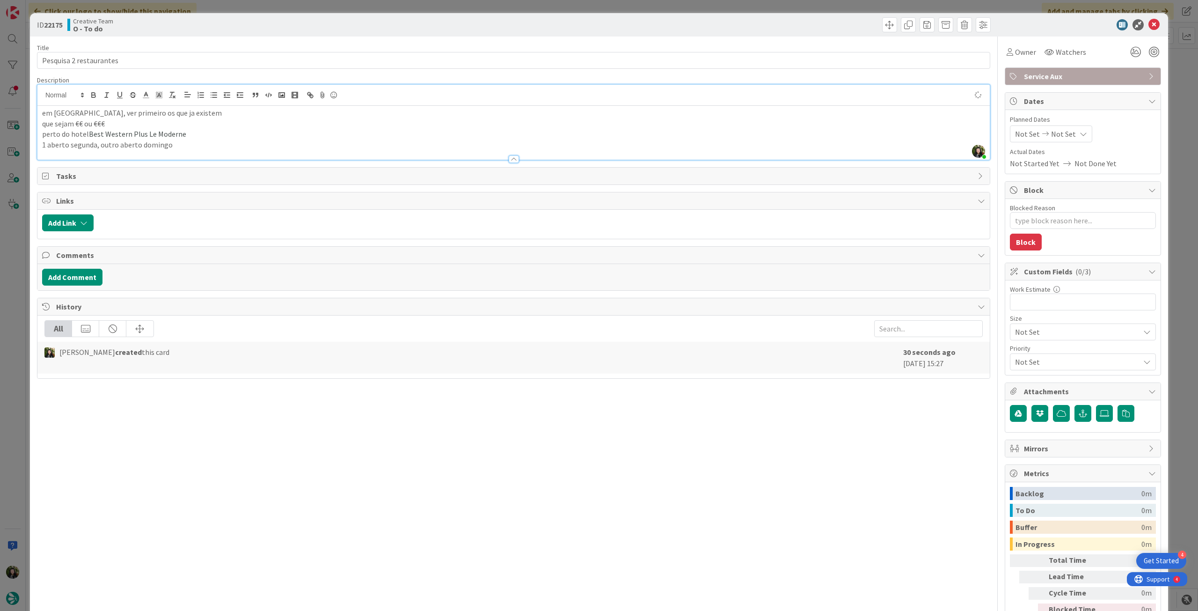
click at [1067, 136] on div "Not Set Not Set" at bounding box center [1051, 133] width 82 height 17
type textarea "x"
click at [1019, 335] on icon at bounding box center [1026, 334] width 14 height 11
type input "[DATE]"
click at [1151, 26] on icon at bounding box center [1153, 24] width 11 height 11
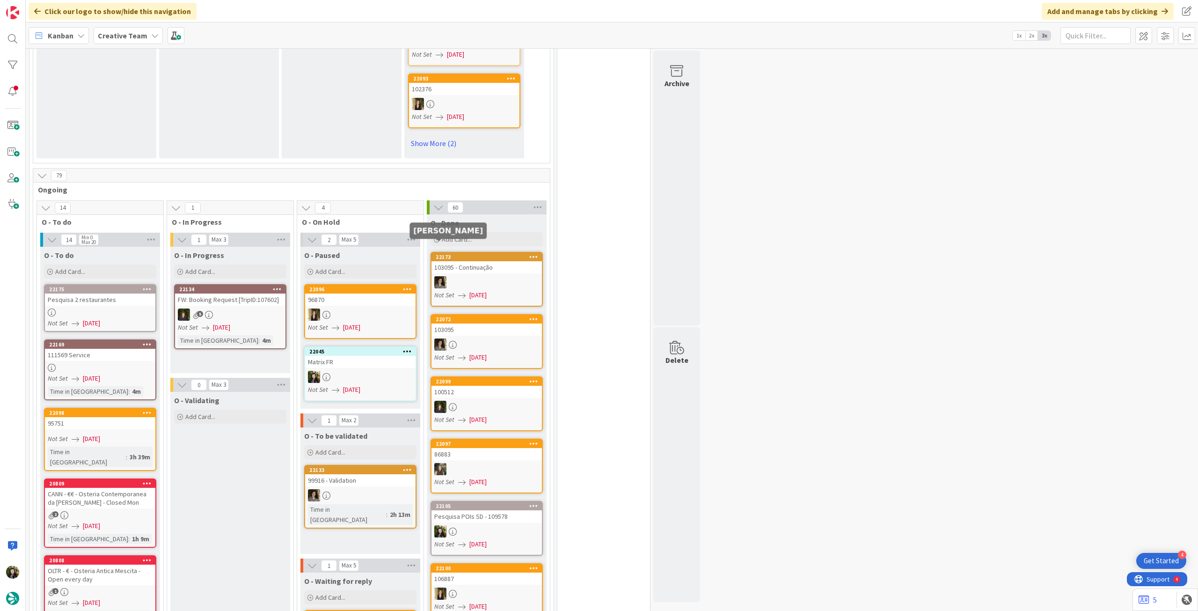
click at [482, 253] on div "22173" at bounding box center [486, 257] width 110 height 8
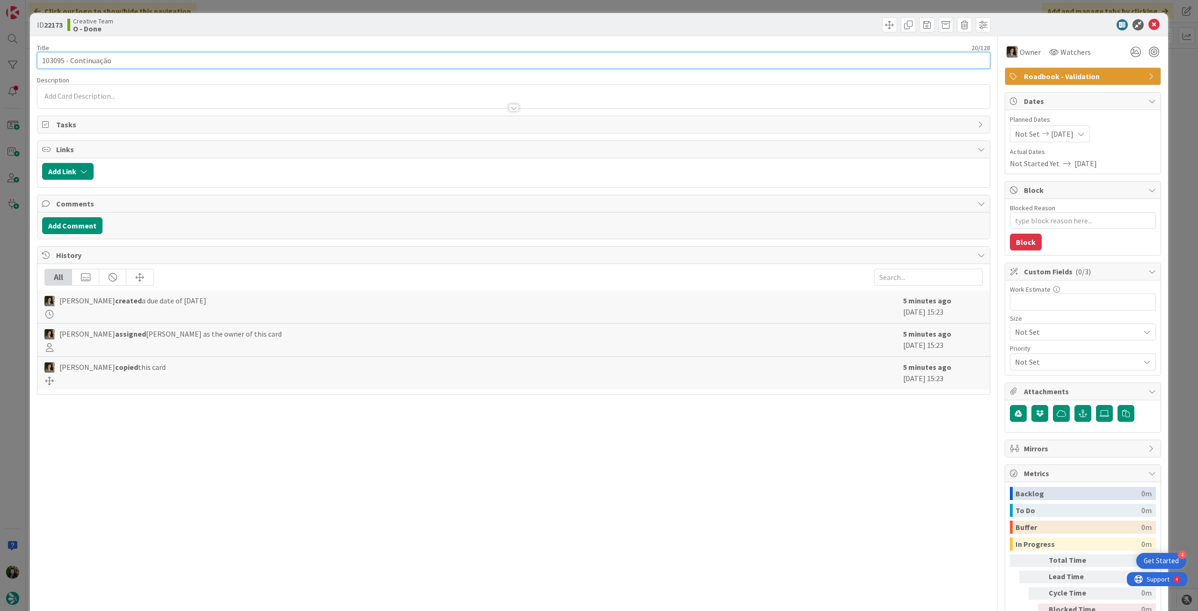
drag, startPoint x: 64, startPoint y: 60, endPoint x: 1, endPoint y: 59, distance: 62.7
click at [0, 60] on div "ID 22173 Creative Team O - Done Title 20 / 128 103095 - Continuação Description…" at bounding box center [599, 305] width 1198 height 611
click at [1148, 28] on icon at bounding box center [1153, 24] width 11 height 11
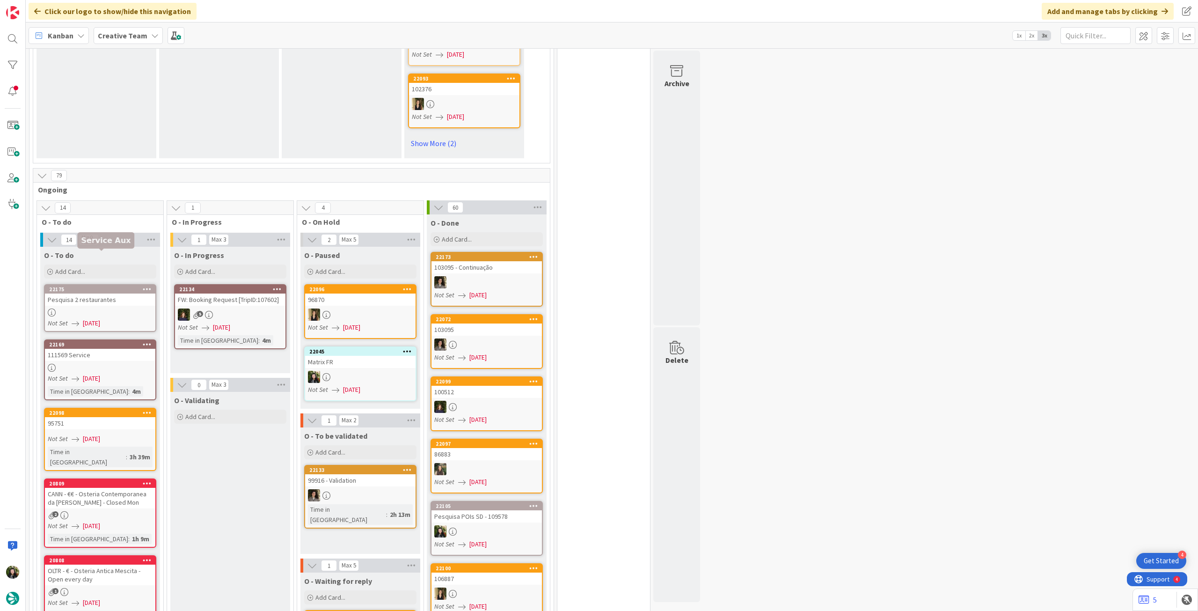
click at [84, 308] on div at bounding box center [100, 312] width 110 height 8
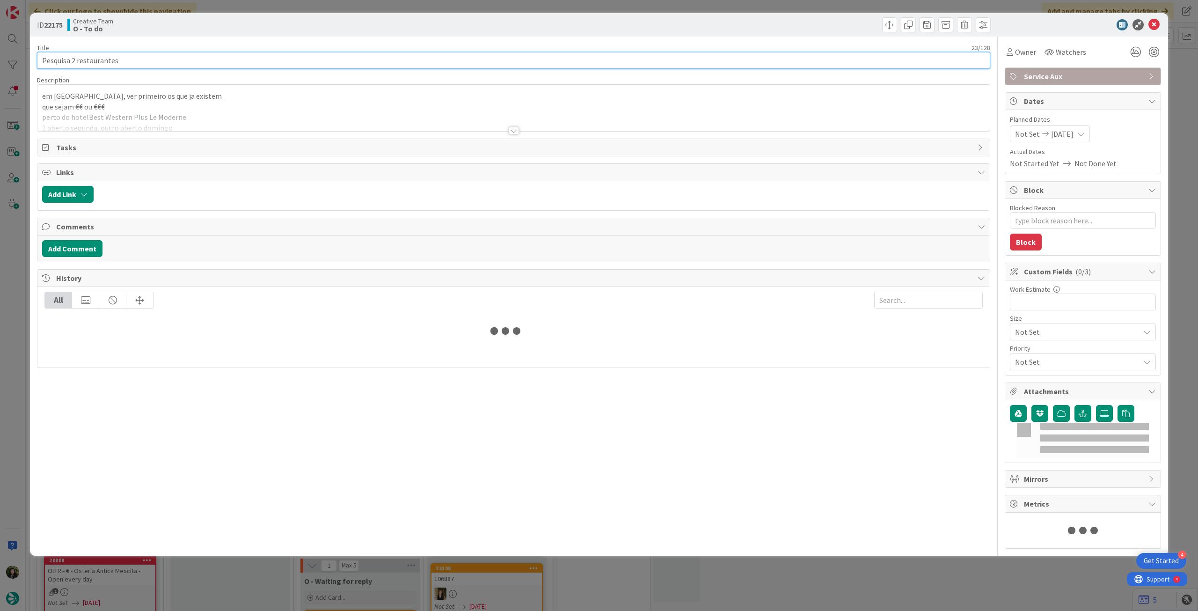
click at [180, 58] on input "Pesquisa 2 restaurantes" at bounding box center [513, 60] width 953 height 17
type textarea "x"
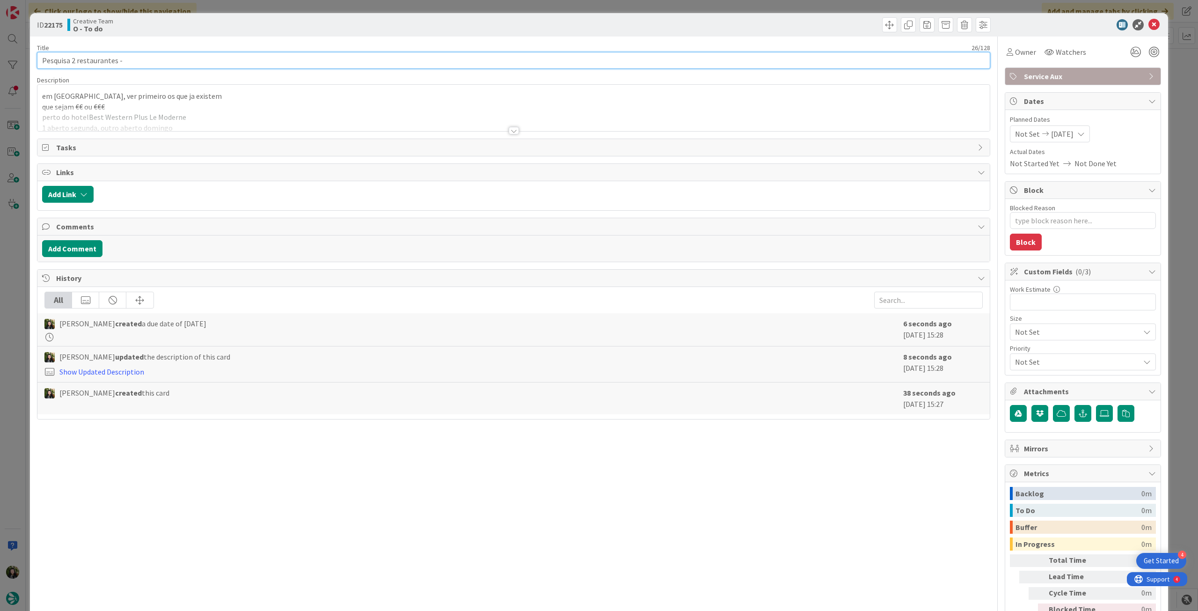
paste input "103095"
type input "Pesquisa 2 restaurantes - 103095"
type textarea "x"
type input "Pesquisa 2 restaurantes - 103095"
click at [1149, 22] on icon at bounding box center [1153, 24] width 11 height 11
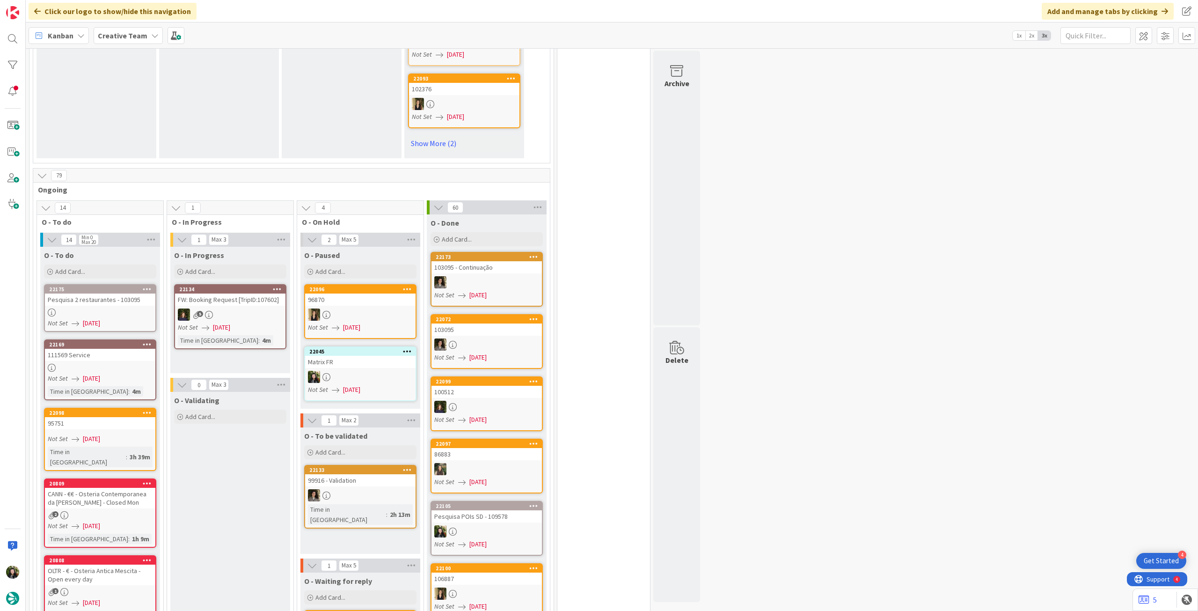
click at [131, 318] on div "Not Set 01/09/2025" at bounding box center [102, 323] width 108 height 10
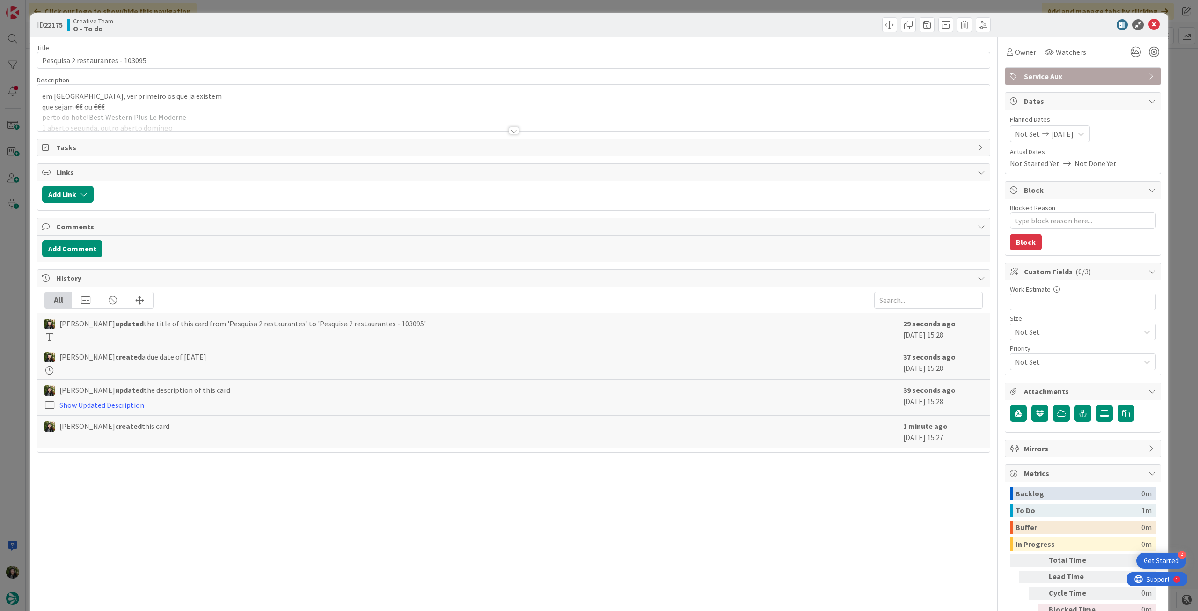
type textarea "x"
click at [74, 61] on input "Pesquisa 2 restaurantes - 103095" at bounding box center [513, 60] width 953 height 17
type input "Pesquisa 1 restaurantes - 103095"
type textarea "x"
click at [115, 60] on input "Pesquisa 1 restaurantes - 103095" at bounding box center [513, 60] width 953 height 17
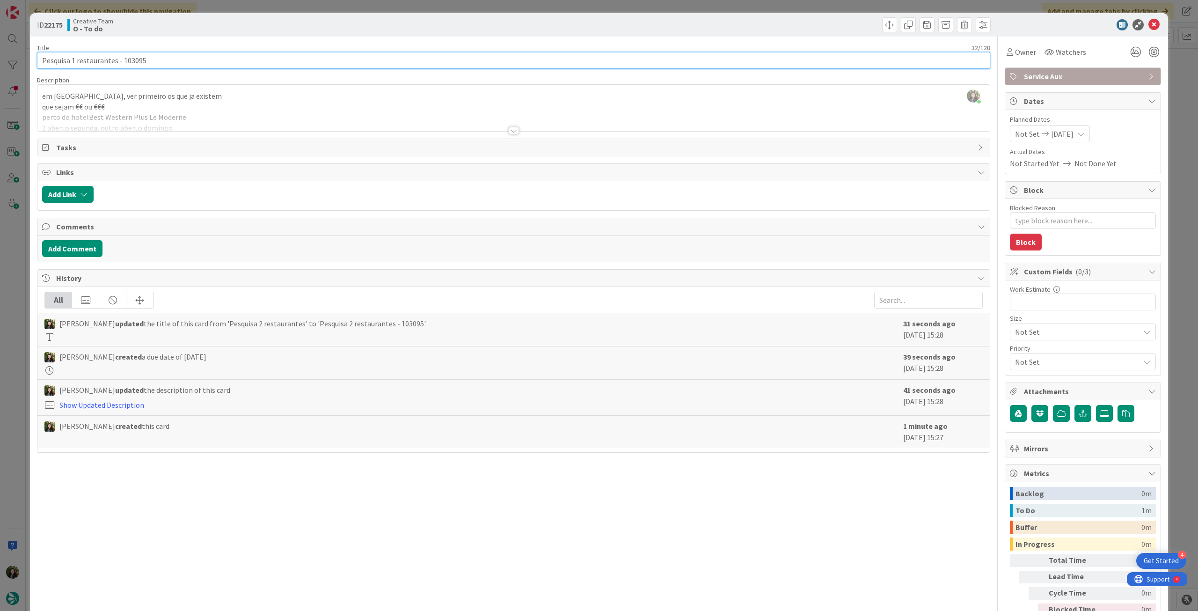
type input "Pesquisa 1 restaurante - 103095"
type textarea "x"
type input "Pesquisa 1 restaurante - 103095"
click at [153, 104] on div "Beatriz Cassona just joined em Caen, ver primeiro os que ja existem que sejam €…" at bounding box center [513, 108] width 952 height 46
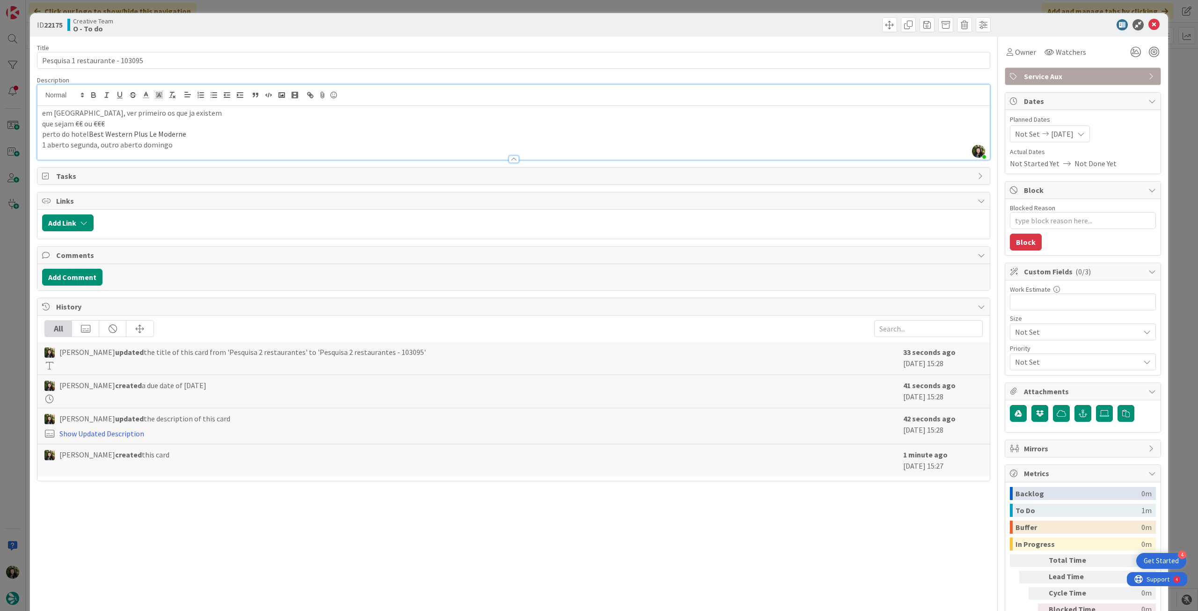
click at [74, 122] on p "que sejam €€ ou €€€" at bounding box center [513, 123] width 943 height 11
click at [179, 146] on p "1 aberto segunda, outro aberto domingo" at bounding box center [513, 144] width 943 height 11
click at [179, 145] on p "1 aberto segunda, outro aberto domingo" at bounding box center [513, 144] width 943 height 11
drag, startPoint x: 112, startPoint y: 147, endPoint x: 40, endPoint y: 150, distance: 72.1
click at [40, 150] on div "Description Beatriz Cassona just joined em Caen, ver primeiro os que ja existem…" at bounding box center [513, 118] width 953 height 84
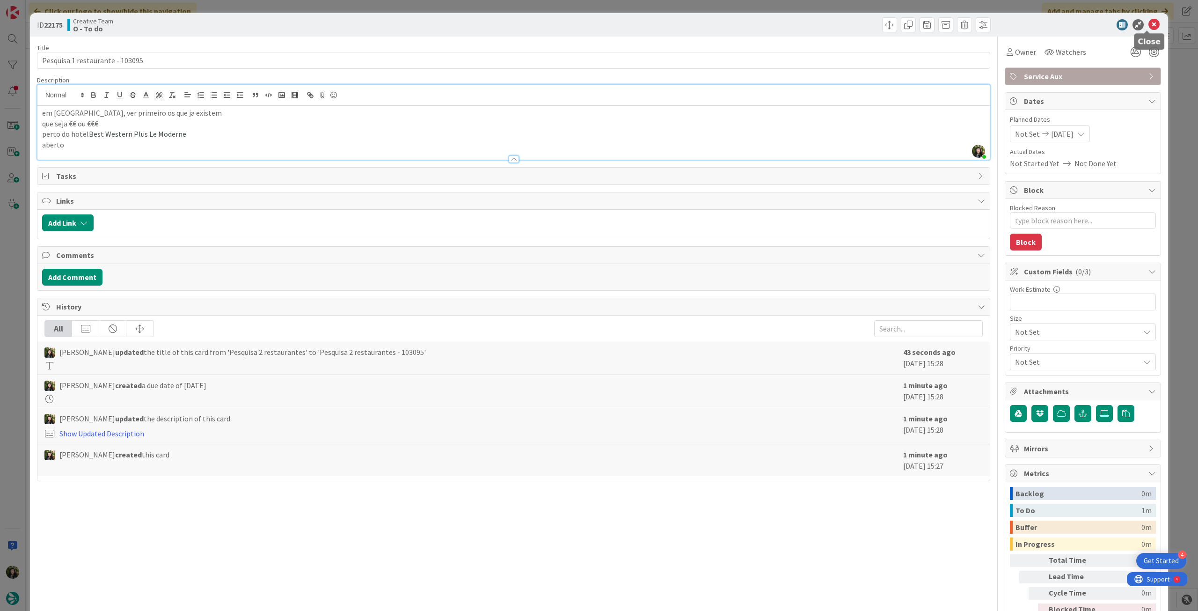
click at [1148, 23] on icon at bounding box center [1153, 24] width 11 height 11
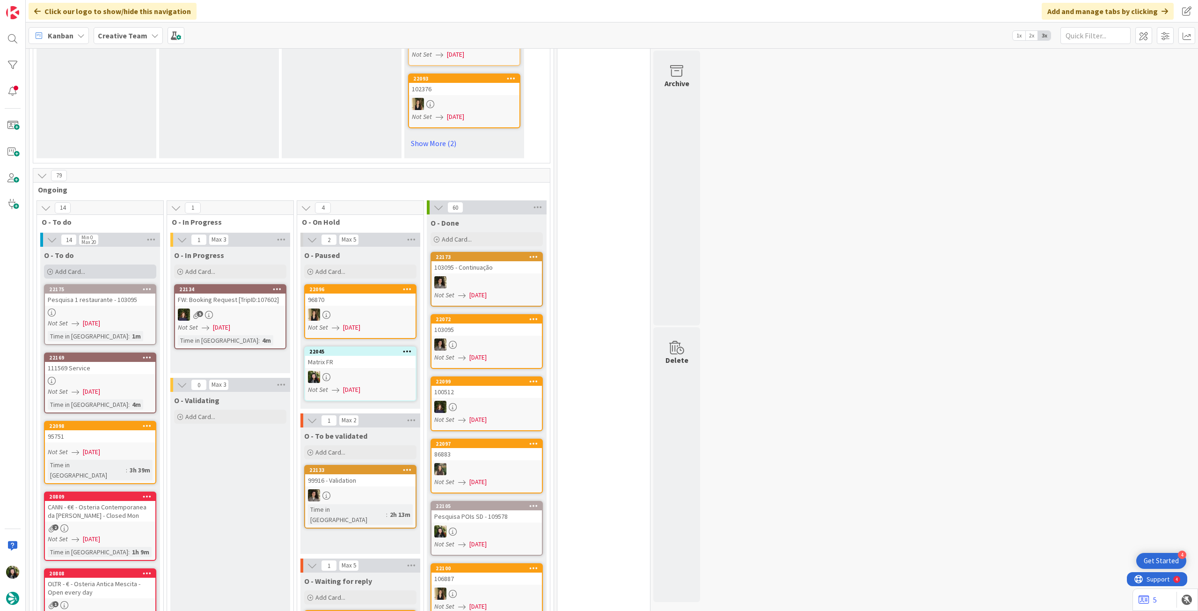
click at [96, 264] on div "Add Card..." at bounding box center [100, 271] width 112 height 14
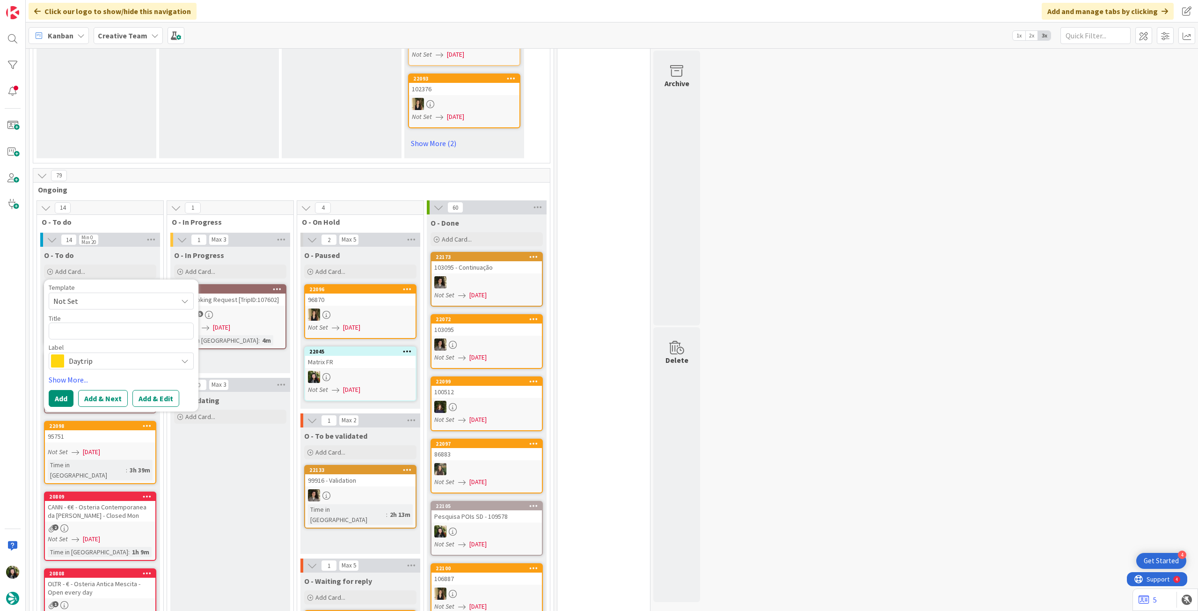
click at [115, 354] on span "Daytrip" at bounding box center [121, 360] width 104 height 13
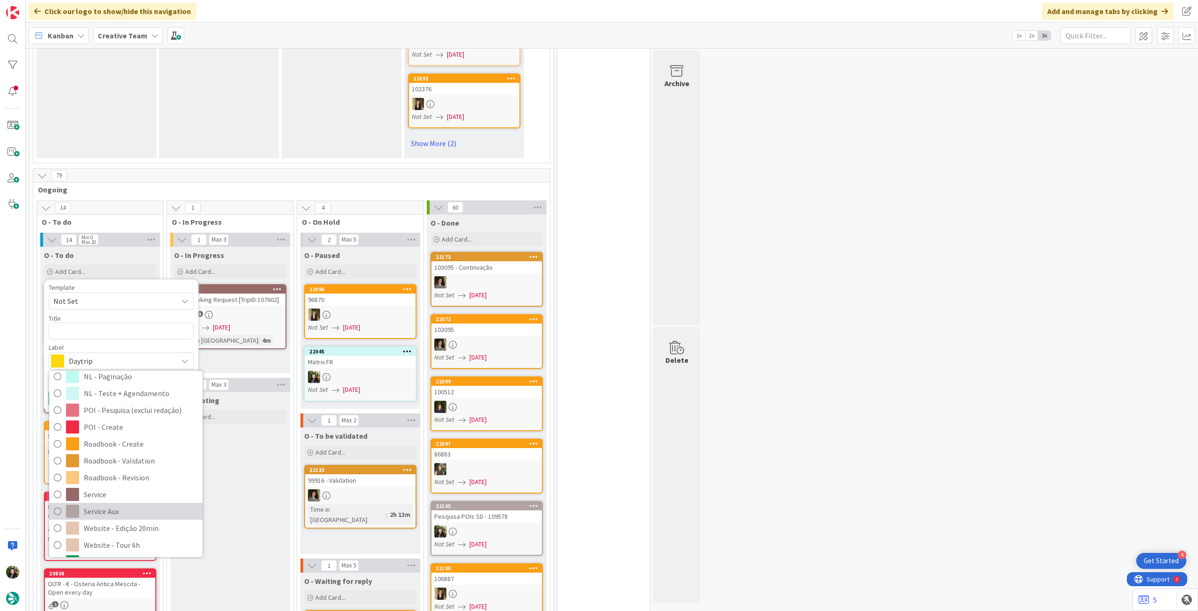
click at [130, 504] on span "Service Aux" at bounding box center [141, 511] width 114 height 14
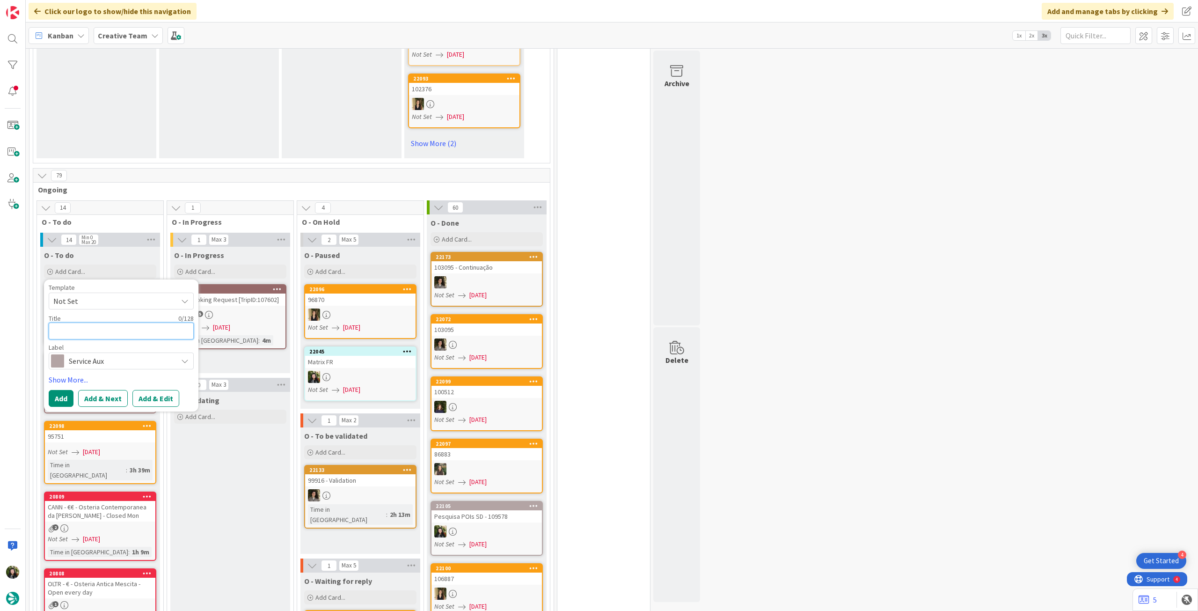
click at [123, 322] on textarea at bounding box center [121, 330] width 145 height 17
type textarea "x"
type textarea "P"
type textarea "x"
type textarea "Pe"
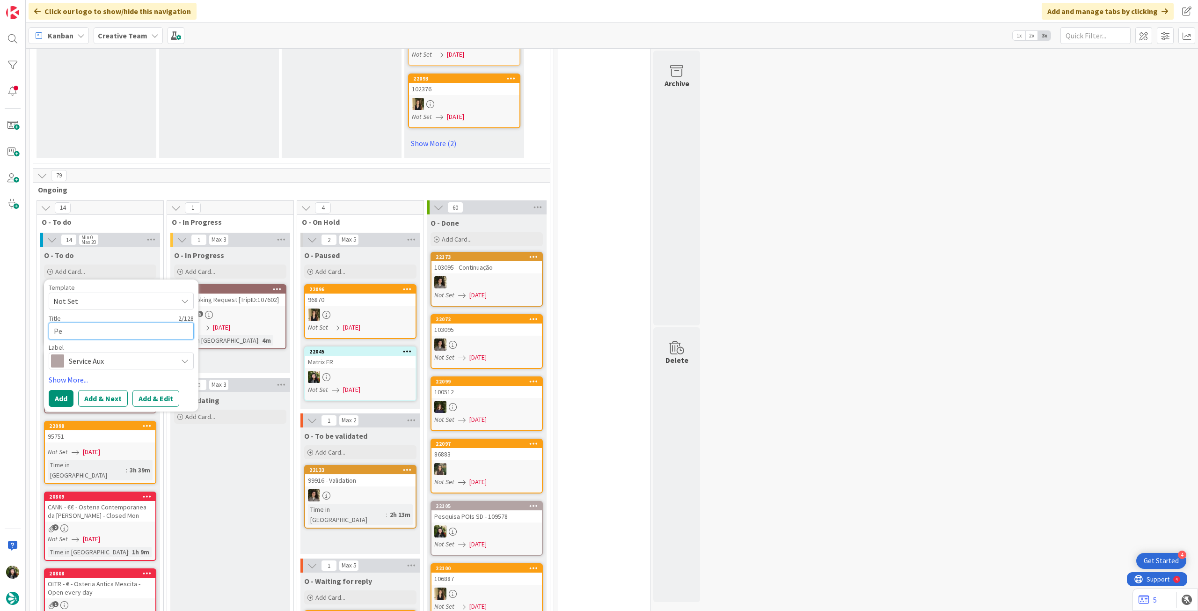
type textarea "x"
type textarea "Pes"
type textarea "x"
type textarea "Pesqu"
type textarea "x"
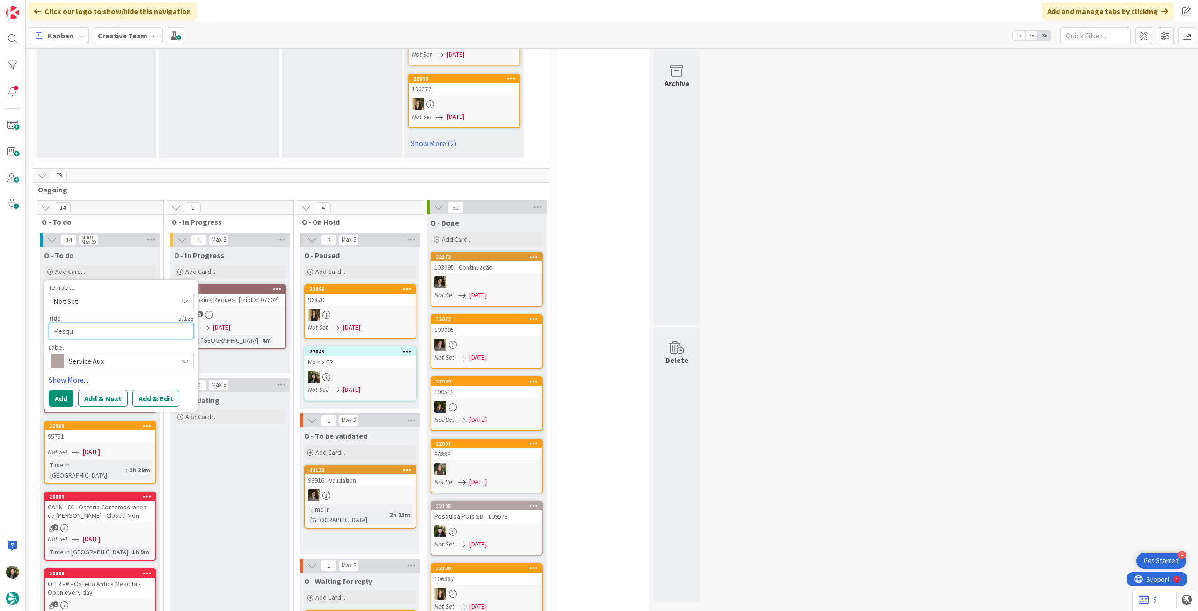
type textarea "Pesqui"
type textarea "x"
type textarea "Pesquis"
type textarea "x"
type textarea "Pesquisa"
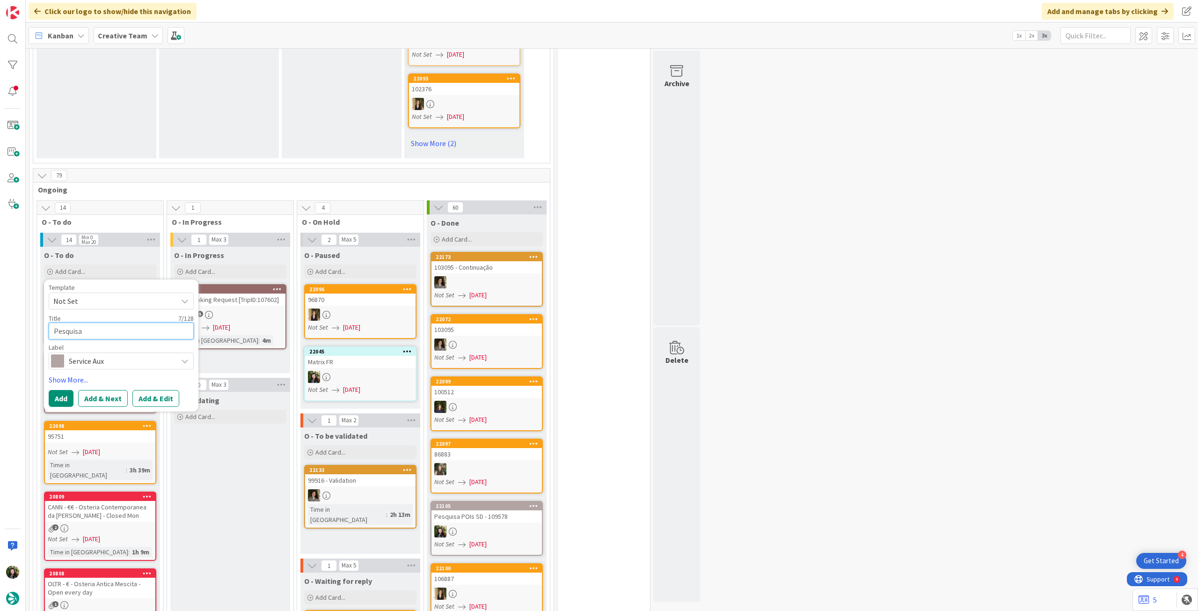
type textarea "x"
type textarea "Pesquisa"
type textarea "x"
type textarea "Pesquisa"
type textarea "x"
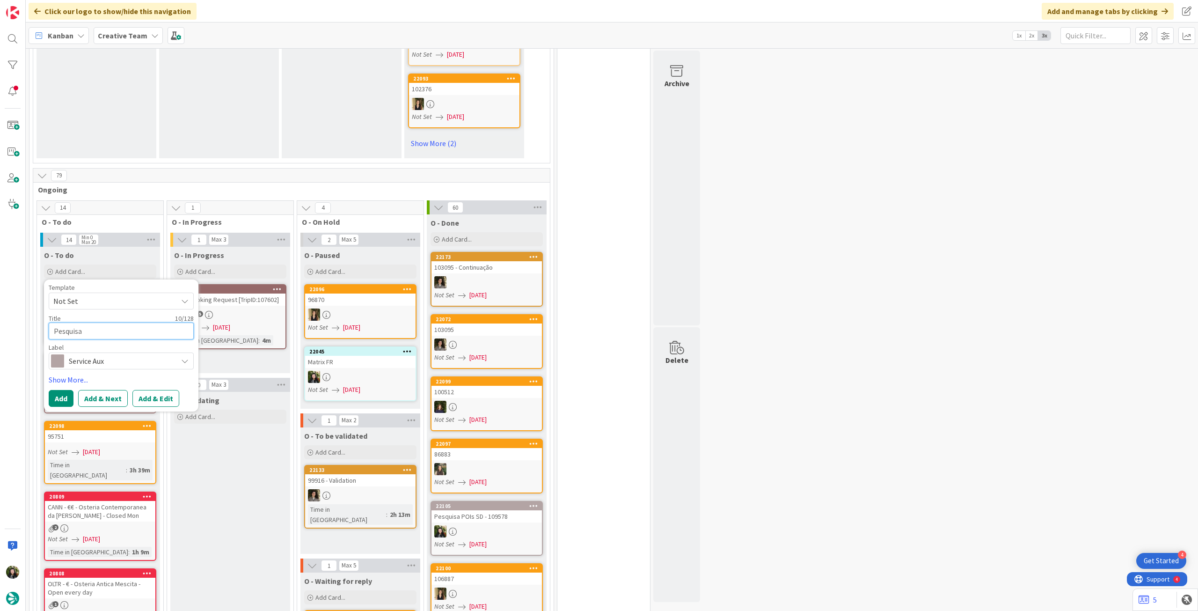
type textarea "Pesquisa"
type textarea "x"
type textarea "Pesquisa 2"
type textarea "x"
type textarea "Pesquisa 2 r"
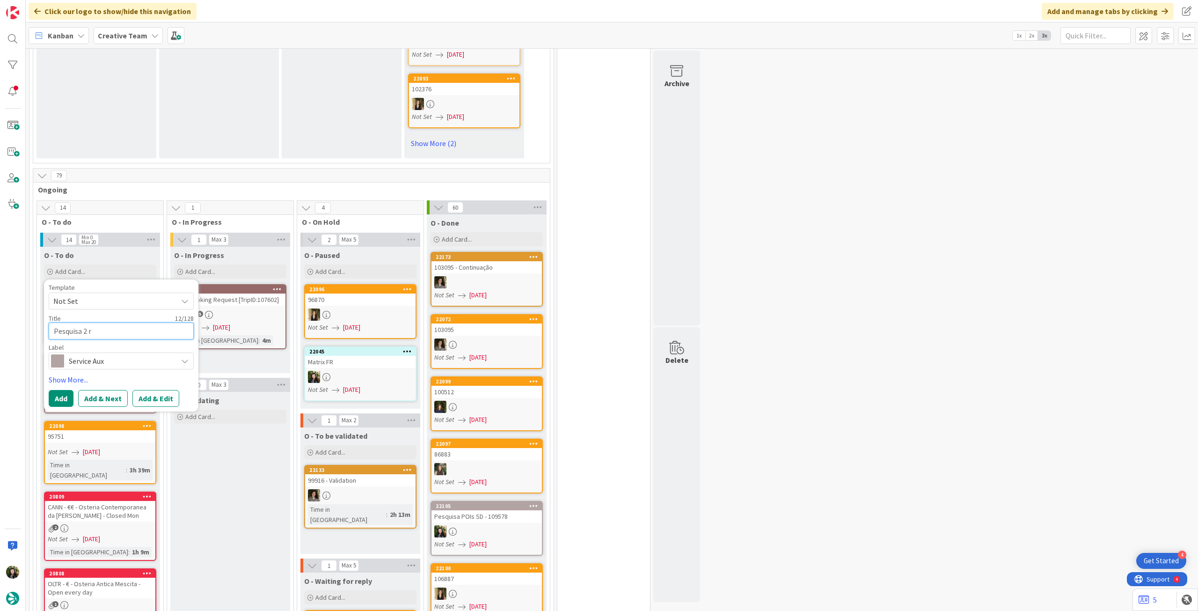
type textarea "x"
type textarea "Pesquisa 2"
type textarea "x"
type textarea "Pesquisa 2"
type textarea "x"
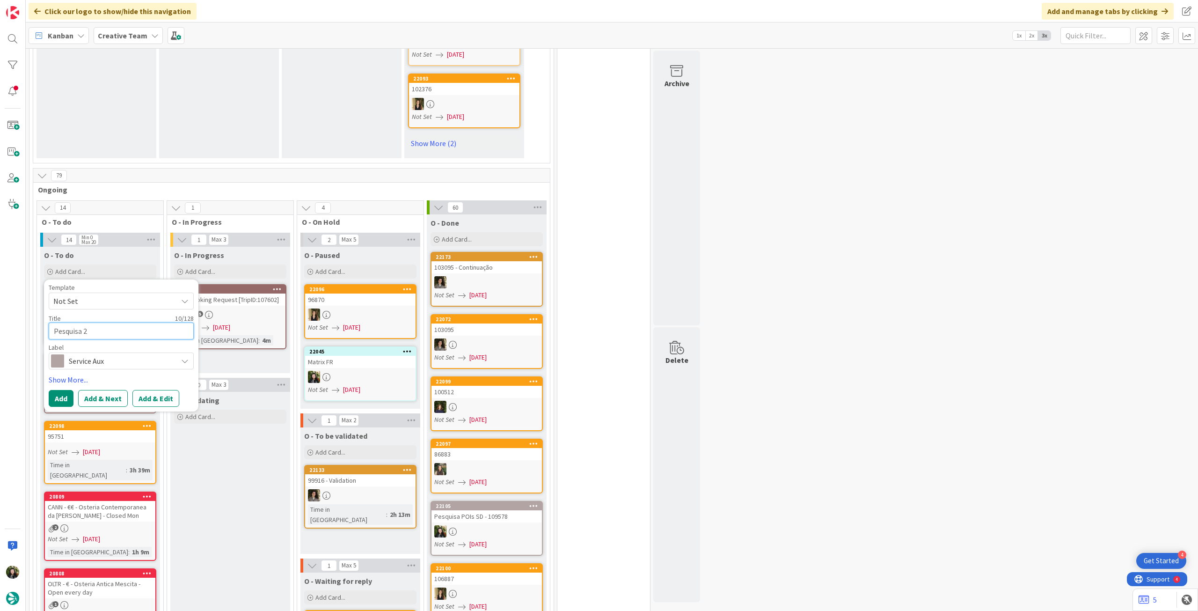
type textarea "Pesquisa"
type textarea "x"
type textarea "Pesquisa 1"
type textarea "x"
type textarea "Pesquisa 1"
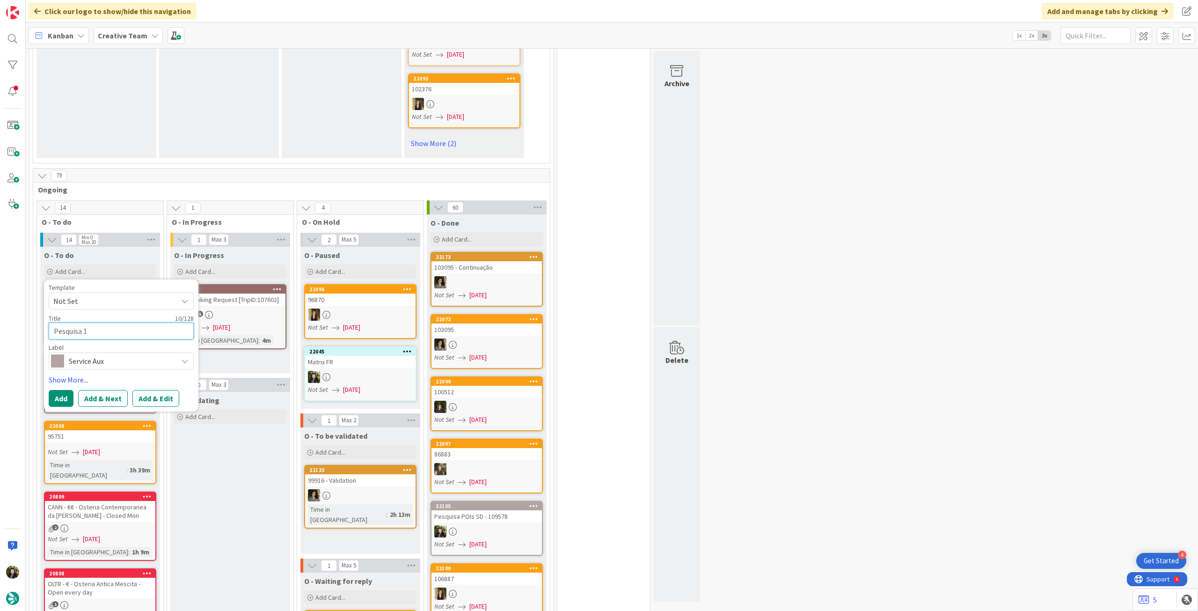
type textarea "x"
type textarea "Pesquisa 1 r"
type textarea "x"
type textarea "Pesquisa 1 re"
type textarea "x"
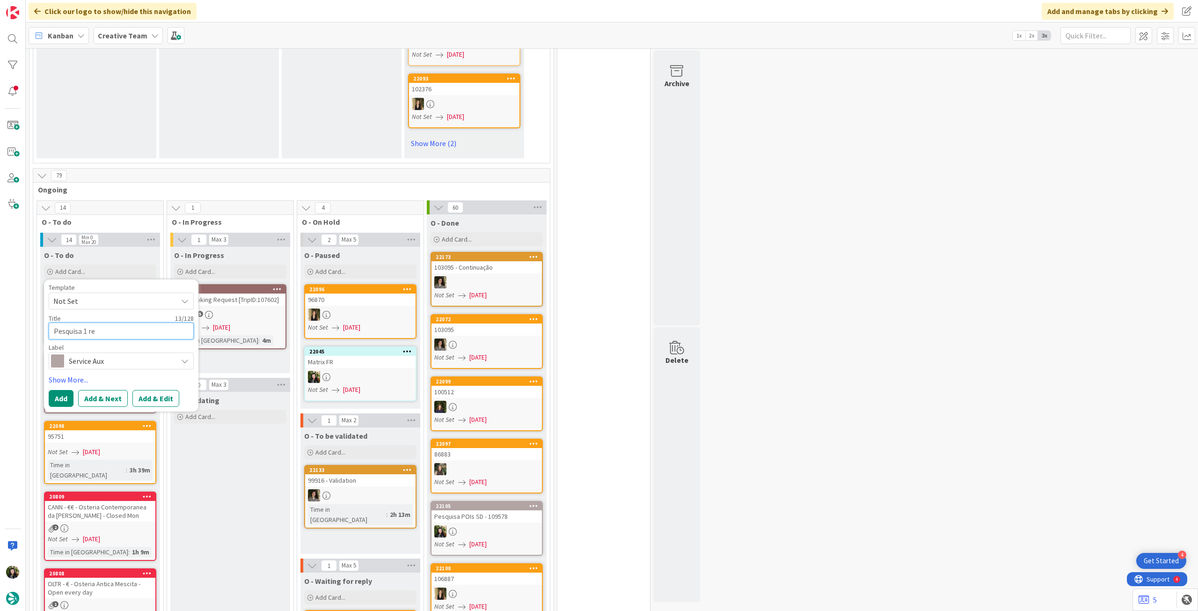
type textarea "Pesquisa 1 res"
type textarea "x"
type textarea "Pesquisa 1 rest"
type textarea "x"
type textarea "Pesquisa 1 restau"
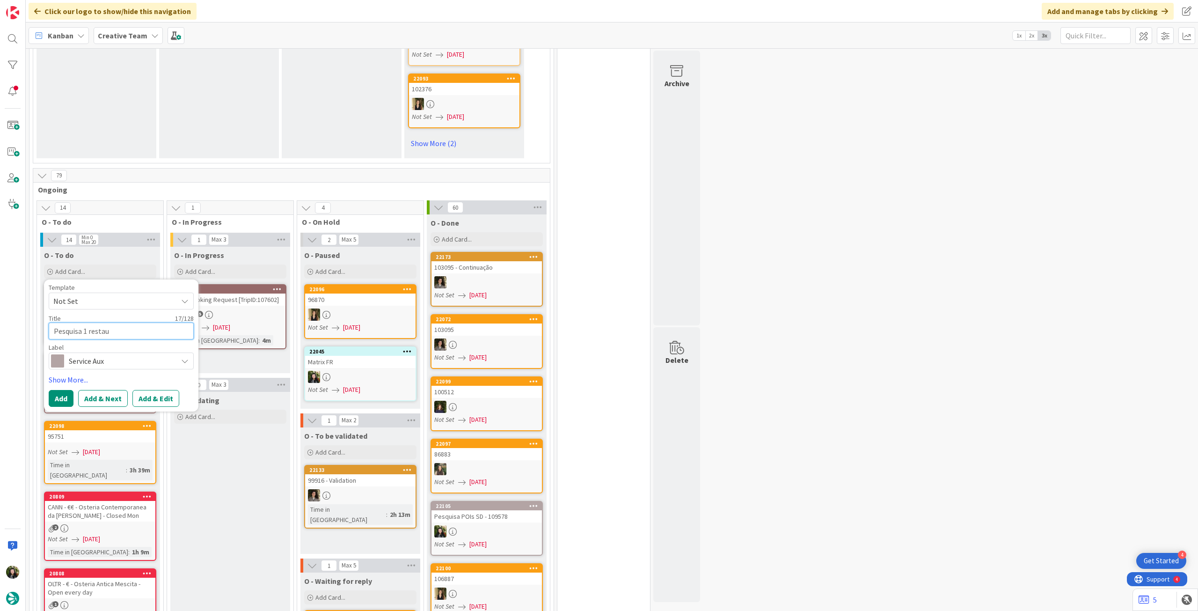
type textarea "x"
type textarea "Pesquisa 1 restaur"
type textarea "x"
type textarea "Pesquisa 1 restaura"
type textarea "x"
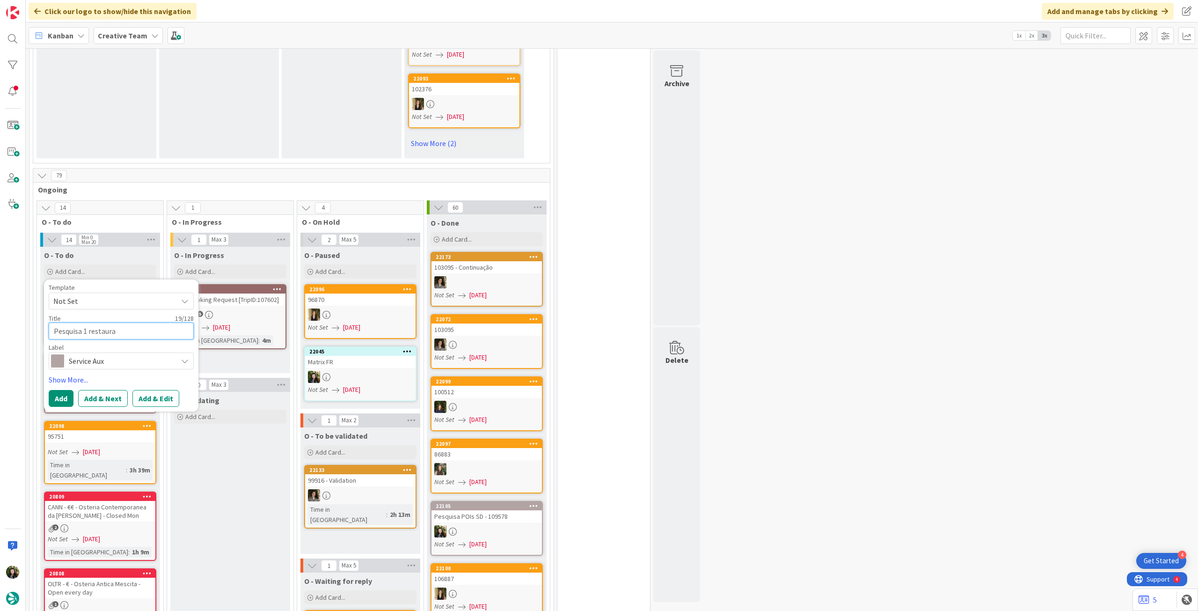
type textarea "Pesquisa 1 restauran"
type textarea "x"
type textarea "Pesquisa 1 restaurant"
type textarea "x"
type textarea "Pesquisa 1 restaurante"
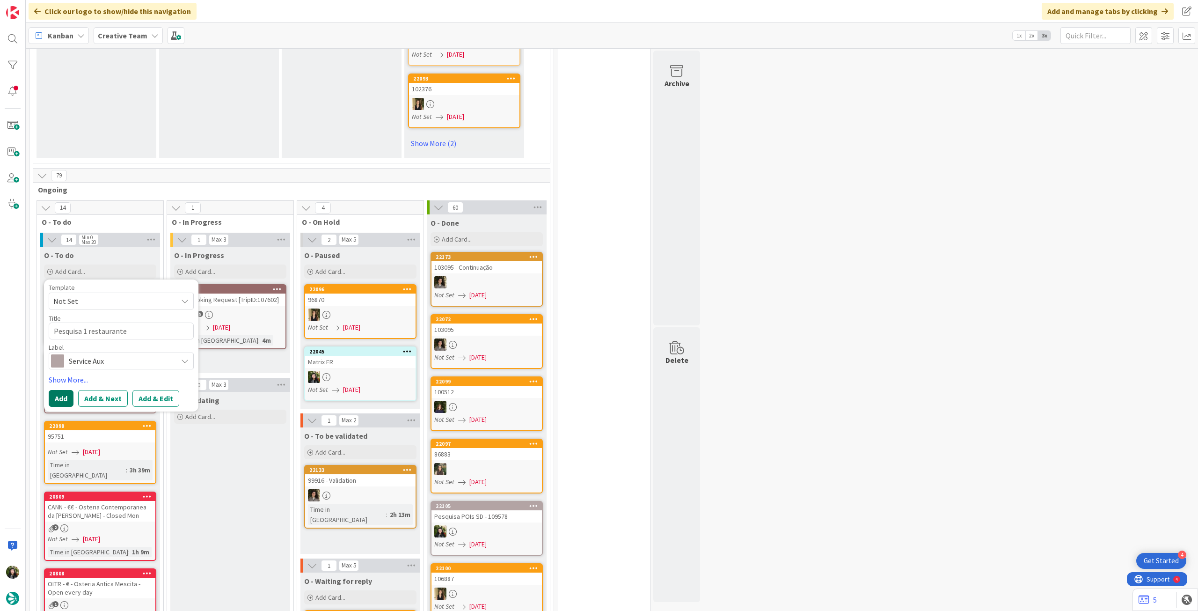
click at [58, 390] on button "Add" at bounding box center [61, 398] width 25 height 17
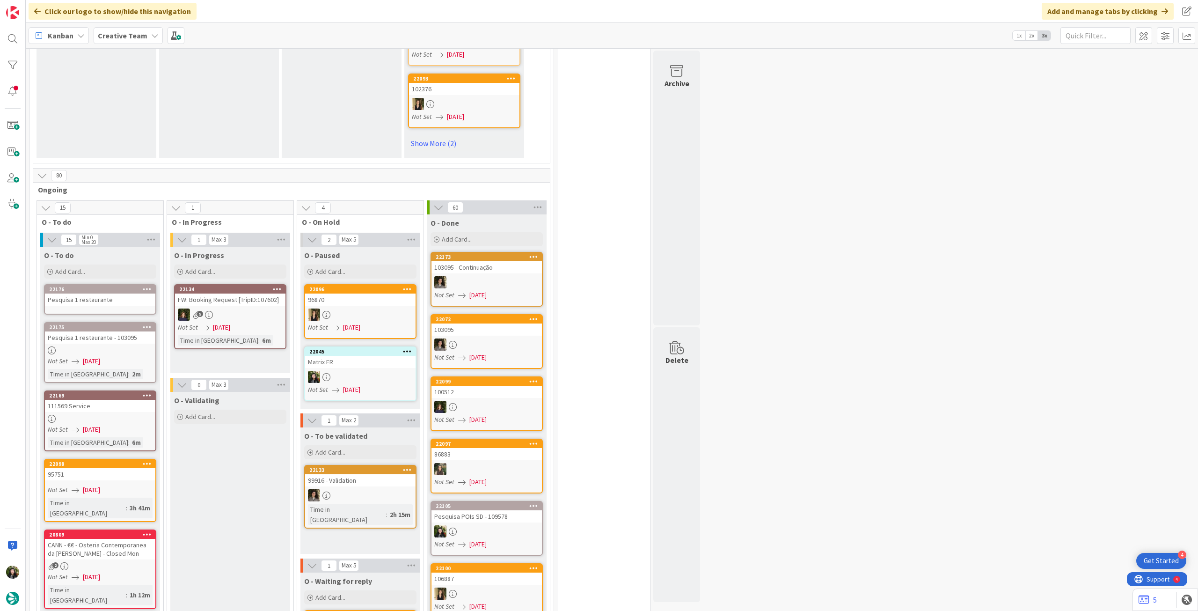
click at [100, 356] on span "[DATE]" at bounding box center [91, 361] width 17 height 10
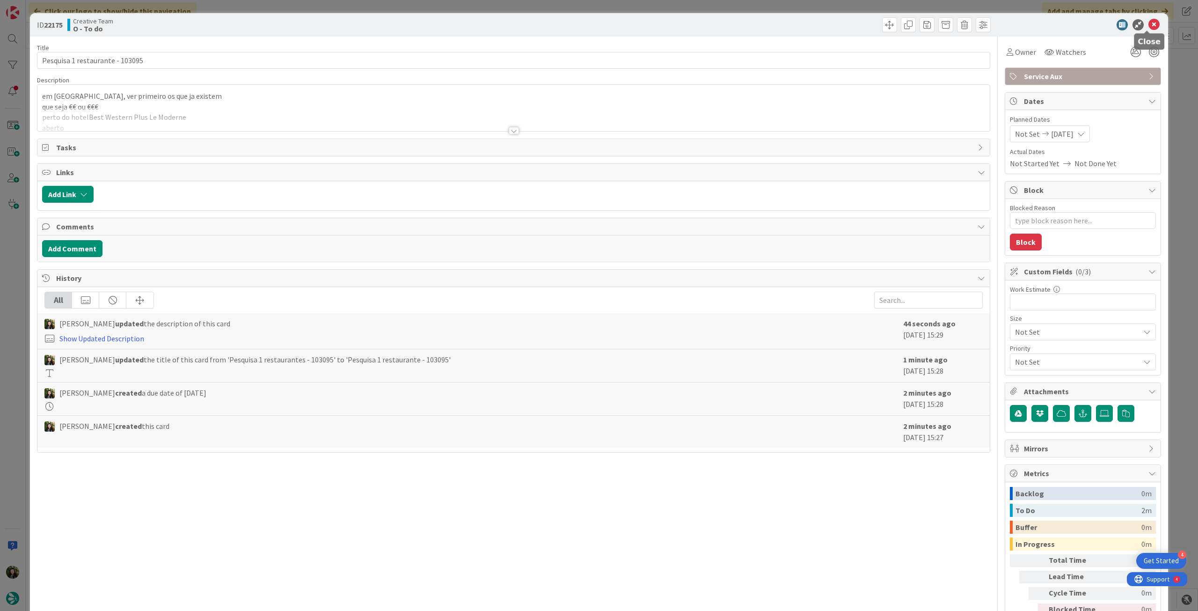
click at [1154, 24] on div "ID 22175 Creative Team O - To do" at bounding box center [599, 24] width 1138 height 23
click at [1151, 24] on icon at bounding box center [1153, 24] width 11 height 11
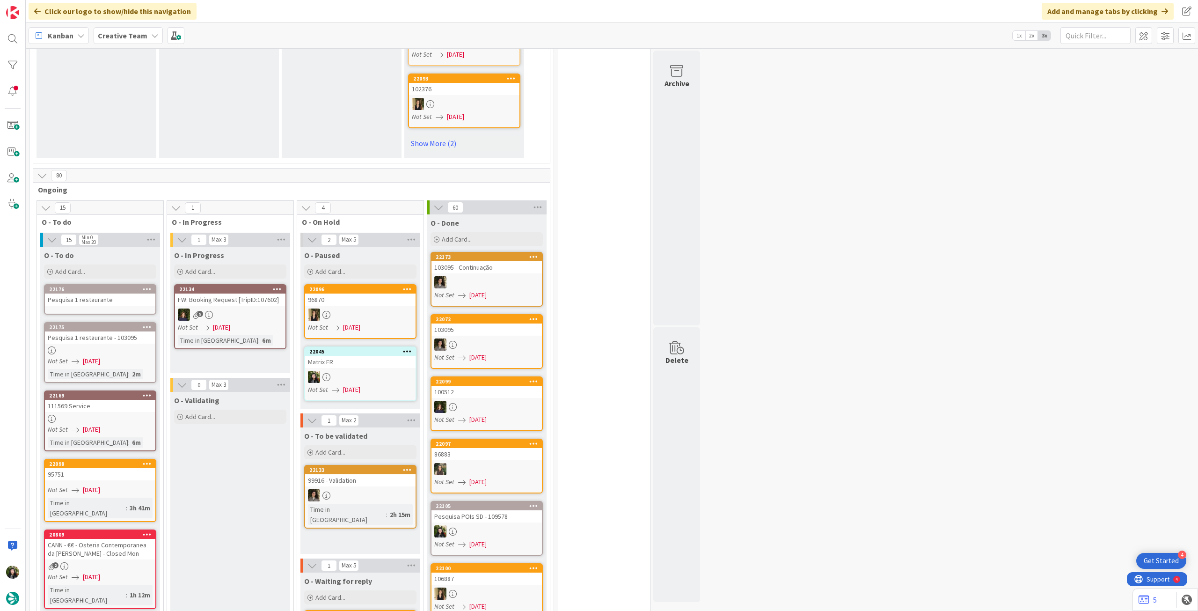
click at [107, 293] on div "Pesquisa 1 restaurante" at bounding box center [100, 299] width 110 height 12
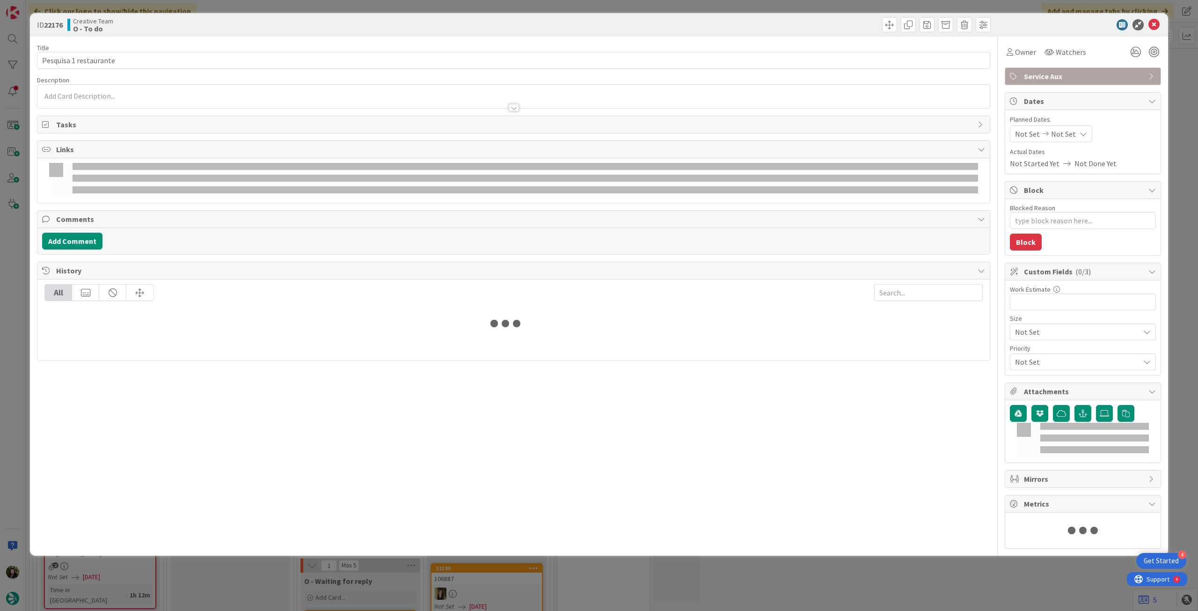
click at [136, 103] on div at bounding box center [513, 103] width 952 height 10
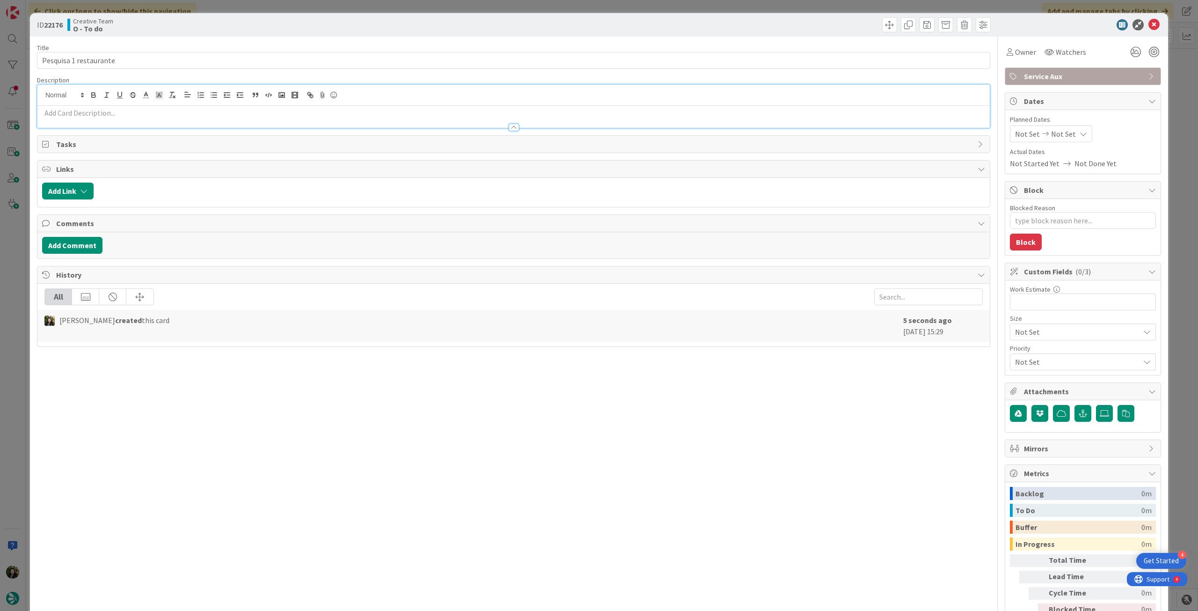
type textarea "x"
click at [134, 109] on p at bounding box center [513, 113] width 943 height 11
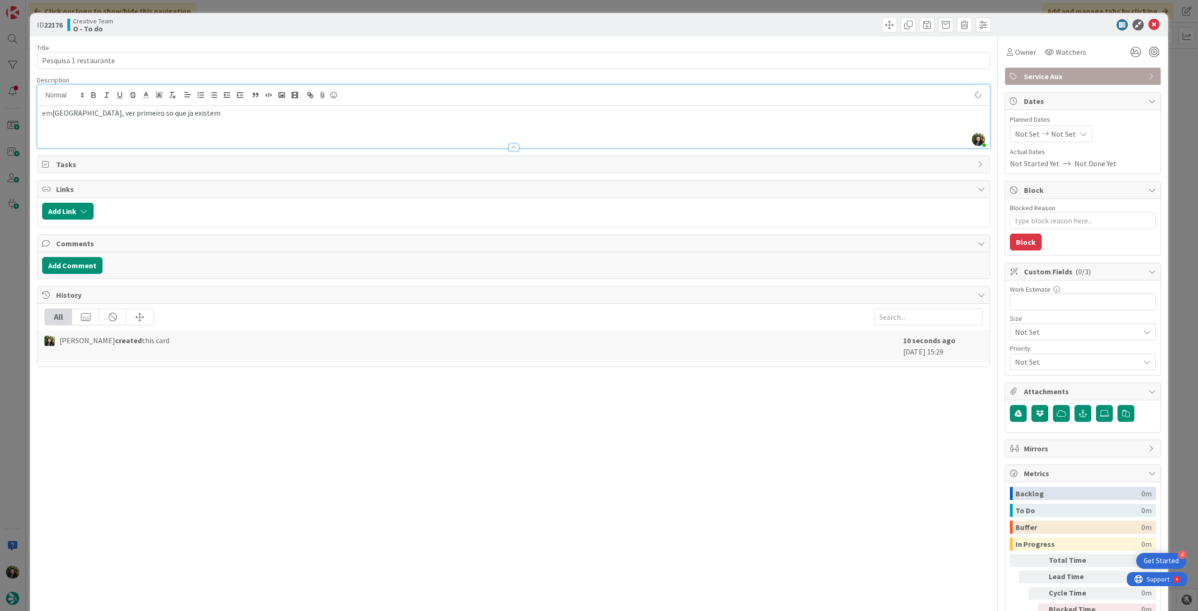
click at [138, 111] on span "Saint-Malo, ver primeiro so que ja existem" at bounding box center [136, 112] width 168 height 9
click at [168, 122] on div "em Saint-Malo, ver primeiro os que ja existem" at bounding box center [513, 127] width 952 height 42
click at [206, 102] on div at bounding box center [513, 95] width 952 height 21
click at [205, 114] on p "em Saint-Malo, ver primeiro os que ja existem" at bounding box center [513, 113] width 943 height 11
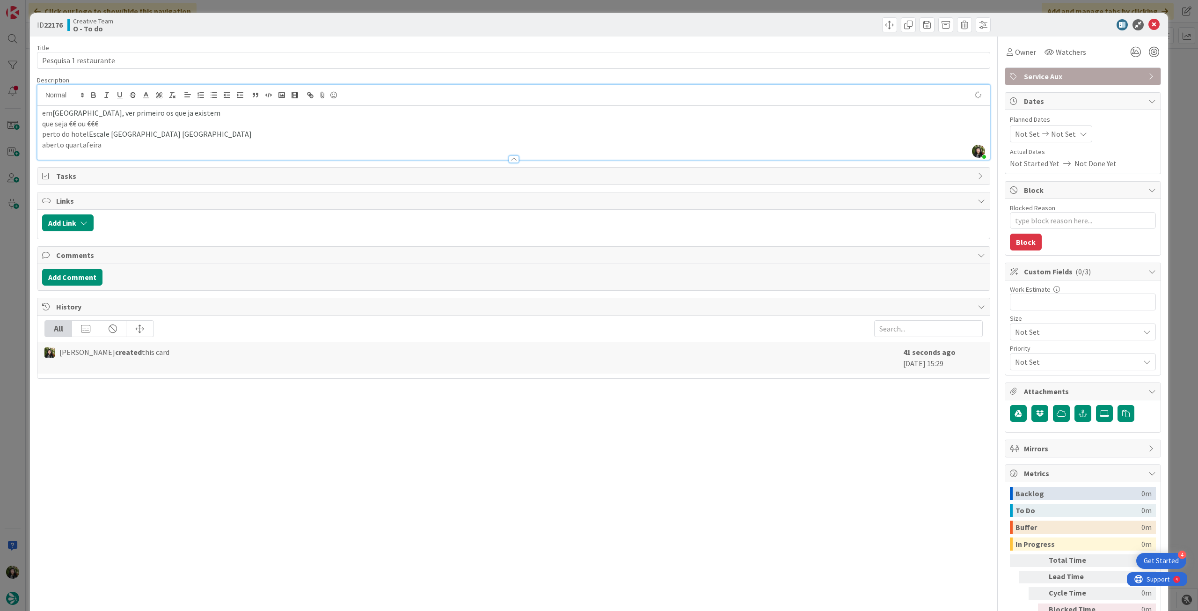
click at [1057, 131] on span "Not Set" at bounding box center [1063, 133] width 25 height 11
type textarea "x"
click at [1019, 337] on icon at bounding box center [1026, 334] width 14 height 11
type input "[DATE]"
click at [1148, 26] on icon at bounding box center [1153, 24] width 11 height 11
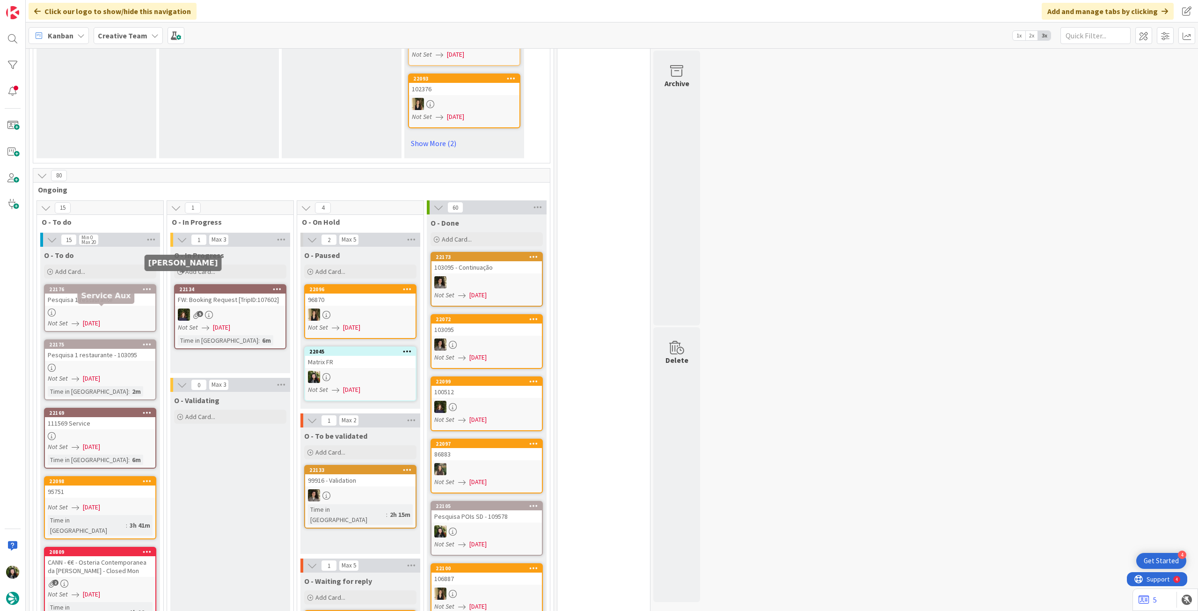
click at [101, 364] on div at bounding box center [100, 368] width 110 height 8
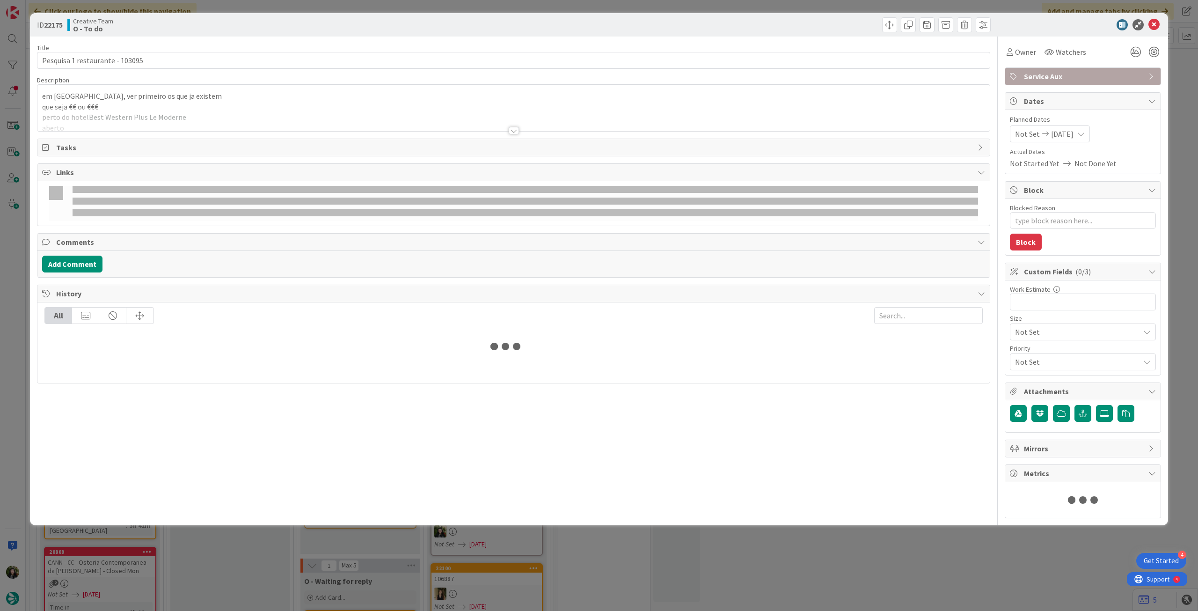
click at [136, 115] on div at bounding box center [513, 119] width 952 height 24
type textarea "x"
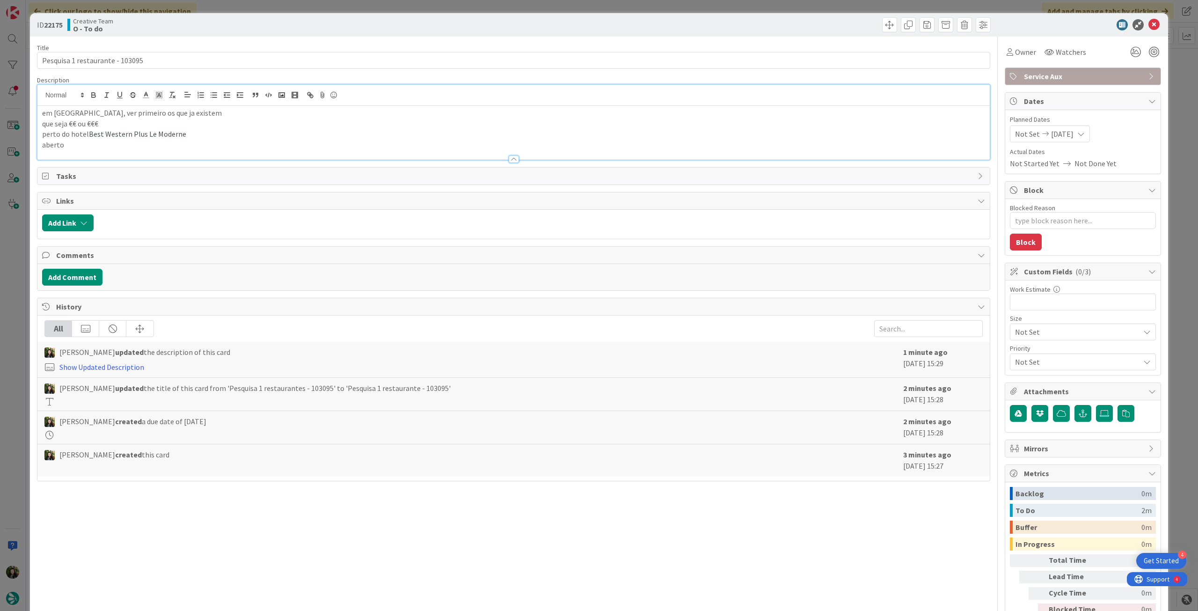
click at [115, 150] on div at bounding box center [513, 155] width 952 height 10
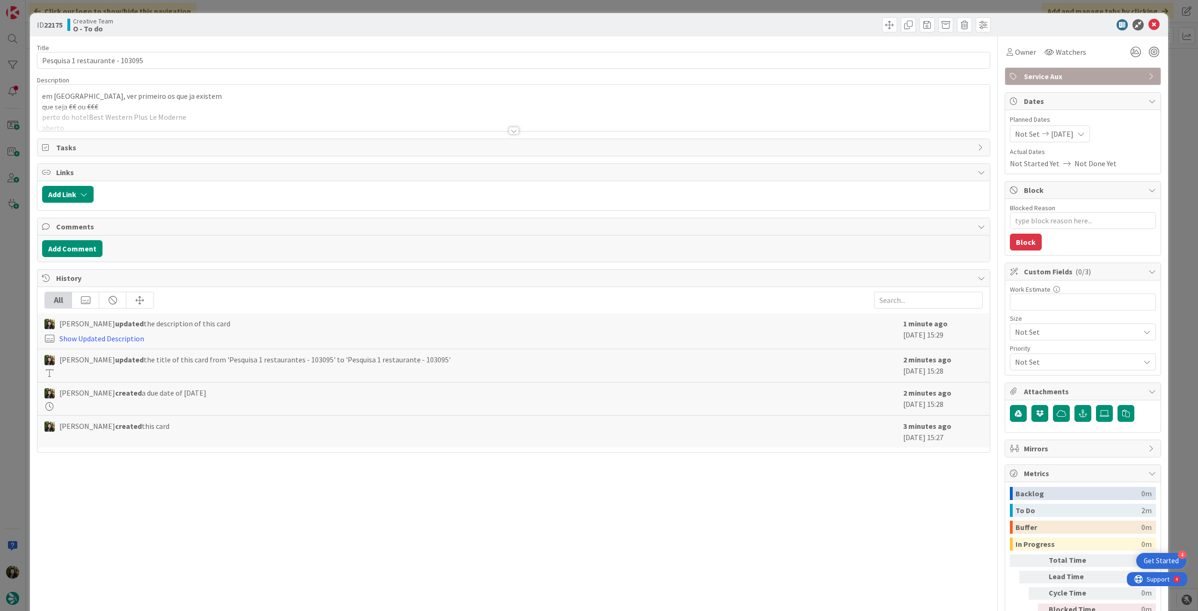
click at [127, 117] on div at bounding box center [513, 119] width 952 height 24
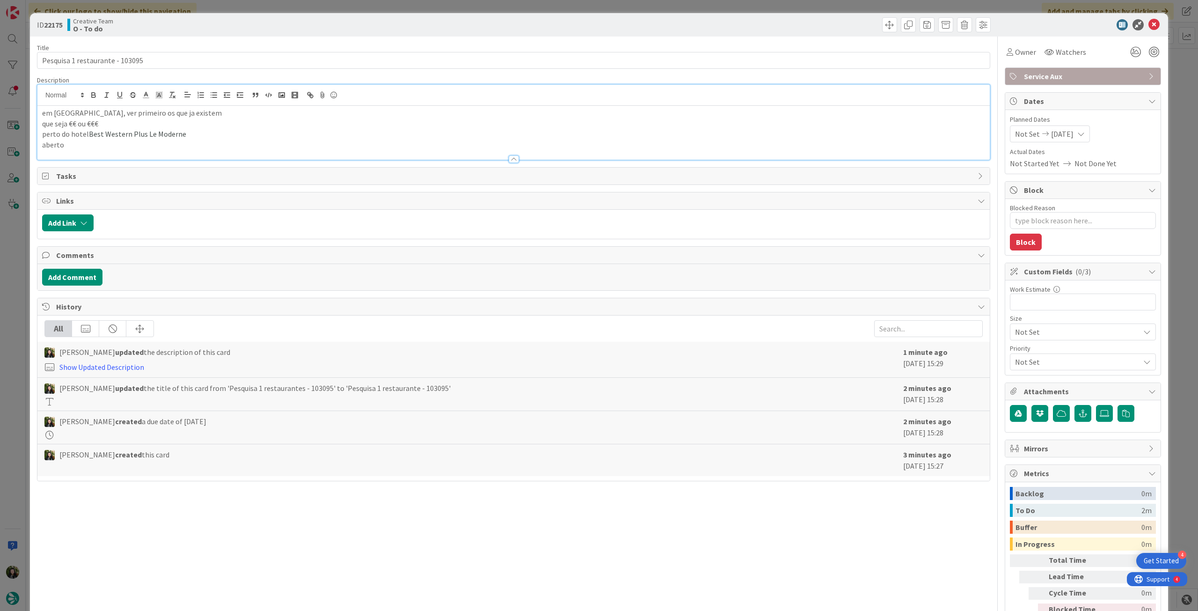
click at [115, 141] on p "aberto" at bounding box center [513, 144] width 943 height 11
click at [1151, 27] on icon at bounding box center [1153, 24] width 11 height 11
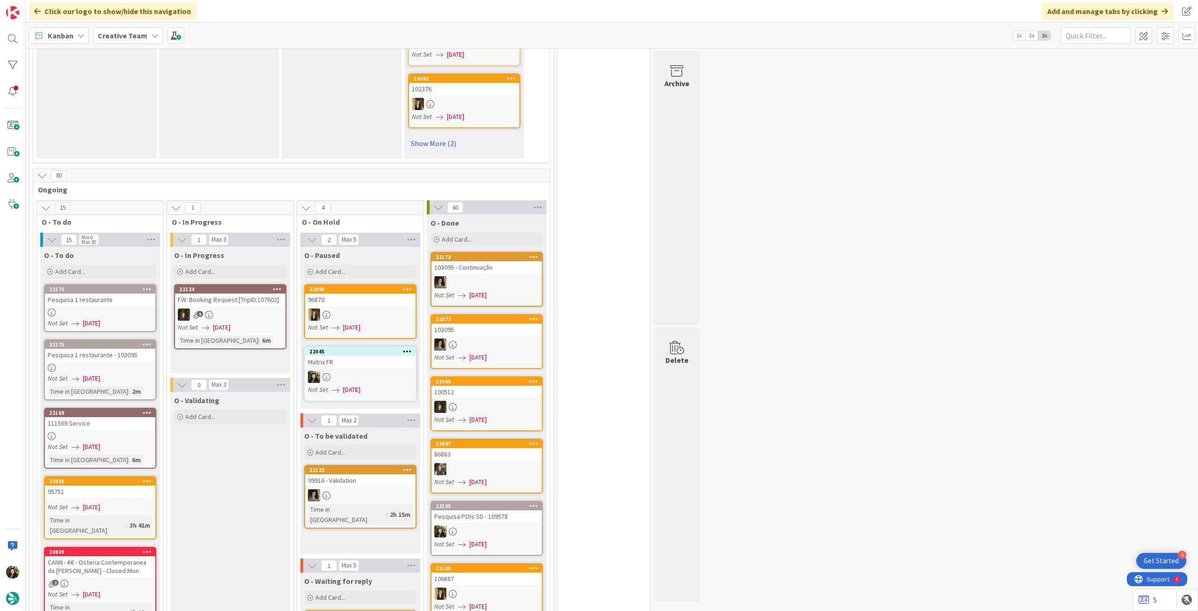
scroll to position [873, 0]
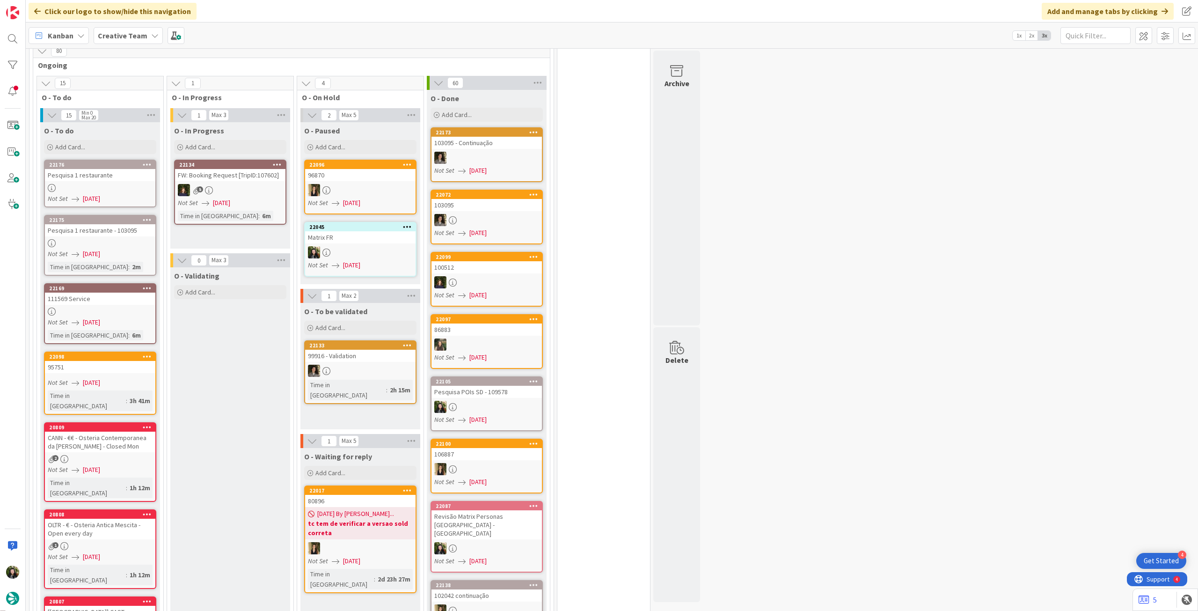
click at [108, 215] on link "22175 Pesquisa 1 restaurante - 103095 Not Set 01/09/2025 Time in Column : 2m" at bounding box center [100, 245] width 112 height 61
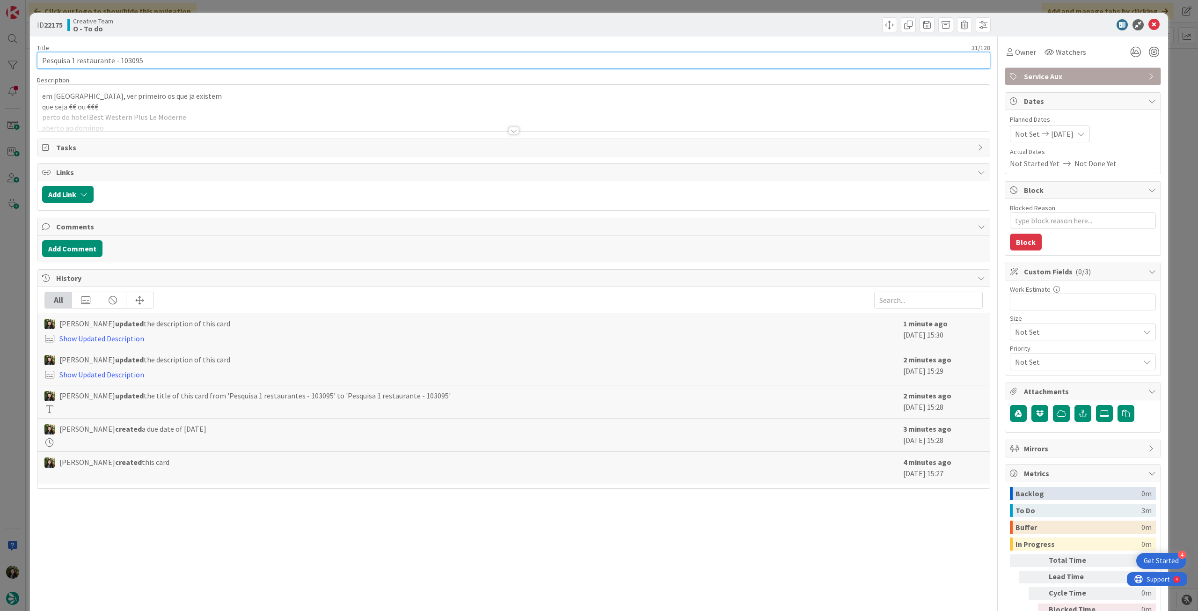
drag, startPoint x: 115, startPoint y: 64, endPoint x: 291, endPoint y: 64, distance: 176.4
click at [284, 64] on input "Pesquisa 1 restaurante - 103095" at bounding box center [513, 60] width 953 height 17
click at [1150, 26] on icon at bounding box center [1153, 24] width 11 height 11
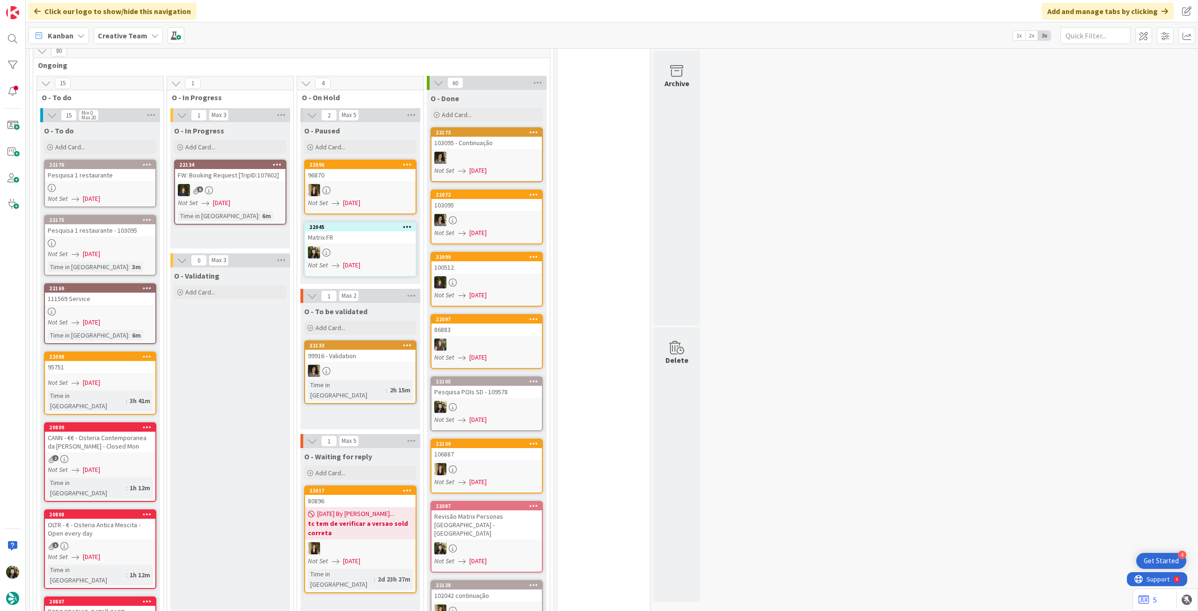
click at [130, 160] on link "22176 Pesquisa 1 restaurante Not Set 01/09/2025" at bounding box center [100, 184] width 112 height 48
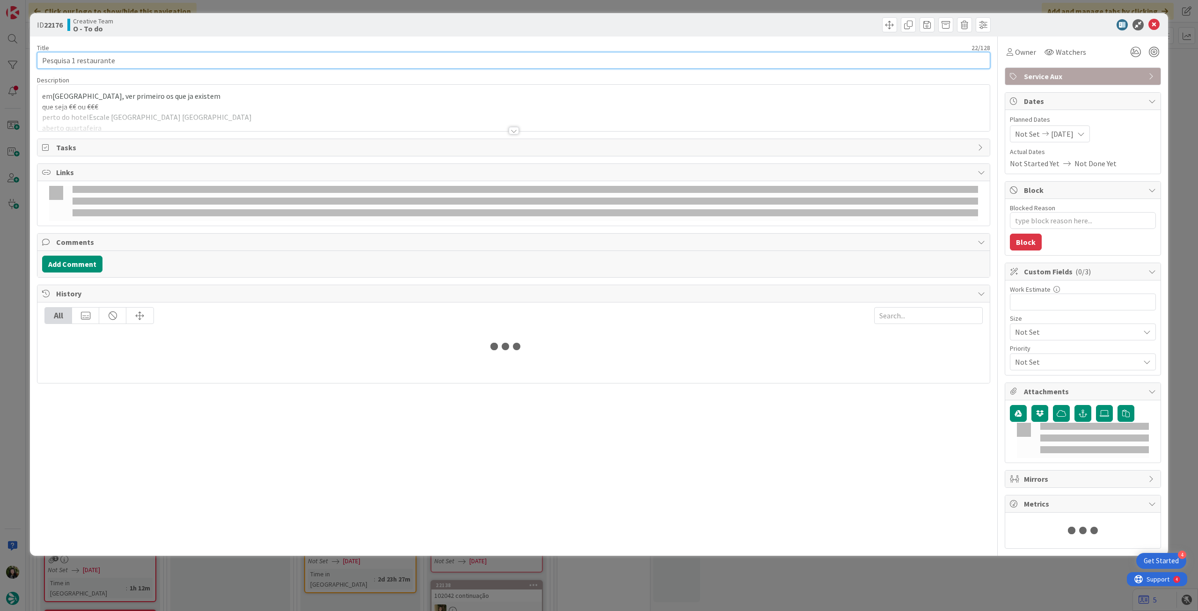
click at [202, 52] on input "Pesquisa 1 restaurante" at bounding box center [513, 60] width 953 height 17
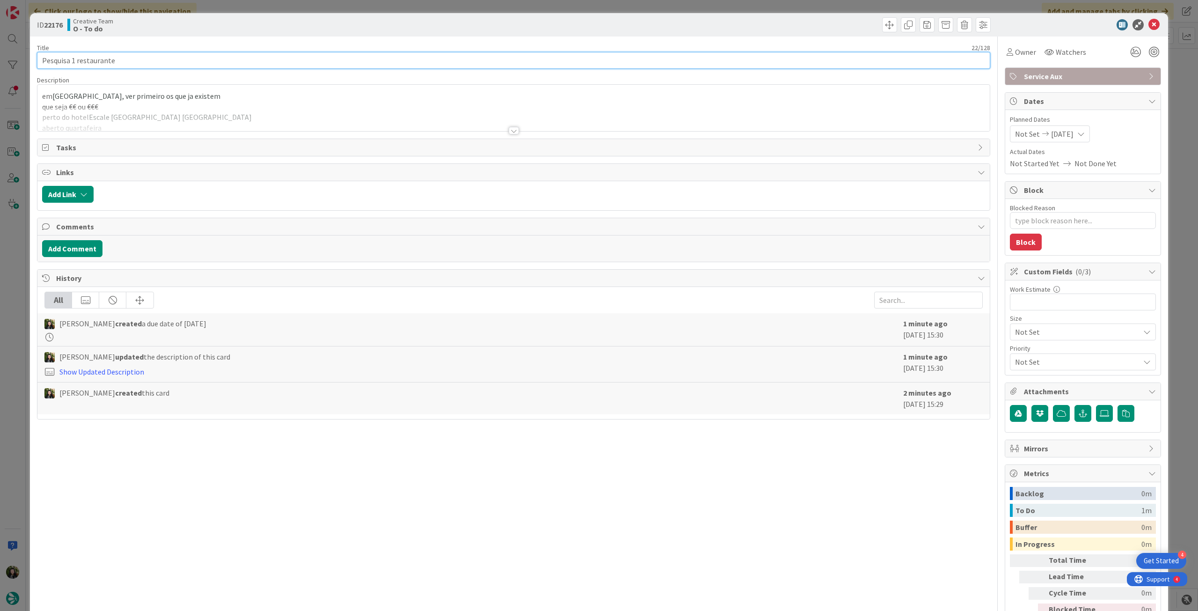
type textarea "x"
paste input "- 103095"
type input "Pesquisa 1 restaurante - 103095"
type textarea "x"
type input "Pesquisa 1 restaurante - 103095"
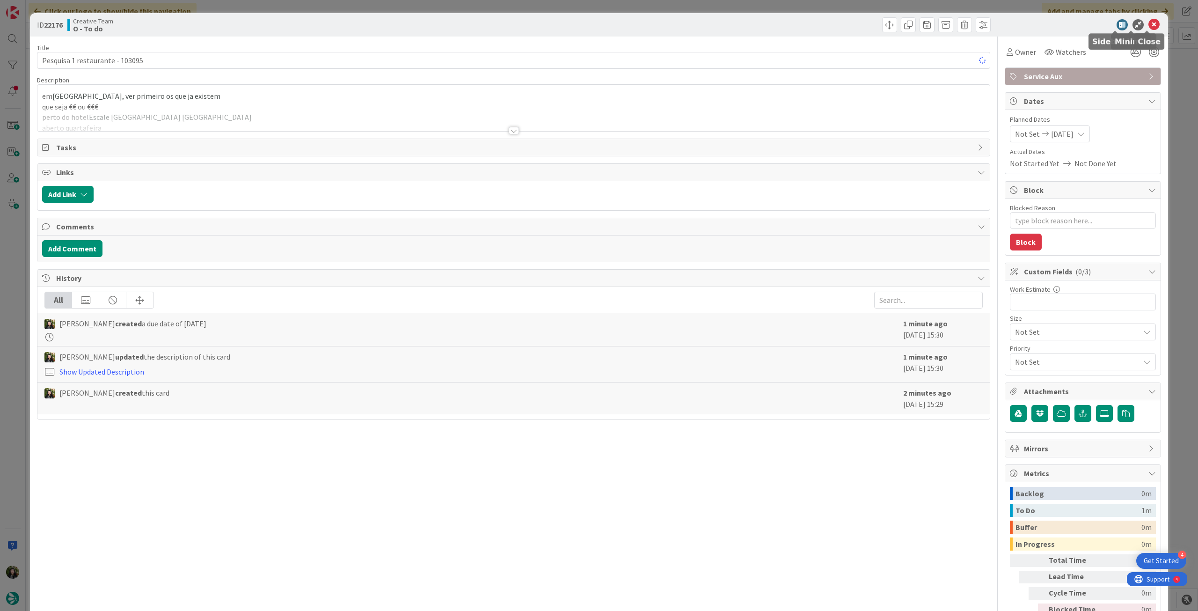
click at [1148, 25] on icon at bounding box center [1153, 24] width 11 height 11
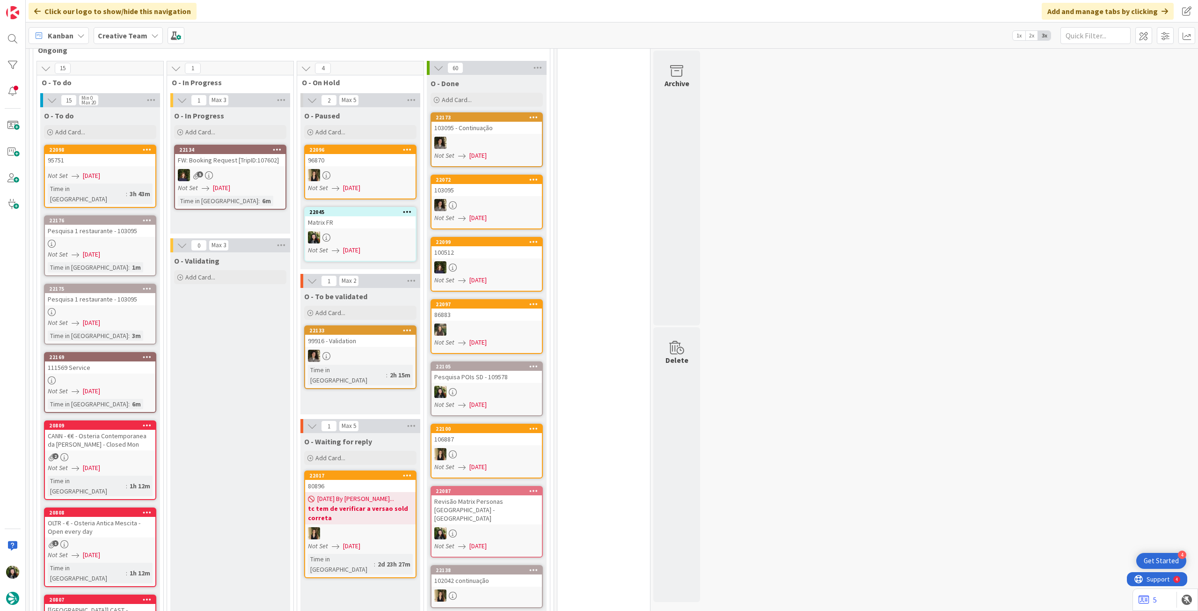
scroll to position [873, 0]
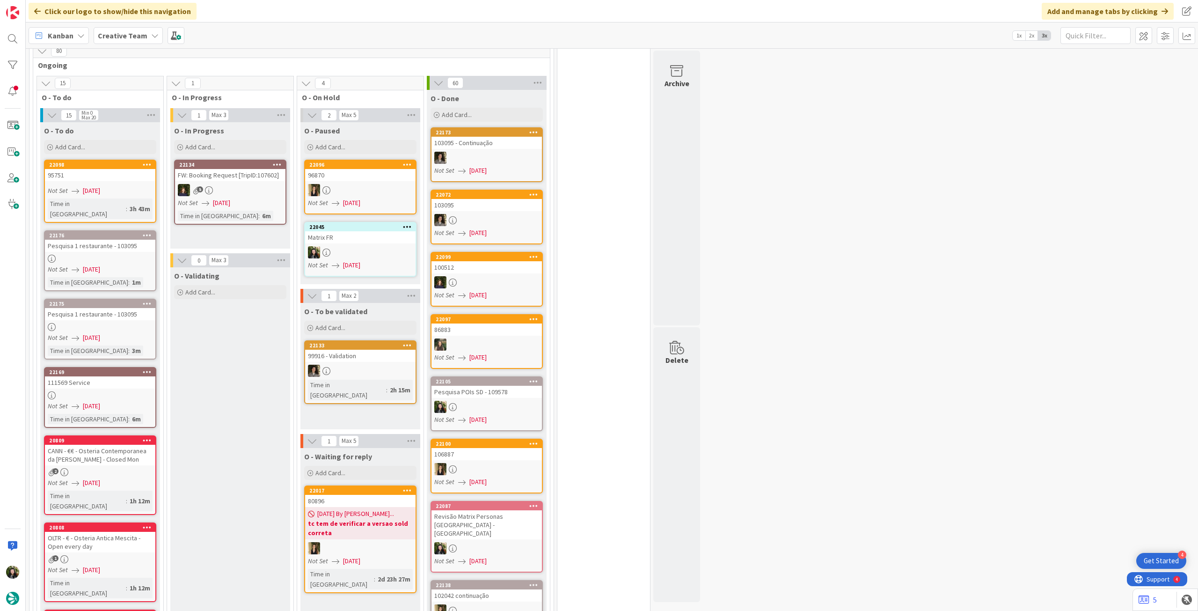
click at [110, 41] on span "Creative Team" at bounding box center [123, 35] width 50 height 11
click at [132, 144] on div "Creative Team 2 Creative Team - Análise" at bounding box center [173, 125] width 143 height 37
click at [133, 143] on div "Creative Team 2 Creative Team - Análise" at bounding box center [173, 125] width 143 height 37
click at [136, 136] on h4 "Creative Team - Análise" at bounding box center [167, 133] width 127 height 9
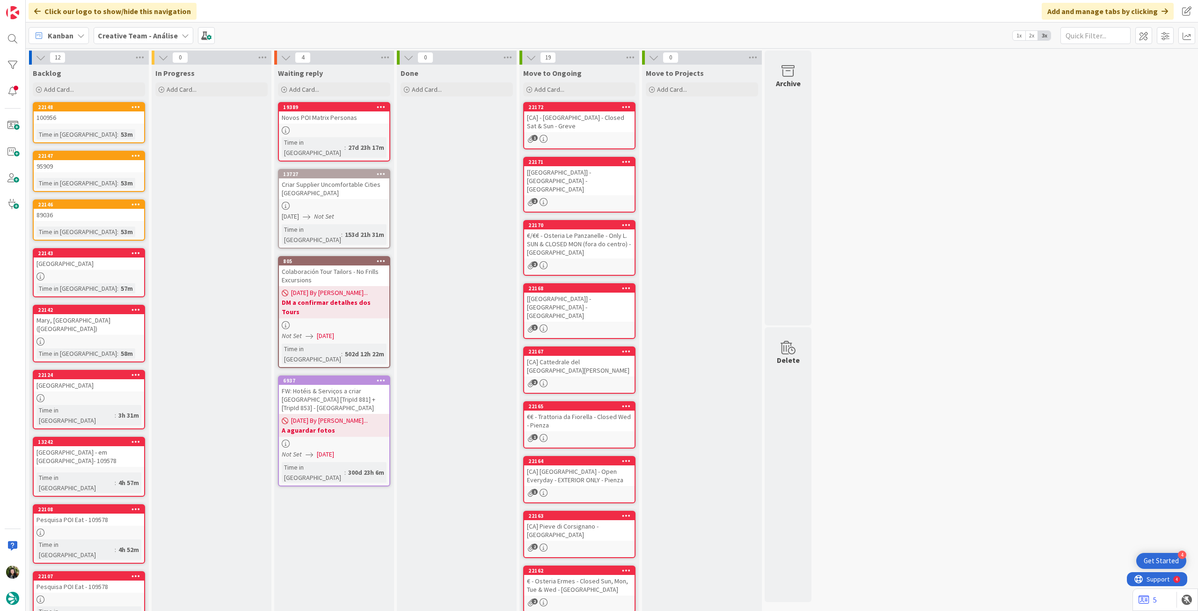
click at [159, 34] on b "Creative Team - Análise" at bounding box center [138, 35] width 80 height 9
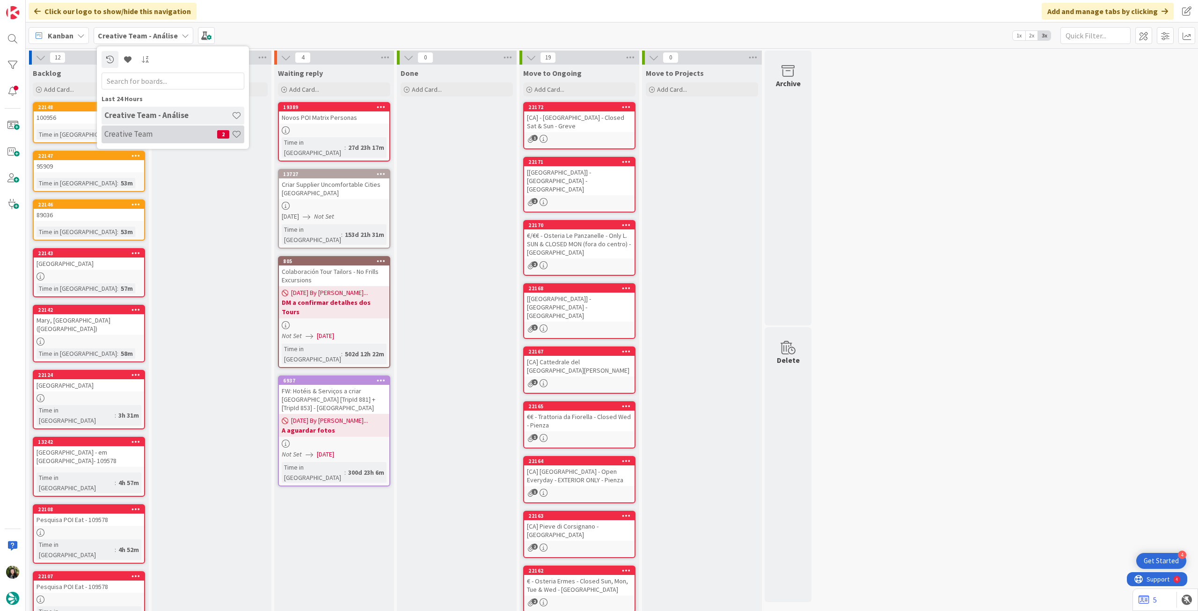
click at [152, 139] on div "Creative Team 2" at bounding box center [173, 134] width 143 height 18
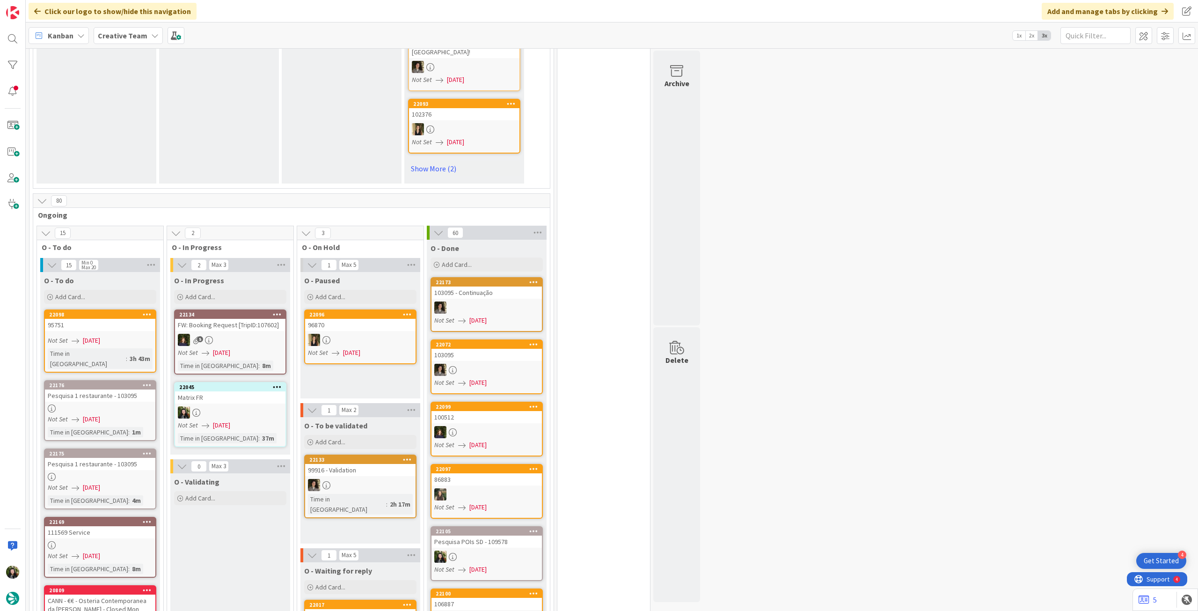
scroll to position [749, 0]
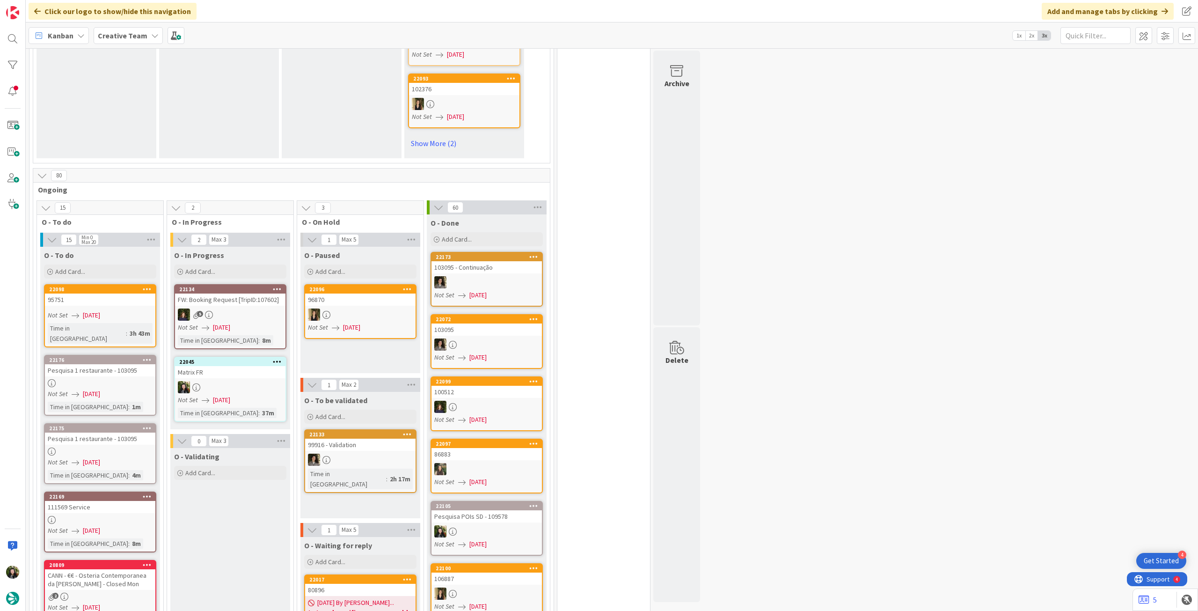
click at [151, 33] on icon at bounding box center [154, 35] width 7 height 7
click at [151, 129] on h4 "Creative Team - Análise" at bounding box center [167, 133] width 127 height 9
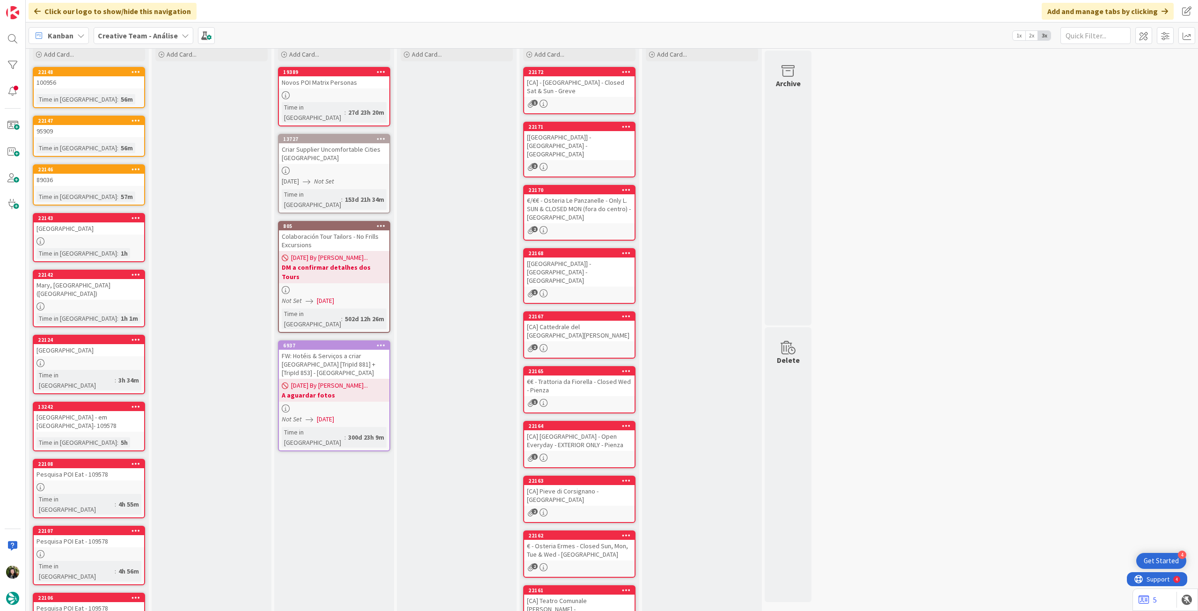
scroll to position [69, 0]
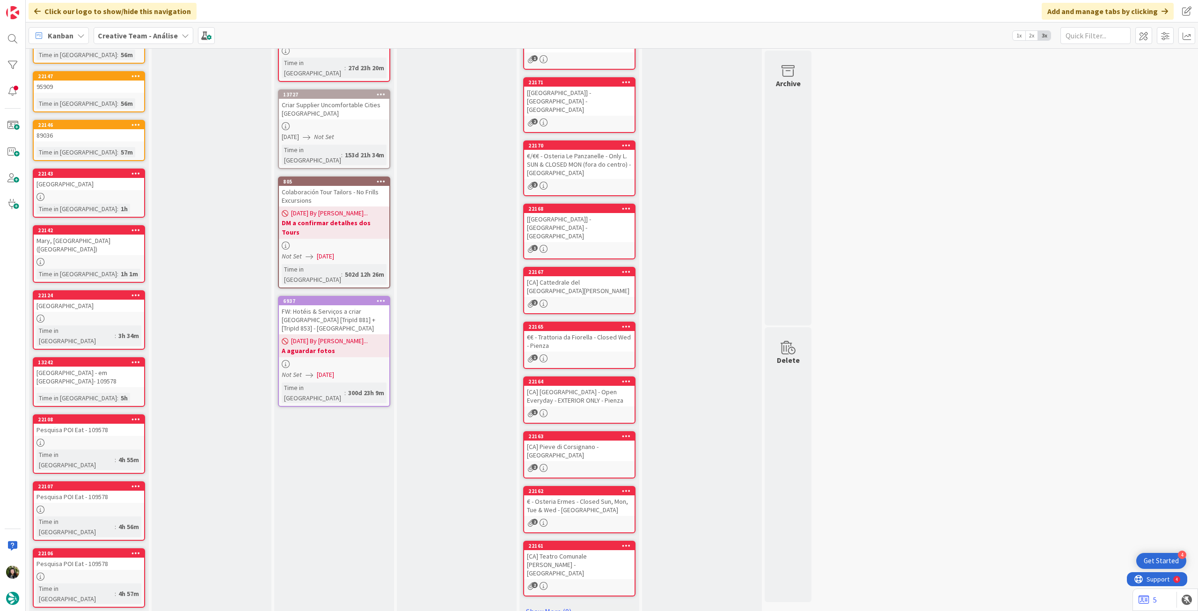
scroll to position [4, 0]
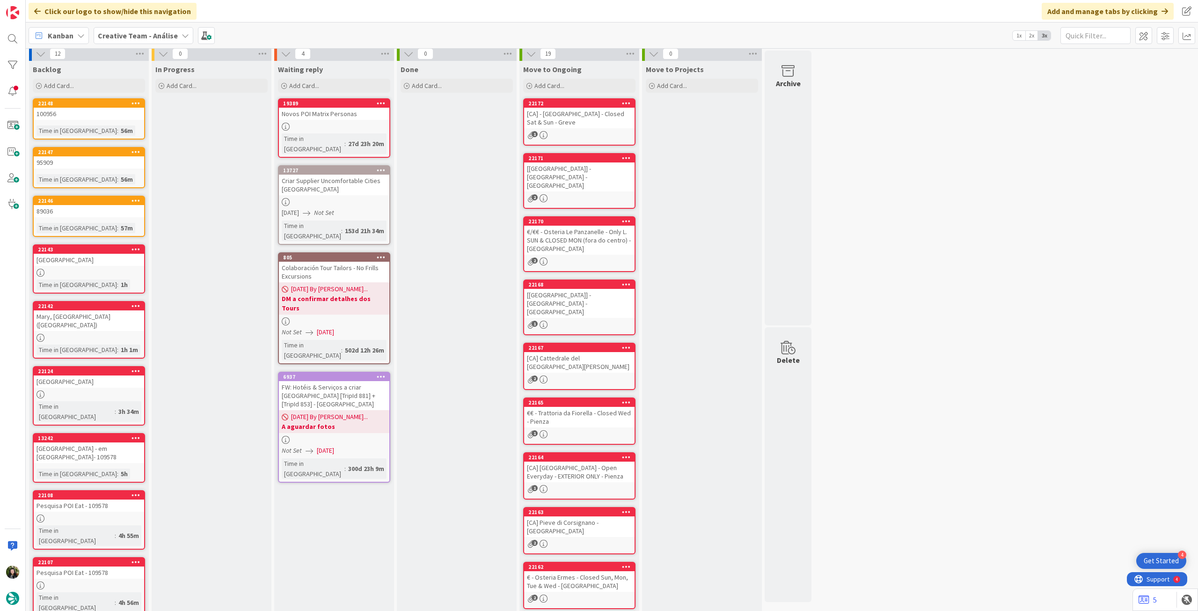
click at [142, 37] on b "Creative Team - Análise" at bounding box center [138, 35] width 80 height 9
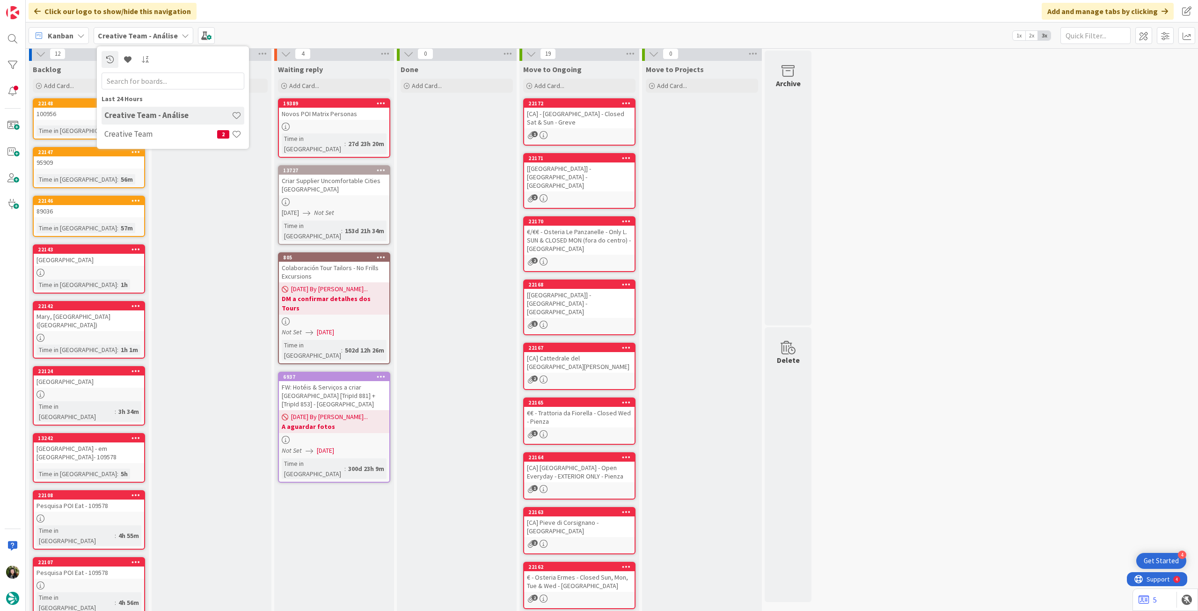
click at [233, 271] on div "In Progress Add Card..." at bounding box center [212, 458] width 120 height 794
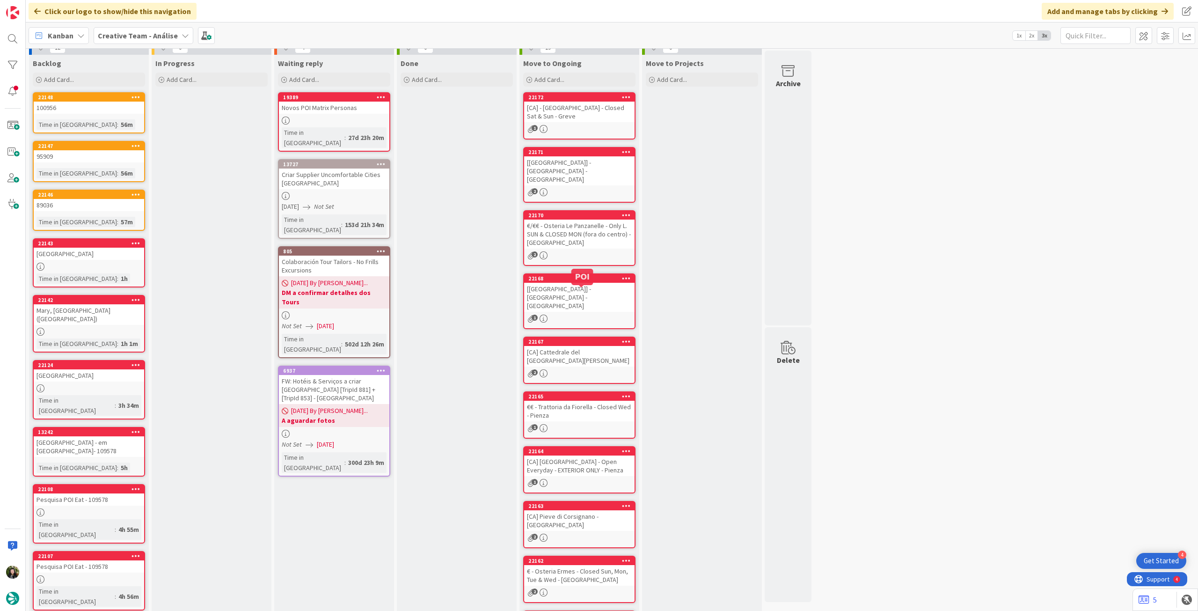
scroll to position [0, 0]
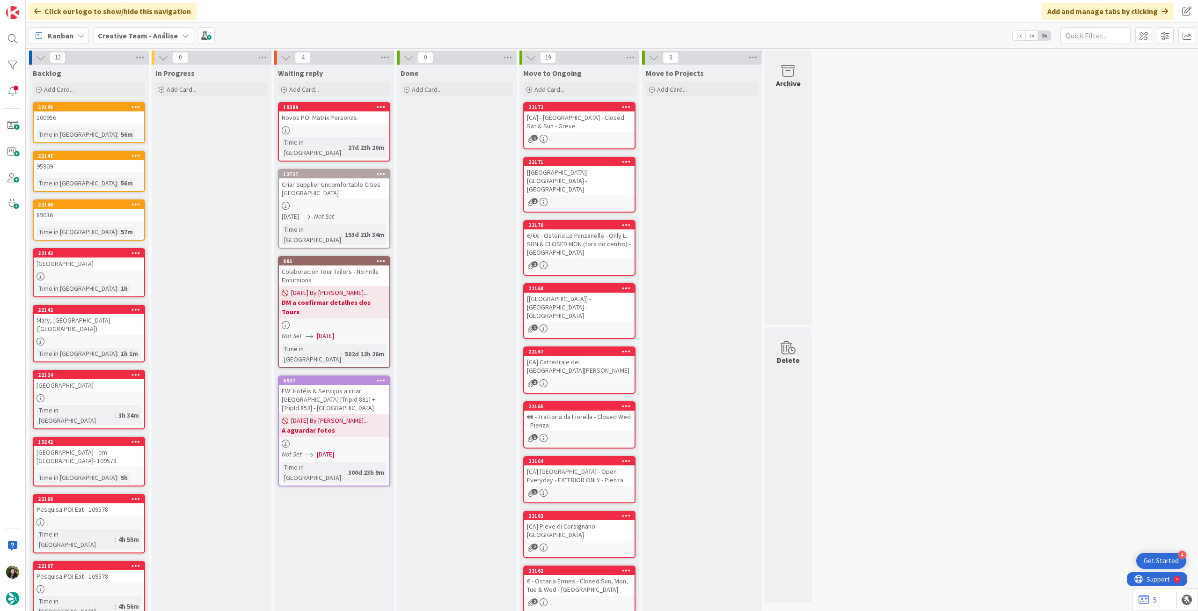
click at [130, 42] on div "Creative Team - Análise" at bounding box center [144, 35] width 100 height 17
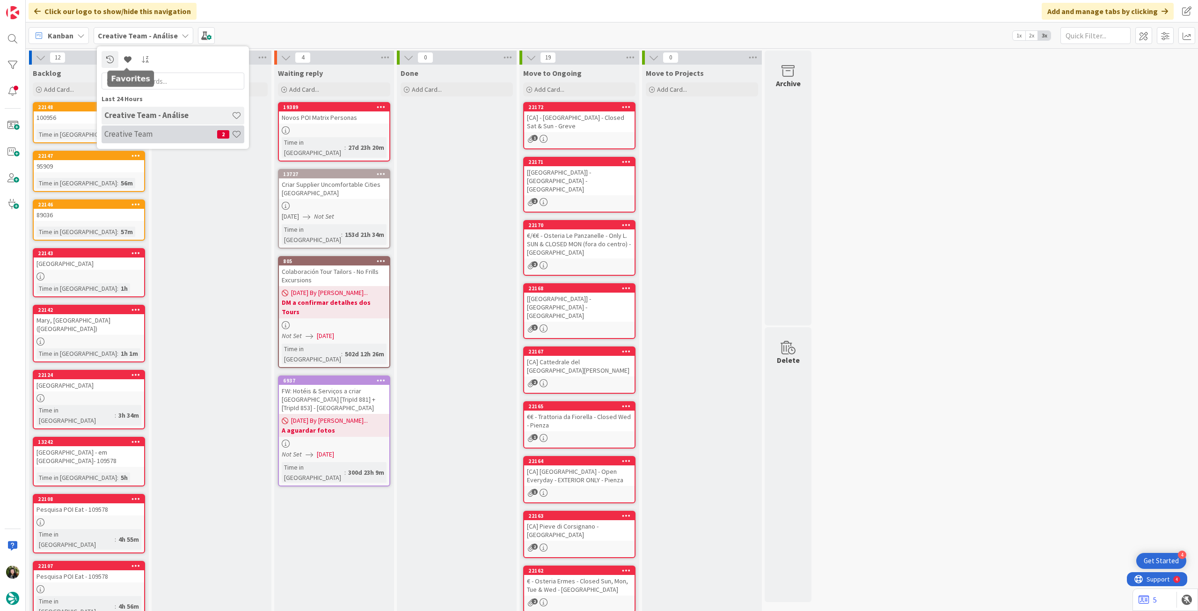
click at [147, 131] on h4 "Creative Team" at bounding box center [160, 133] width 113 height 9
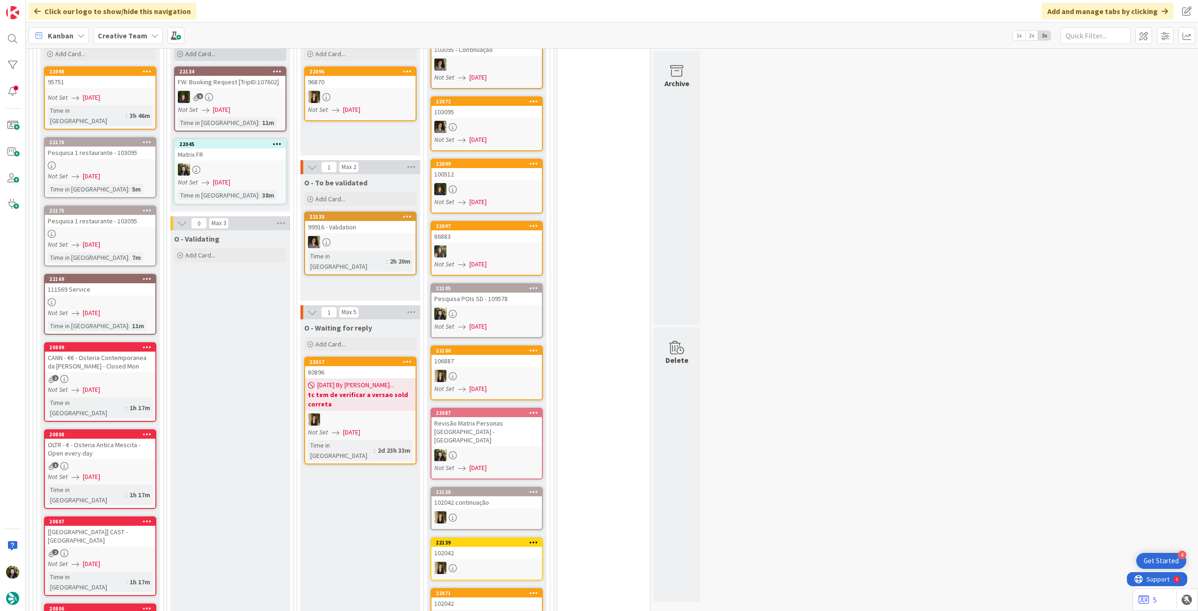
scroll to position [936, 0]
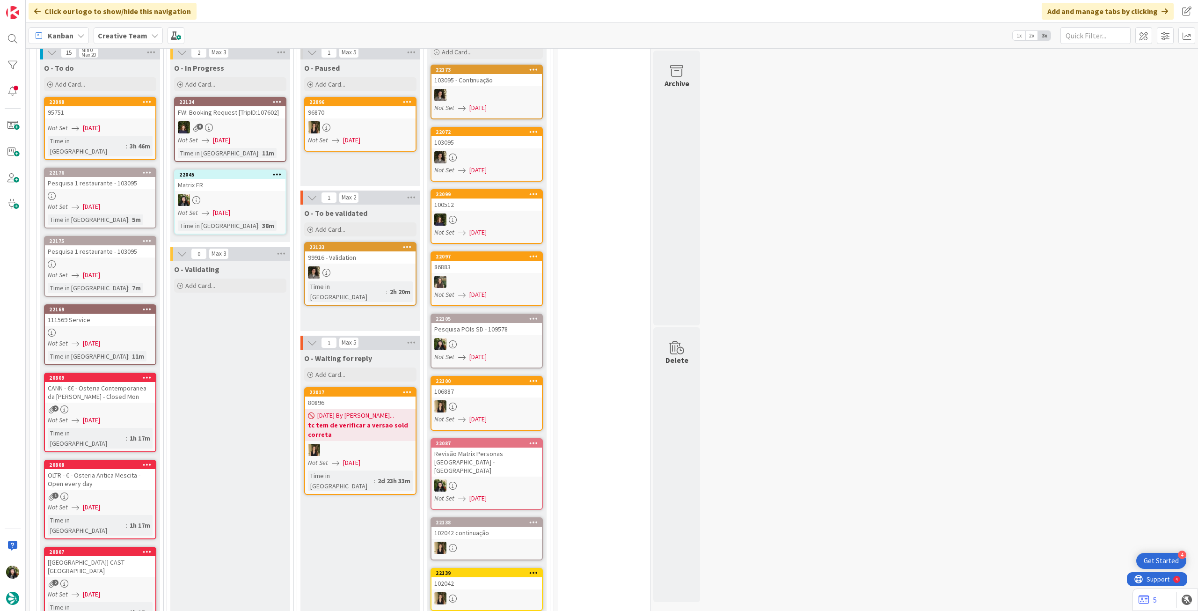
click at [142, 32] on b "Creative Team" at bounding box center [123, 35] width 50 height 9
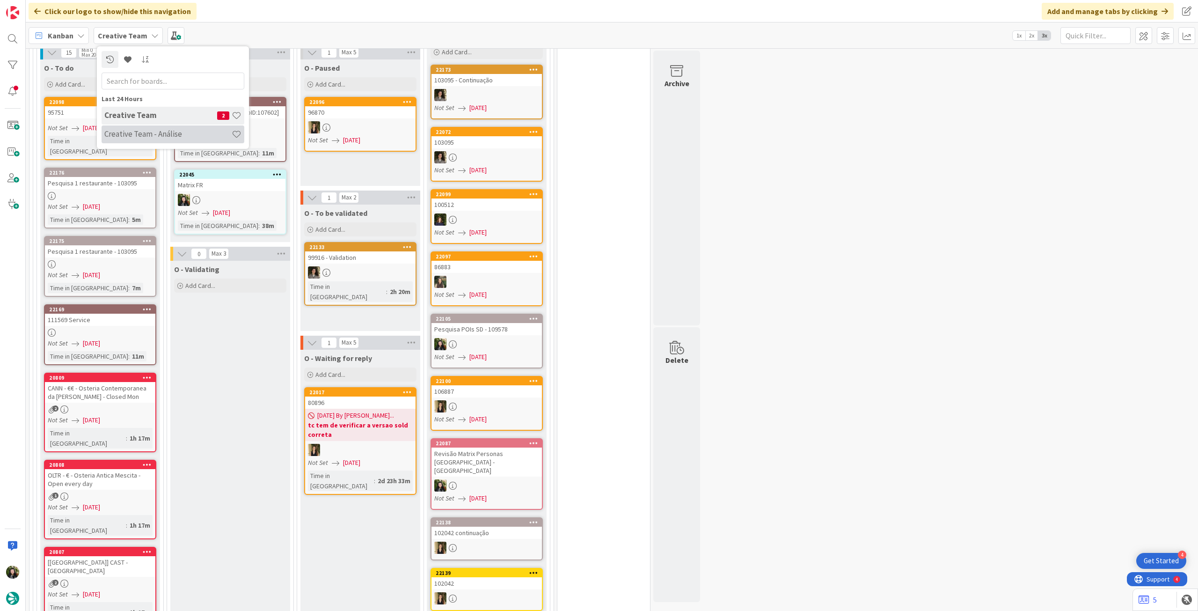
click at [142, 139] on div "Creative Team - Análise" at bounding box center [173, 134] width 143 height 18
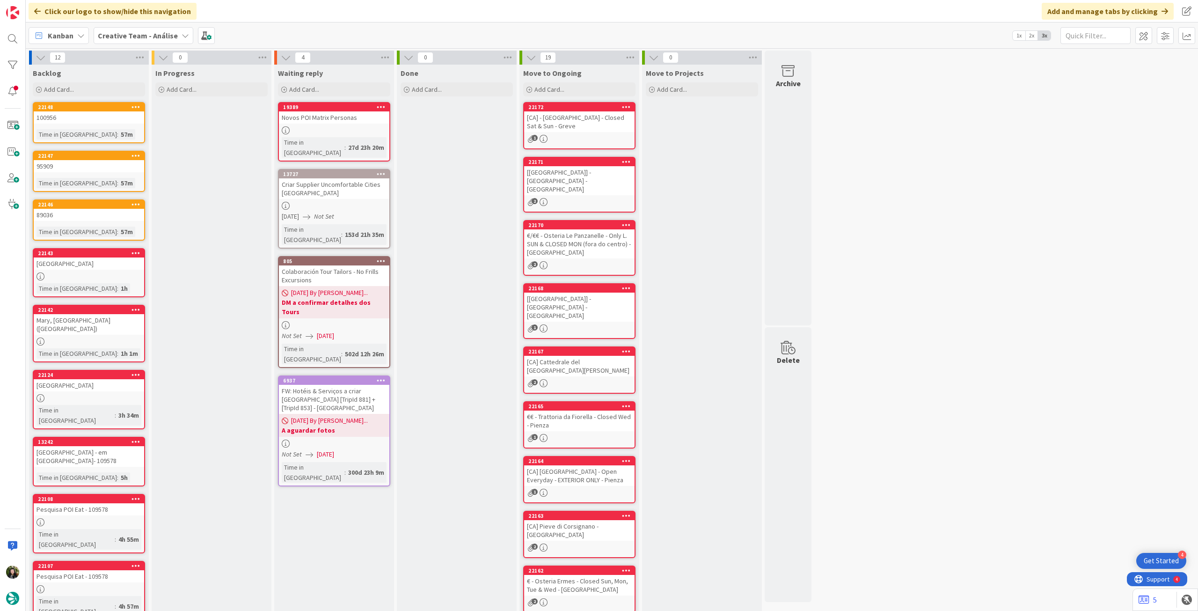
click at [127, 33] on b "Creative Team - Análise" at bounding box center [138, 35] width 80 height 9
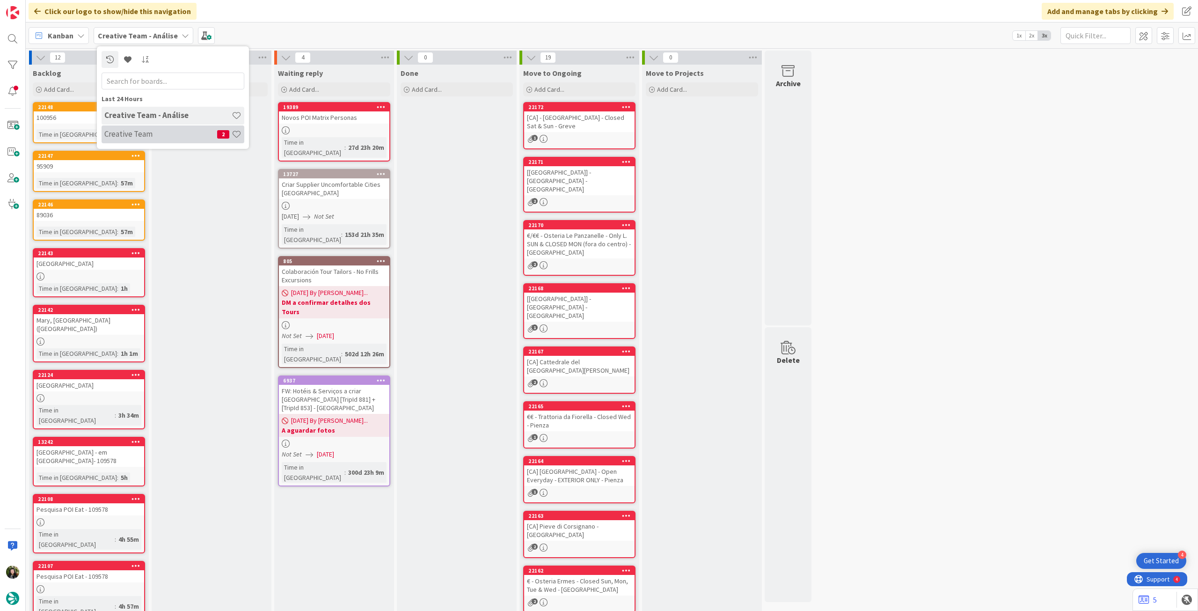
click at [140, 141] on div "Creative Team 2" at bounding box center [173, 134] width 143 height 18
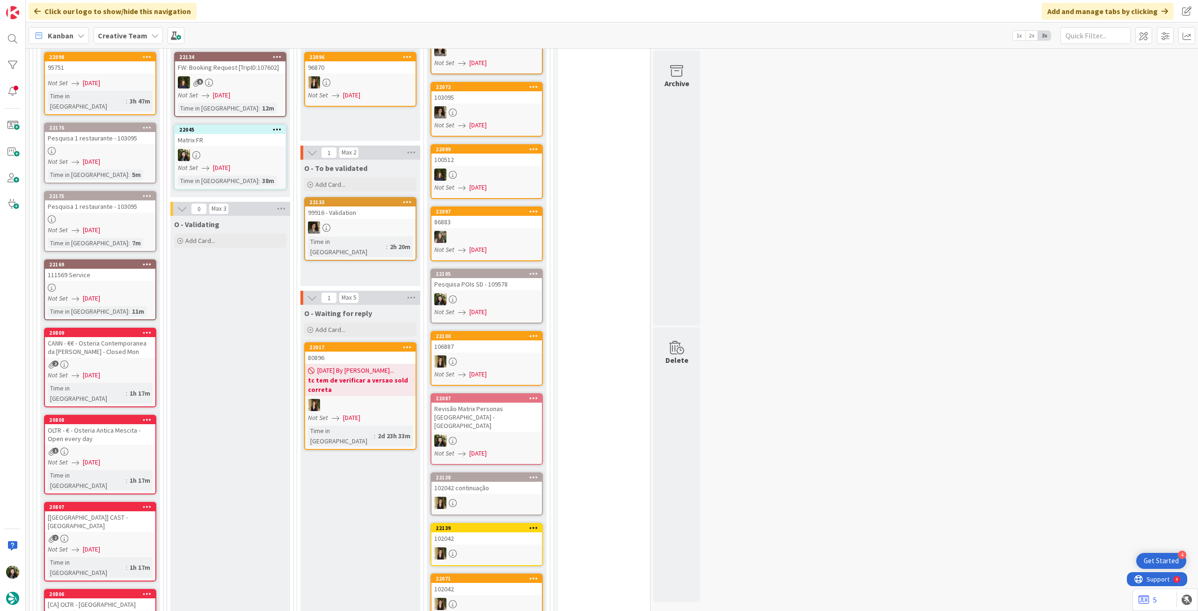
scroll to position [936, 0]
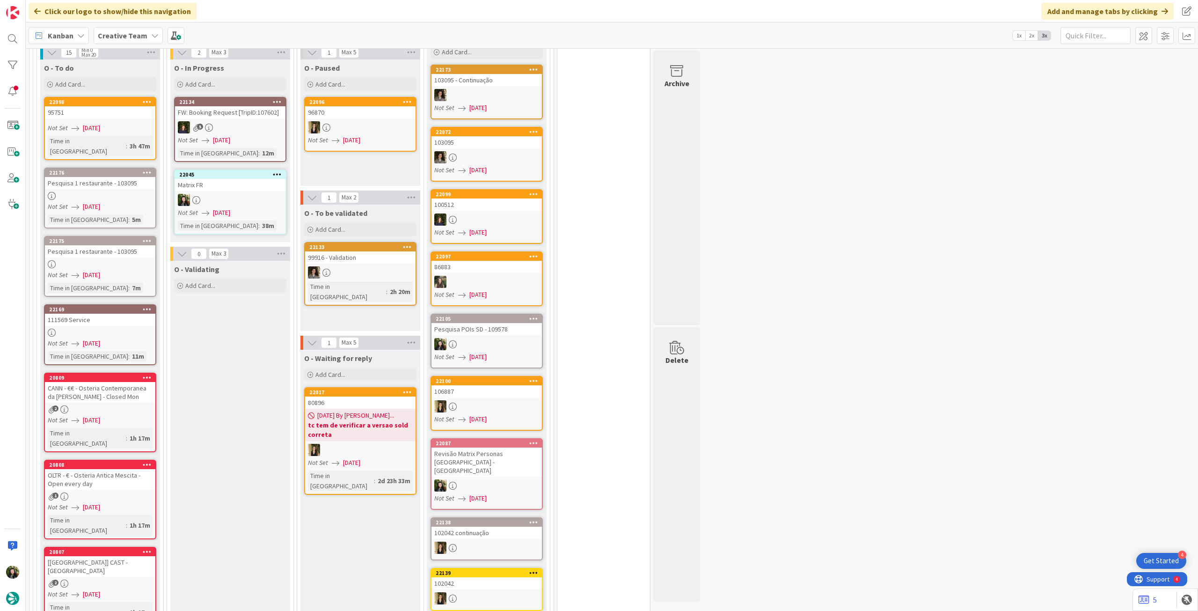
click at [138, 34] on b "Creative Team" at bounding box center [123, 35] width 50 height 9
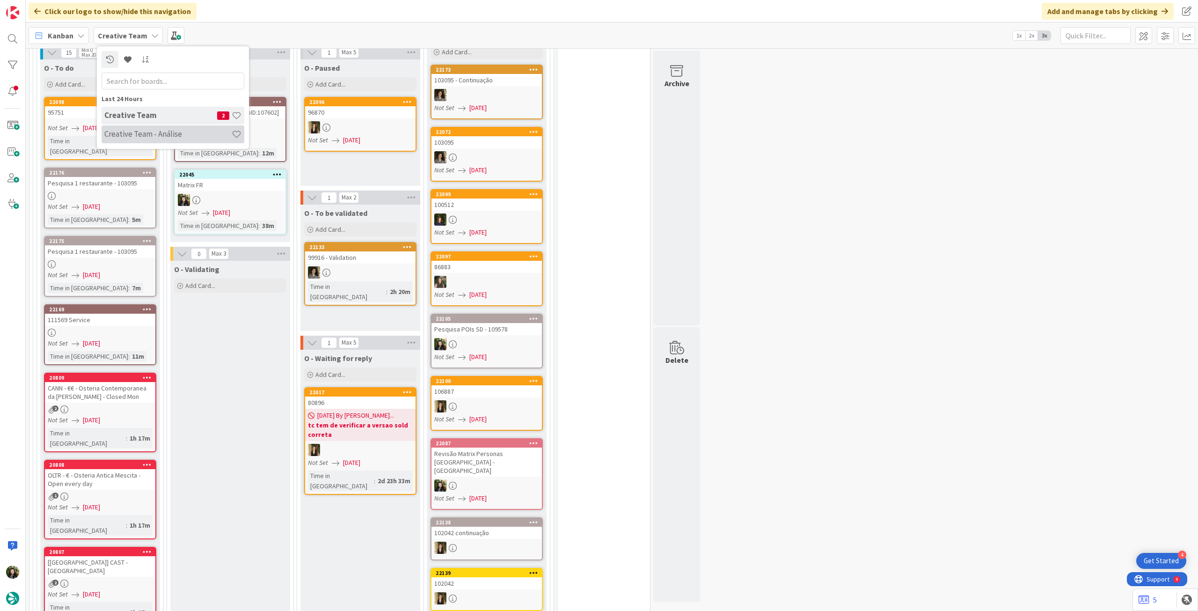
click at [141, 133] on h4 "Creative Team - Análise" at bounding box center [167, 133] width 127 height 9
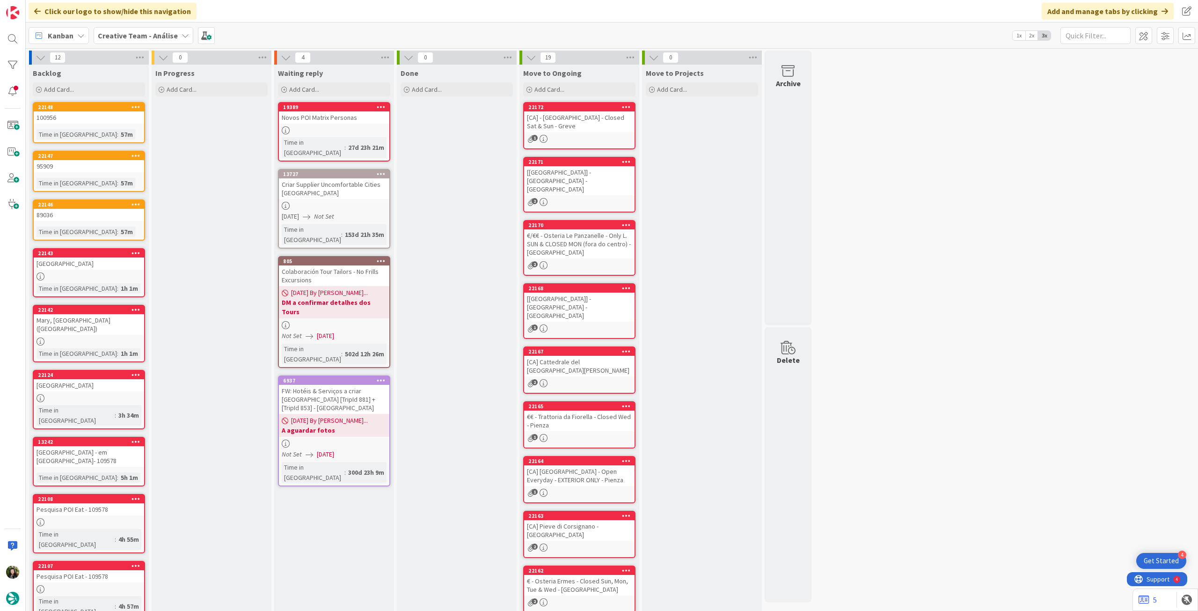
click at [134, 105] on icon at bounding box center [135, 106] width 9 height 7
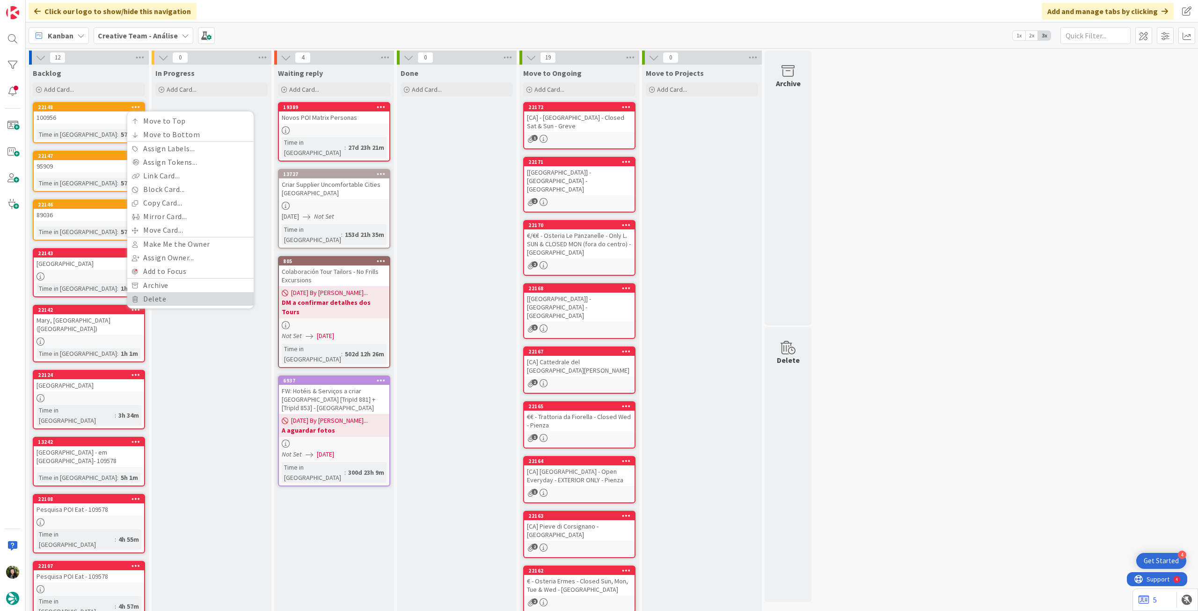
click at [155, 298] on link "Delete" at bounding box center [190, 299] width 126 height 14
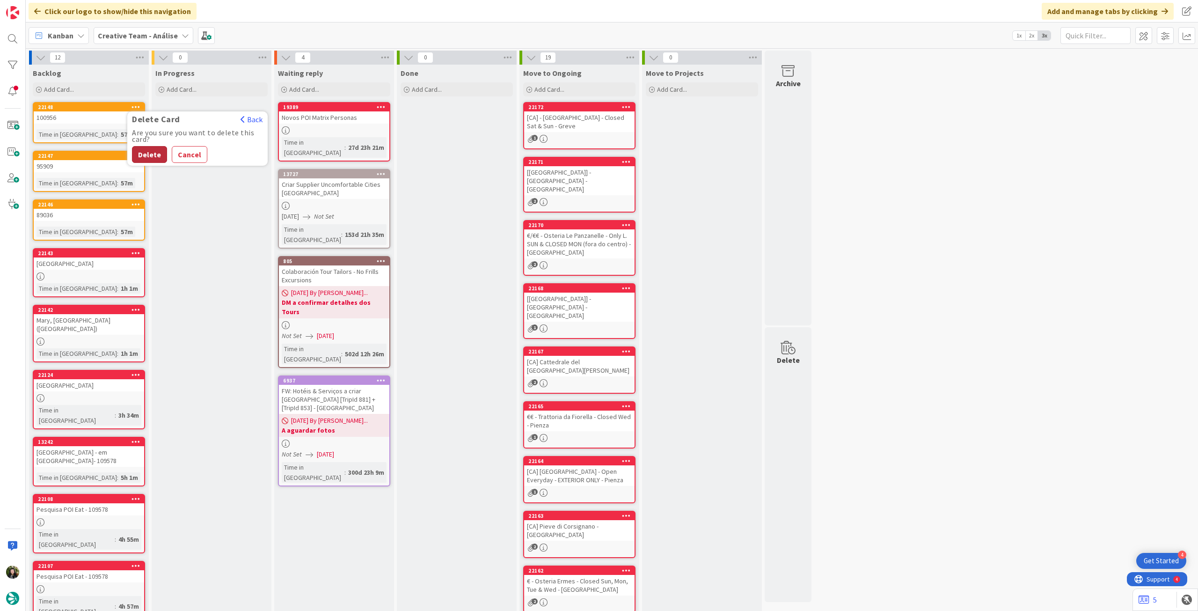
click at [149, 149] on button "Delete" at bounding box center [149, 154] width 35 height 17
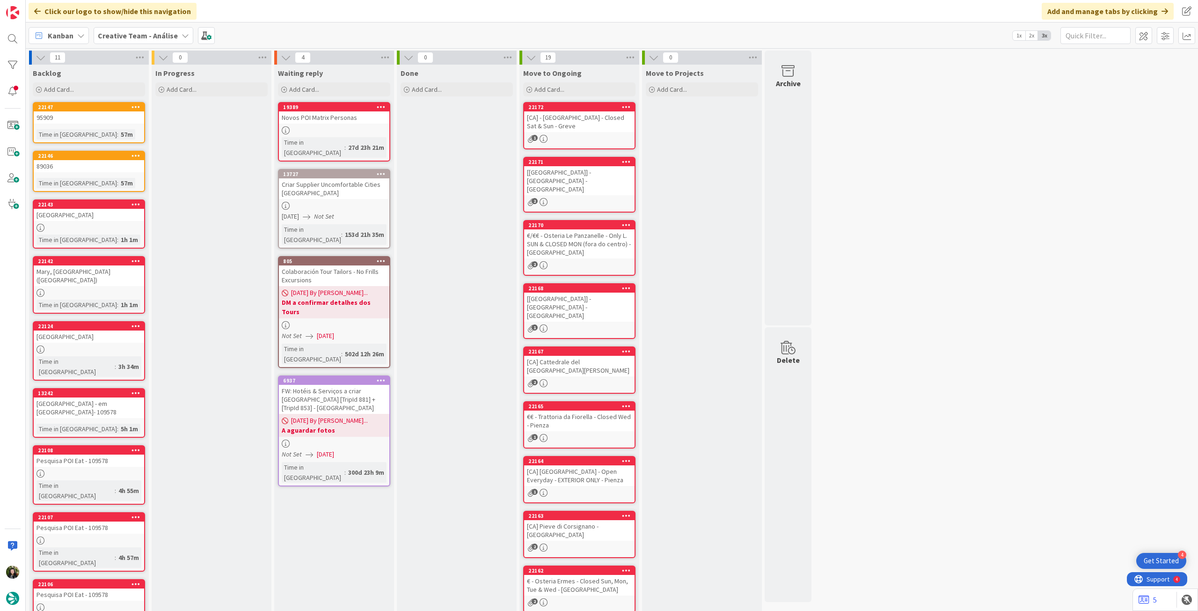
click at [135, 106] on icon at bounding box center [135, 106] width 9 height 7
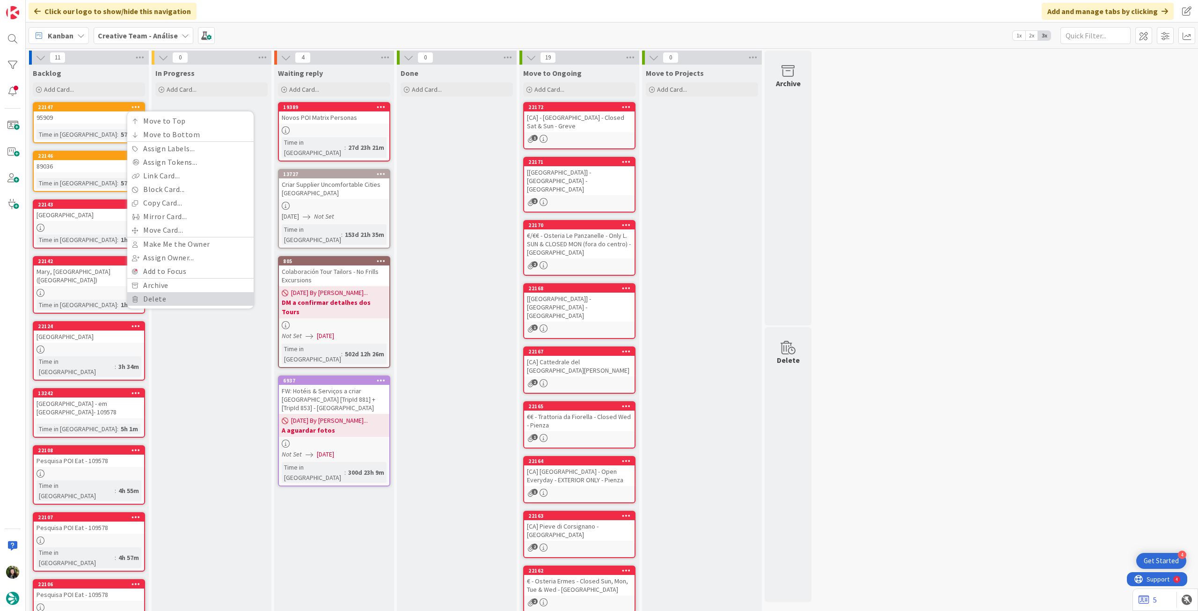
click at [153, 295] on link "Delete" at bounding box center [190, 299] width 126 height 14
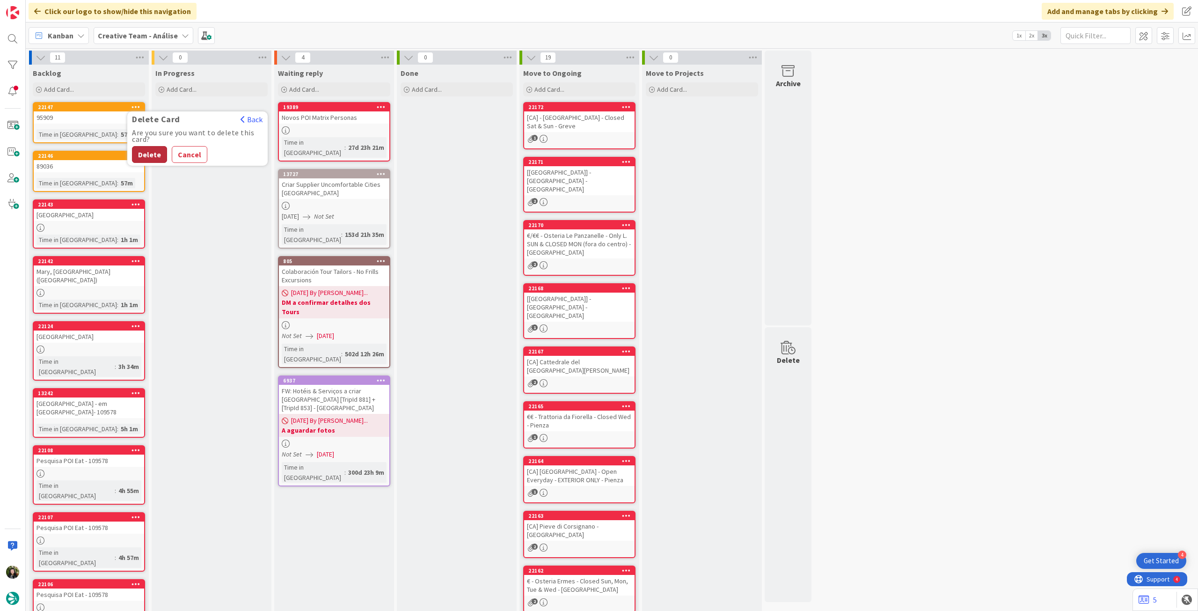
click at [147, 158] on button "Delete" at bounding box center [149, 154] width 35 height 17
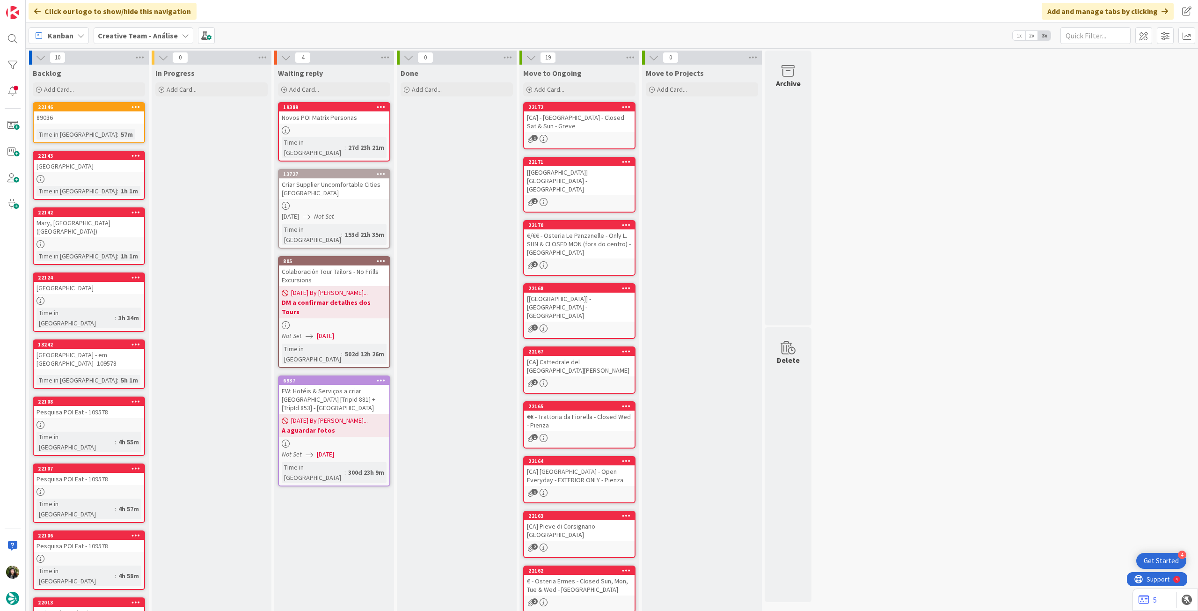
click at [138, 105] on icon at bounding box center [135, 106] width 9 height 7
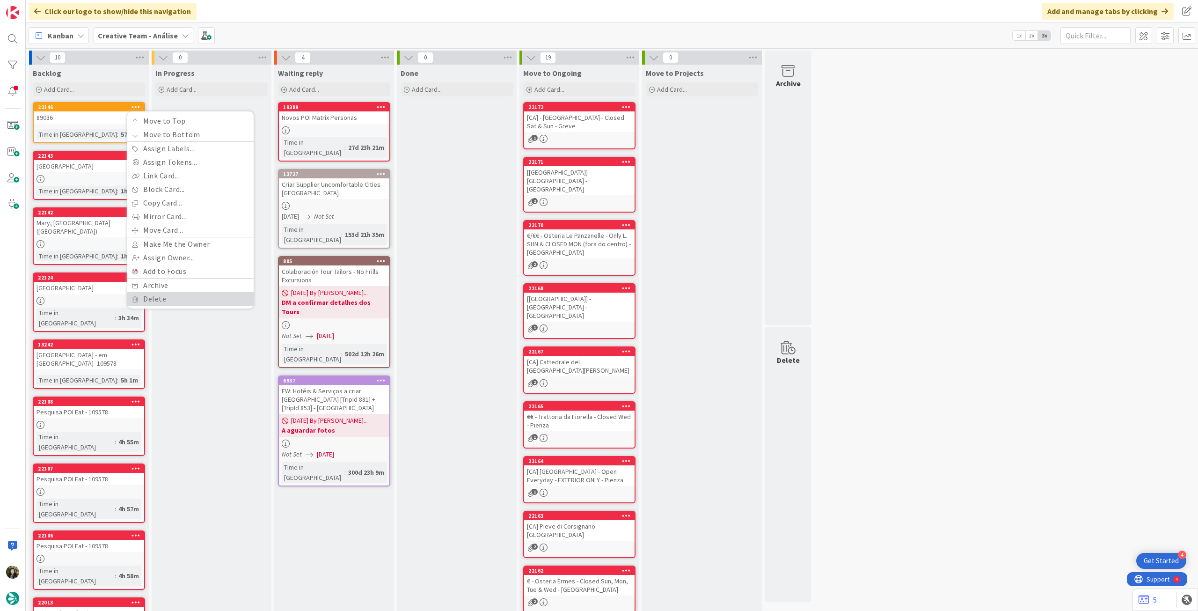
click at [173, 298] on link "Delete" at bounding box center [190, 299] width 126 height 14
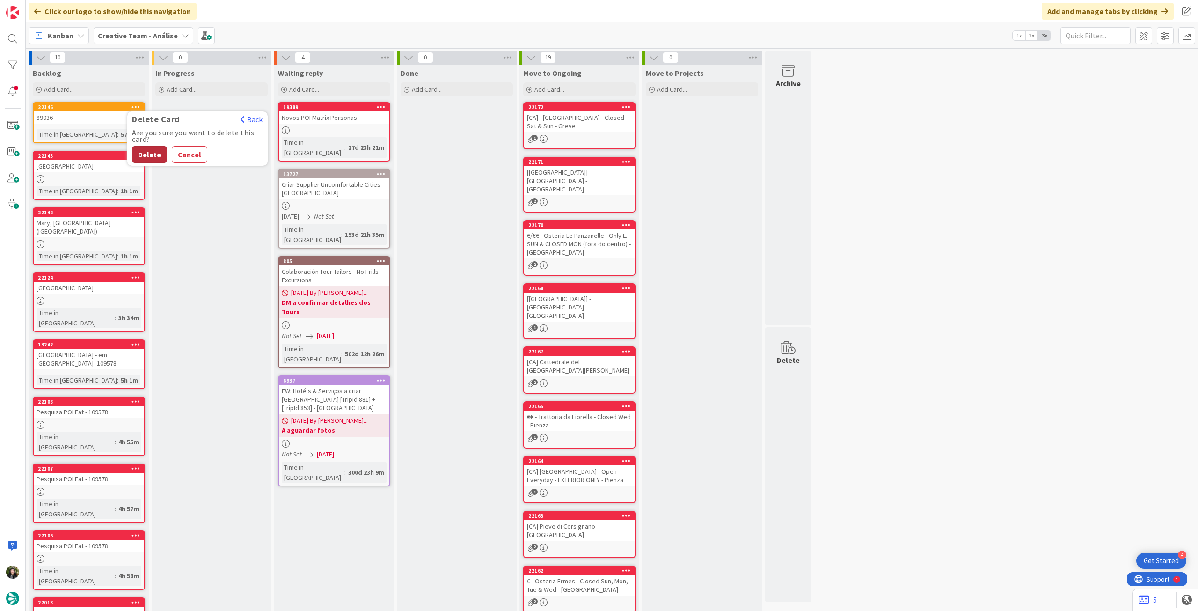
click at [149, 153] on button "Delete" at bounding box center [149, 154] width 35 height 17
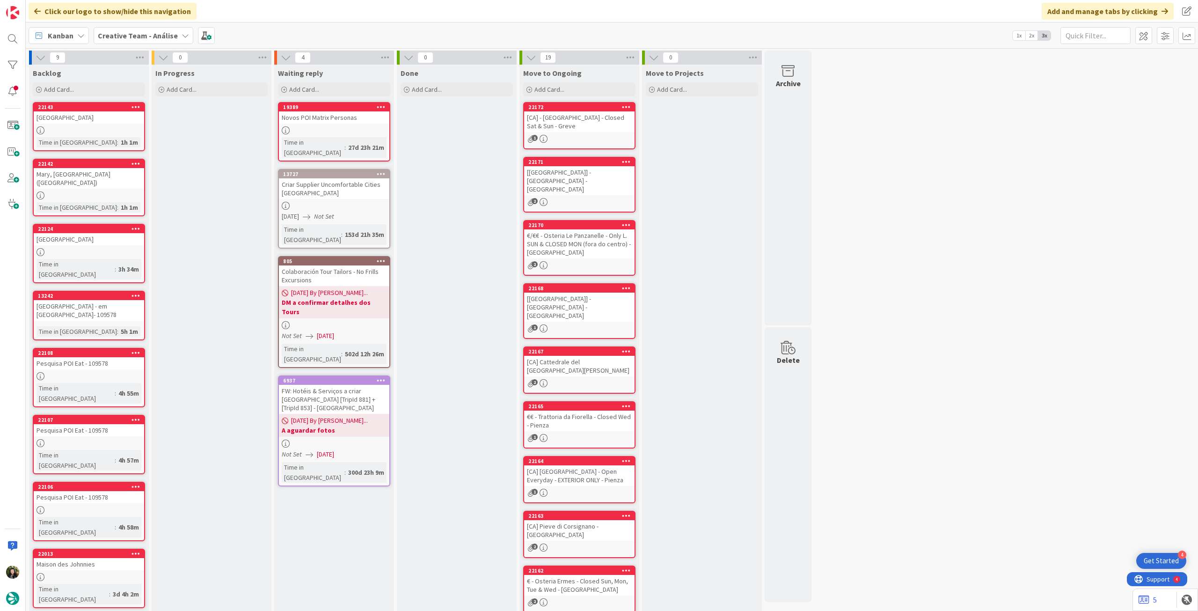
click at [138, 38] on b "Creative Team - Análise" at bounding box center [138, 35] width 80 height 9
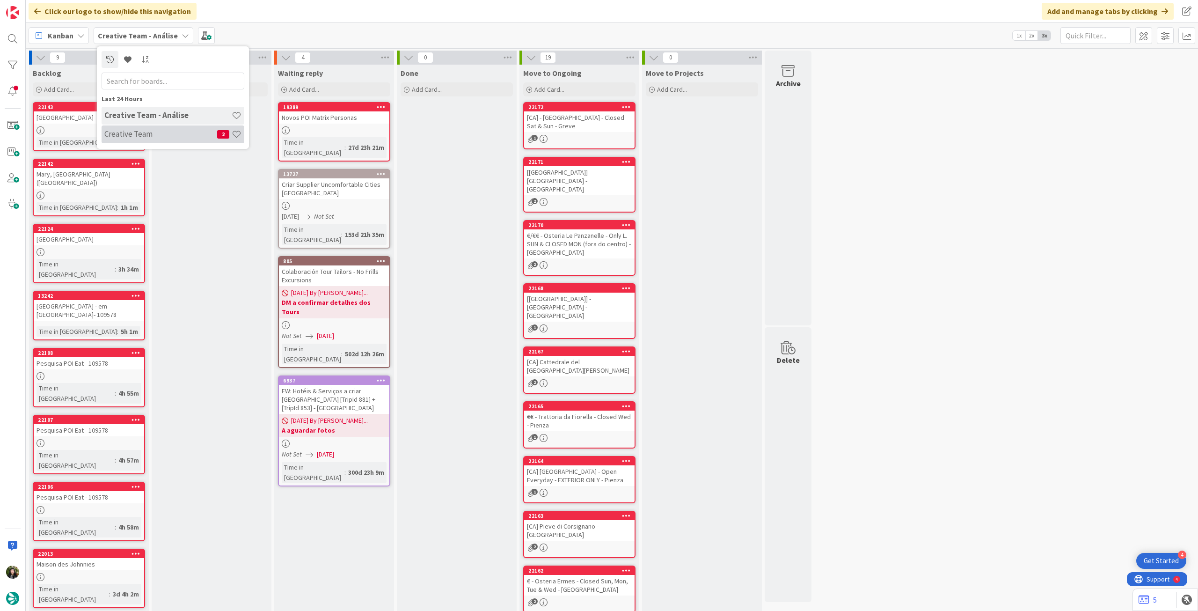
click at [166, 137] on h4 "Creative Team" at bounding box center [160, 133] width 113 height 9
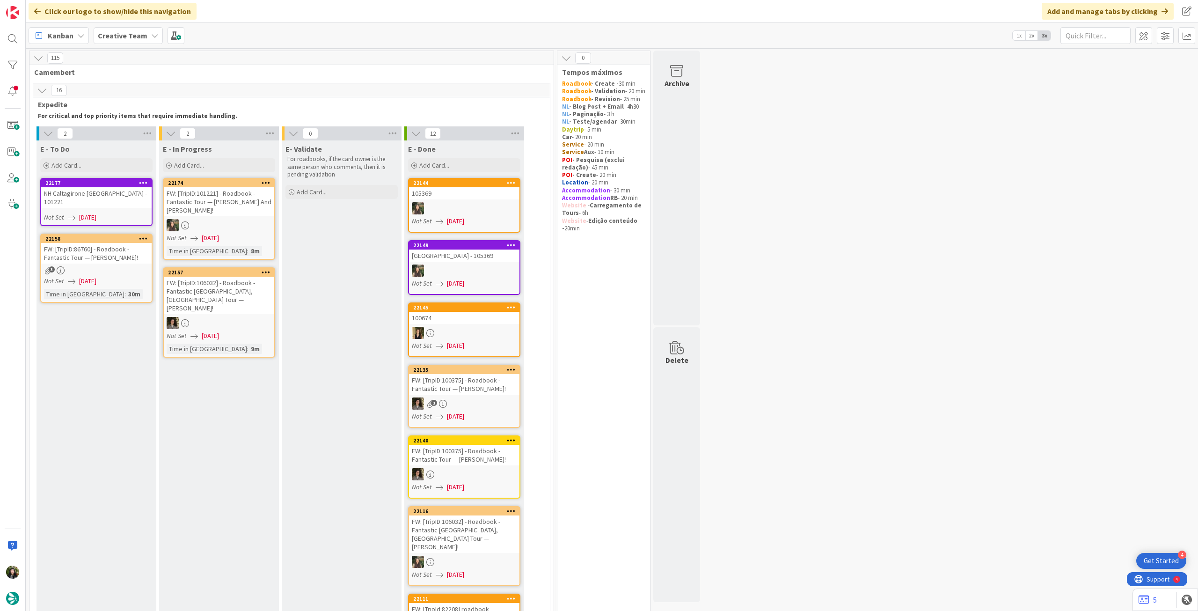
click at [185, 211] on div "FW: [TripID:101221] - Roadbook - Fantastic Tour — James And Mary-Ann Schmutte!" at bounding box center [219, 201] width 110 height 29
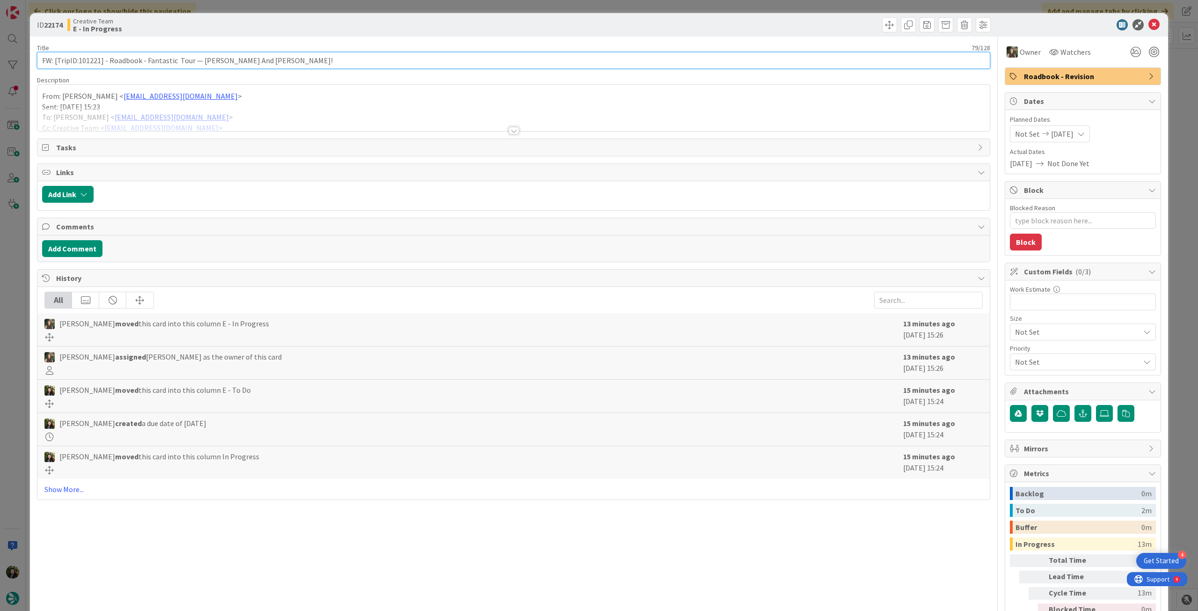
drag, startPoint x: 78, startPoint y: 60, endPoint x: 100, endPoint y: 58, distance: 22.1
click at [100, 58] on input "FW: [TripID:101221] - Roadbook - Fantastic Tour — James And Mary-Ann Schmutte!" at bounding box center [513, 60] width 953 height 17
click at [255, 105] on div "From: Inês Martins < ines.martins@tourtailors.com > Sent: Monday, September 1, …" at bounding box center [513, 110] width 952 height 42
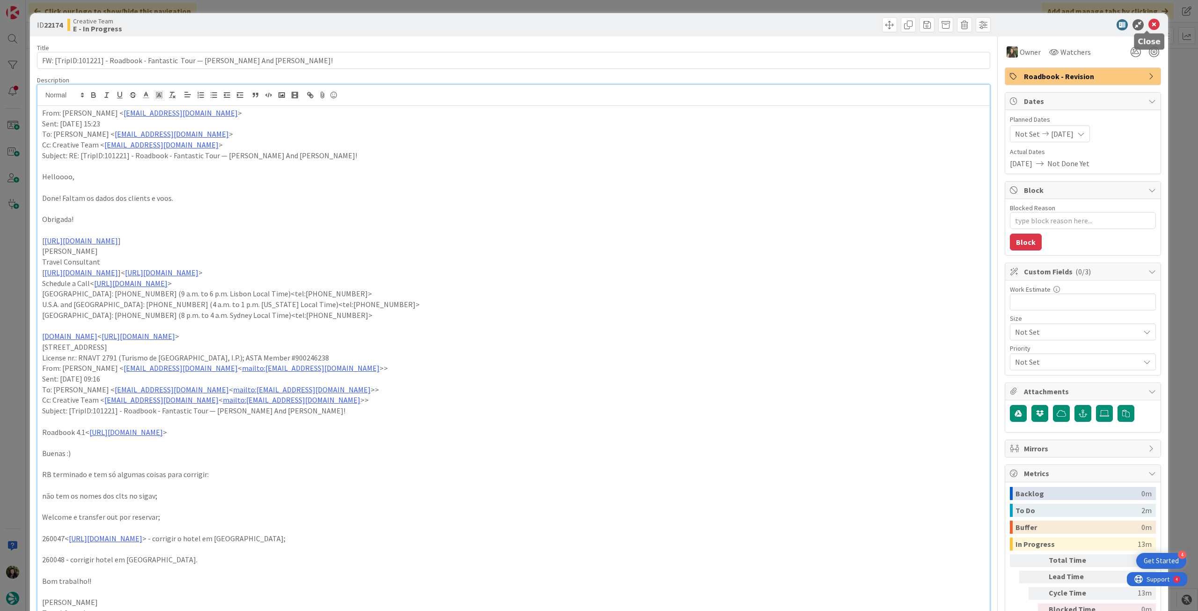
click at [1149, 24] on icon at bounding box center [1153, 24] width 11 height 11
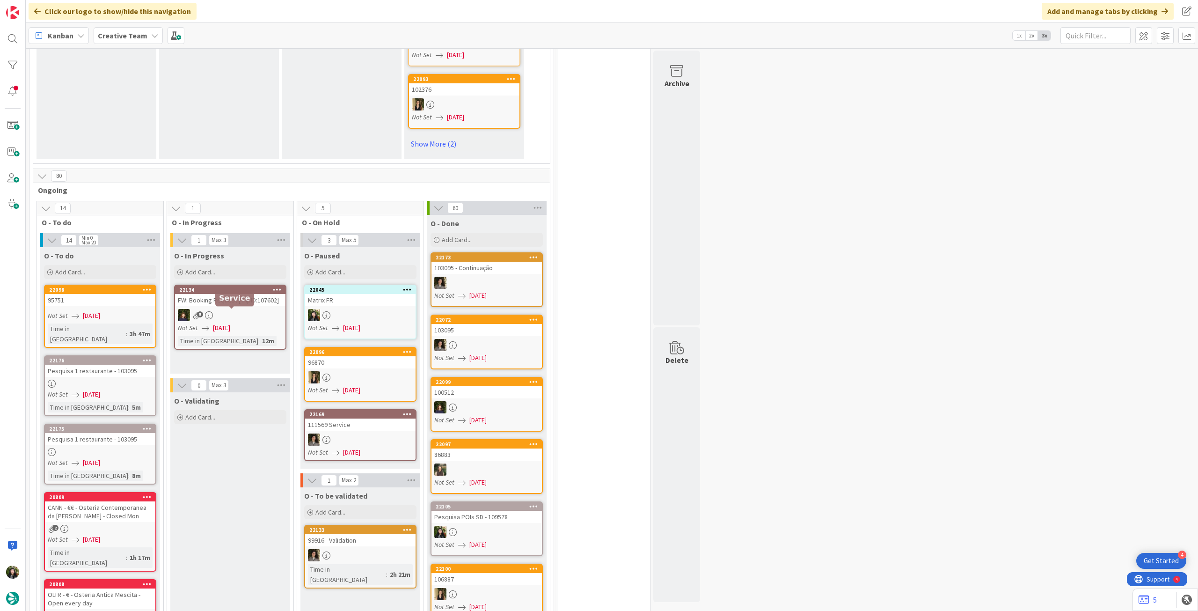
scroll to position [811, 0]
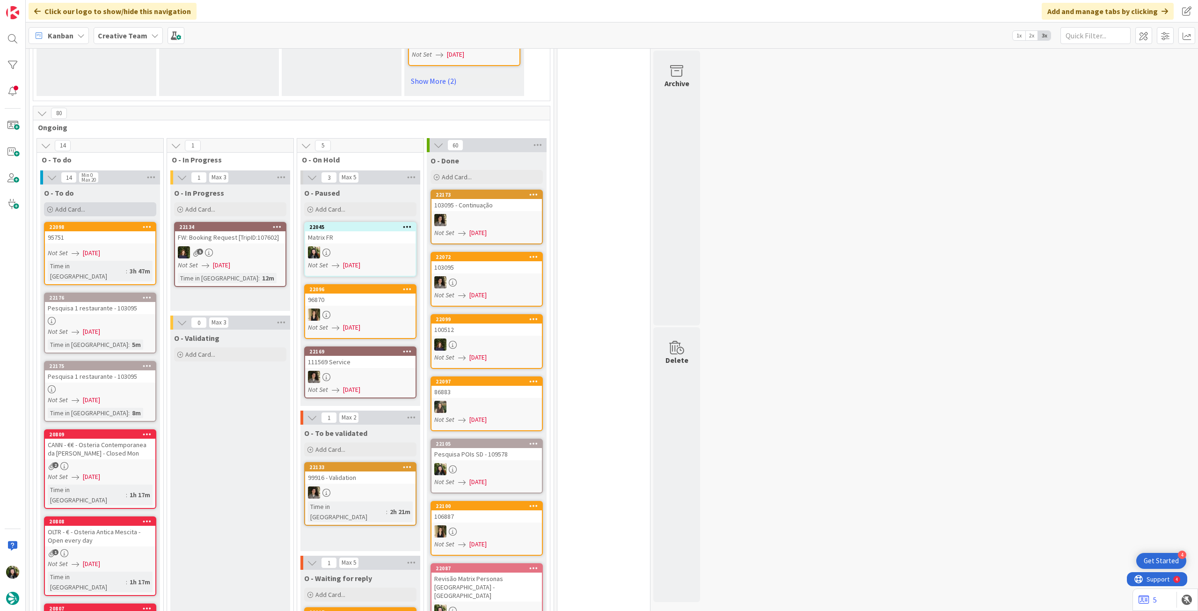
click at [95, 202] on div "Add Card..." at bounding box center [100, 209] width 112 height 14
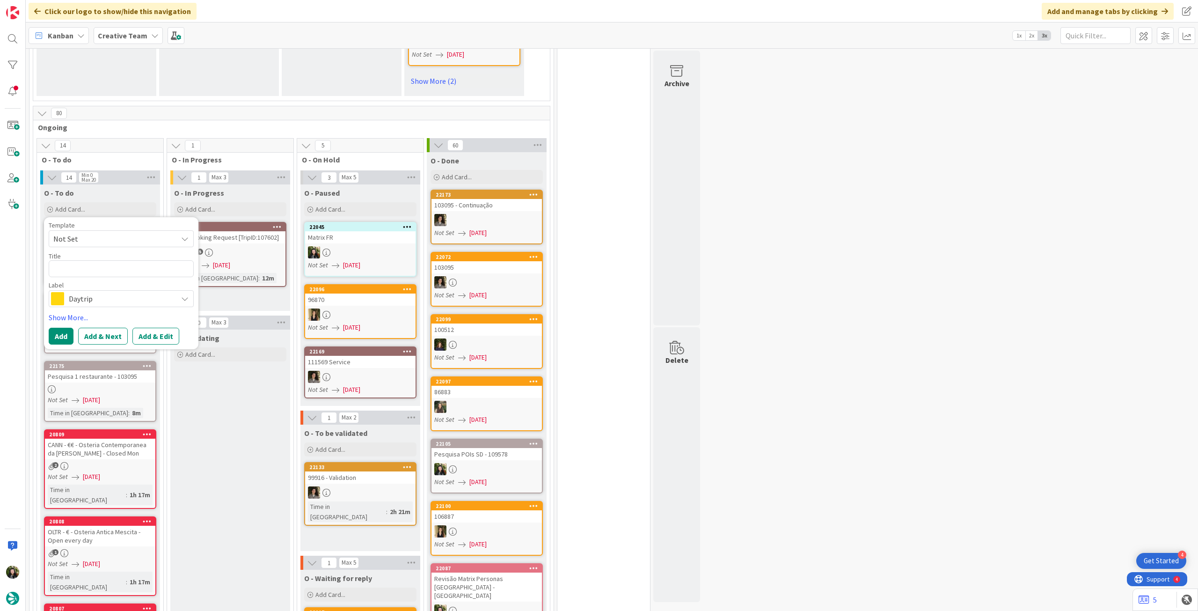
click at [86, 292] on span "Daytrip" at bounding box center [121, 298] width 104 height 13
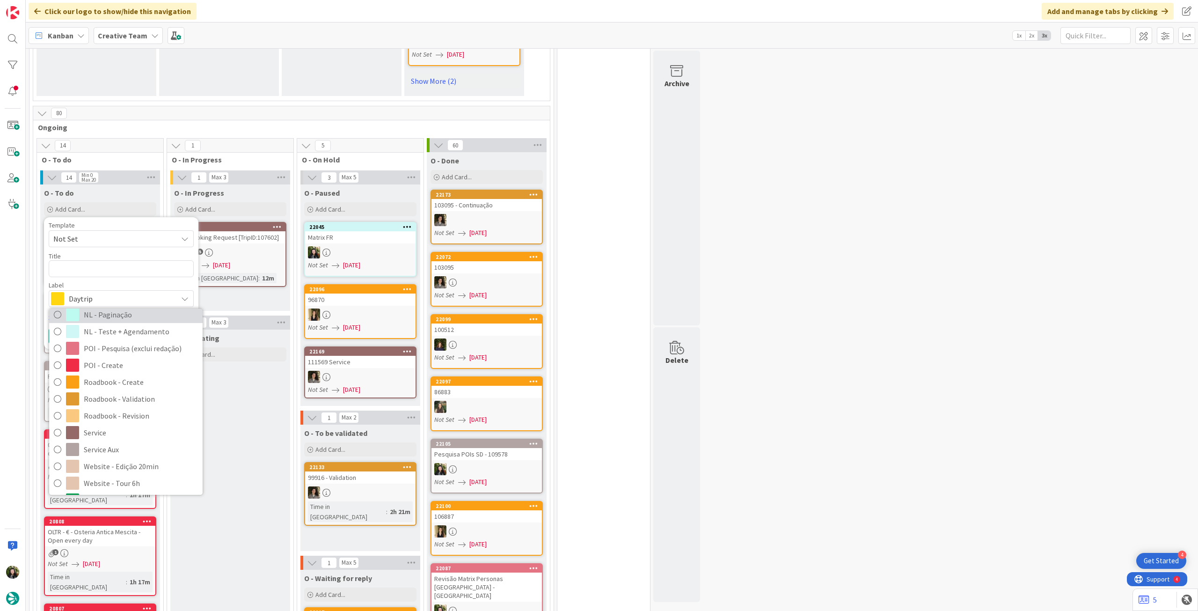
scroll to position [124, 0]
click at [122, 357] on span "POI - Create" at bounding box center [141, 364] width 114 height 14
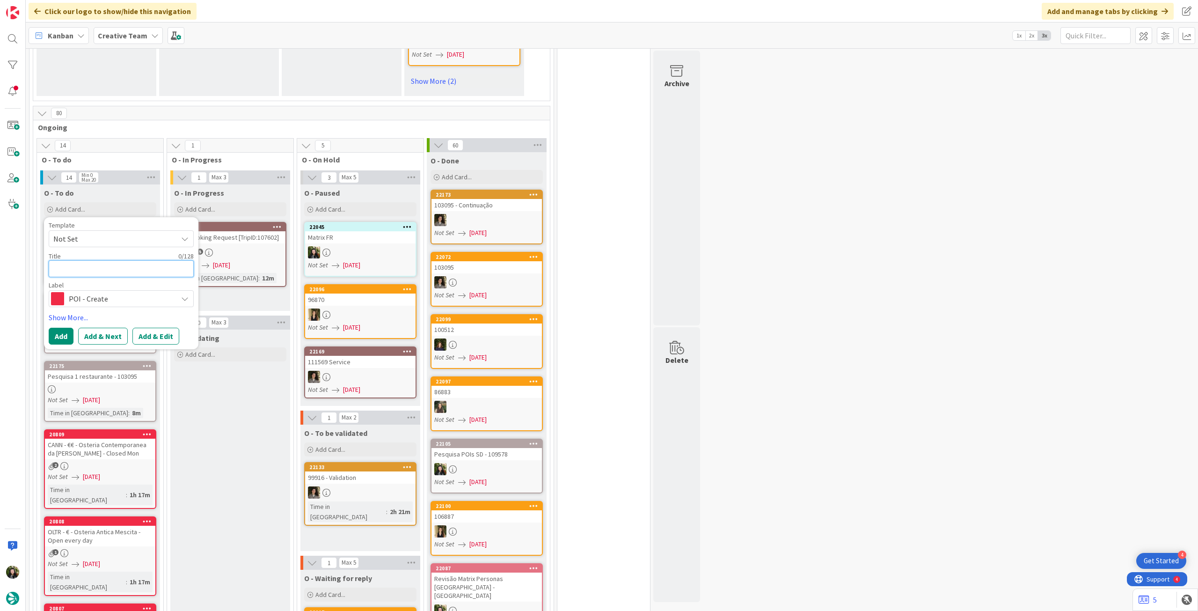
click at [128, 260] on textarea at bounding box center [121, 268] width 145 height 17
type textarea "x"
type textarea "P"
type textarea "x"
type textarea "Pe"
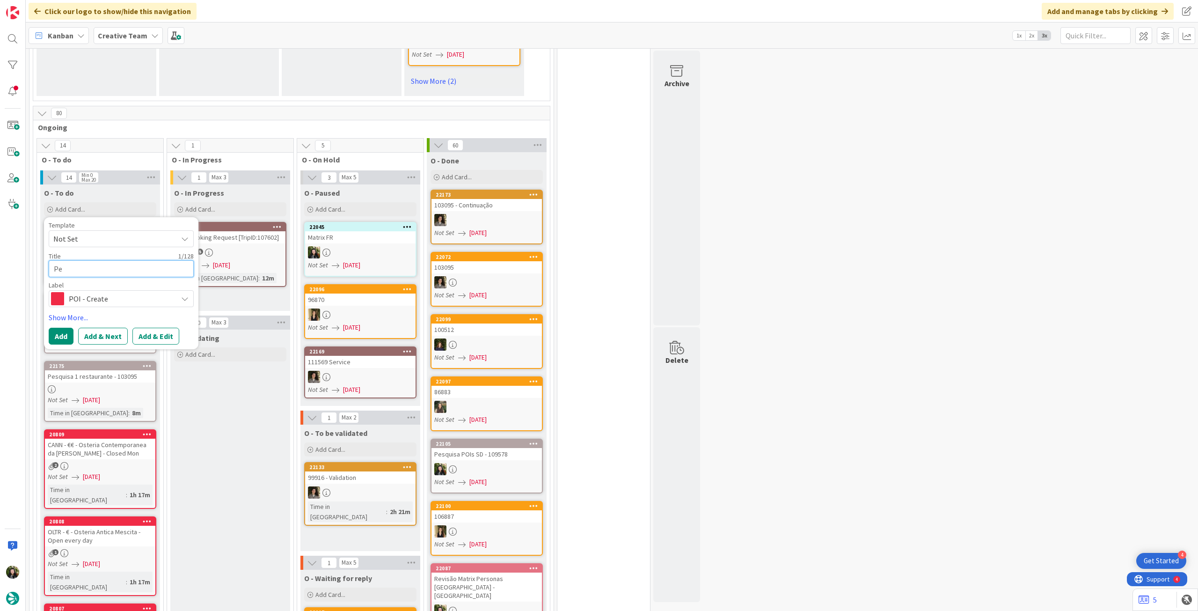
type textarea "x"
type textarea "Pes"
type textarea "x"
type textarea "Pesq"
type textarea "x"
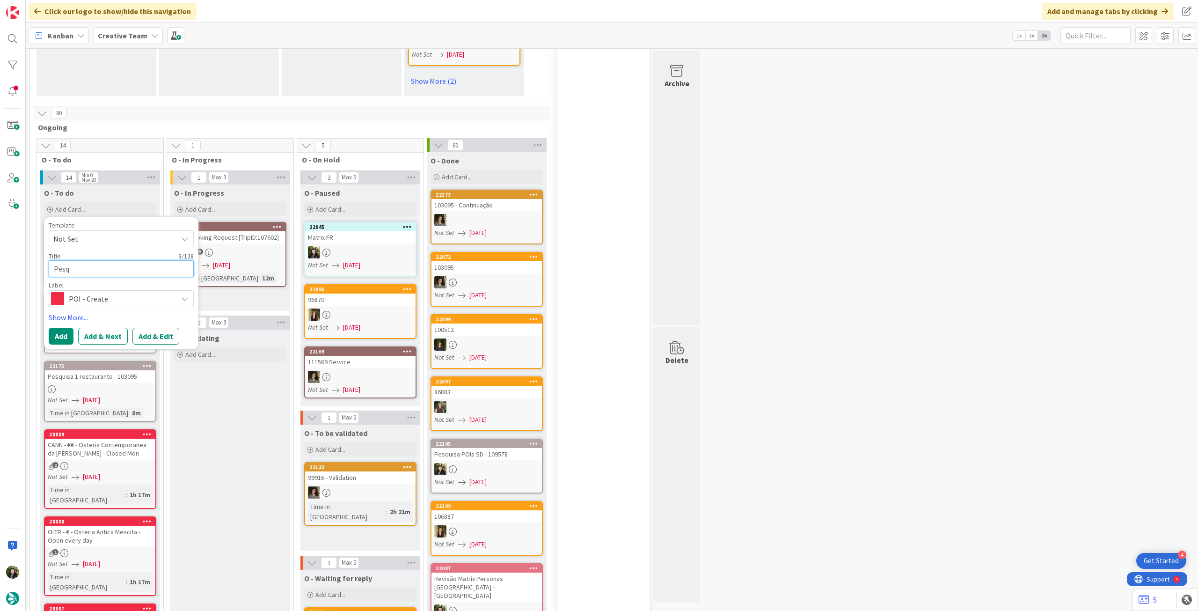
type textarea "Pesqu"
type textarea "x"
type textarea "Pesqui"
type textarea "x"
type textarea "Pesquis"
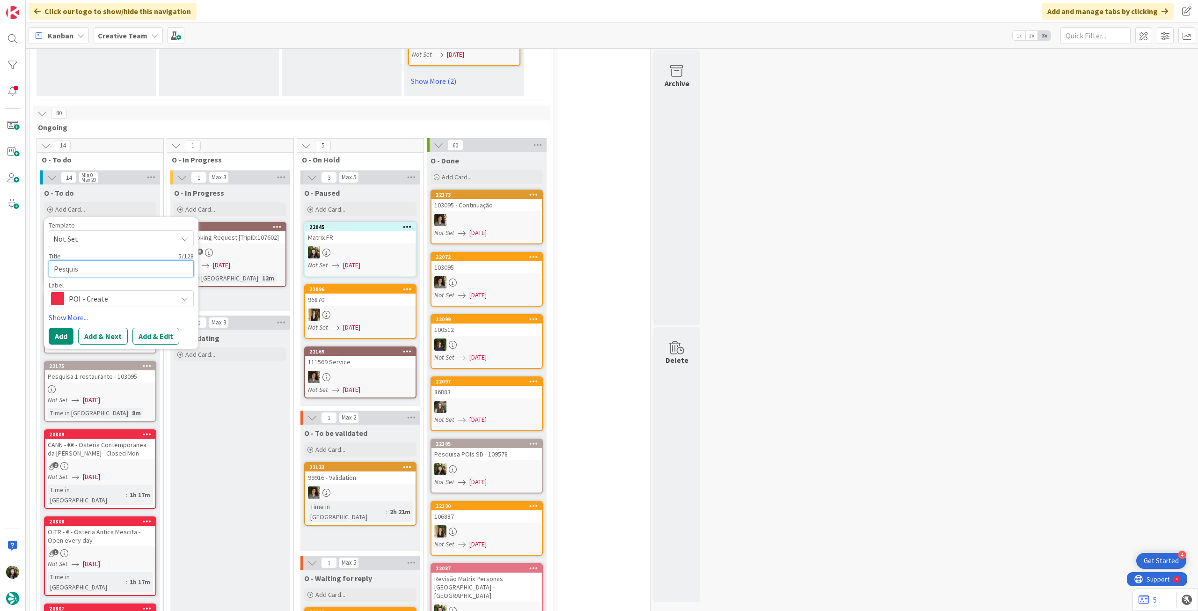
type textarea "x"
type textarea "Pesquisa"
type textarea "x"
type textarea "Pesquisa"
type textarea "x"
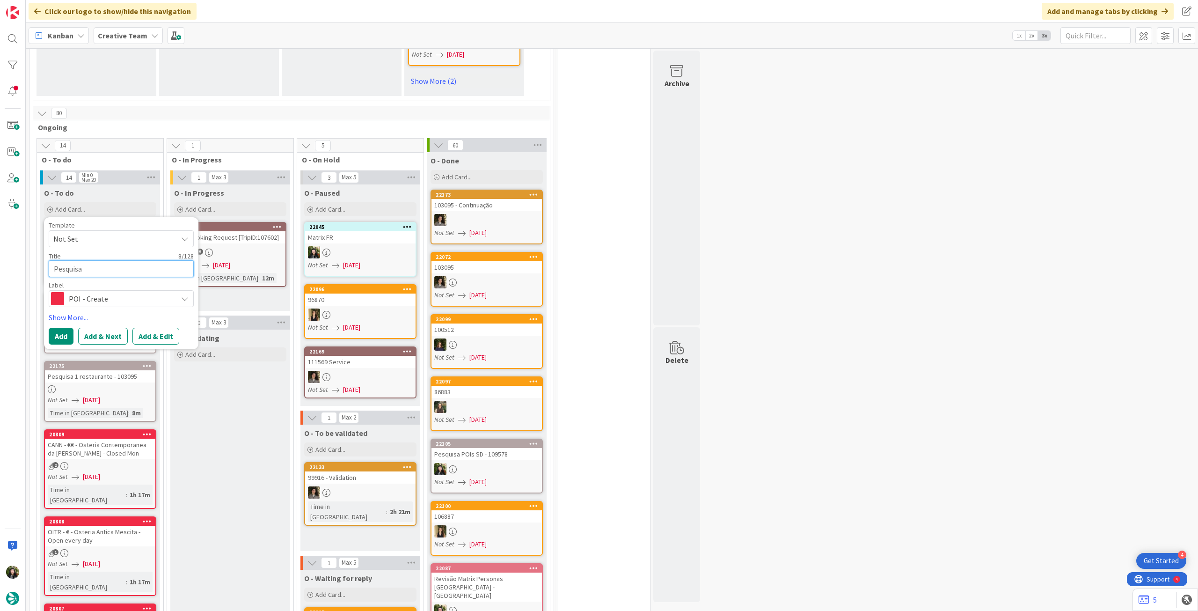
type textarea "Pesquisa 3"
type textarea "x"
type textarea "Pesquisa"
type textarea "x"
type textarea "Pesquisa 4"
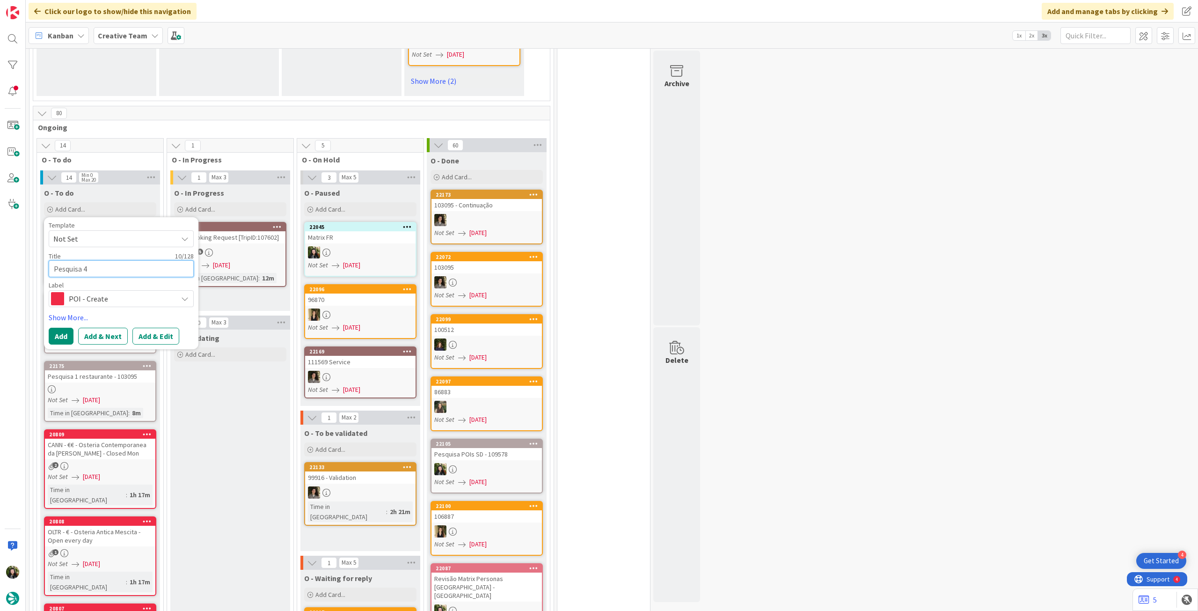
type textarea "x"
type textarea "Pesquisa 4"
type textarea "x"
type textarea "Pesquisa 4 r"
type textarea "x"
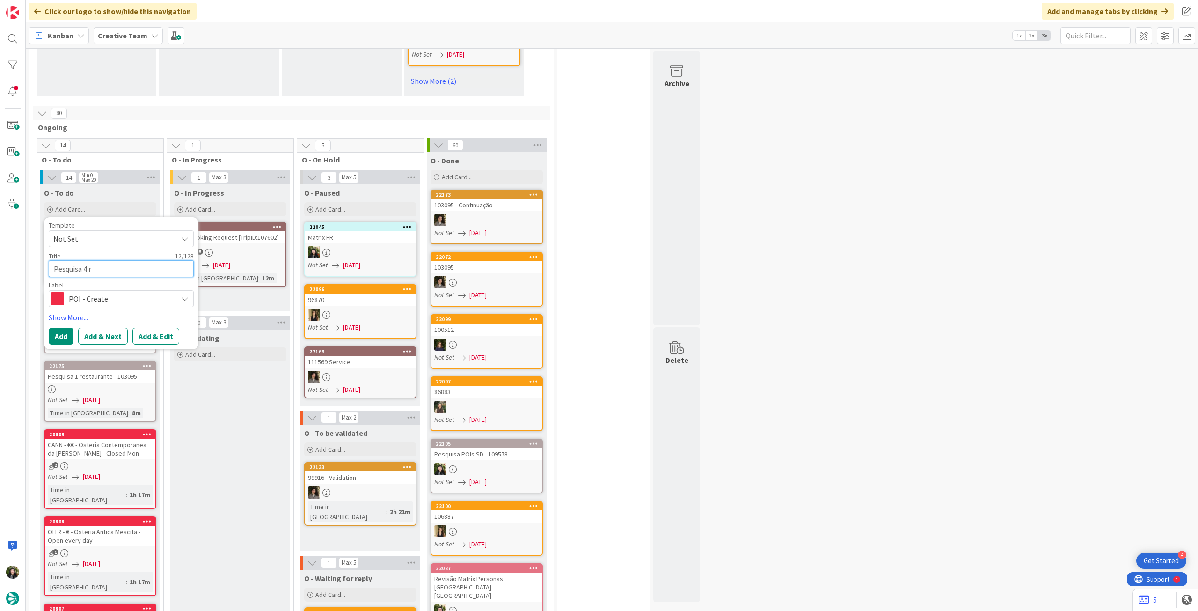
type textarea "Pesquisa 4 re"
type textarea "x"
type textarea "Pesquisa 4 res"
type textarea "x"
type textarea "Pesquisa 4 rest"
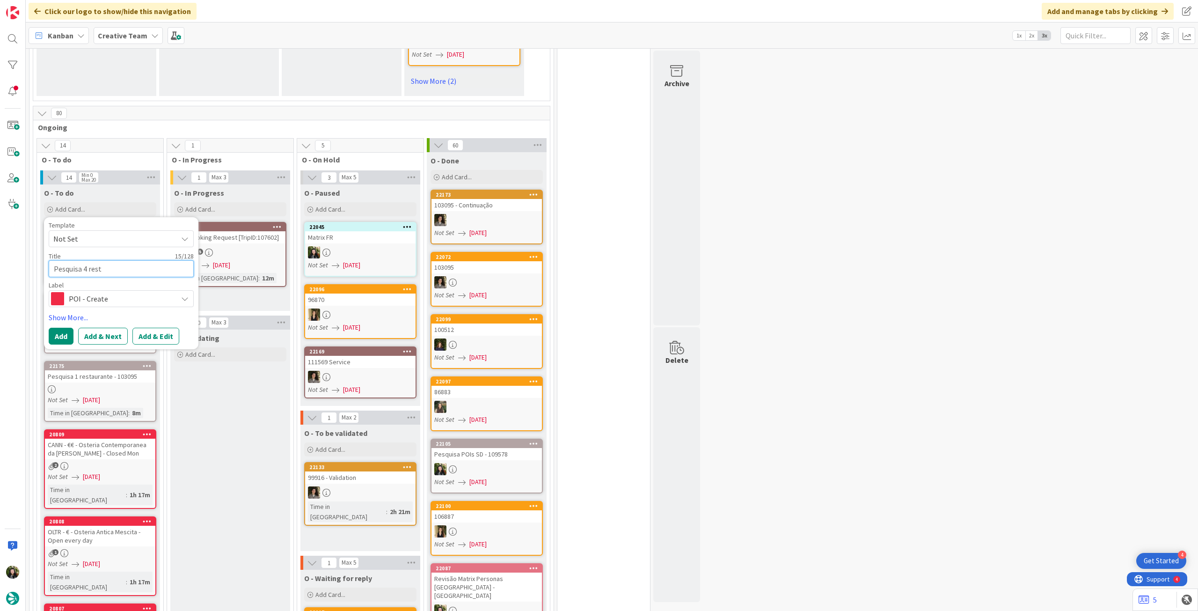
type textarea "x"
type textarea "Pesquisa 4 restau"
type textarea "x"
type textarea "Pesquisa 4 restaur"
click at [70, 328] on button "Add" at bounding box center [61, 336] width 25 height 17
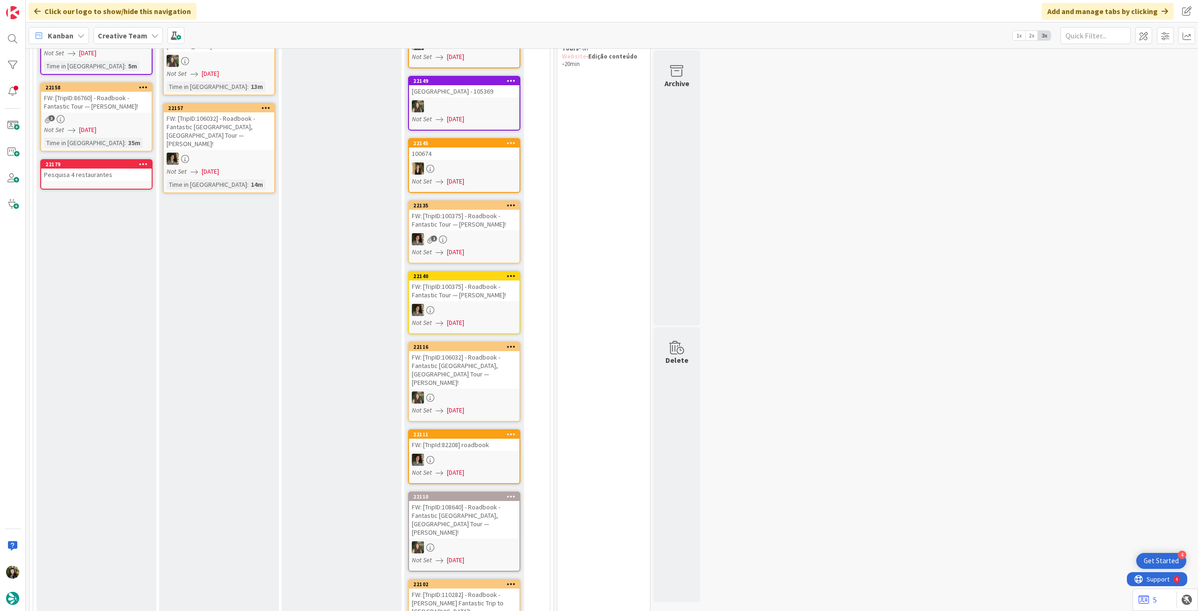
scroll to position [62, 0]
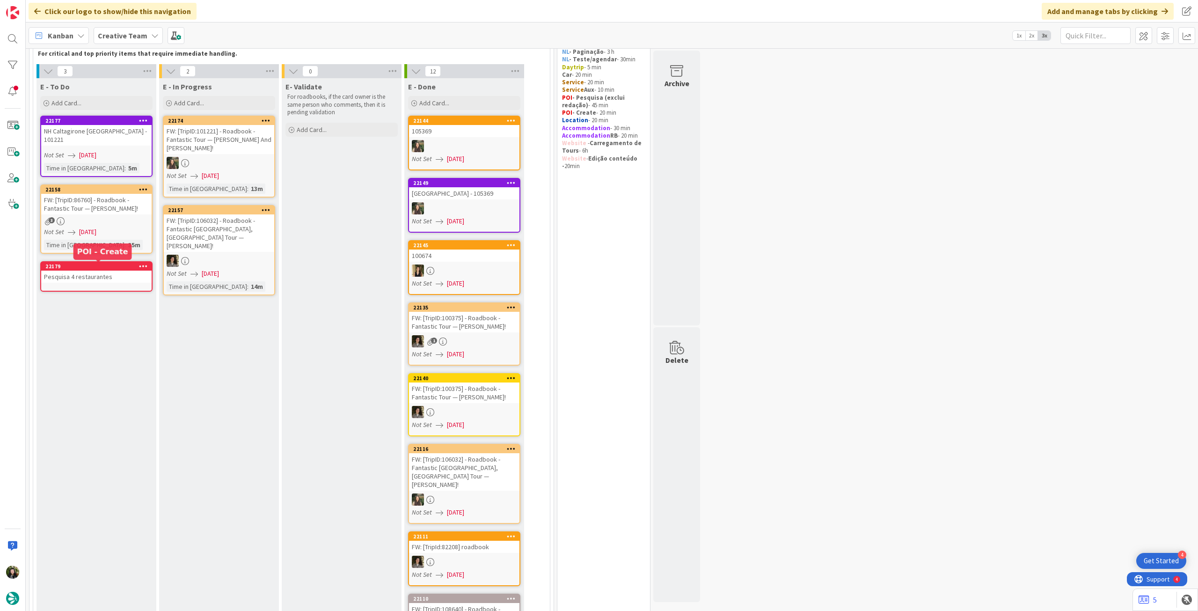
click at [98, 281] on div "Pesquisa 4 restaurantes" at bounding box center [96, 276] width 110 height 12
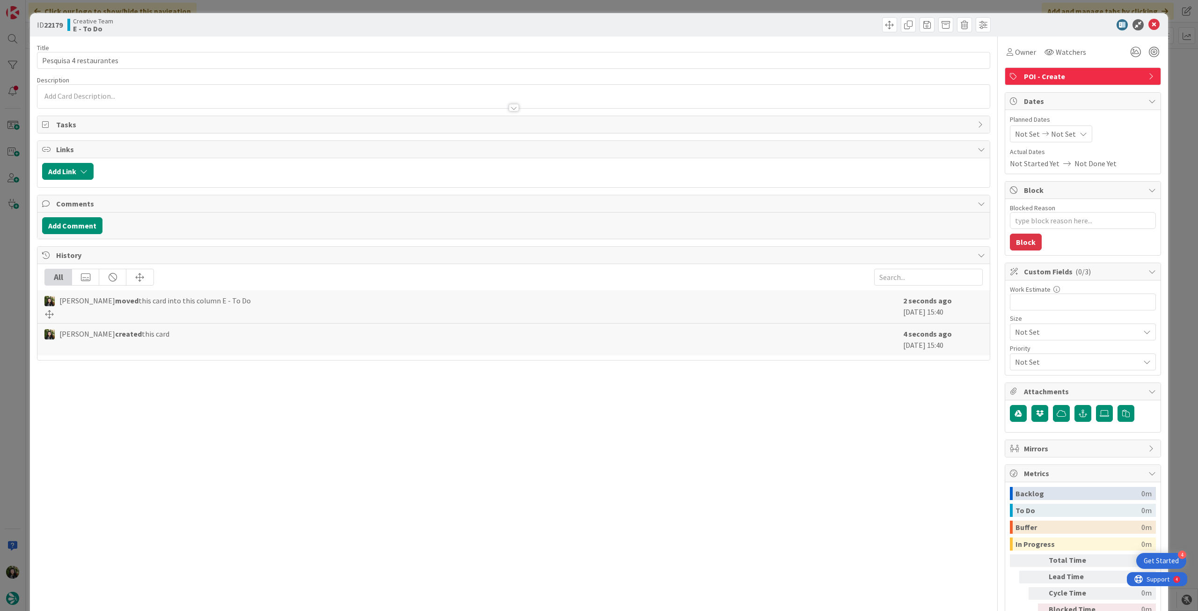
click at [154, 104] on div at bounding box center [513, 103] width 952 height 10
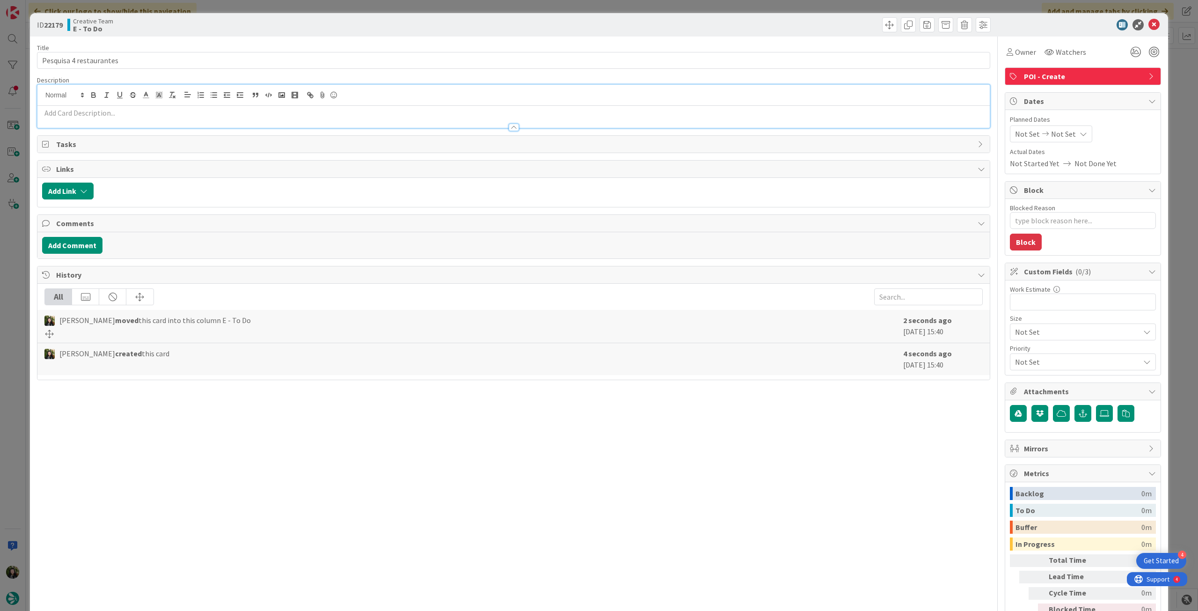
click at [150, 118] on div at bounding box center [513, 123] width 952 height 10
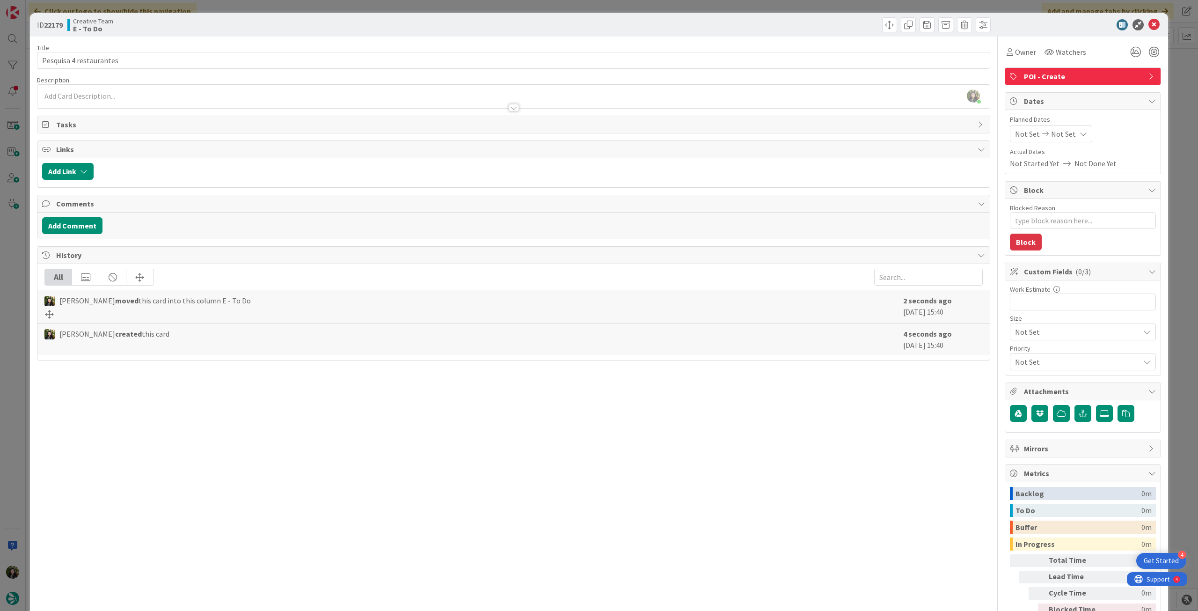
click at [94, 93] on div "Beatriz Cassona just joined" at bounding box center [513, 96] width 952 height 23
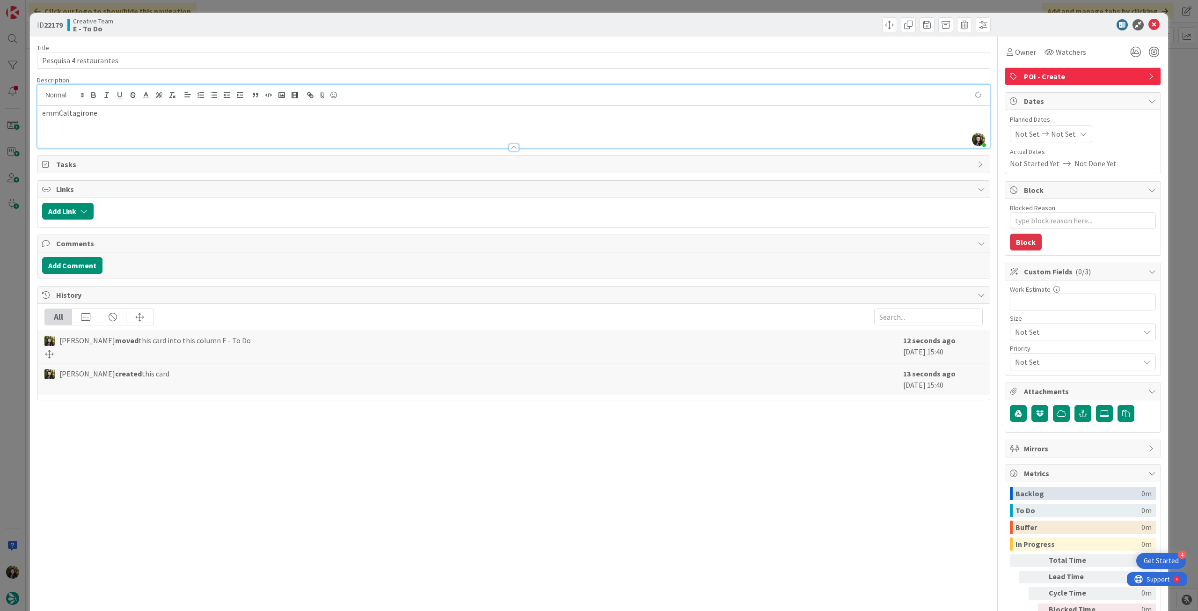
click at [58, 112] on p "emm Caltagirone" at bounding box center [513, 113] width 943 height 11
click at [139, 117] on p "em Caltagirone" at bounding box center [513, 113] width 943 height 11
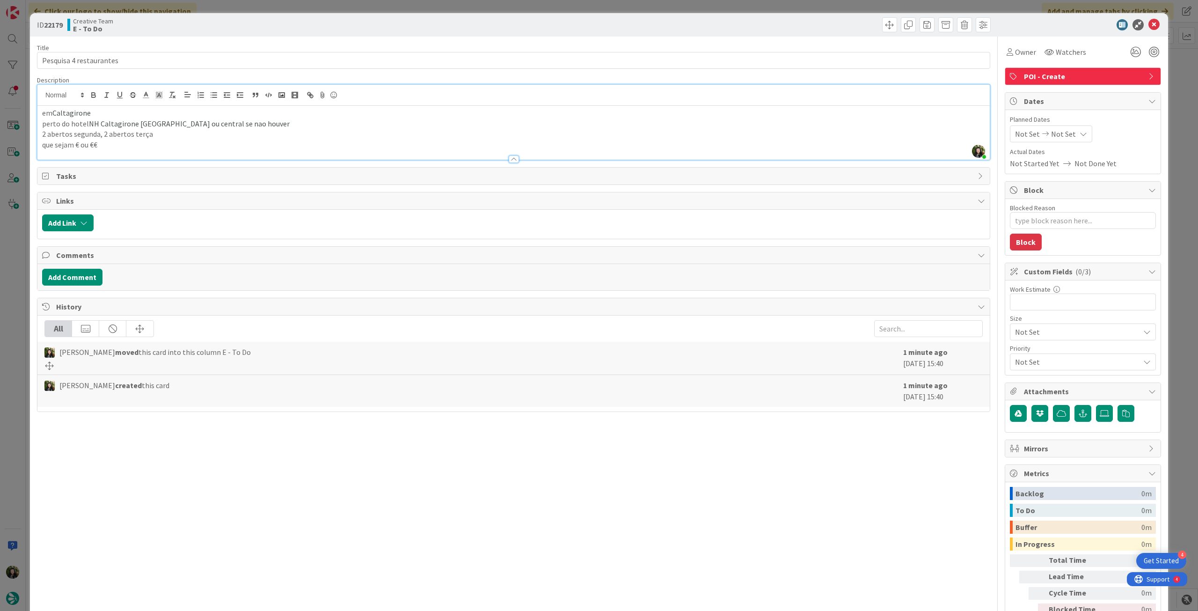
click at [1079, 131] on icon at bounding box center [1082, 133] width 7 height 7
click at [1019, 335] on icon at bounding box center [1026, 334] width 14 height 11
click at [1148, 28] on icon at bounding box center [1153, 24] width 11 height 11
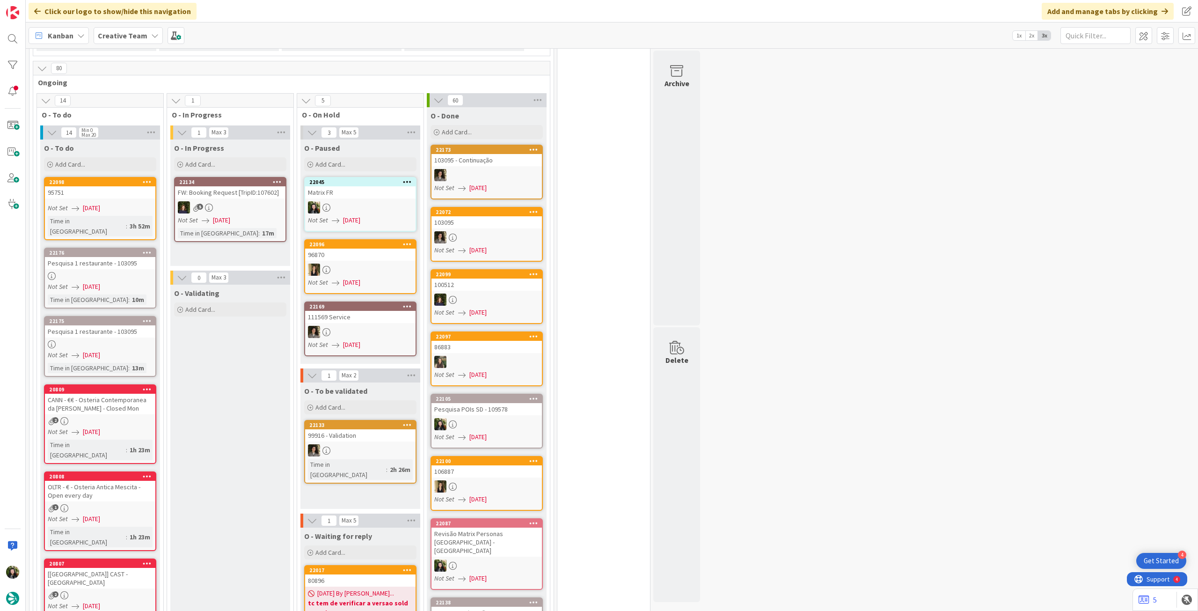
scroll to position [811, 0]
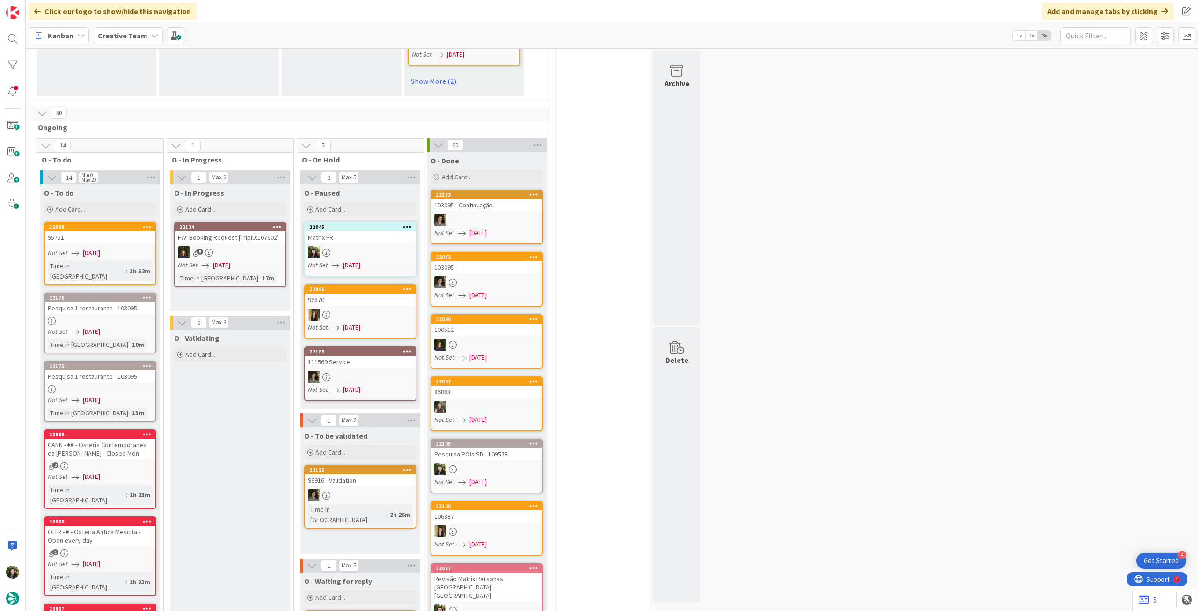
drag, startPoint x: 141, startPoint y: 29, endPoint x: 142, endPoint y: 50, distance: 20.6
click at [140, 30] on span "Creative Team" at bounding box center [123, 35] width 50 height 11
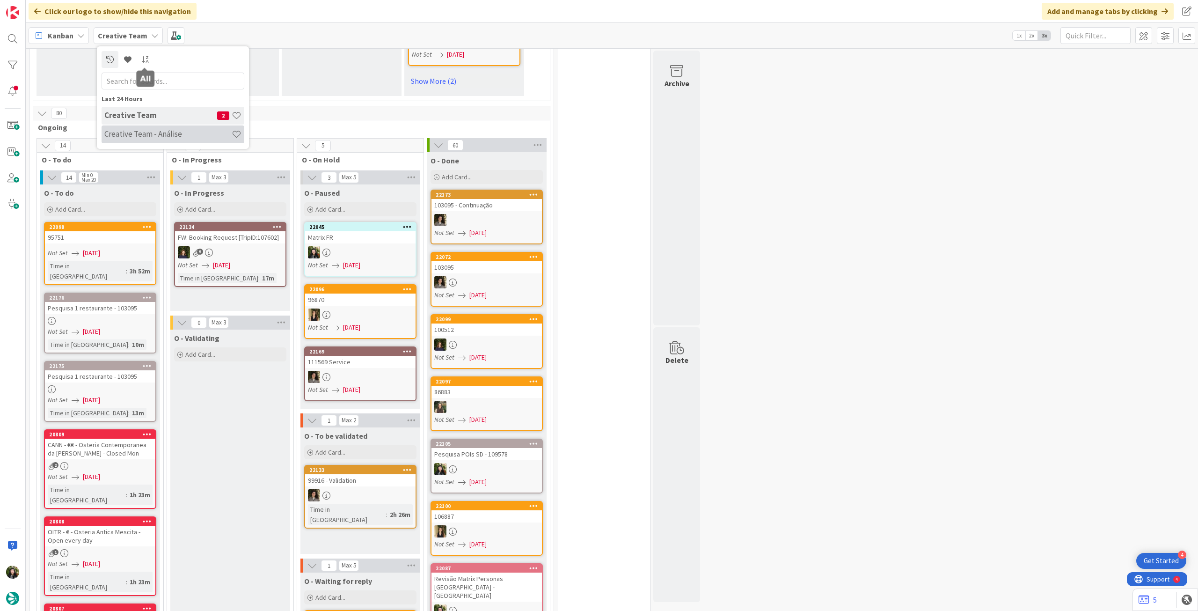
click at [159, 131] on h4 "Creative Team - Análise" at bounding box center [167, 133] width 127 height 9
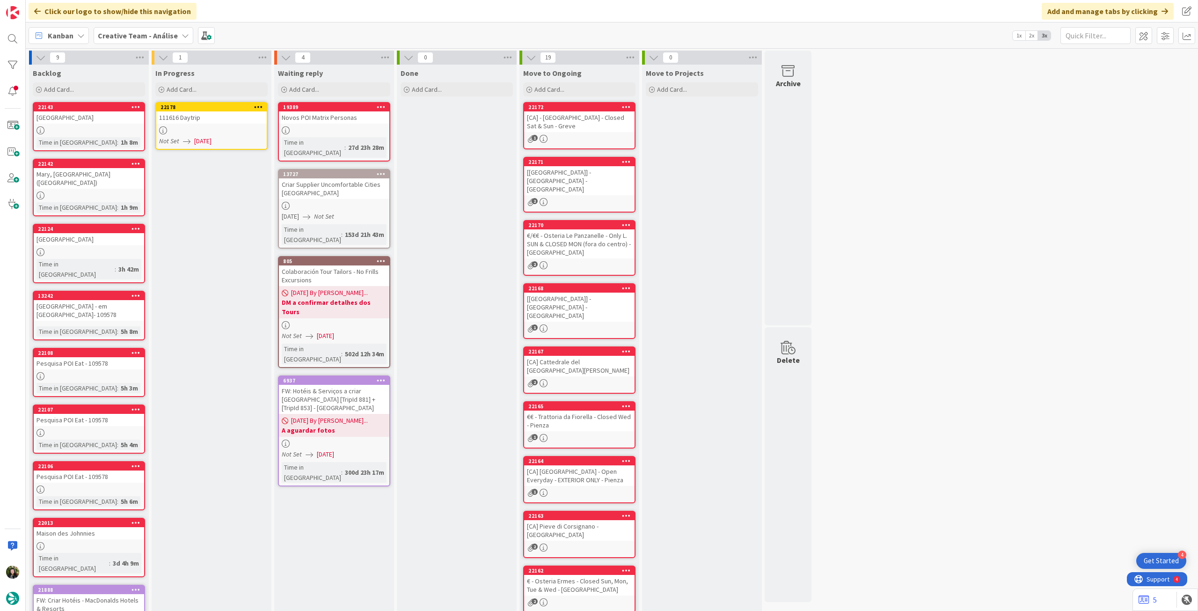
click at [215, 120] on div "111616 Daytrip" at bounding box center [211, 117] width 110 height 12
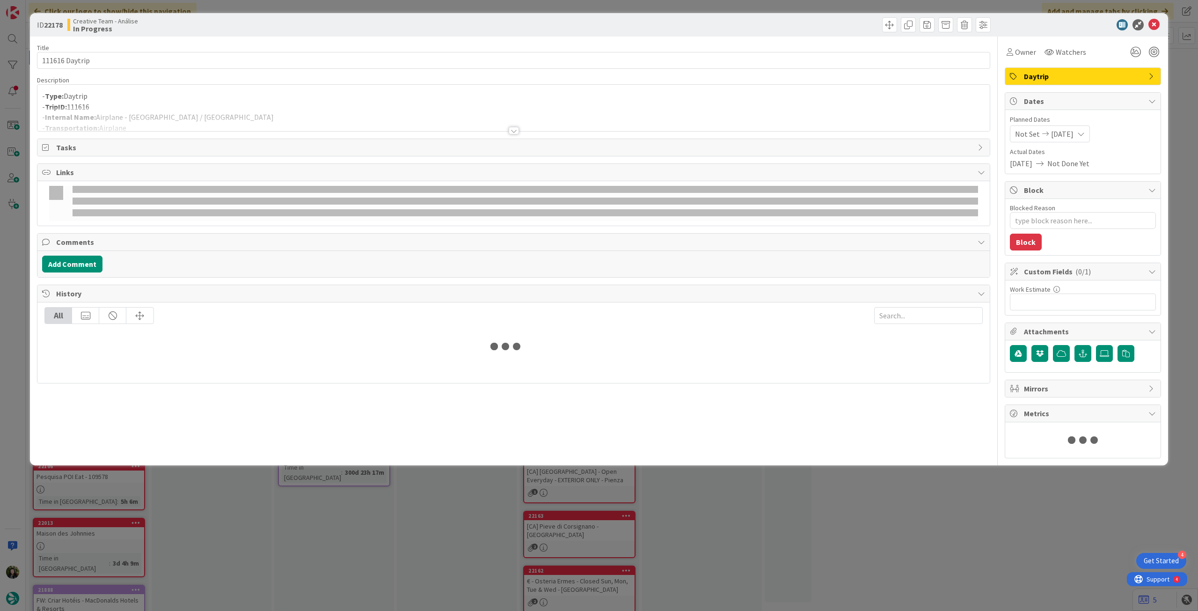
click at [247, 115] on div at bounding box center [513, 119] width 952 height 24
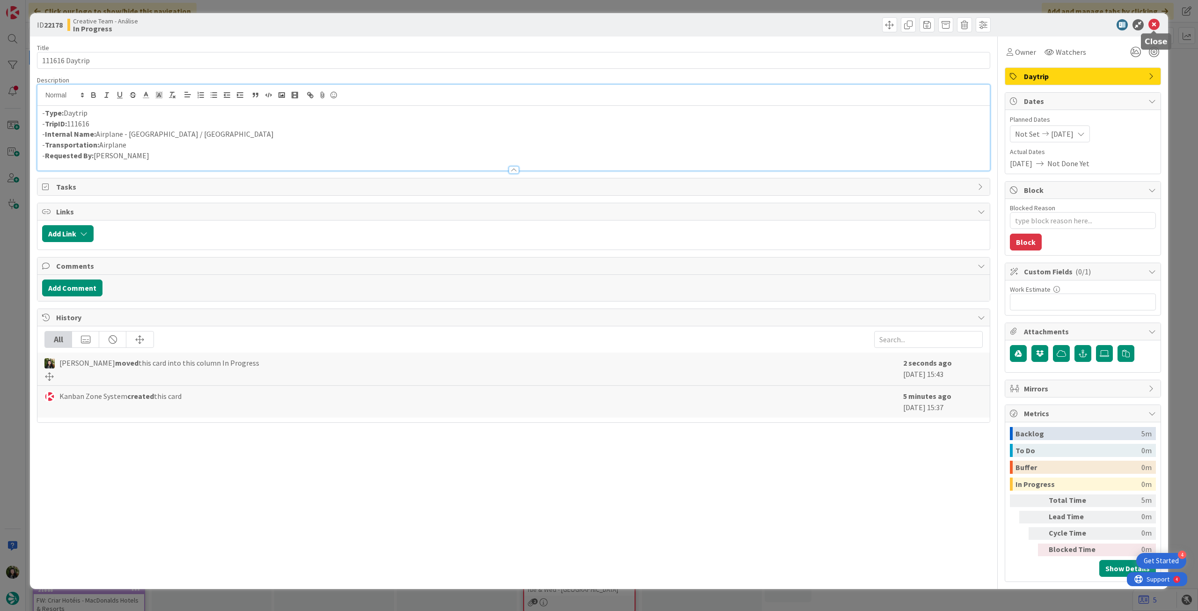
click at [1148, 24] on icon at bounding box center [1153, 24] width 11 height 11
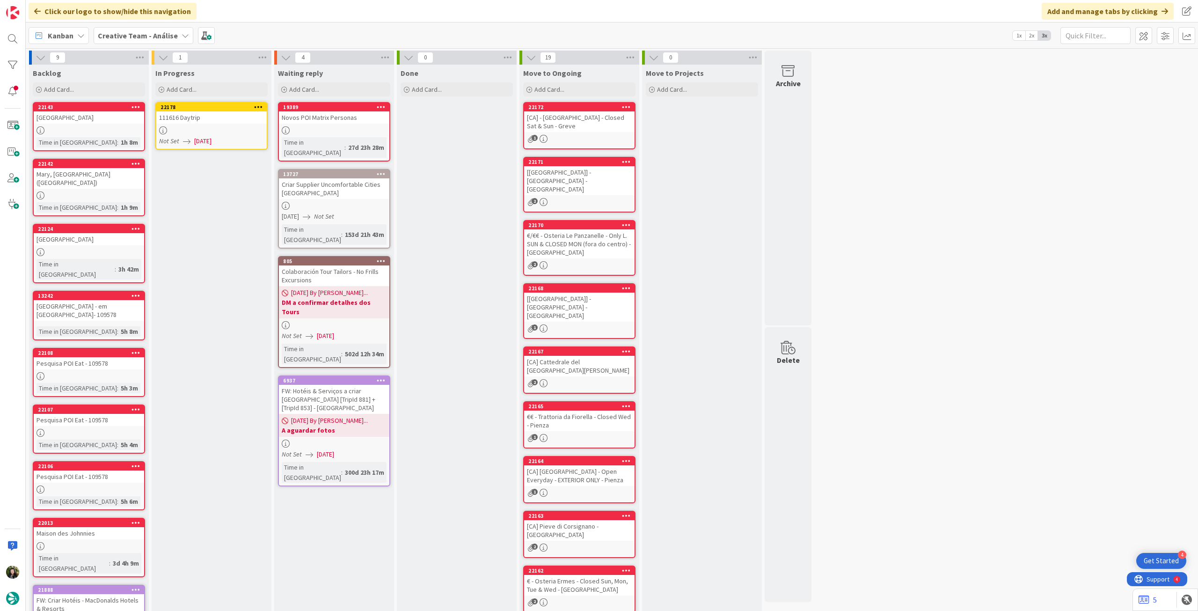
click at [257, 108] on icon at bounding box center [258, 106] width 9 height 7
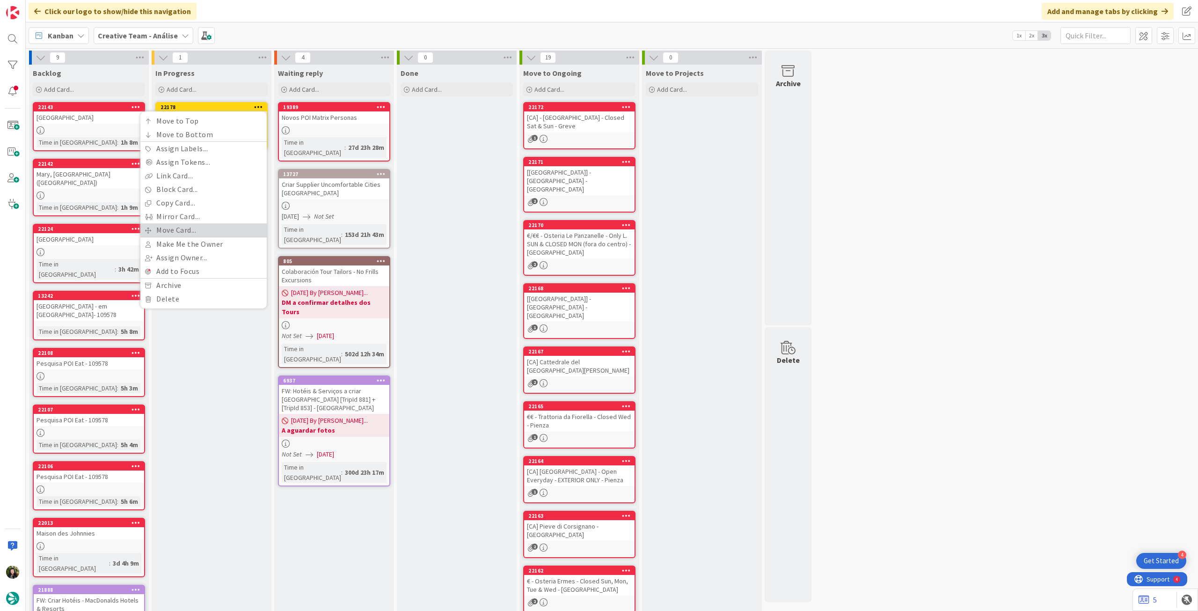
click at [204, 227] on link "Move Card..." at bounding box center [203, 230] width 126 height 14
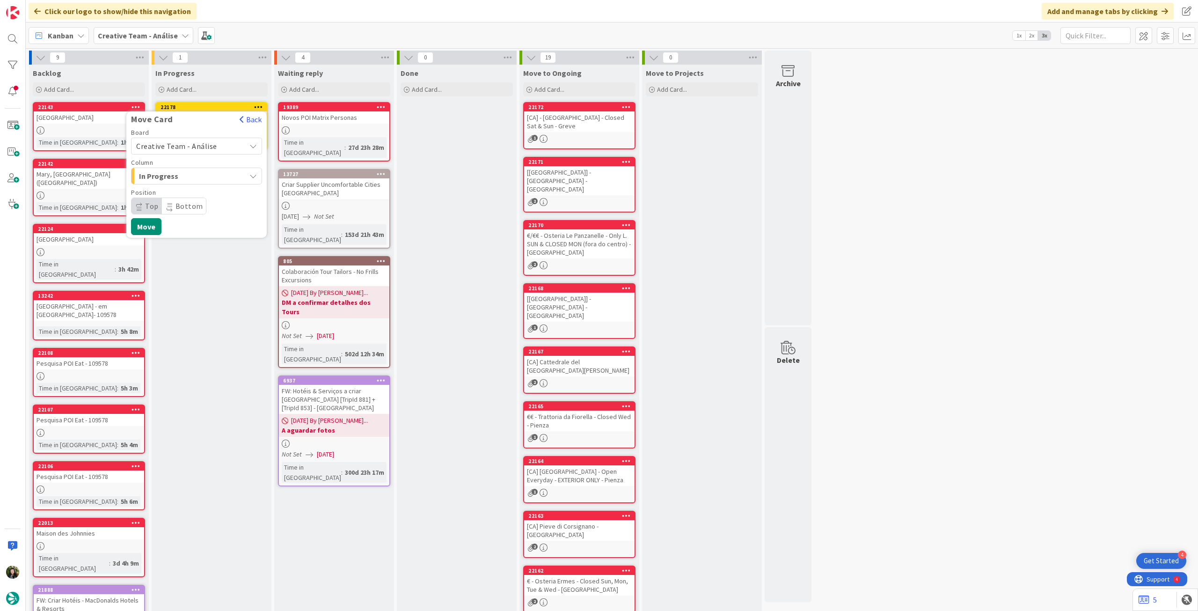
click at [184, 150] on span "Creative Team - Análise" at bounding box center [188, 145] width 105 height 13
click at [176, 189] on span "Creative Team" at bounding box center [202, 190] width 109 height 14
click at [188, 179] on span "E - To Do" at bounding box center [174, 176] width 70 height 12
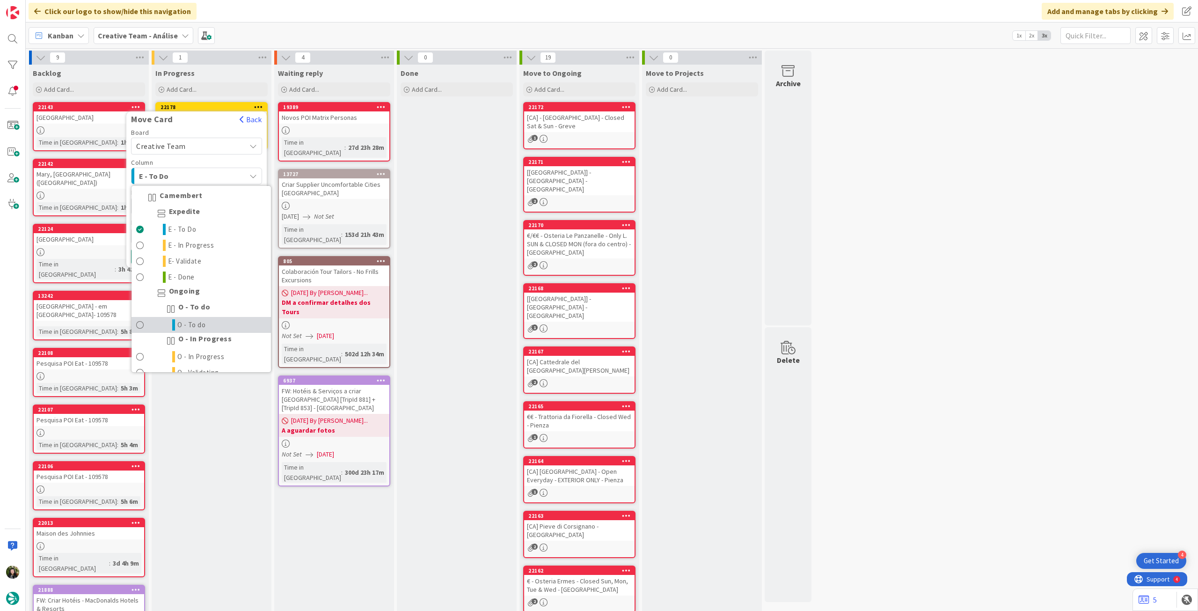
click at [198, 319] on span "O - To do" at bounding box center [191, 324] width 29 height 11
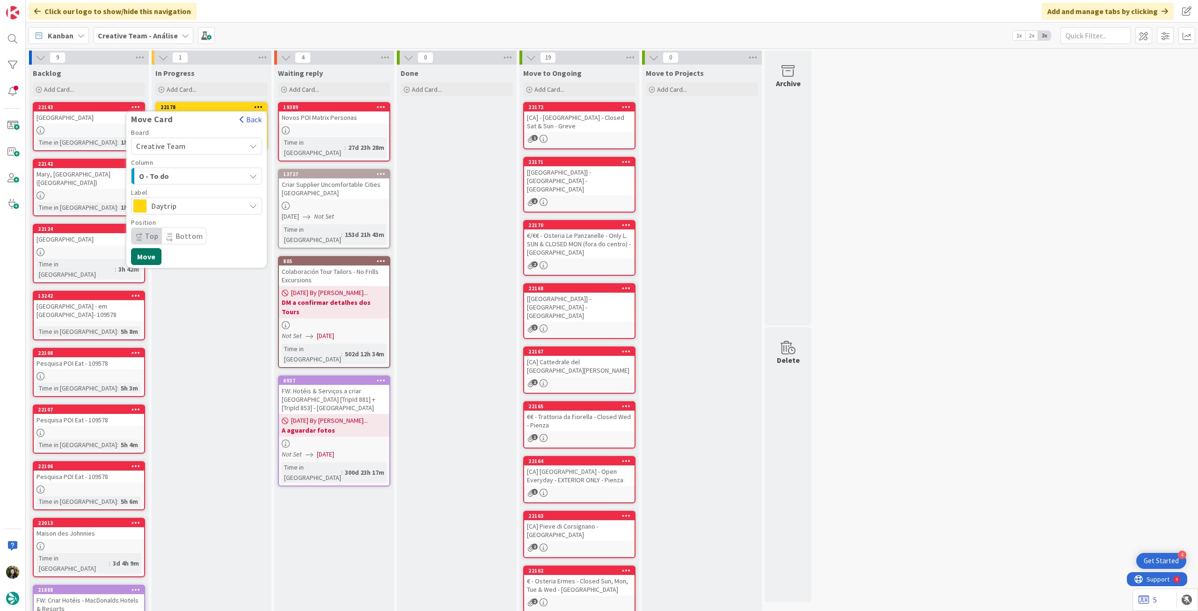
click at [153, 260] on button "Move" at bounding box center [146, 256] width 30 height 17
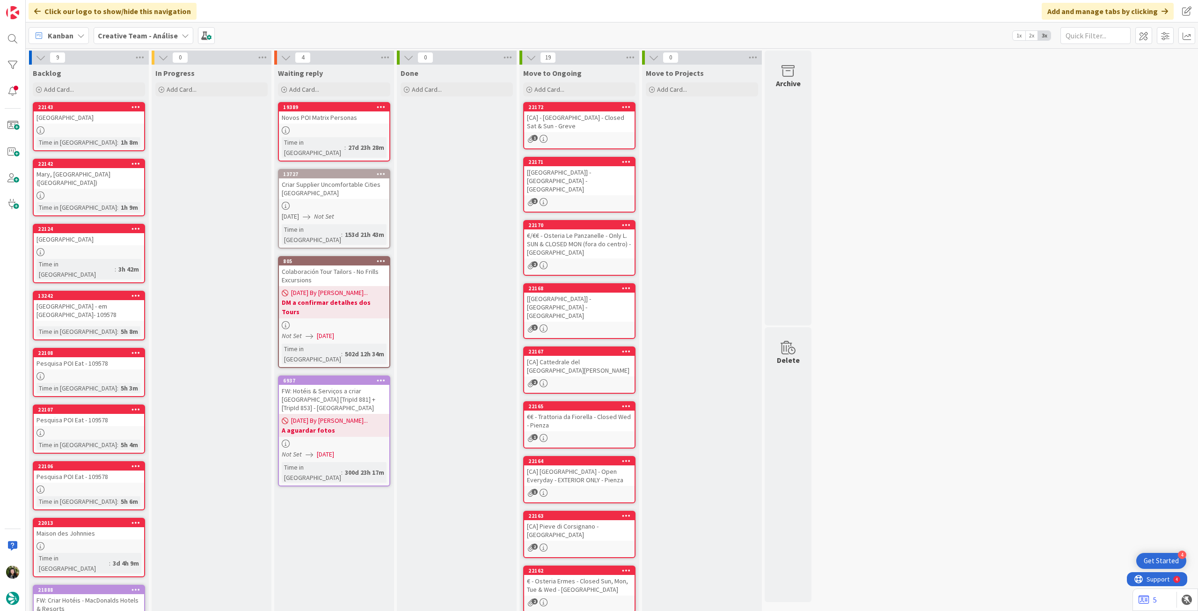
click at [149, 34] on b "Creative Team - Análise" at bounding box center [138, 35] width 80 height 9
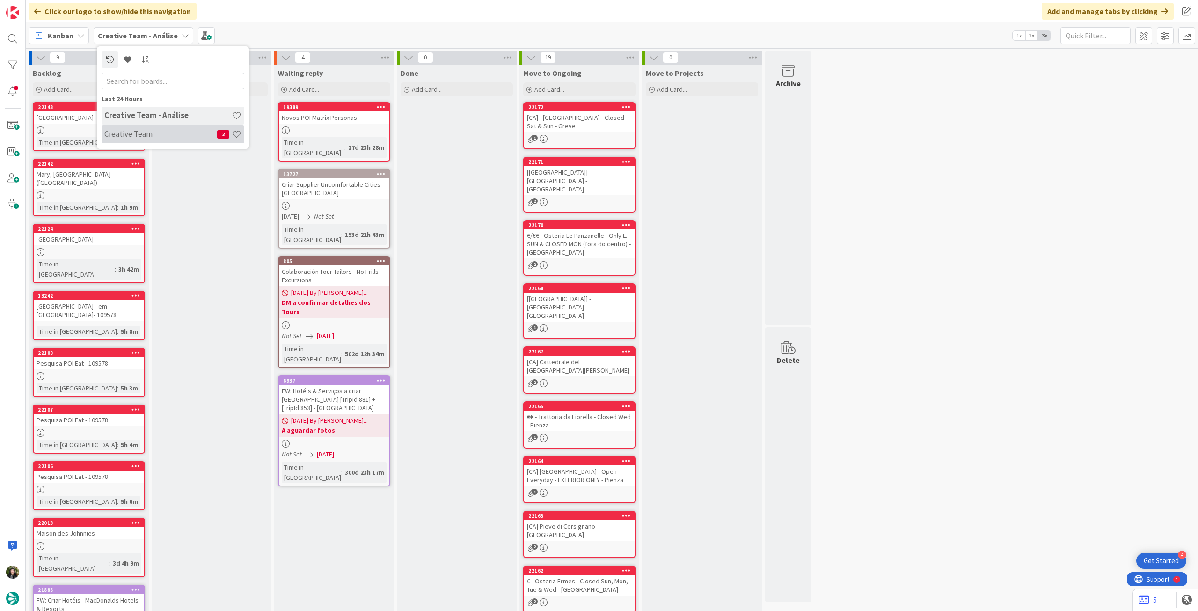
click at [171, 137] on h4 "Creative Team" at bounding box center [160, 133] width 113 height 9
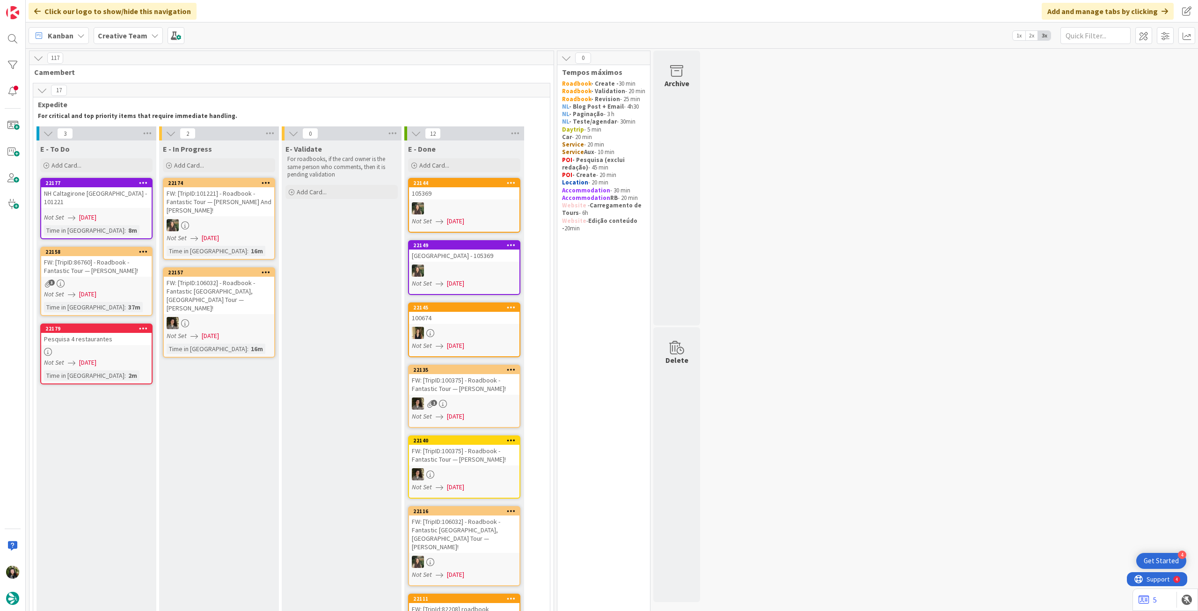
click at [125, 39] on b "Creative Team" at bounding box center [123, 35] width 50 height 9
click at [147, 138] on h4 "Creative Team - Análise" at bounding box center [167, 133] width 127 height 9
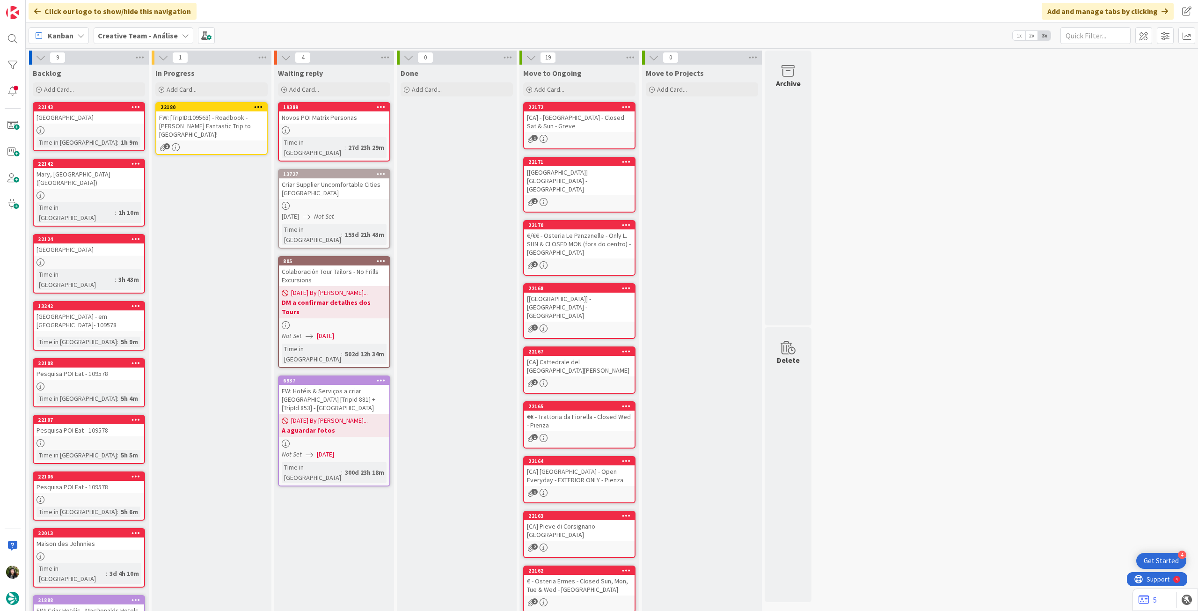
click at [213, 122] on div "FW: [TripID:109563] - Roadbook - Cathy's Fantastic Trip to Italy!" at bounding box center [211, 125] width 110 height 29
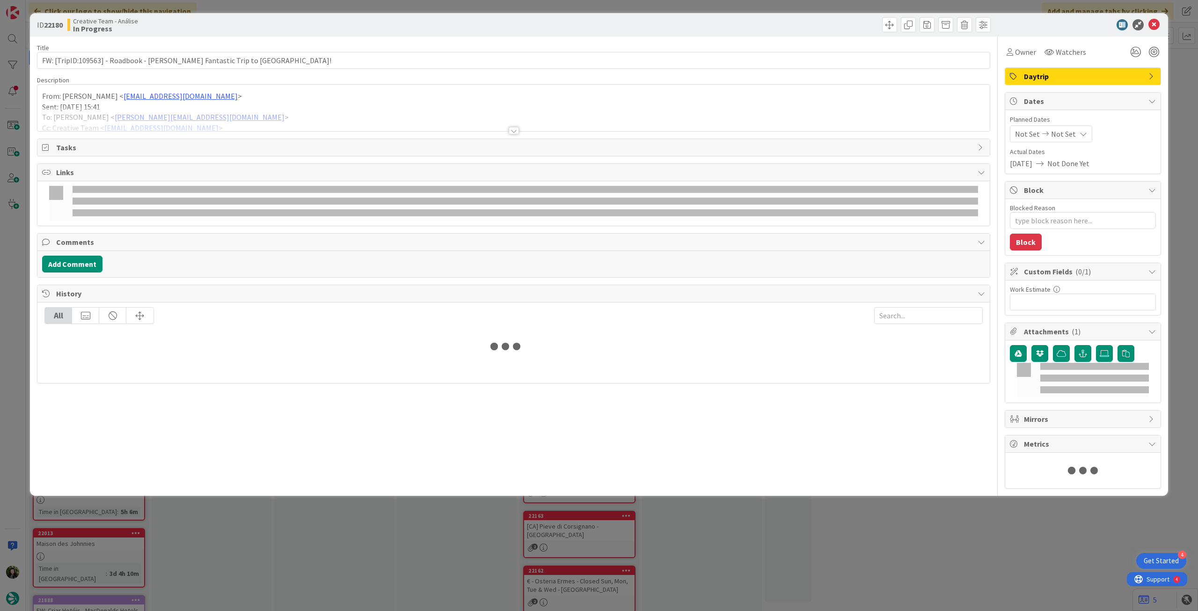
click at [319, 113] on div at bounding box center [513, 119] width 952 height 24
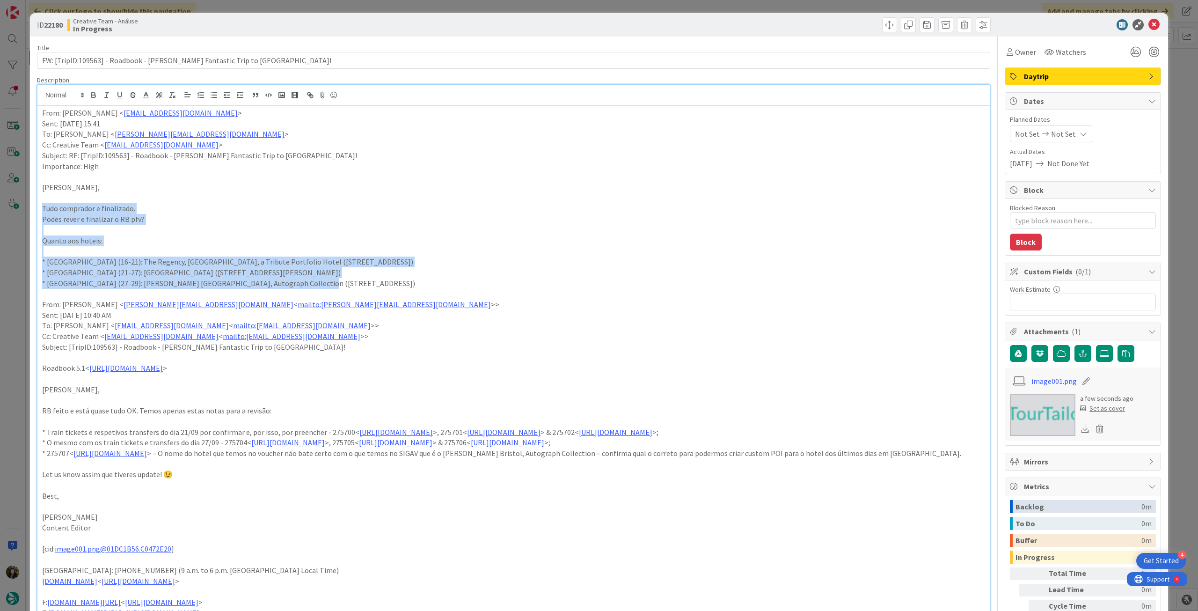
drag, startPoint x: 41, startPoint y: 209, endPoint x: 316, endPoint y: 287, distance: 285.6
click at [316, 287] on div "From: Gonçalo Oliveira < goncalo.oliveira@tourtailors.com > Sent: Monday, Septe…" at bounding box center [513, 398] width 952 height 585
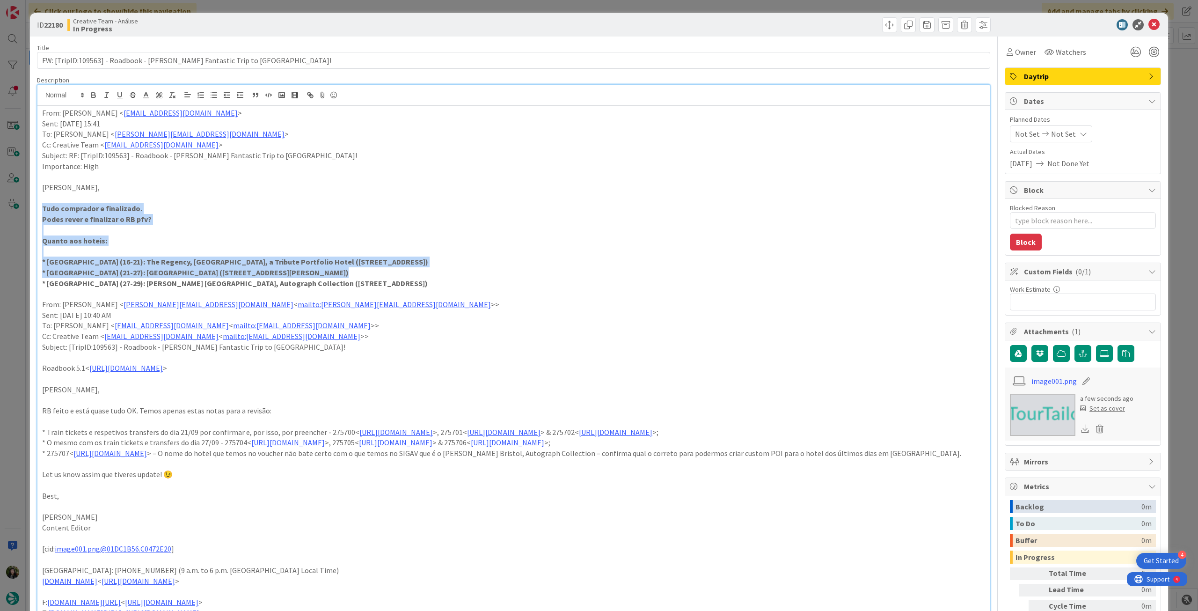
click at [459, 273] on p "* Florence (21-27): AC Hotel Firenze (Via Luciano Bausi 5)" at bounding box center [513, 272] width 943 height 11
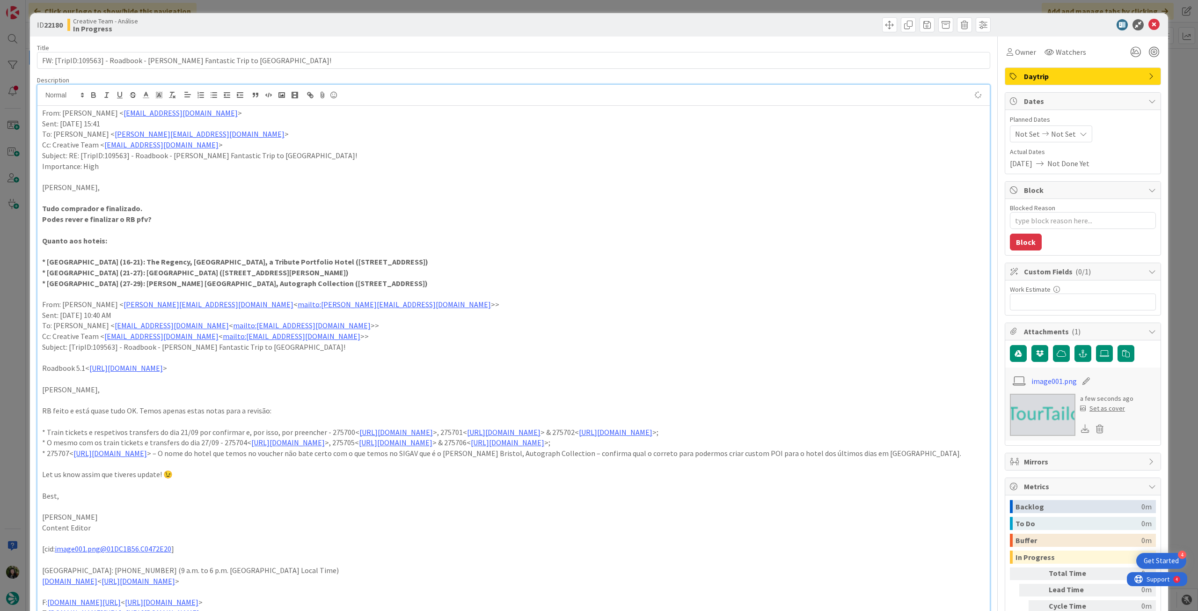
click at [1070, 128] on div "Not Set Not Set" at bounding box center [1051, 133] width 82 height 17
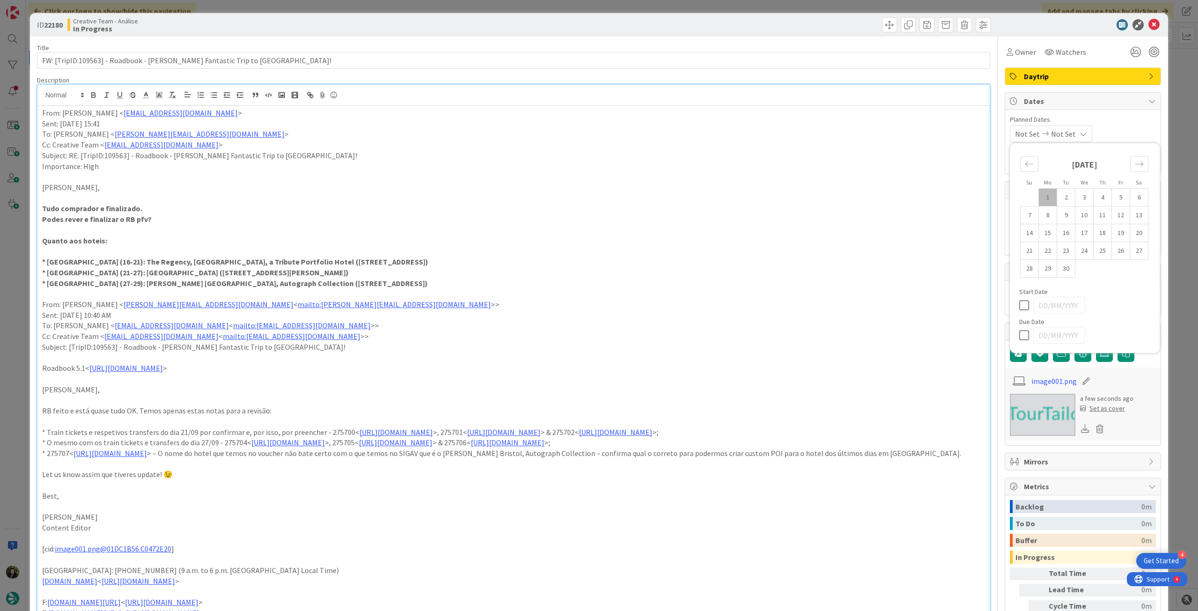
click at [1019, 327] on div at bounding box center [1084, 335] width 131 height 17
click at [1019, 332] on icon at bounding box center [1026, 334] width 14 height 11
click at [1148, 28] on icon at bounding box center [1153, 24] width 11 height 11
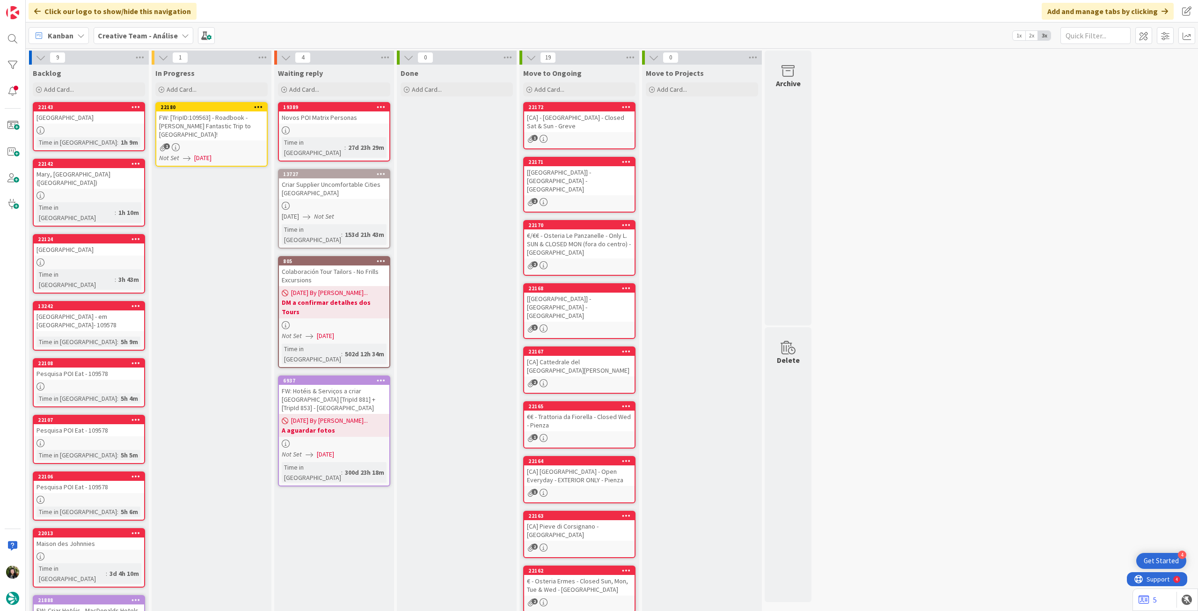
click at [260, 104] on icon at bounding box center [258, 106] width 9 height 7
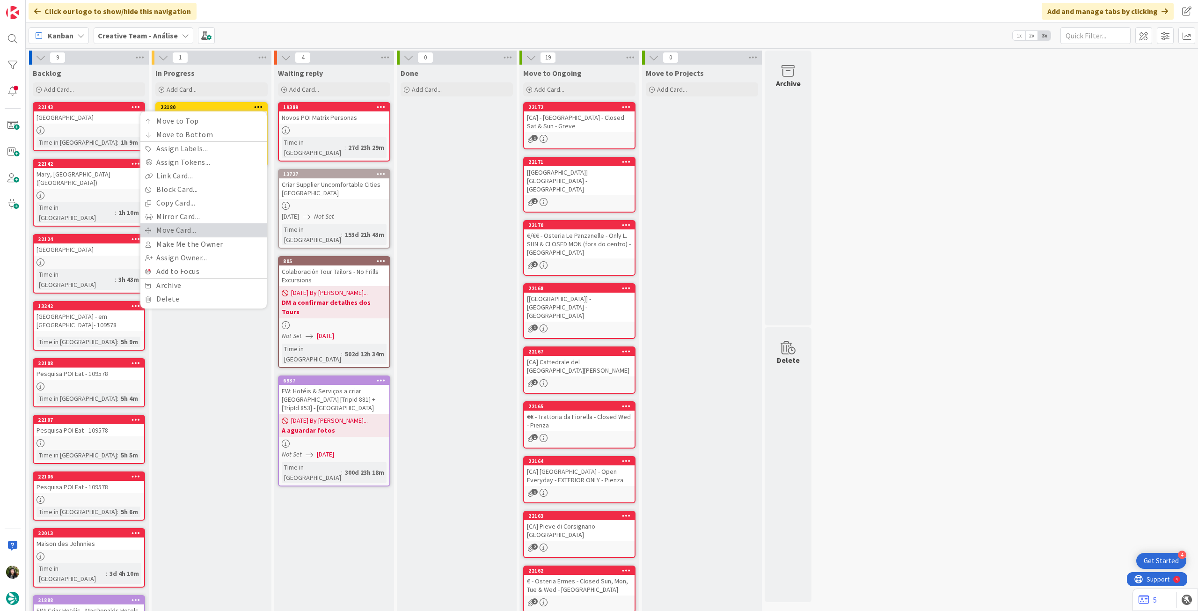
click at [212, 228] on link "Move Card..." at bounding box center [203, 230] width 126 height 14
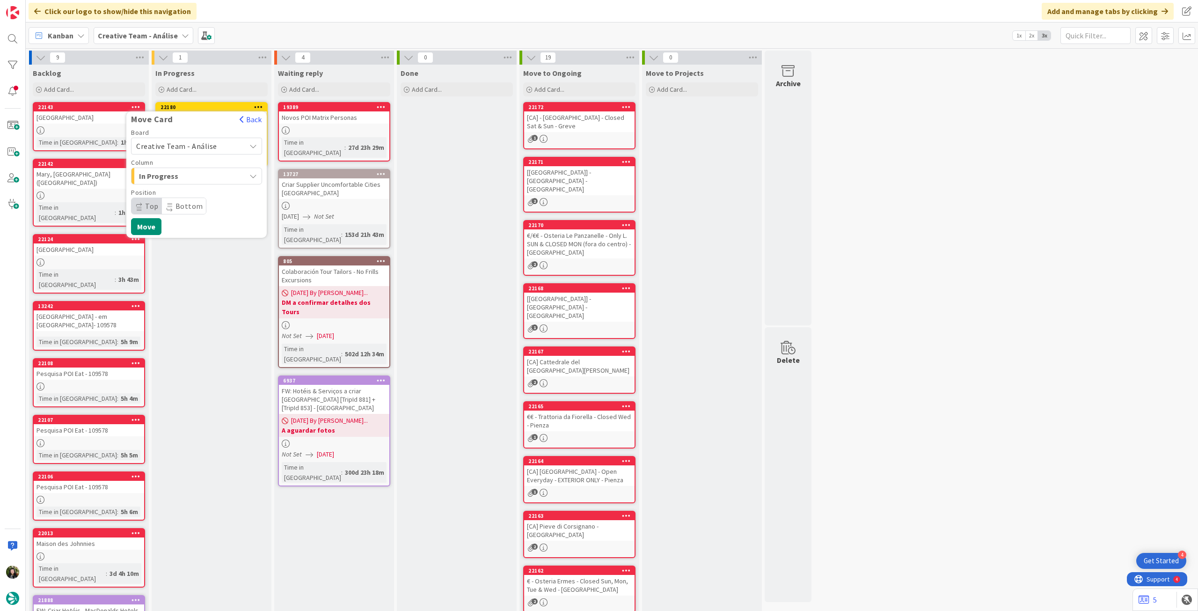
click at [198, 145] on span "Creative Team - Análise" at bounding box center [176, 145] width 81 height 9
click at [186, 195] on span "Creative Team" at bounding box center [202, 190] width 109 height 14
click at [185, 196] on div "Label Daytrip" at bounding box center [196, 201] width 131 height 25
click at [197, 203] on span "Daytrip" at bounding box center [196, 205] width 90 height 13
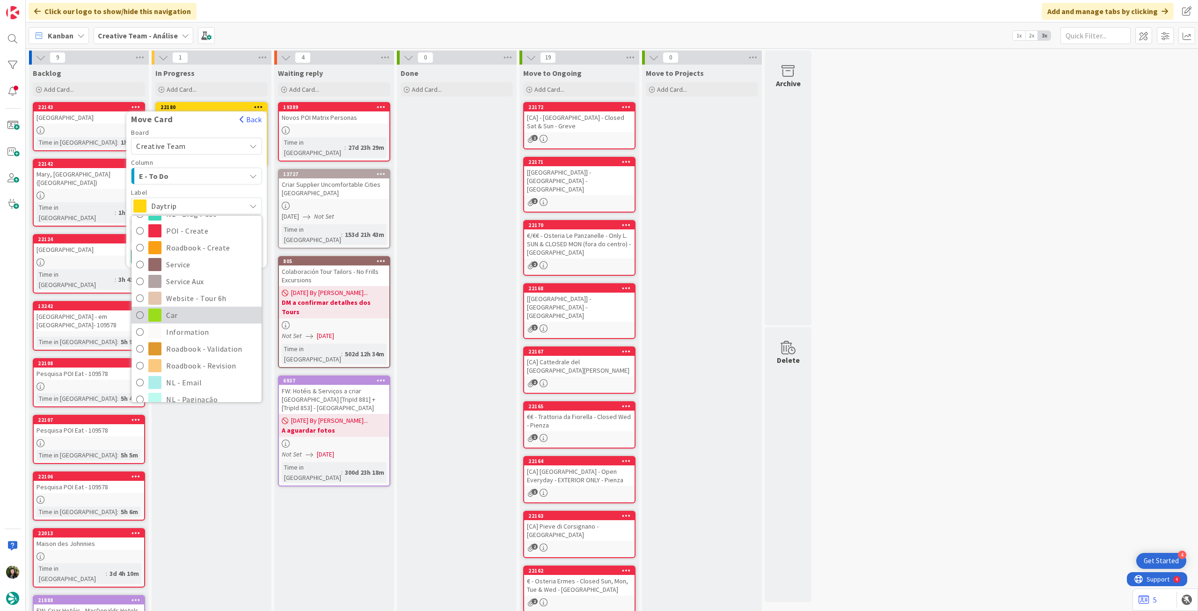
scroll to position [124, 0]
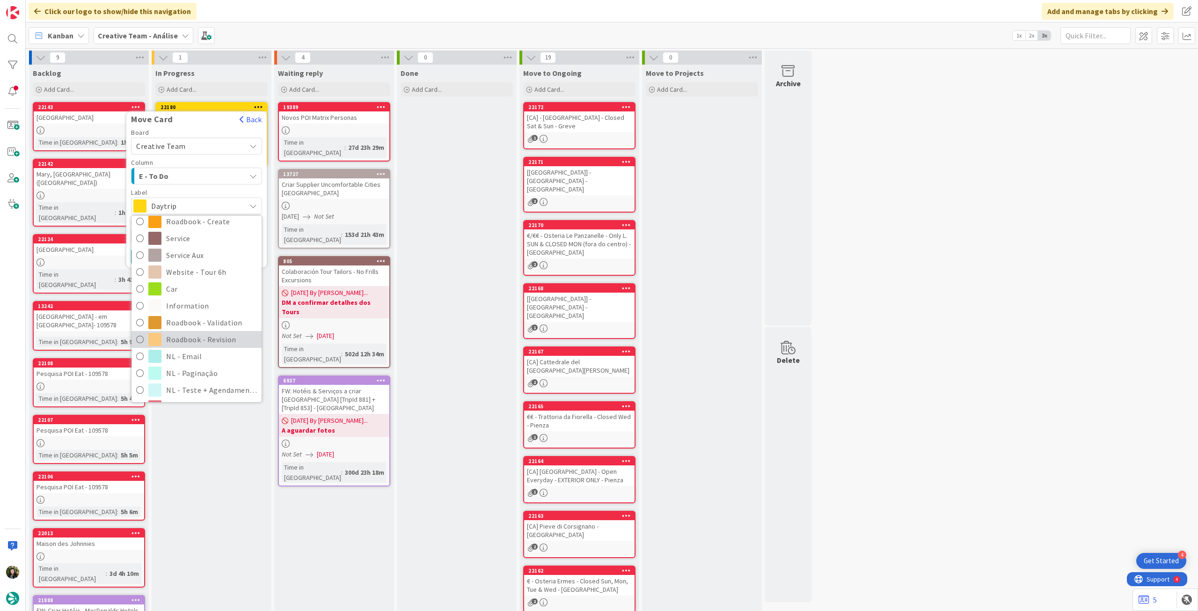
click at [200, 339] on span "Roadbook - Revision" at bounding box center [211, 339] width 91 height 14
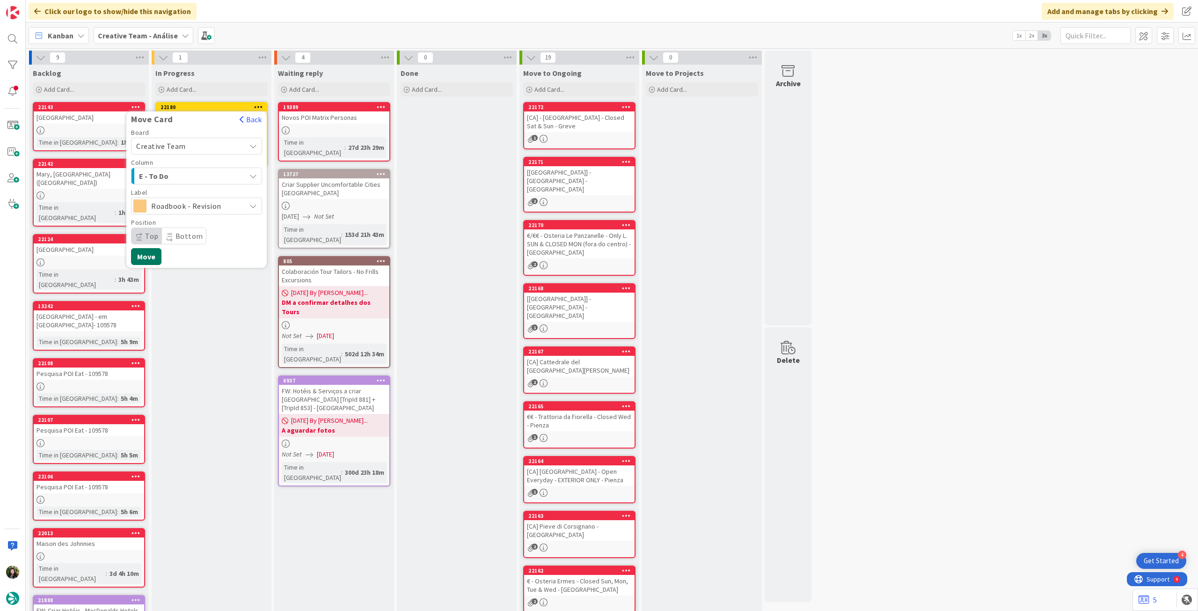
click at [149, 250] on button "Move" at bounding box center [146, 256] width 30 height 17
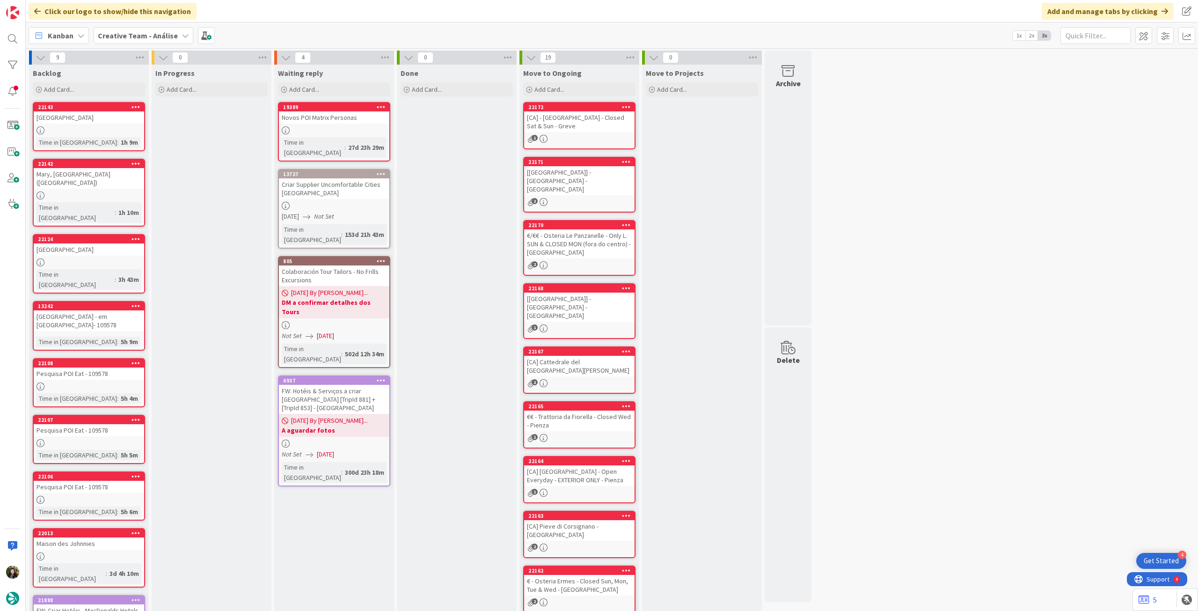
click at [135, 35] on b "Creative Team - Análise" at bounding box center [138, 35] width 80 height 9
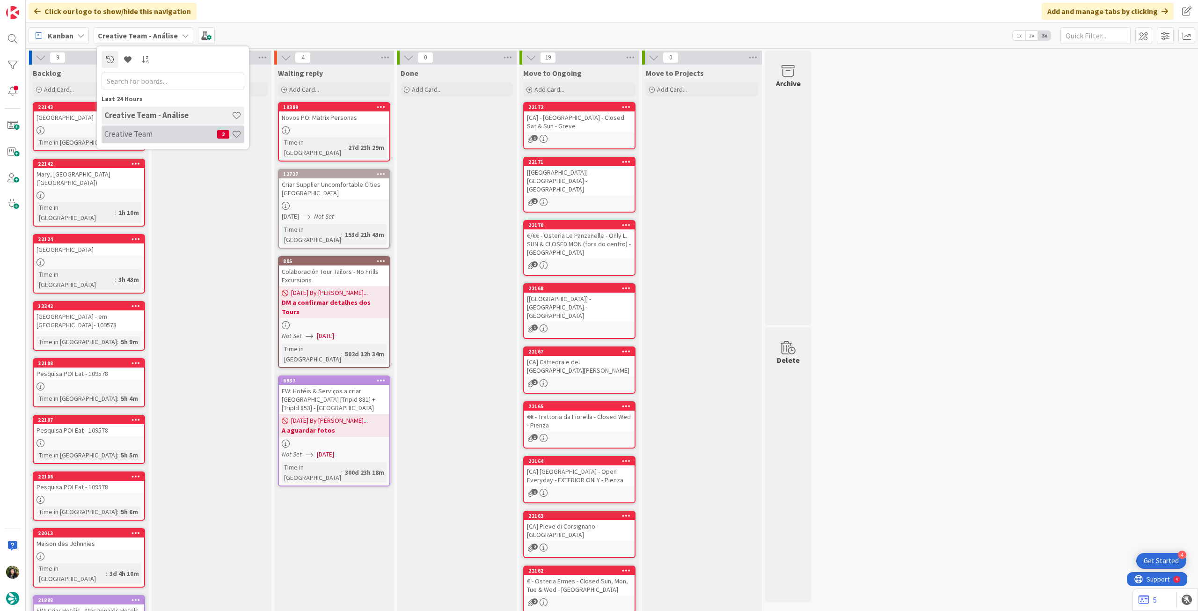
click at [155, 139] on div "Creative Team 2" at bounding box center [173, 134] width 143 height 18
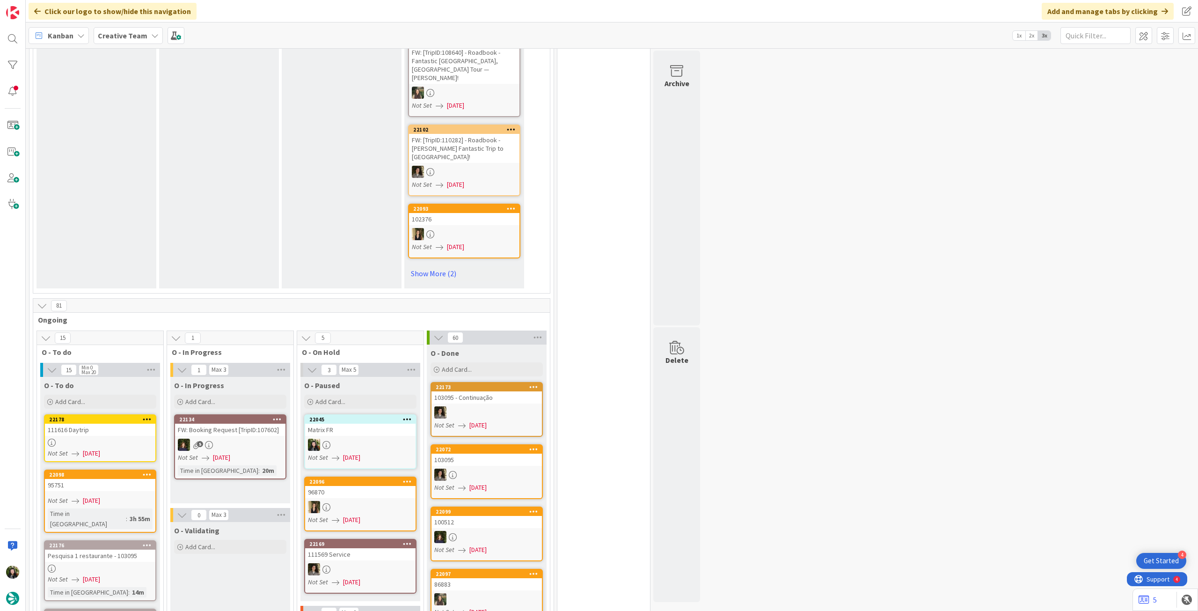
scroll to position [749, 0]
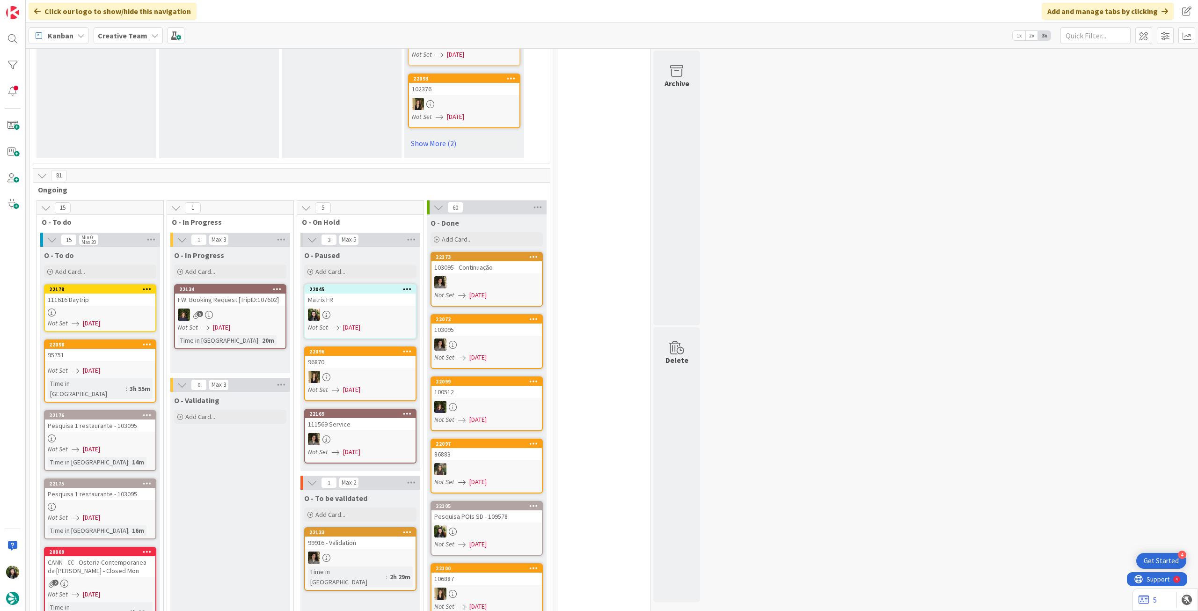
click at [135, 29] on div "Creative Team" at bounding box center [128, 35] width 69 height 17
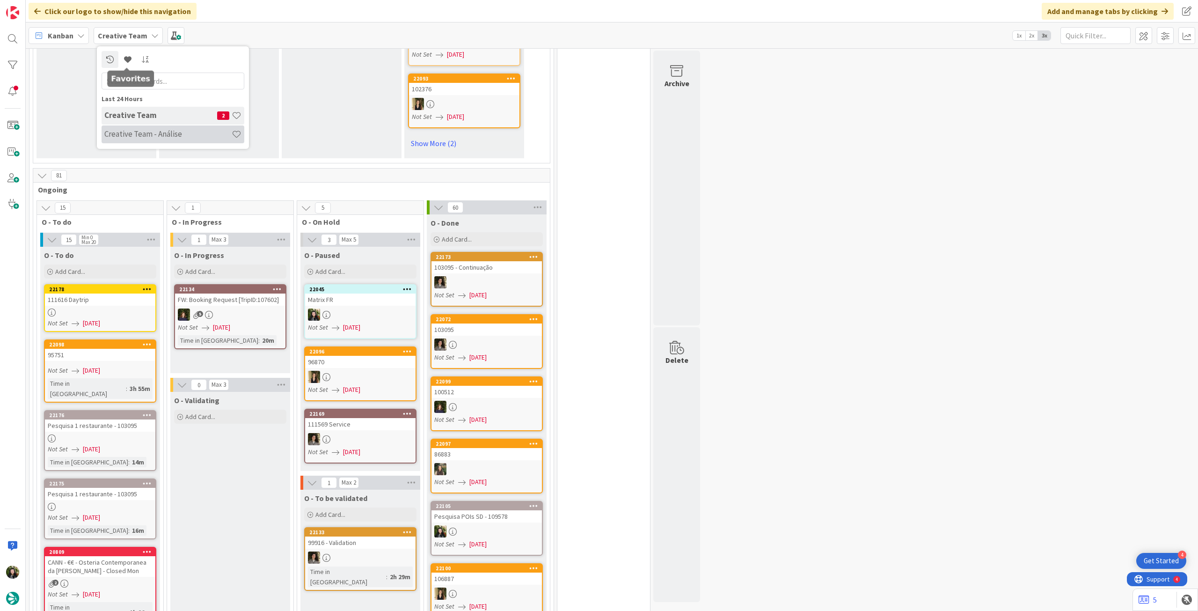
click at [126, 130] on h4 "Creative Team - Análise" at bounding box center [167, 133] width 127 height 9
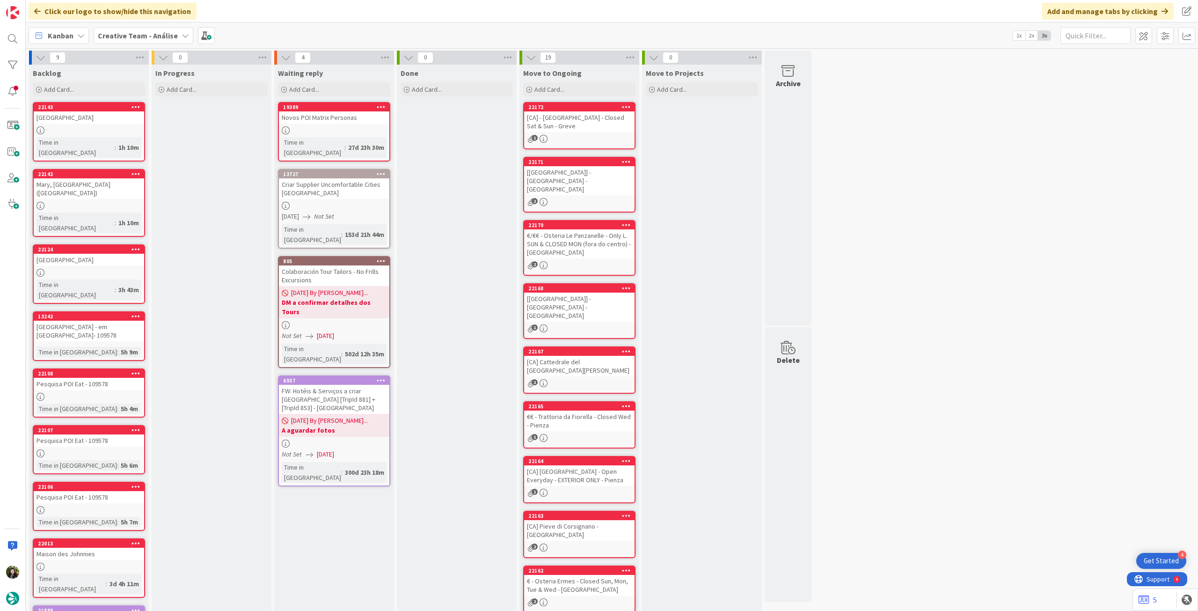
click at [126, 34] on b "Creative Team - Análise" at bounding box center [138, 35] width 80 height 9
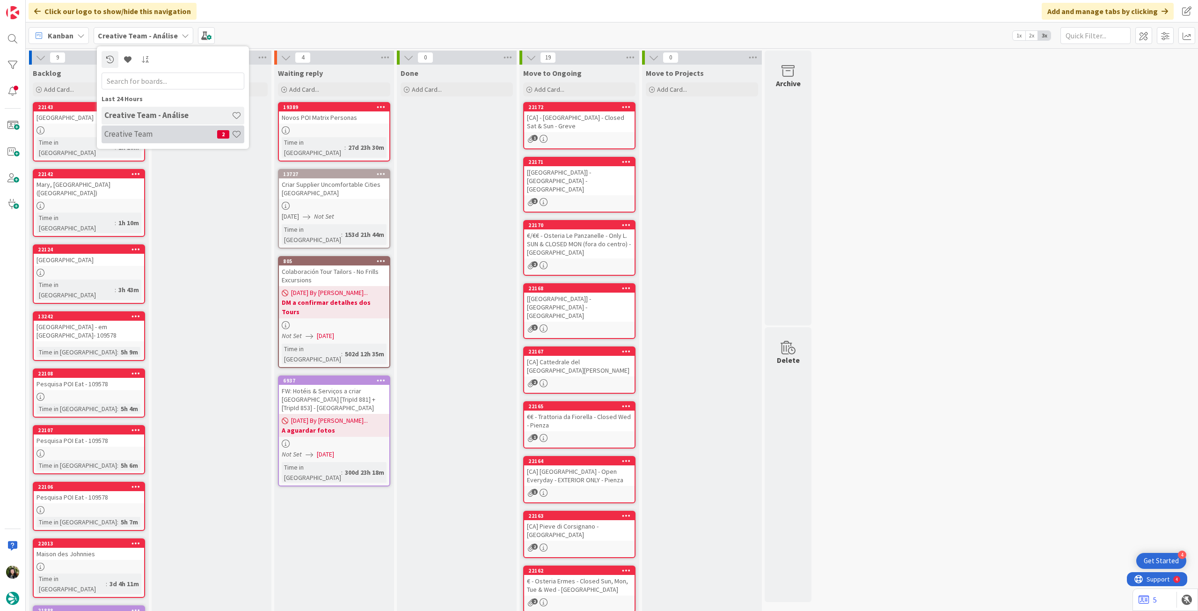
click at [154, 134] on h4 "Creative Team" at bounding box center [160, 133] width 113 height 9
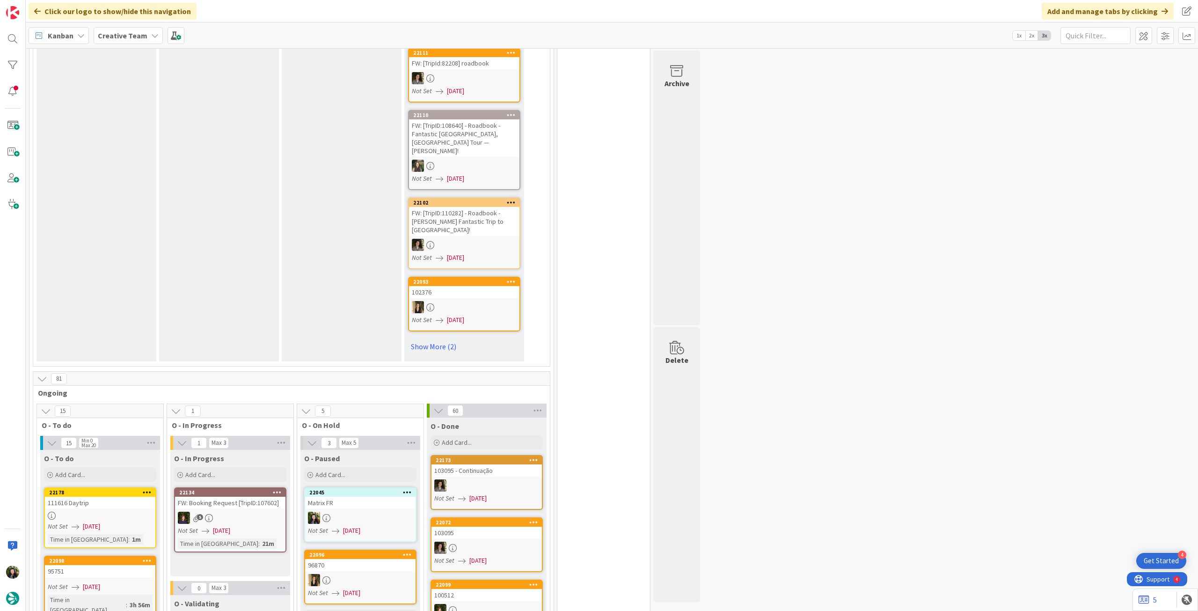
scroll to position [624, 0]
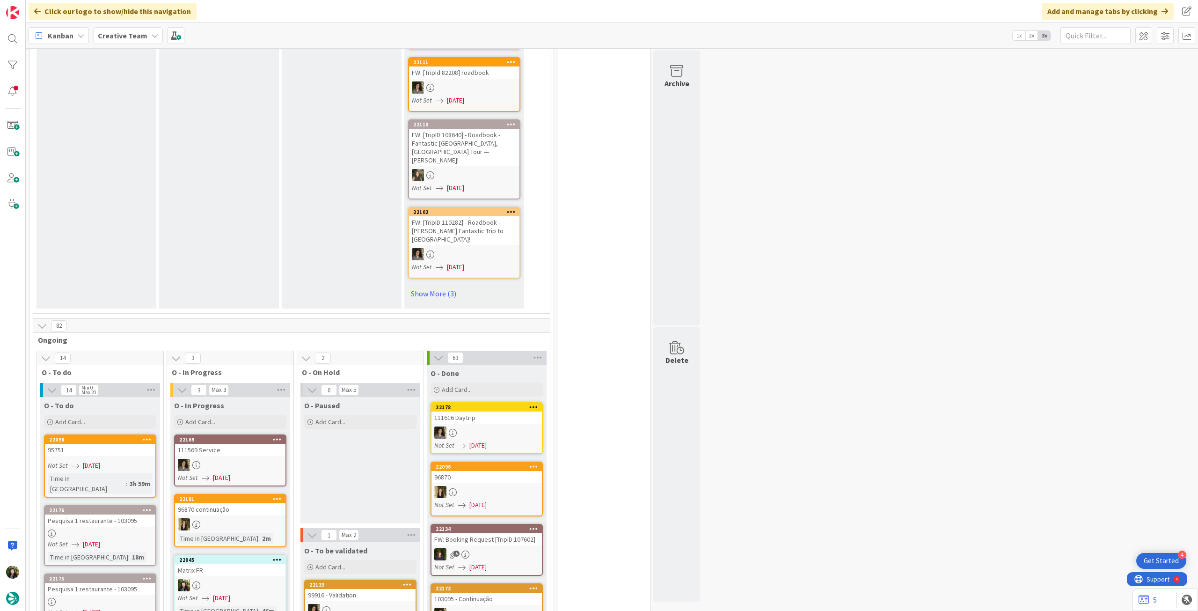
click at [219, 579] on div at bounding box center [230, 585] width 110 height 12
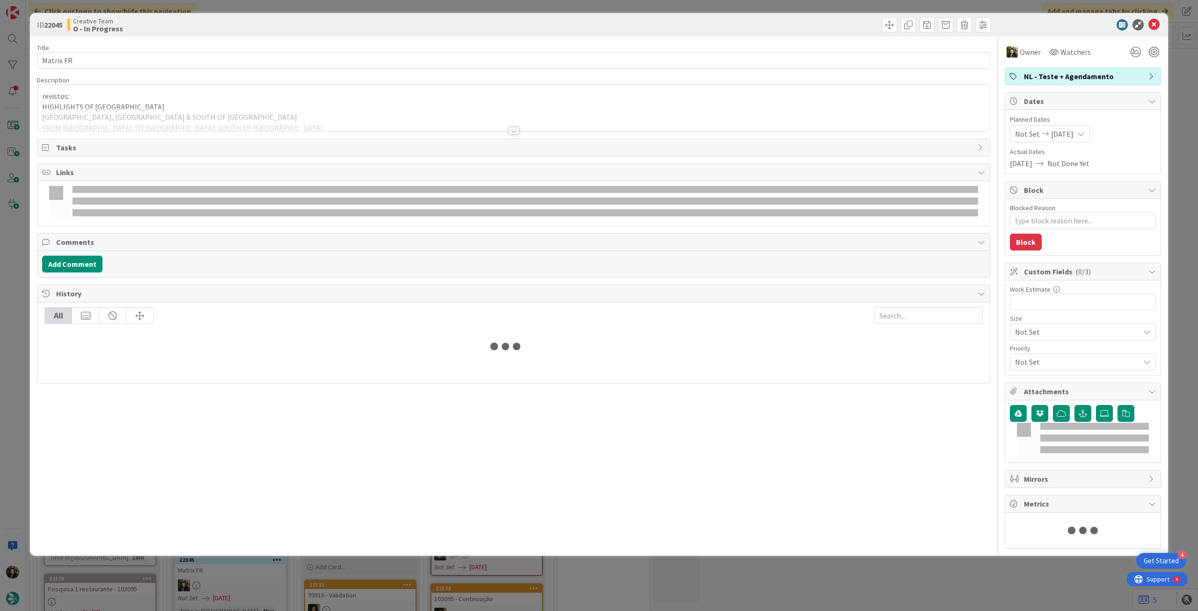
click at [114, 114] on div at bounding box center [513, 119] width 952 height 24
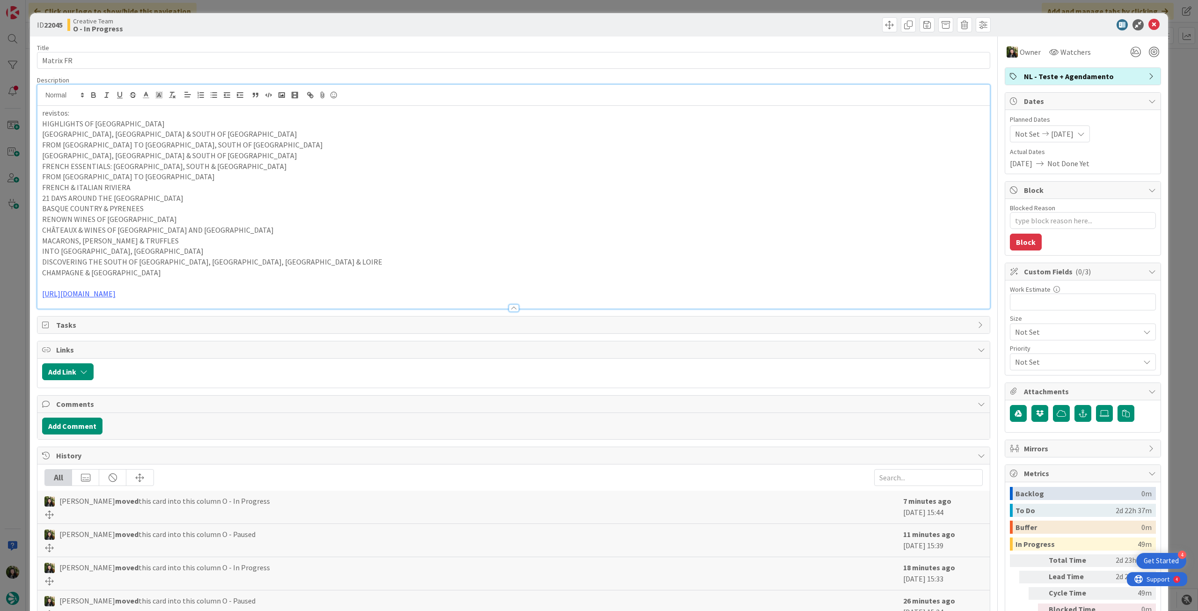
drag, startPoint x: 222, startPoint y: 294, endPoint x: 14, endPoint y: 294, distance: 208.2
click at [14, 294] on div "ID 22045 Creative Team O - In Progress Title 9 / 128 Matrix FR Description revi…" at bounding box center [599, 305] width 1198 height 611
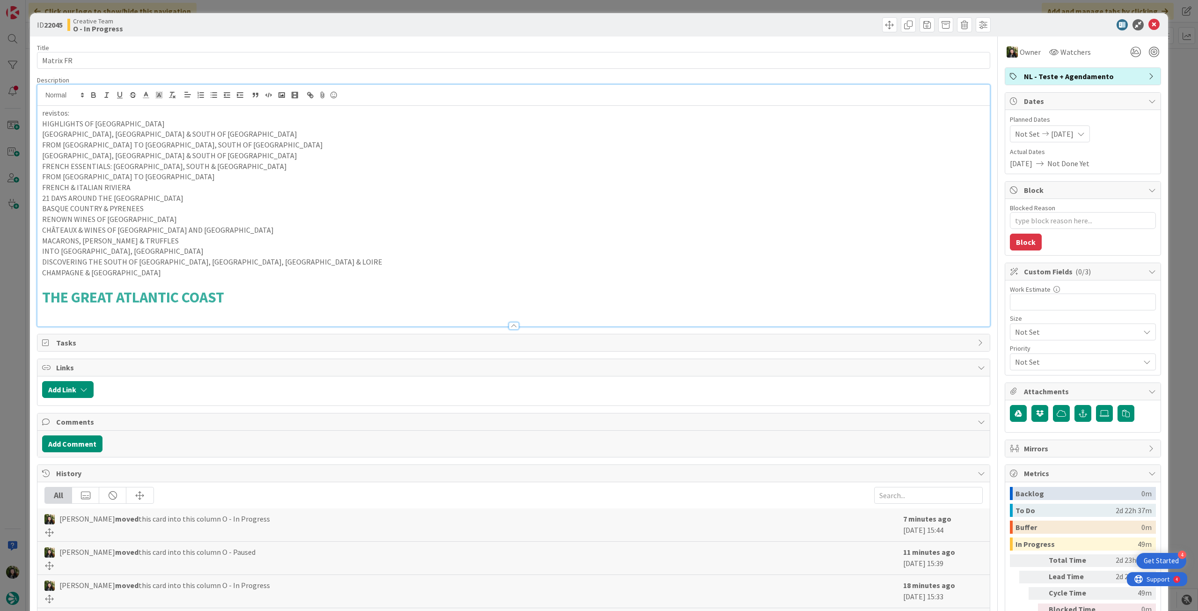
click at [67, 281] on p at bounding box center [513, 283] width 943 height 11
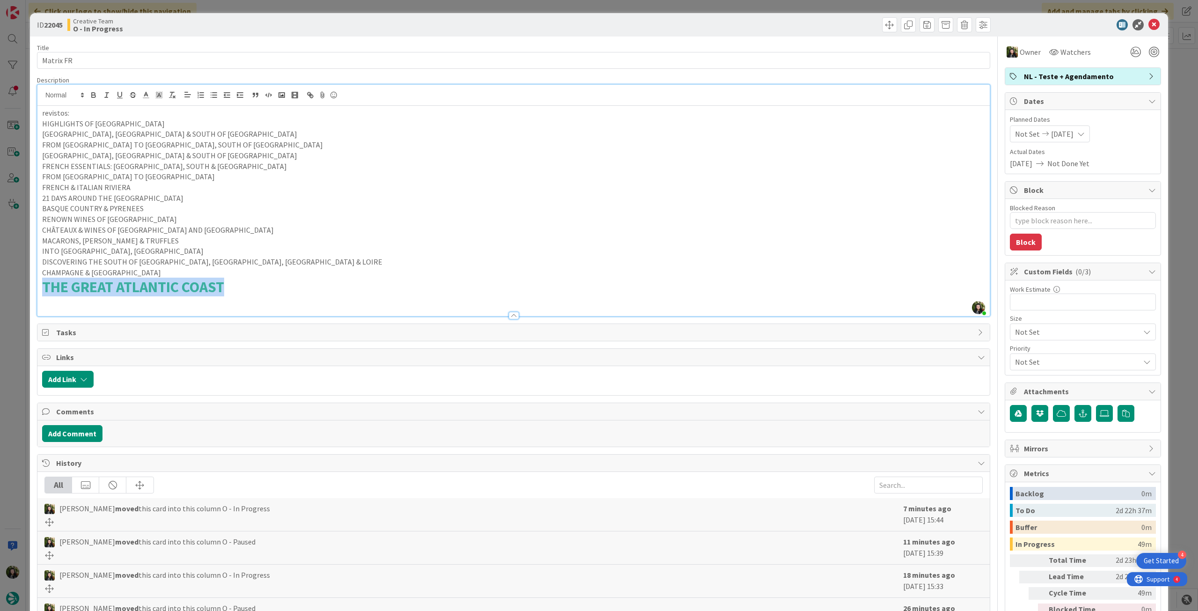
drag, startPoint x: 264, startPoint y: 284, endPoint x: 52, endPoint y: 240, distance: 216.0
click at [20, 282] on div "ID 22045 Creative Team O - In Progress Title 9 / 128 Matrix FR Description Beat…" at bounding box center [599, 305] width 1198 height 611
click at [157, 92] on icon at bounding box center [159, 95] width 8 height 8
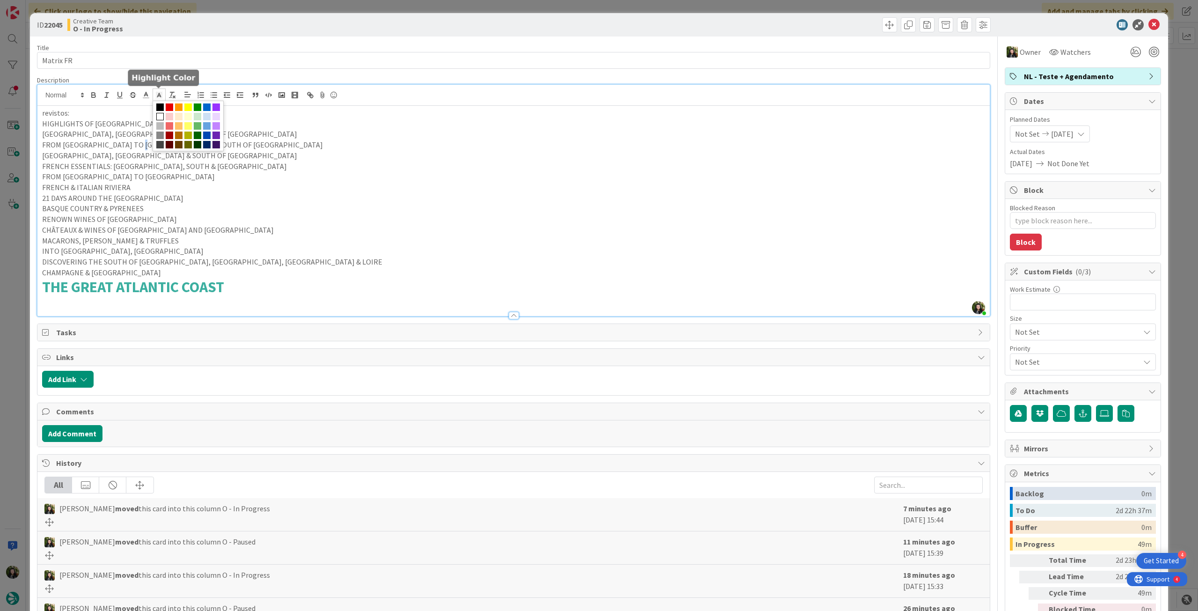
click at [141, 142] on p "FROM PARIS TO BURGUNDY, SOUTH OF FRANCE & LOIRE VALLEY" at bounding box center [513, 144] width 943 height 11
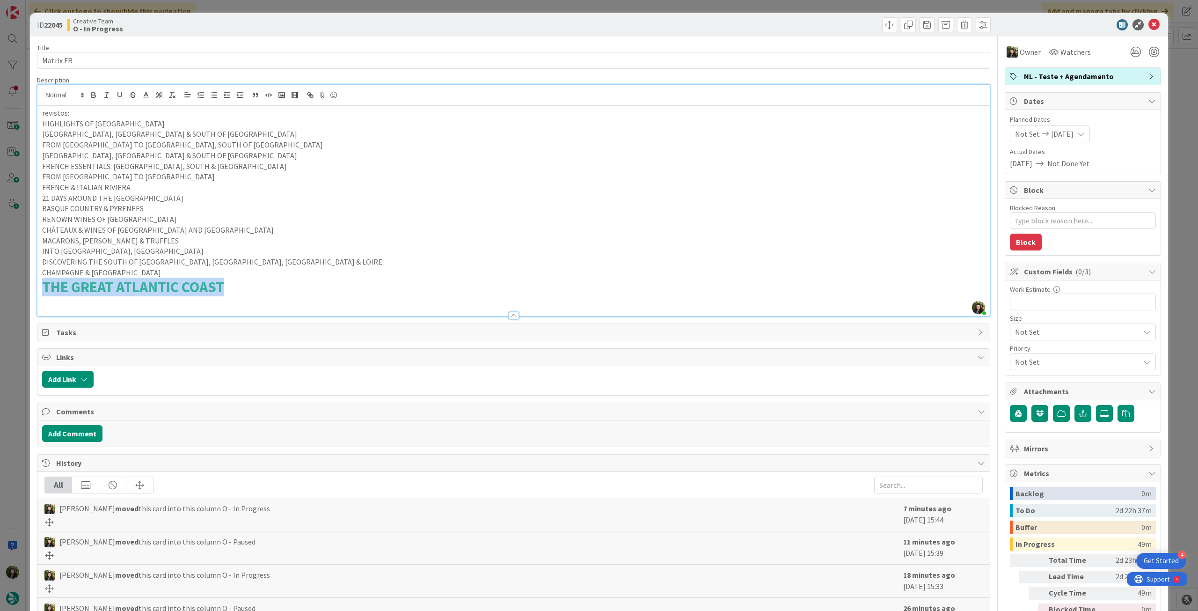
drag, startPoint x: 165, startPoint y: 280, endPoint x: 31, endPoint y: 253, distance: 136.5
click at [29, 277] on div "ID 22045 Creative Team O - In Progress Title 9 / 128 Matrix FR Description Beat…" at bounding box center [599, 305] width 1198 height 611
click at [175, 95] on icon "button" at bounding box center [172, 95] width 8 height 8
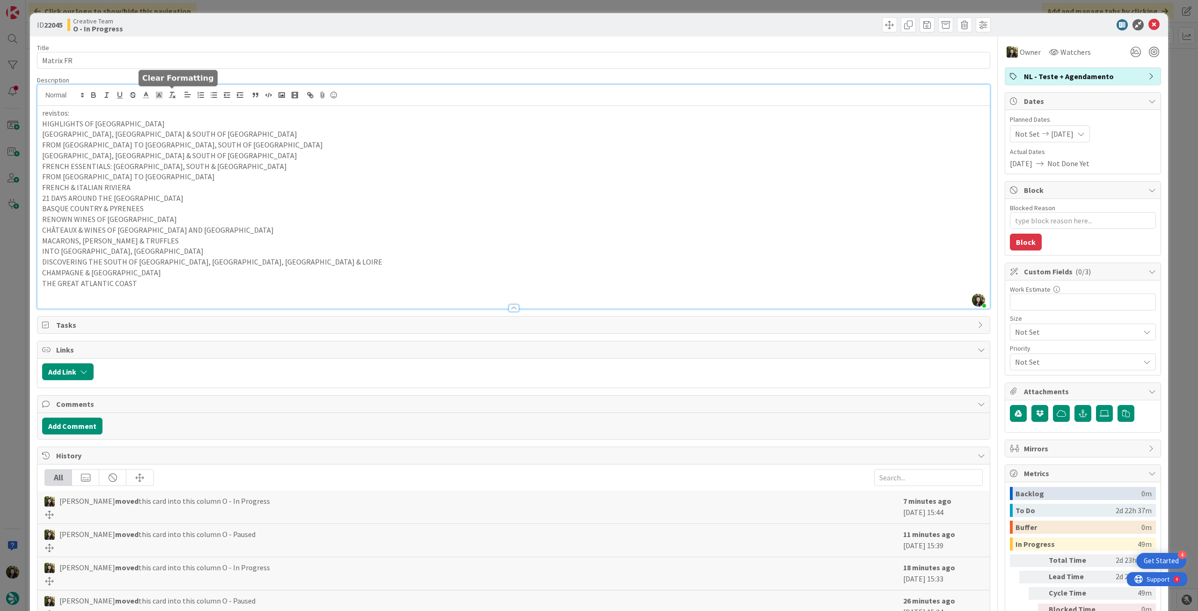
click at [219, 251] on p "INTO NORMANDY, BRITTANY & LOIRE VALLEY" at bounding box center [513, 251] width 943 height 11
click at [183, 282] on p "THE GREAT ATLANTIC COAST" at bounding box center [513, 283] width 943 height 11
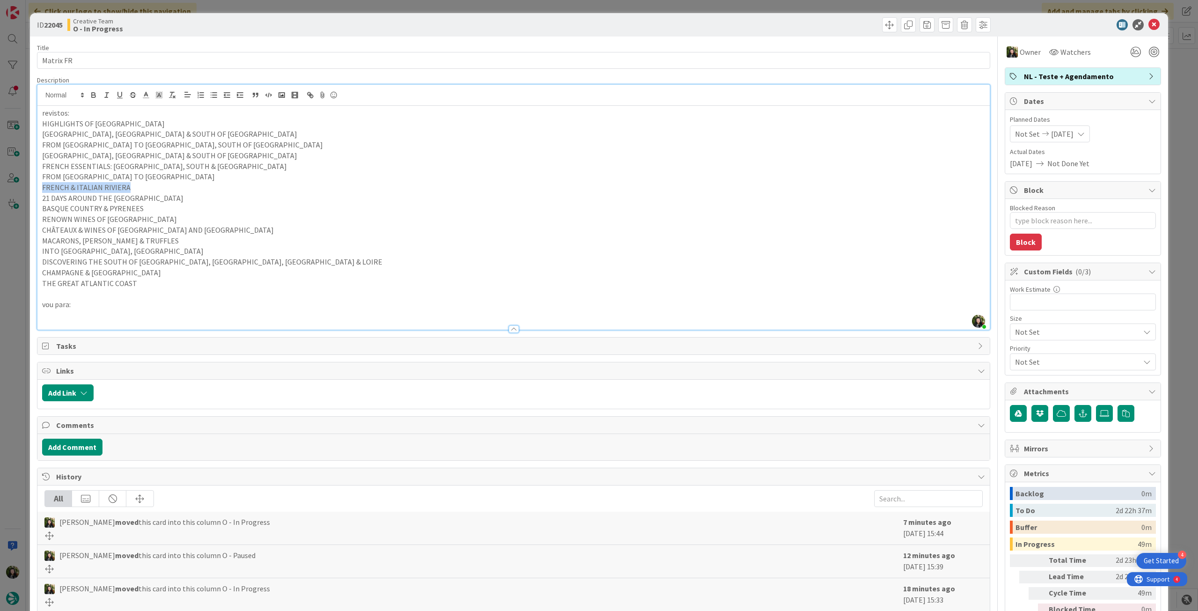
drag, startPoint x: 141, startPoint y: 183, endPoint x: 60, endPoint y: 181, distance: 81.0
click at [11, 187] on div "ID 22045 Creative Team O - In Progress Title 9 / 128 Matrix FR Description Beat…" at bounding box center [599, 305] width 1198 height 611
click at [183, 313] on p at bounding box center [513, 315] width 943 height 11
click at [192, 304] on p "vou para:" at bounding box center [513, 304] width 943 height 11
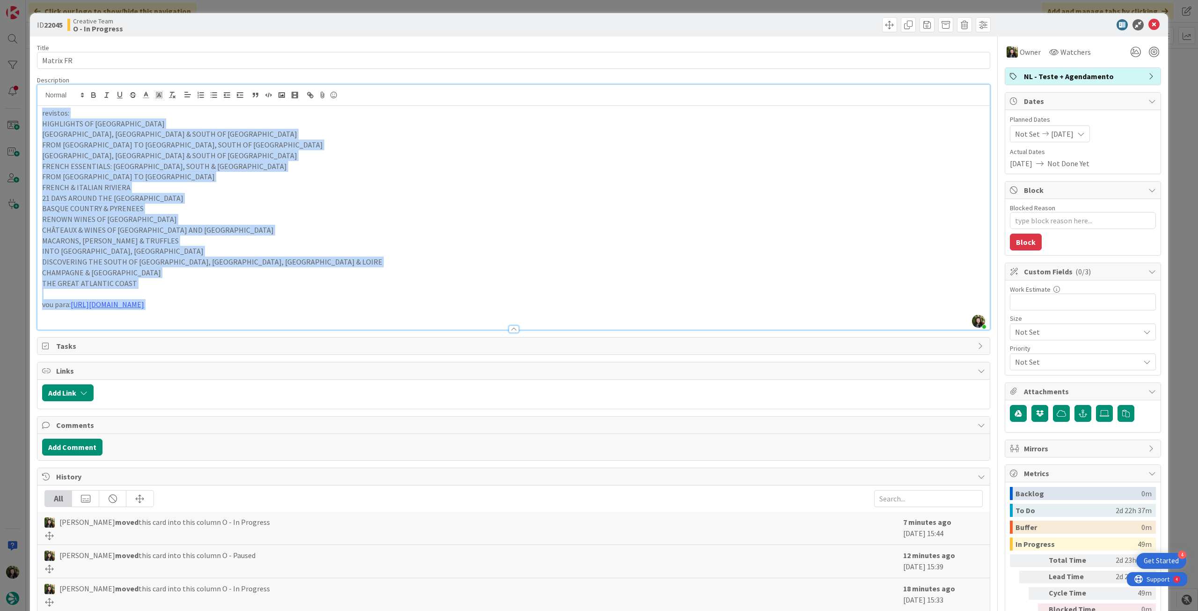
drag, startPoint x: 176, startPoint y: 267, endPoint x: 23, endPoint y: 102, distance: 225.5
click at [23, 104] on div "ID 22045 Creative Team O - In Progress Title 9 / 128 Matrix FR Description Beat…" at bounding box center [599, 305] width 1198 height 611
copy div "revistos: HIGHLIGHTS OF FRANCE PARIS, LYON & SOUTH OF FRANCE FROM PARIS TO BURG…"
click at [1148, 22] on icon at bounding box center [1153, 24] width 11 height 11
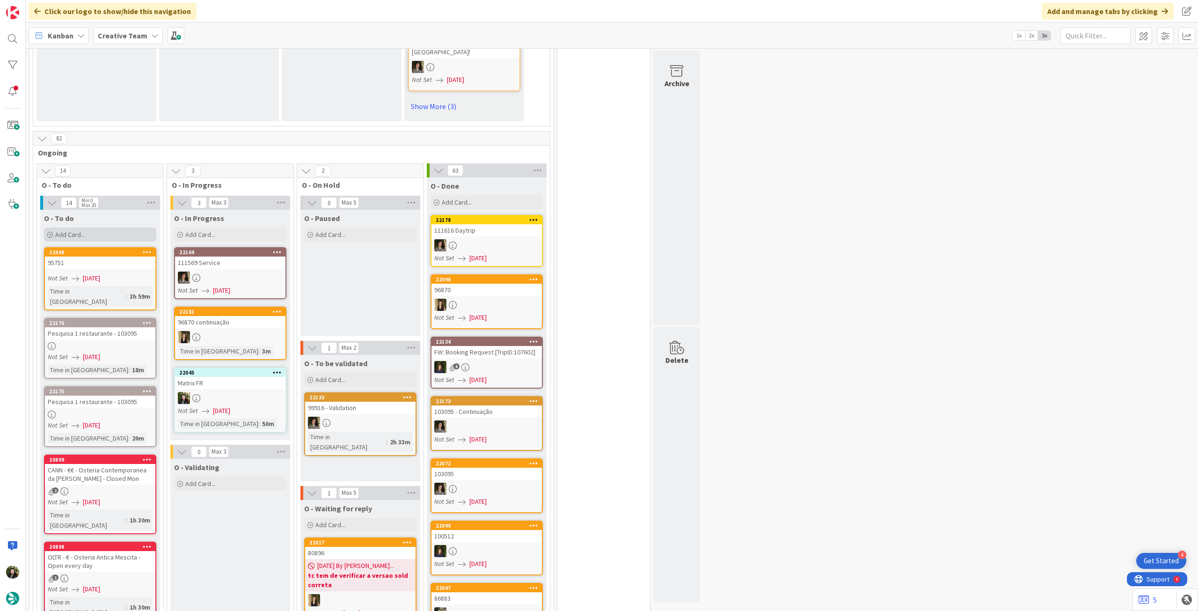
drag, startPoint x: 104, startPoint y: 188, endPoint x: 104, endPoint y: 193, distance: 5.6
click at [104, 227] on div "Add Card..." at bounding box center [100, 234] width 112 height 14
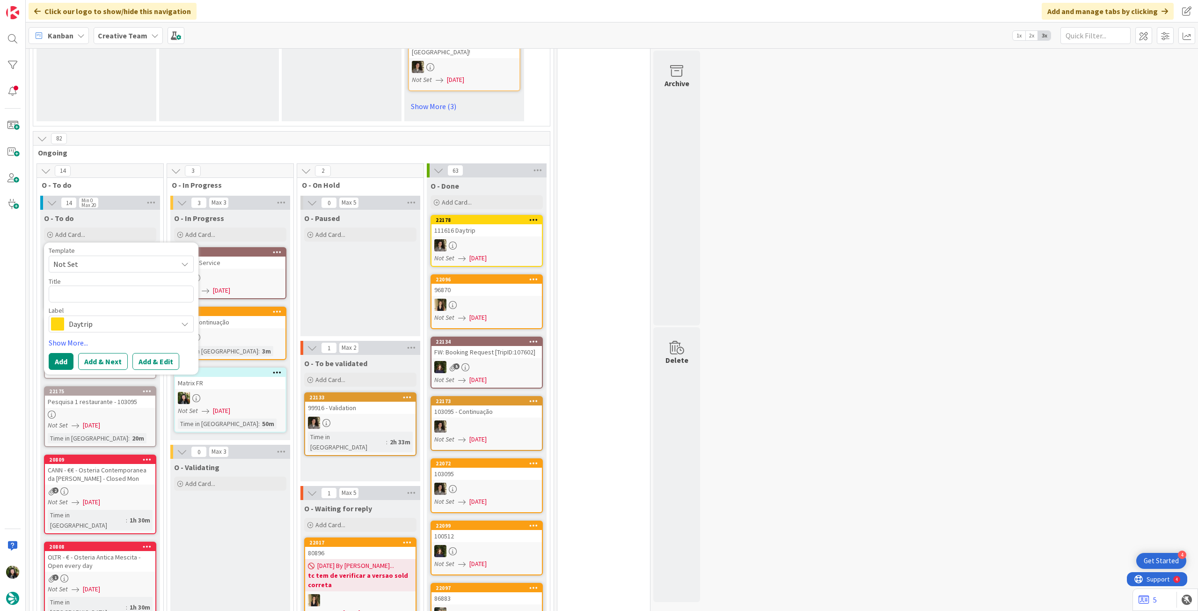
click at [100, 317] on span "Daytrip" at bounding box center [121, 323] width 104 height 13
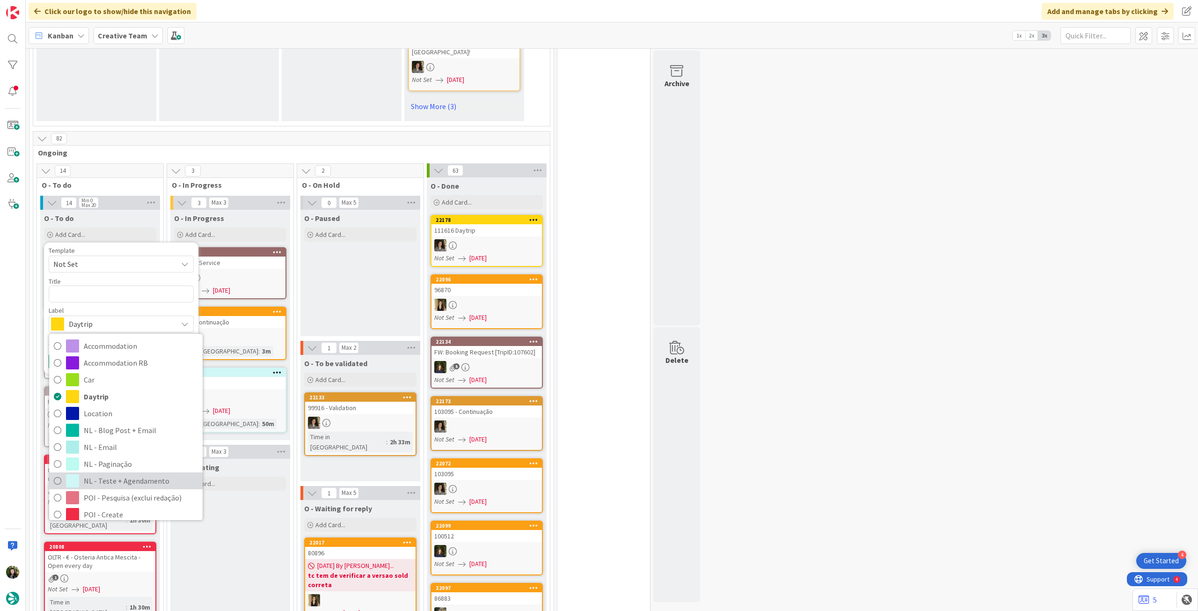
click at [106, 474] on span "NL - Teste + Agendamento" at bounding box center [141, 481] width 114 height 14
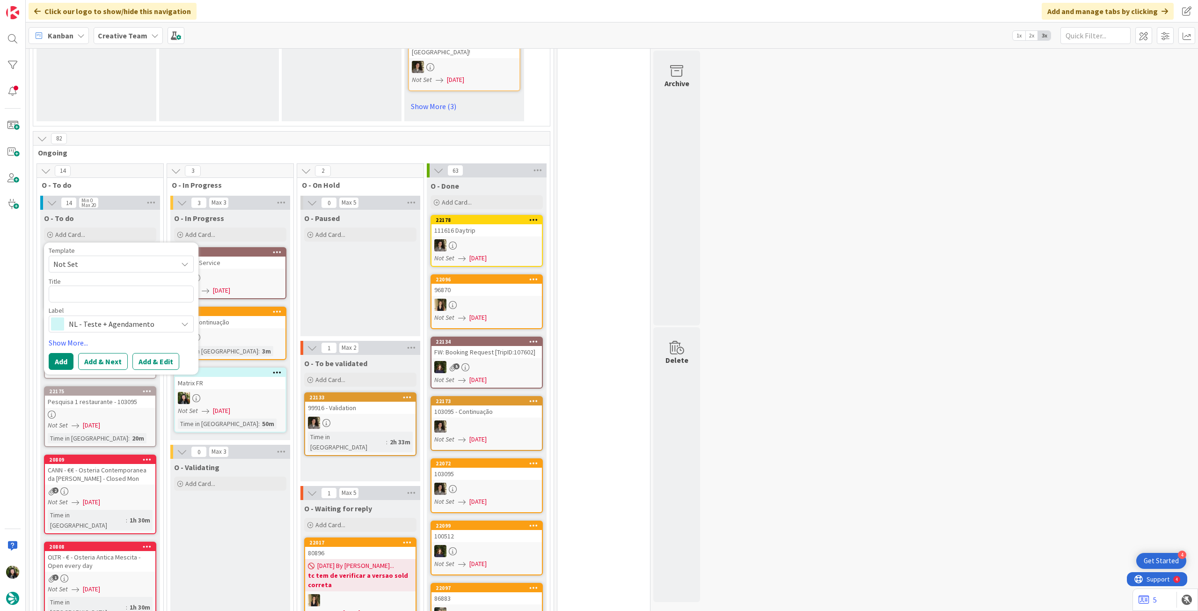
click at [100, 277] on div "Title 0 / 128" at bounding box center [121, 281] width 145 height 8
click at [95, 285] on textarea at bounding box center [121, 293] width 145 height 17
click at [74, 285] on textarea "Matriz FR" at bounding box center [121, 293] width 145 height 17
click at [63, 353] on button "Add" at bounding box center [61, 361] width 25 height 17
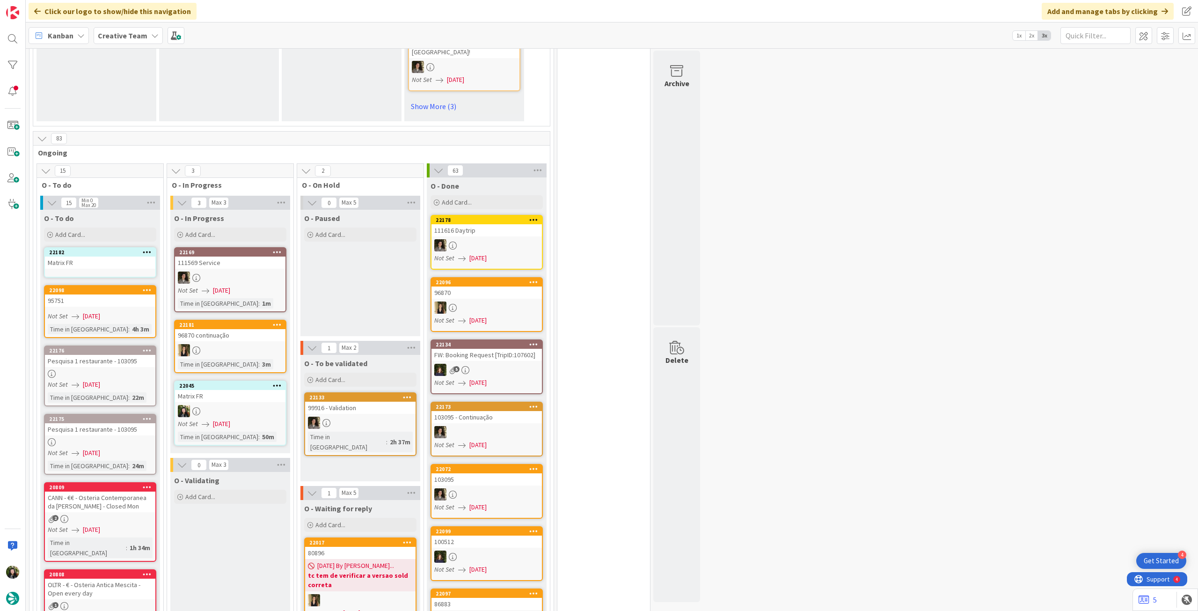
click at [86, 256] on div "Matrix FR" at bounding box center [100, 262] width 110 height 12
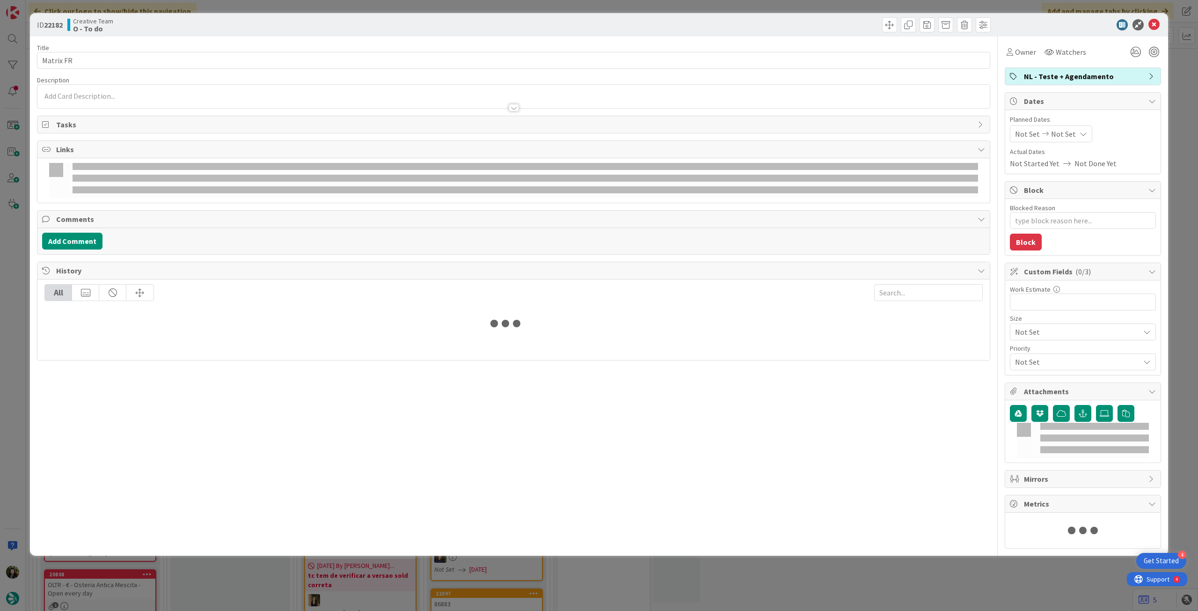
click at [160, 95] on p at bounding box center [513, 96] width 943 height 11
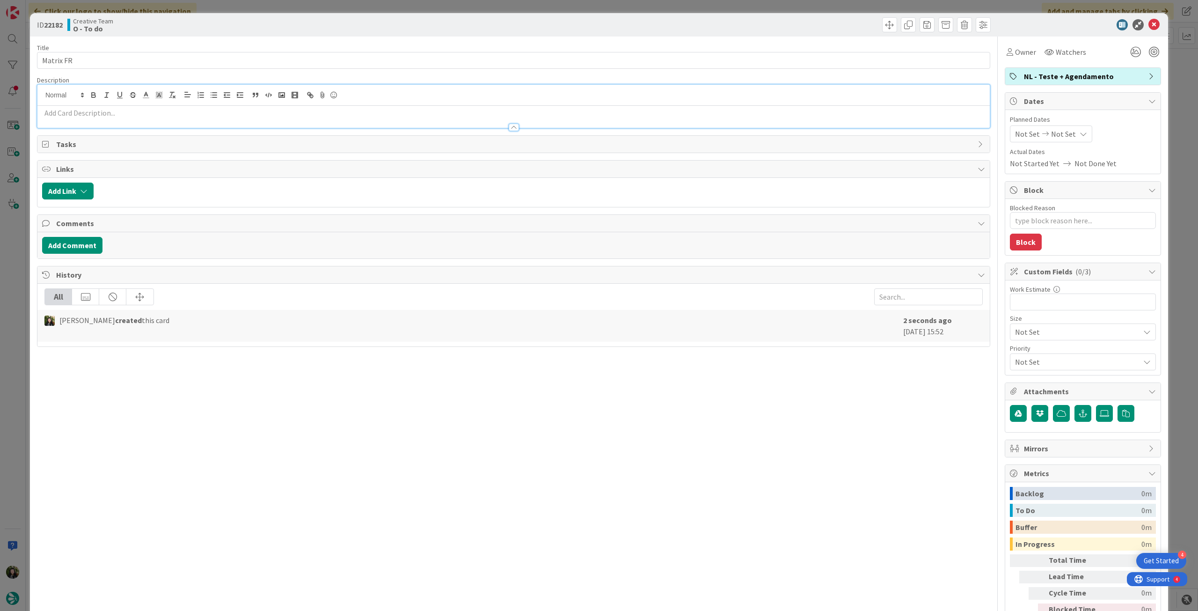
click at [148, 116] on p at bounding box center [513, 113] width 943 height 11
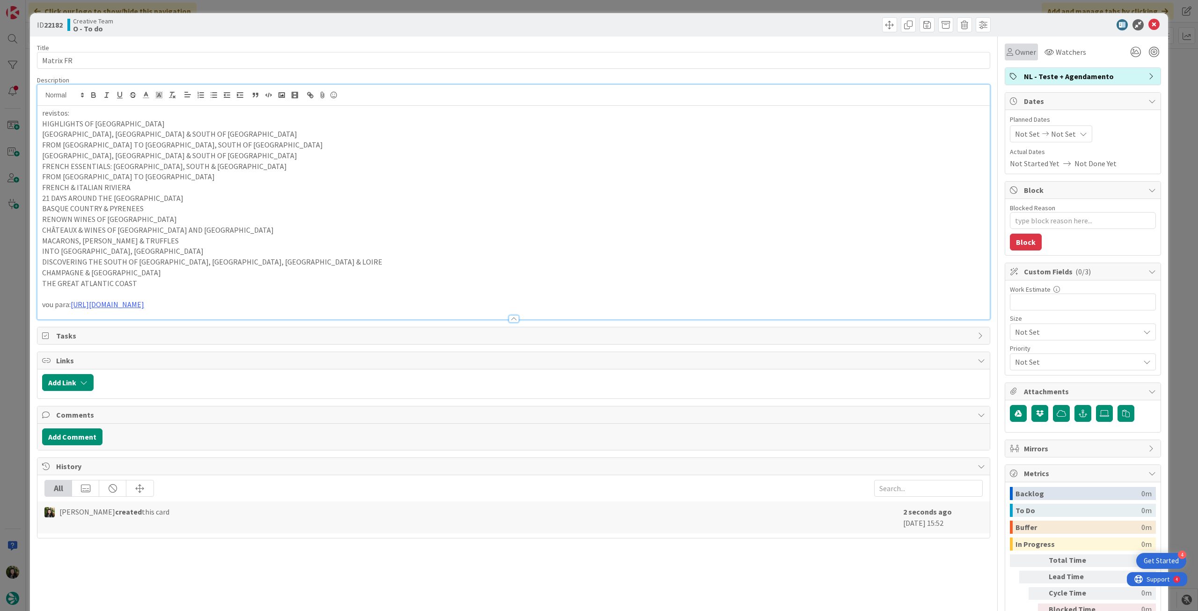
click at [1007, 58] on div "Owner" at bounding box center [1021, 52] width 33 height 17
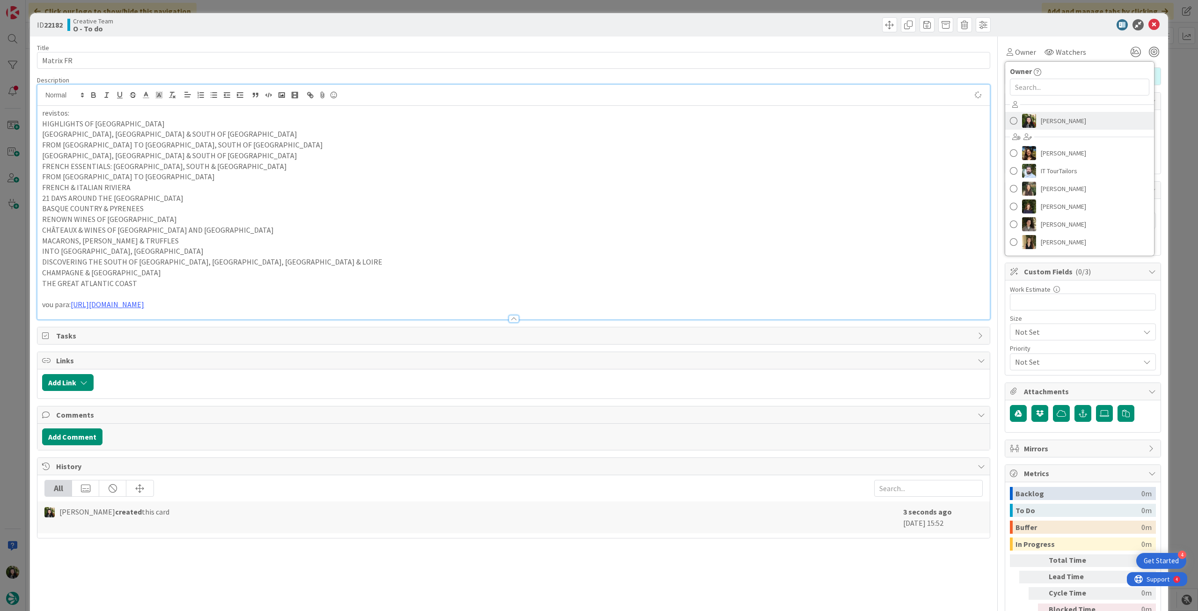
click at [1054, 122] on span "[PERSON_NAME]" at bounding box center [1063, 121] width 45 height 14
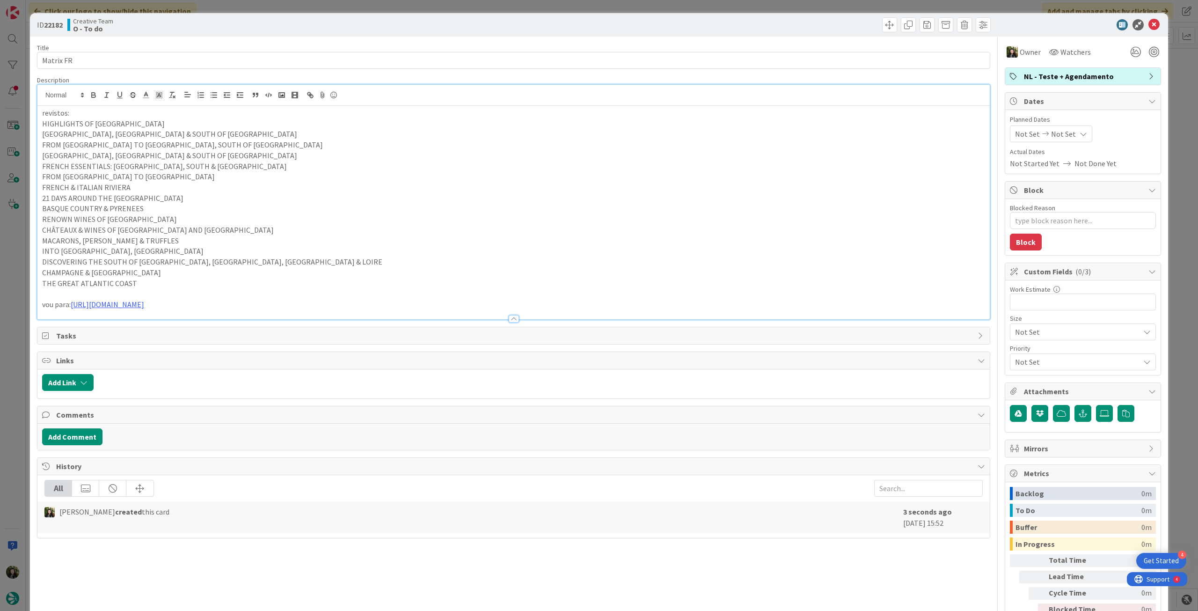
click at [1066, 131] on div "Not Set Not Set" at bounding box center [1051, 133] width 82 height 17
click at [1057, 190] on td "2" at bounding box center [1066, 198] width 18 height 18
click at [1019, 302] on icon at bounding box center [1026, 304] width 14 height 11
click at [1019, 336] on icon at bounding box center [1026, 334] width 14 height 11
click at [1057, 197] on td "2" at bounding box center [1066, 198] width 18 height 18
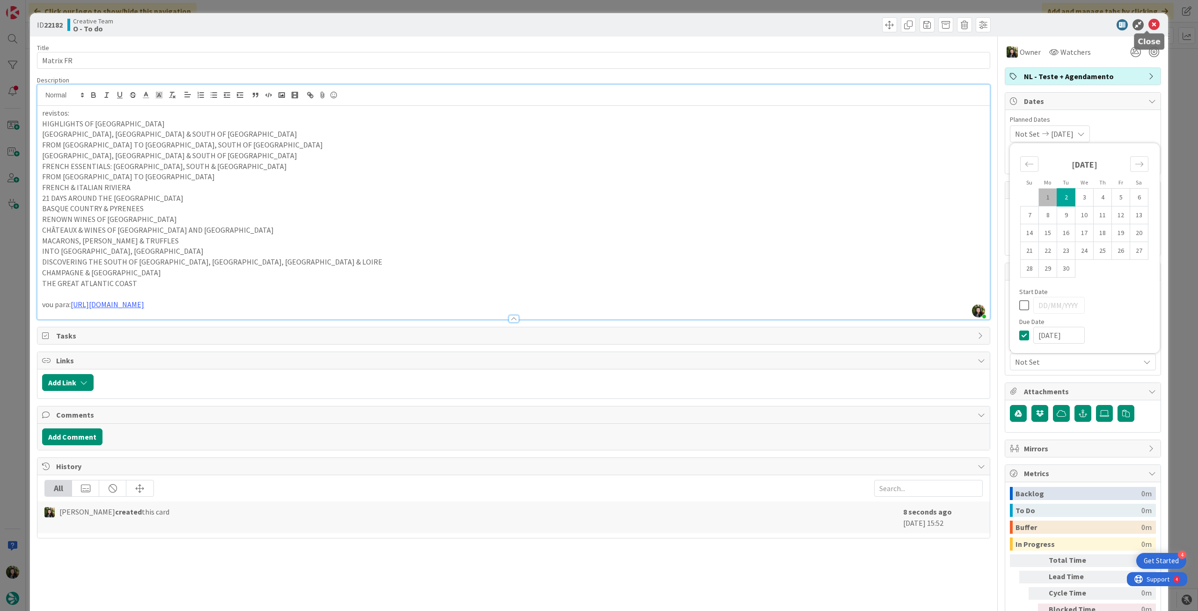
click at [1149, 25] on icon at bounding box center [1153, 24] width 11 height 11
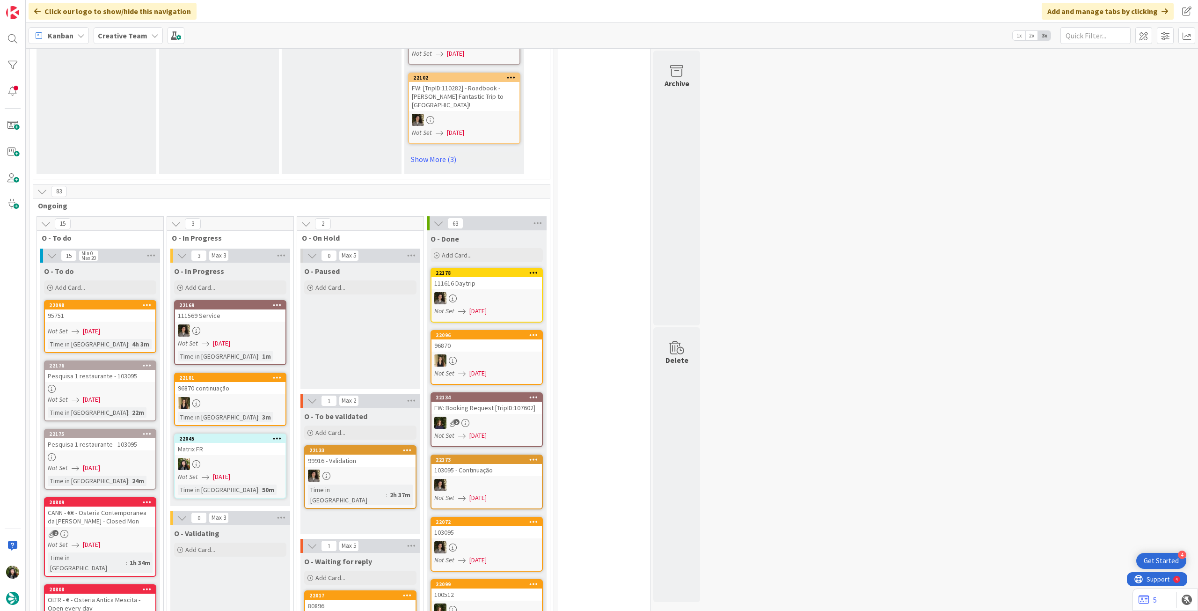
scroll to position [743, 0]
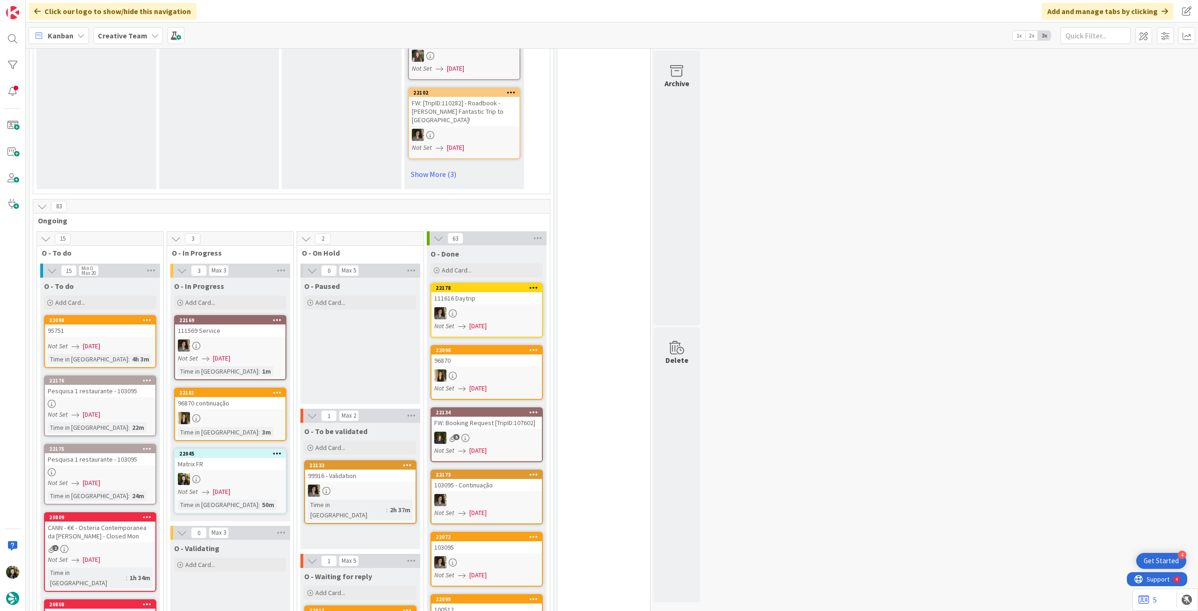
click at [258, 487] on div "Not Set 01/09/2025" at bounding box center [232, 492] width 108 height 10
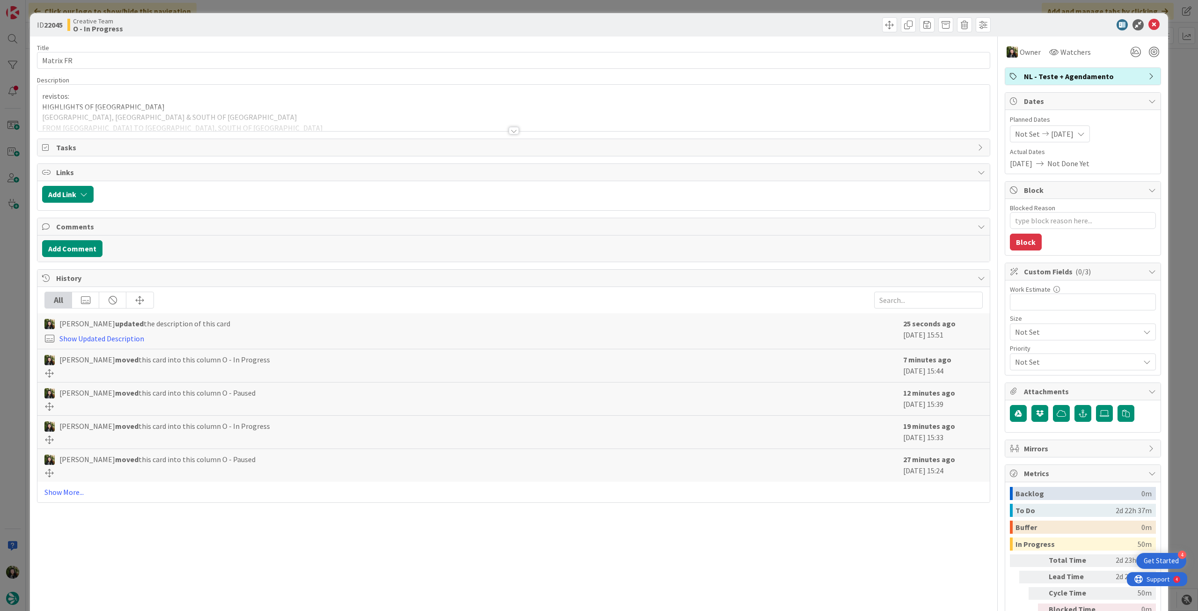
click at [1077, 77] on span "NL - Teste + Agendamento" at bounding box center [1084, 76] width 120 height 11
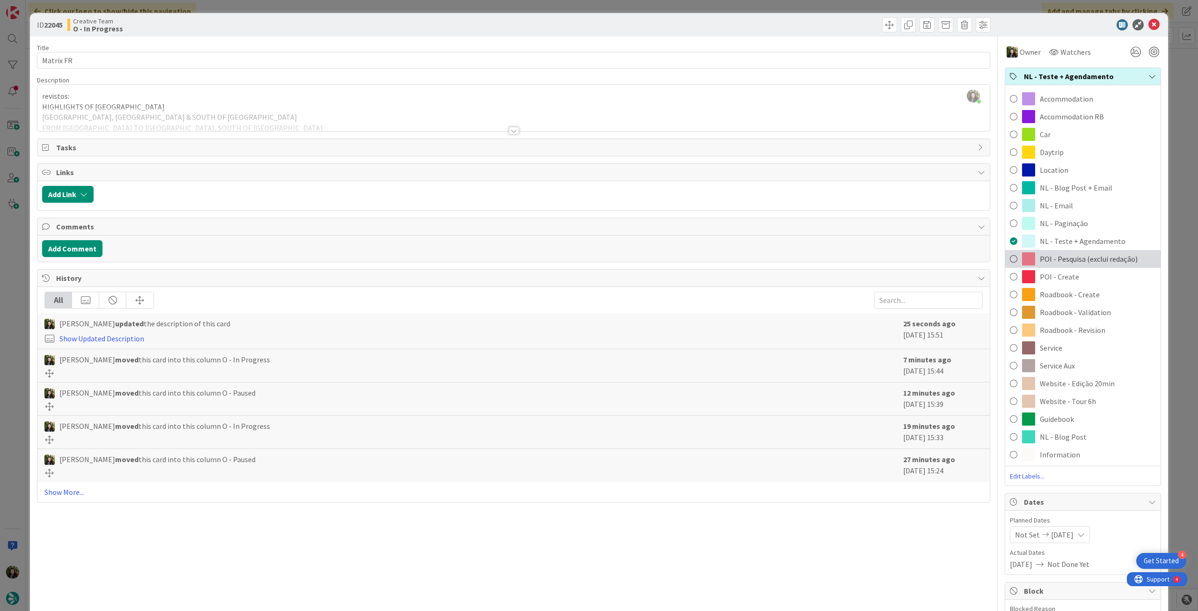
click at [1070, 262] on span "POI - Pesquisa (exclui redação)" at bounding box center [1089, 258] width 98 height 11
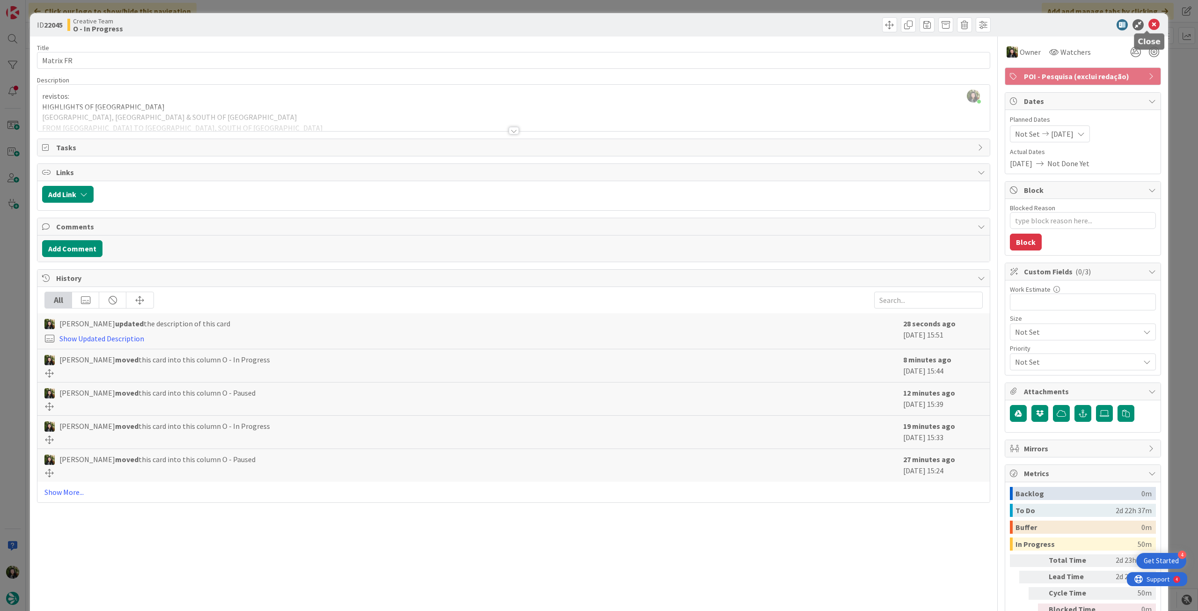
click at [1148, 23] on icon at bounding box center [1153, 24] width 11 height 11
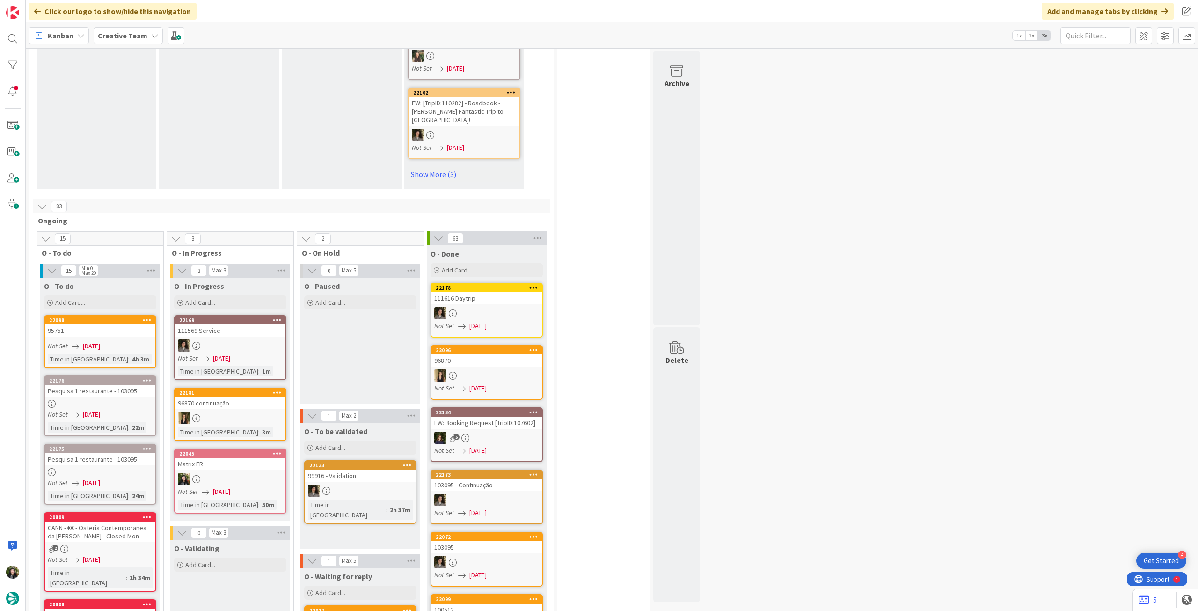
click at [237, 473] on div at bounding box center [230, 479] width 110 height 12
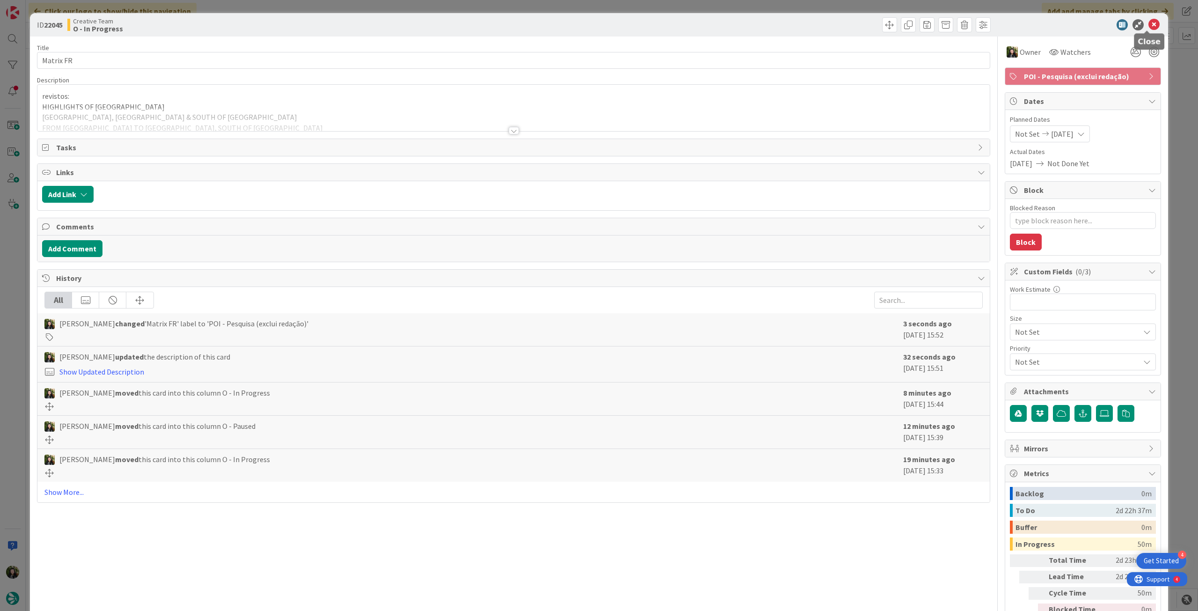
click at [1148, 24] on icon at bounding box center [1153, 24] width 11 height 11
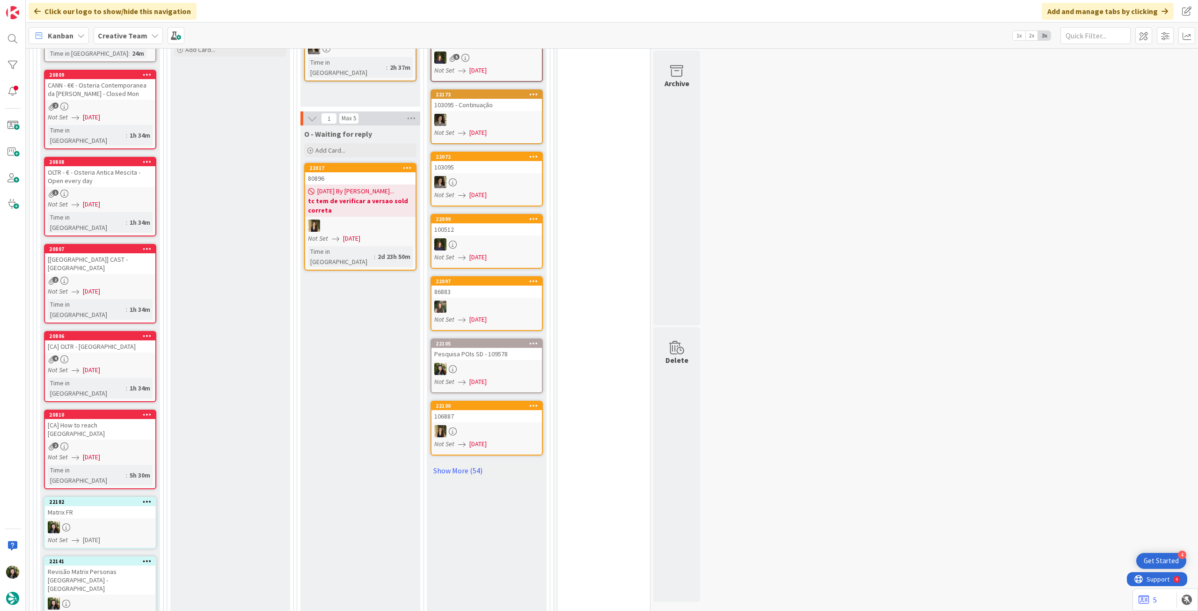
scroll to position [873, 0]
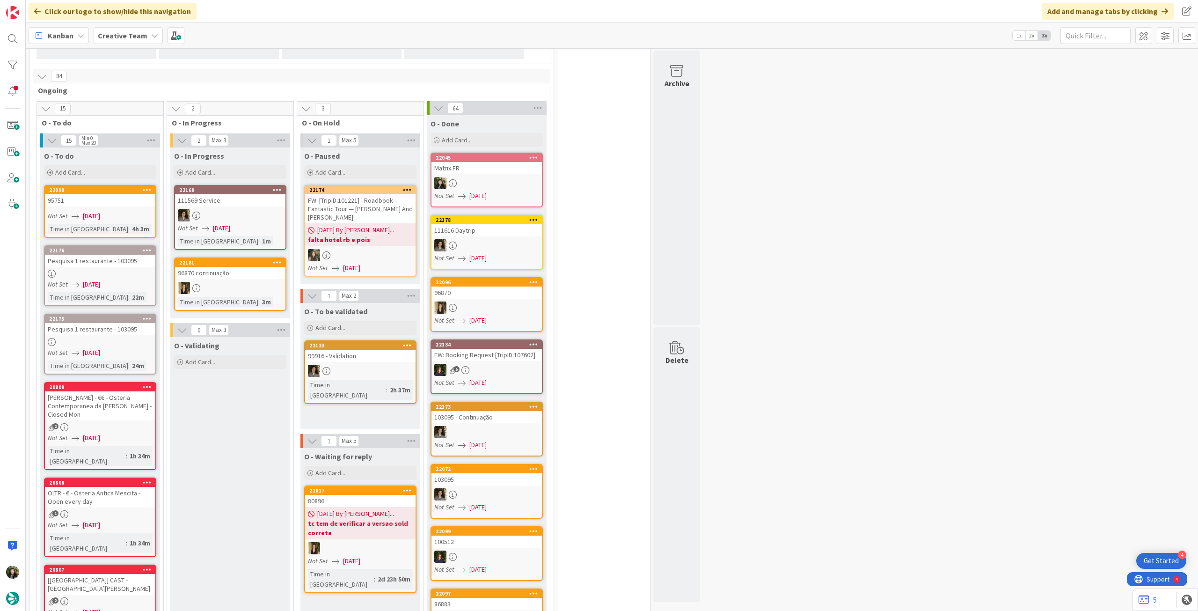
click at [124, 36] on b "Creative Team" at bounding box center [123, 35] width 50 height 9
click at [127, 137] on h4 "Creative Team - Análise" at bounding box center [167, 133] width 127 height 9
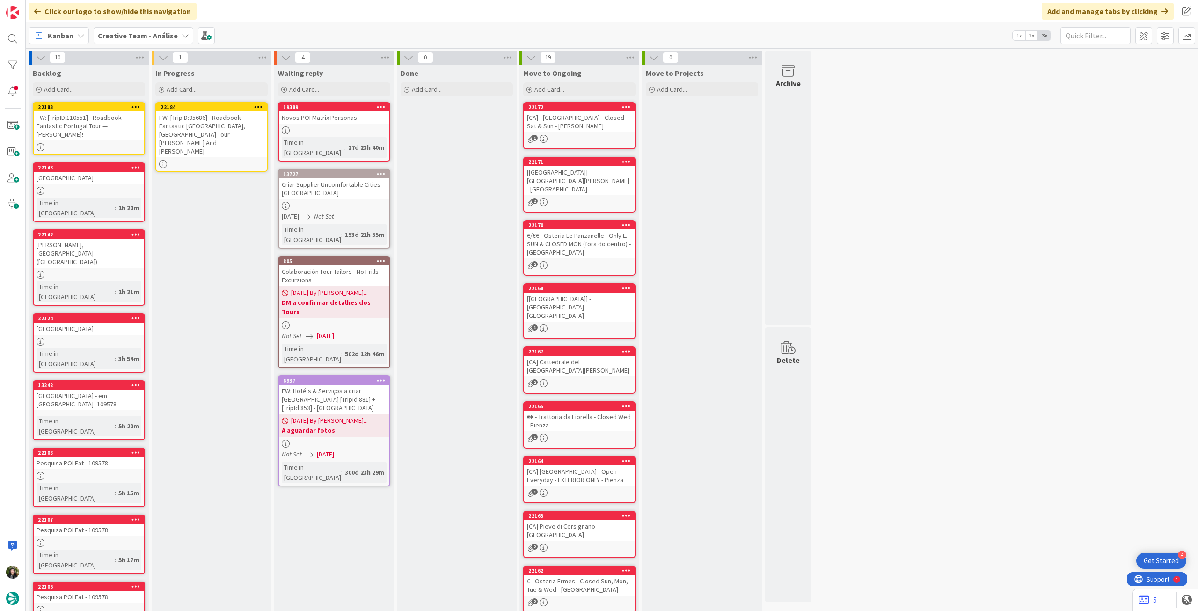
click at [216, 128] on div "FW: [TripID:95686] - Roadbook - Fantastic Portugal, Spain Tour — Ingrid And Don…" at bounding box center [211, 134] width 110 height 46
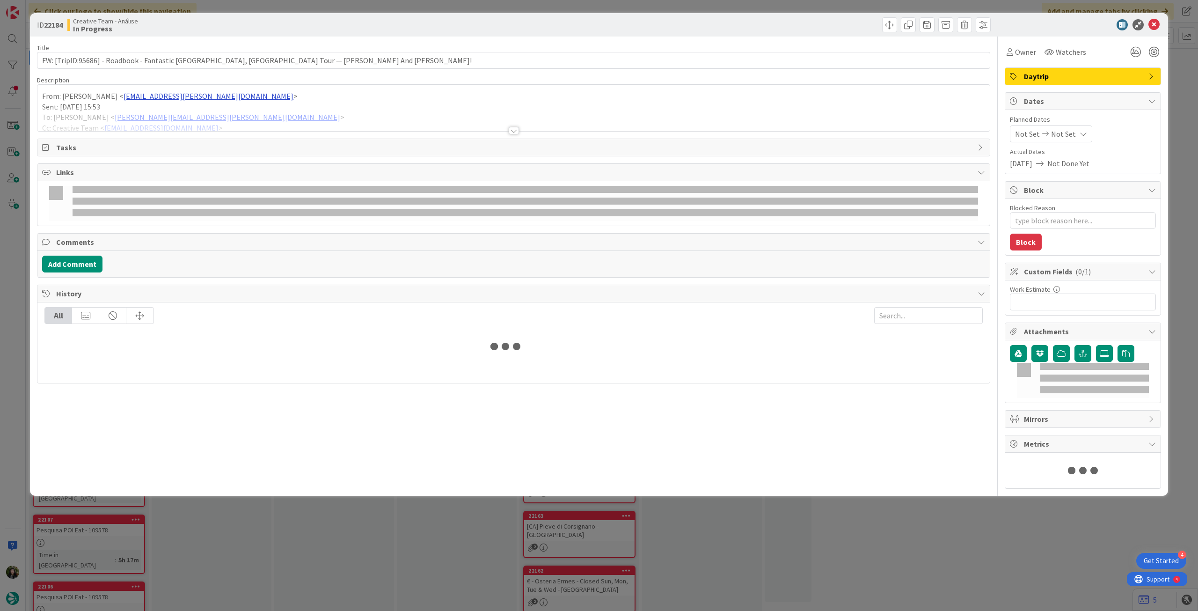
click at [210, 96] on div "From: Gonçalo Oliveira < goncalo.oliveira@tourtailors.com > Sent: Monday, Septe…" at bounding box center [513, 108] width 952 height 46
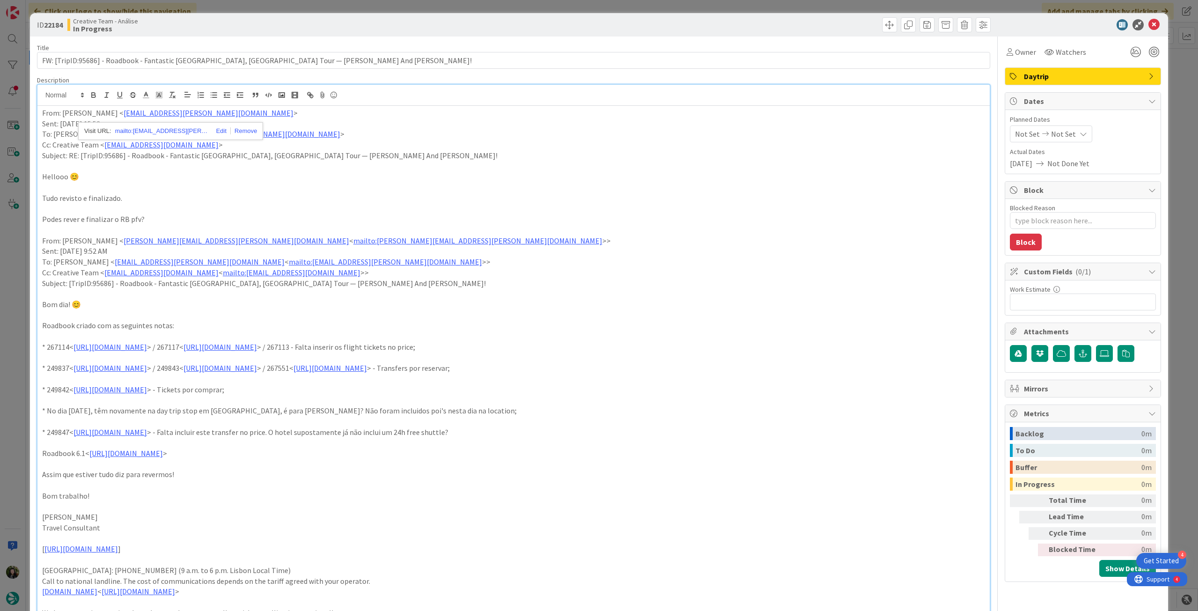
type textarea "x"
drag, startPoint x: 123, startPoint y: 215, endPoint x: 15, endPoint y: 176, distance: 114.0
click at [15, 176] on div "ID 22184 Creative Team - Análise In Progress Title 92 / 128 FW: [TripID:95686] …" at bounding box center [599, 305] width 1198 height 611
click at [397, 223] on p "Podes rever e finalizar o RB pfv?" at bounding box center [513, 219] width 943 height 11
click at [641, 187] on p at bounding box center [513, 187] width 943 height 11
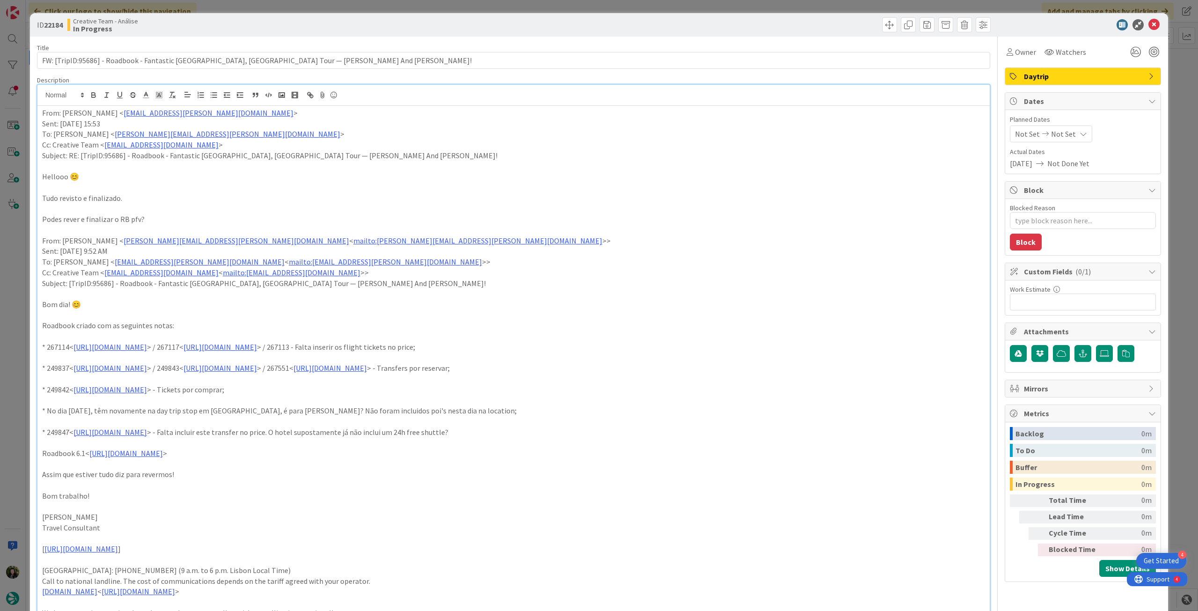
click at [1051, 132] on span "Not Set" at bounding box center [1063, 133] width 25 height 11
click at [1019, 338] on icon at bounding box center [1026, 334] width 14 height 11
type input "[DATE]"
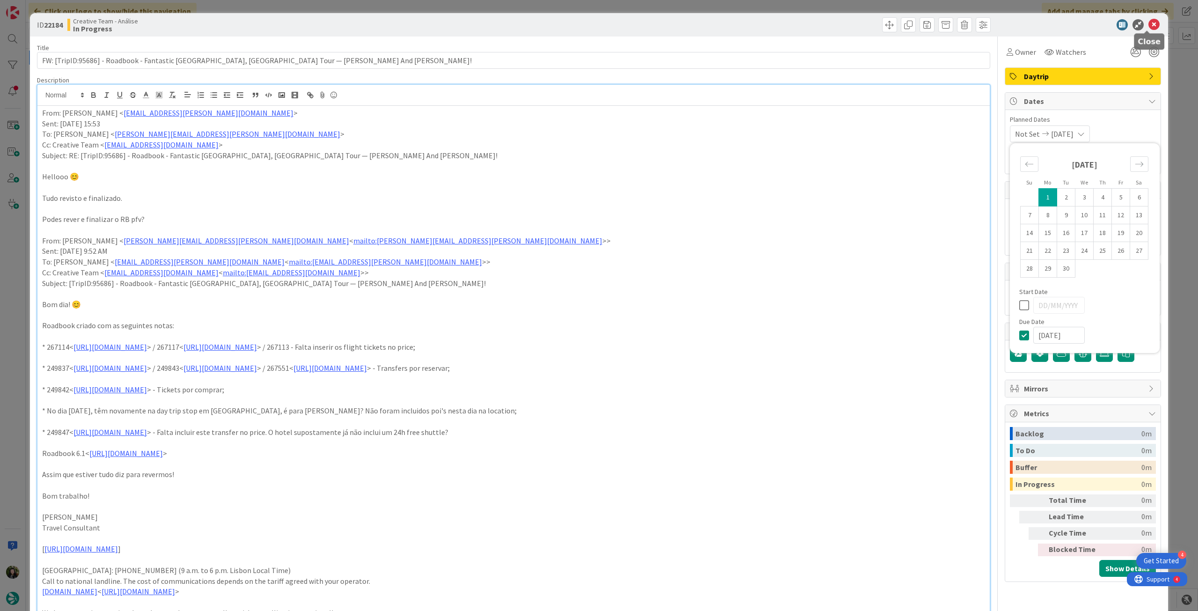
click at [1148, 25] on icon at bounding box center [1153, 24] width 11 height 11
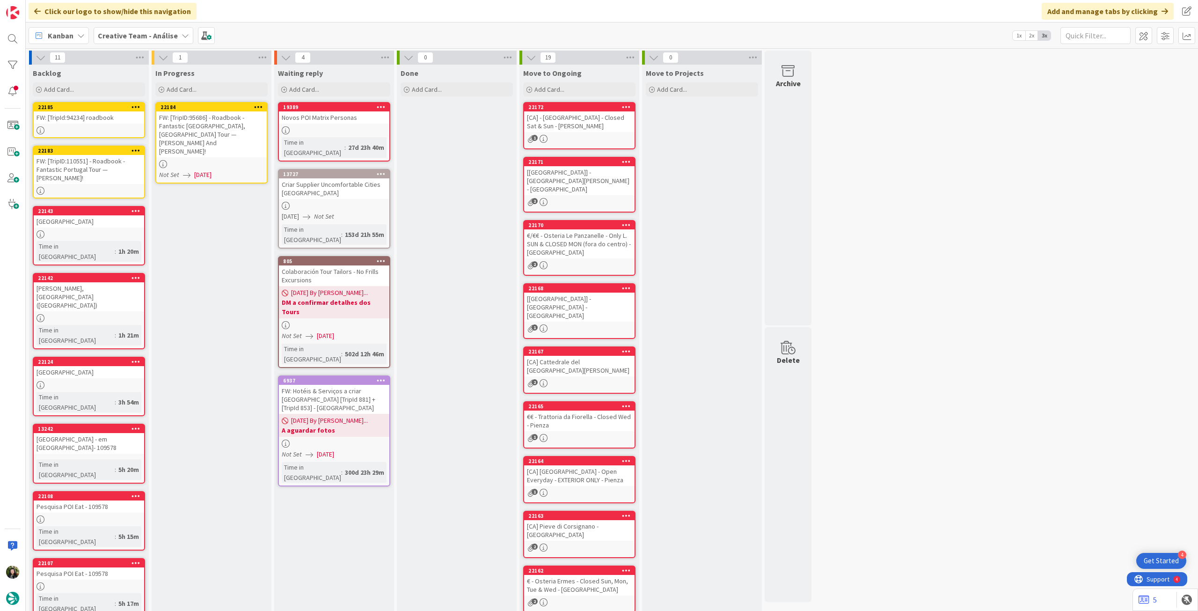
click at [257, 106] on icon at bounding box center [258, 106] width 9 height 7
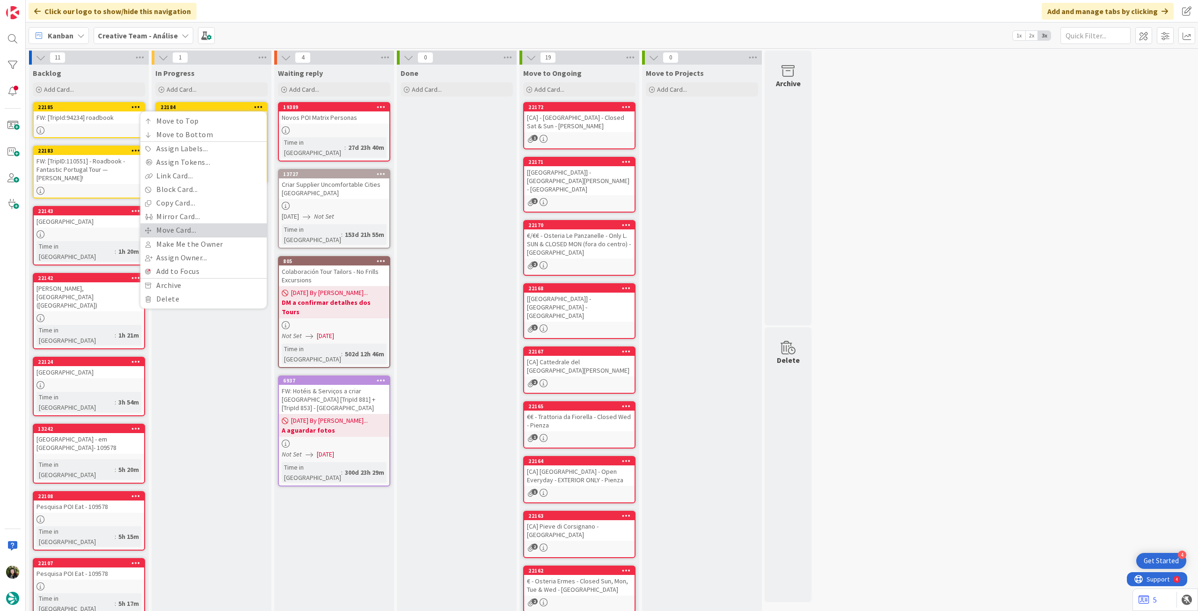
click at [214, 234] on link "Move Card..." at bounding box center [203, 230] width 126 height 14
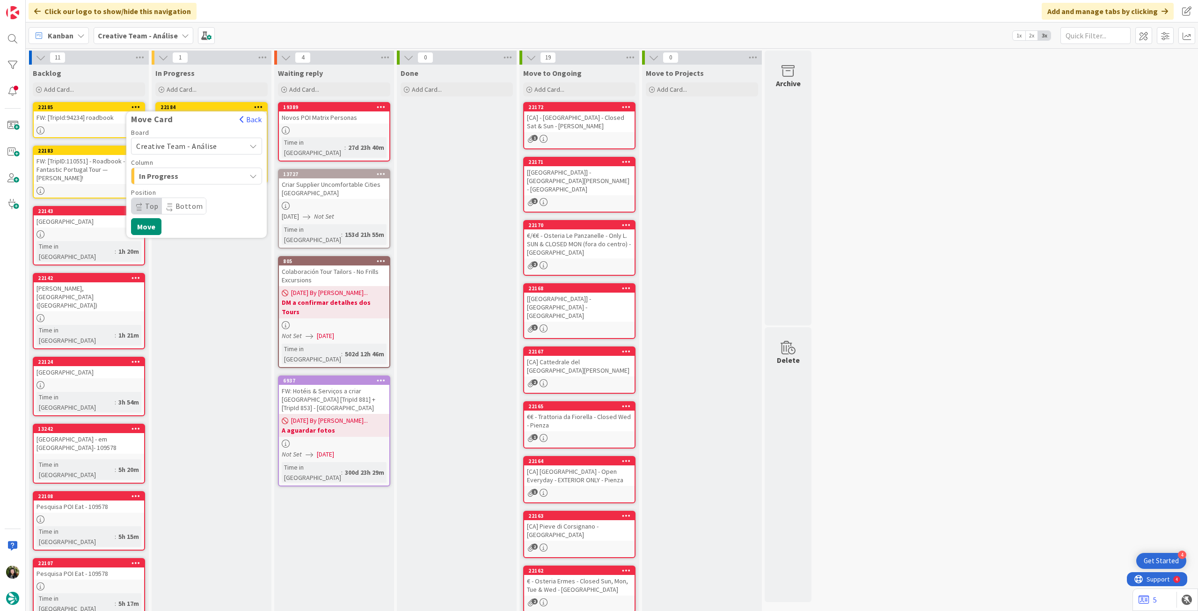
click at [198, 148] on span "Creative Team - Análise" at bounding box center [176, 145] width 81 height 9
click at [187, 185] on span "Creative Team" at bounding box center [202, 190] width 109 height 14
click at [182, 204] on span "Daytrip" at bounding box center [196, 205] width 90 height 13
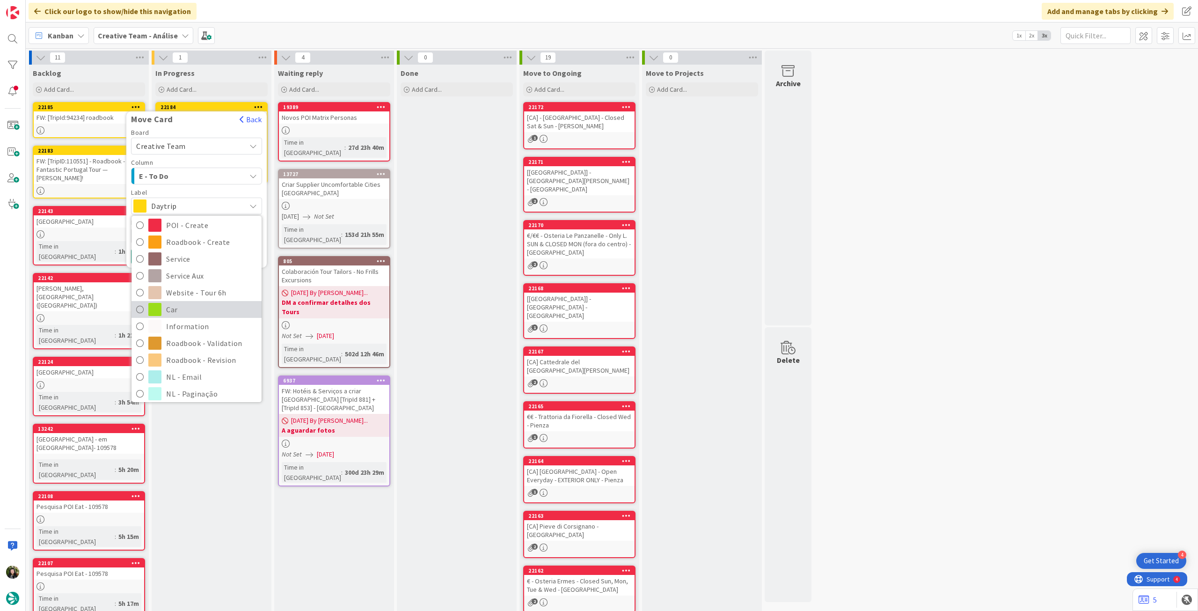
scroll to position [124, 0]
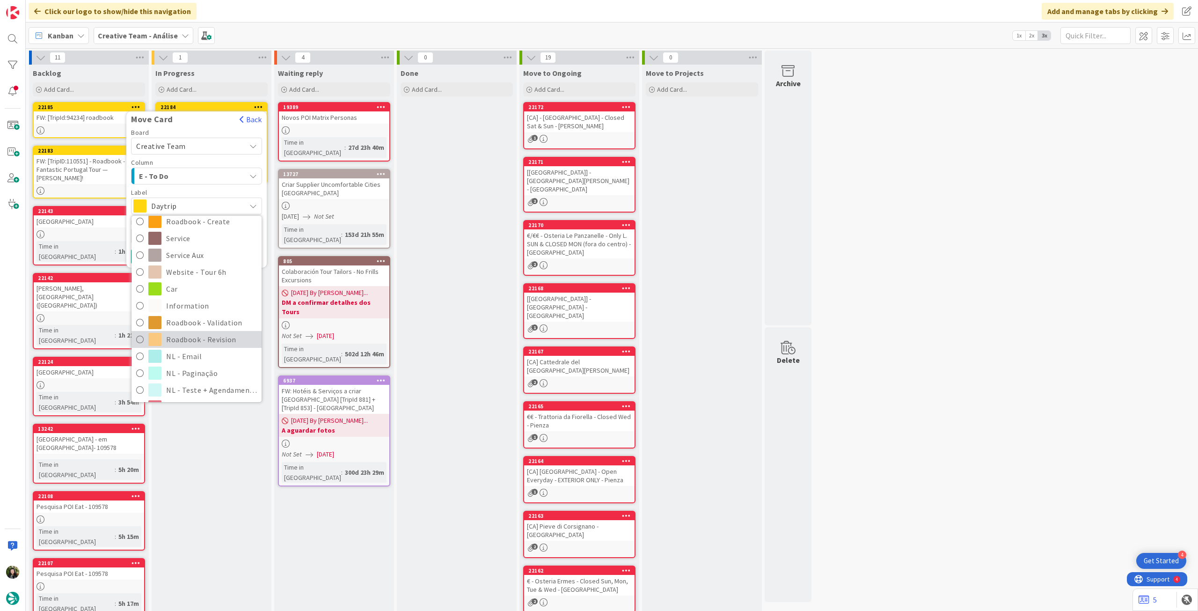
click at [210, 335] on span "Roadbook - Revision" at bounding box center [211, 339] width 91 height 14
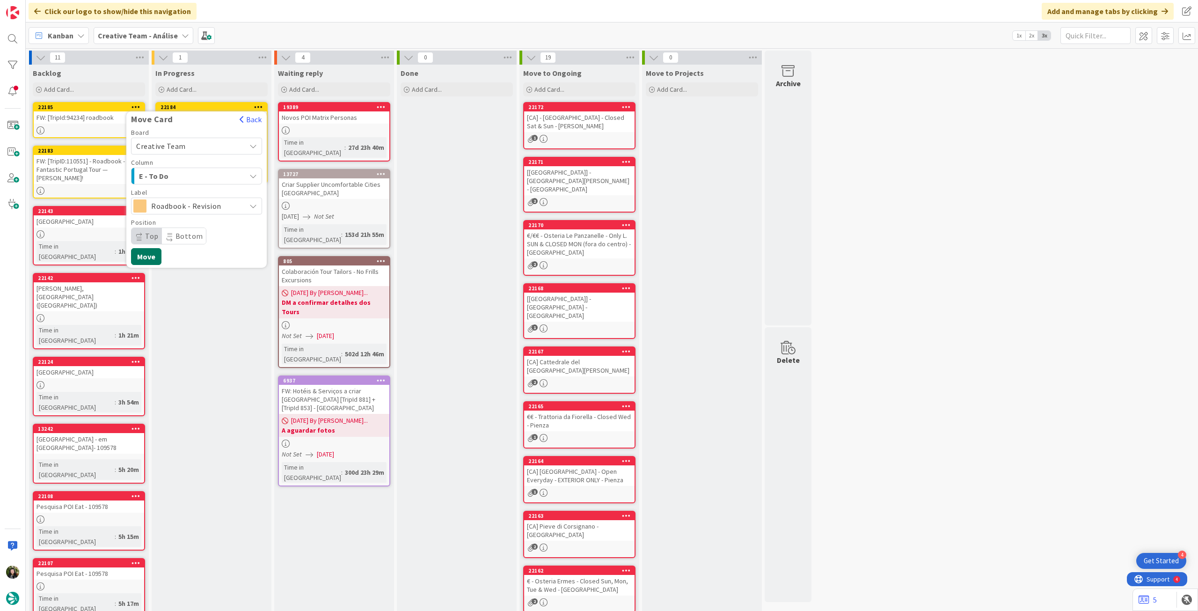
click at [146, 254] on button "Move" at bounding box center [146, 256] width 30 height 17
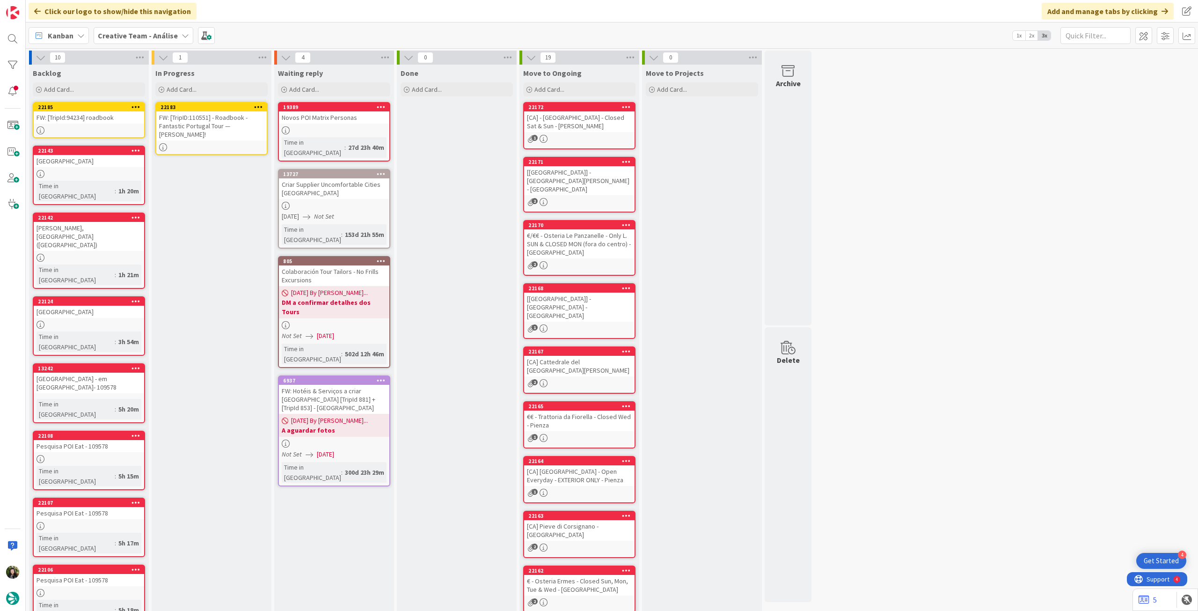
click at [223, 111] on div "FW: [TripID:110551] - Roadbook - Fantastic Portugal Tour — Samuel Lo!" at bounding box center [211, 125] width 110 height 29
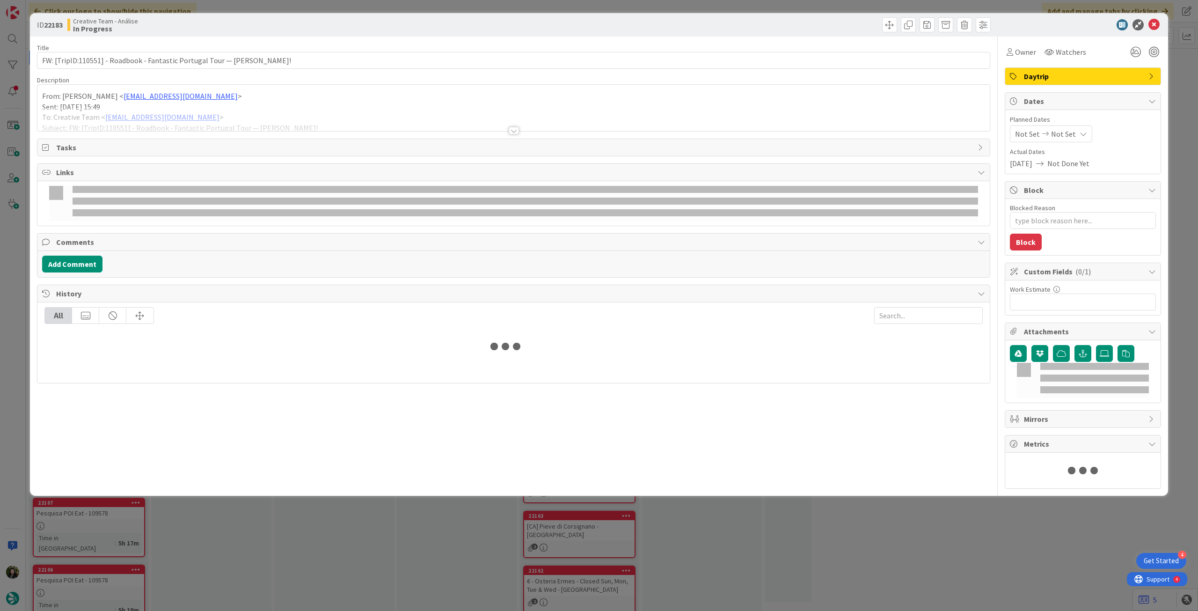
click at [271, 120] on div at bounding box center [513, 119] width 952 height 24
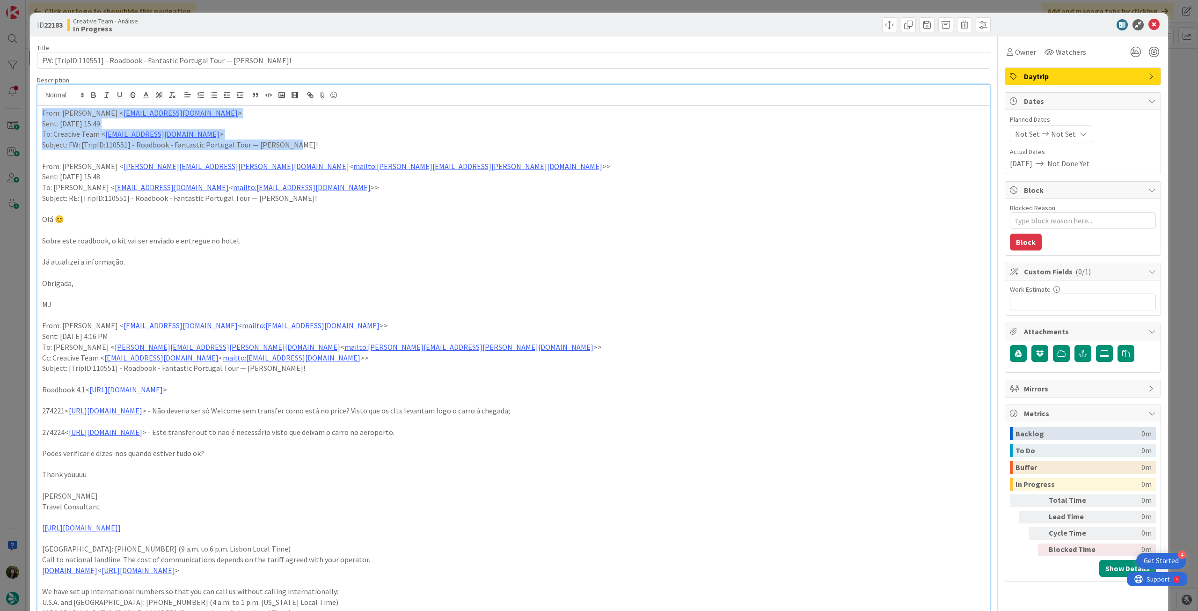
drag, startPoint x: 38, startPoint y: 117, endPoint x: 345, endPoint y: 147, distance: 308.5
click at [345, 147] on div "From: Sofia Palma < sofia.palma@tourtailors.com > Sent: Monday, September 1, 20…" at bounding box center [513, 414] width 952 height 617
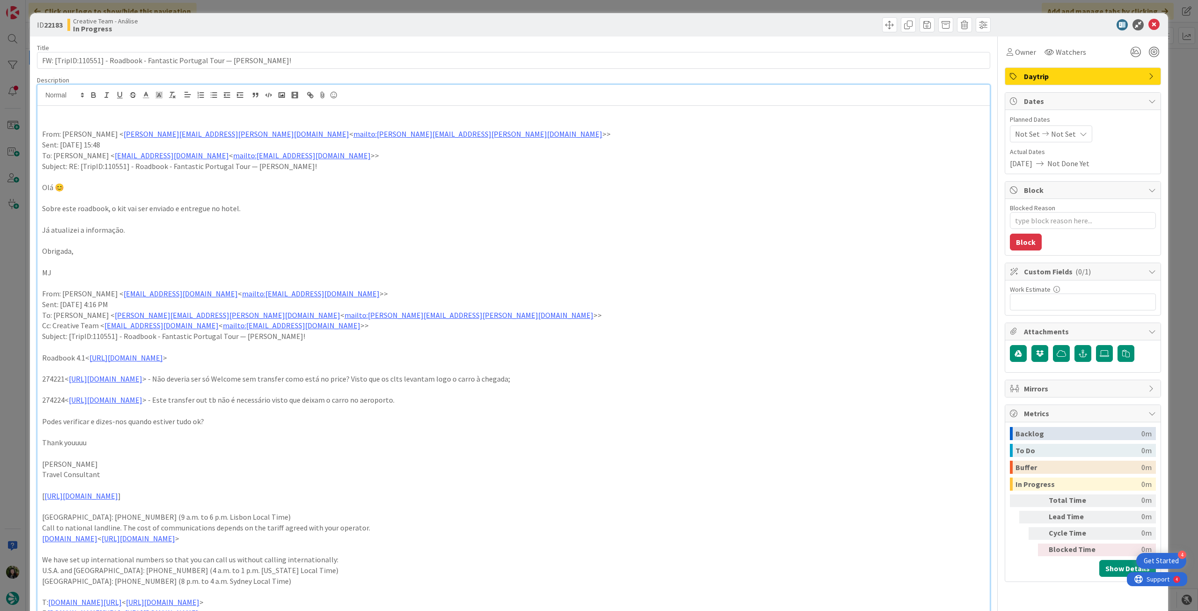
click at [1079, 136] on icon at bounding box center [1082, 133] width 7 height 7
type textarea "x"
click at [1019, 333] on icon at bounding box center [1026, 334] width 14 height 11
type input "[DATE]"
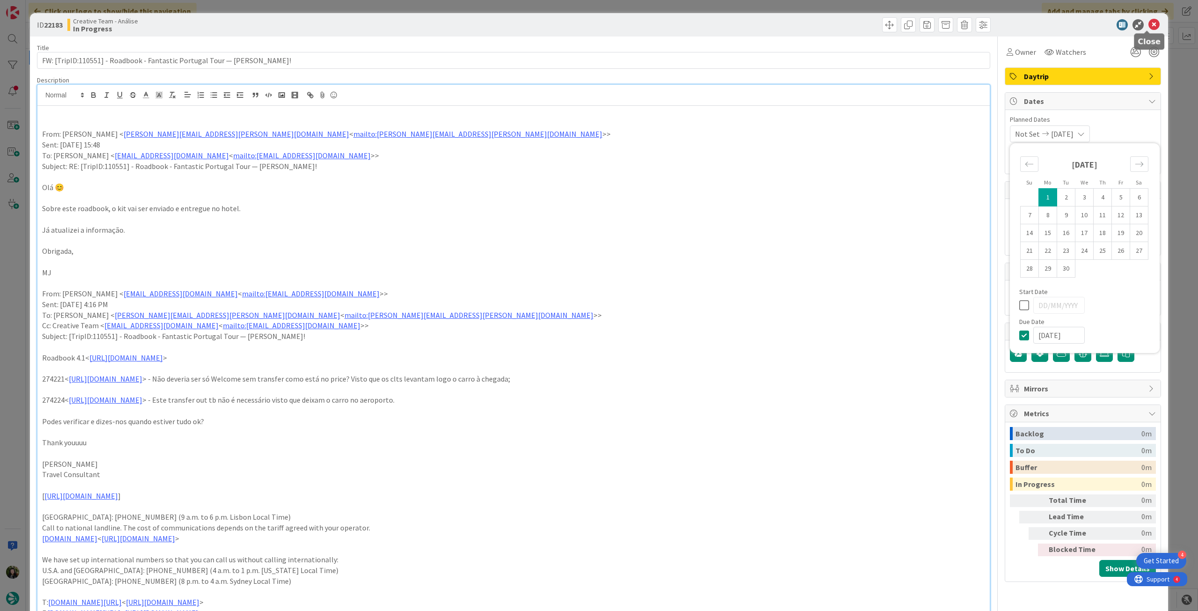
click at [1148, 25] on icon at bounding box center [1153, 24] width 11 height 11
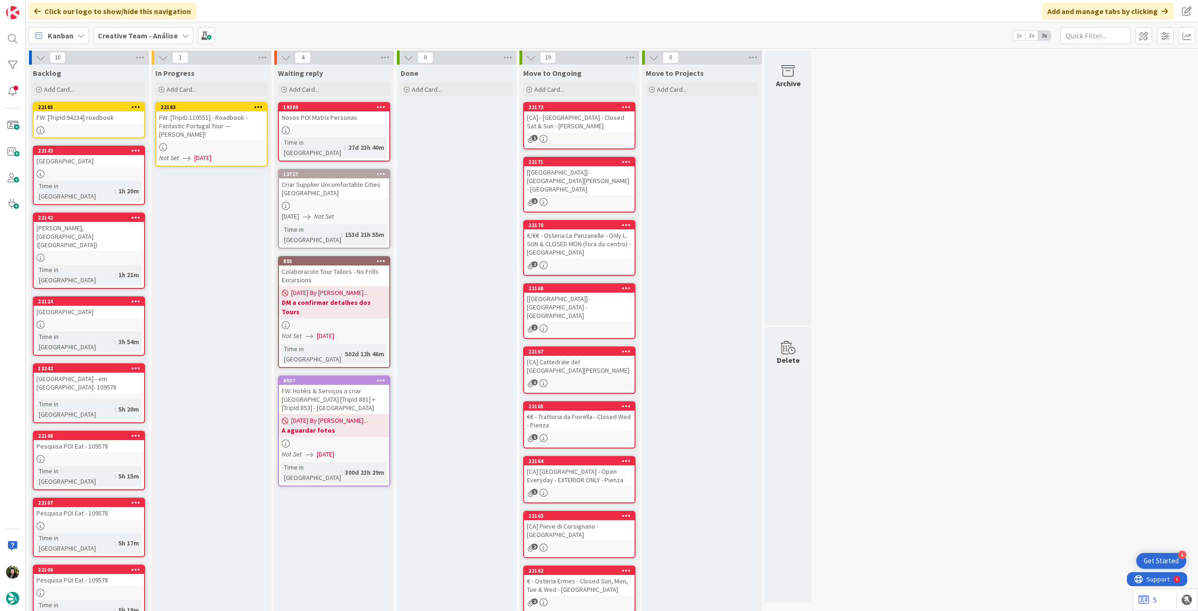
click at [258, 107] on icon at bounding box center [258, 106] width 9 height 7
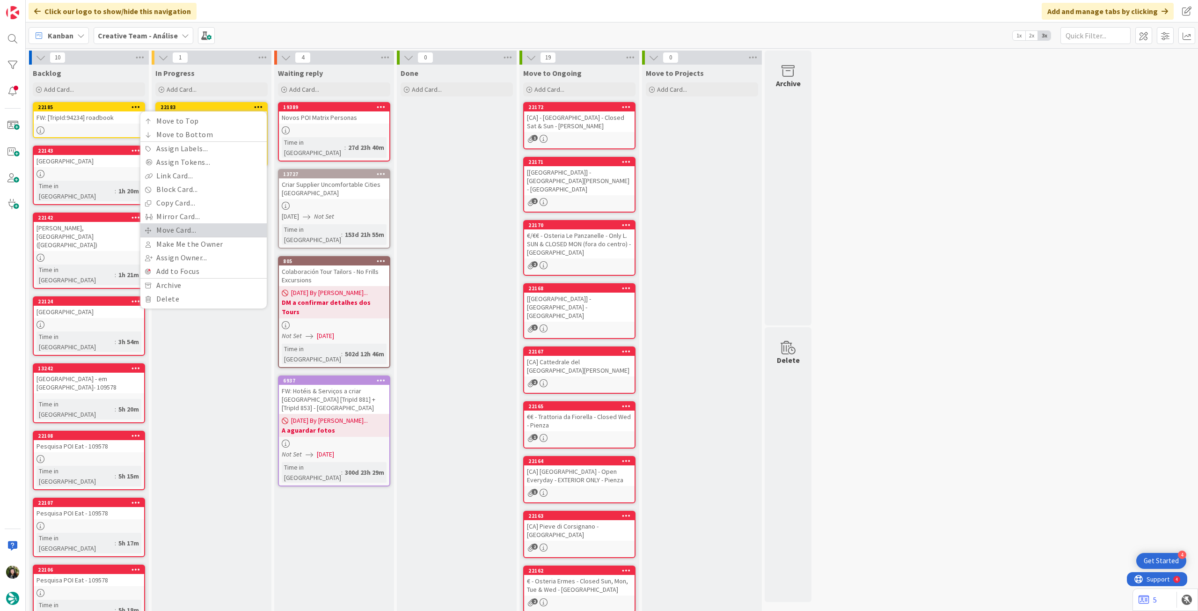
click at [218, 226] on link "Move Card..." at bounding box center [203, 230] width 126 height 14
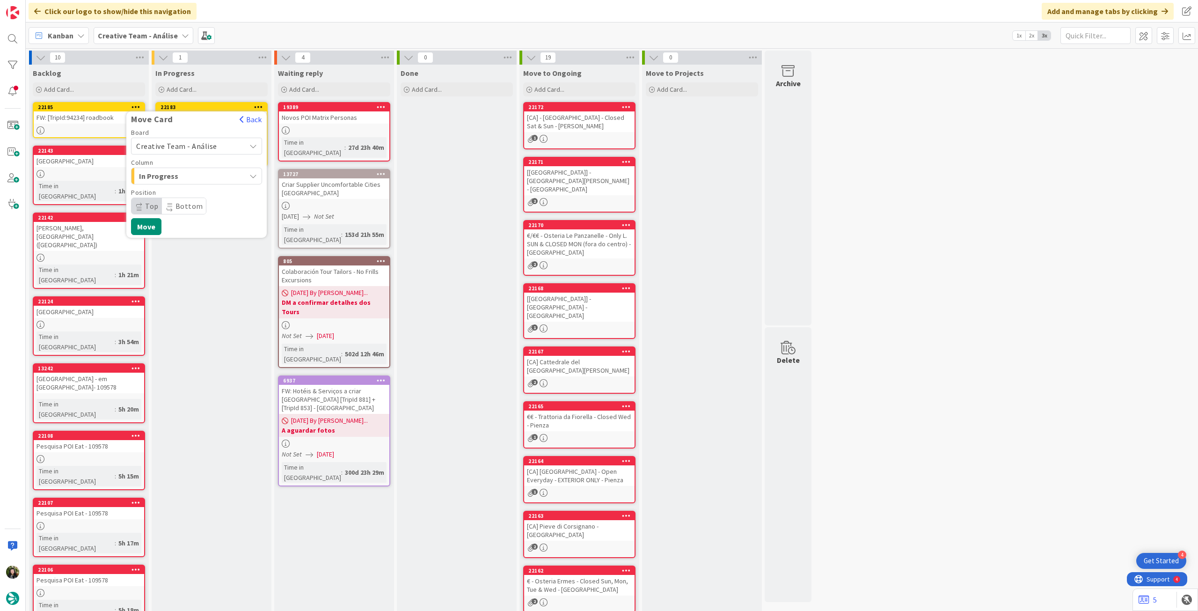
click at [195, 148] on span "Creative Team - Análise" at bounding box center [176, 145] width 81 height 9
click at [188, 190] on span "Creative Team" at bounding box center [202, 190] width 109 height 14
click at [185, 199] on span "Daytrip" at bounding box center [196, 205] width 90 height 13
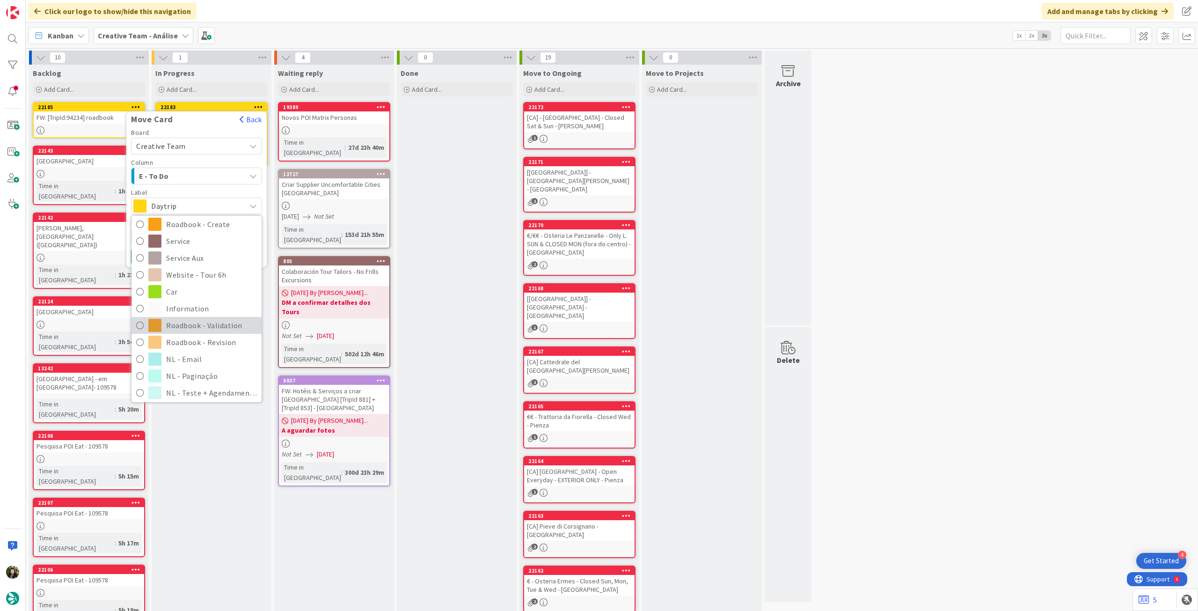
scroll to position [124, 0]
click at [211, 336] on span "Roadbook - Revision" at bounding box center [211, 339] width 91 height 14
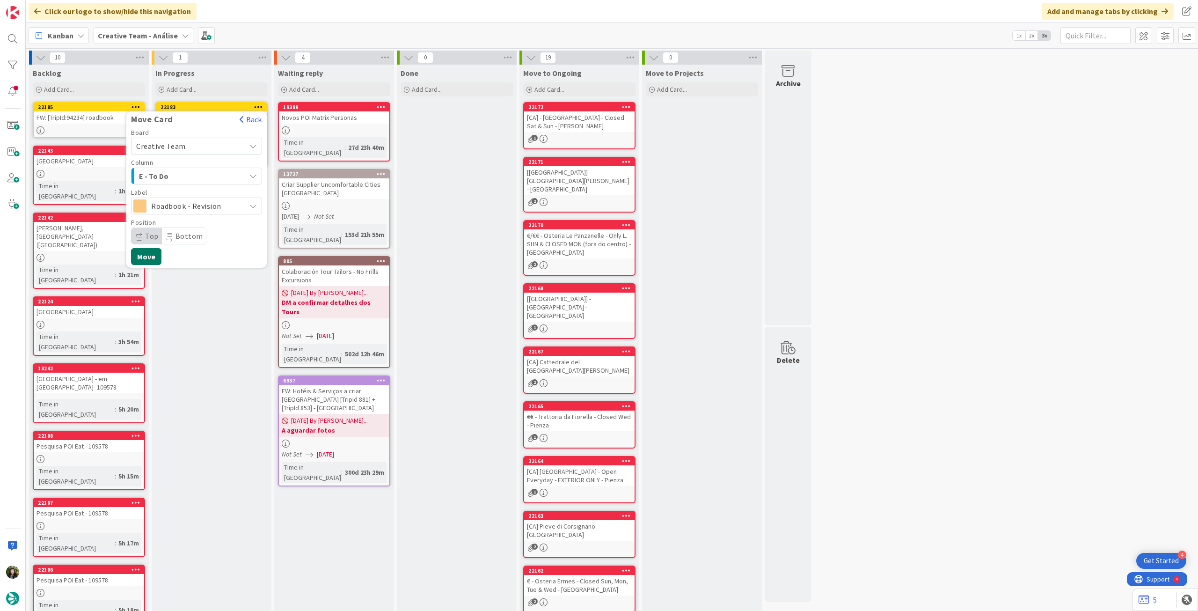
click at [147, 259] on button "Move" at bounding box center [146, 256] width 30 height 17
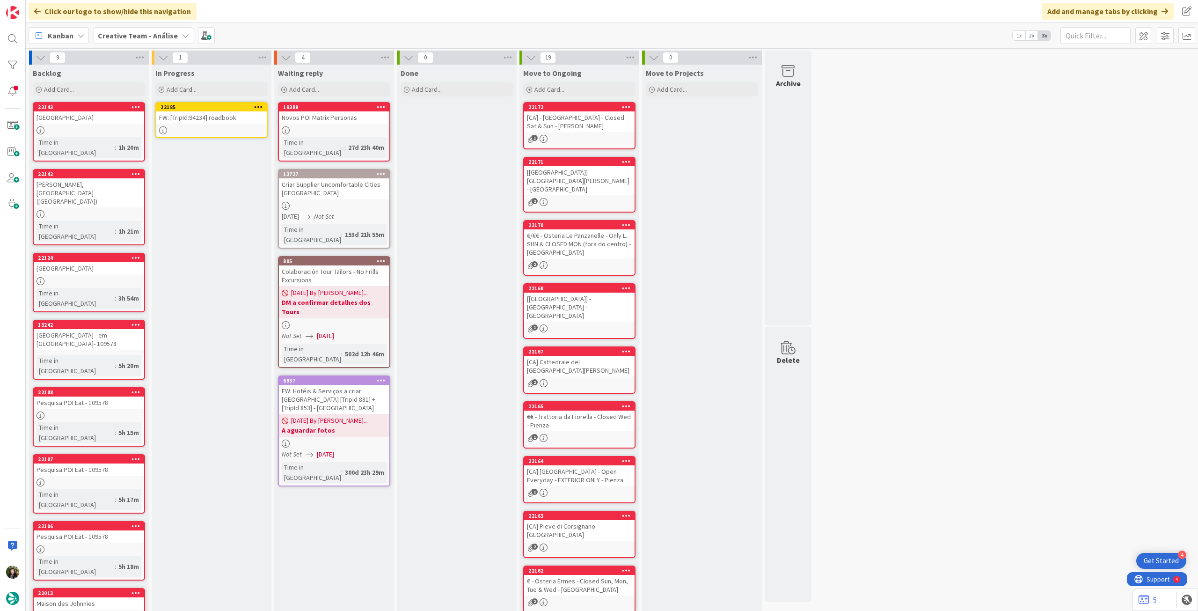
click at [206, 124] on link "22185 FW: [TripId:94234] roadbook" at bounding box center [211, 120] width 112 height 36
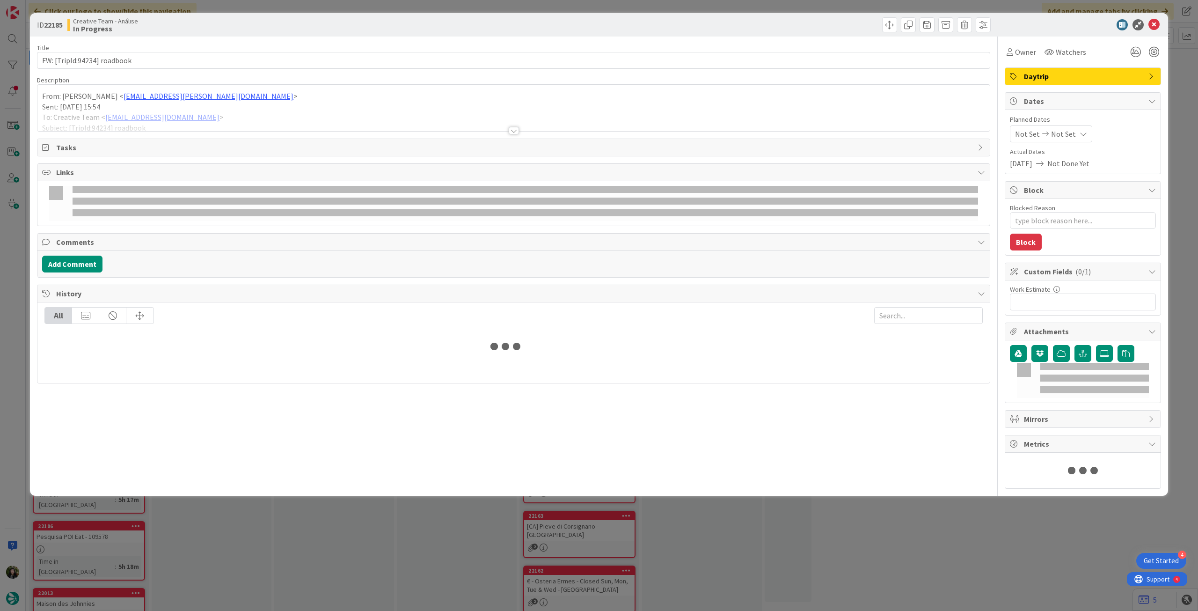
click at [185, 108] on div at bounding box center [513, 119] width 952 height 24
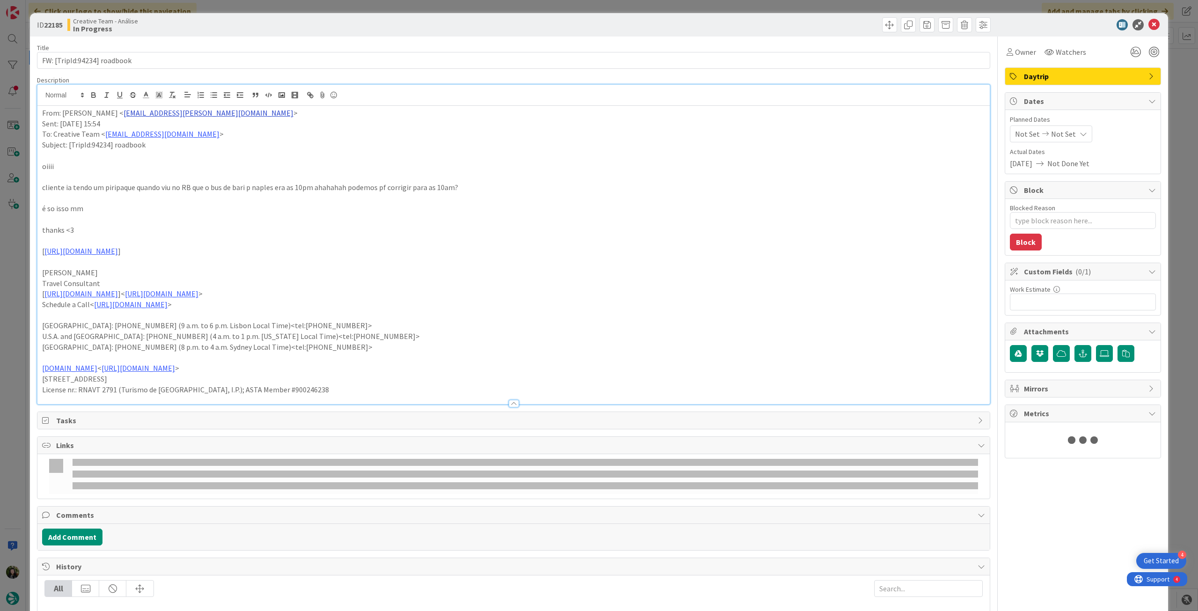
type textarea "x"
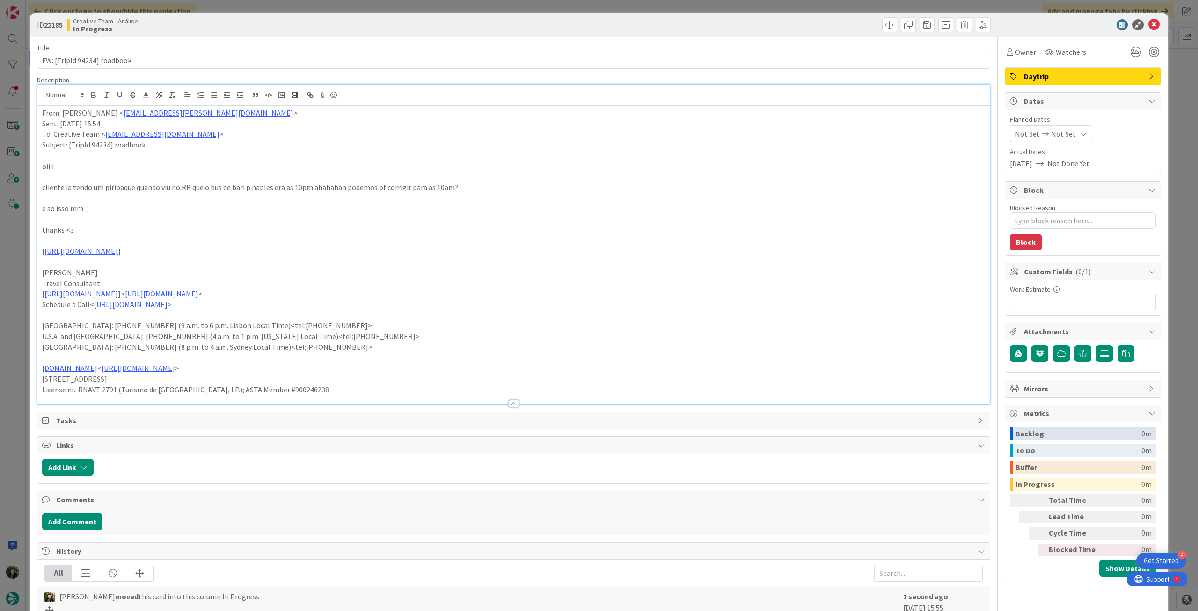
click at [1060, 135] on span "Not Set" at bounding box center [1063, 133] width 25 height 11
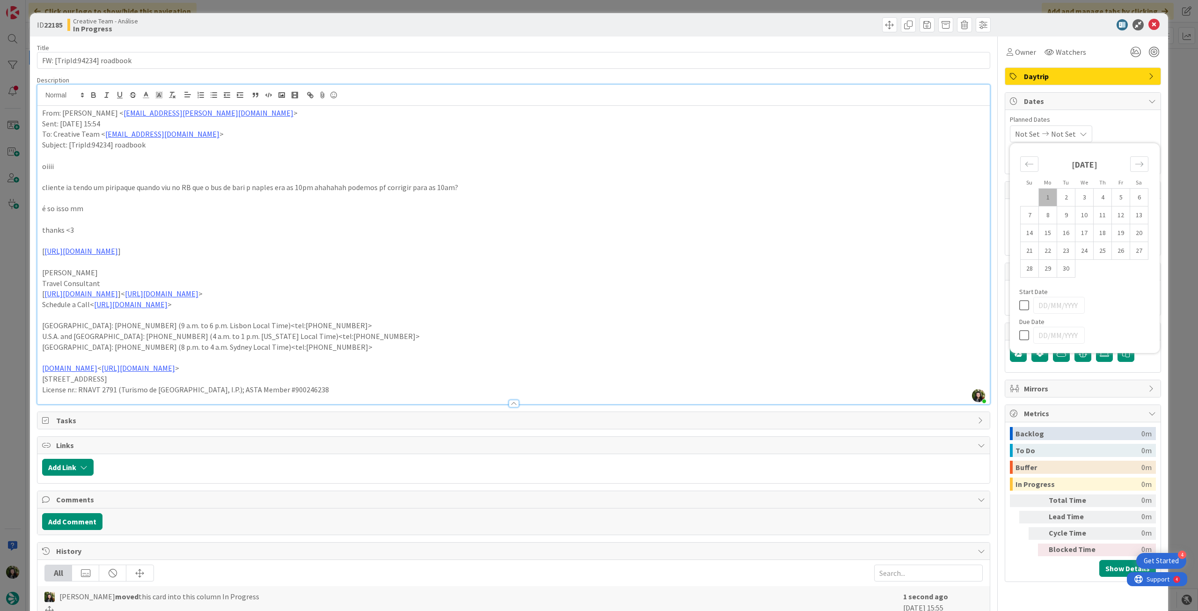
click at [1019, 330] on icon at bounding box center [1026, 334] width 14 height 11
type input "[DATE]"
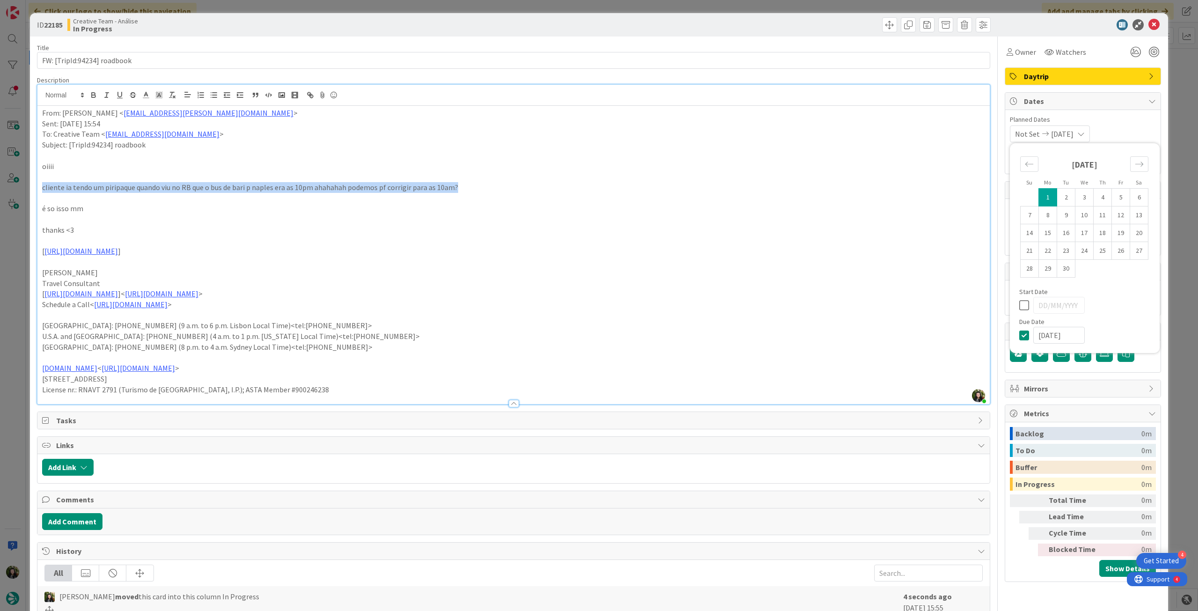
drag, startPoint x: 475, startPoint y: 183, endPoint x: 18, endPoint y: 182, distance: 457.6
click at [18, 182] on div "ID 22185 Creative Team - Análise In Progress Title 27 / 128 FW: [TripId:94234] …" at bounding box center [599, 305] width 1198 height 611
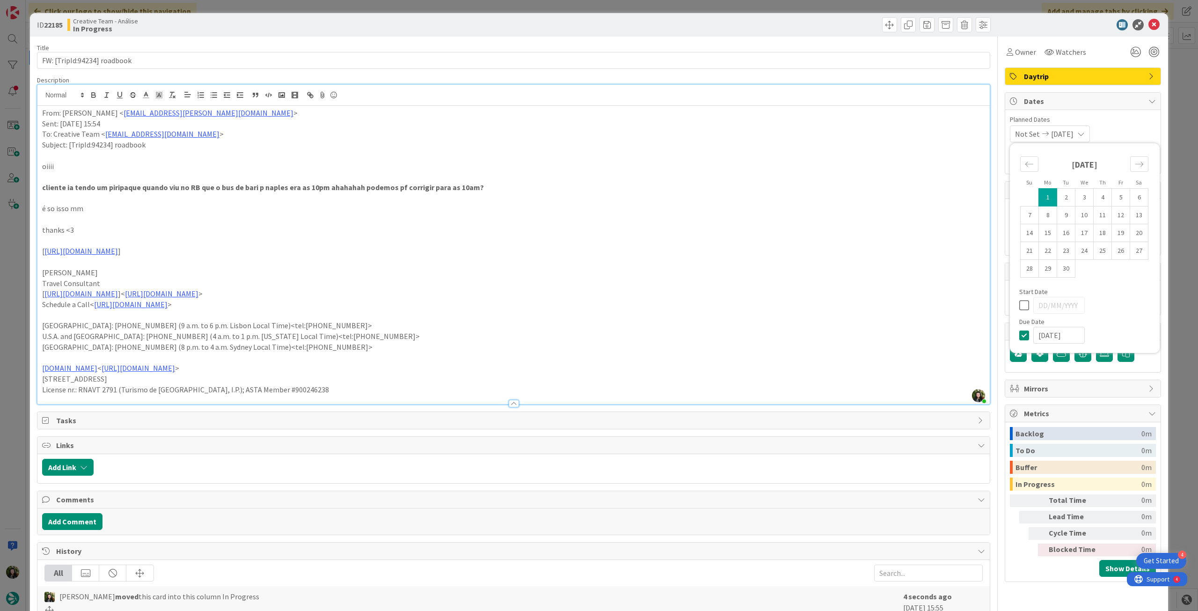
click at [548, 200] on p at bounding box center [513, 198] width 943 height 11
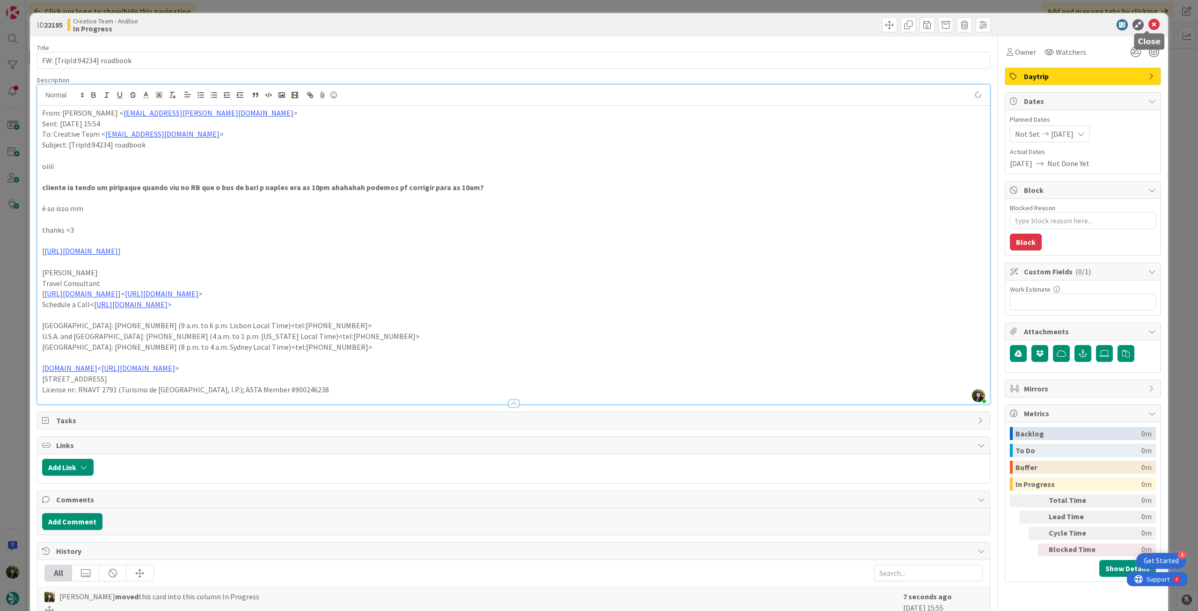
click at [1148, 22] on icon at bounding box center [1153, 24] width 11 height 11
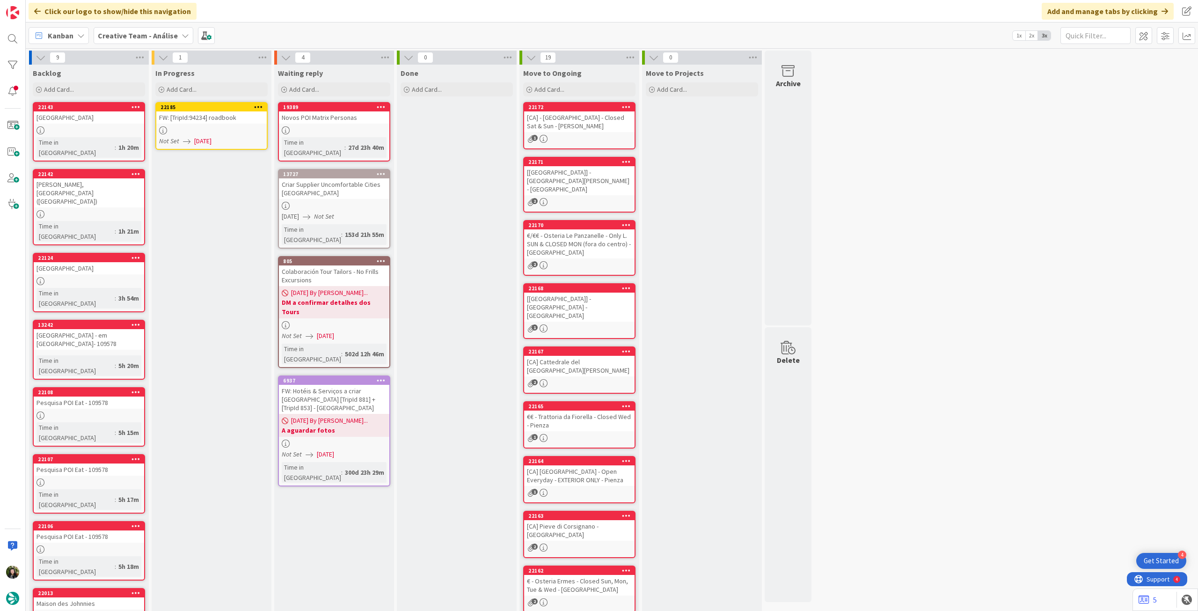
click at [260, 107] on icon at bounding box center [258, 106] width 9 height 7
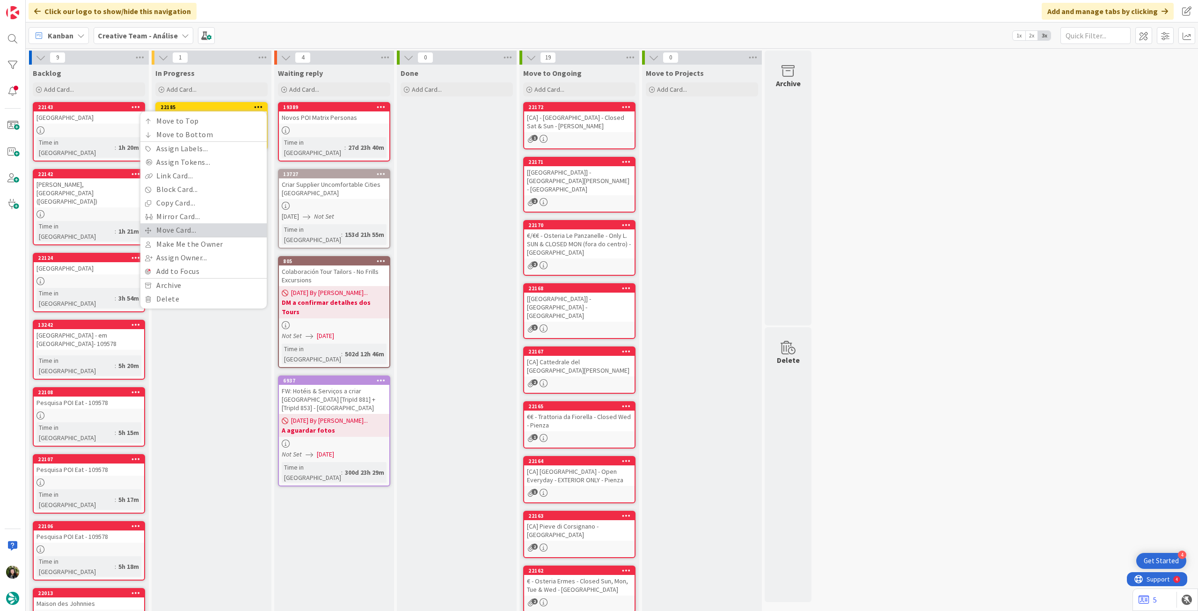
click at [217, 230] on link "Move Card..." at bounding box center [203, 230] width 126 height 14
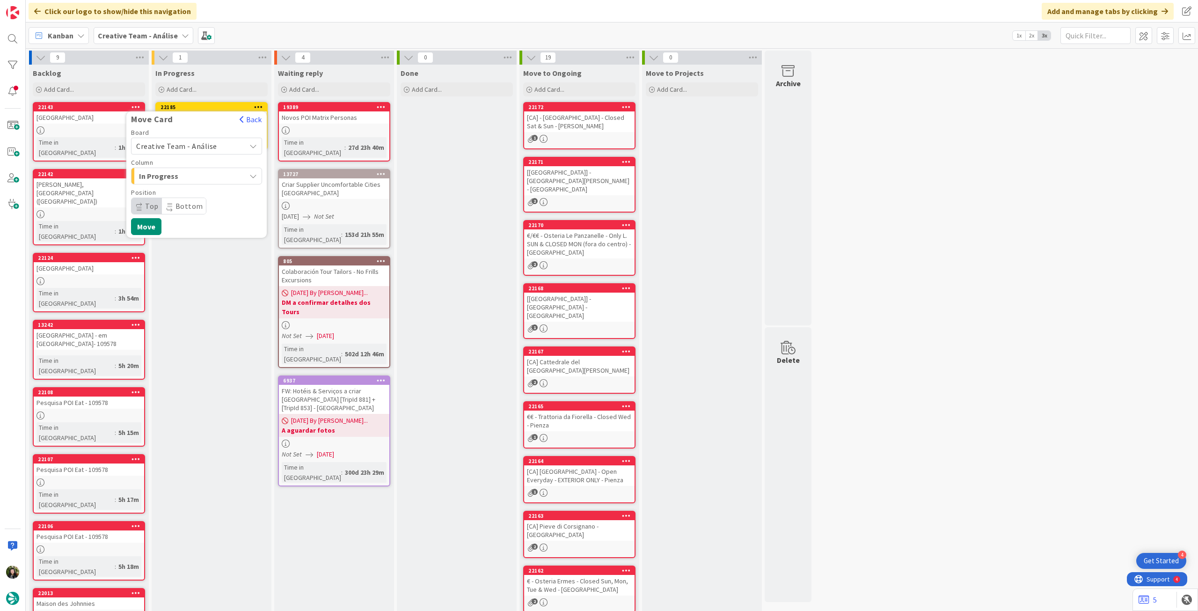
click at [202, 146] on span "Creative Team - Análise" at bounding box center [176, 145] width 81 height 9
click at [193, 190] on span "Creative Team" at bounding box center [202, 190] width 109 height 14
click at [188, 202] on span "Daytrip" at bounding box center [196, 205] width 90 height 13
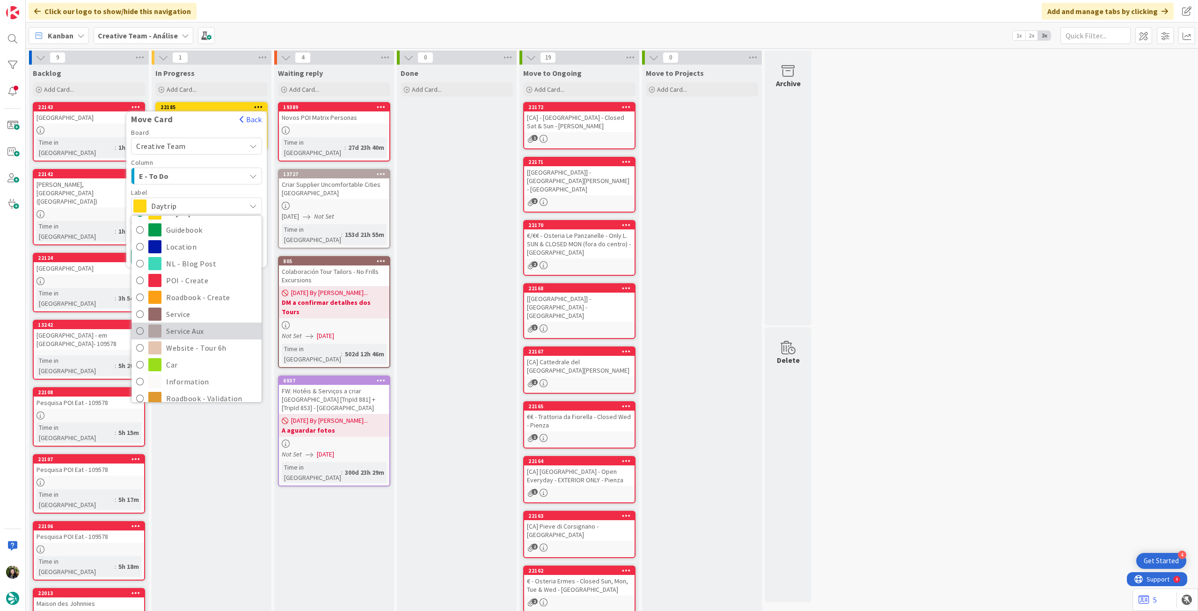
scroll to position [62, 0]
click at [208, 313] on span "Service Aux" at bounding box center [211, 317] width 91 height 14
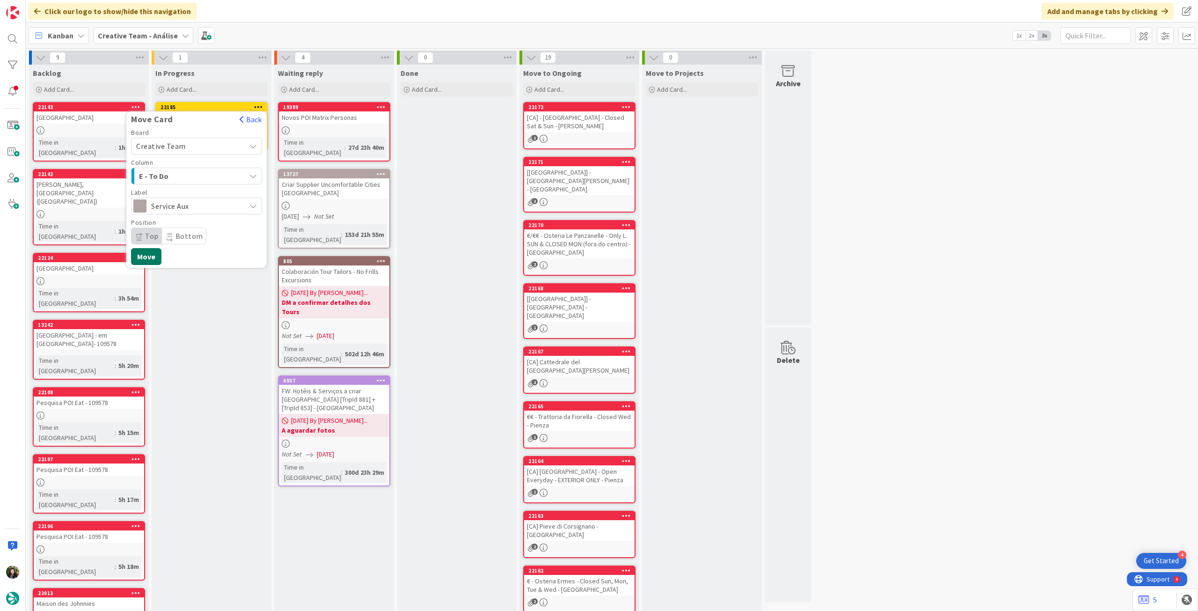
click at [150, 257] on button "Move" at bounding box center [146, 256] width 30 height 17
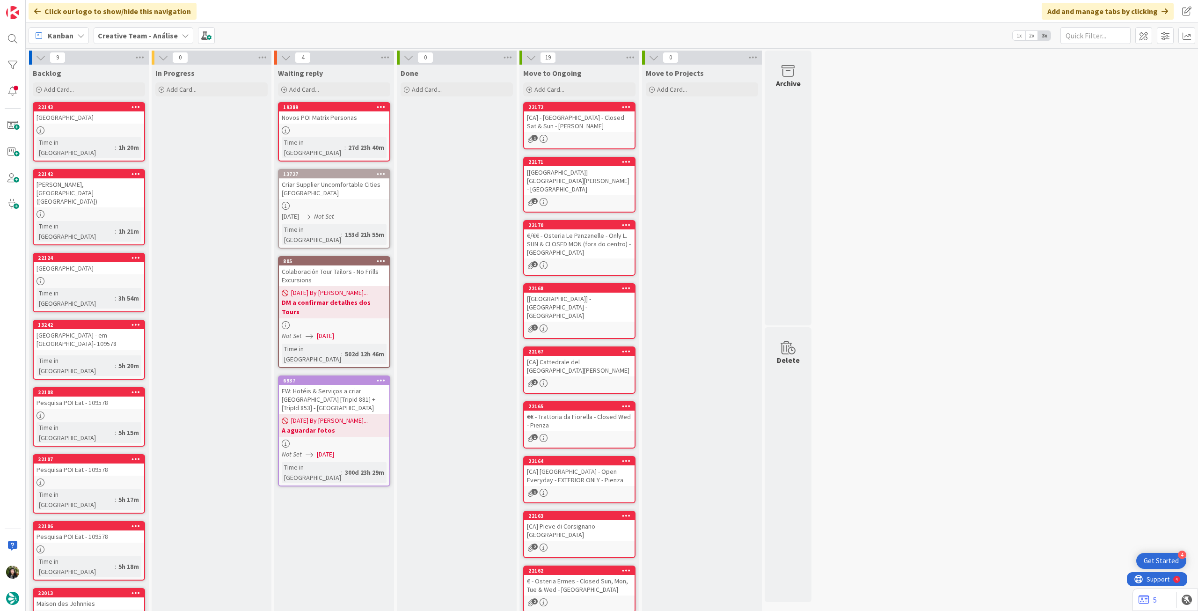
click at [126, 27] on div "Creative Team - Análise" at bounding box center [144, 35] width 100 height 17
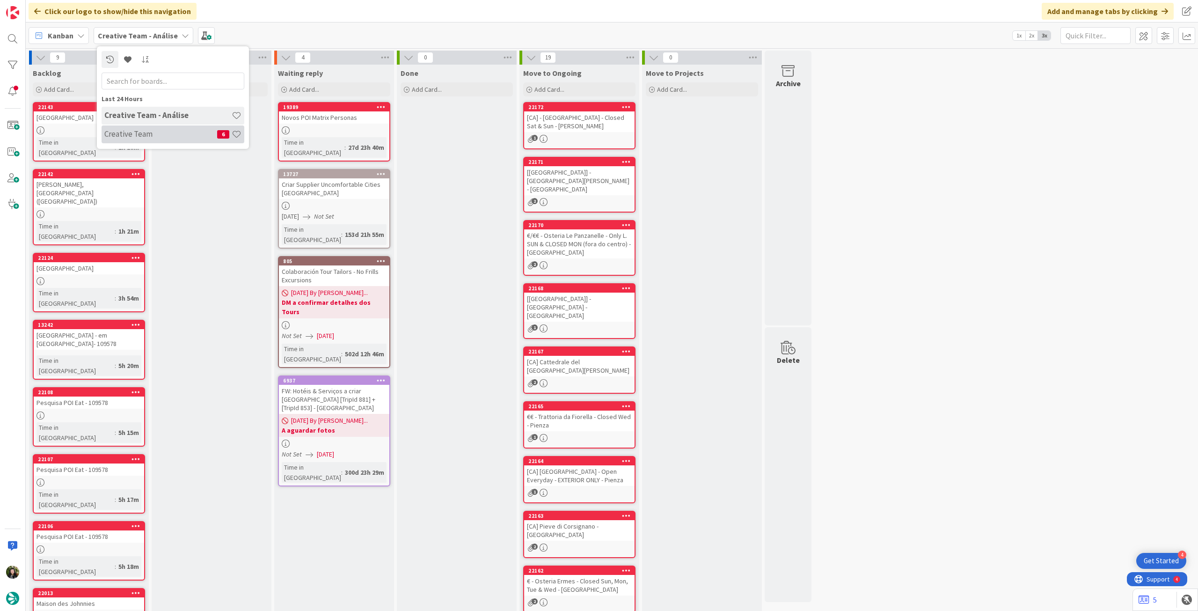
click at [139, 138] on h4 "Creative Team" at bounding box center [160, 133] width 113 height 9
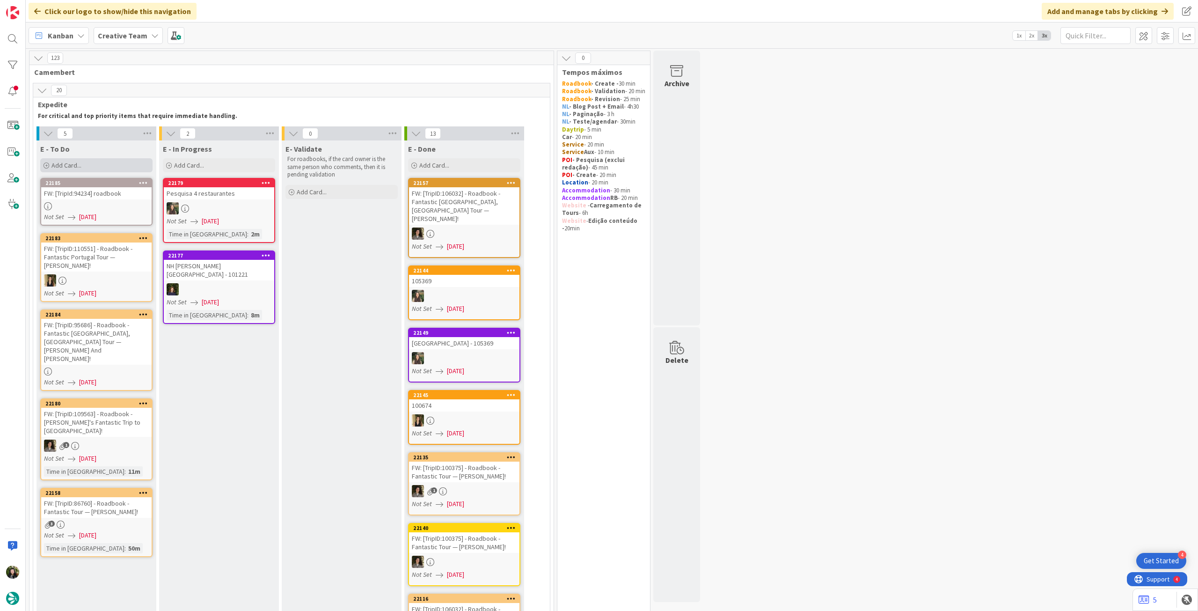
click at [92, 162] on div "Add Card..." at bounding box center [96, 165] width 112 height 14
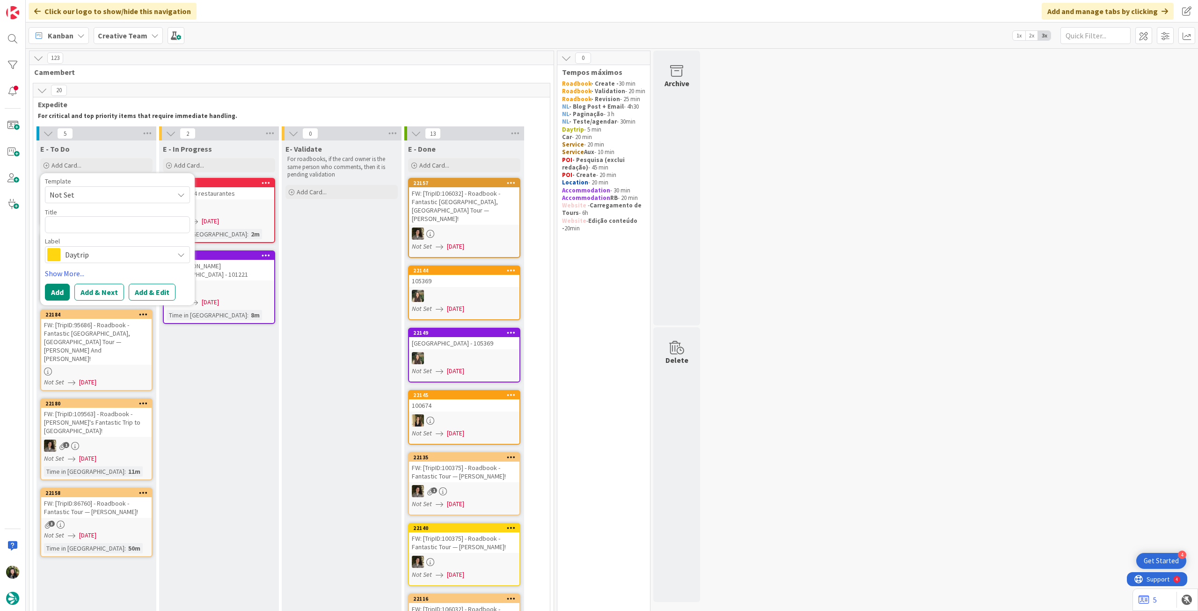
click at [105, 249] on span "Daytrip" at bounding box center [117, 254] width 104 height 13
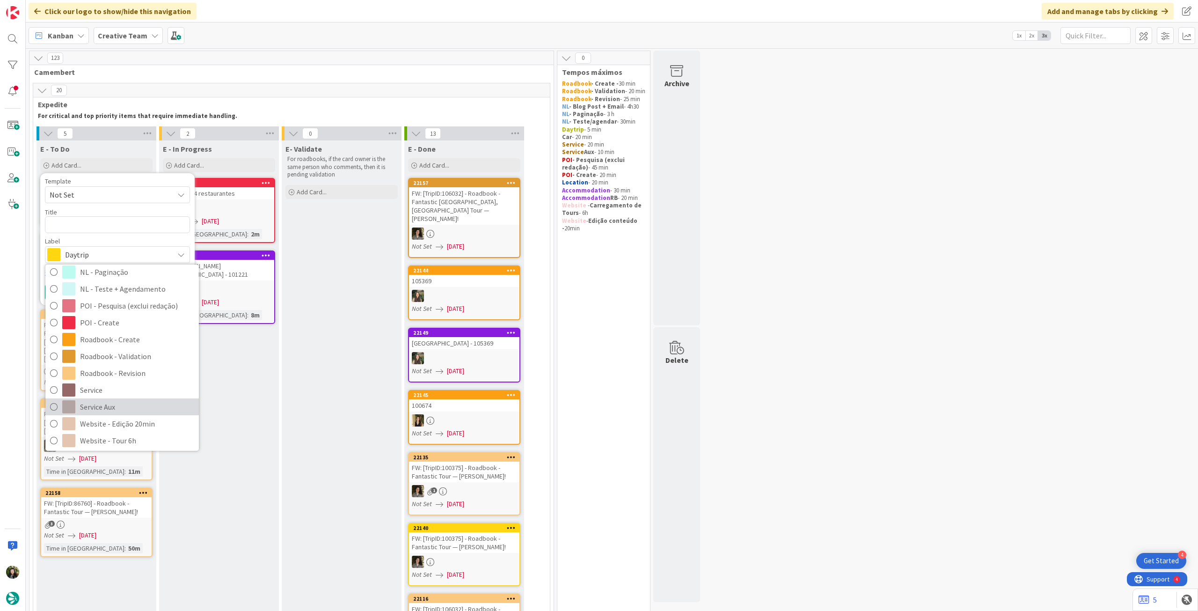
scroll to position [124, 0]
click at [121, 388] on span "Service" at bounding box center [137, 388] width 114 height 14
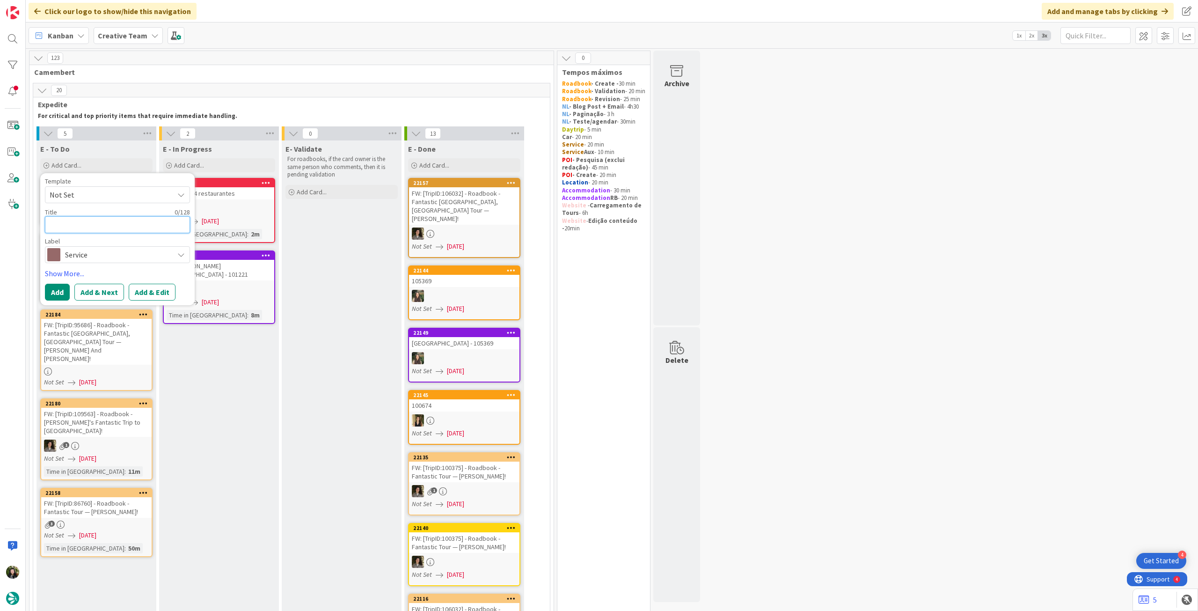
click at [96, 221] on textarea at bounding box center [117, 224] width 145 height 17
type textarea "x"
type textarea "G"
type textarea "x"
type textarea "Gr"
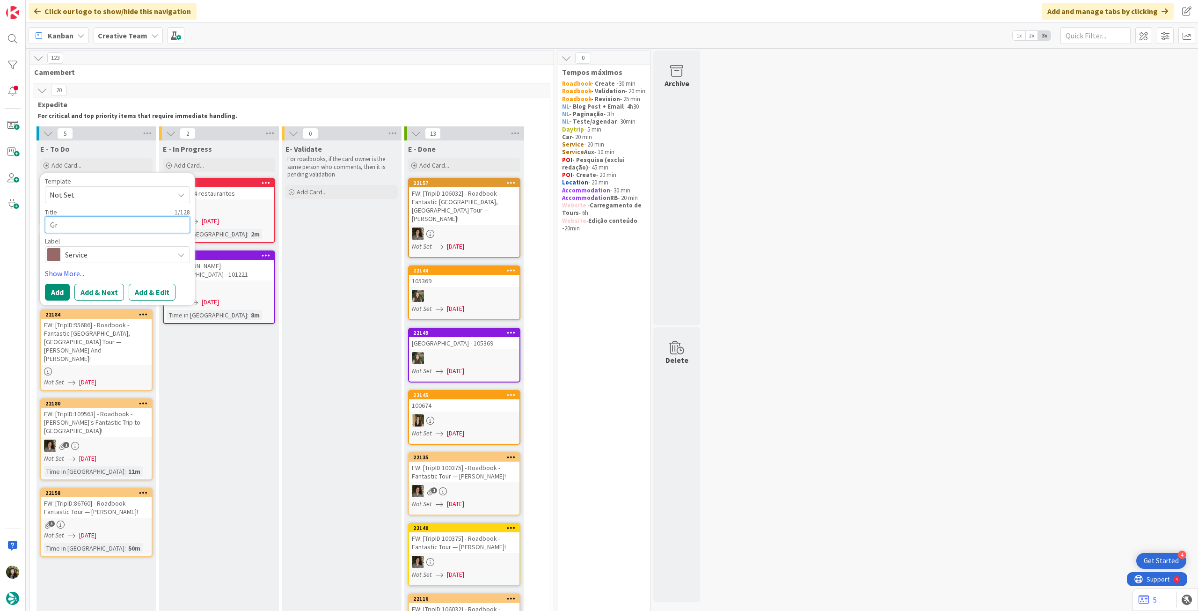
type textarea "x"
type textarea "Grn"
type textarea "x"
type textarea "Grna«"
type textarea "x"
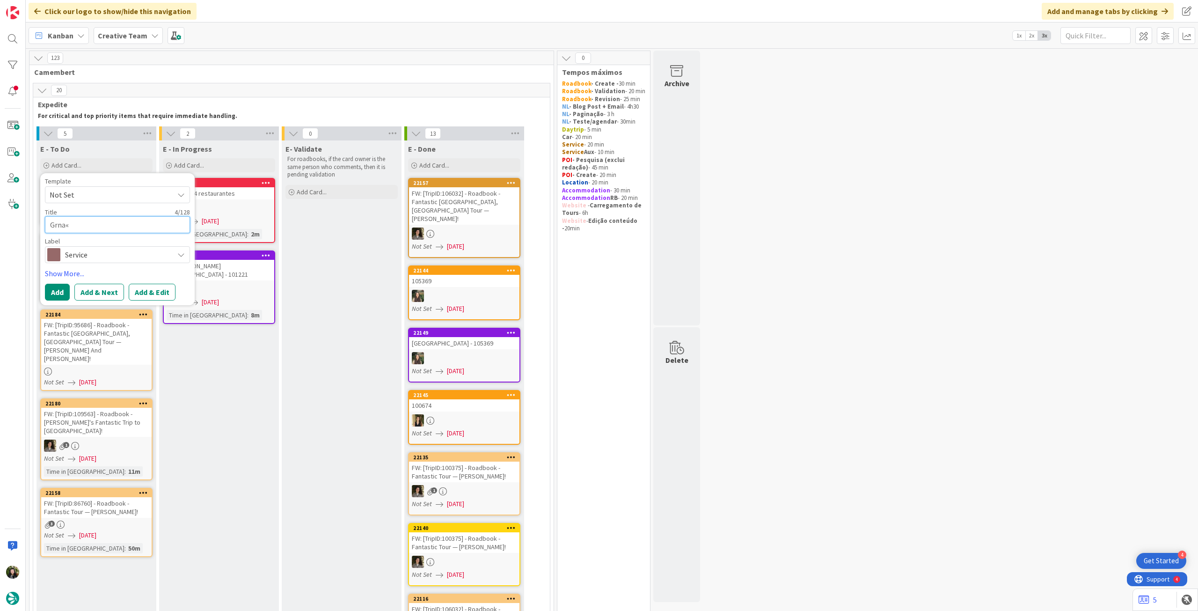
type textarea "Grna"
type textarea "x"
type textarea "Grn"
type textarea "x"
type textarea "Grr"
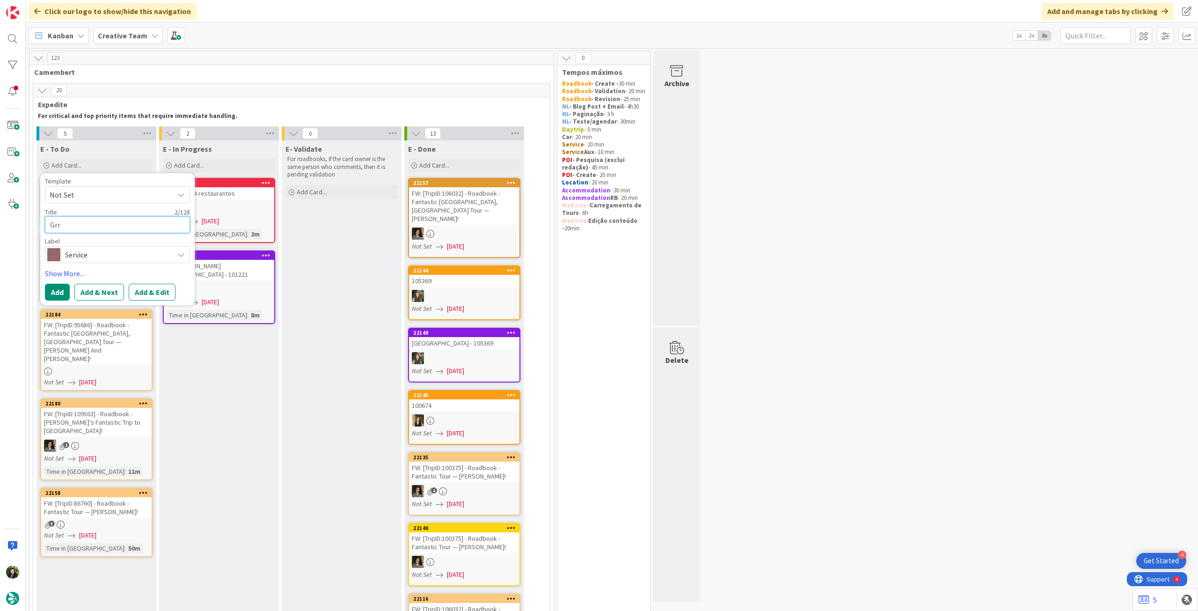
type textarea "x"
type textarea "Grra"
type textarea "x"
type textarea "Grrana"
type textarea "x"
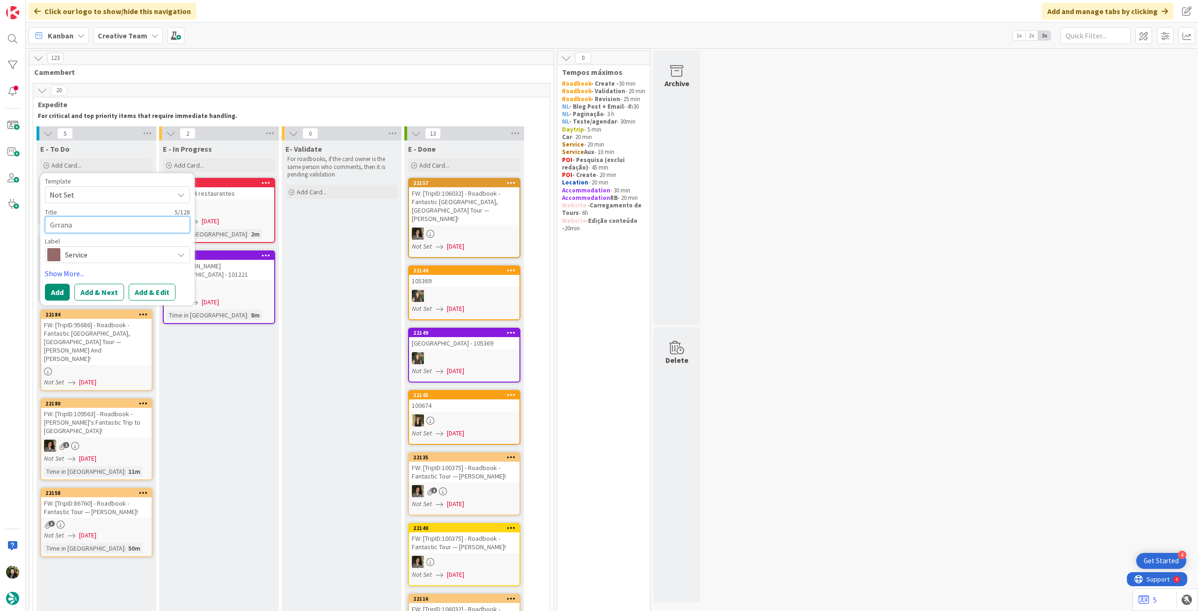
type textarea "Grranad"
type textarea "x"
type textarea "Grrana"
type textarea "x"
type textarea "Grran"
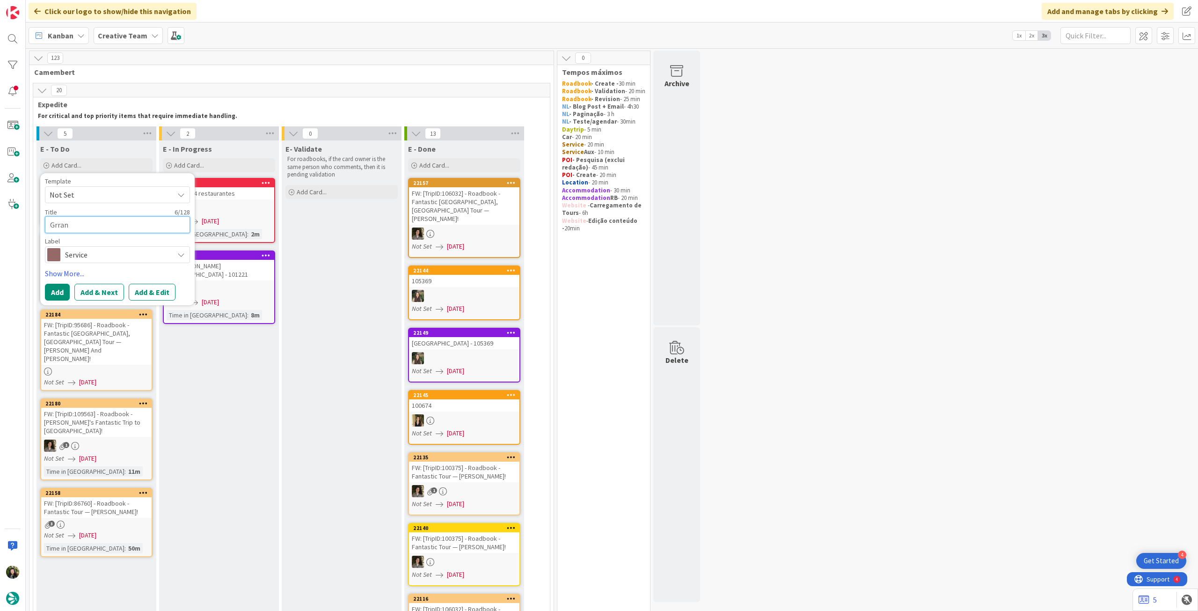
type textarea "x"
type textarea "Grra"
type textarea "x"
type textarea "Grr"
type textarea "x"
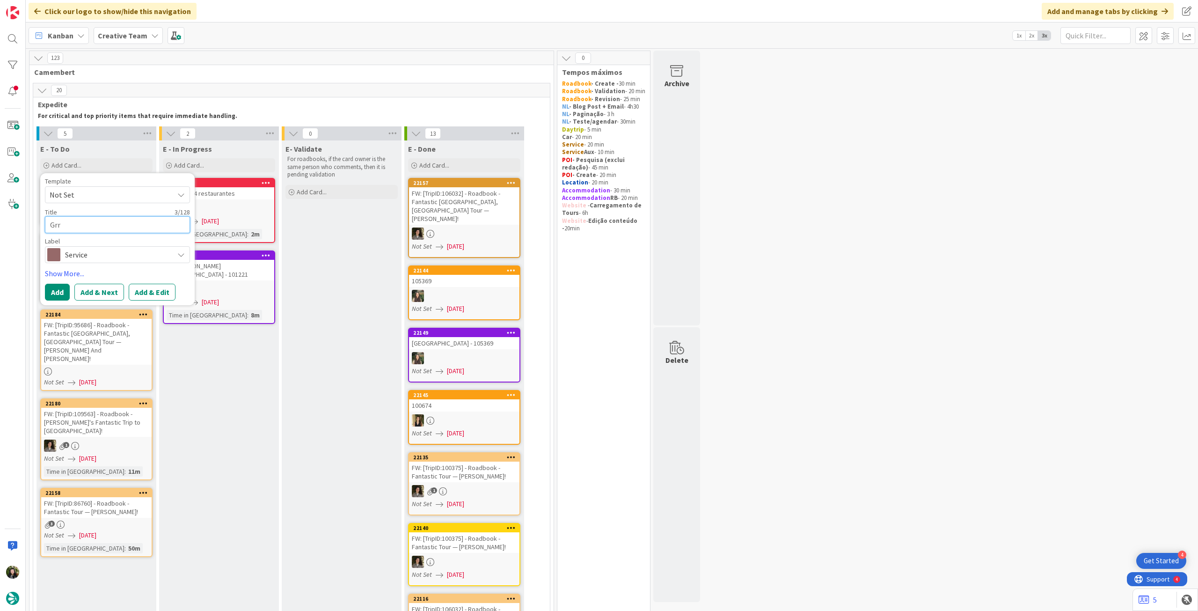
type textarea "Grra"
type textarea "x"
type textarea "Grr"
type textarea "x"
type textarea "Gr"
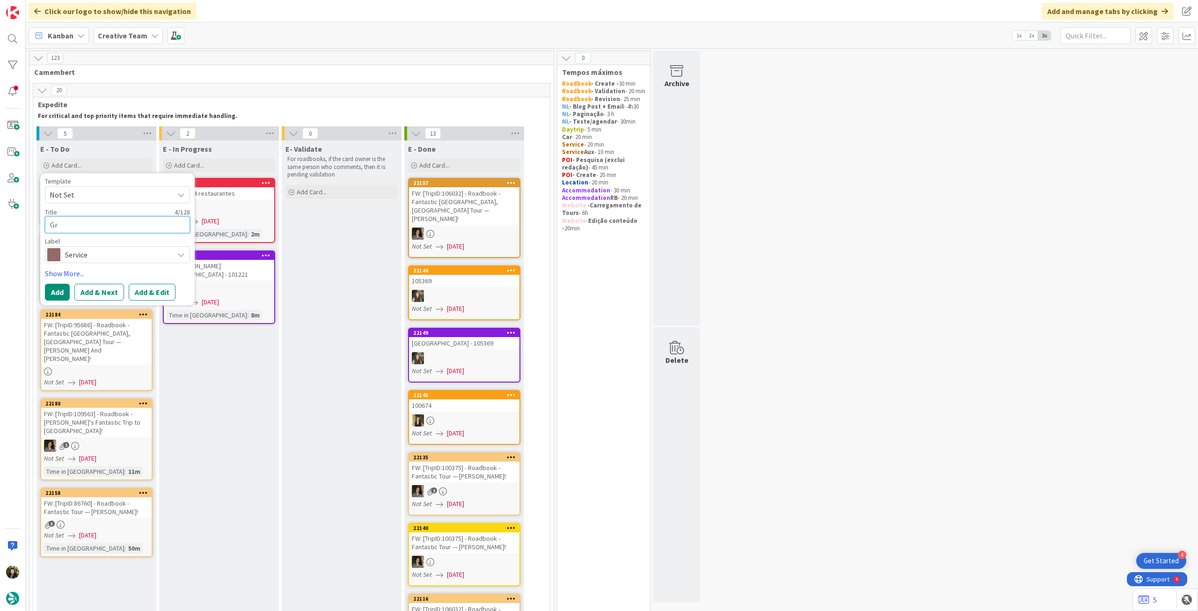
type textarea "x"
type textarea "Gra"
type textarea "x"
type textarea "Gran"
type textarea "x"
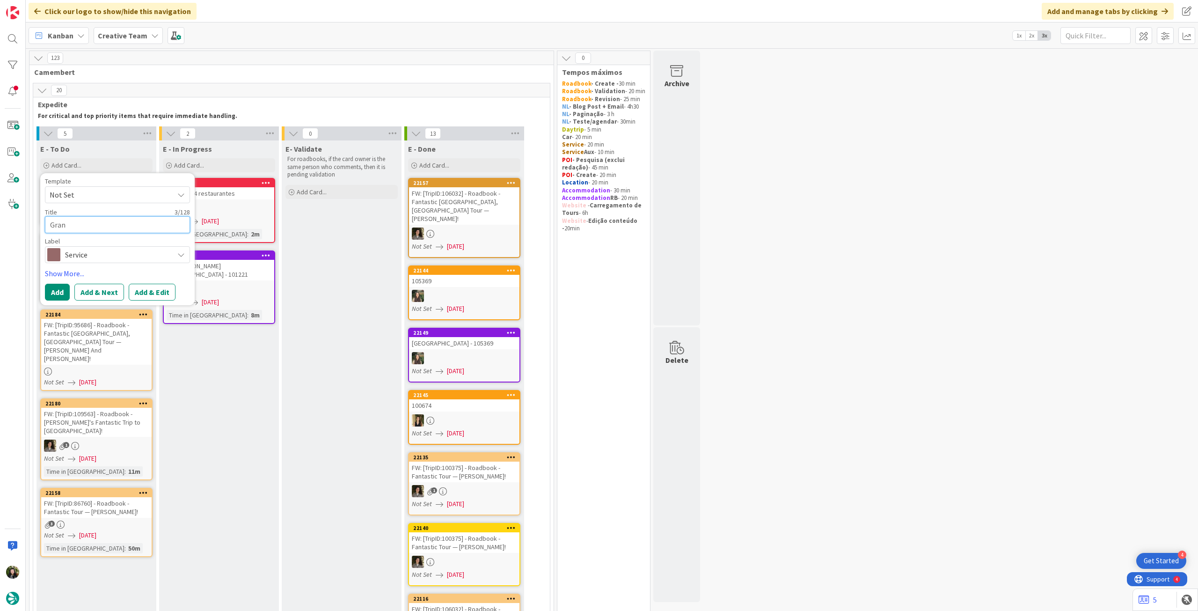
type textarea "Grana"
type textarea "x"
type textarea "Granad"
type textarea "x"
type textarea "Granada"
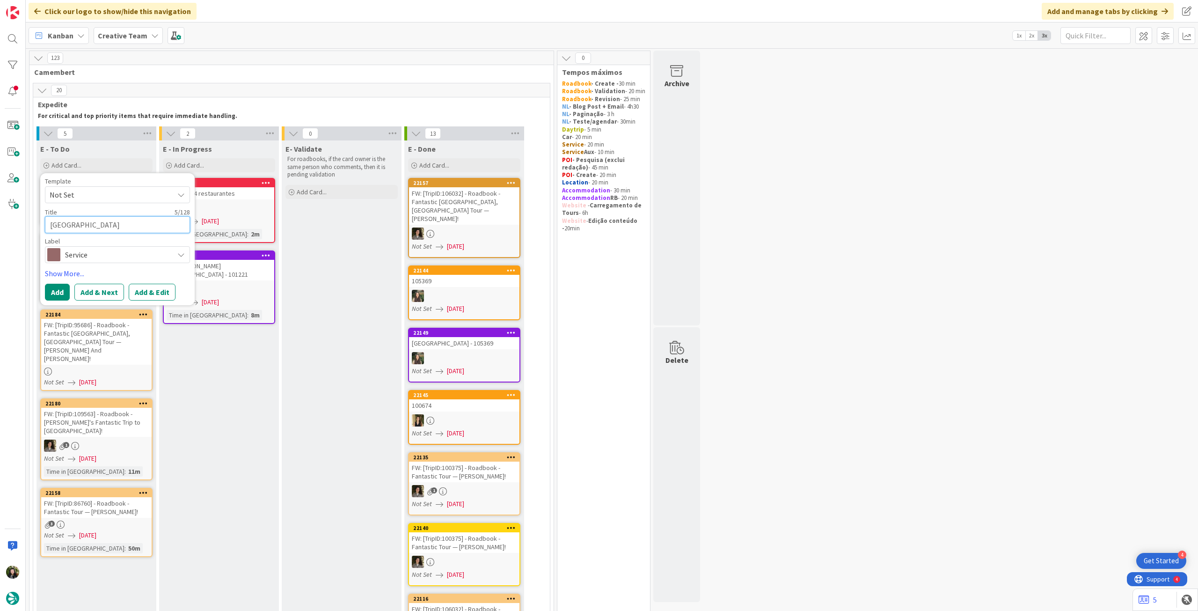
type textarea "x"
type textarea "Granada"
type textarea "x"
type textarea "Granada c"
type textarea "x"
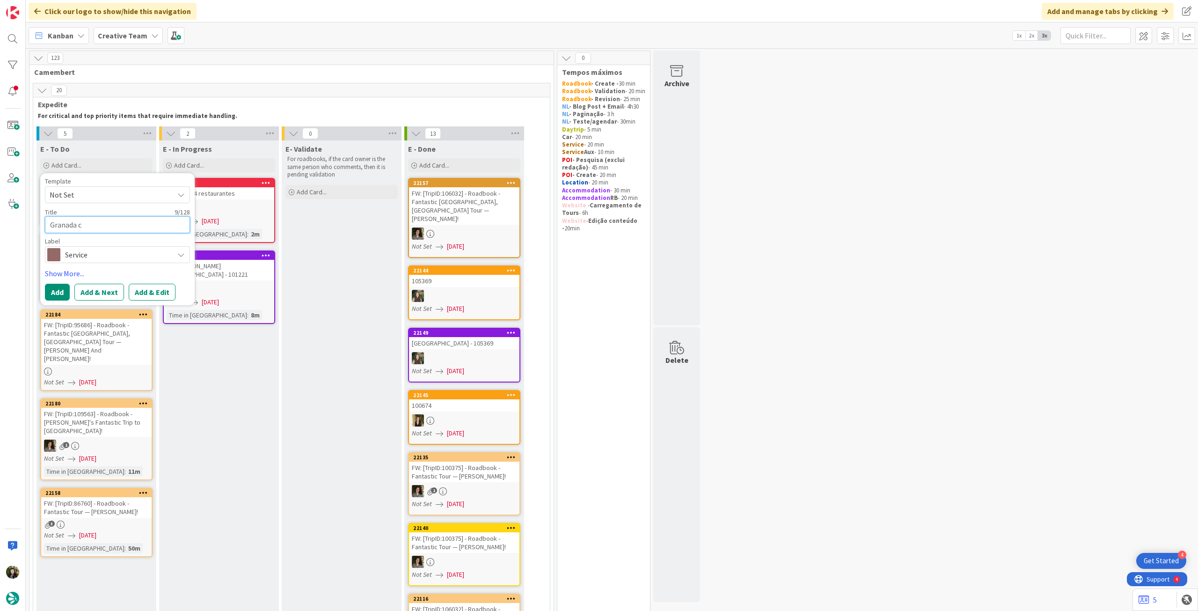
type textarea "Granada ca"
type textarea "x"
type textarea "Granada car"
type textarea "x"
type textarea "Granada card"
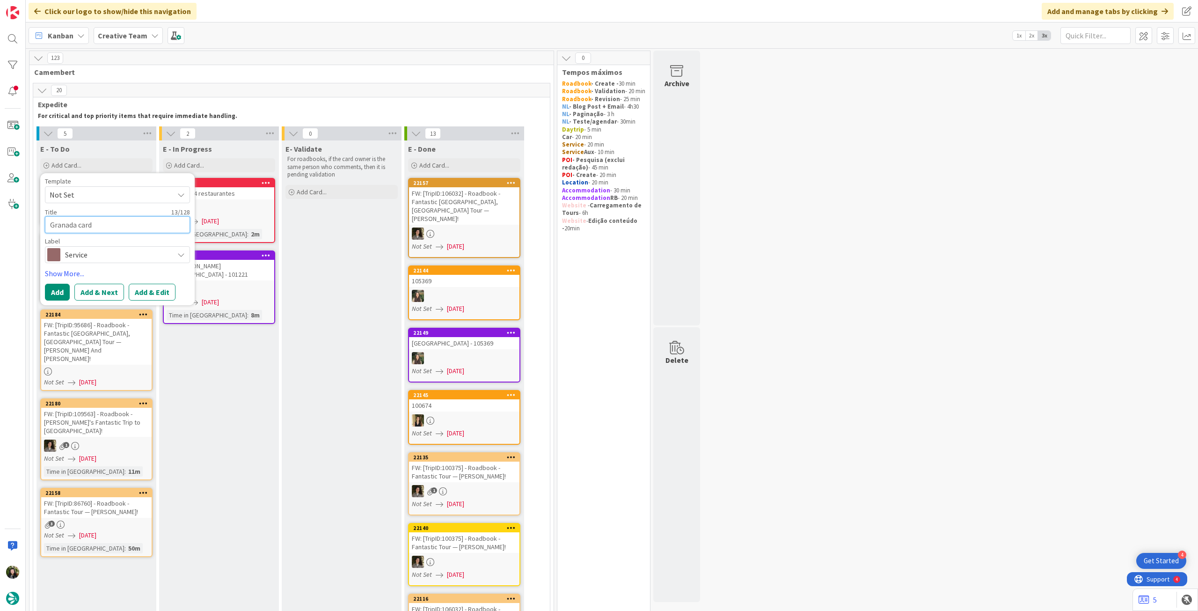
type textarea "x"
type textarea "Granada card 7"
type textarea "x"
type textarea "Granada card 72"
type textarea "x"
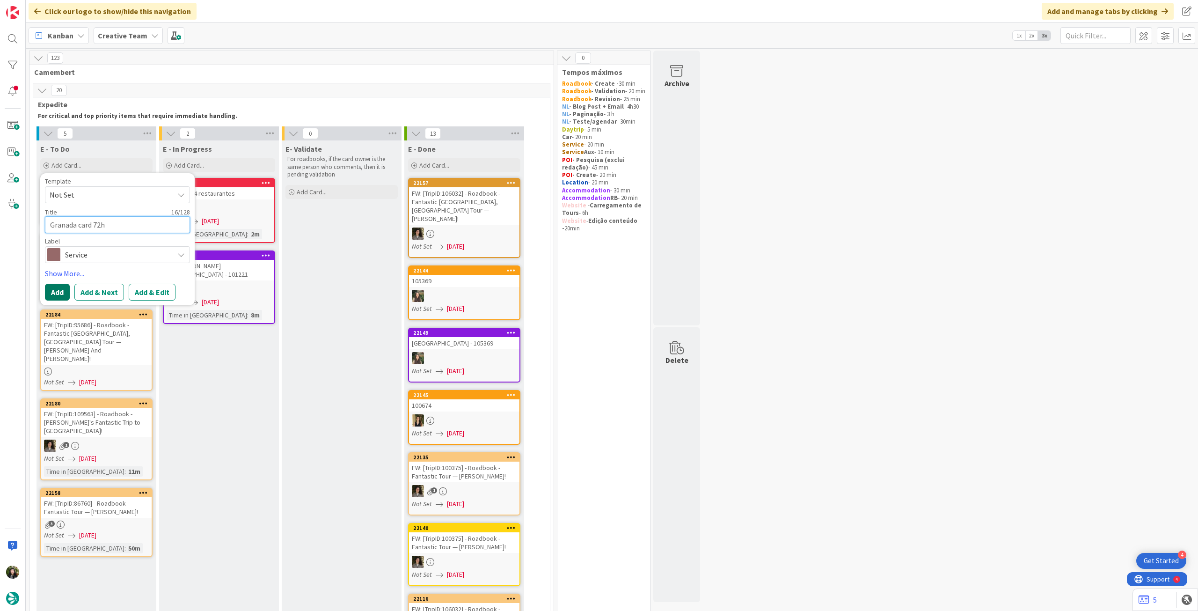
type textarea "Granada card 72h"
click at [51, 285] on button "Add" at bounding box center [57, 292] width 25 height 17
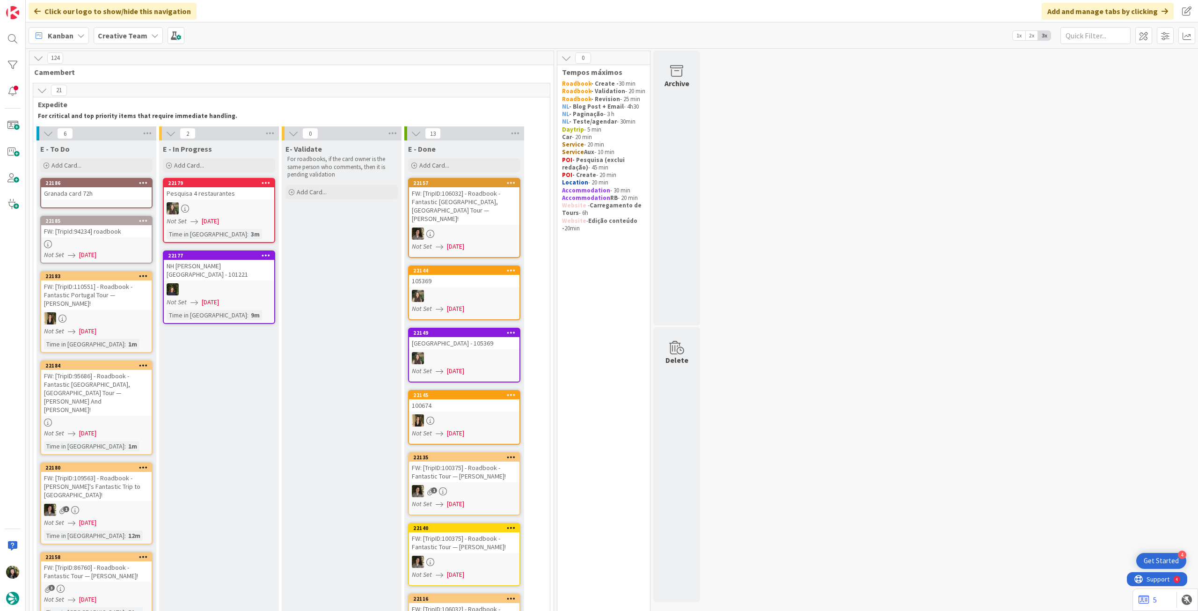
click at [98, 197] on div "Granada card 72h" at bounding box center [96, 193] width 110 height 12
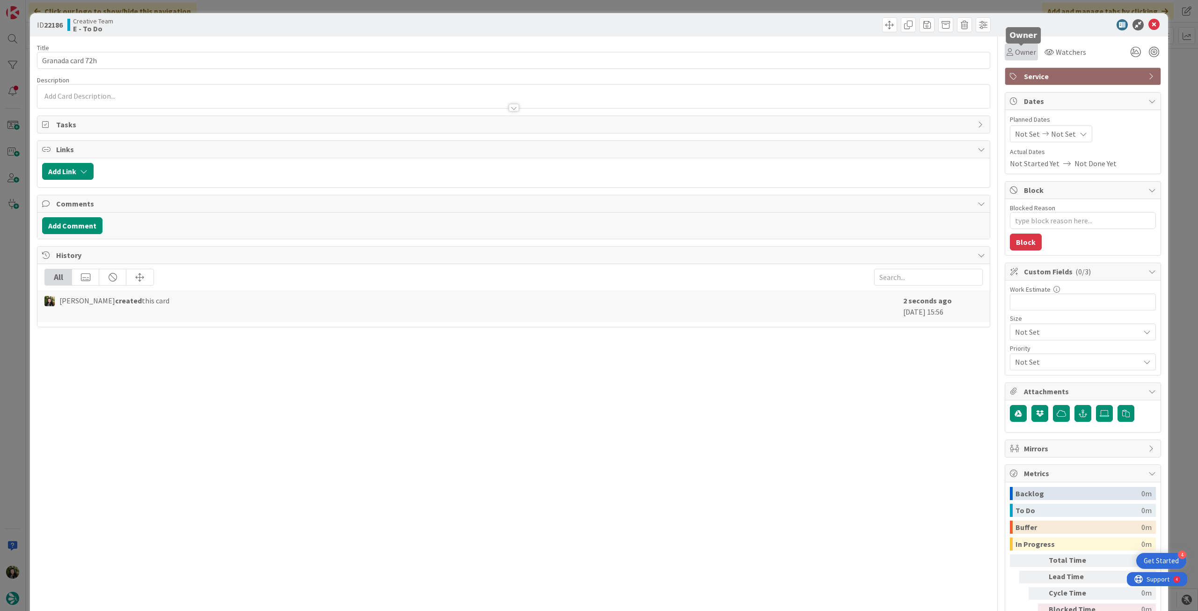
click at [1015, 51] on span "Owner" at bounding box center [1025, 51] width 21 height 11
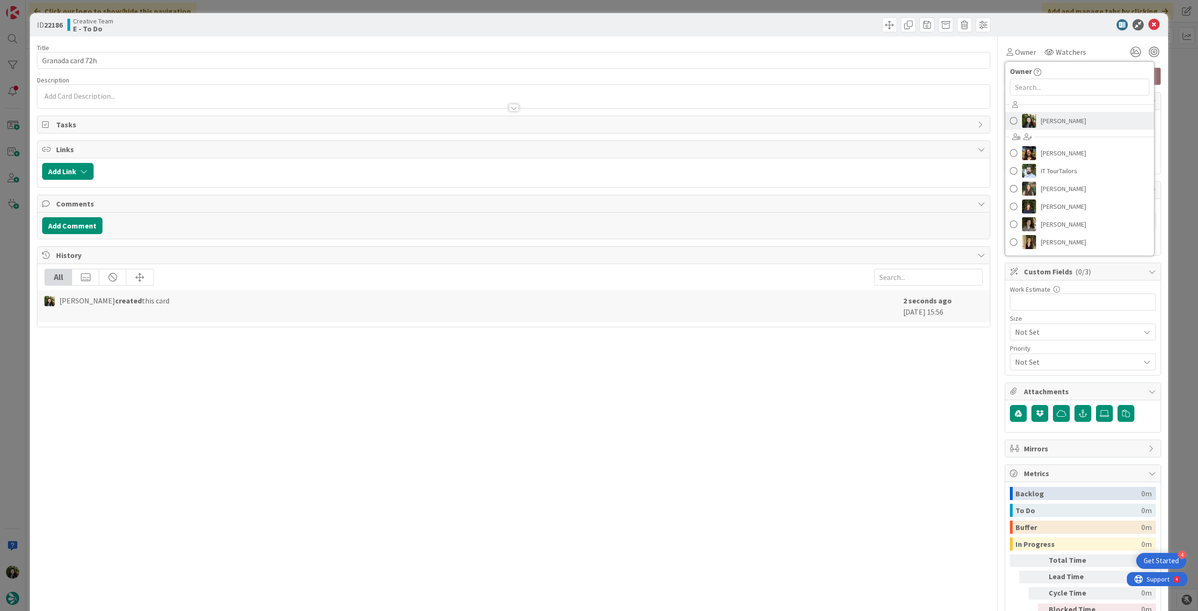
click at [1053, 118] on span "[PERSON_NAME]" at bounding box center [1063, 121] width 45 height 14
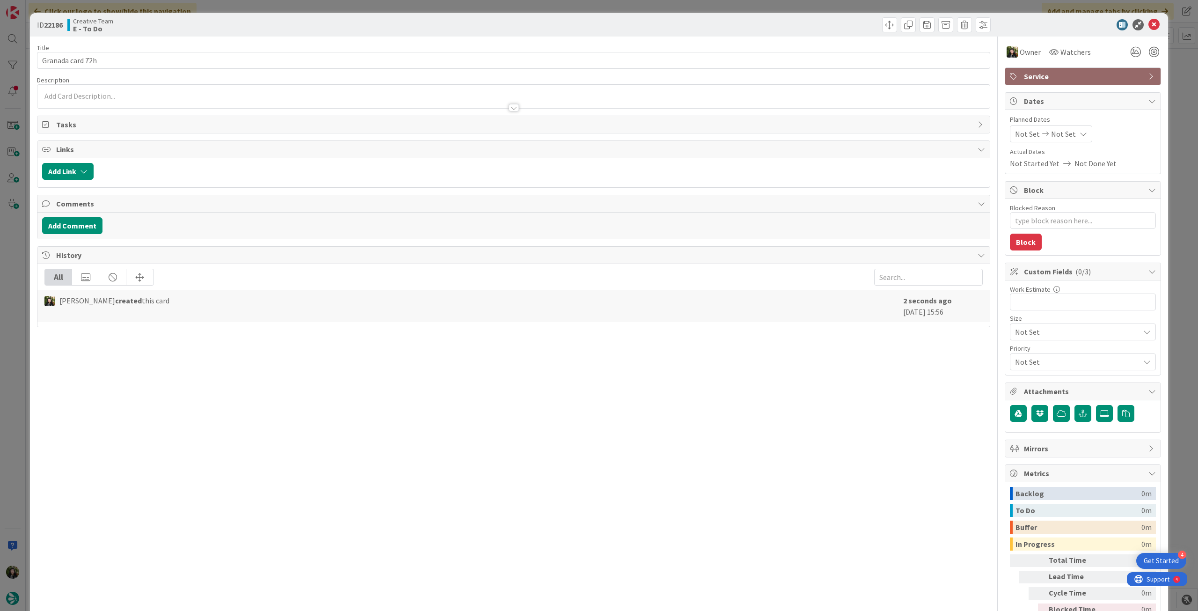
click at [1061, 130] on span "Not Set" at bounding box center [1063, 133] width 25 height 11
type textarea "x"
click at [1019, 335] on icon at bounding box center [1026, 334] width 14 height 11
type input "[DATE]"
click at [1148, 24] on icon at bounding box center [1153, 24] width 11 height 11
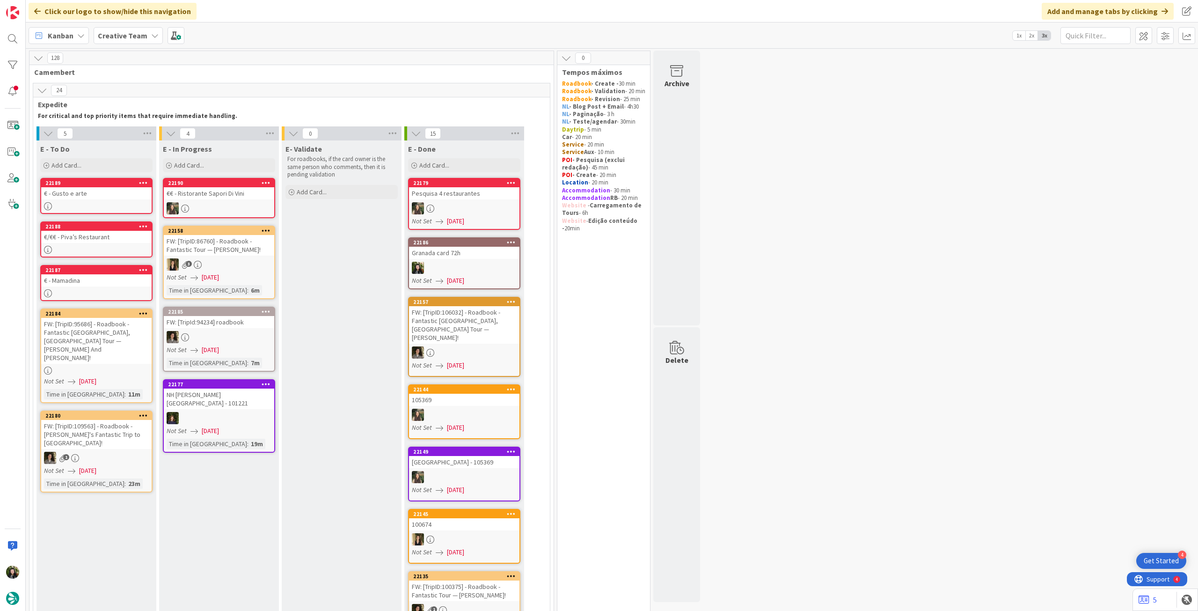
click at [112, 37] on b "Creative Team" at bounding box center [123, 35] width 50 height 9
click at [133, 127] on div "Creative Team - Análise" at bounding box center [173, 134] width 143 height 18
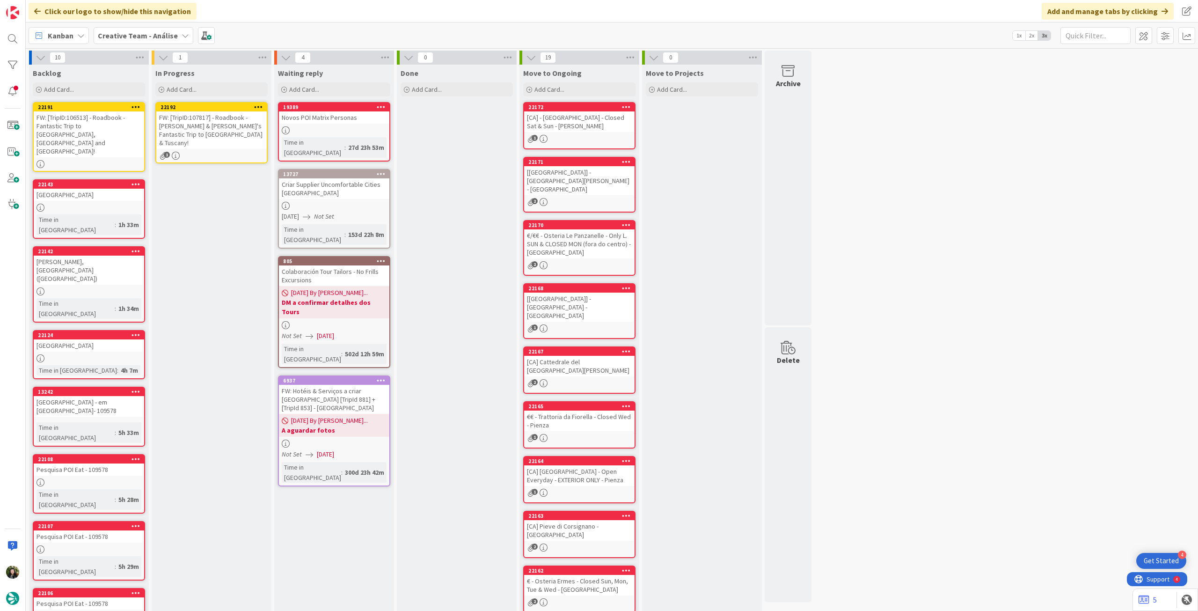
click at [222, 118] on div "FW: [TripID:107817] - Roadbook - Shirish & Bharati's Fantastic Trip to Florence…" at bounding box center [211, 129] width 110 height 37
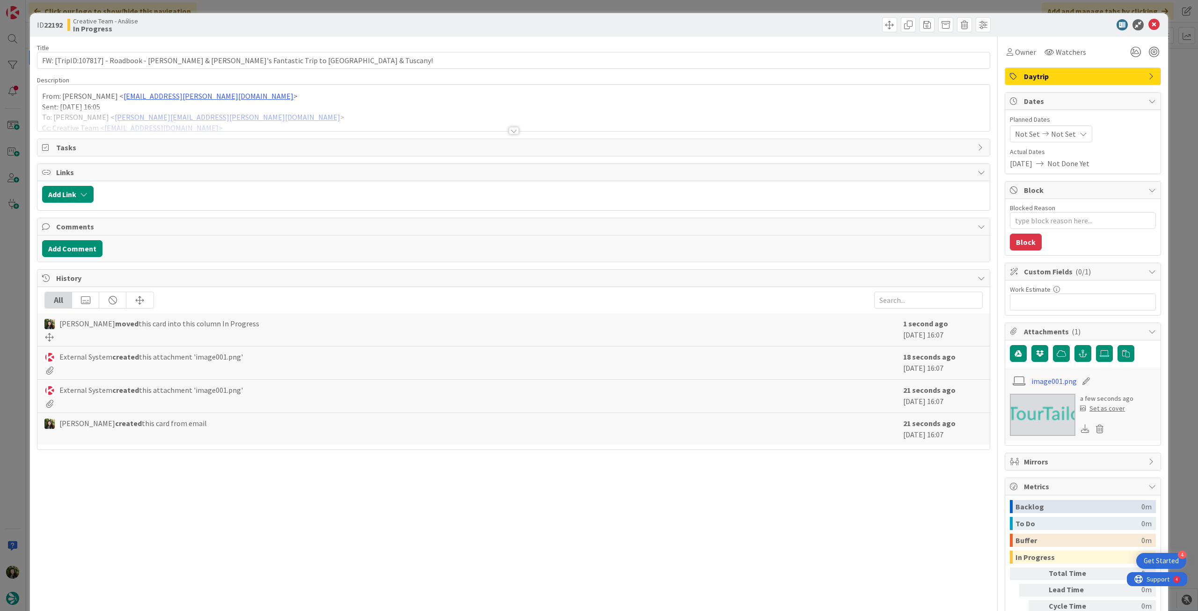
type textarea "x"
click at [1073, 137] on div "Not Set Not Set" at bounding box center [1051, 133] width 82 height 17
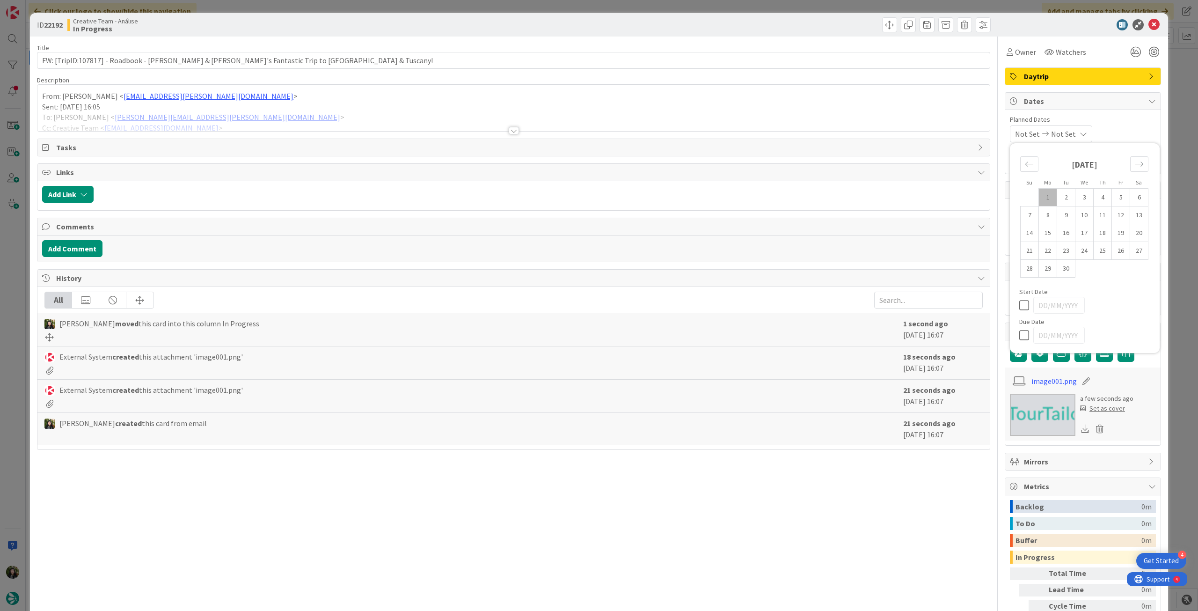
click at [1020, 335] on icon at bounding box center [1026, 334] width 14 height 11
type input "[DATE]"
click at [1148, 23] on icon at bounding box center [1153, 24] width 11 height 11
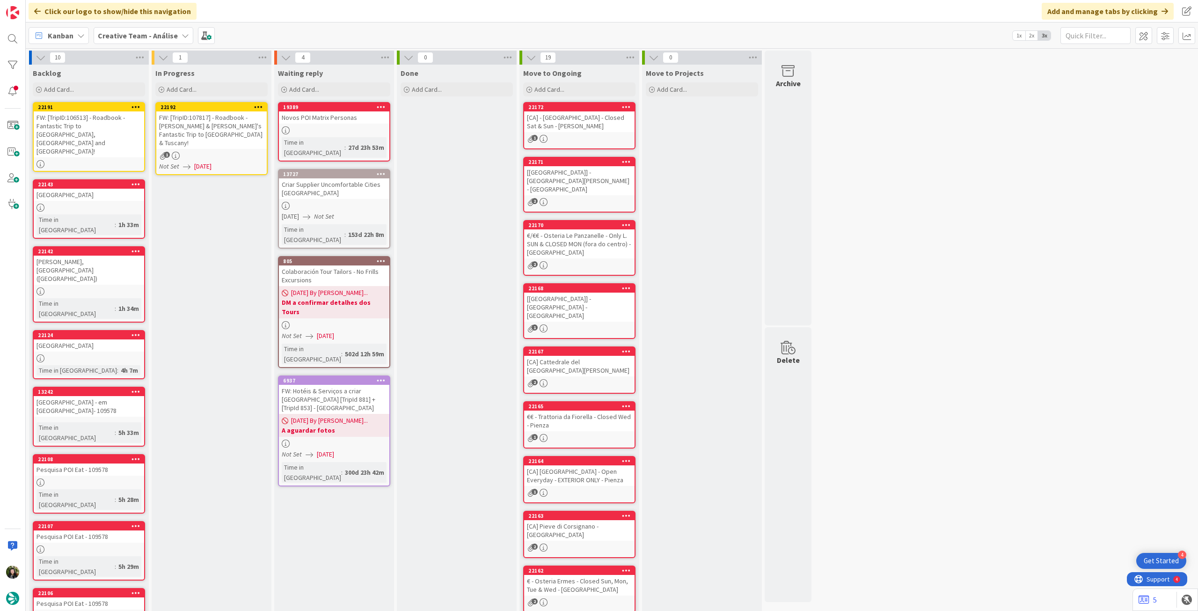
click at [259, 105] on icon at bounding box center [258, 106] width 9 height 7
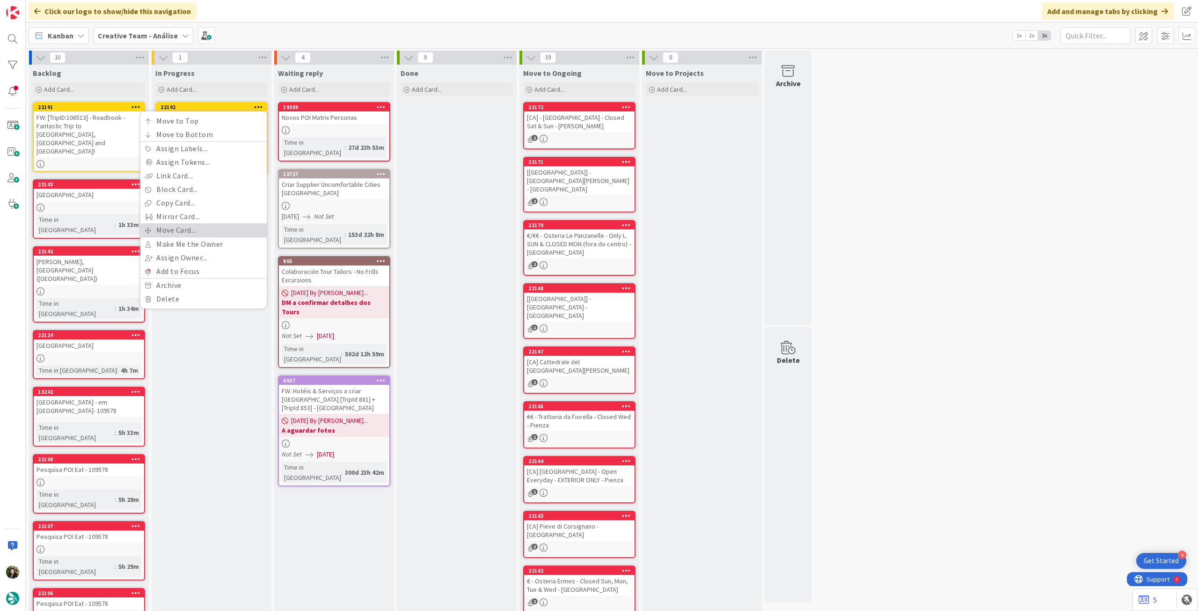
click at [187, 226] on link "Move Card..." at bounding box center [203, 230] width 126 height 14
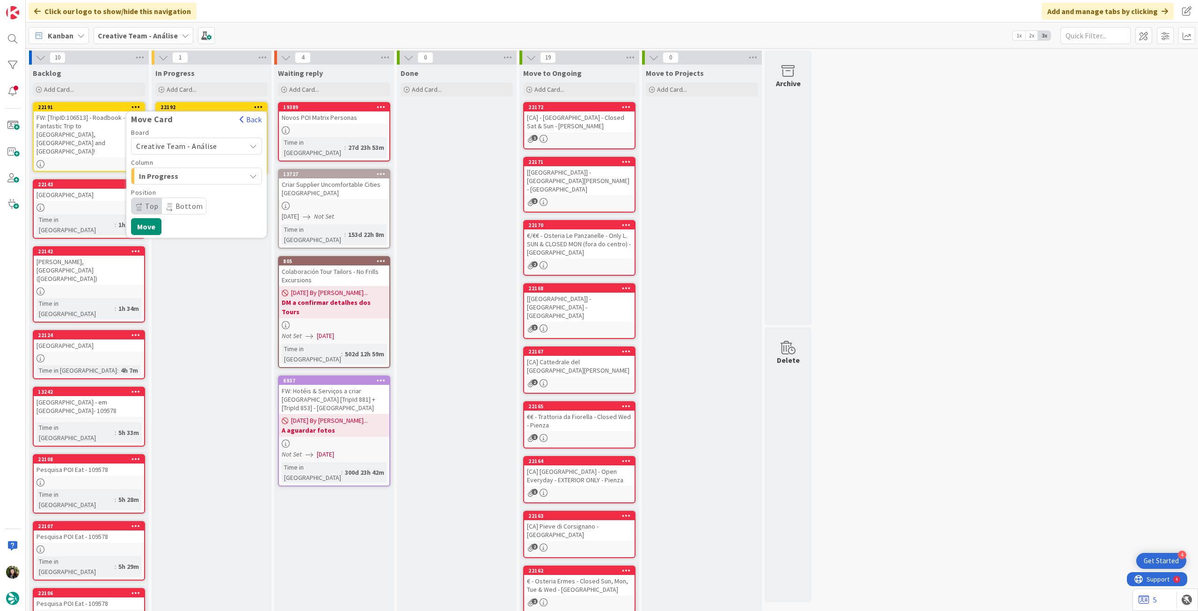
click at [186, 149] on span "Creative Team - Análise" at bounding box center [176, 145] width 81 height 9
click at [183, 190] on span "Creative Team" at bounding box center [202, 190] width 109 height 14
click at [181, 203] on span "Daytrip" at bounding box center [196, 205] width 90 height 13
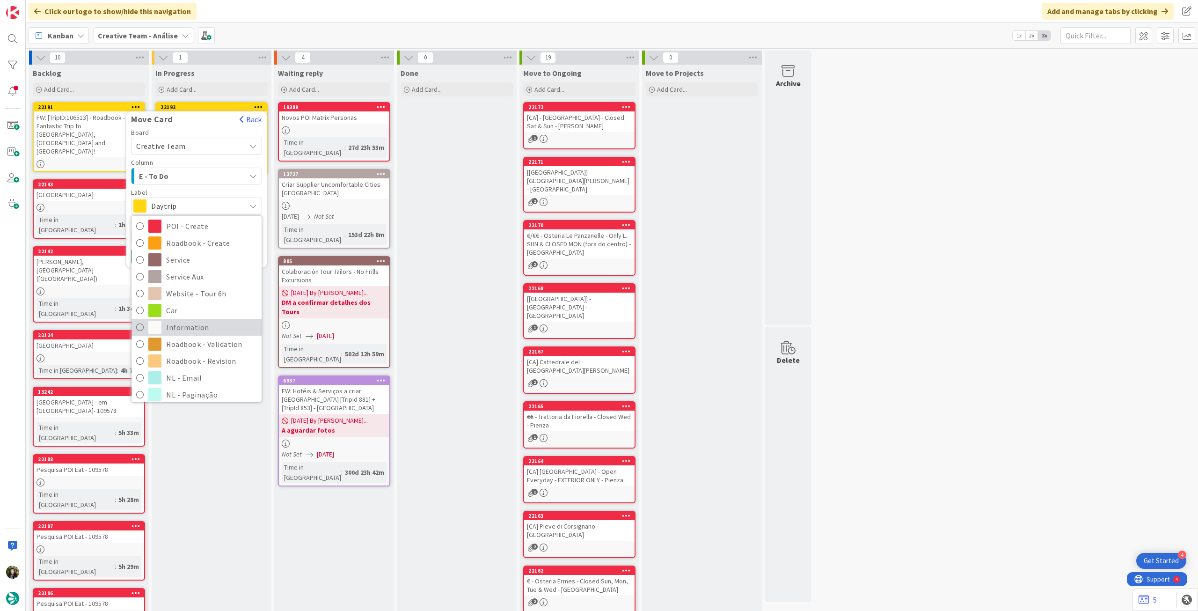
scroll to position [124, 0]
click at [197, 339] on span "Roadbook - Revision" at bounding box center [211, 339] width 91 height 14
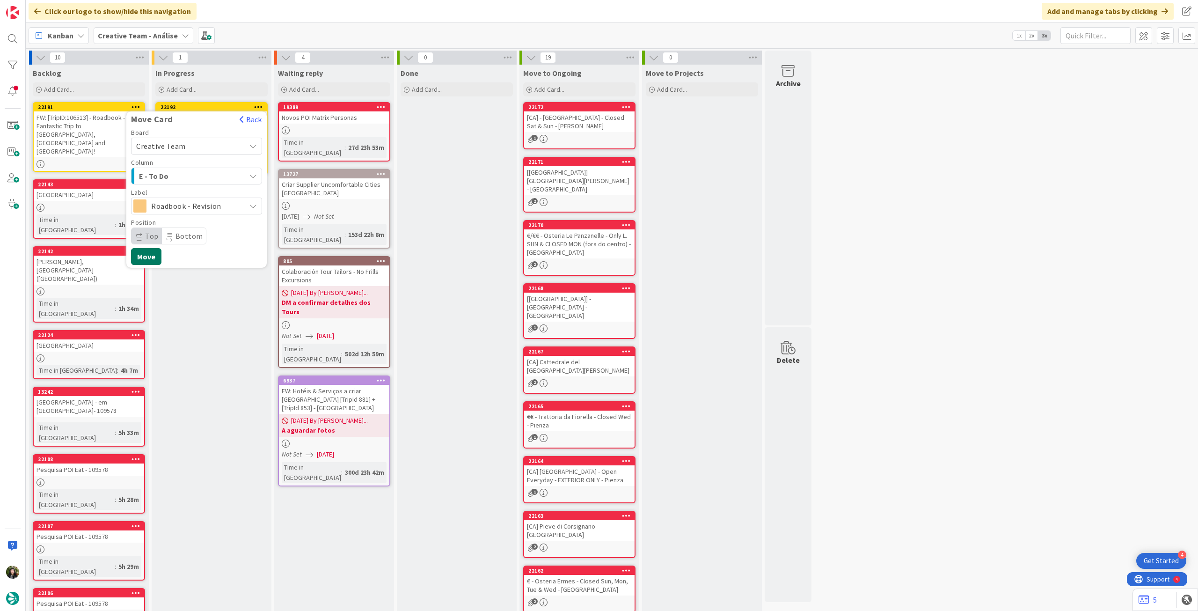
click at [153, 255] on button "Move" at bounding box center [146, 256] width 30 height 17
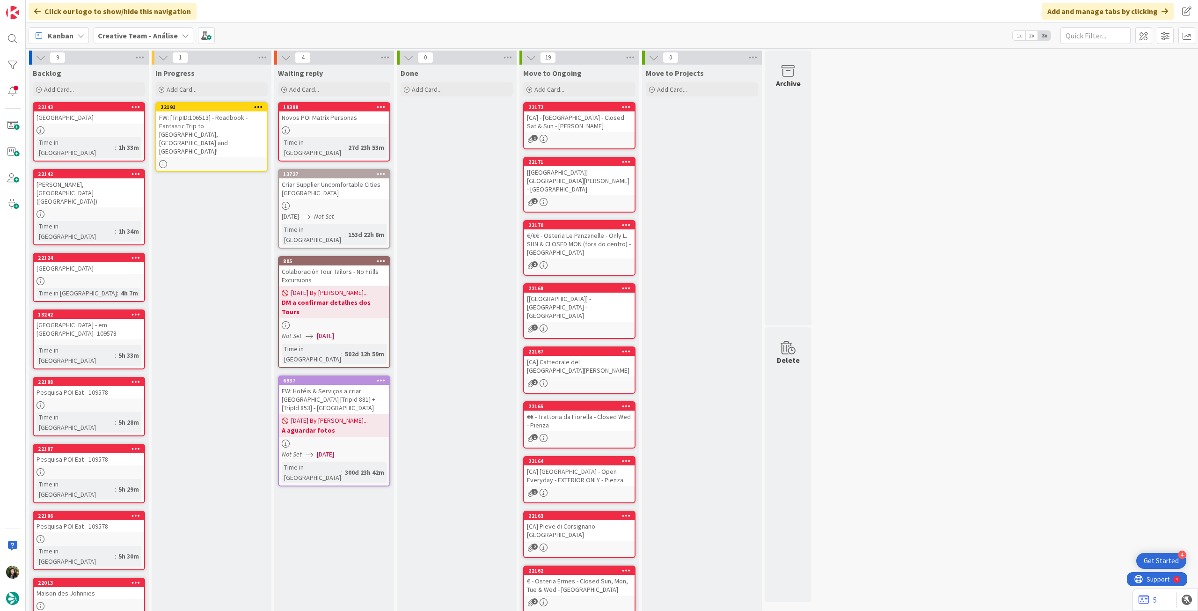
click at [241, 126] on div "FW: [TripID:106513] - Roadbook - Fantastic Trip to Algarve, Normandy and London!" at bounding box center [211, 134] width 110 height 46
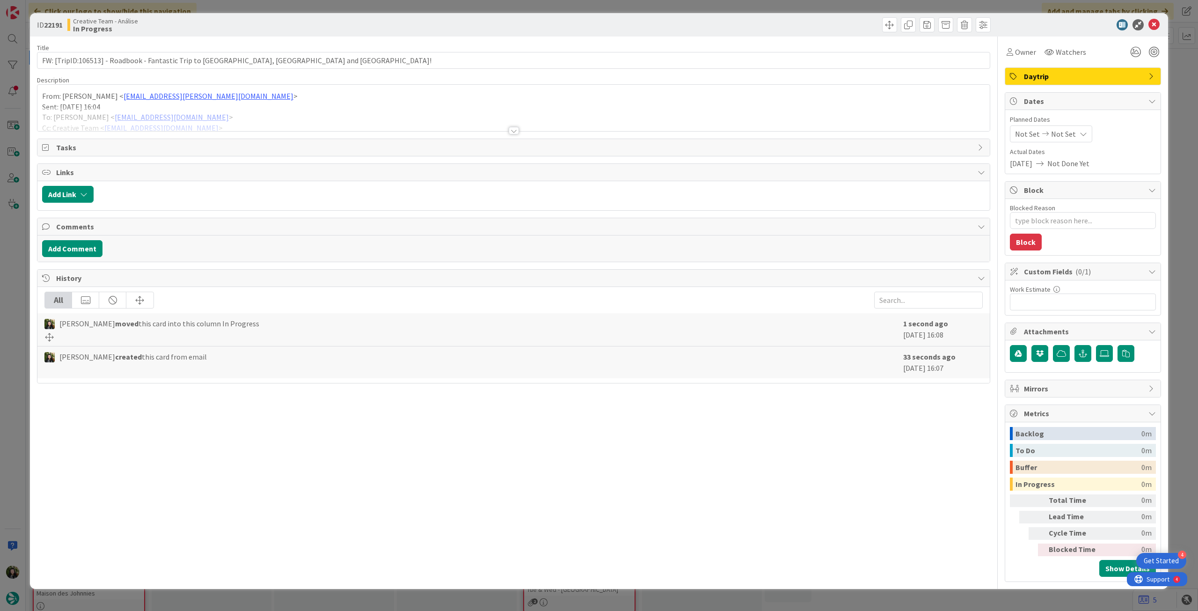
click at [1062, 129] on span "Not Set" at bounding box center [1063, 133] width 25 height 11
type textarea "x"
click at [1018, 335] on div "Su Mo Tu We Th Fr Sa [DATE] 1 2 3 4 5 6 7 8 9 10 11 12 13 14 15 16 17 18 19 20 …" at bounding box center [1084, 248] width 140 height 200
click at [1020, 334] on icon at bounding box center [1026, 334] width 14 height 11
type input "[DATE]"
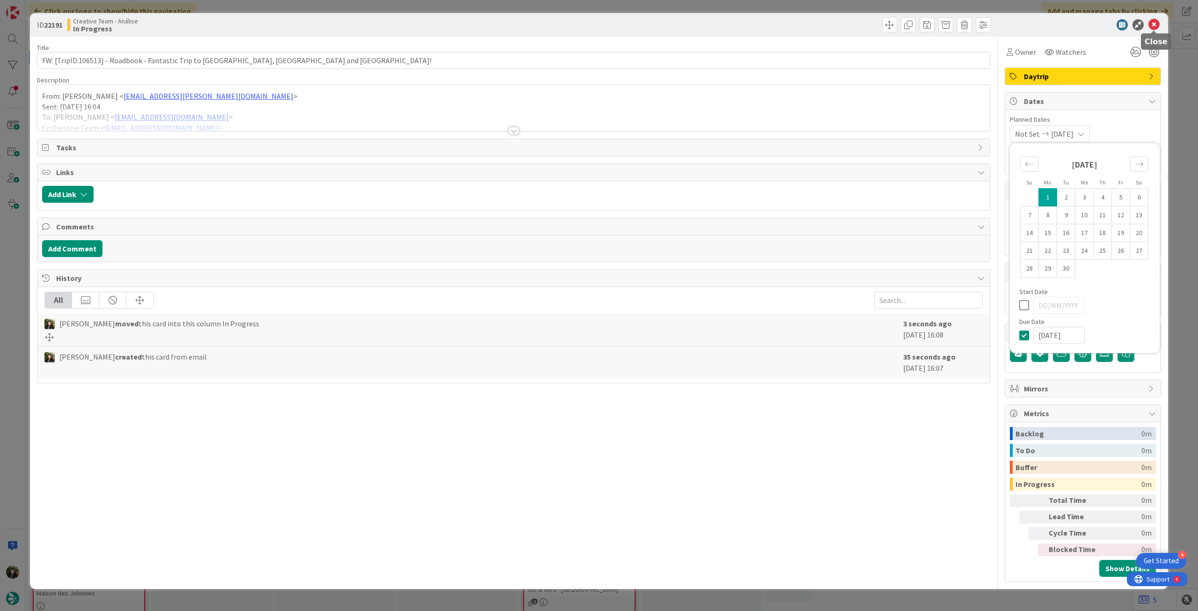
click at [1156, 26] on icon at bounding box center [1153, 24] width 11 height 11
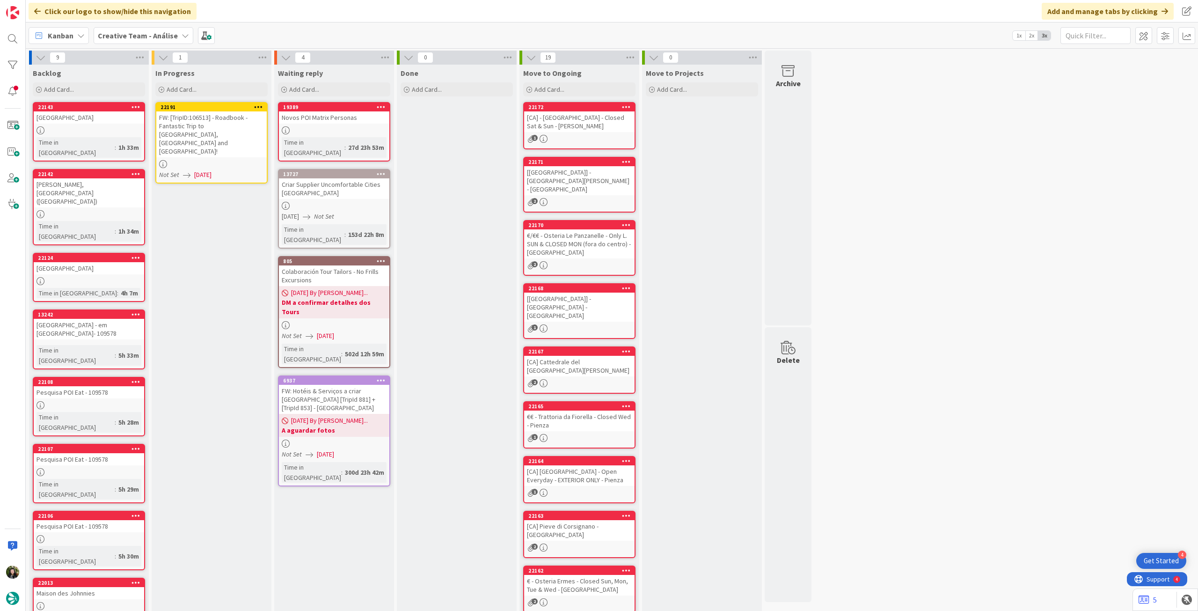
click at [257, 107] on icon at bounding box center [258, 106] width 9 height 7
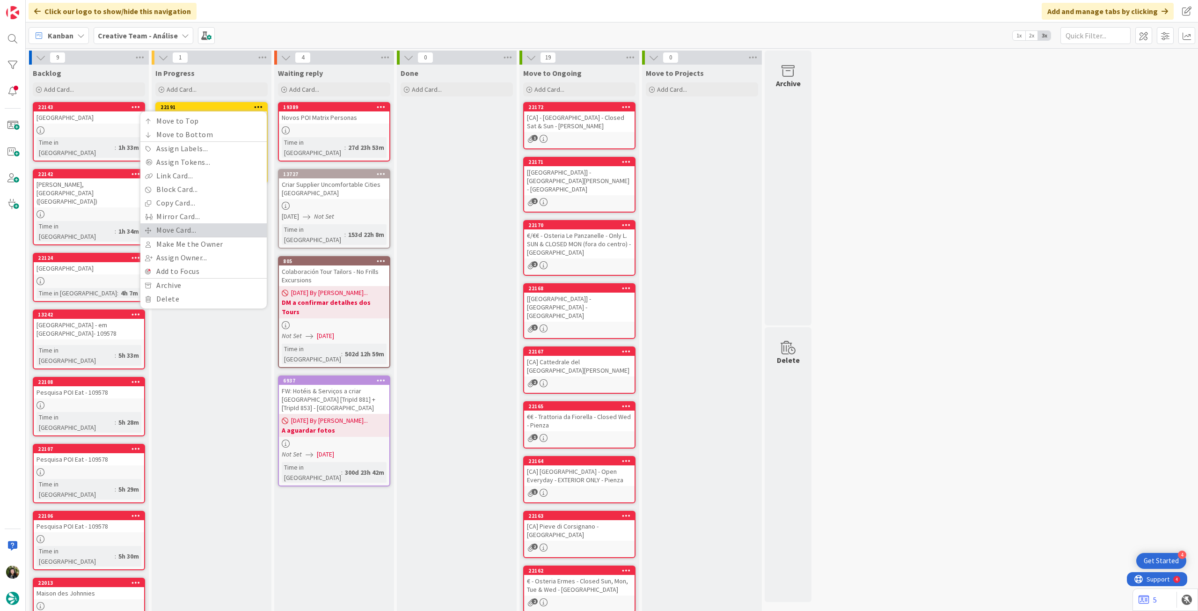
click at [201, 229] on link "Move Card..." at bounding box center [203, 230] width 126 height 14
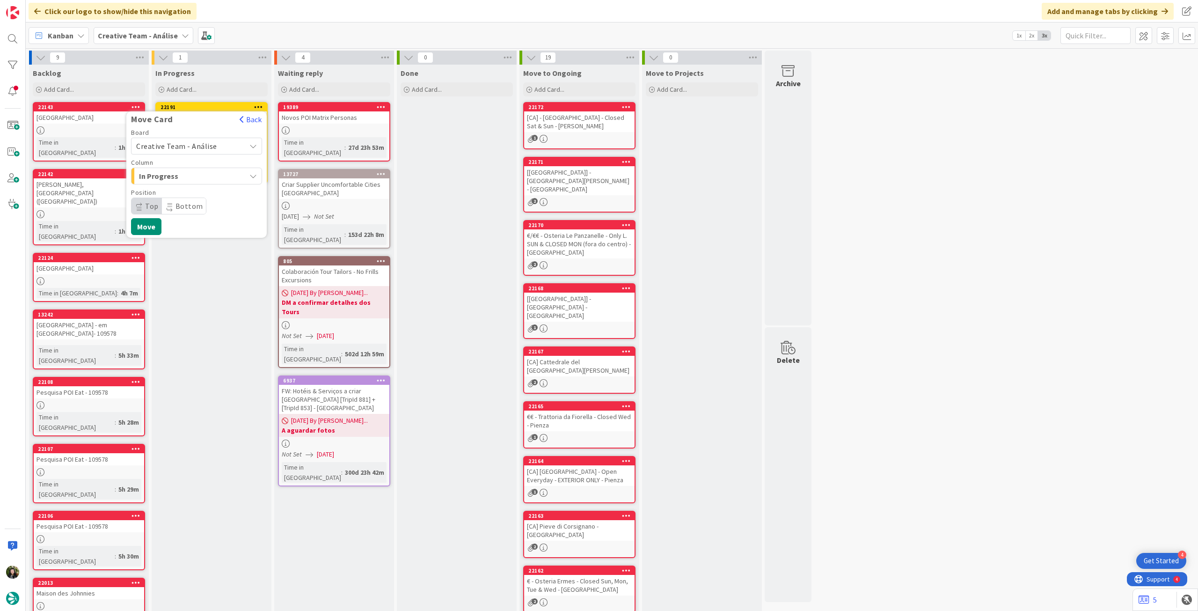
click at [198, 143] on span "Creative Team - Análise" at bounding box center [176, 145] width 81 height 9
click at [194, 189] on span "Creative Team" at bounding box center [202, 190] width 109 height 14
click at [188, 198] on div "Daytrip" at bounding box center [196, 205] width 131 height 17
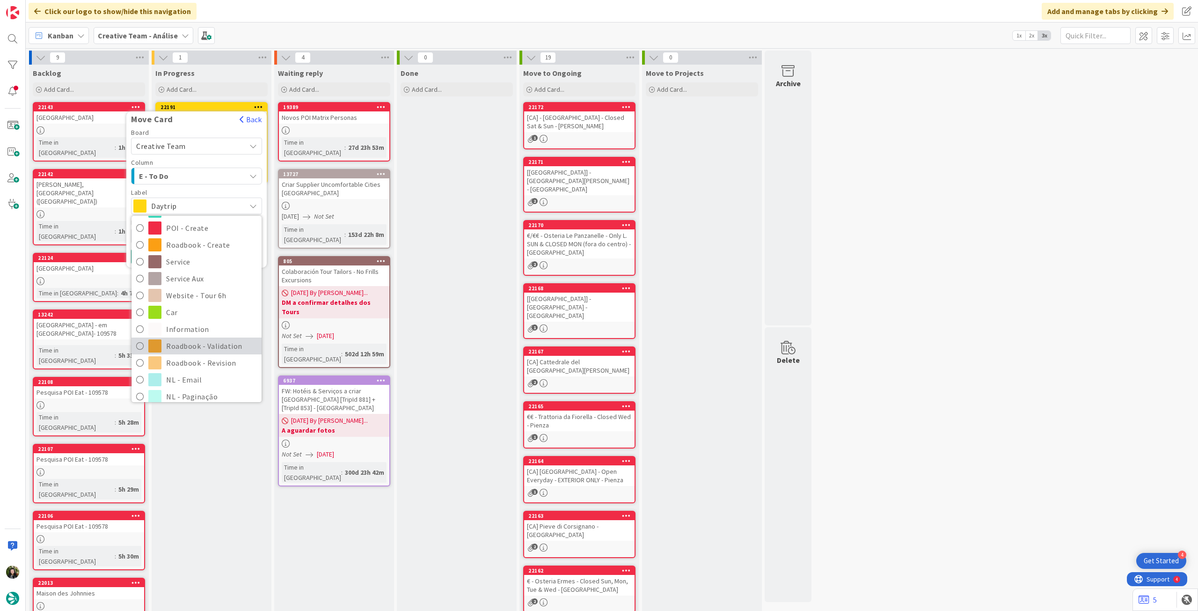
scroll to position [124, 0]
click at [208, 340] on span "Roadbook - Revision" at bounding box center [211, 339] width 91 height 14
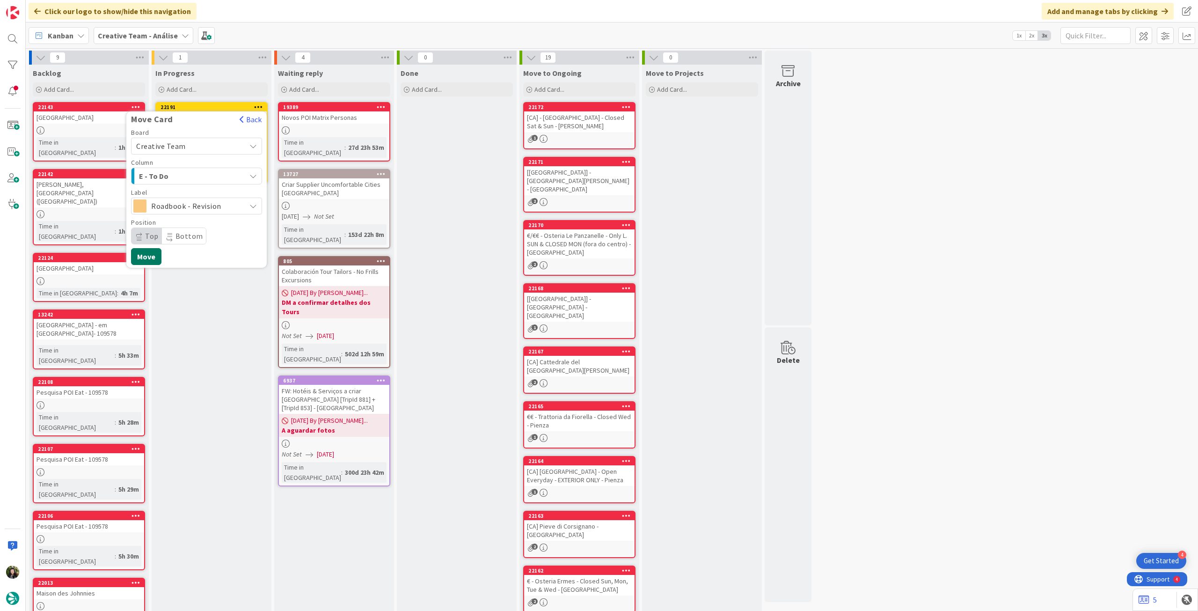
click at [148, 252] on button "Move" at bounding box center [146, 256] width 30 height 17
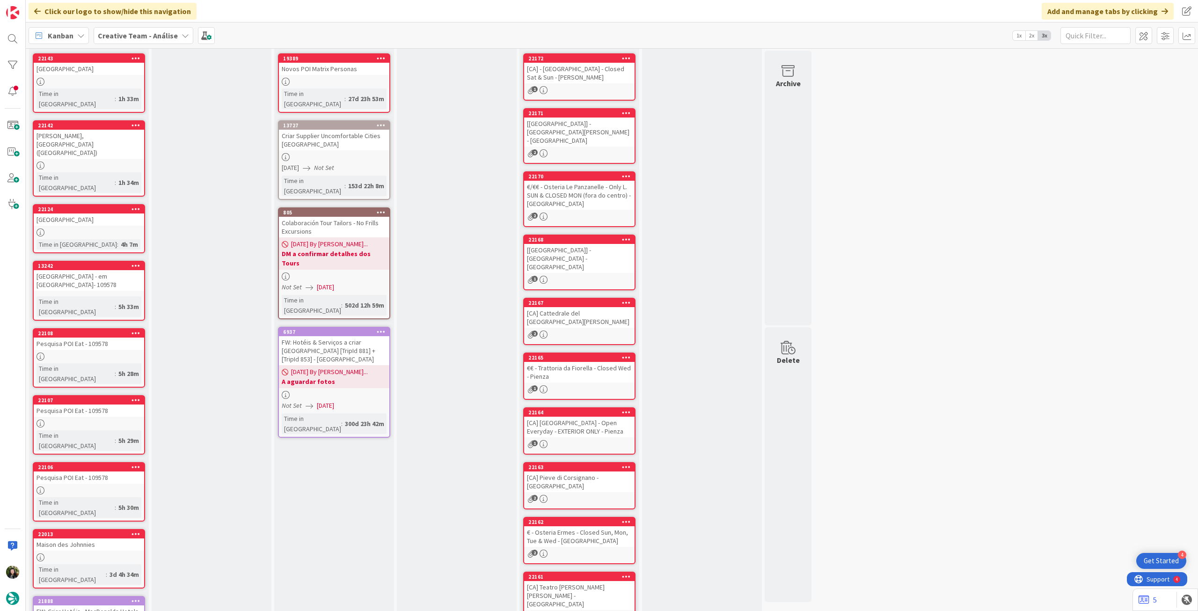
scroll to position [0, 0]
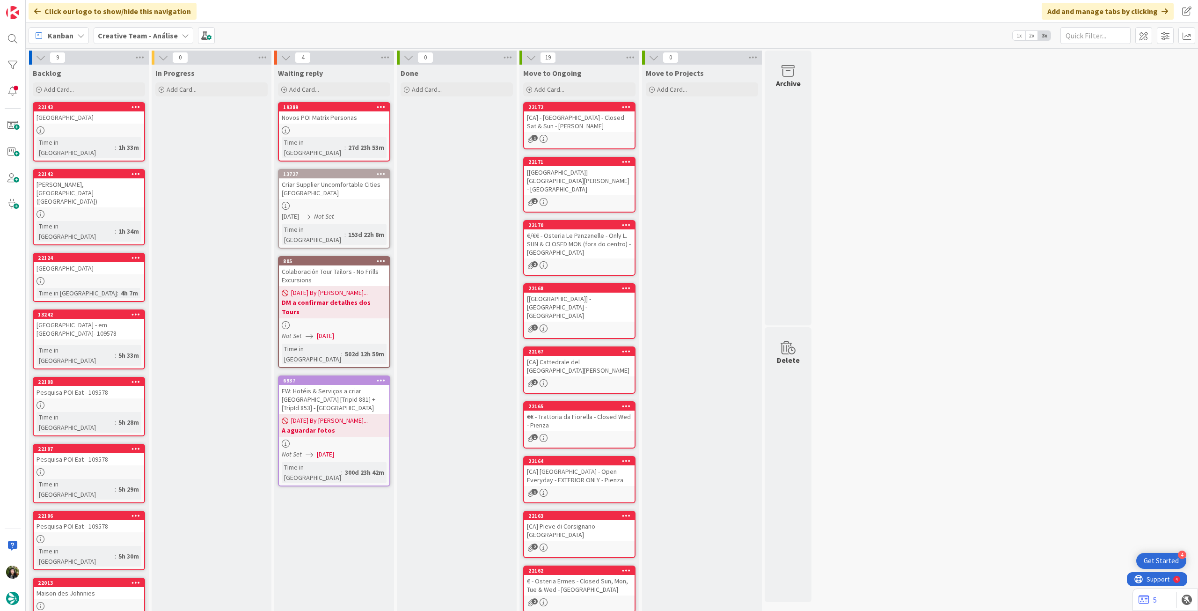
click at [142, 40] on span "Creative Team - Análise" at bounding box center [138, 35] width 80 height 11
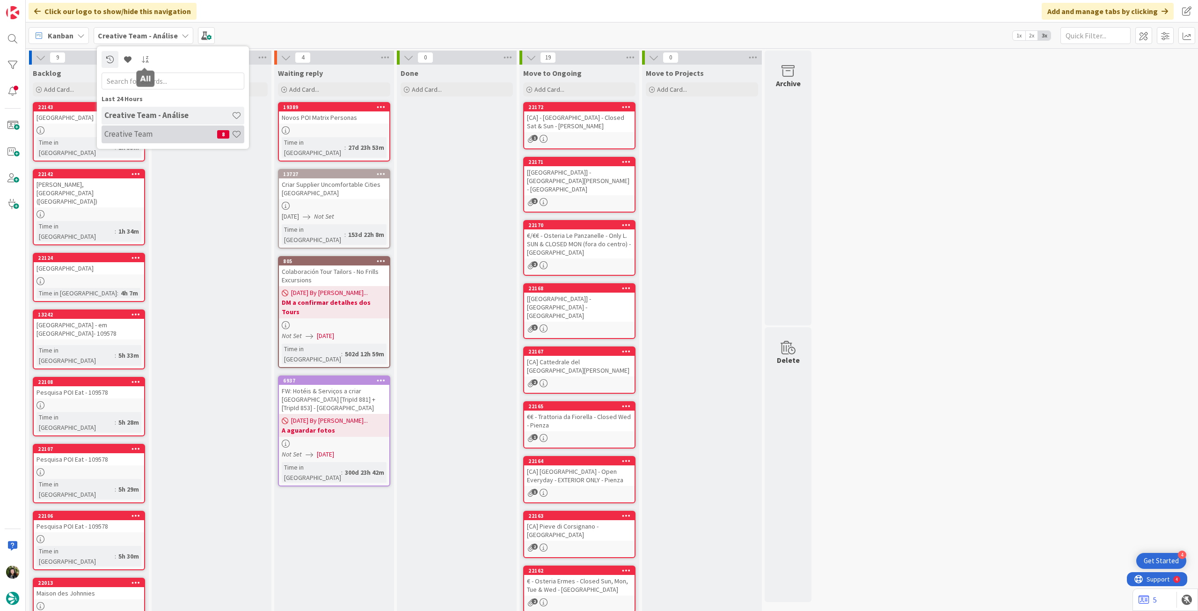
click at [147, 139] on div "Creative Team 8" at bounding box center [173, 134] width 143 height 18
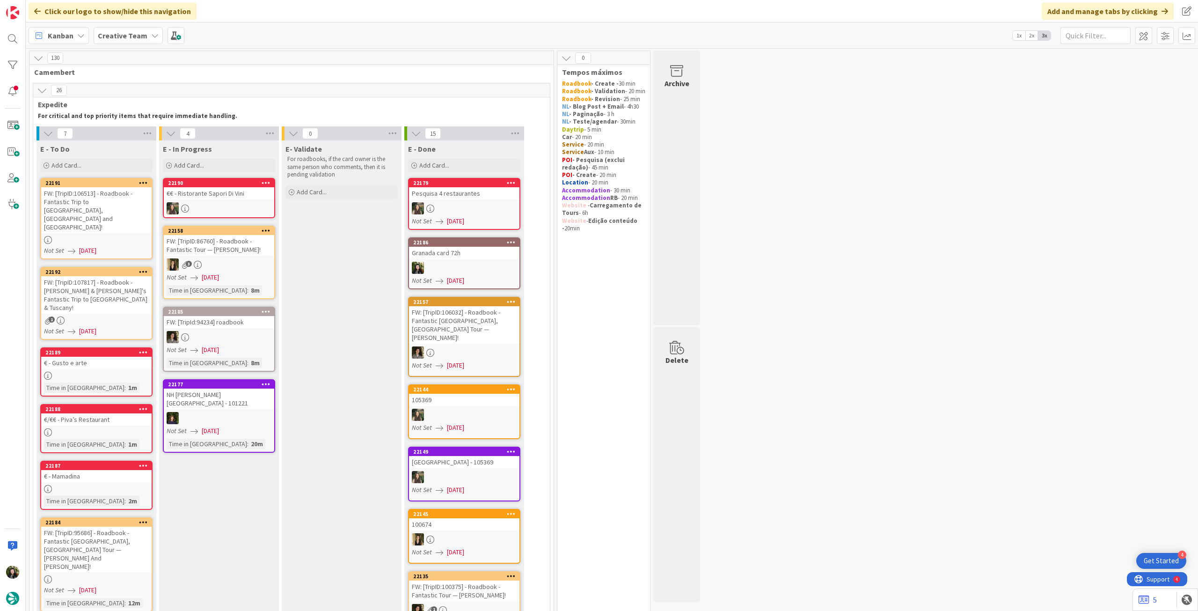
click at [107, 31] on b "Creative Team" at bounding box center [123, 35] width 50 height 9
click at [122, 134] on h4 "Creative Team - Análise" at bounding box center [167, 133] width 127 height 9
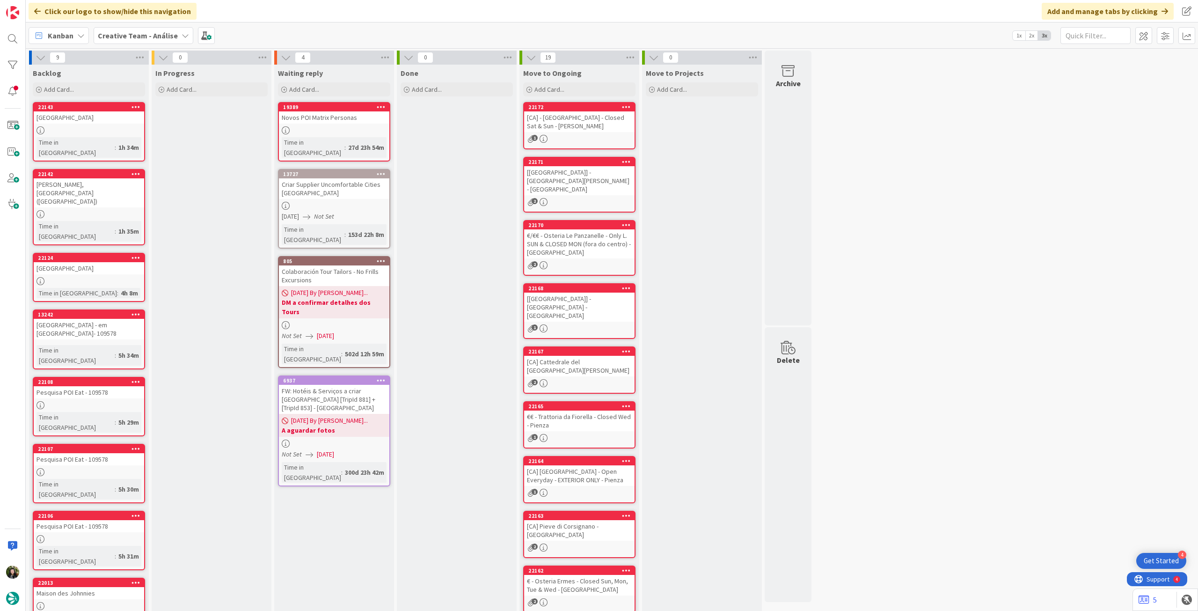
click at [143, 41] on div "Creative Team - Análise" at bounding box center [144, 35] width 100 height 17
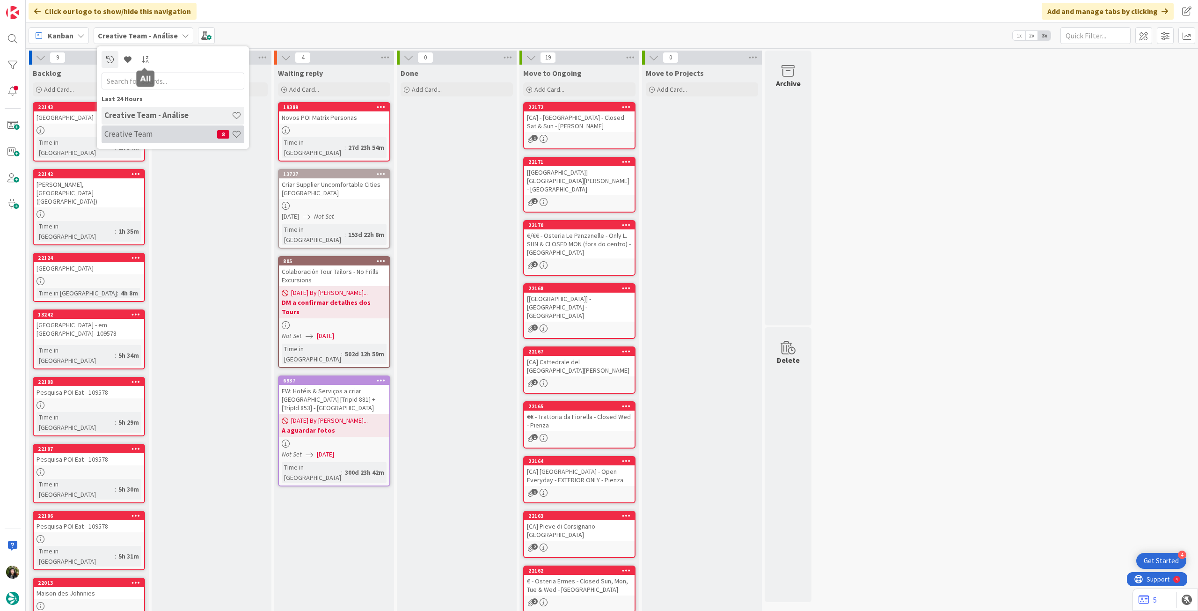
click at [152, 134] on h4 "Creative Team" at bounding box center [160, 133] width 113 height 9
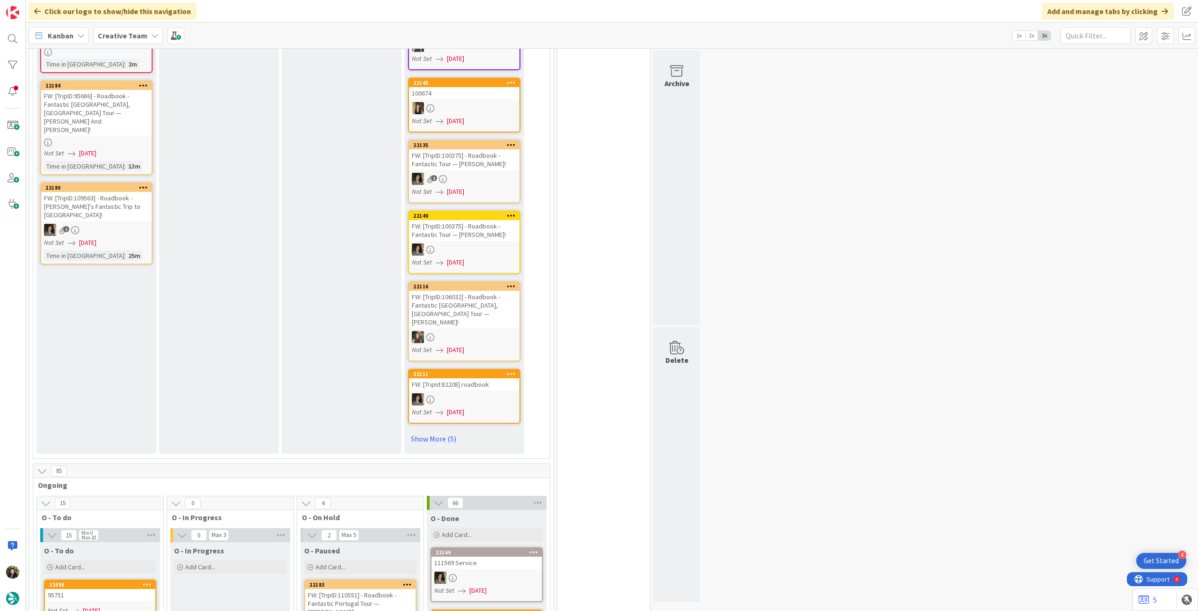
scroll to position [62, 0]
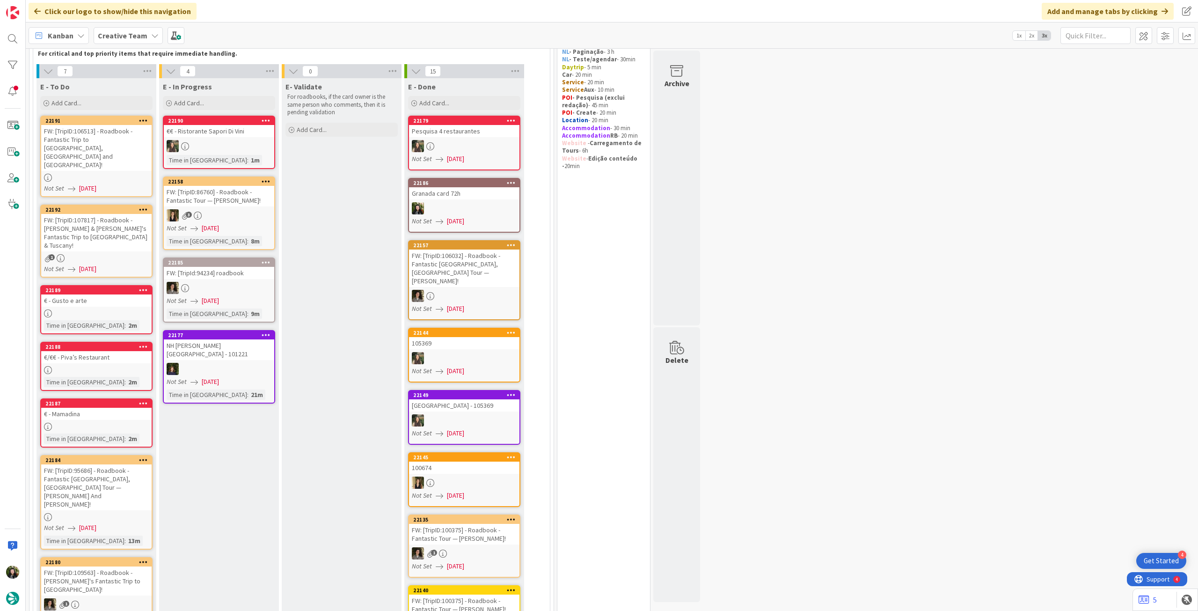
click at [126, 320] on div "Time in Column : 2m" at bounding box center [96, 325] width 105 height 10
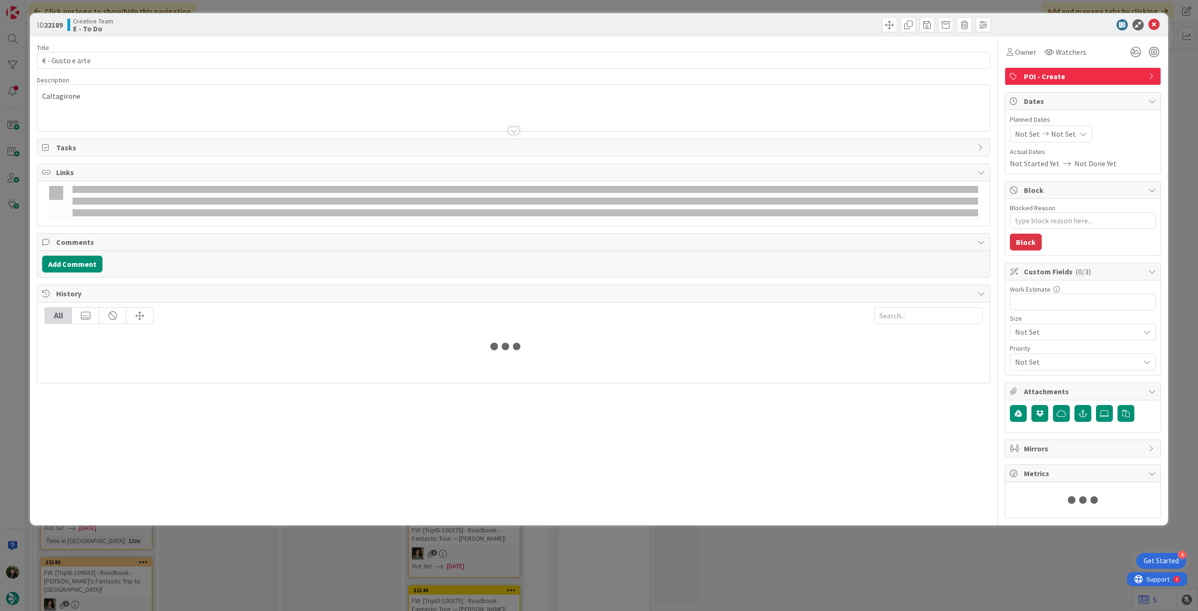
type textarea "x"
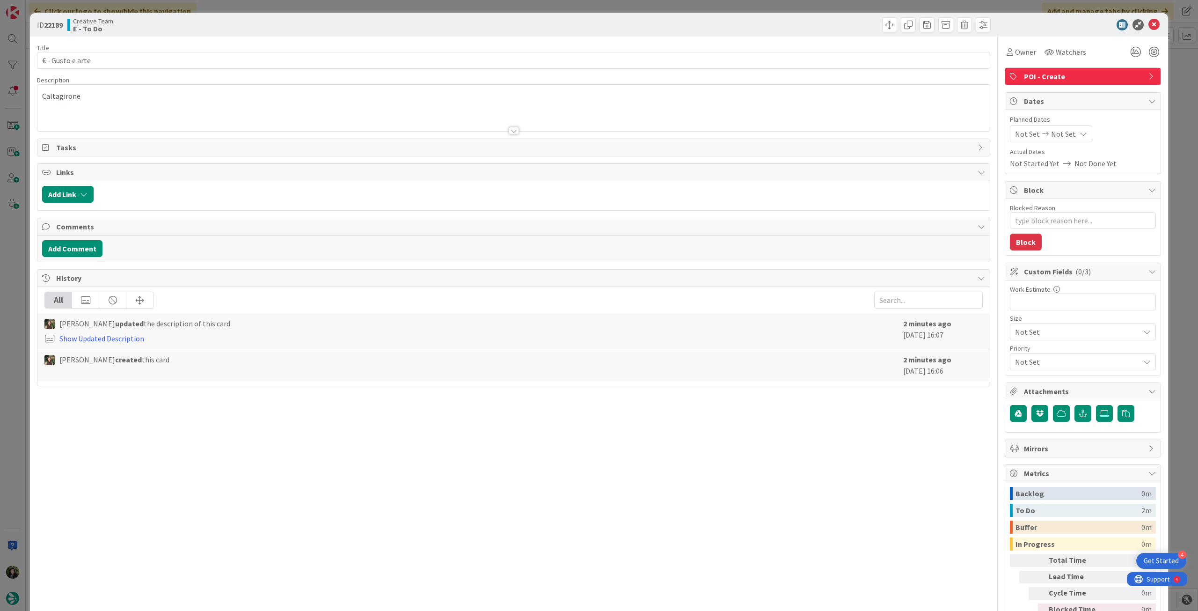
click at [1079, 134] on icon at bounding box center [1082, 133] width 7 height 7
click at [1019, 334] on icon at bounding box center [1026, 334] width 14 height 11
type input "[DATE]"
click at [1148, 23] on icon at bounding box center [1153, 24] width 11 height 11
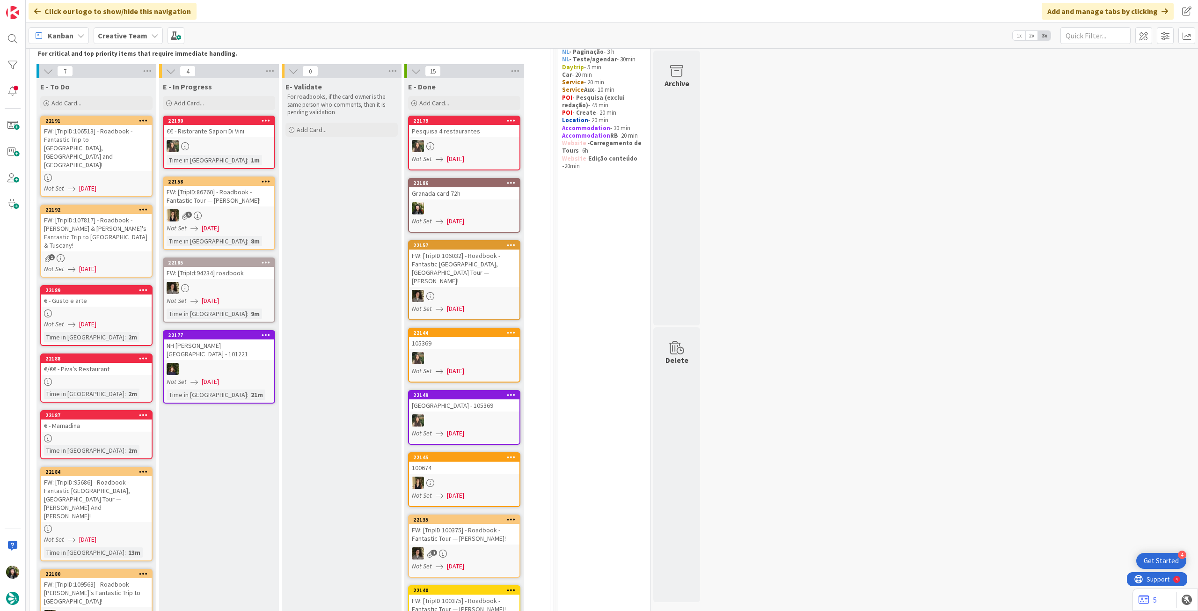
click at [95, 378] on div at bounding box center [96, 382] width 110 height 8
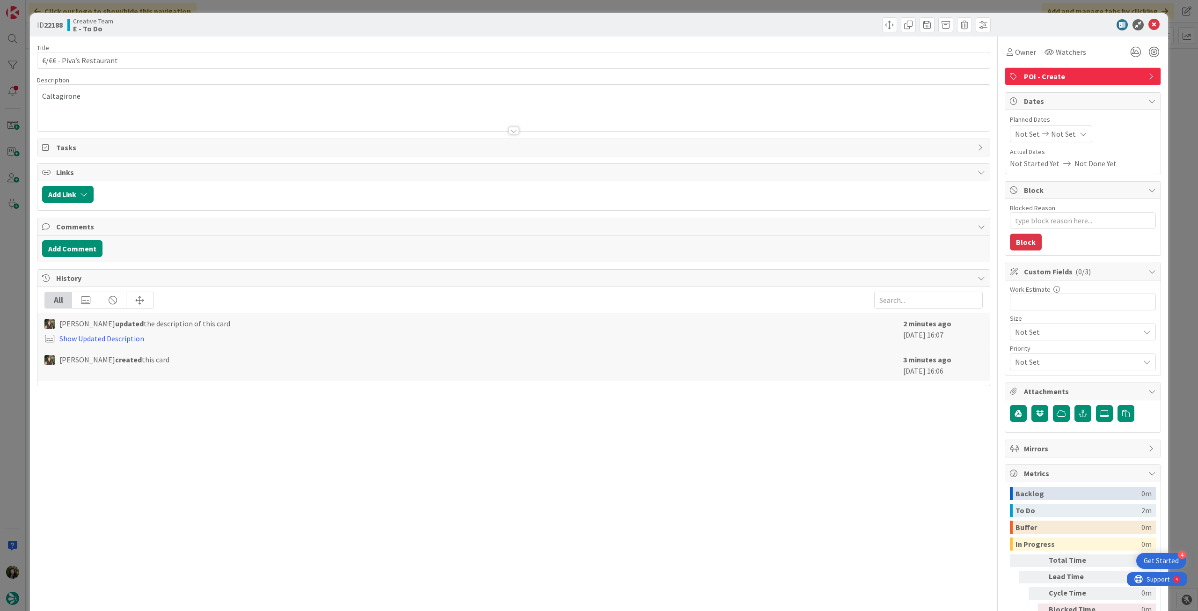
click at [1059, 135] on span "Not Set" at bounding box center [1063, 133] width 25 height 11
type textarea "x"
click at [1019, 337] on icon at bounding box center [1026, 334] width 14 height 11
type input "[DATE]"
click at [1148, 23] on icon at bounding box center [1153, 24] width 11 height 11
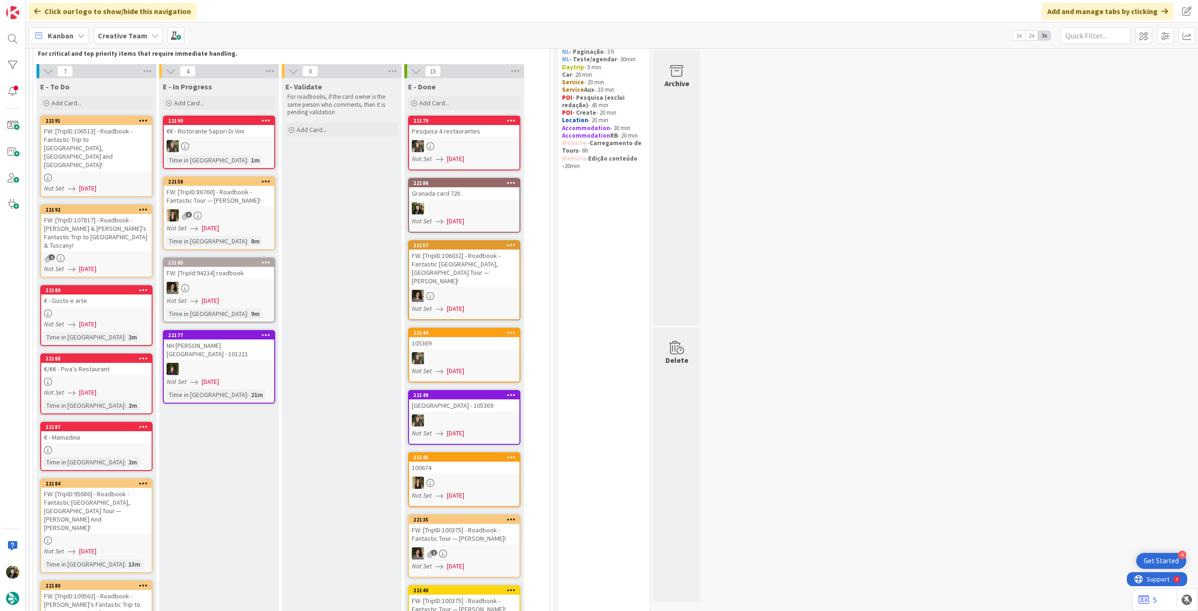
click at [90, 422] on link "22187 € - Mamadina Time in Column : 2m" at bounding box center [96, 446] width 112 height 49
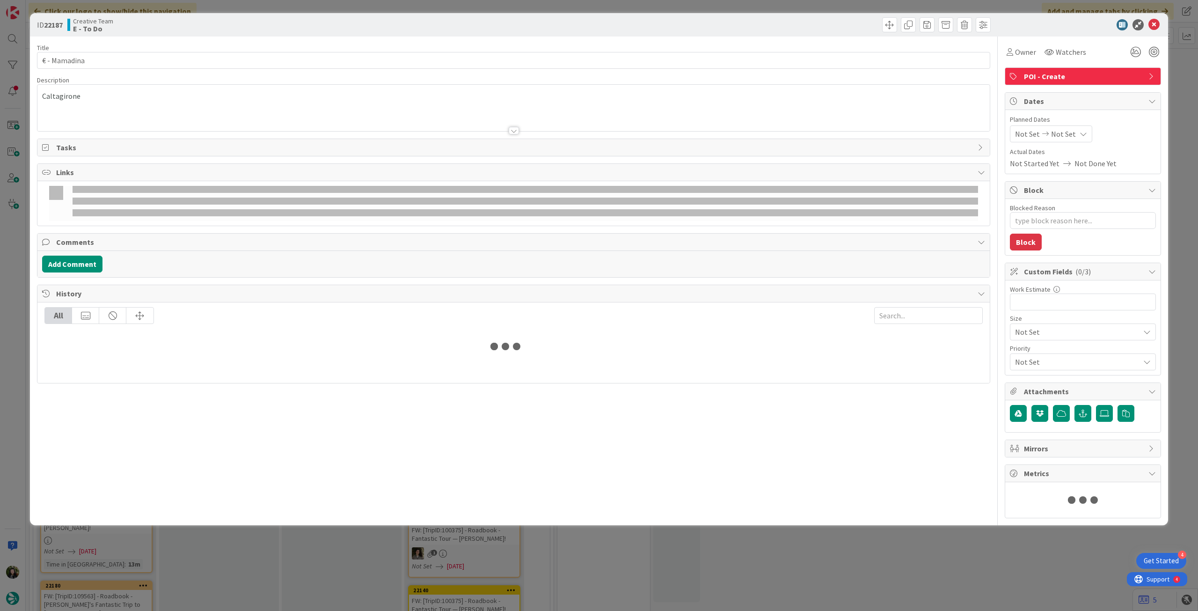
click at [1067, 134] on div "Not Set Not Set" at bounding box center [1051, 133] width 82 height 17
type textarea "x"
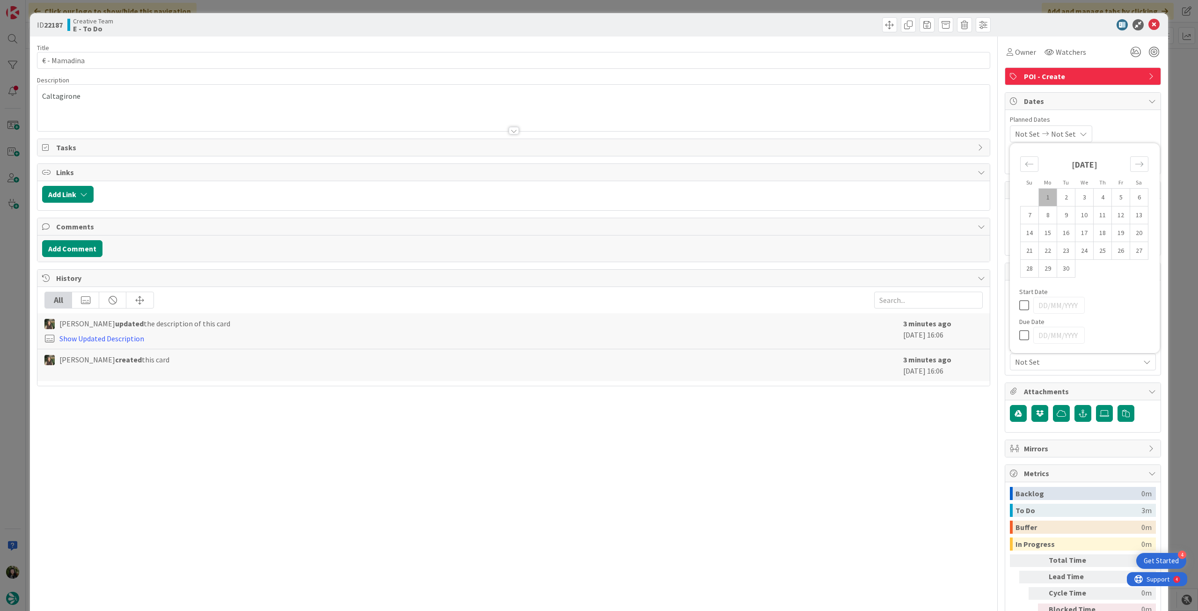
click at [1020, 333] on icon at bounding box center [1026, 334] width 14 height 11
type input "[DATE]"
click at [1148, 25] on icon at bounding box center [1153, 24] width 11 height 11
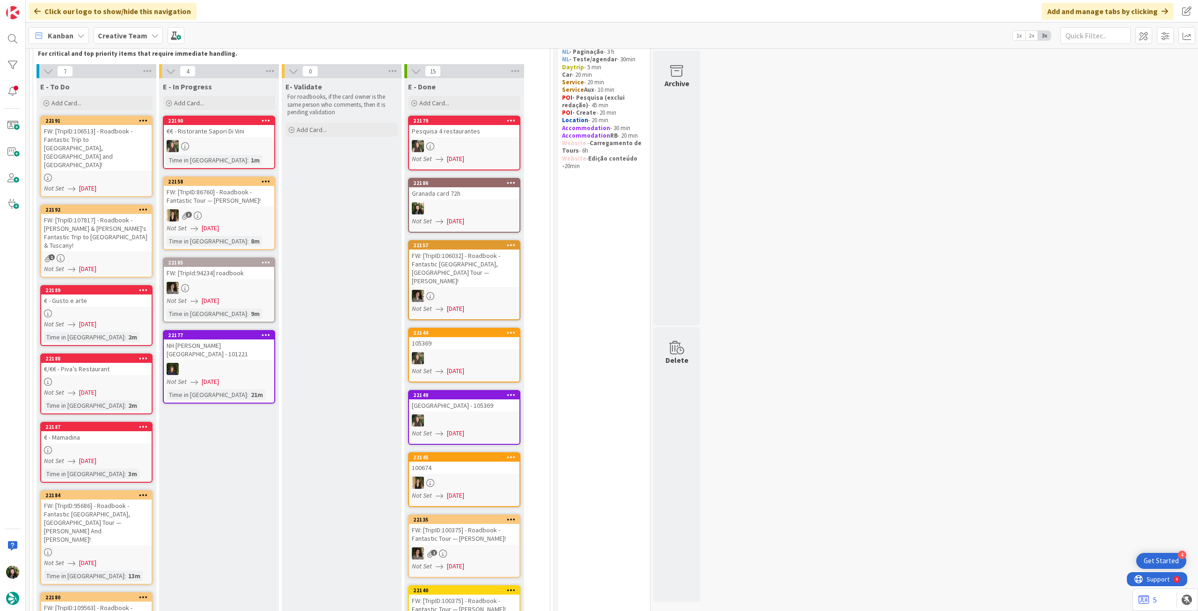
click at [141, 31] on b "Creative Team" at bounding box center [123, 35] width 50 height 9
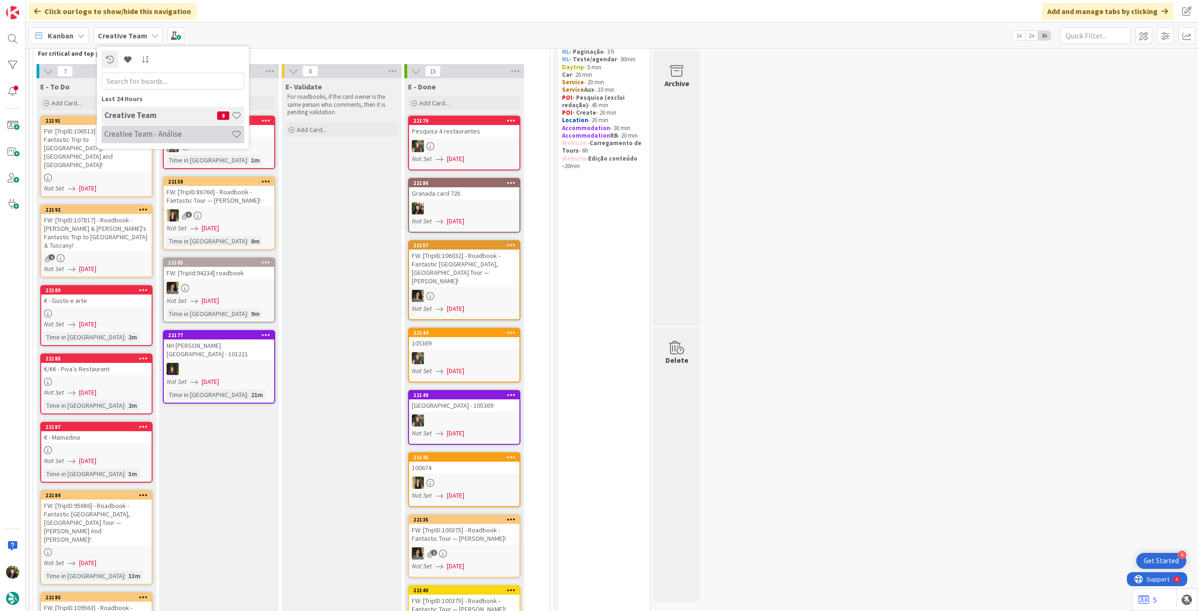
click at [138, 135] on h4 "Creative Team - Análise" at bounding box center [167, 133] width 127 height 9
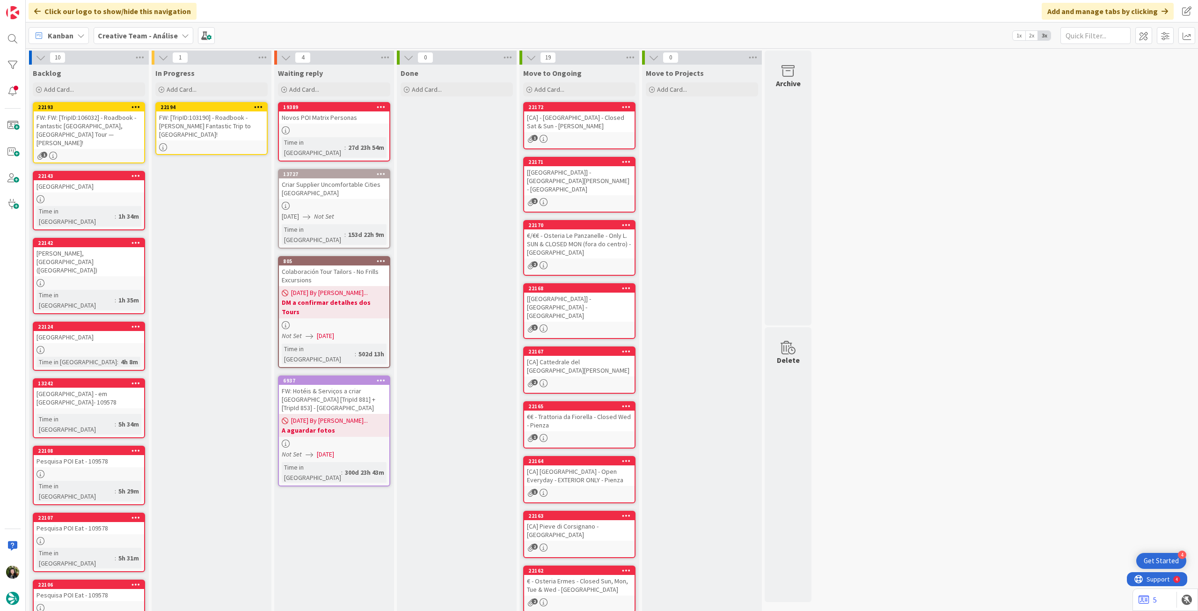
click at [216, 130] on div "FW: [TripID:103190] - Roadbook - Keith's Fantastic Trip to Spain!" at bounding box center [211, 125] width 110 height 29
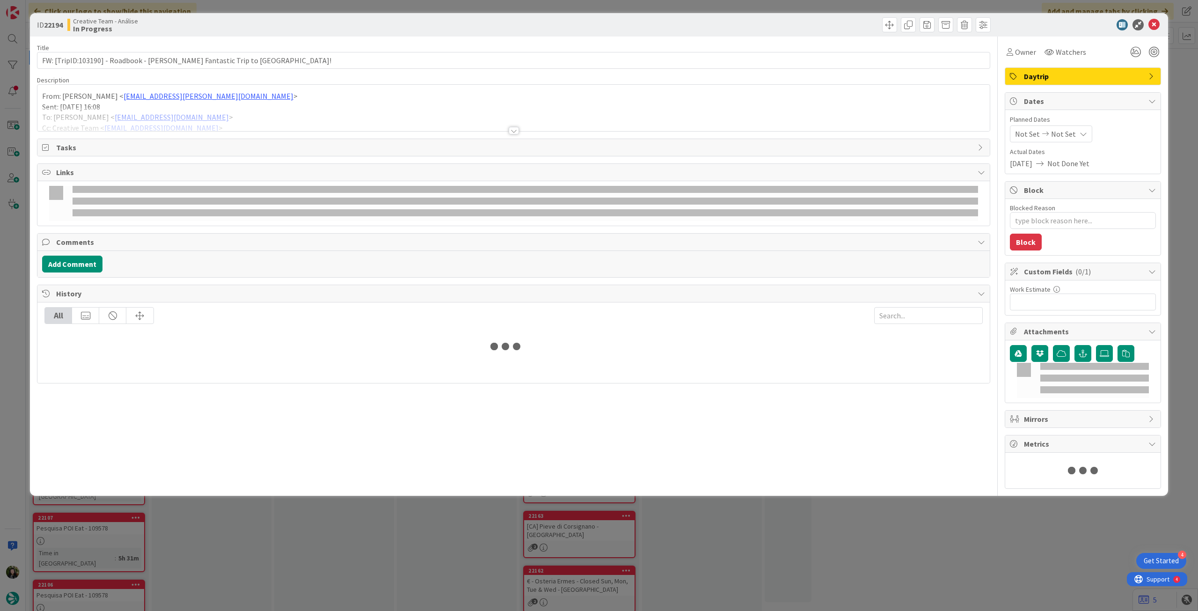
click at [213, 112] on div at bounding box center [513, 119] width 952 height 24
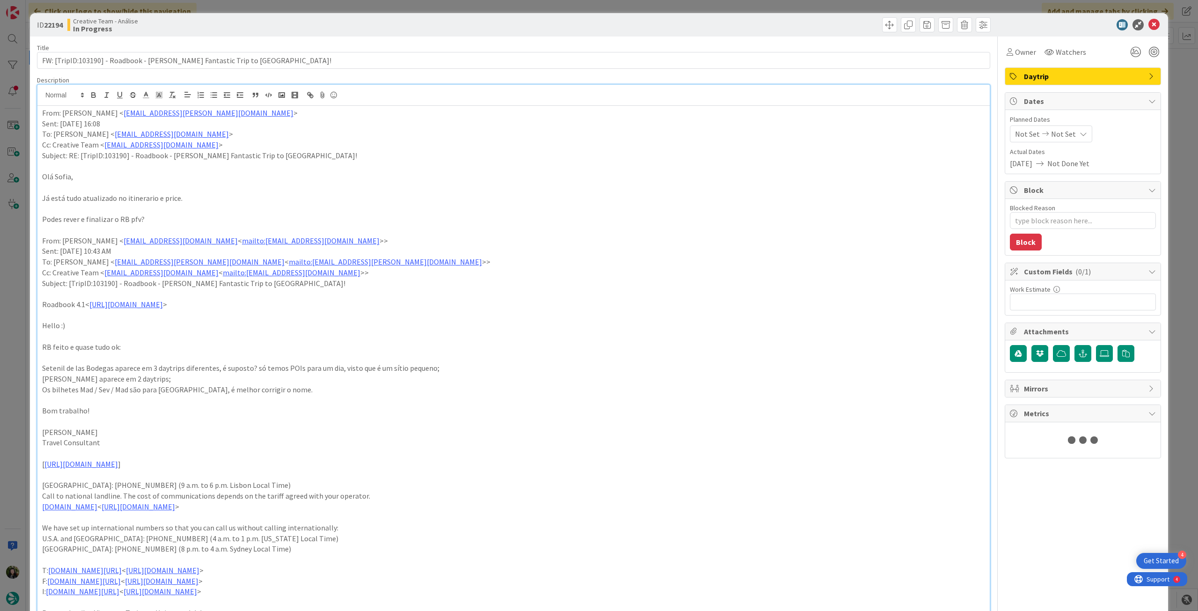
type textarea "x"
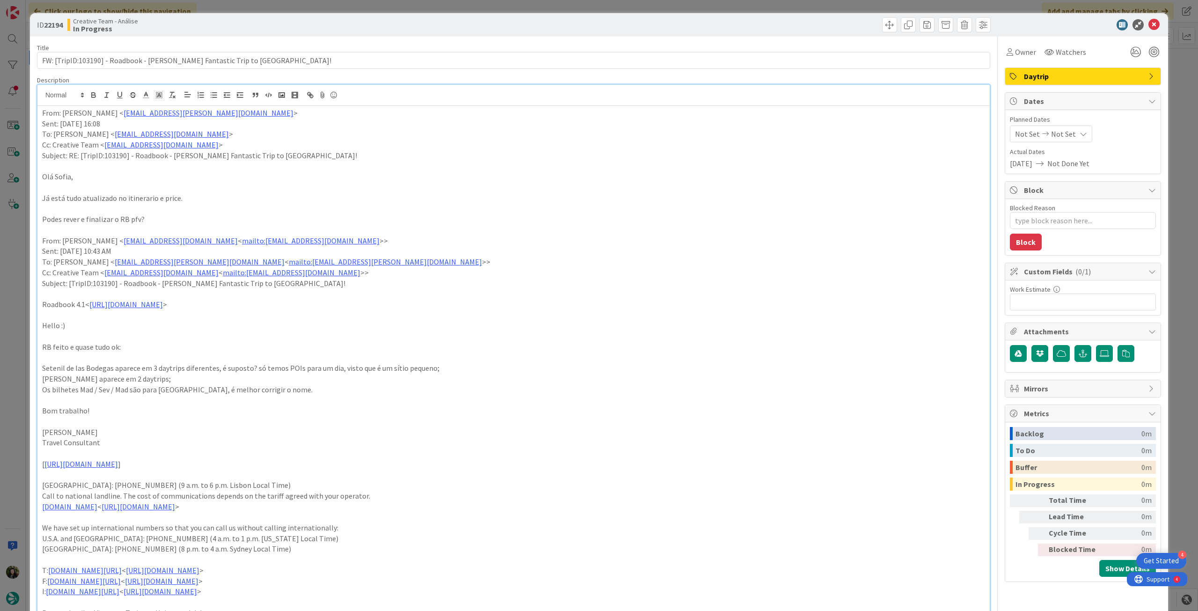
click at [1052, 131] on span "Not Set" at bounding box center [1063, 133] width 25 height 11
drag, startPoint x: 1014, startPoint y: 331, endPoint x: 1017, endPoint y: 317, distance: 14.7
click at [1019, 332] on icon at bounding box center [1026, 334] width 14 height 11
type input "[DATE]"
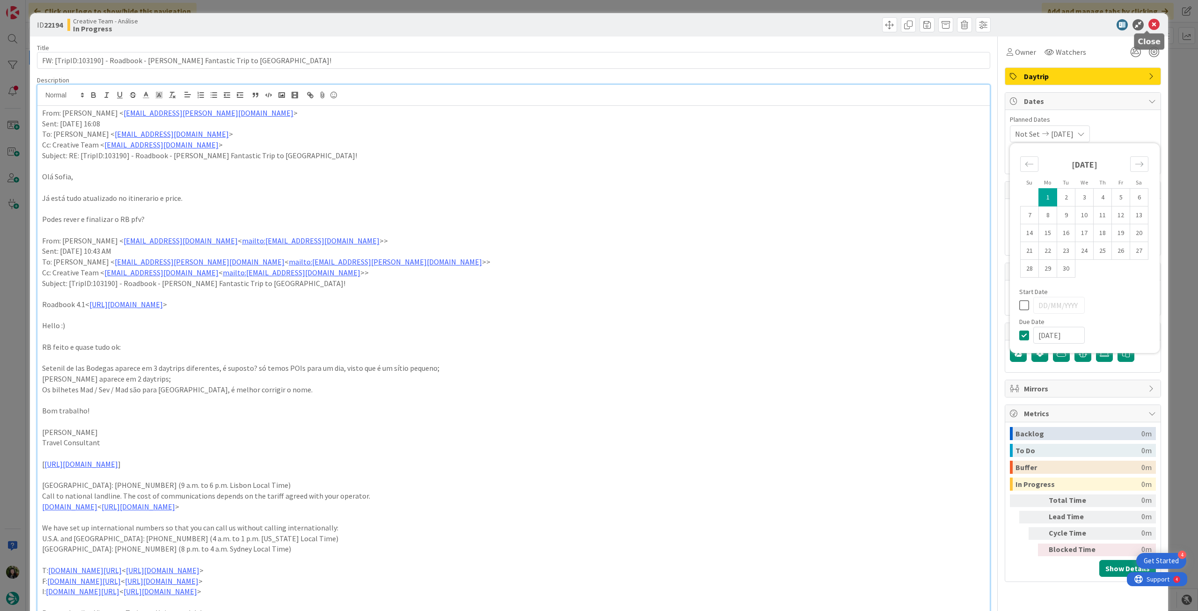
drag, startPoint x: 1146, startPoint y: 25, endPoint x: 873, endPoint y: 75, distance: 277.3
click at [1148, 25] on icon at bounding box center [1153, 24] width 11 height 11
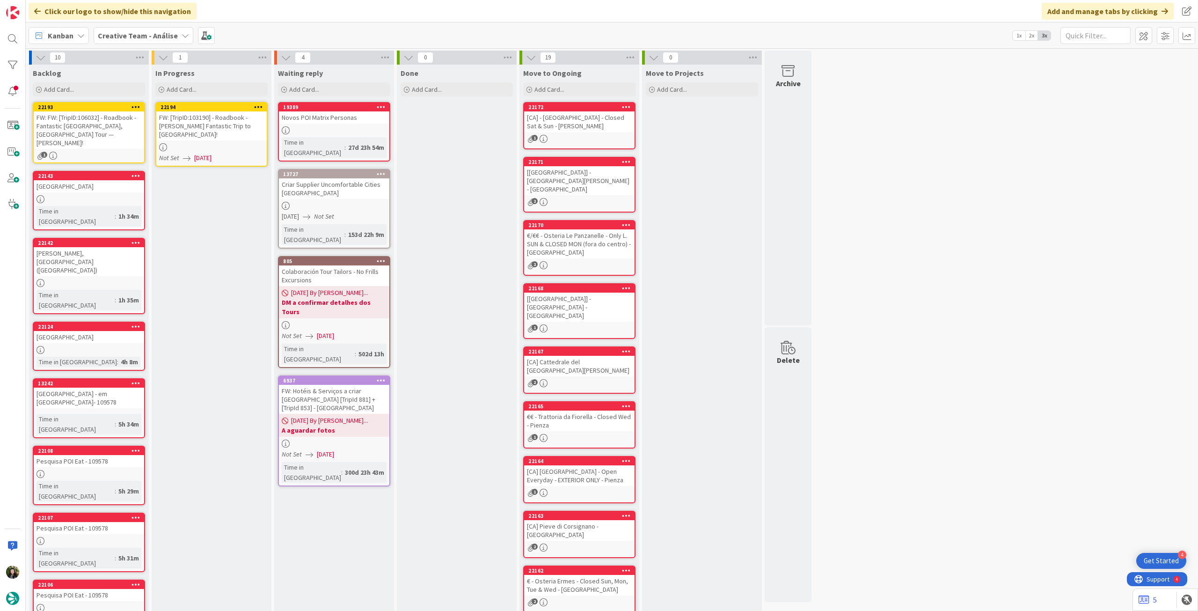
click at [261, 104] on icon at bounding box center [258, 106] width 9 height 7
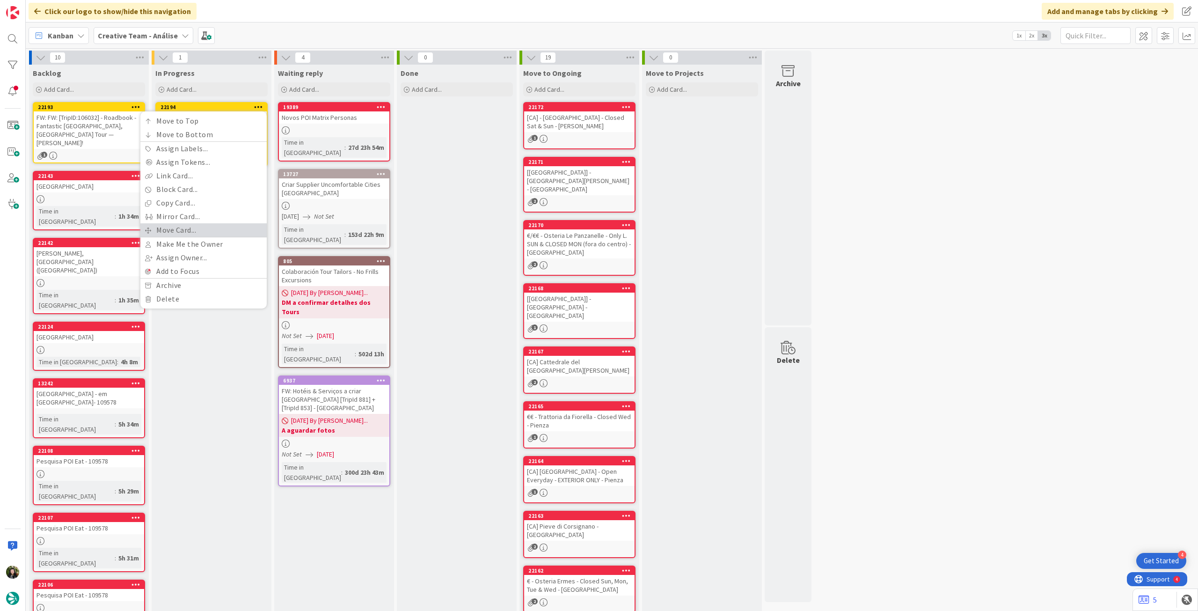
click at [193, 230] on link "Move Card..." at bounding box center [203, 230] width 126 height 14
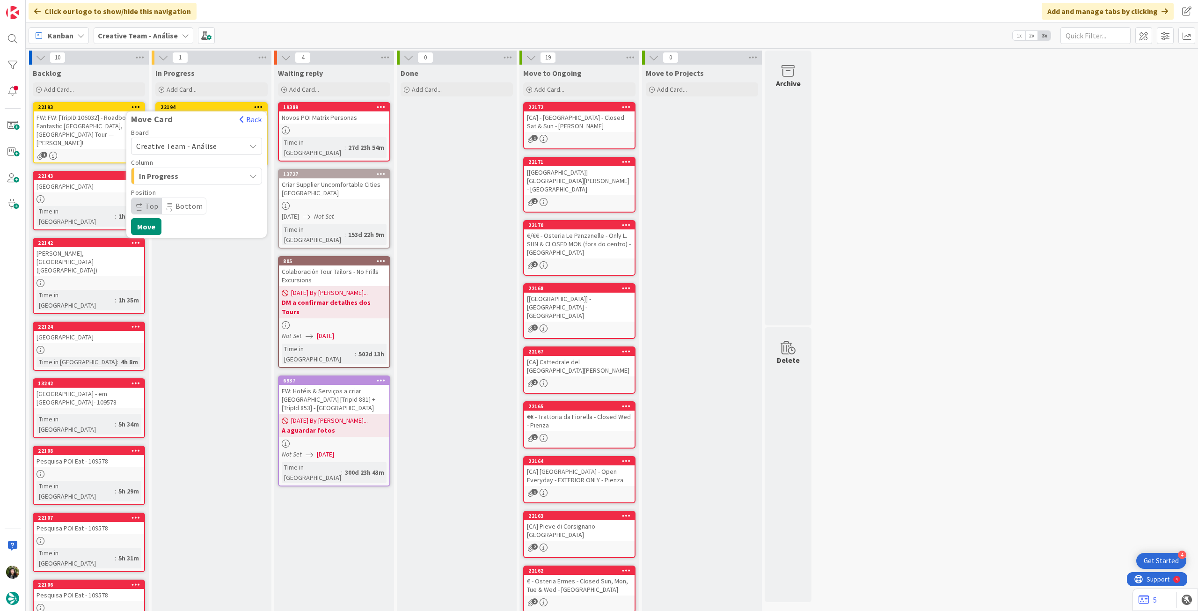
click at [191, 145] on span "Creative Team - Análise" at bounding box center [176, 145] width 81 height 9
click at [183, 185] on span "Creative Team" at bounding box center [202, 190] width 109 height 14
click at [181, 204] on span "Daytrip" at bounding box center [196, 205] width 90 height 13
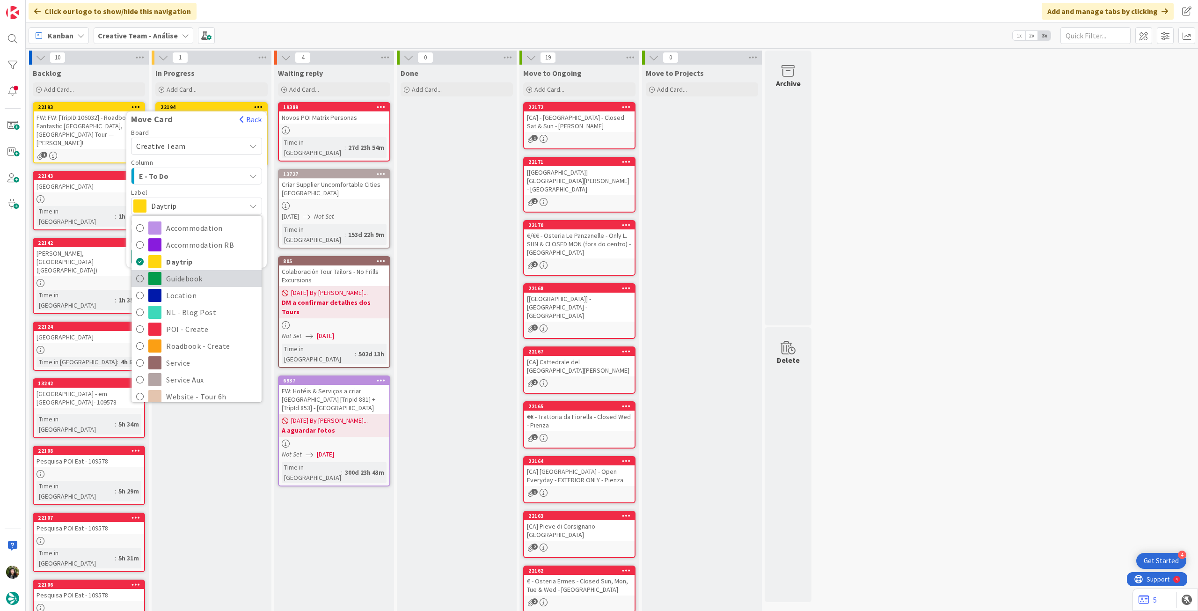
scroll to position [124, 0]
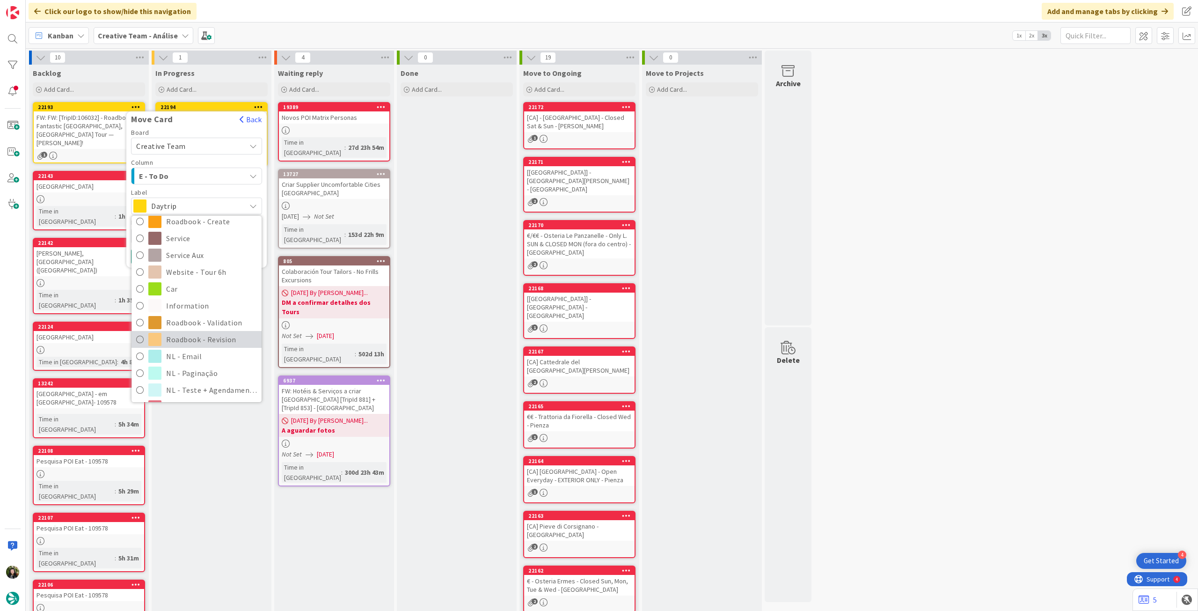
click at [180, 339] on span "Roadbook - Revision" at bounding box center [211, 339] width 91 height 14
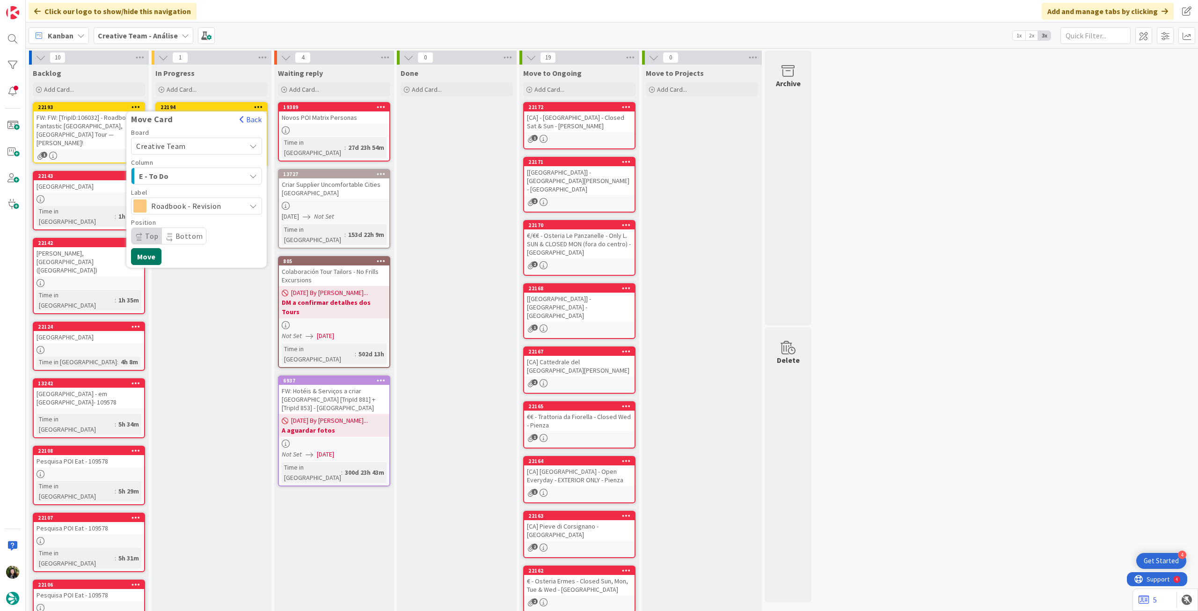
click at [147, 256] on button "Move" at bounding box center [146, 256] width 30 height 17
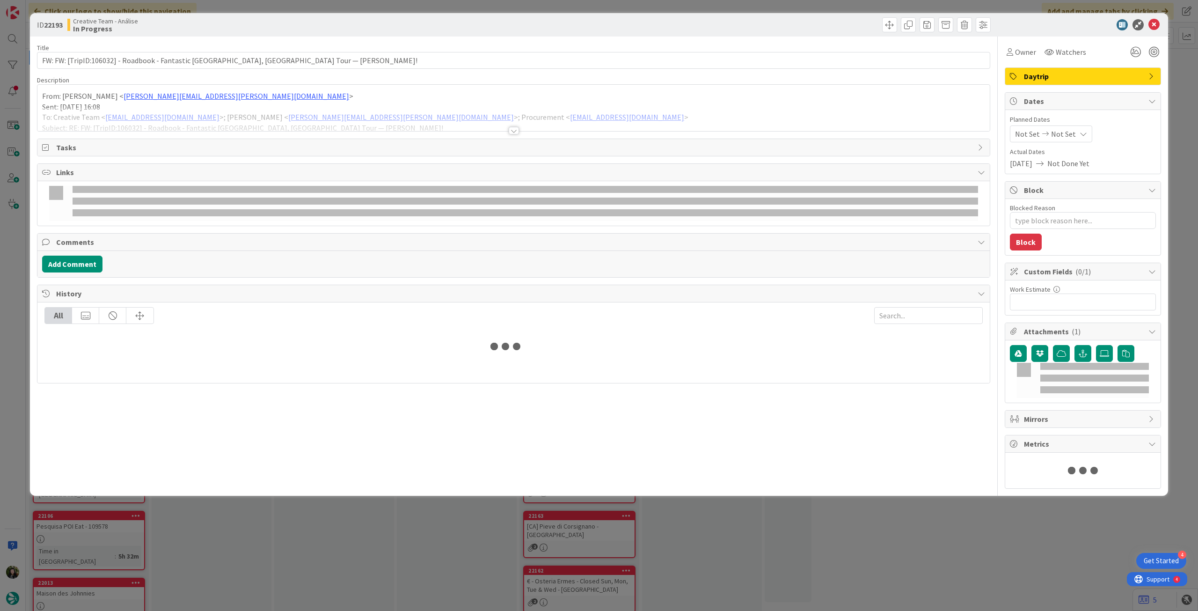
click at [157, 111] on div at bounding box center [513, 119] width 952 height 24
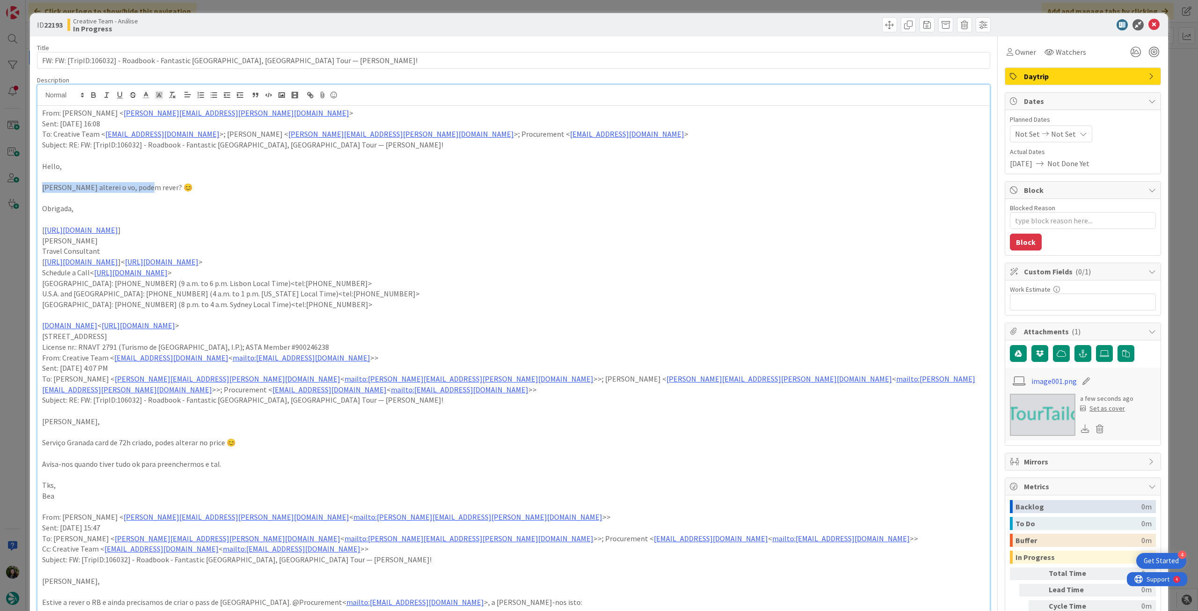
drag, startPoint x: 159, startPoint y: 187, endPoint x: 17, endPoint y: 176, distance: 142.1
click at [0, 182] on div "ID 22193 Creative Team - Análise In Progress Title 88 / 128 FW: FW: [TripID:106…" at bounding box center [599, 305] width 1198 height 611
click at [94, 91] on icon "button" at bounding box center [93, 95] width 8 height 8
click at [76, 159] on p at bounding box center [513, 155] width 943 height 11
click at [40, 112] on div "From: Catarina Raio < Catarina.Raio@tourtailors.com > Sent: Monday, September 1…" at bounding box center [513, 483] width 952 height 755
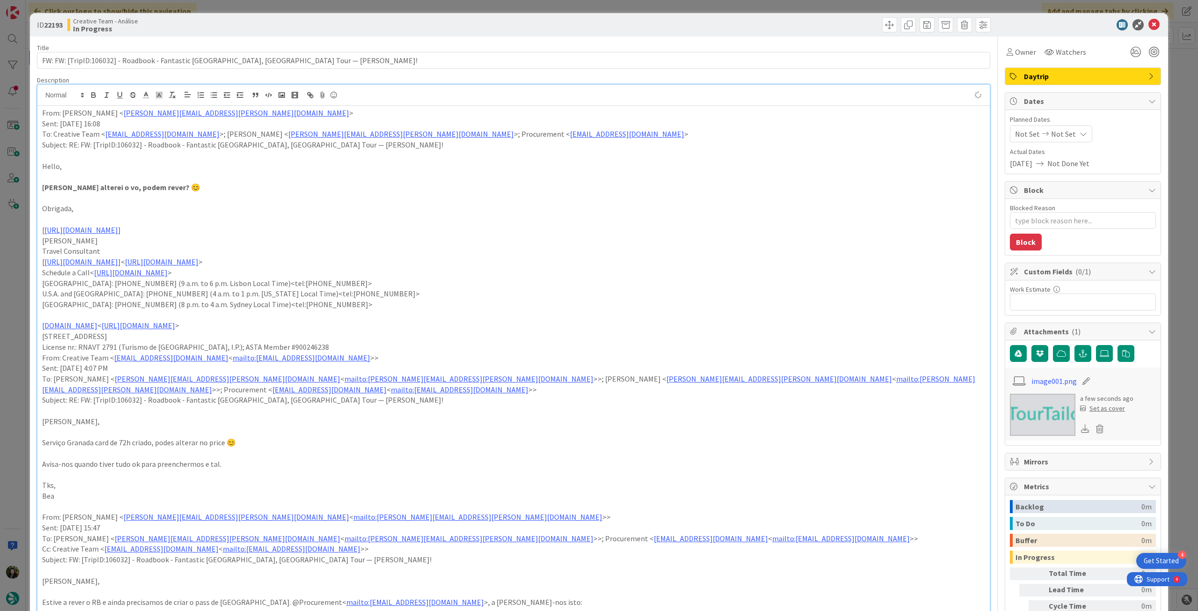
type textarea "x"
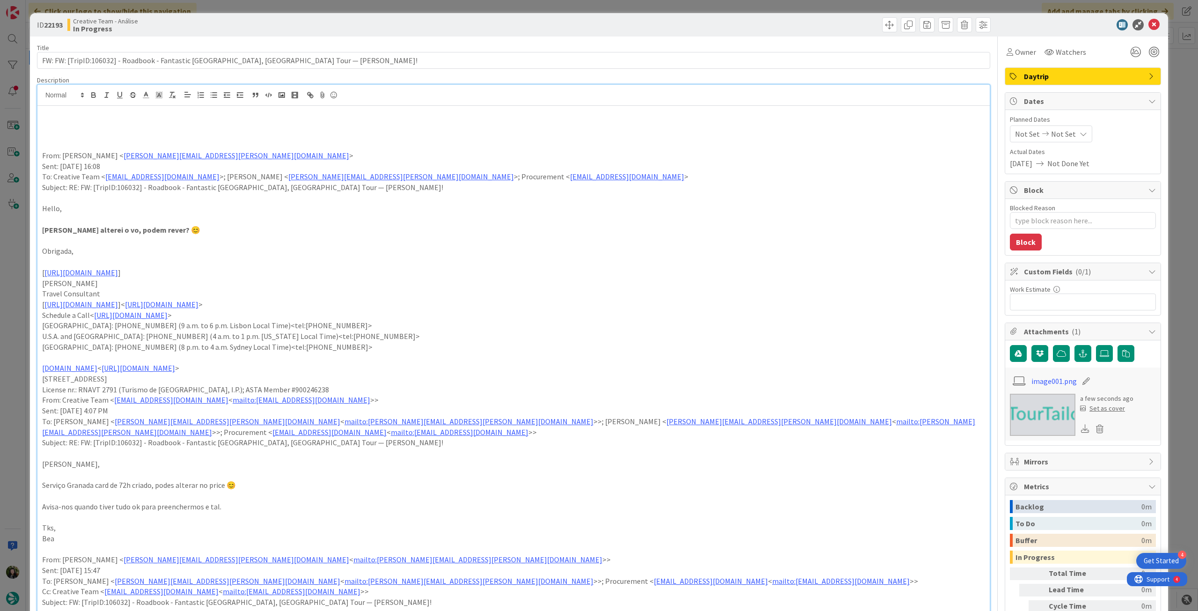
click at [73, 125] on p at bounding box center [513, 123] width 943 height 11
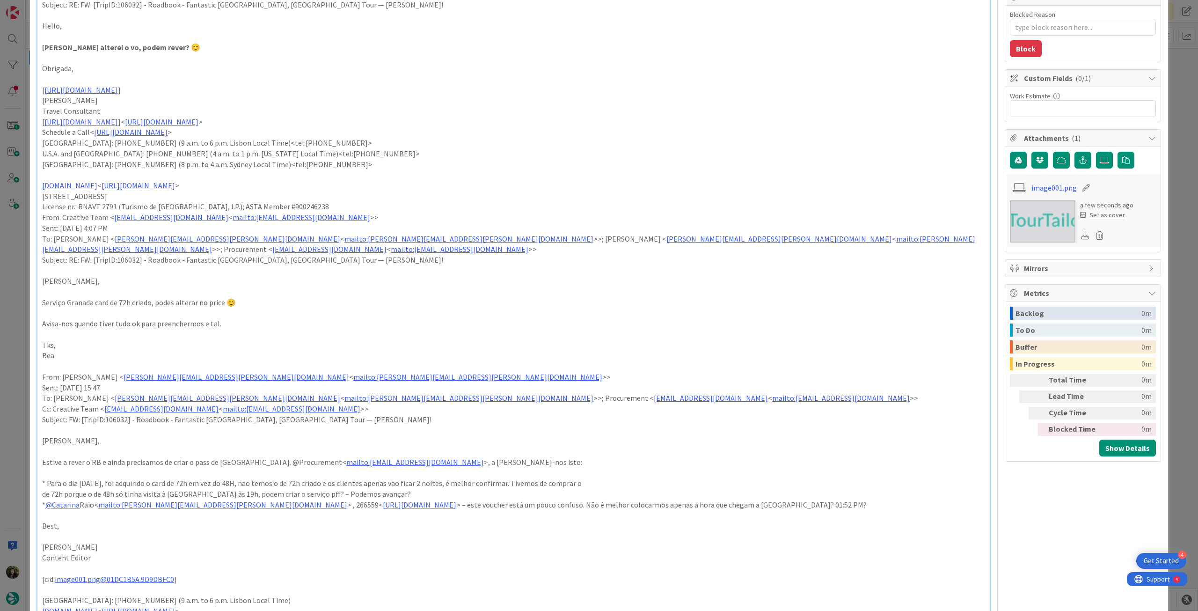
scroll to position [249, 0]
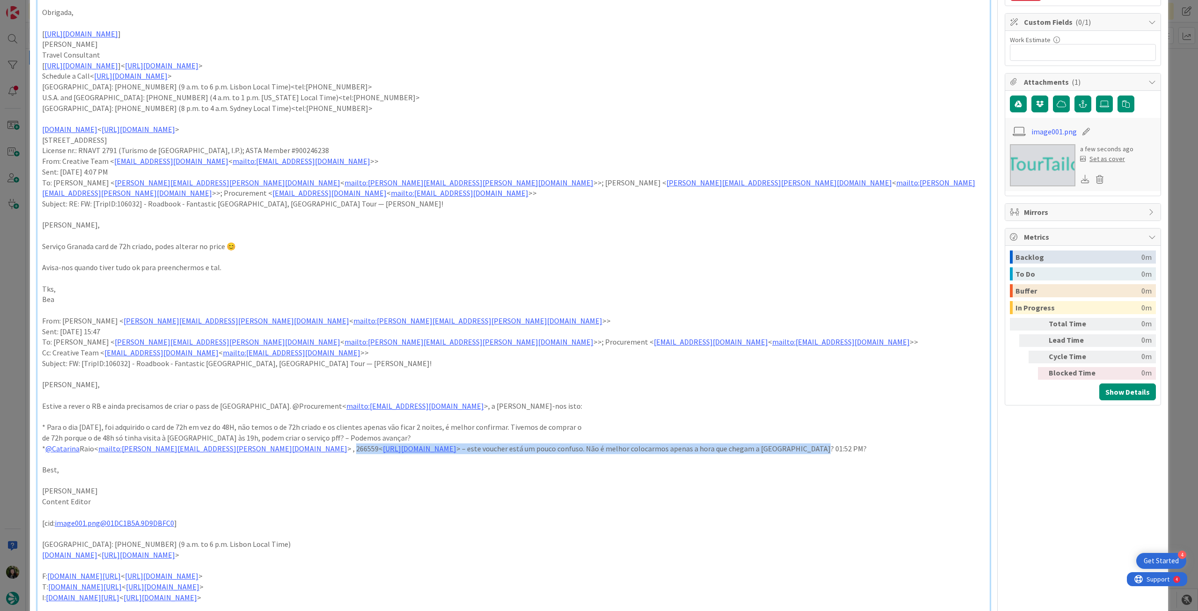
drag, startPoint x: 228, startPoint y: 434, endPoint x: 831, endPoint y: 439, distance: 602.7
click at [831, 443] on p "* @Catarina Raio< mailto:Catarina.Raio@tourtailors.com > , 266559< https://appw…" at bounding box center [513, 448] width 943 height 11
copy p "266559< https://appweb.tourtailors.com/sigav/#Voucher/view/274310 > – este vouc…"
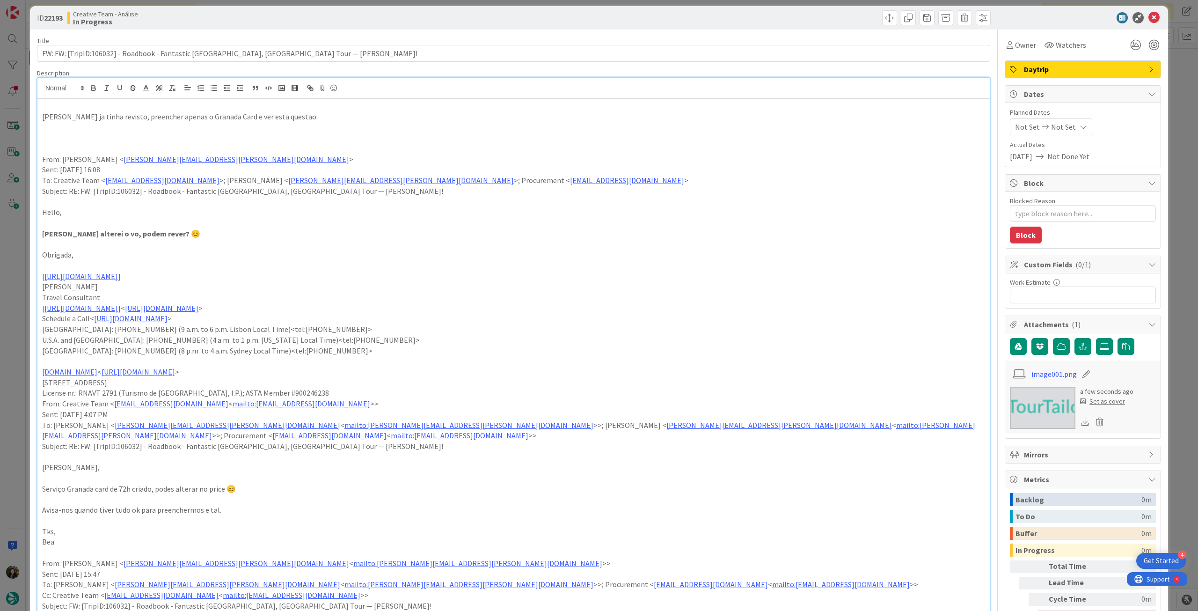
scroll to position [0, 0]
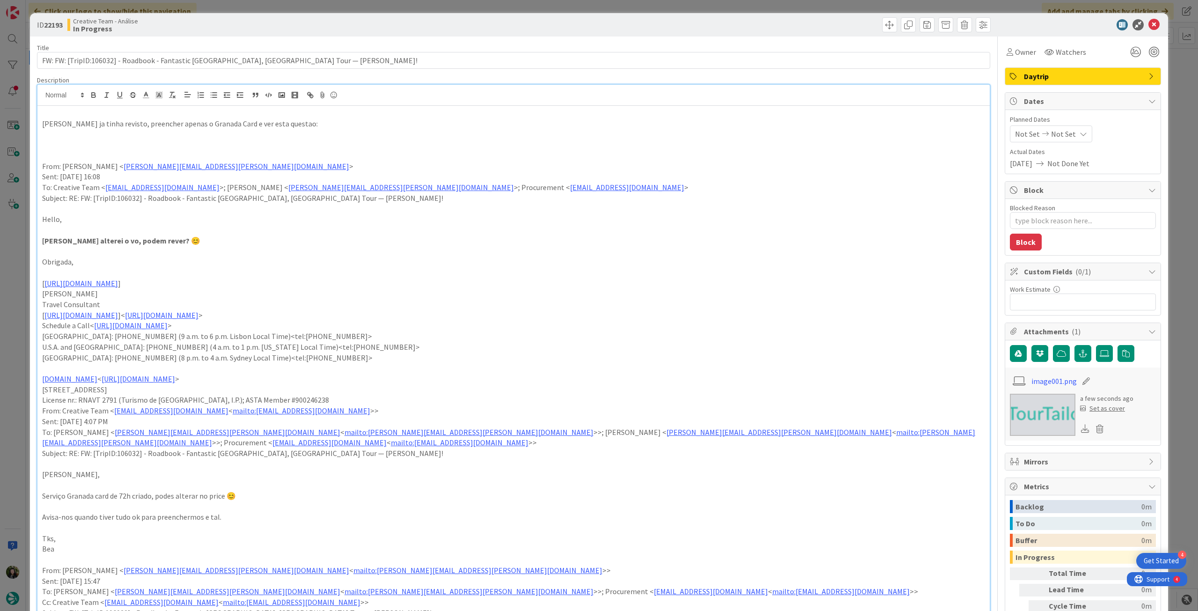
click at [143, 133] on p at bounding box center [513, 134] width 943 height 11
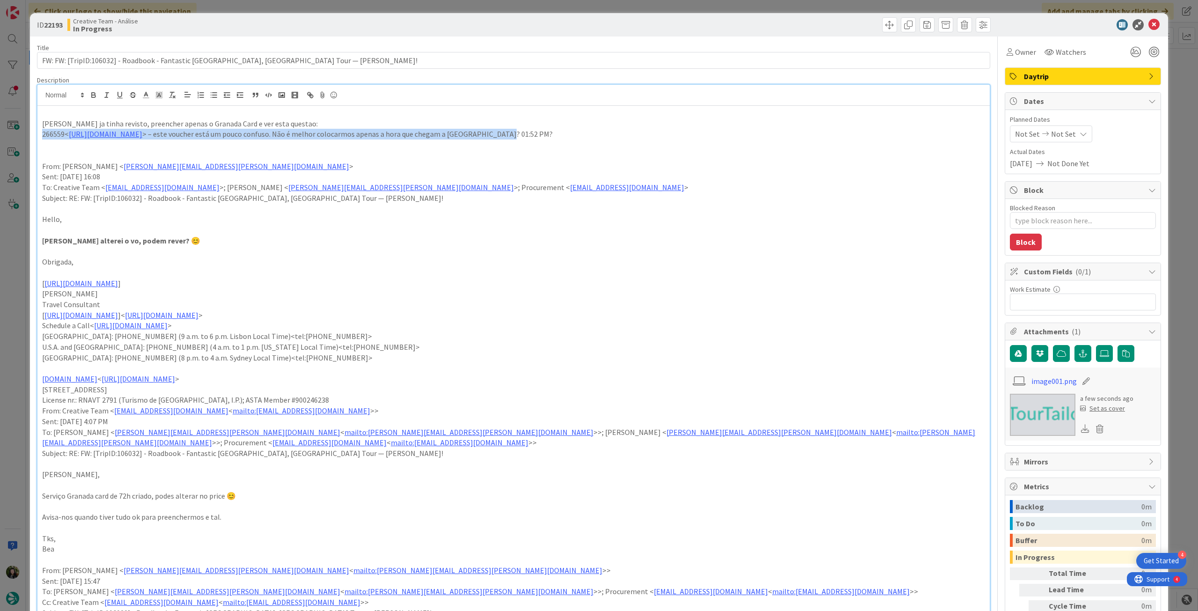
drag, startPoint x: 619, startPoint y: 136, endPoint x: 4, endPoint y: 137, distance: 615.8
click at [4, 137] on div "ID 22193 Creative Team - Análise In Progress Title 88 / 128 FW: FW: [TripID:106…" at bounding box center [599, 305] width 1198 height 611
click at [94, 95] on icon "button" at bounding box center [93, 95] width 8 height 8
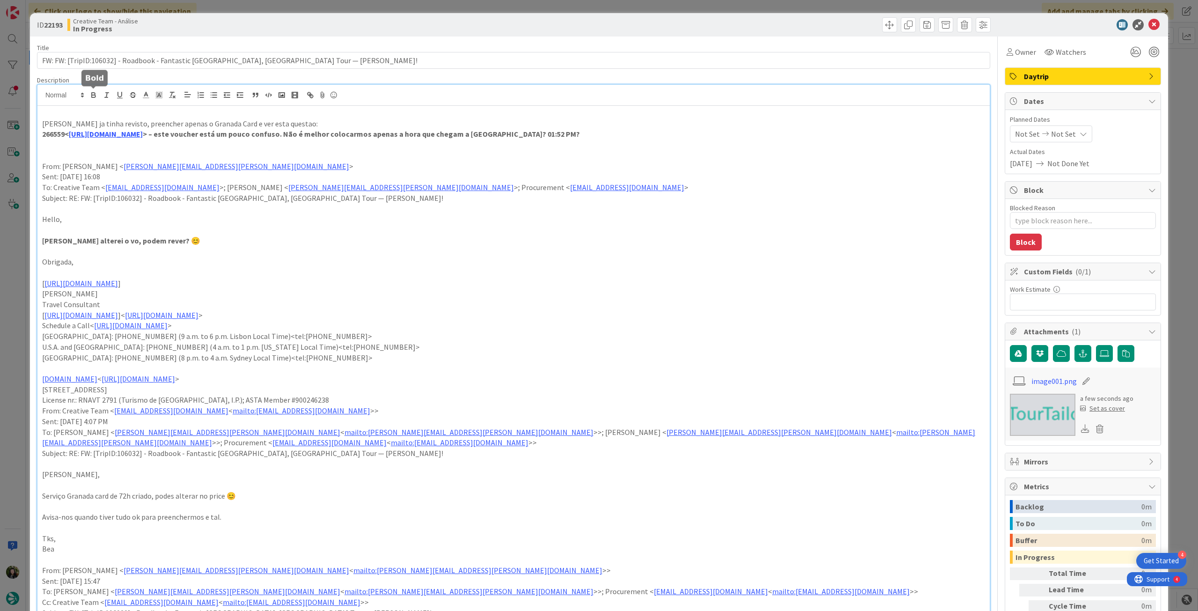
click at [149, 123] on p "Melissa ja tinha revisto, preencher apenas o Granada Card e ver esta questao:" at bounding box center [513, 123] width 943 height 11
drag, startPoint x: 308, startPoint y: 120, endPoint x: 54, endPoint y: 104, distance: 254.1
click at [3, 124] on div "ID 22193 Creative Team - Análise In Progress Title 88 / 128 FW: FW: [TripID:106…" at bounding box center [599, 305] width 1198 height 611
click at [96, 95] on icon "button" at bounding box center [93, 95] width 8 height 8
click at [409, 152] on p at bounding box center [513, 155] width 943 height 11
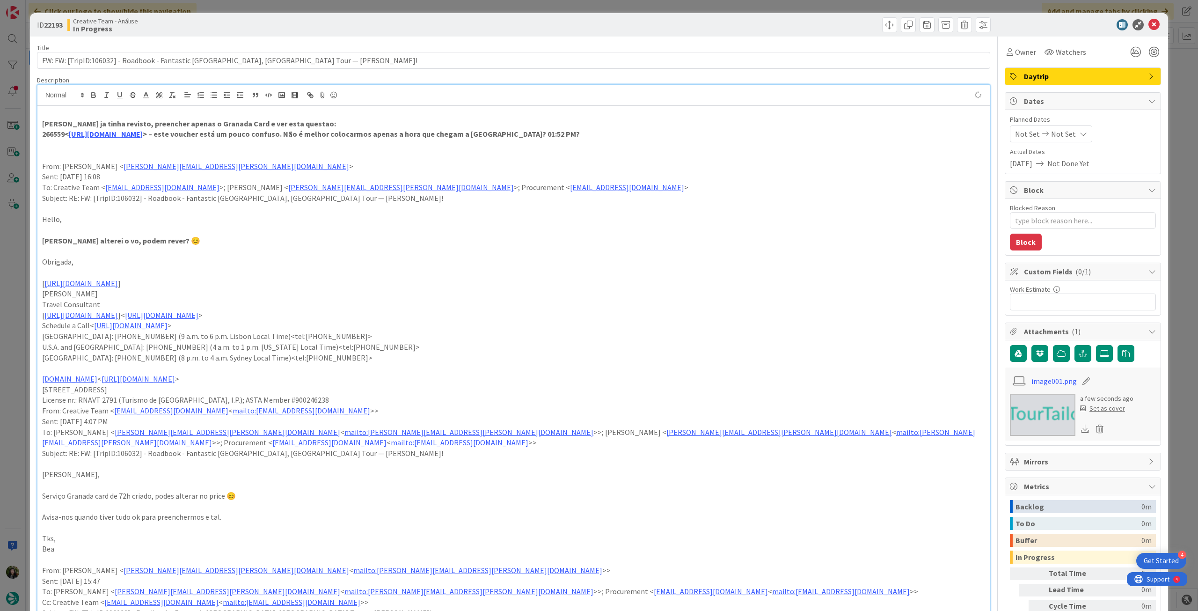
click at [1058, 133] on span "Not Set" at bounding box center [1063, 133] width 25 height 11
type textarea "x"
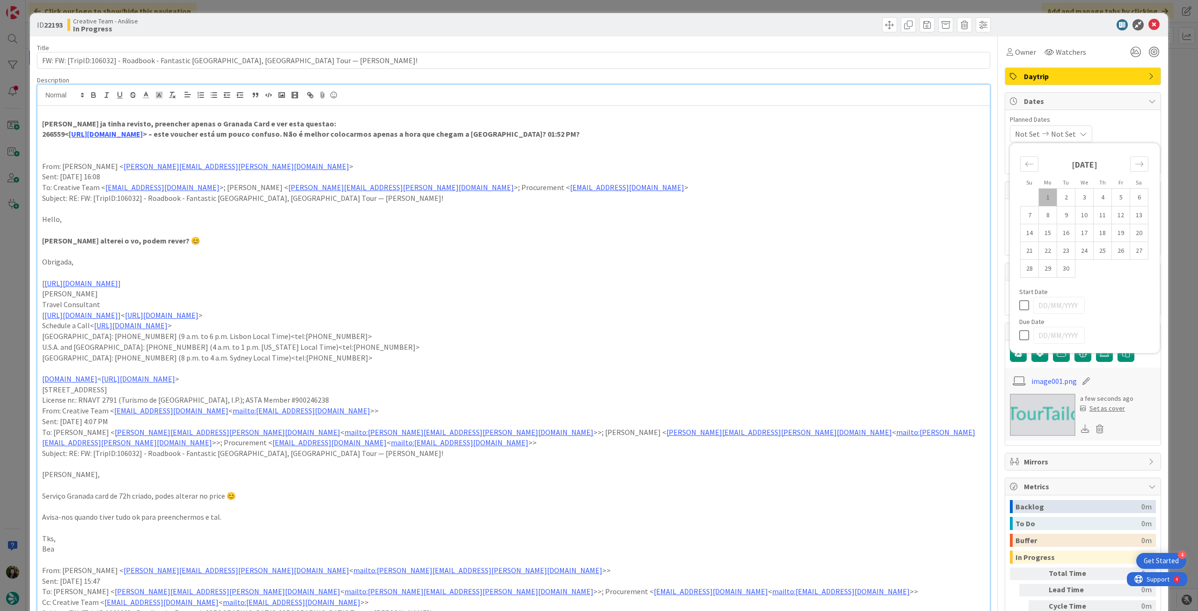
click at [1019, 330] on icon at bounding box center [1026, 334] width 14 height 11
type input "[DATE]"
click at [1145, 18] on div "ID 22193 Creative Team - Análise In Progress" at bounding box center [599, 24] width 1138 height 23
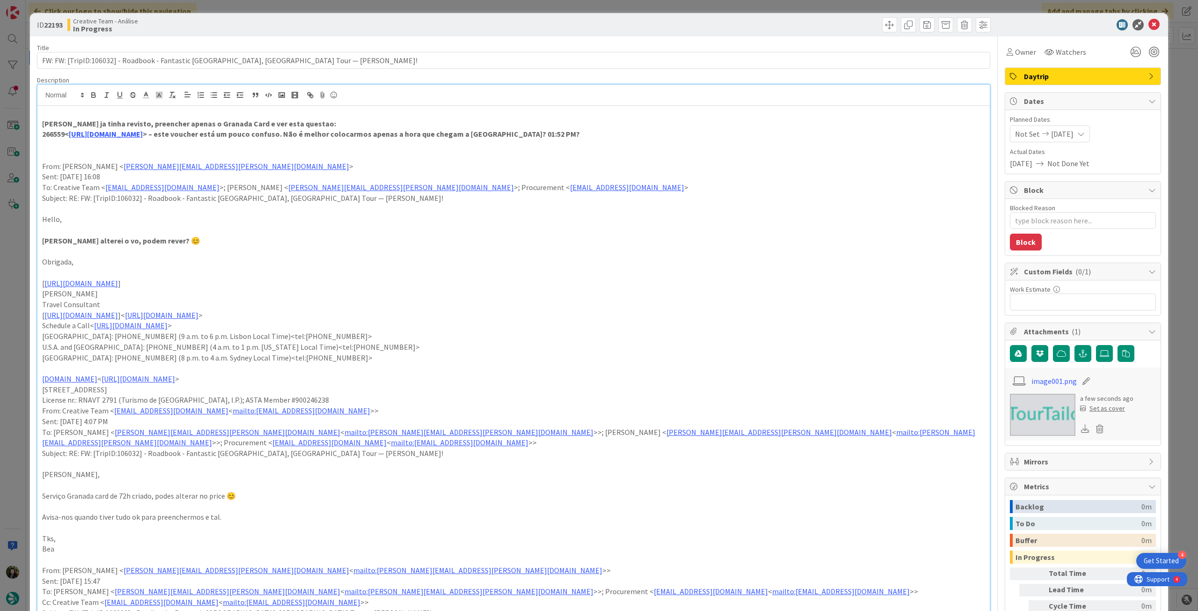
type textarea "x"
click at [1142, 23] on div at bounding box center [1078, 24] width 166 height 11
click at [1148, 23] on icon at bounding box center [1153, 24] width 11 height 11
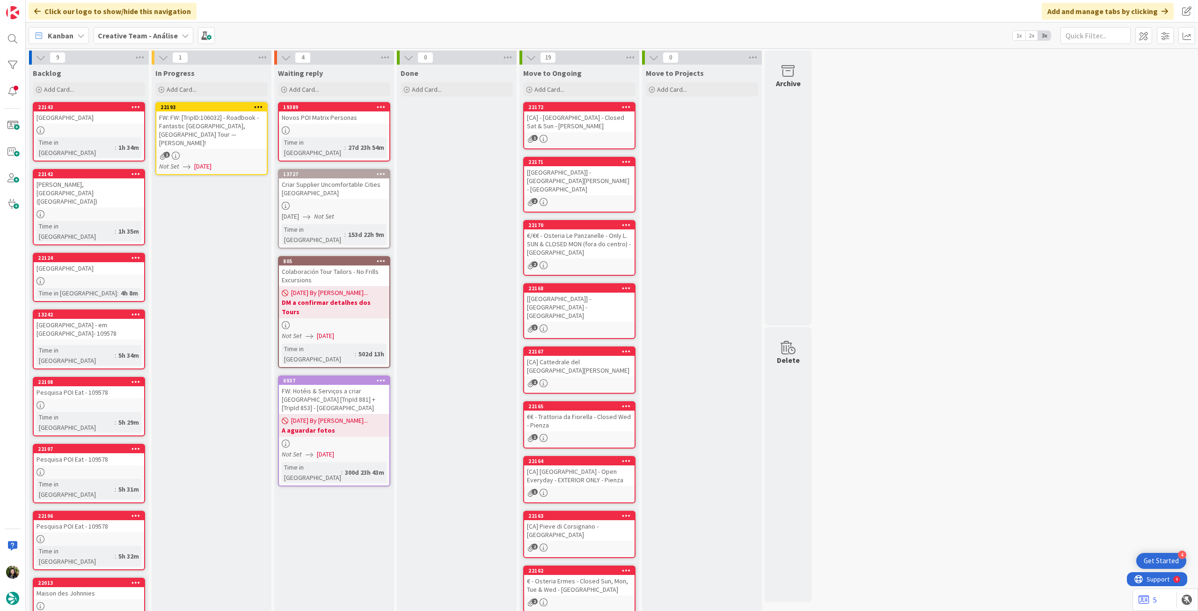
click at [258, 105] on icon at bounding box center [258, 106] width 9 height 7
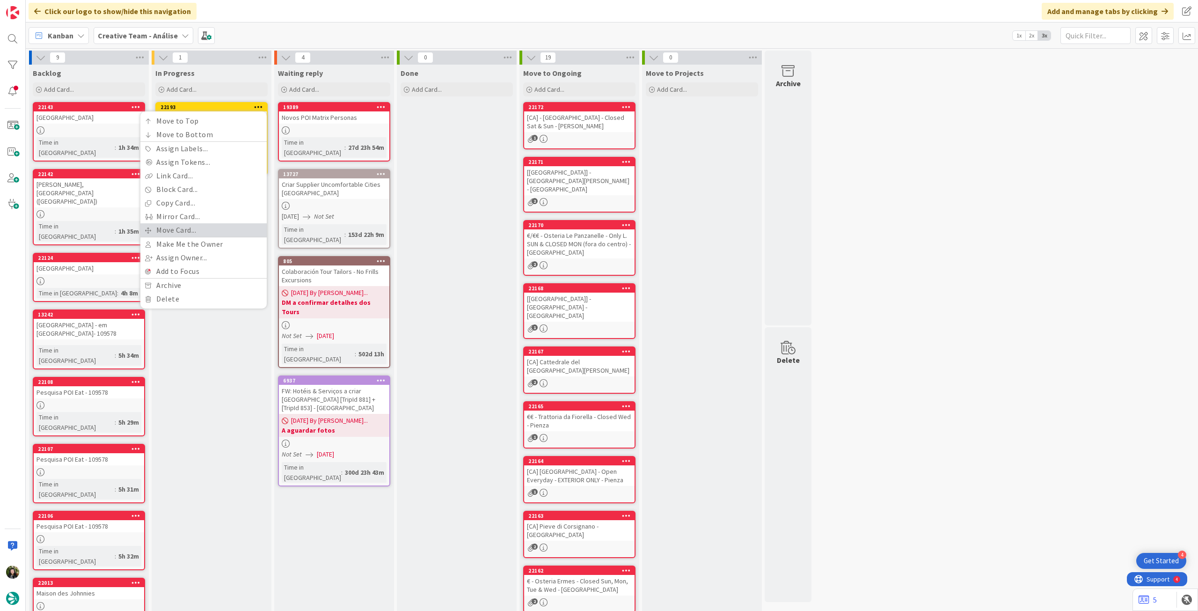
click at [184, 228] on link "Move Card..." at bounding box center [203, 230] width 126 height 14
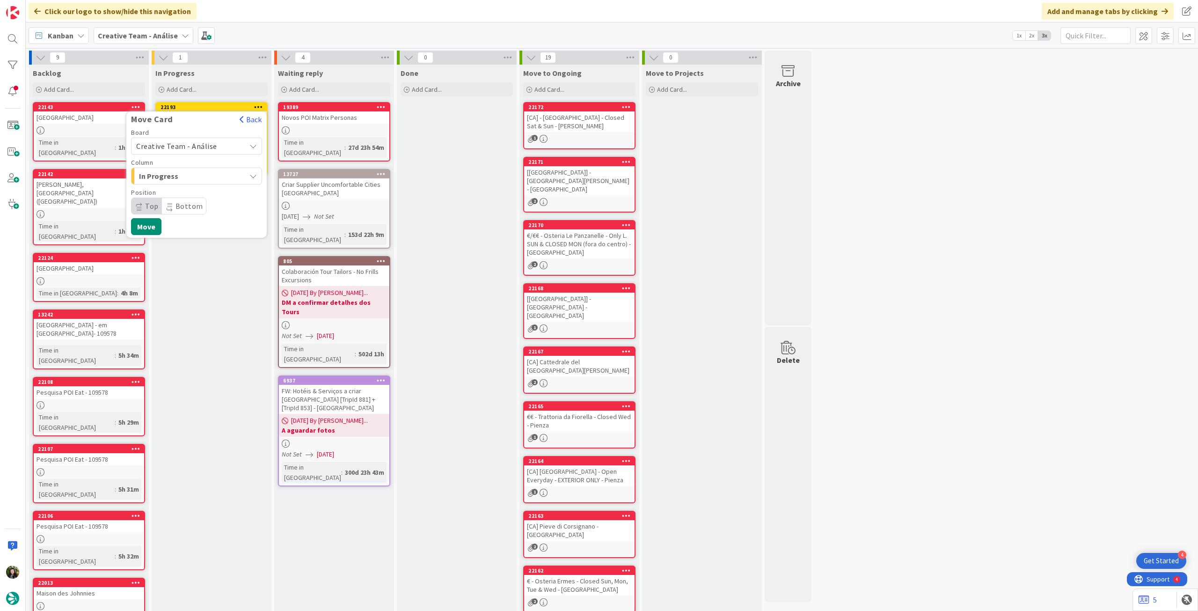
click at [186, 149] on span "Creative Team - Análise" at bounding box center [176, 145] width 81 height 9
click at [185, 185] on span "Creative Team" at bounding box center [202, 190] width 109 height 14
click at [182, 201] on span "Daytrip" at bounding box center [196, 205] width 90 height 13
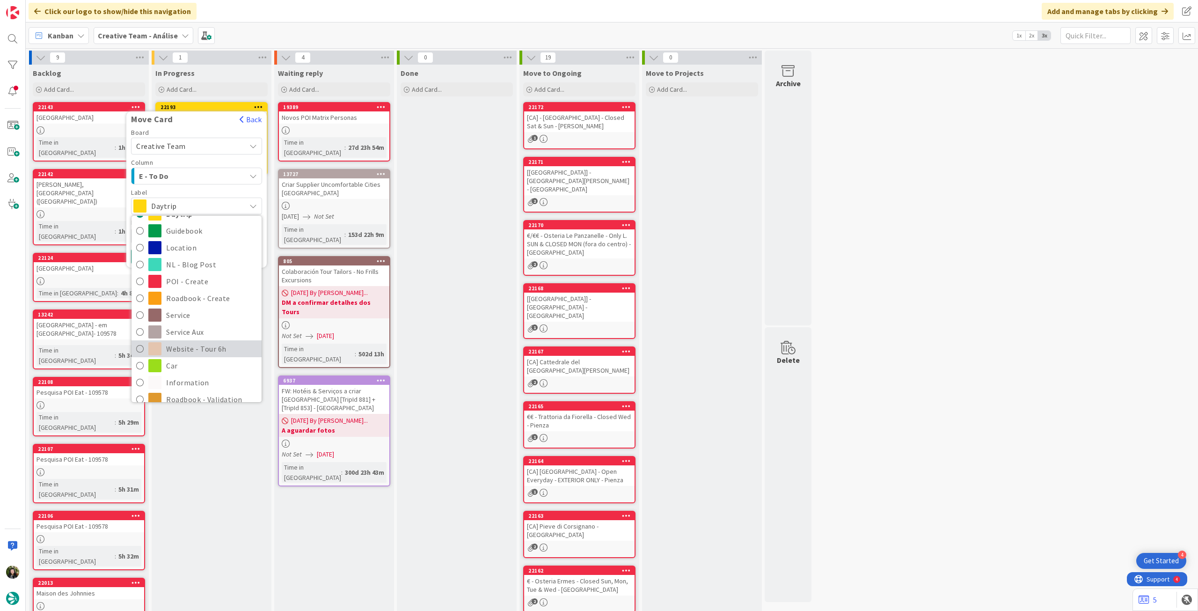
scroll to position [62, 0]
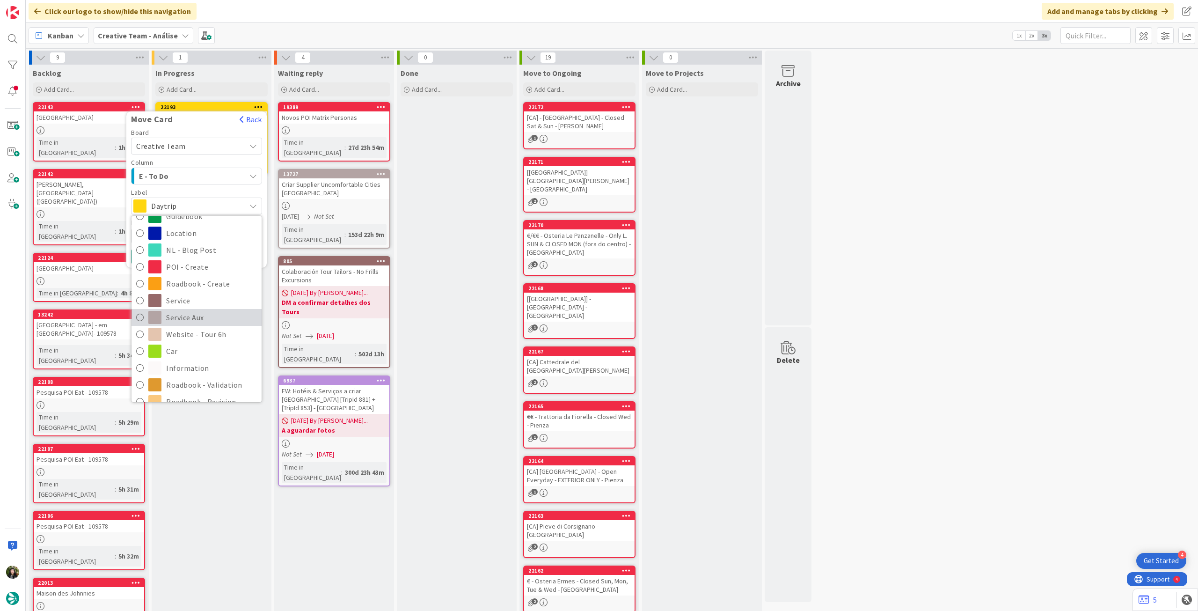
click at [201, 321] on span "Service Aux" at bounding box center [211, 317] width 91 height 14
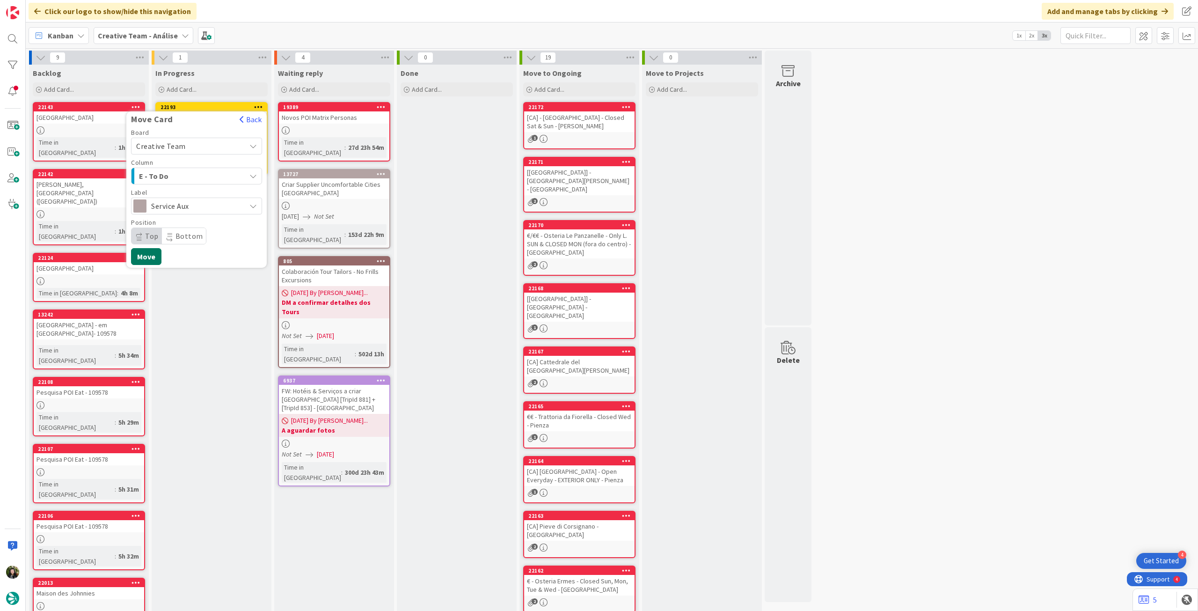
click at [150, 258] on button "Move" at bounding box center [146, 256] width 30 height 17
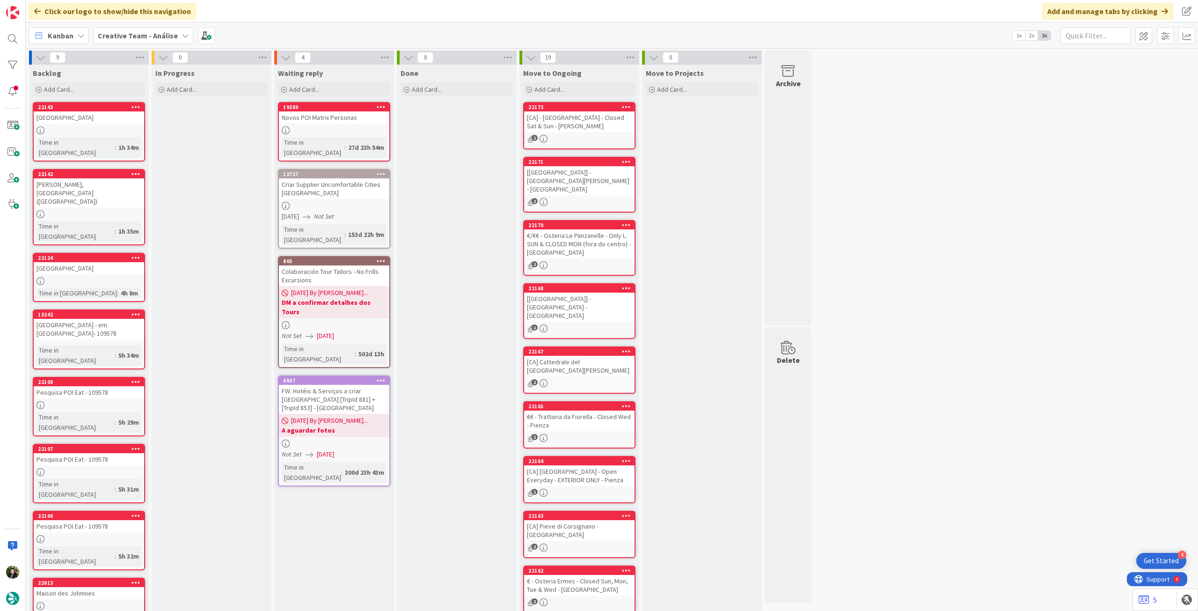
click at [142, 39] on b "Creative Team - Análise" at bounding box center [138, 35] width 80 height 9
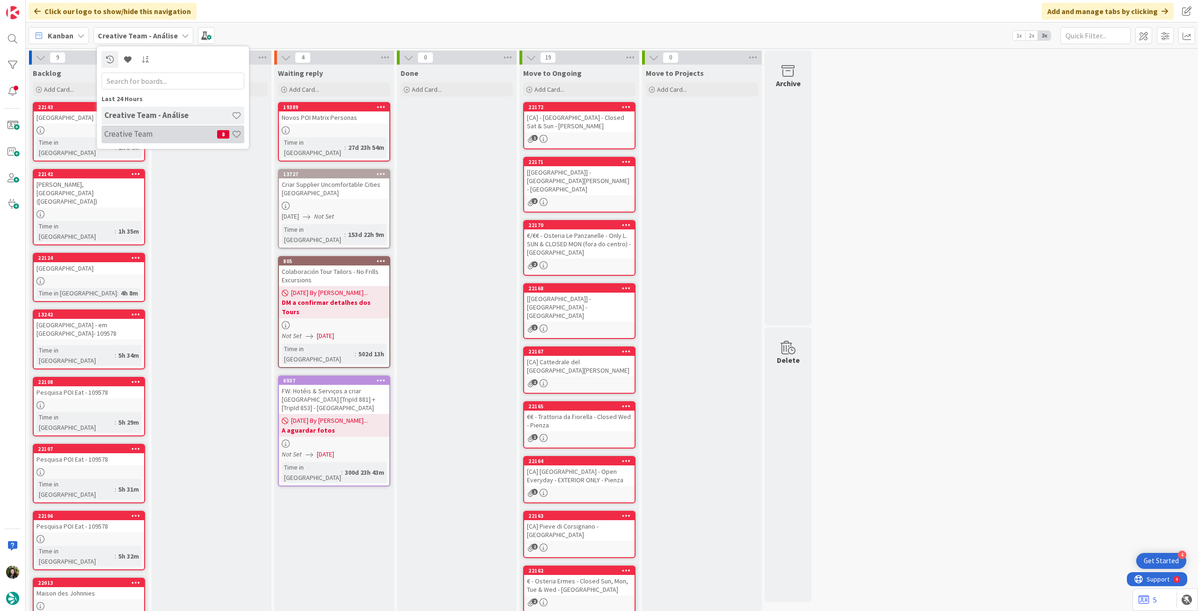
click at [153, 139] on div "Creative Team 8" at bounding box center [173, 134] width 143 height 18
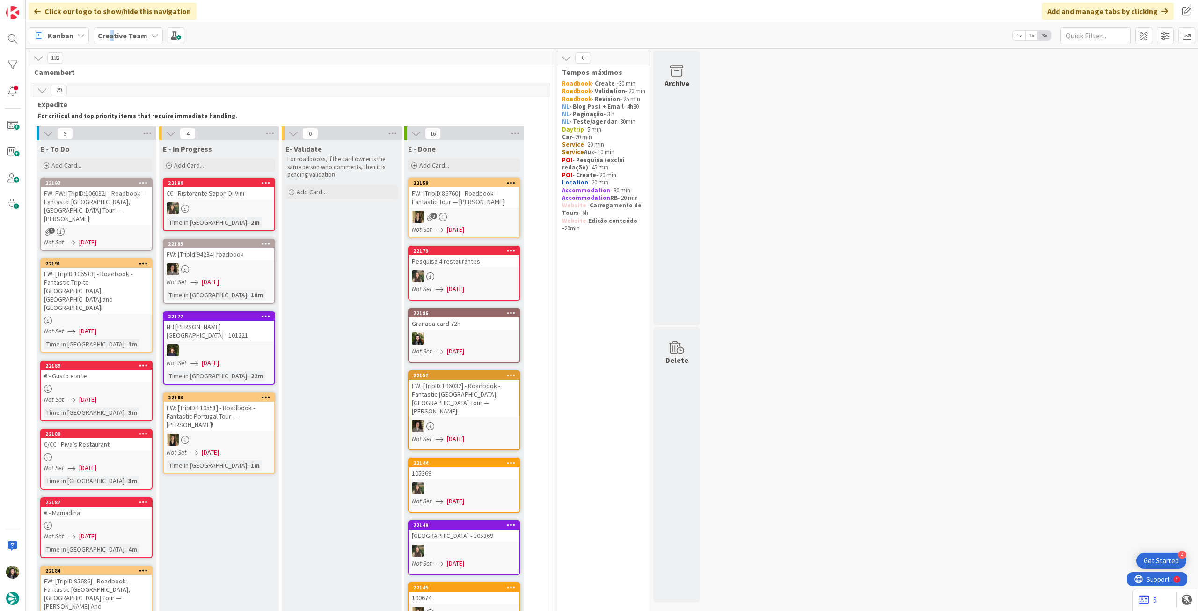
click at [111, 33] on b "Creative Team" at bounding box center [123, 35] width 50 height 9
click at [139, 137] on h4 "Creative Team - Análise" at bounding box center [167, 133] width 127 height 9
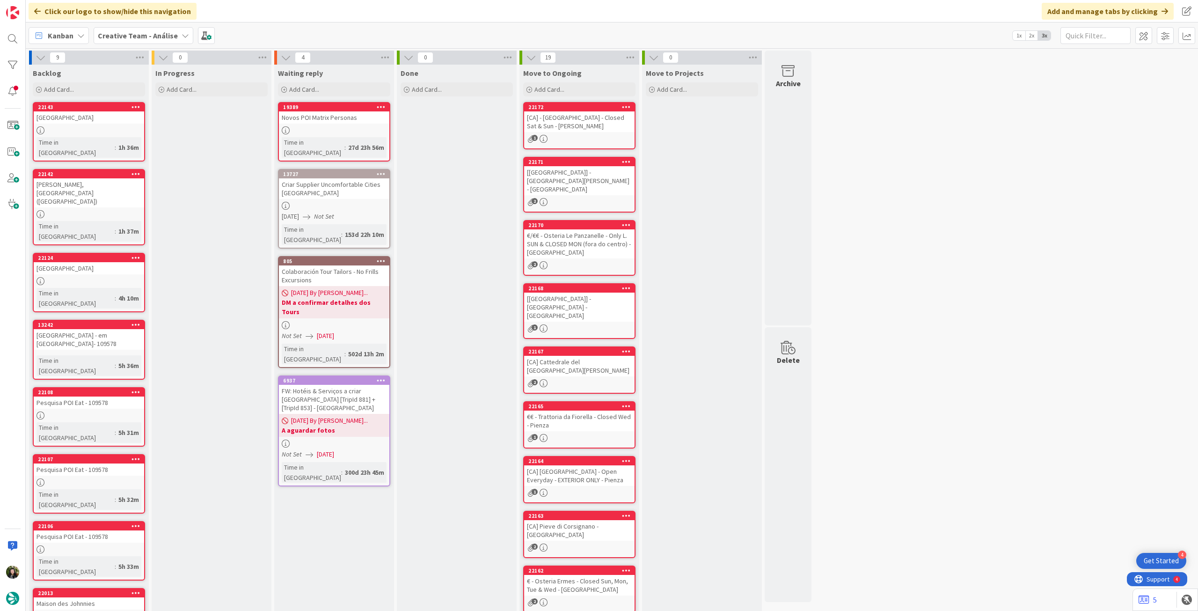
click at [138, 34] on b "Creative Team - Análise" at bounding box center [138, 35] width 80 height 9
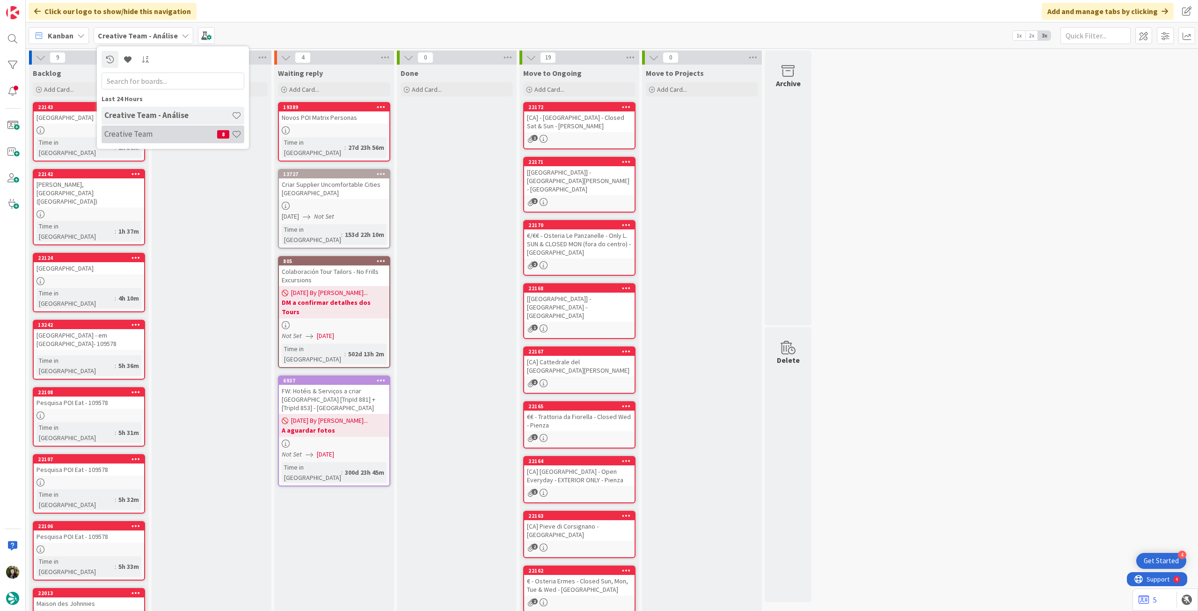
click at [160, 131] on h4 "Creative Team" at bounding box center [160, 133] width 113 height 9
